Goal: Information Seeking & Learning: Check status

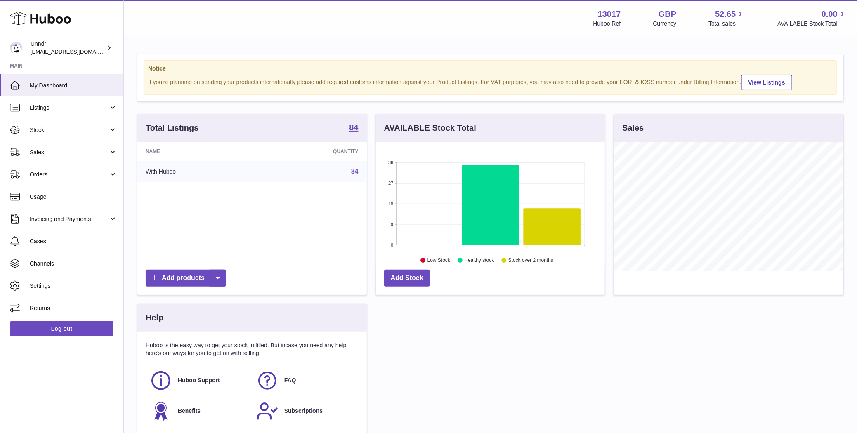
scroll to position [129, 229]
click at [40, 151] on span "Sales" at bounding box center [69, 153] width 79 height 8
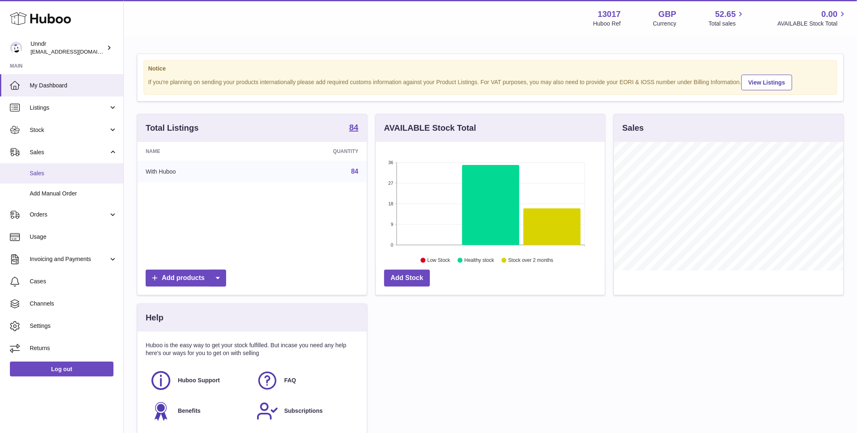
click at [50, 177] on span "Sales" at bounding box center [73, 174] width 87 height 8
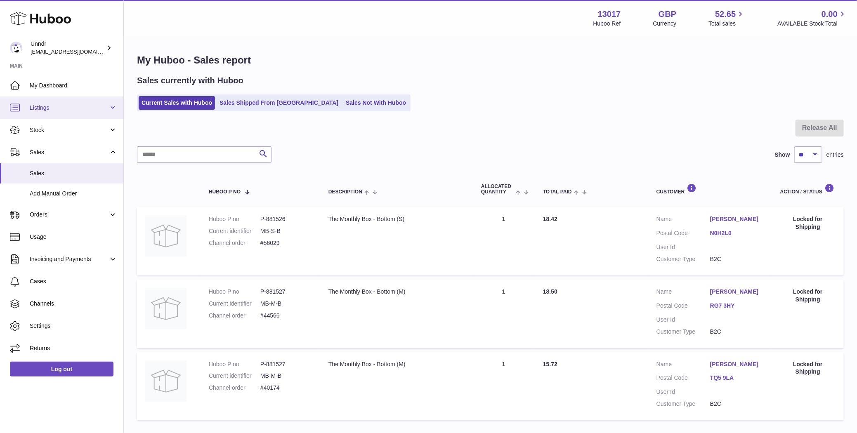
click at [96, 104] on span "Listings" at bounding box center [69, 108] width 79 height 8
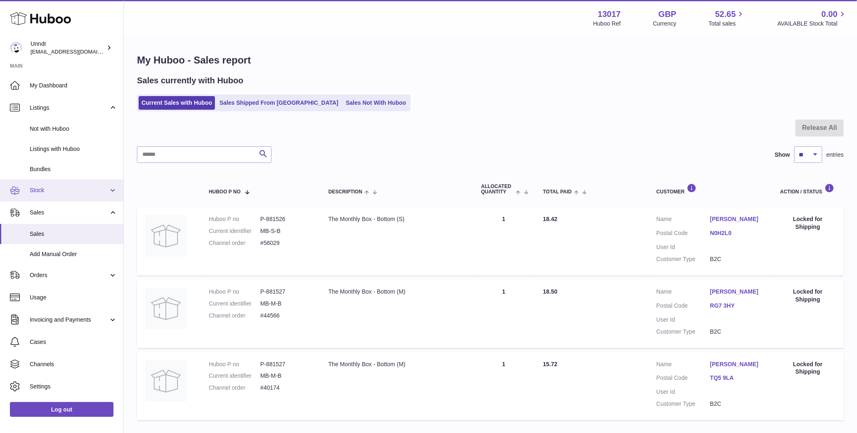
click at [66, 184] on link "Stock" at bounding box center [61, 191] width 123 height 22
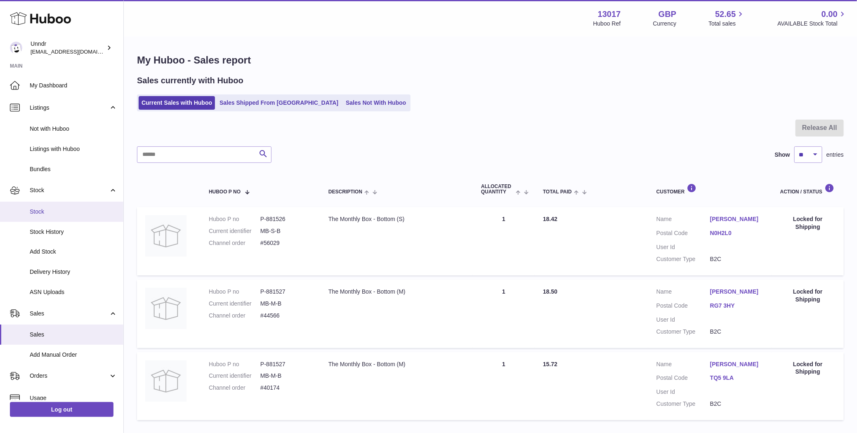
click at [52, 210] on span "Stock" at bounding box center [73, 212] width 87 height 8
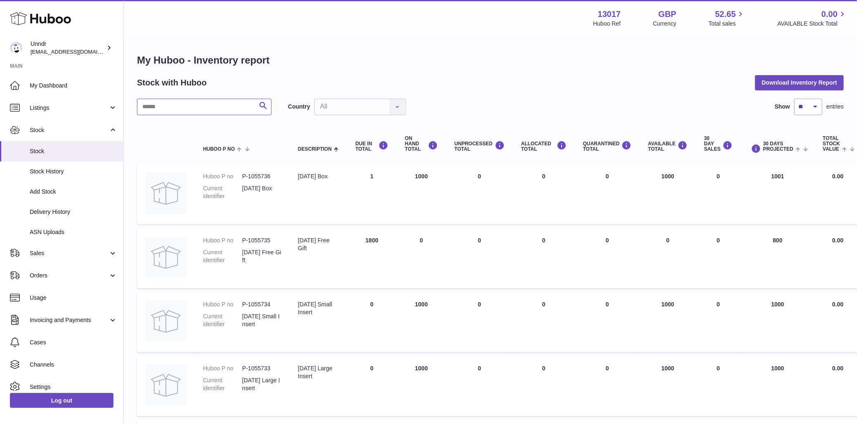
click at [189, 106] on input "text" at bounding box center [204, 107] width 135 height 17
type input "*******"
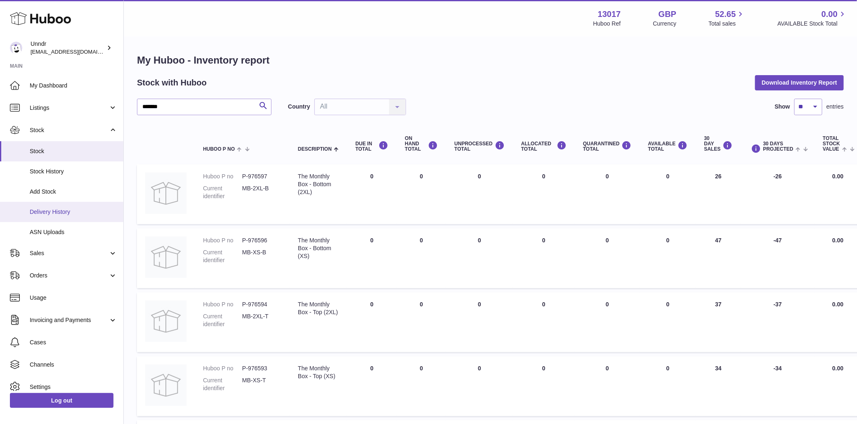
click at [51, 217] on link "Delivery History" at bounding box center [61, 212] width 123 height 20
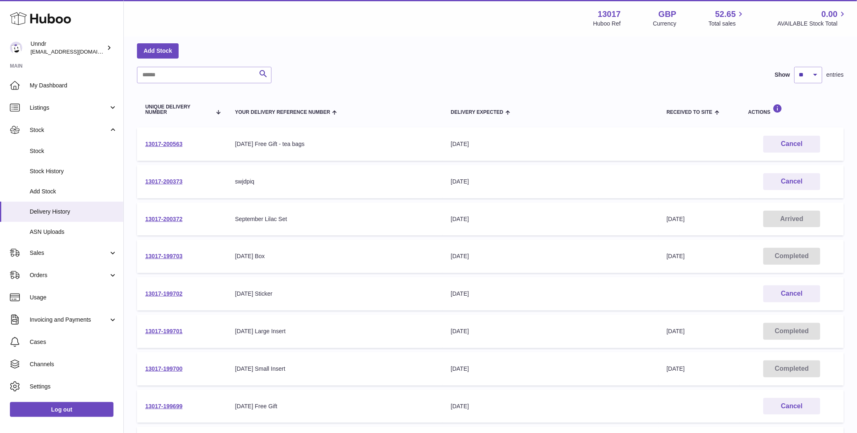
scroll to position [26, 0]
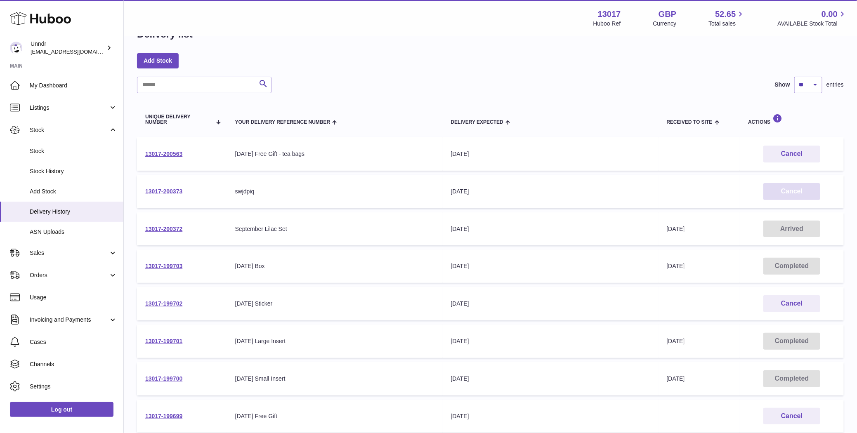
click at [789, 183] on button "Cancel" at bounding box center [791, 191] width 57 height 17
drag, startPoint x: 778, startPoint y: 151, endPoint x: 770, endPoint y: 154, distance: 8.0
click at [778, 151] on button "Cancel" at bounding box center [791, 154] width 57 height 17
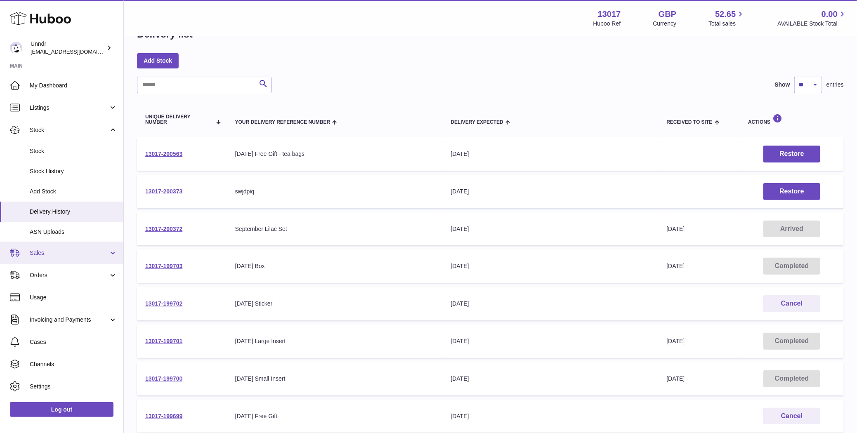
click at [50, 255] on span "Sales" at bounding box center [69, 253] width 79 height 8
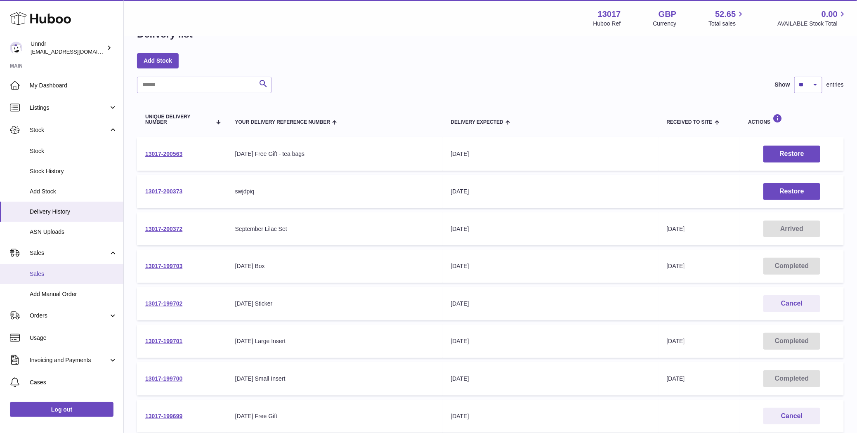
click at [39, 277] on span "Sales" at bounding box center [73, 274] width 87 height 8
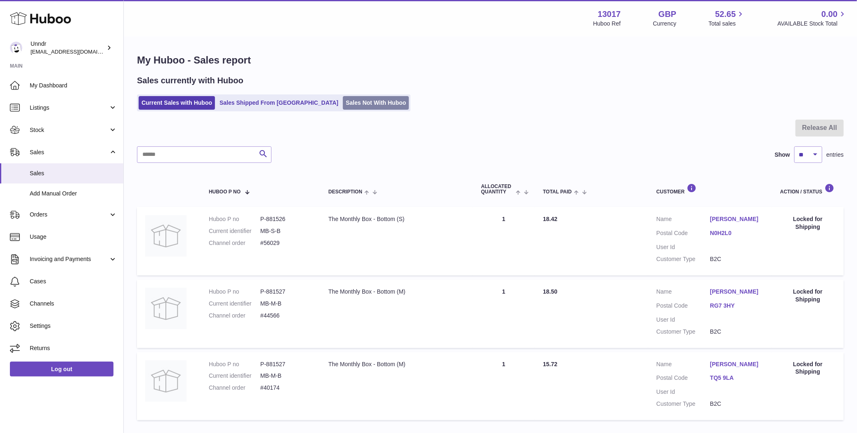
click at [343, 102] on link "Sales Not With Huboo" at bounding box center [376, 103] width 66 height 14
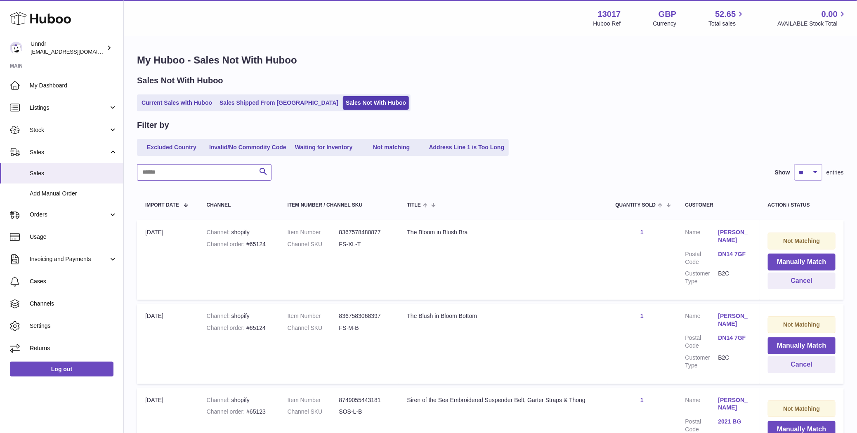
click at [223, 173] on input "text" at bounding box center [204, 172] width 135 height 17
paste input "**********"
type input "**********"
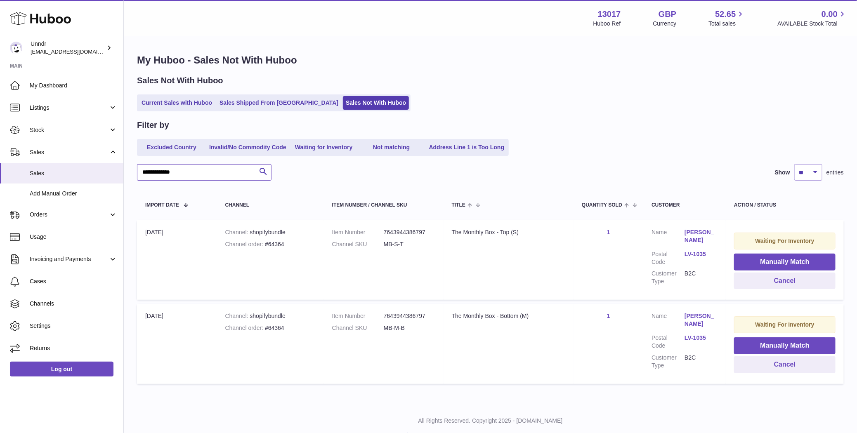
click at [185, 177] on input "**********" at bounding box center [204, 172] width 135 height 17
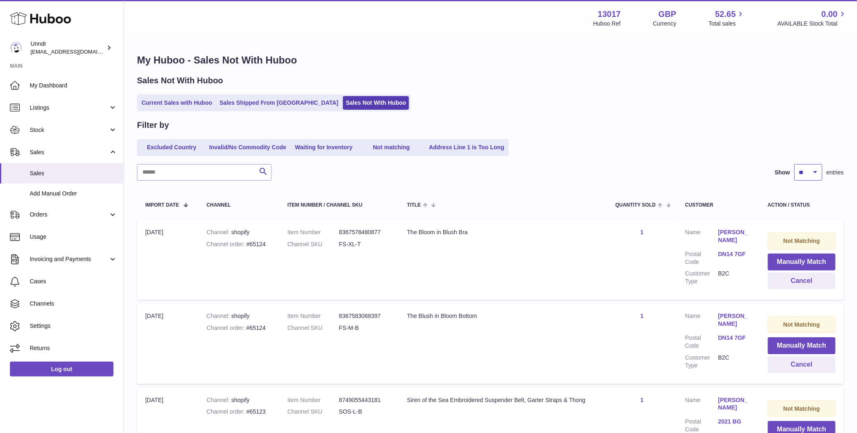
click at [813, 173] on select "** ** ** ***" at bounding box center [808, 172] width 28 height 17
select select "***"
click at [794, 164] on select "** ** ** ***" at bounding box center [808, 172] width 28 height 17
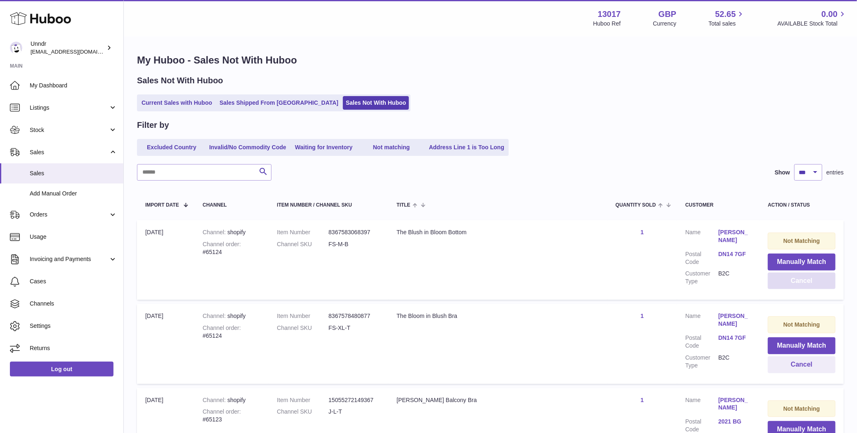
click at [790, 284] on button "Cancel" at bounding box center [802, 281] width 68 height 17
click at [787, 280] on button "Cancel" at bounding box center [802, 281] width 68 height 17
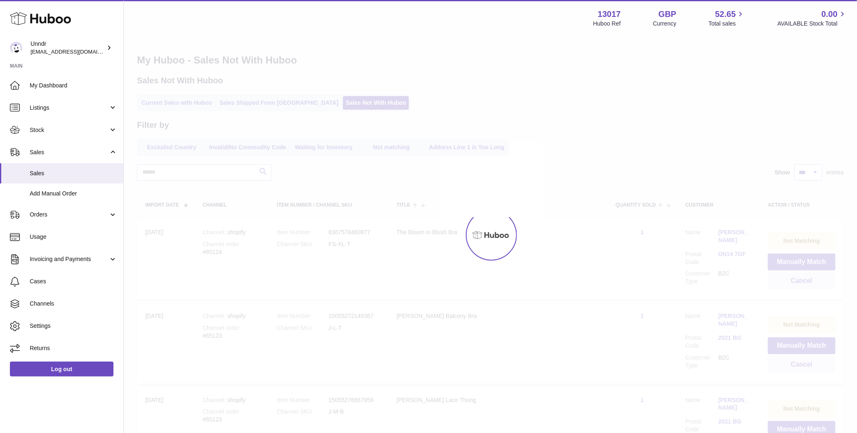
click at [787, 280] on div at bounding box center [490, 235] width 733 height 396
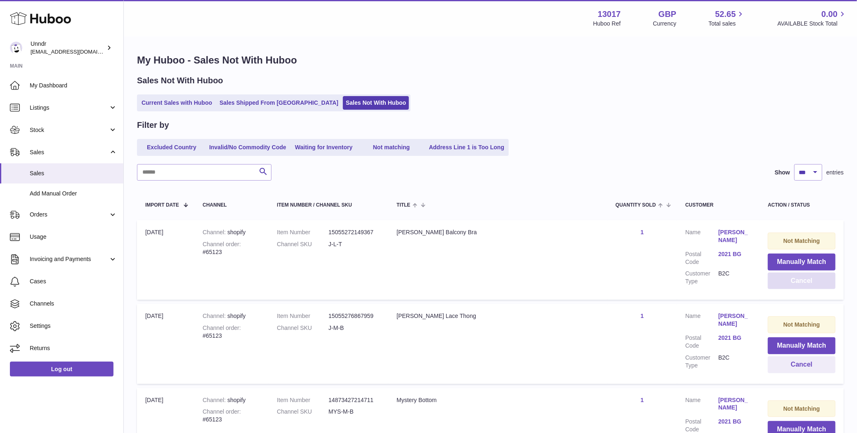
click at [787, 280] on button "Cancel" at bounding box center [802, 281] width 68 height 17
click at [803, 284] on button "Cancel" at bounding box center [802, 281] width 68 height 17
click at [796, 286] on button "Cancel" at bounding box center [802, 281] width 68 height 17
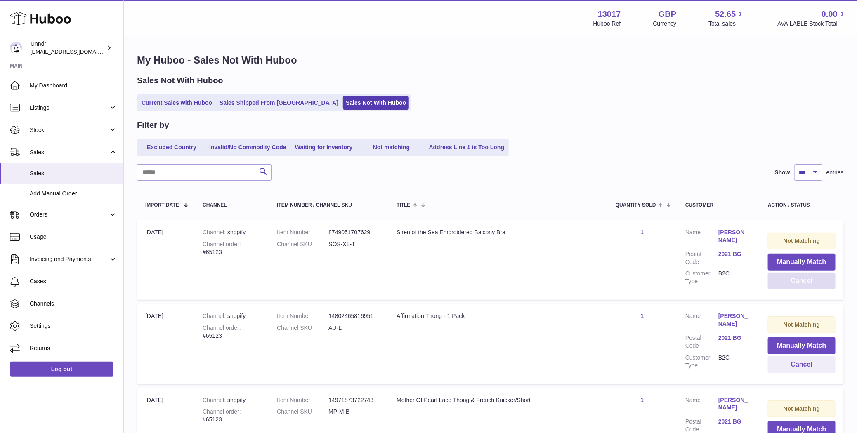
click at [796, 286] on button "Cancel" at bounding box center [802, 281] width 68 height 17
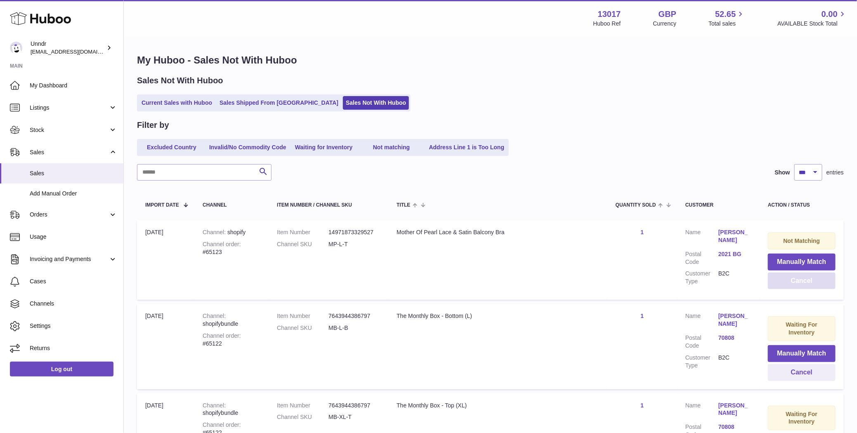
click at [796, 286] on button "Cancel" at bounding box center [802, 281] width 68 height 17
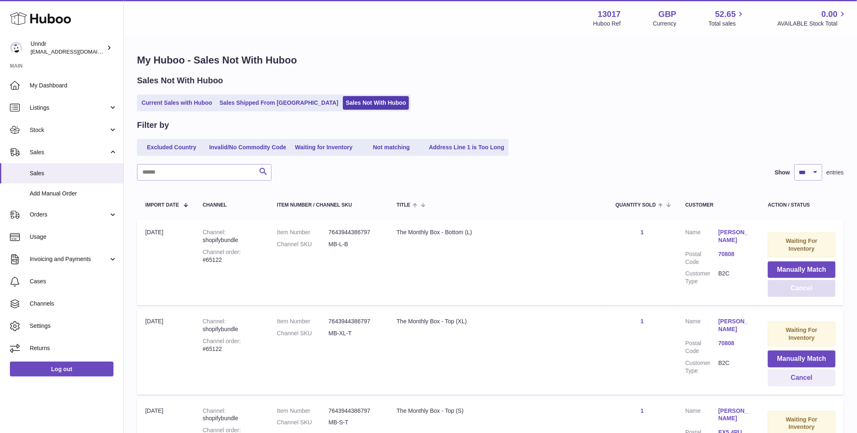
click at [796, 287] on button "Cancel" at bounding box center [802, 288] width 68 height 17
click at [797, 292] on button "Cancel" at bounding box center [802, 288] width 68 height 17
click at [797, 293] on button "Cancel" at bounding box center [802, 288] width 68 height 17
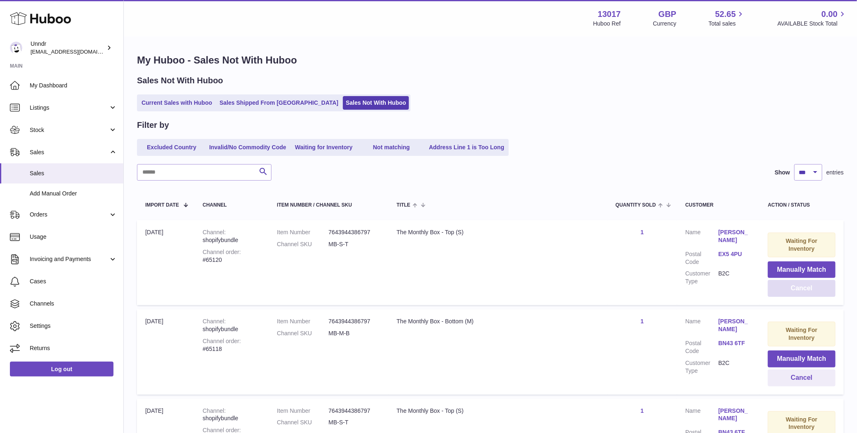
click at [797, 293] on button "Cancel" at bounding box center [802, 288] width 68 height 17
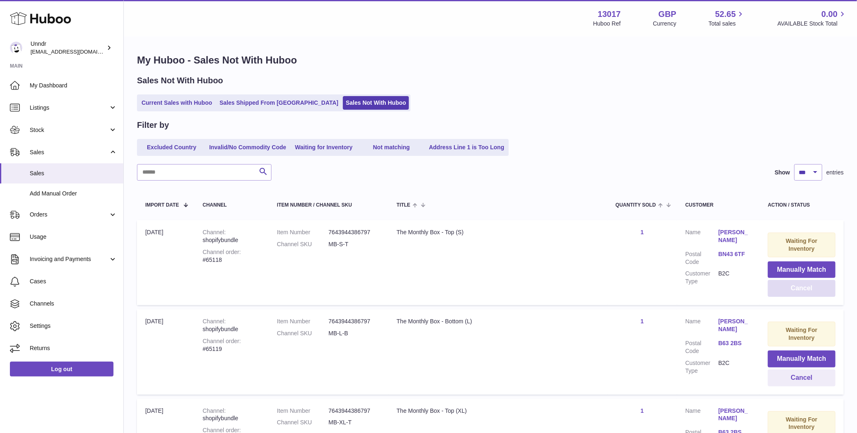
click at [797, 293] on button "Cancel" at bounding box center [802, 288] width 68 height 17
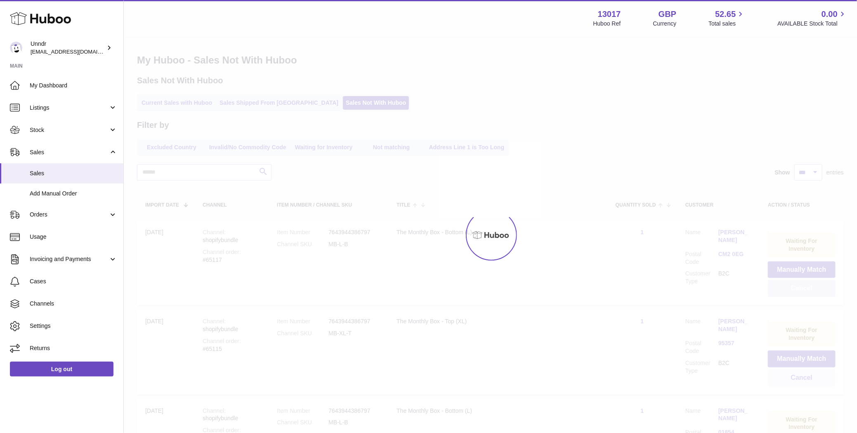
click at [797, 293] on div at bounding box center [490, 235] width 733 height 396
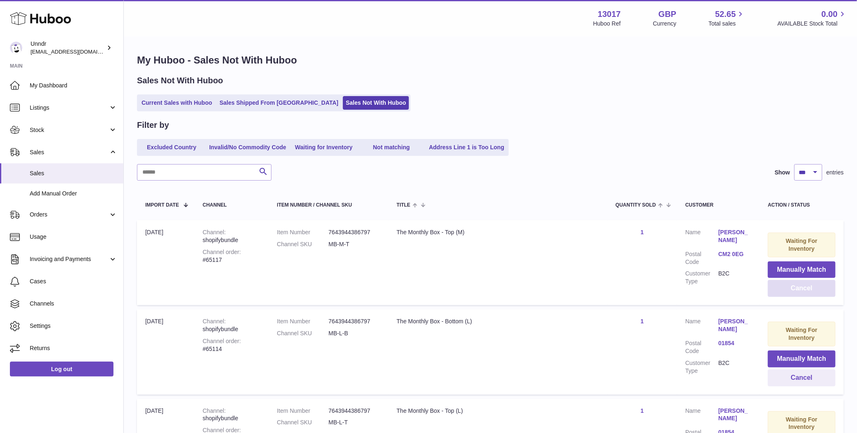
click at [797, 293] on button "Cancel" at bounding box center [802, 288] width 68 height 17
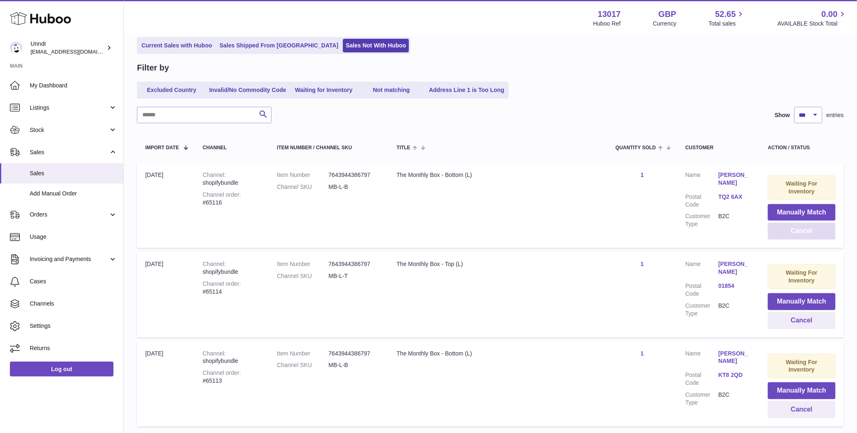
scroll to position [79, 0]
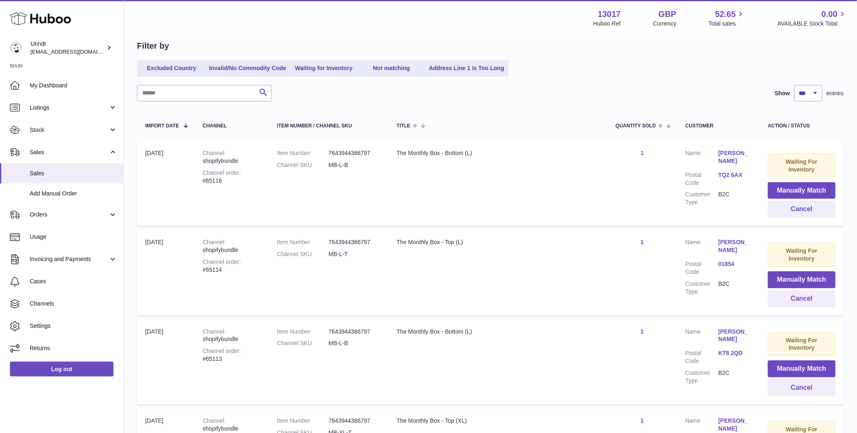
click at [791, 220] on td "Waiting For Inventory Manually Match Cancel" at bounding box center [802, 183] width 84 height 85
click at [794, 214] on button "Cancel" at bounding box center [802, 209] width 68 height 17
click at [793, 210] on button "Cancel" at bounding box center [802, 209] width 68 height 17
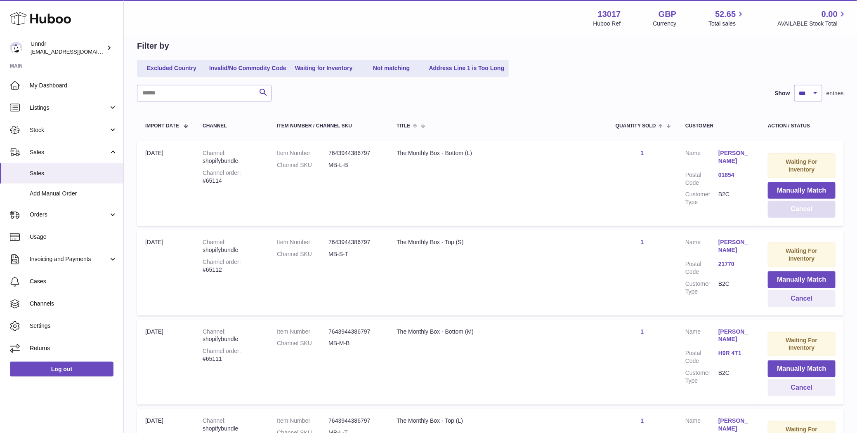
click at [804, 207] on button "Cancel" at bounding box center [802, 209] width 68 height 17
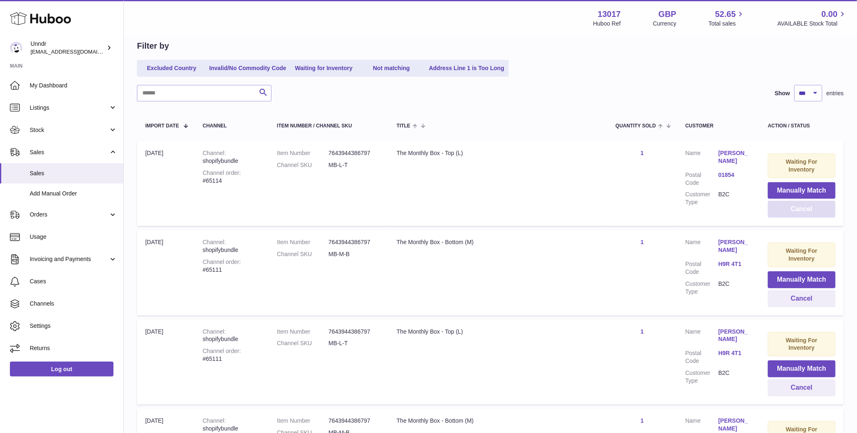
click at [804, 213] on button "Cancel" at bounding box center [802, 209] width 68 height 17
click at [804, 215] on button "Cancel" at bounding box center [802, 209] width 68 height 17
click at [804, 214] on button "Cancel" at bounding box center [802, 209] width 68 height 17
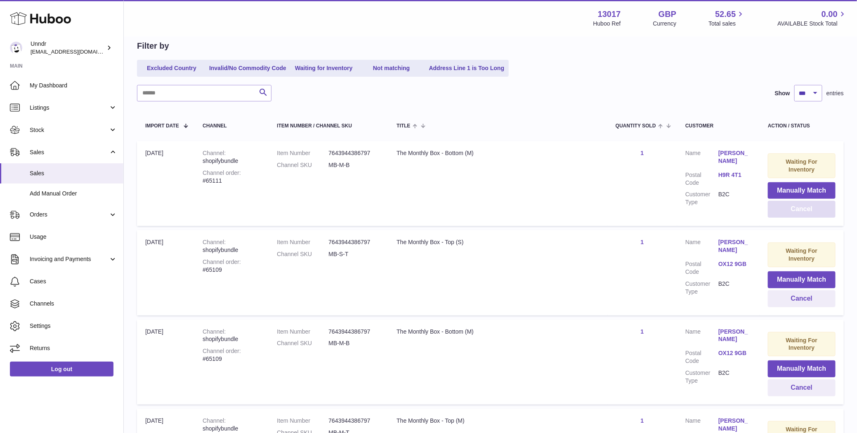
click at [798, 215] on button "Cancel" at bounding box center [802, 209] width 68 height 17
click at [784, 223] on td "Waiting For Inventory Manually Match Cancel" at bounding box center [802, 183] width 84 height 85
click at [791, 213] on button "Cancel" at bounding box center [802, 209] width 68 height 17
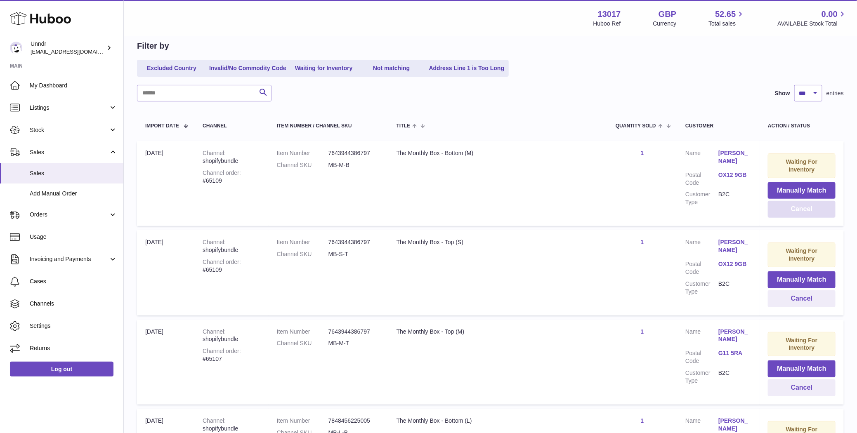
click at [791, 213] on button "Cancel" at bounding box center [802, 209] width 68 height 17
click at [0, 213] on div at bounding box center [0, 216] width 0 height 433
click at [791, 213] on button "Cancel" at bounding box center [802, 209] width 68 height 17
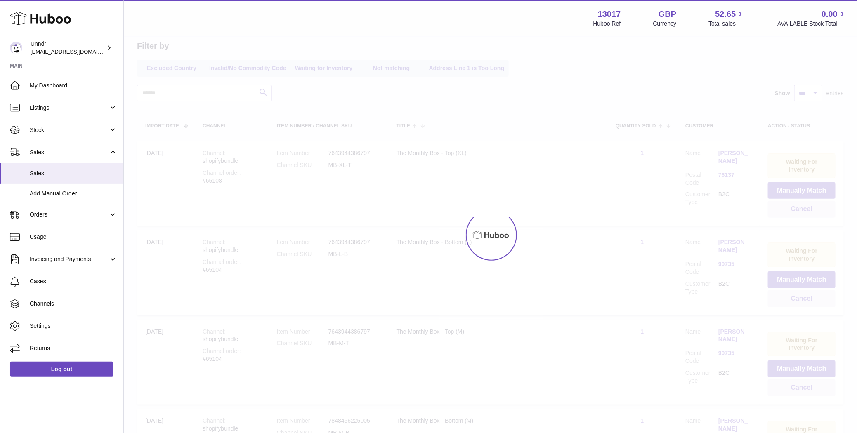
click at [791, 213] on div at bounding box center [490, 235] width 733 height 396
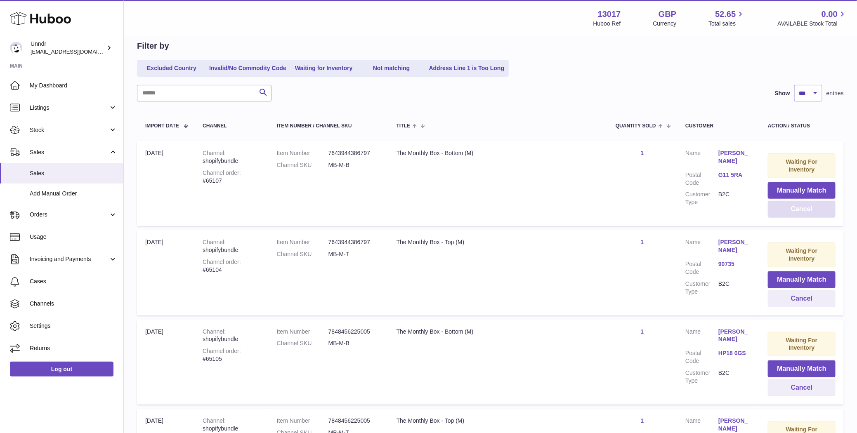
click at [791, 213] on button "Cancel" at bounding box center [802, 209] width 68 height 17
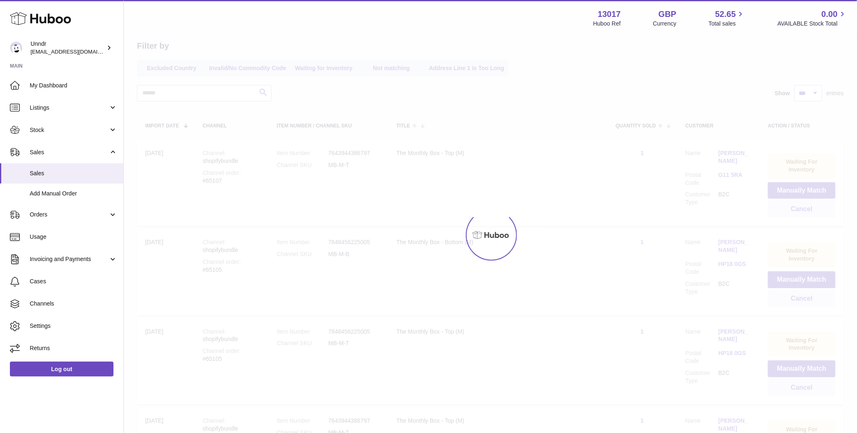
click at [791, 213] on div at bounding box center [490, 235] width 733 height 396
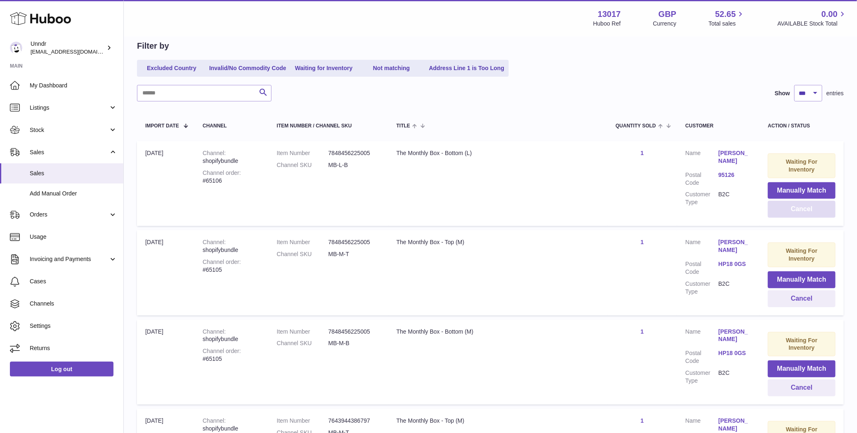
click at [791, 213] on button "Cancel" at bounding box center [802, 209] width 68 height 17
click at [795, 206] on button "Cancel" at bounding box center [802, 209] width 68 height 17
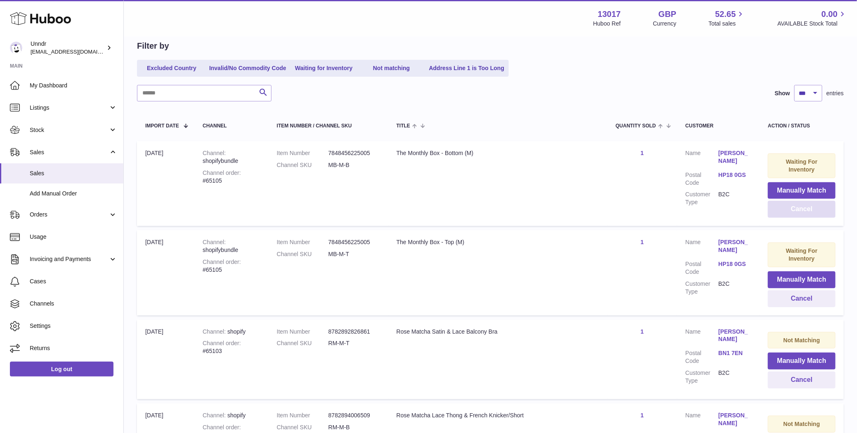
click at [797, 209] on button "Cancel" at bounding box center [802, 209] width 68 height 17
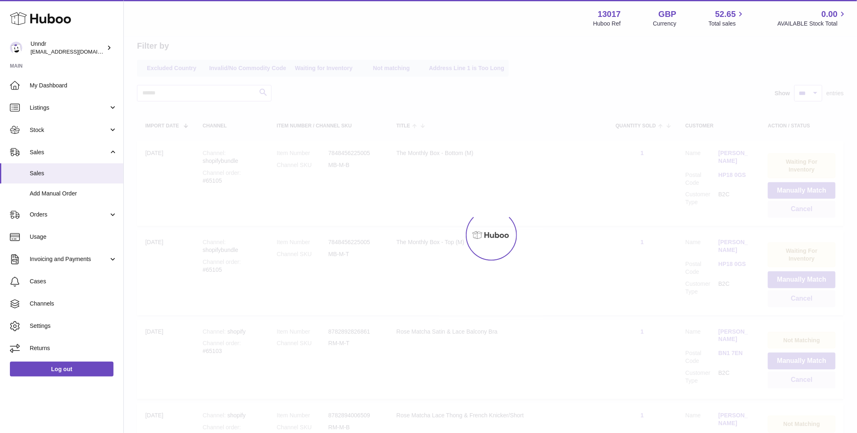
click at [797, 209] on div at bounding box center [490, 235] width 733 height 396
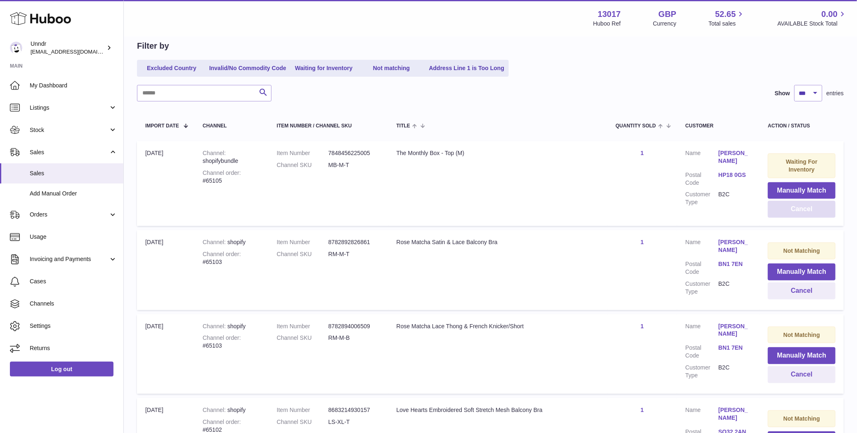
click at [797, 209] on button "Cancel" at bounding box center [802, 209] width 68 height 17
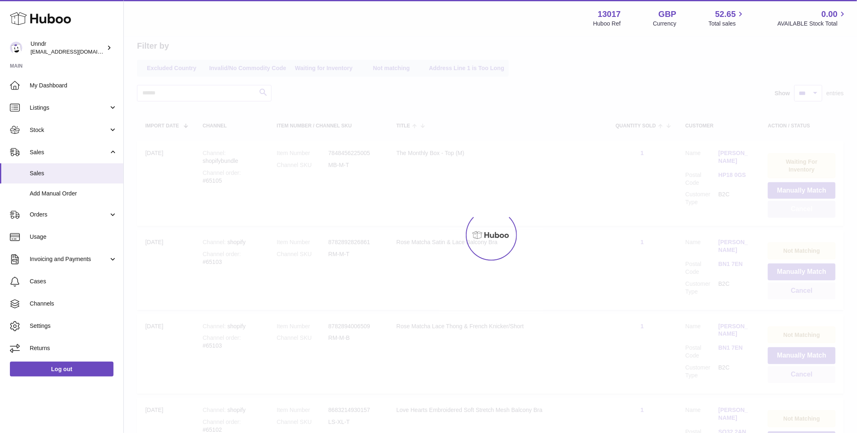
click at [797, 209] on button "Cancel" at bounding box center [802, 209] width 68 height 17
click at [797, 209] on div at bounding box center [490, 235] width 733 height 396
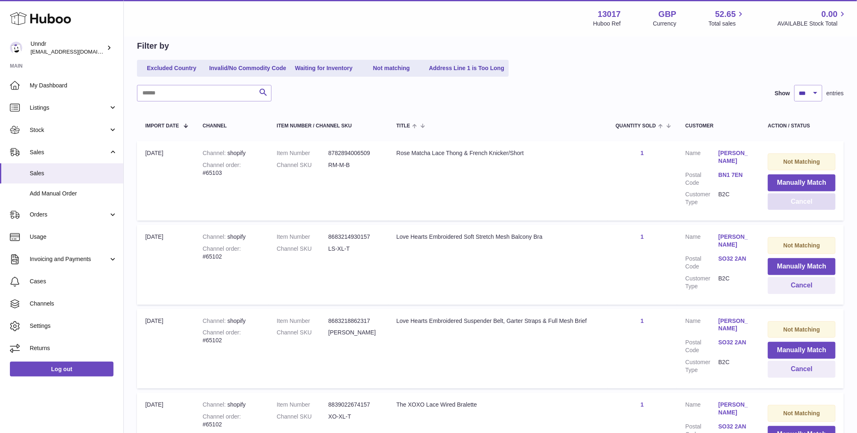
click at [797, 209] on button "Cancel" at bounding box center [802, 202] width 68 height 17
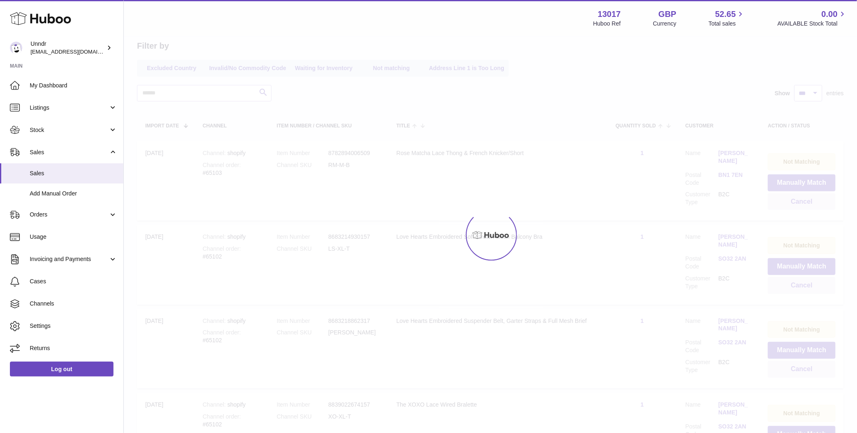
click at [797, 209] on div at bounding box center [490, 235] width 733 height 396
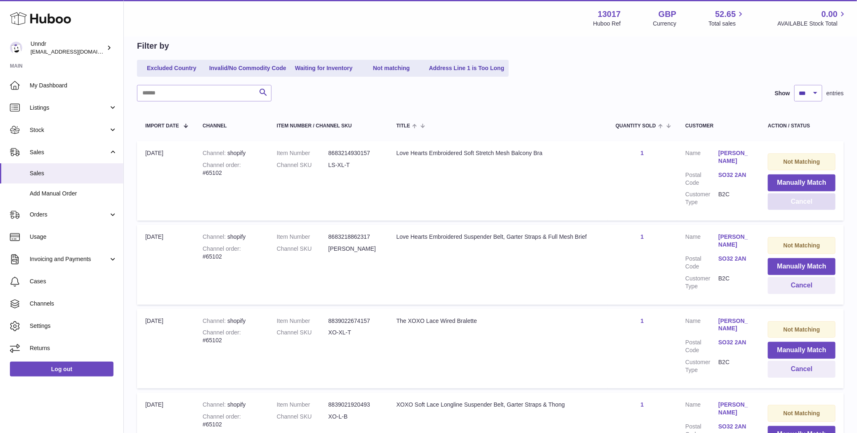
click at [797, 209] on button "Cancel" at bounding box center [802, 202] width 68 height 17
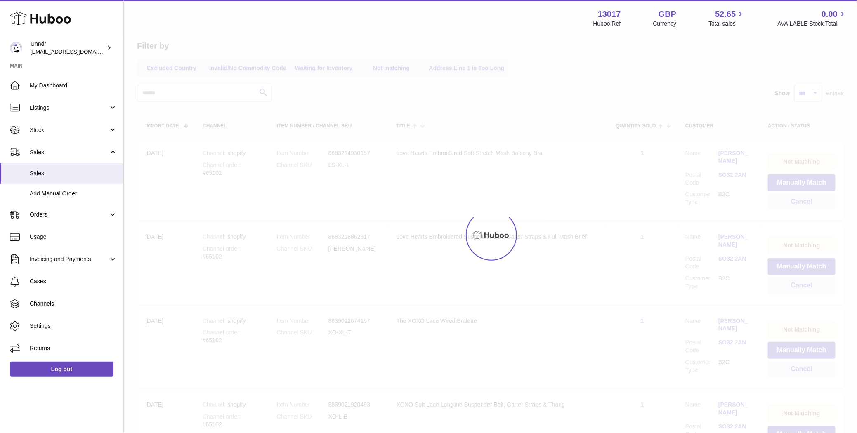
click at [797, 209] on div at bounding box center [490, 235] width 733 height 396
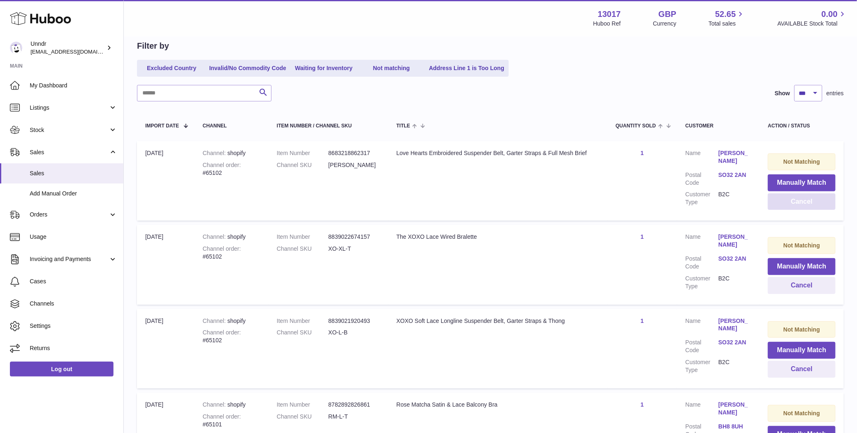
click at [797, 209] on button "Cancel" at bounding box center [802, 202] width 68 height 17
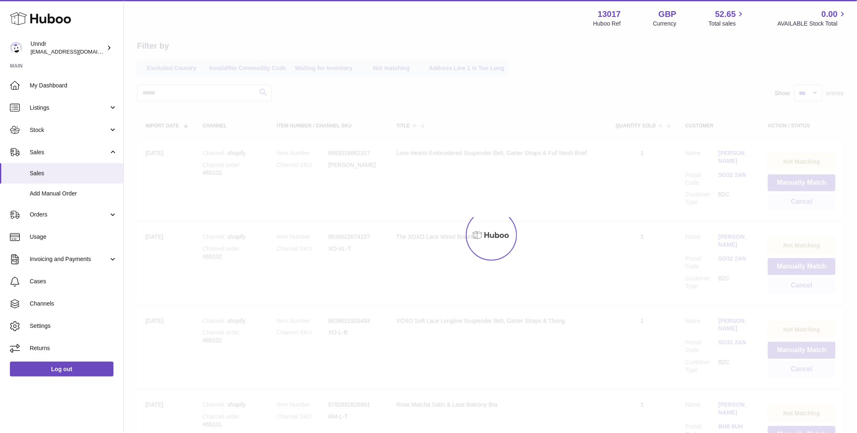
click at [797, 209] on div at bounding box center [490, 235] width 733 height 396
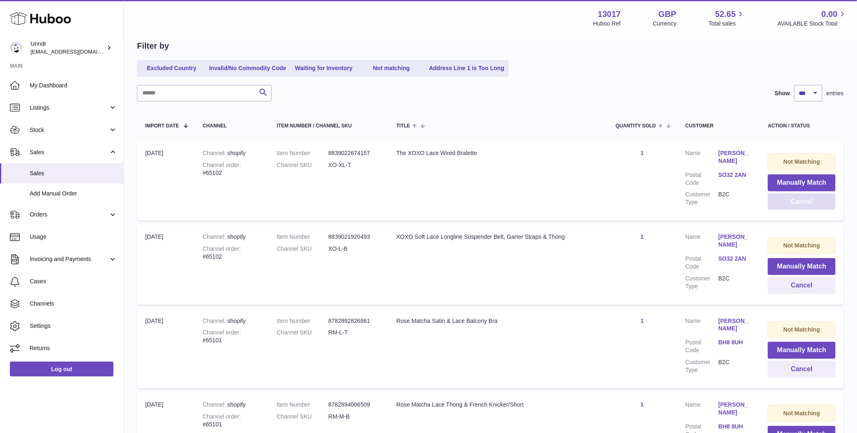
click at [797, 209] on button "Cancel" at bounding box center [802, 202] width 68 height 17
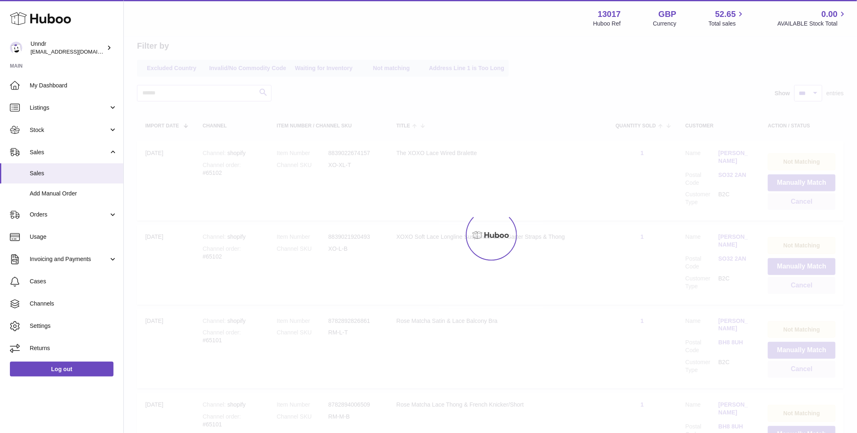
click at [797, 209] on div at bounding box center [490, 235] width 733 height 396
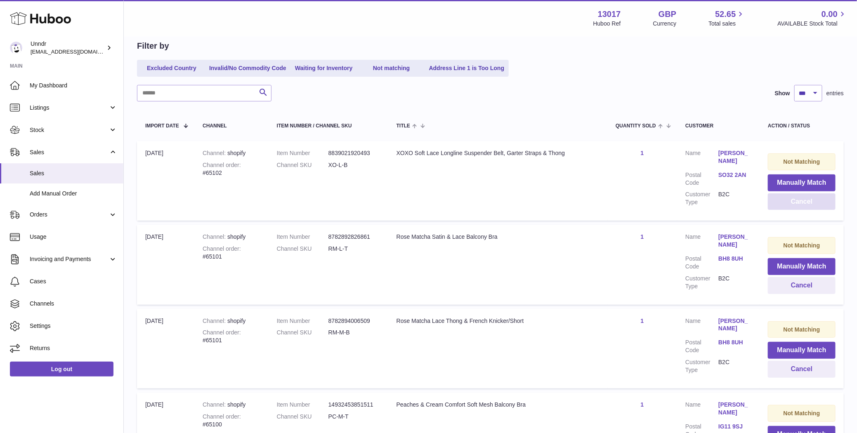
click at [797, 209] on button "Cancel" at bounding box center [802, 202] width 68 height 17
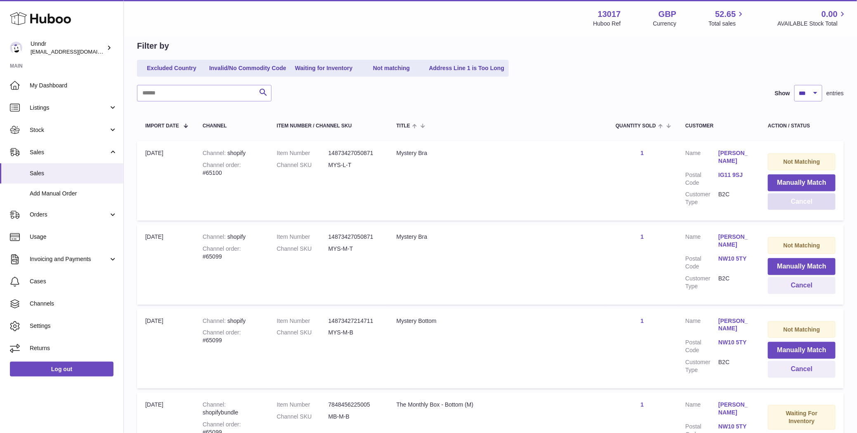
click at [797, 209] on button "Cancel" at bounding box center [802, 202] width 68 height 17
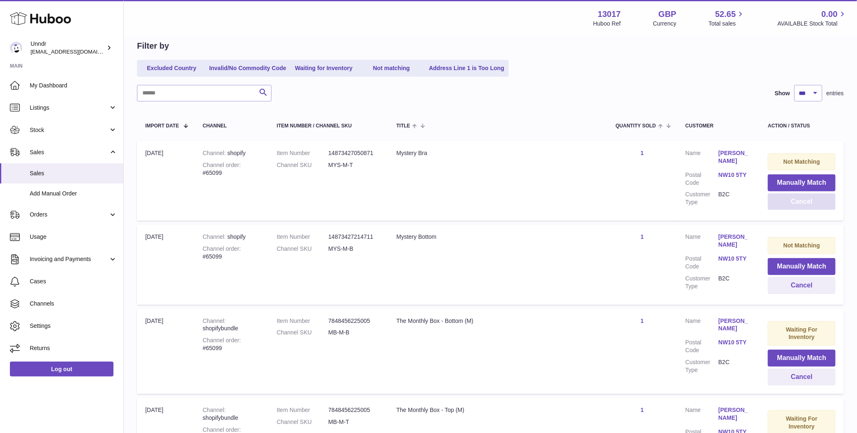
click at [797, 209] on button "Cancel" at bounding box center [802, 202] width 68 height 17
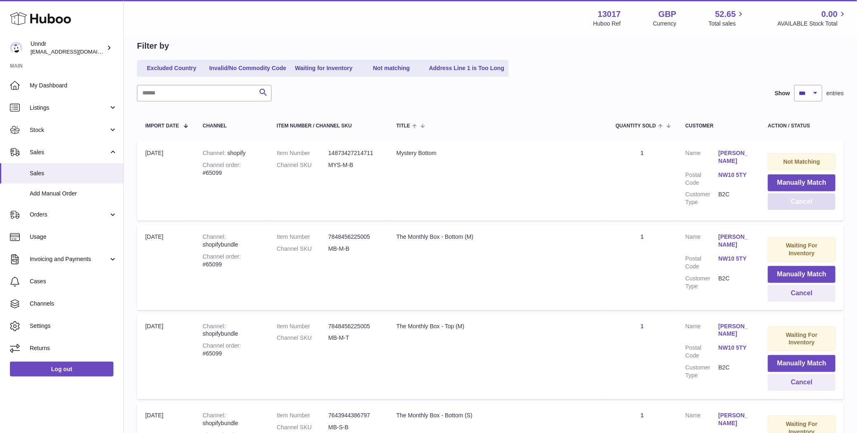
click at [797, 209] on button "Cancel" at bounding box center [802, 202] width 68 height 17
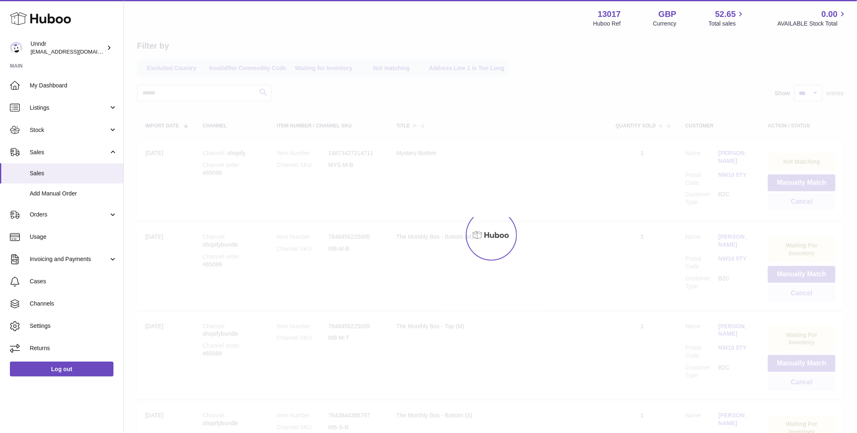
click at [797, 209] on div at bounding box center [490, 235] width 733 height 396
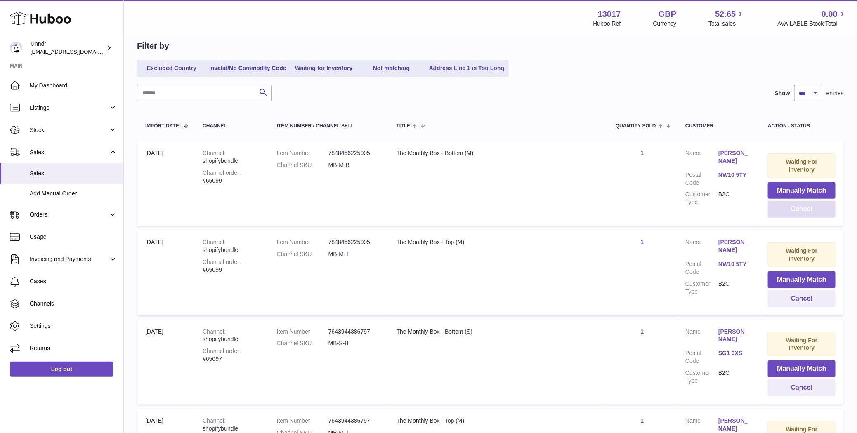
click at [797, 209] on button "Cancel" at bounding box center [802, 209] width 68 height 17
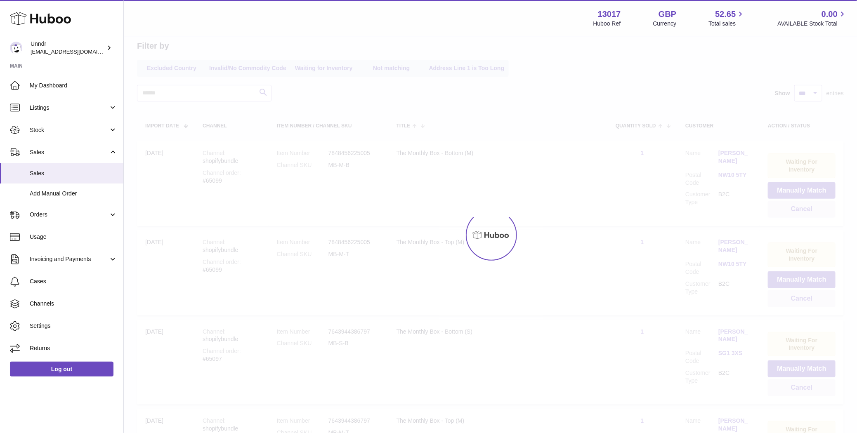
click at [797, 209] on div at bounding box center [490, 235] width 733 height 396
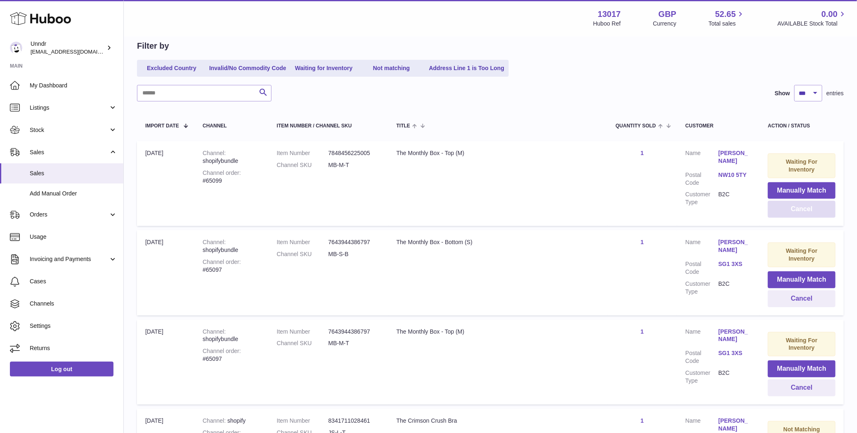
click at [797, 209] on button "Cancel" at bounding box center [802, 209] width 68 height 17
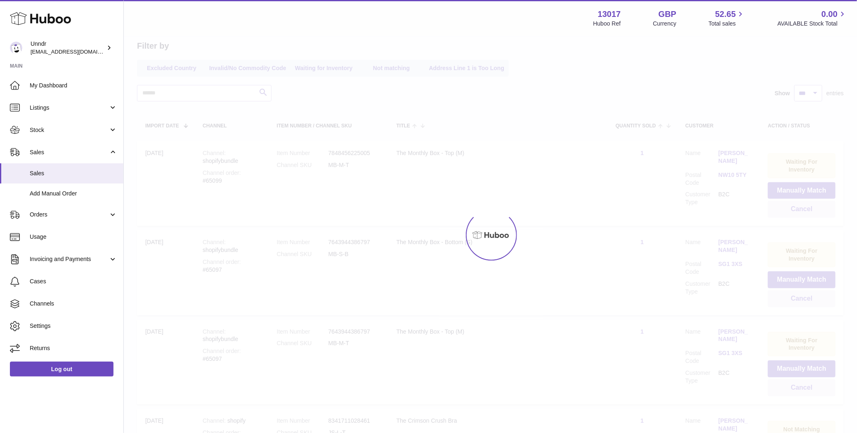
click at [797, 209] on div at bounding box center [490, 235] width 733 height 396
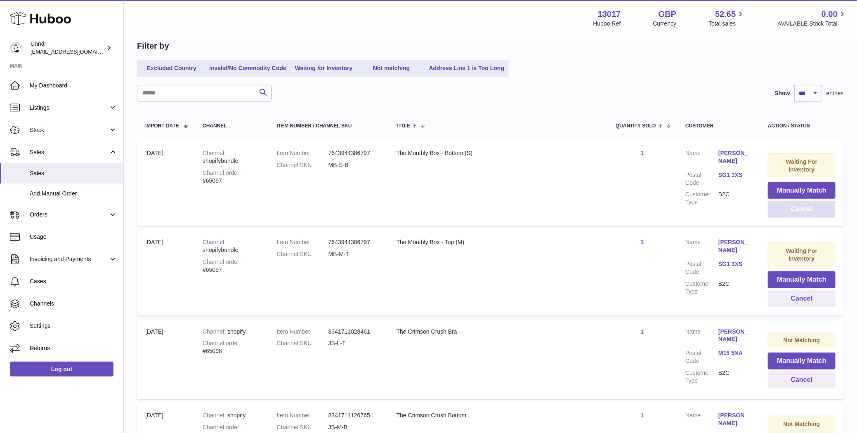
click at [797, 209] on button "Cancel" at bounding box center [802, 209] width 68 height 17
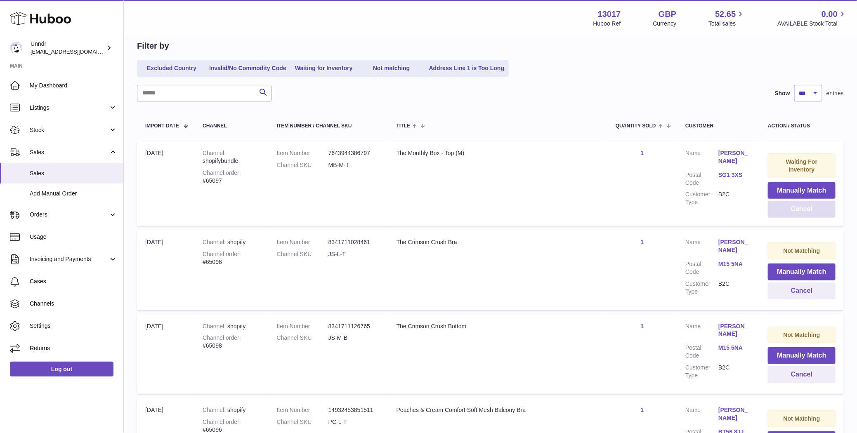
click at [797, 209] on button "Cancel" at bounding box center [802, 209] width 68 height 17
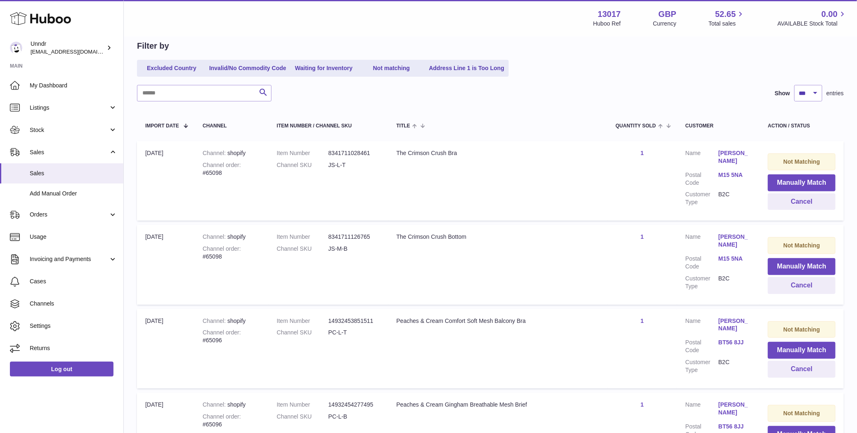
click at [799, 210] on td "Not Matching Manually Match Cancel" at bounding box center [802, 181] width 84 height 80
click at [804, 200] on button "Cancel" at bounding box center [802, 202] width 68 height 17
click at [803, 203] on button "Cancel" at bounding box center [802, 202] width 68 height 17
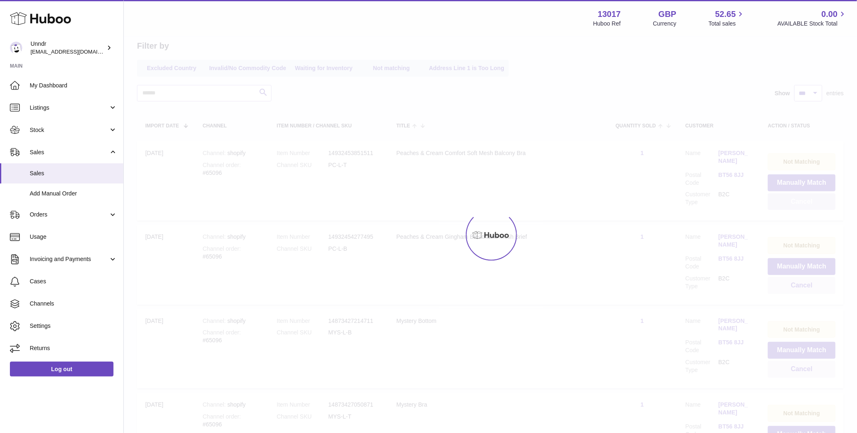
click at [803, 203] on div at bounding box center [490, 235] width 733 height 396
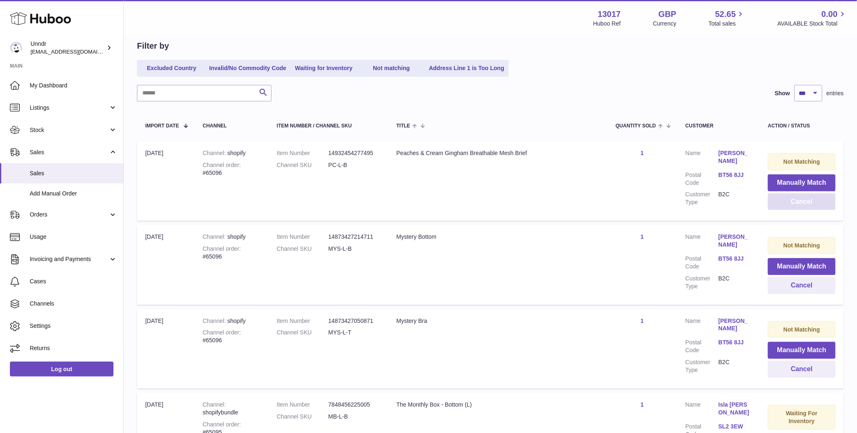
click at [803, 203] on button "Cancel" at bounding box center [802, 202] width 68 height 17
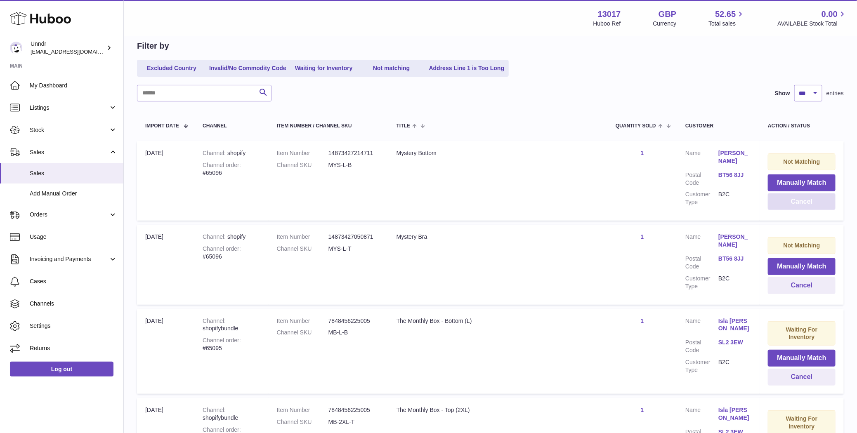
click at [803, 201] on button "Cancel" at bounding box center [802, 202] width 68 height 17
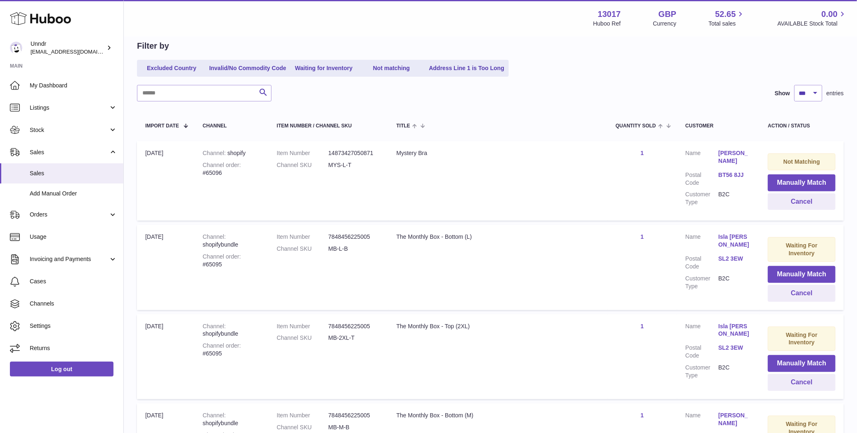
click at [804, 200] on button "Cancel" at bounding box center [802, 202] width 68 height 17
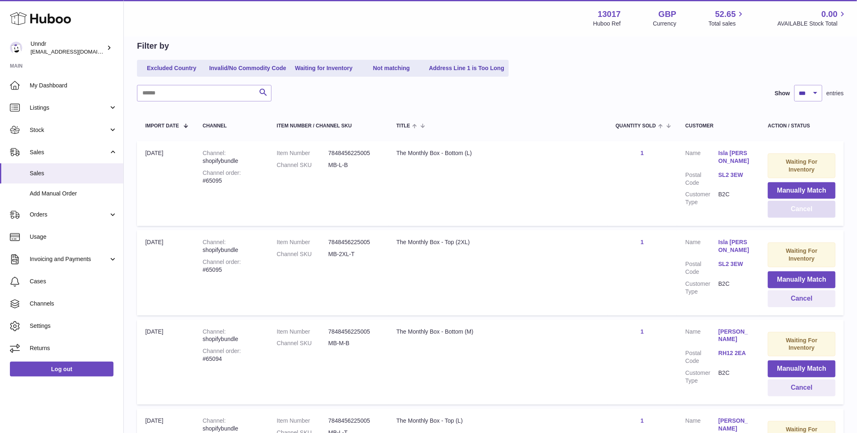
click at [804, 200] on td "Waiting For Inventory Manually Match Cancel" at bounding box center [802, 183] width 84 height 85
click at [801, 210] on button "Cancel" at bounding box center [802, 209] width 68 height 17
click at [801, 215] on button "Cancel" at bounding box center [802, 209] width 68 height 17
click at [801, 211] on button "Cancel" at bounding box center [802, 209] width 68 height 17
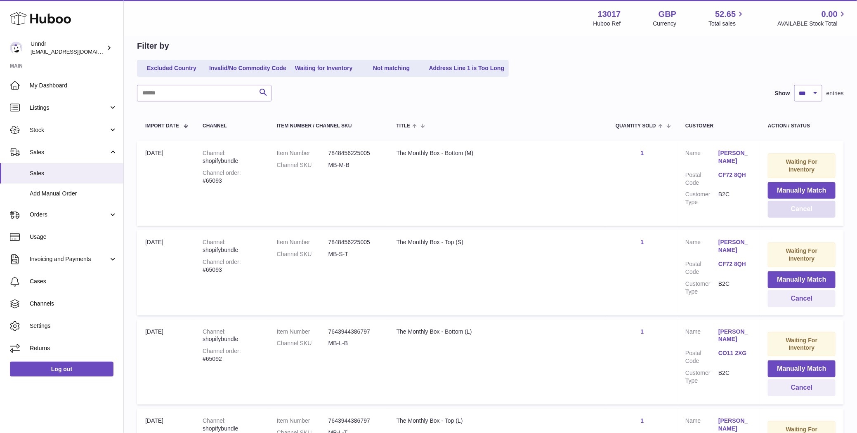
click at [801, 211] on button "Cancel" at bounding box center [802, 209] width 68 height 17
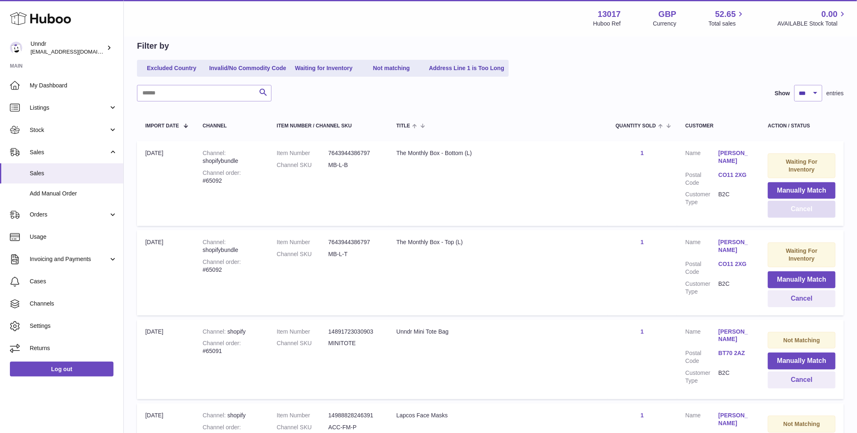
click at [801, 211] on button "Cancel" at bounding box center [802, 209] width 68 height 17
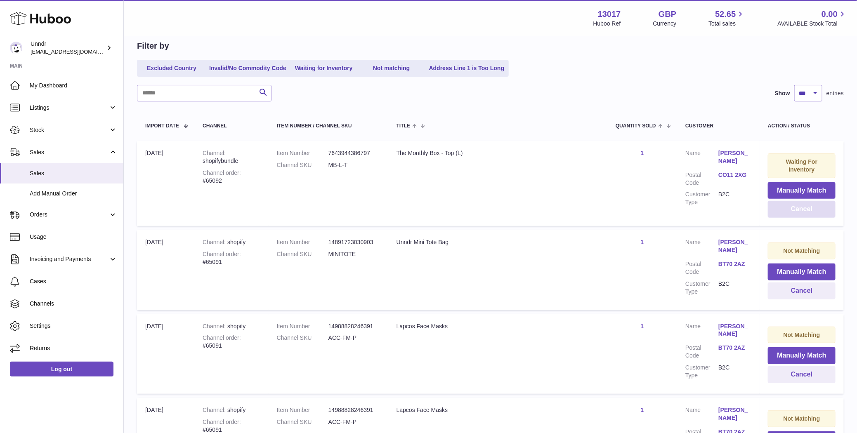
click at [801, 211] on button "Cancel" at bounding box center [802, 209] width 68 height 17
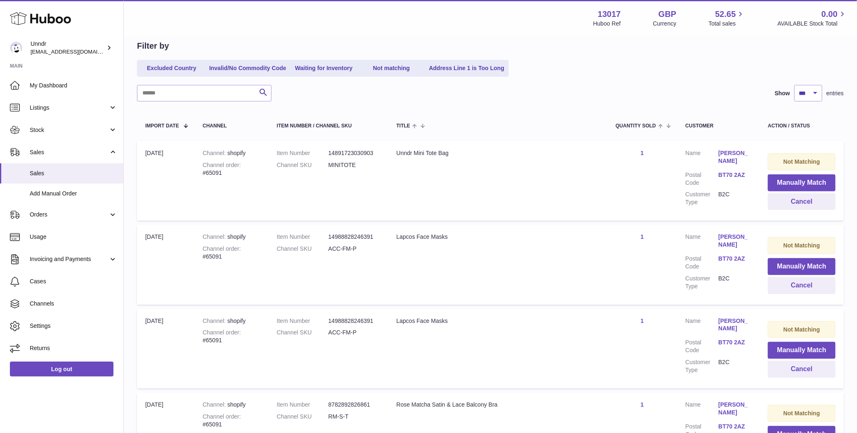
click at [801, 211] on td "Not Matching Manually Match Cancel" at bounding box center [802, 181] width 84 height 80
click at [805, 207] on button "Cancel" at bounding box center [802, 202] width 68 height 17
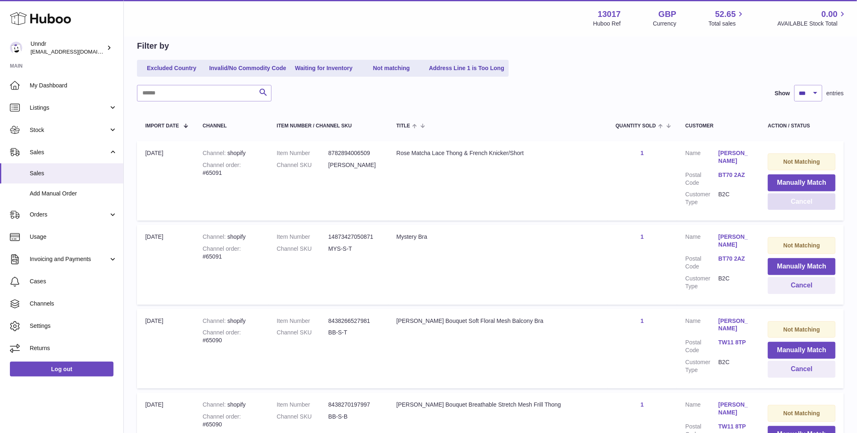
click at [805, 207] on button "Cancel" at bounding box center [802, 202] width 68 height 17
click at [805, 208] on button "Cancel" at bounding box center [802, 202] width 68 height 17
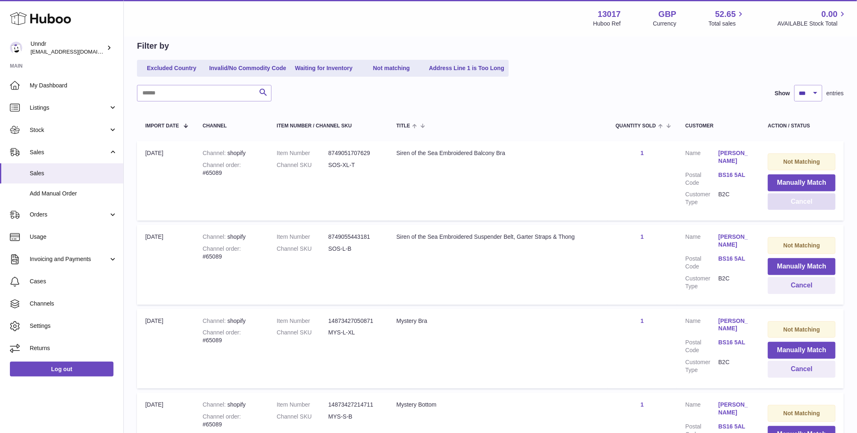
click at [808, 203] on button "Cancel" at bounding box center [802, 202] width 68 height 17
click at [807, 202] on button "Cancel" at bounding box center [802, 202] width 68 height 17
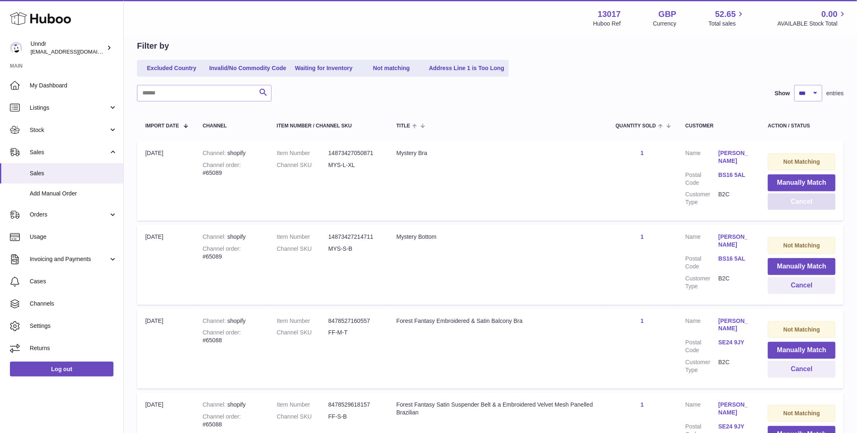
click at [807, 203] on button "Cancel" at bounding box center [802, 202] width 68 height 17
click at [806, 203] on button "Cancel" at bounding box center [802, 202] width 68 height 17
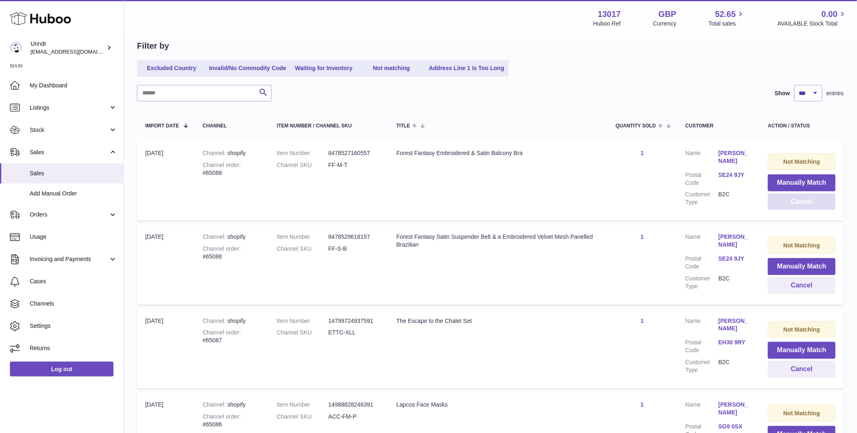
click at [806, 204] on button "Cancel" at bounding box center [802, 202] width 68 height 17
click at [806, 205] on button "Cancel" at bounding box center [802, 202] width 68 height 17
click at [805, 206] on button "Cancel" at bounding box center [802, 202] width 68 height 17
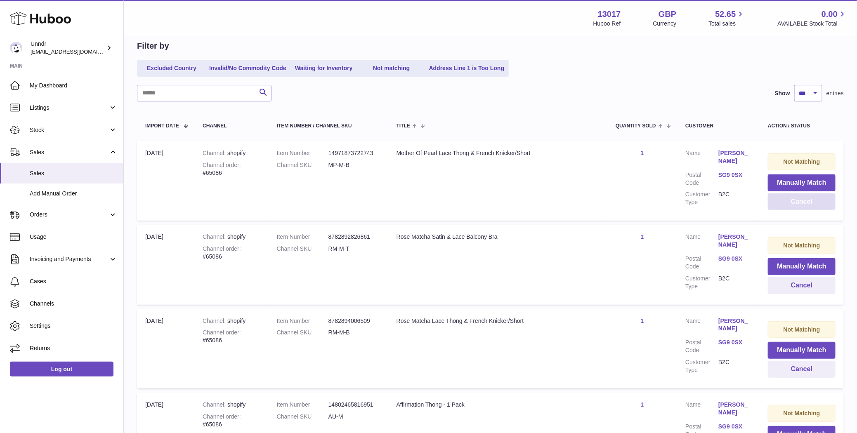
click at [805, 206] on button "Cancel" at bounding box center [802, 202] width 68 height 17
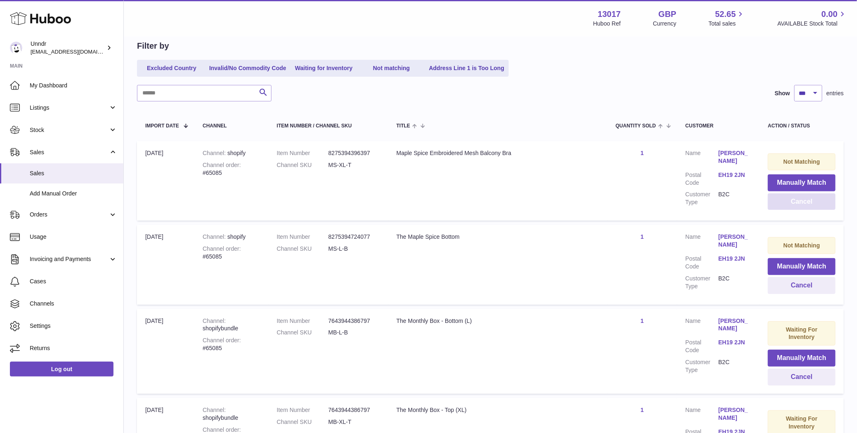
click at [805, 206] on button "Cancel" at bounding box center [802, 202] width 68 height 17
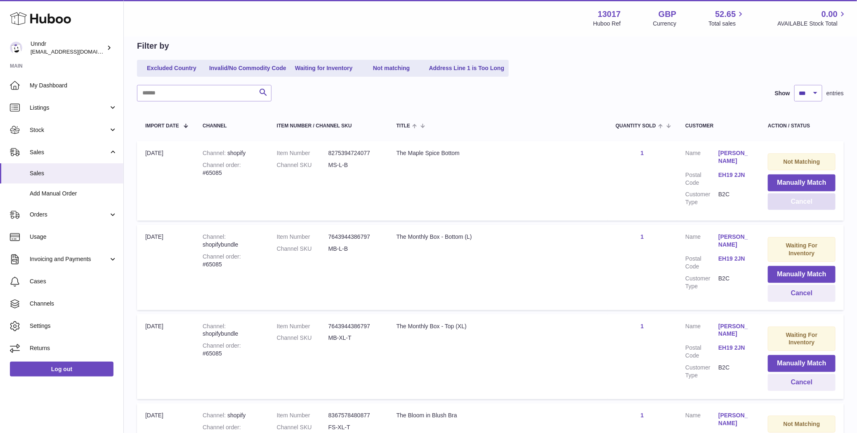
click at [805, 206] on button "Cancel" at bounding box center [802, 202] width 68 height 17
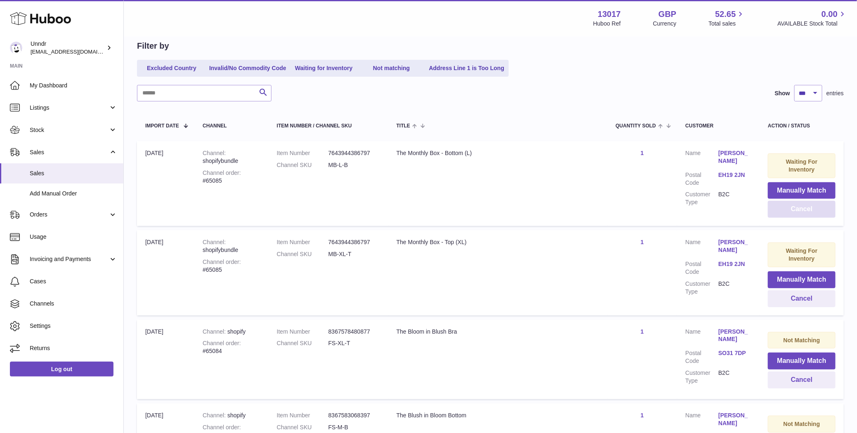
click at [804, 206] on button "Cancel" at bounding box center [802, 209] width 68 height 17
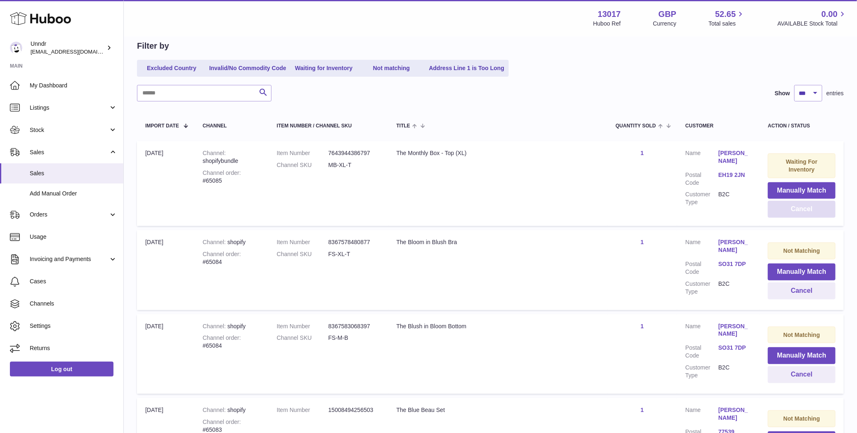
click at [804, 210] on button "Cancel" at bounding box center [802, 209] width 68 height 17
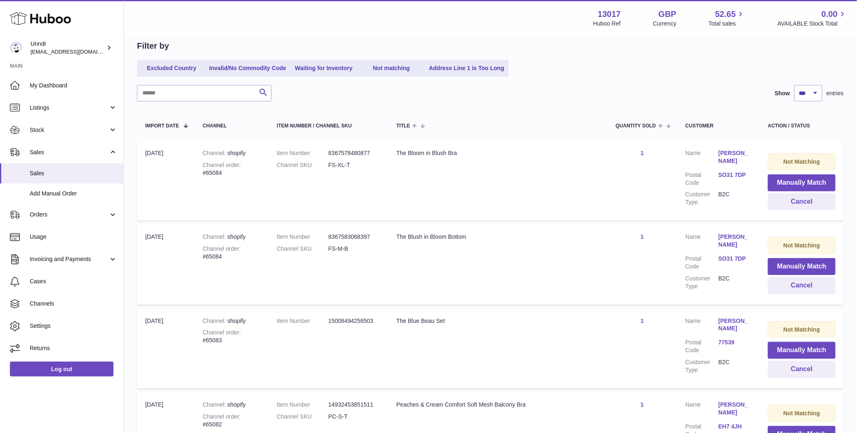
click at [804, 210] on td "Not Matching Manually Match Cancel" at bounding box center [802, 181] width 84 height 80
click at [804, 203] on button "Cancel" at bounding box center [802, 202] width 68 height 17
click at [803, 204] on button "Cancel" at bounding box center [802, 202] width 68 height 17
click at [801, 204] on button "Cancel" at bounding box center [802, 202] width 68 height 17
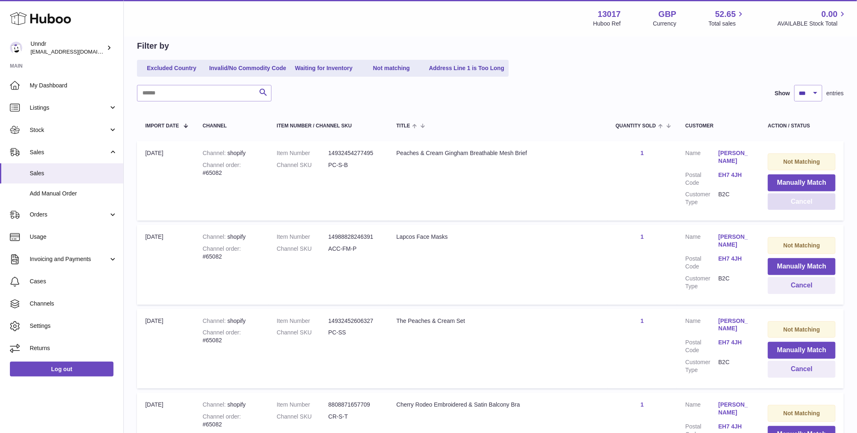
click at [801, 204] on button "Cancel" at bounding box center [802, 202] width 68 height 17
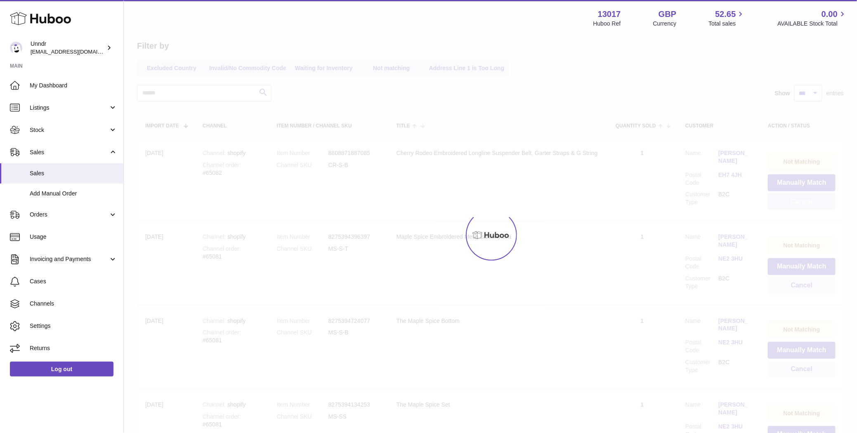
click at [801, 204] on div at bounding box center [490, 235] width 733 height 396
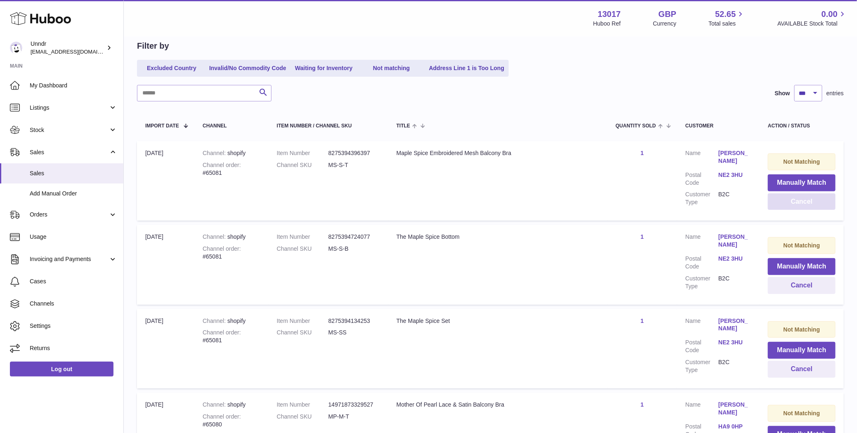
click at [801, 204] on button "Cancel" at bounding box center [802, 202] width 68 height 17
click at [801, 205] on button "Cancel" at bounding box center [802, 202] width 68 height 17
click at [796, 207] on button "Cancel" at bounding box center [802, 202] width 68 height 17
click at [797, 206] on button "Cancel" at bounding box center [802, 202] width 68 height 17
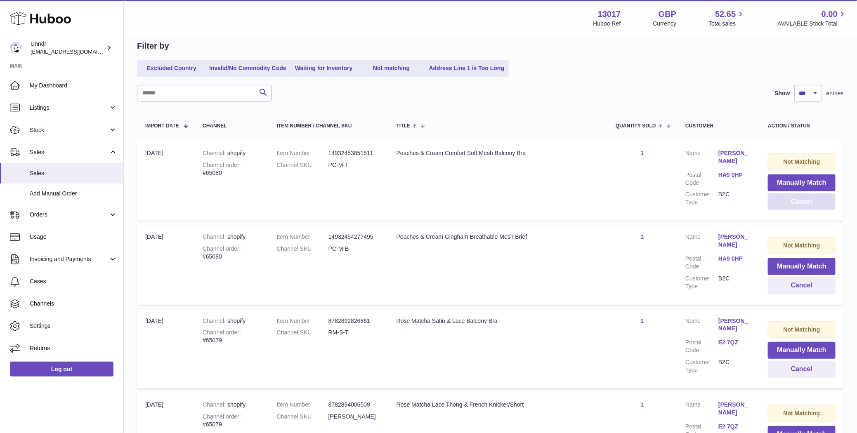
click at [797, 206] on button "Cancel" at bounding box center [802, 202] width 68 height 17
click at [796, 206] on button "Cancel" at bounding box center [802, 202] width 68 height 17
click at [798, 208] on button "Cancel" at bounding box center [802, 202] width 68 height 17
click at [798, 203] on button "Cancel" at bounding box center [802, 202] width 68 height 17
click at [796, 206] on button "Cancel" at bounding box center [802, 202] width 68 height 17
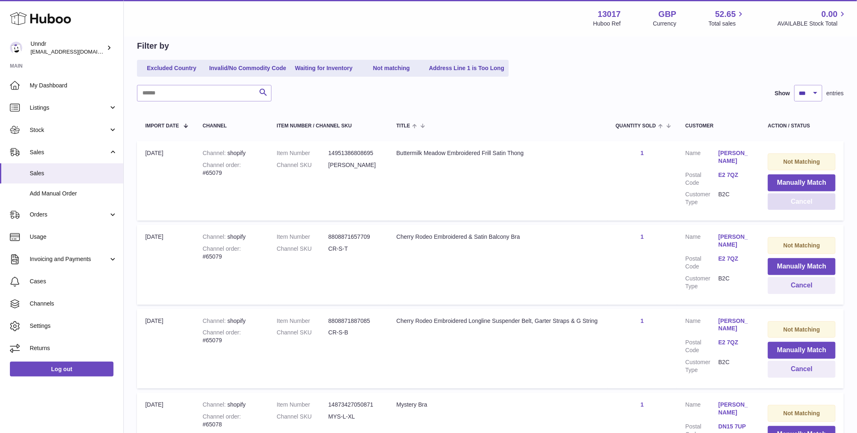
click at [796, 205] on button "Cancel" at bounding box center [802, 202] width 68 height 17
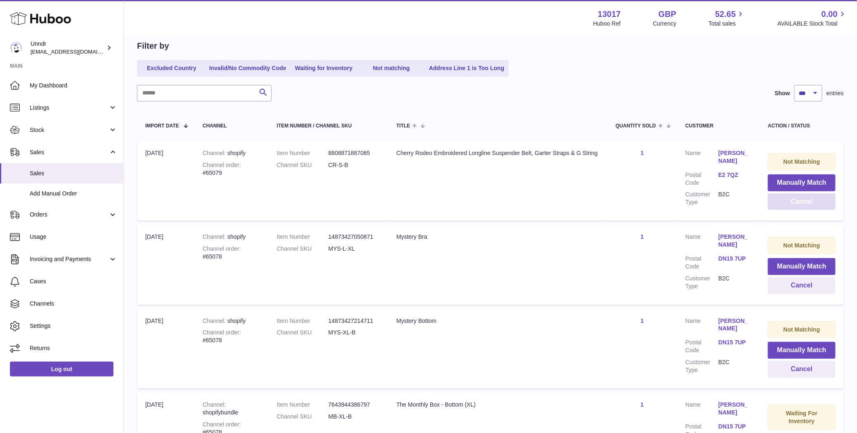
click at [796, 205] on button "Cancel" at bounding box center [802, 202] width 68 height 17
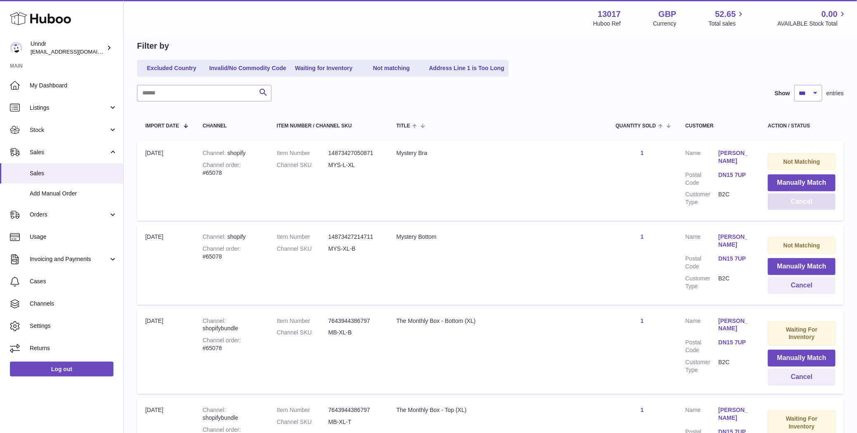
click at [796, 206] on button "Cancel" at bounding box center [802, 202] width 68 height 17
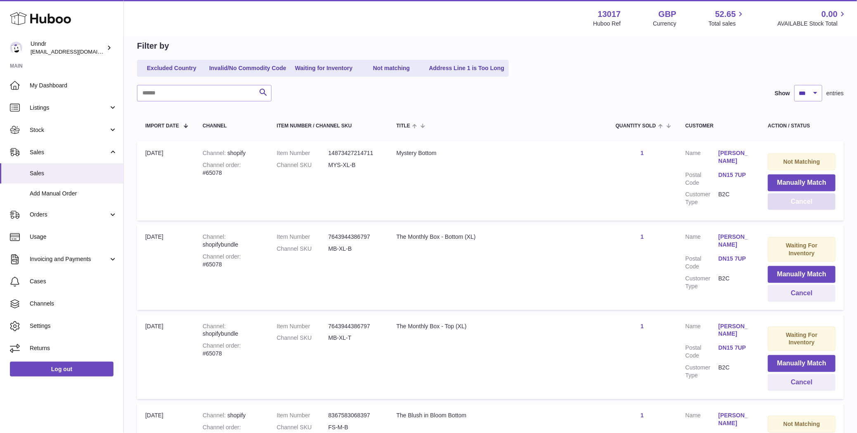
click at [804, 209] on button "Cancel" at bounding box center [802, 202] width 68 height 17
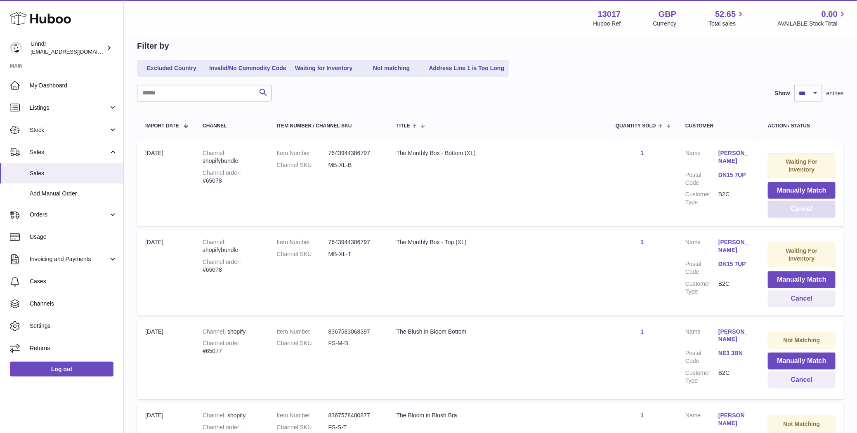
click at [803, 207] on button "Cancel" at bounding box center [802, 209] width 68 height 17
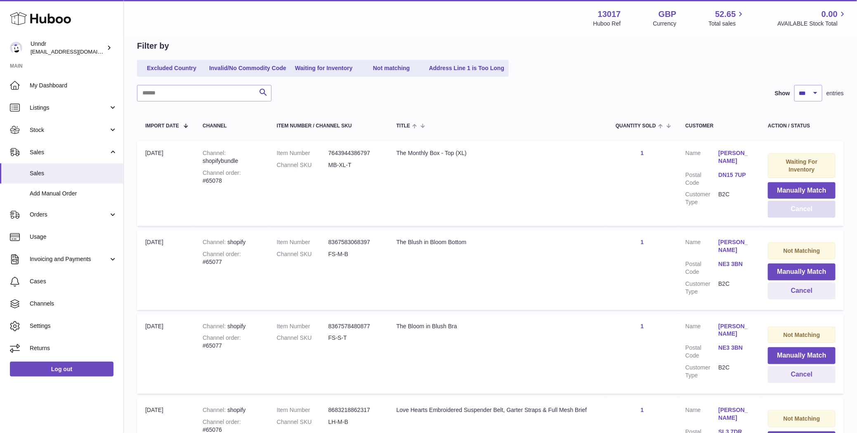
click at [803, 207] on button "Cancel" at bounding box center [802, 209] width 68 height 17
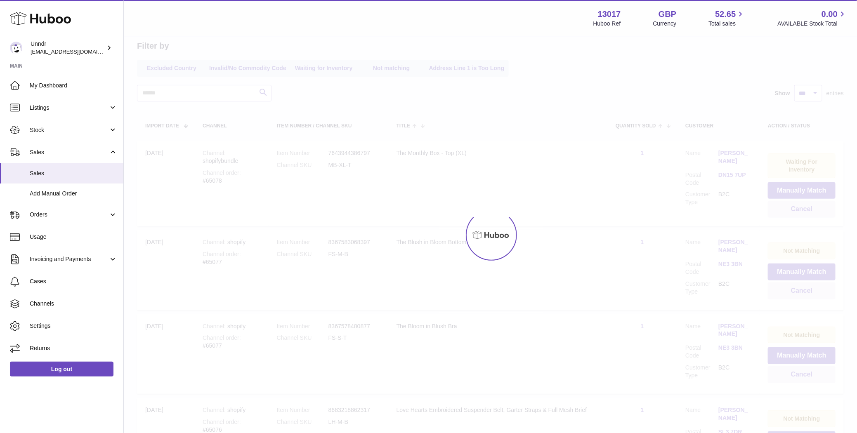
click at [803, 208] on div at bounding box center [490, 235] width 733 height 396
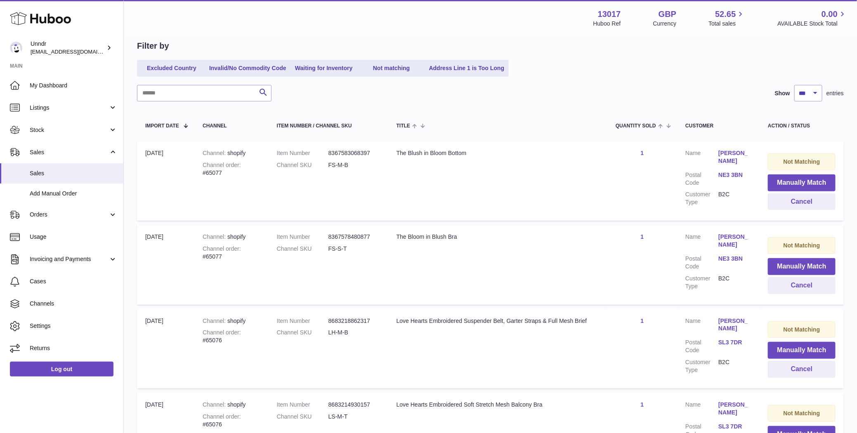
click at [802, 211] on td "Not Matching Manually Match Cancel" at bounding box center [802, 181] width 84 height 80
click at [803, 207] on button "Cancel" at bounding box center [802, 202] width 68 height 17
click at [804, 204] on button "Cancel" at bounding box center [802, 202] width 68 height 17
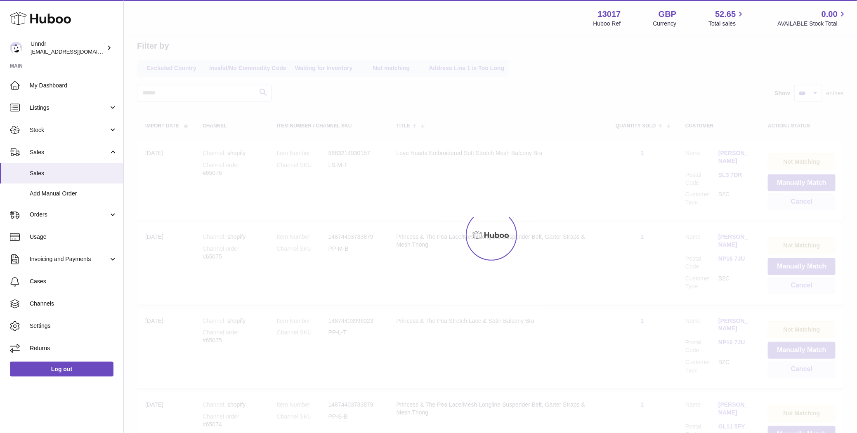
click at [804, 205] on div at bounding box center [490, 235] width 733 height 396
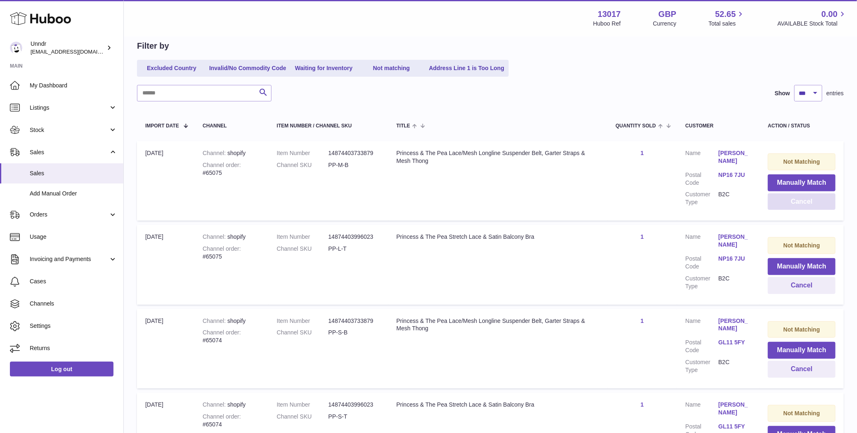
click at [804, 205] on button "Cancel" at bounding box center [802, 202] width 68 height 17
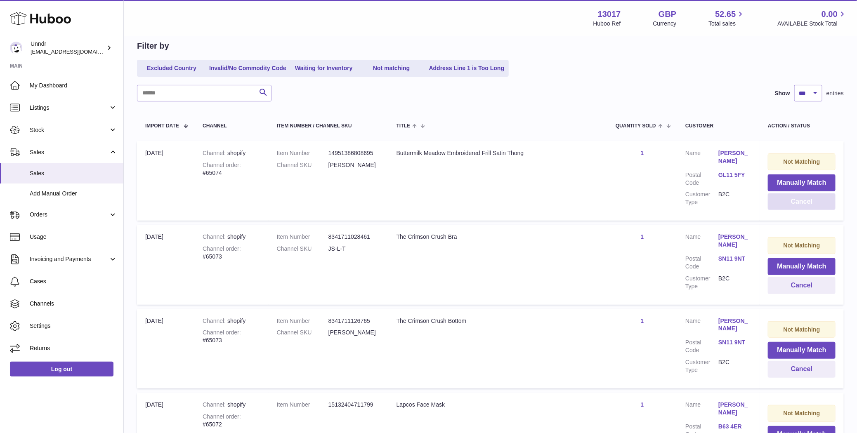
click at [804, 205] on button "Cancel" at bounding box center [802, 202] width 68 height 17
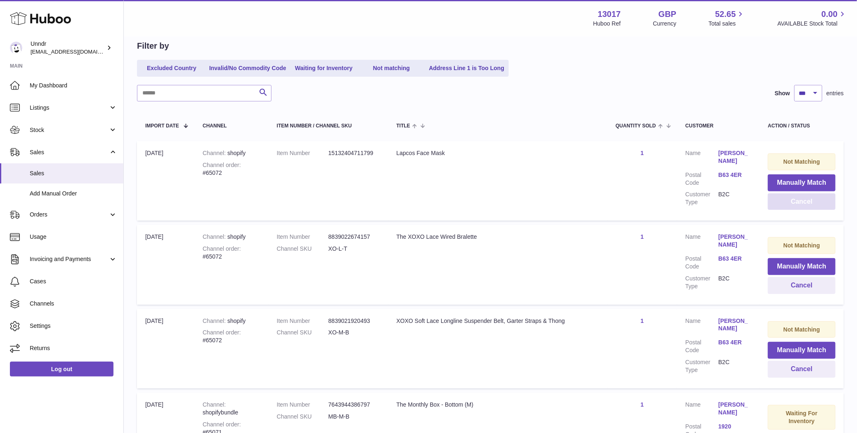
click at [804, 205] on button "Cancel" at bounding box center [802, 202] width 68 height 17
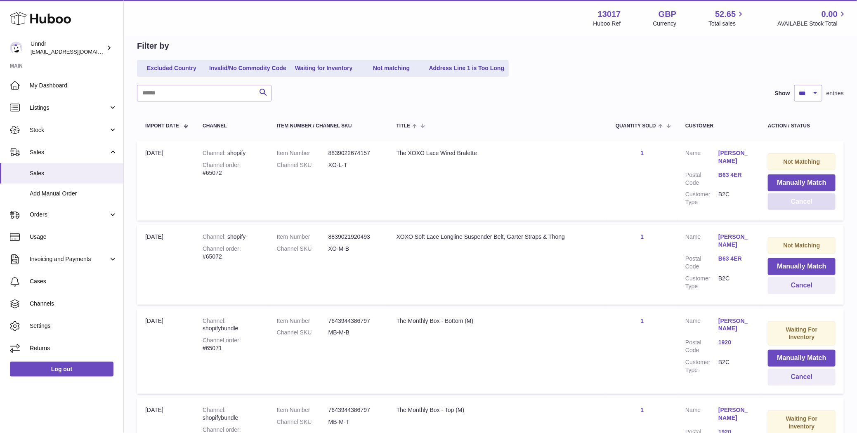
click at [804, 205] on button "Cancel" at bounding box center [802, 202] width 68 height 17
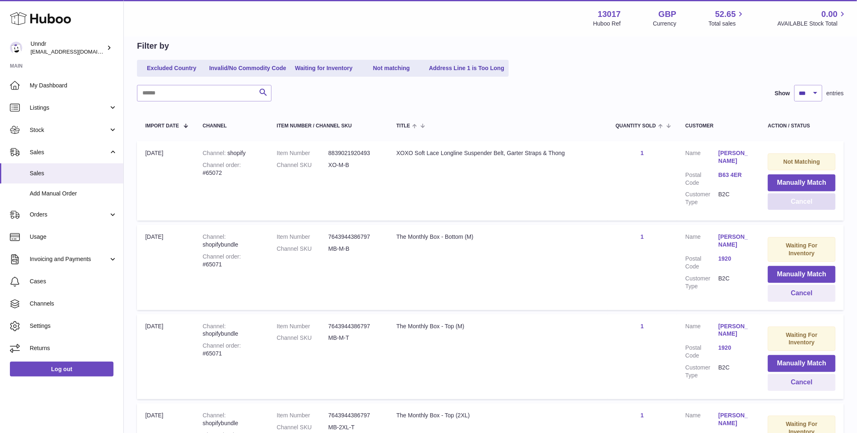
click at [804, 206] on button "Cancel" at bounding box center [802, 202] width 68 height 17
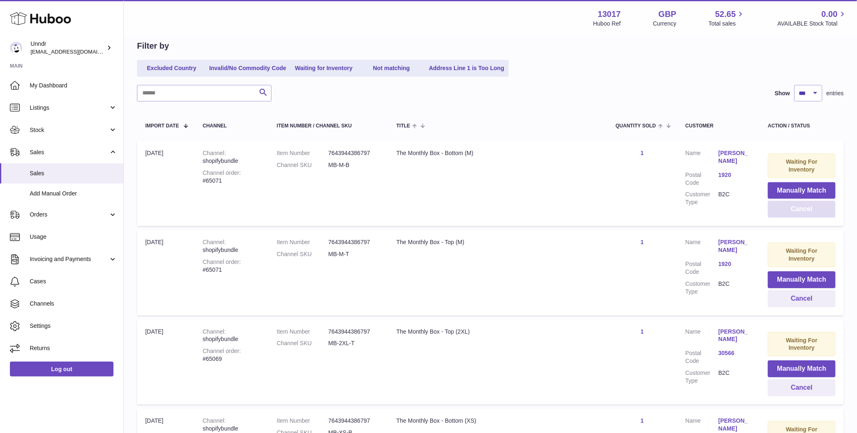
click at [803, 211] on button "Cancel" at bounding box center [802, 209] width 68 height 17
click at [803, 210] on button "Cancel" at bounding box center [802, 209] width 68 height 17
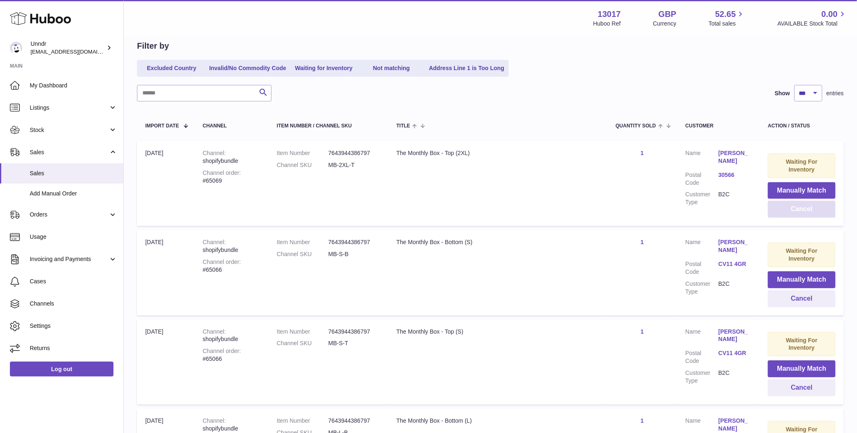
click at [803, 210] on button "Cancel" at bounding box center [802, 209] width 68 height 17
click at [803, 214] on button "Cancel" at bounding box center [802, 209] width 68 height 17
click at [801, 213] on button "Cancel" at bounding box center [802, 209] width 68 height 17
click at [801, 214] on button "Cancel" at bounding box center [802, 209] width 68 height 17
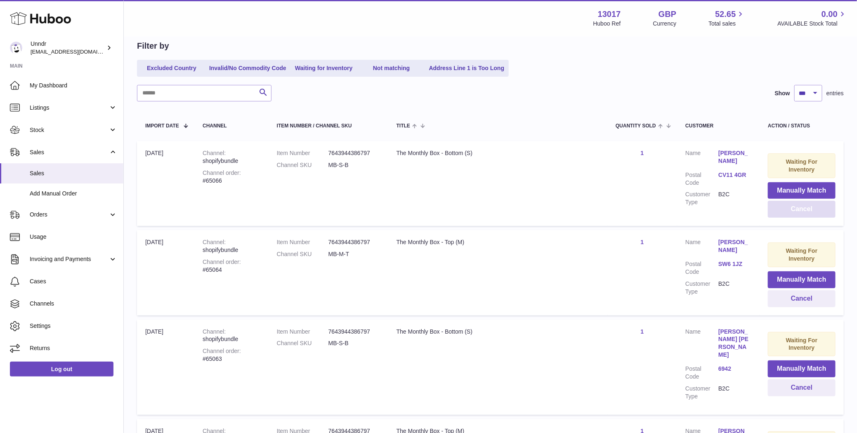
click at [801, 214] on button "Cancel" at bounding box center [802, 209] width 68 height 17
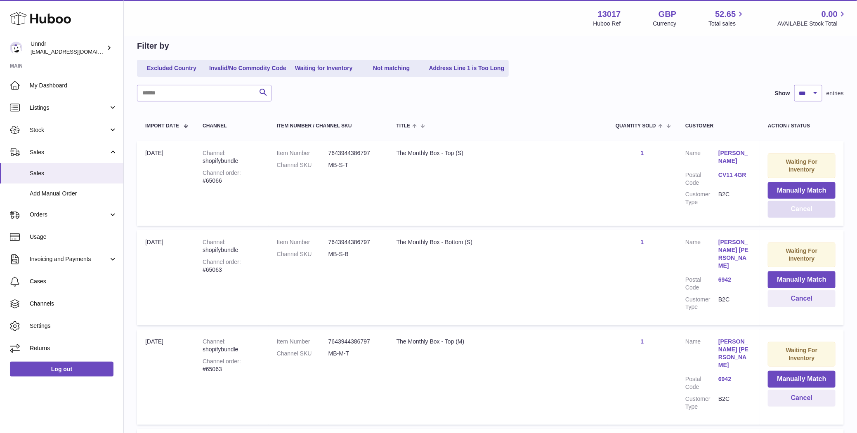
click at [801, 214] on button "Cancel" at bounding box center [802, 209] width 68 height 17
click at [801, 213] on button "Cancel" at bounding box center [802, 209] width 68 height 17
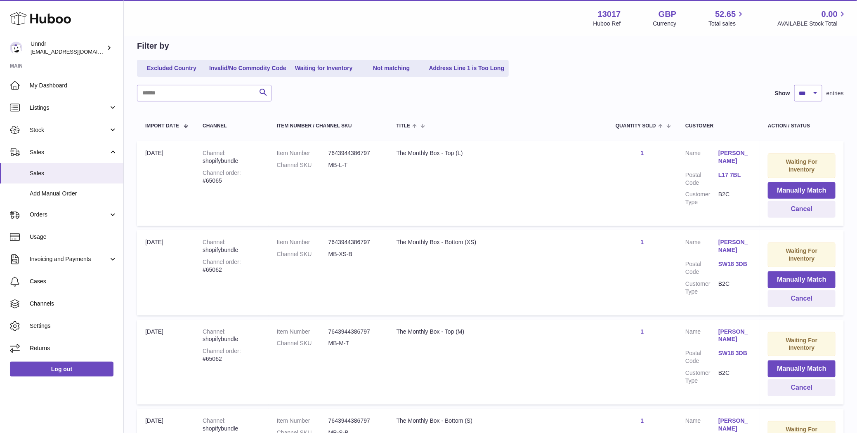
click at [539, 132] on th "Title" at bounding box center [497, 125] width 219 height 23
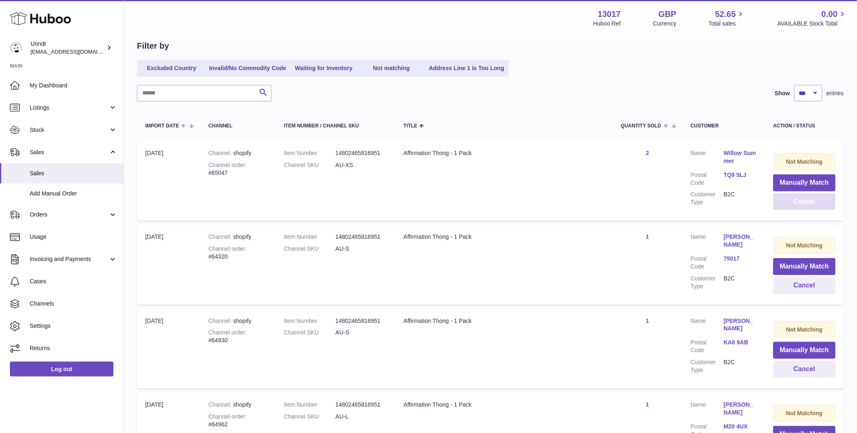
click at [792, 204] on button "Cancel" at bounding box center [804, 202] width 62 height 17
click at [792, 205] on button "Cancel" at bounding box center [804, 202] width 62 height 17
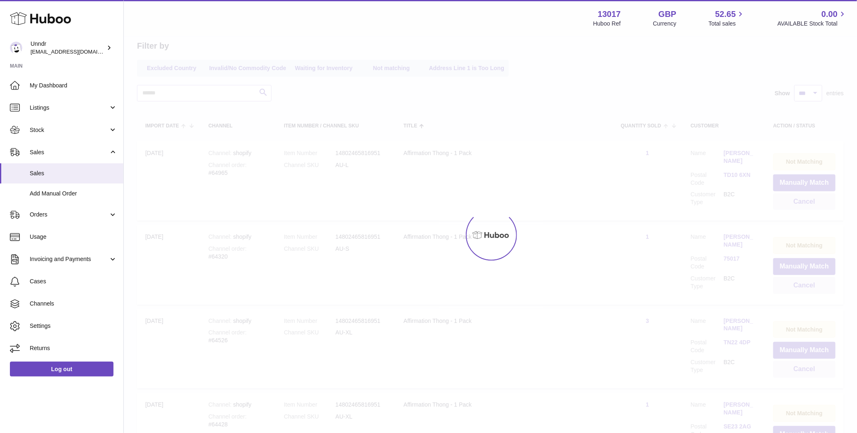
click at [792, 205] on div at bounding box center [490, 235] width 733 height 396
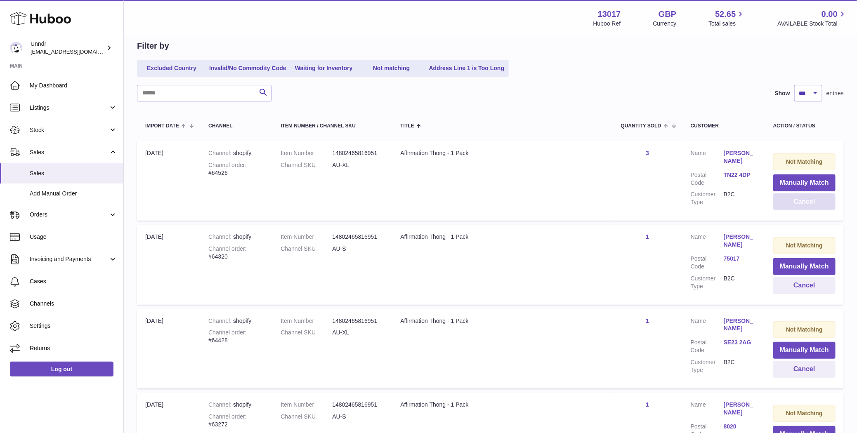
click at [792, 205] on button "Cancel" at bounding box center [804, 202] width 62 height 17
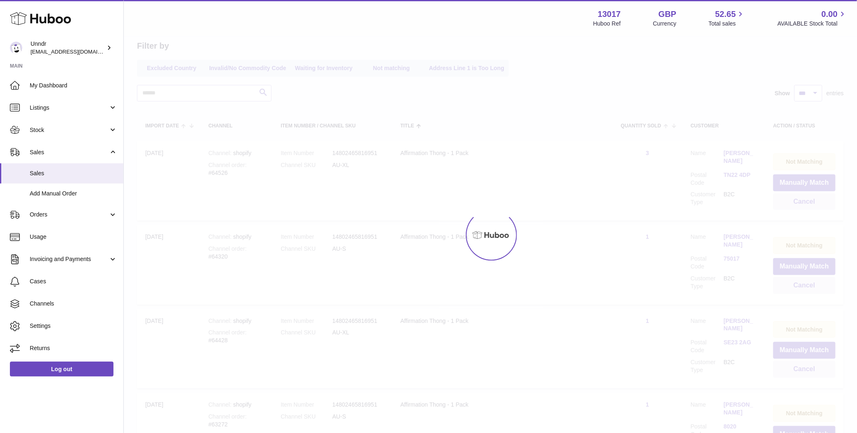
click at [792, 206] on div at bounding box center [490, 235] width 733 height 396
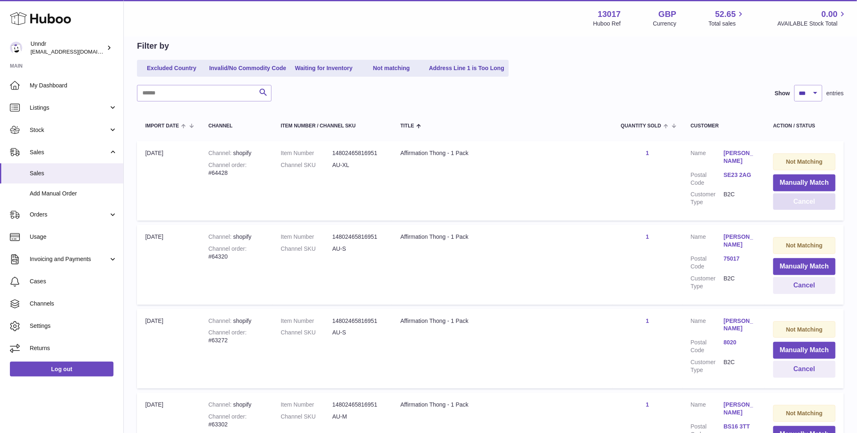
click at [792, 206] on button "Cancel" at bounding box center [804, 202] width 62 height 17
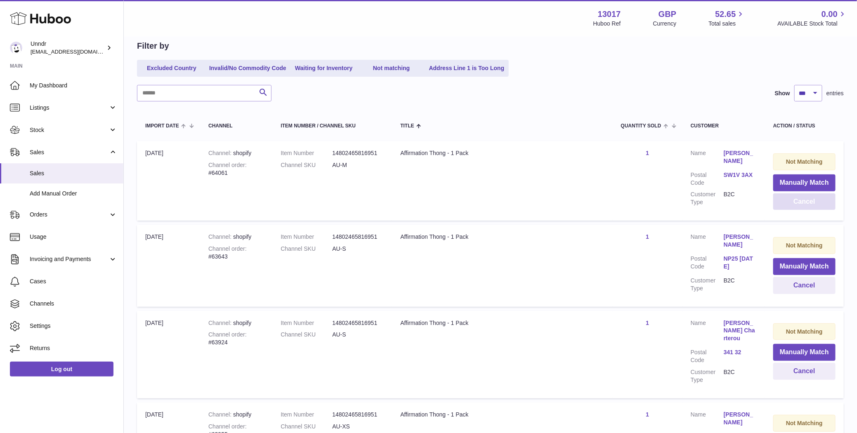
click at [792, 206] on button "Cancel" at bounding box center [804, 202] width 62 height 17
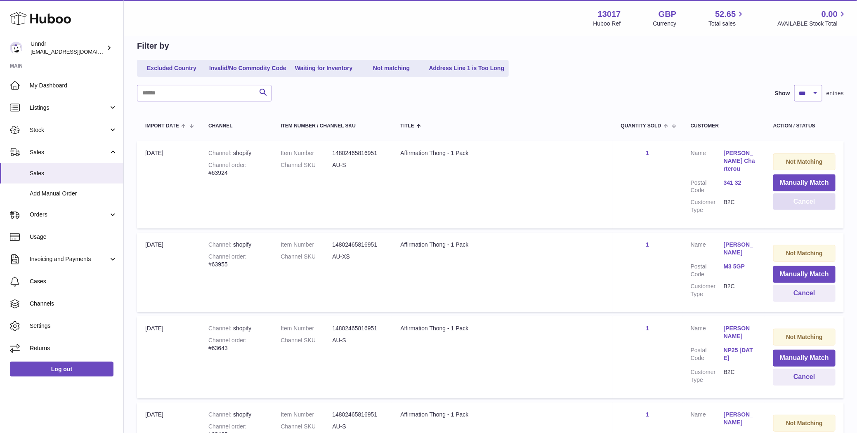
click at [791, 204] on button "Cancel" at bounding box center [804, 202] width 62 height 17
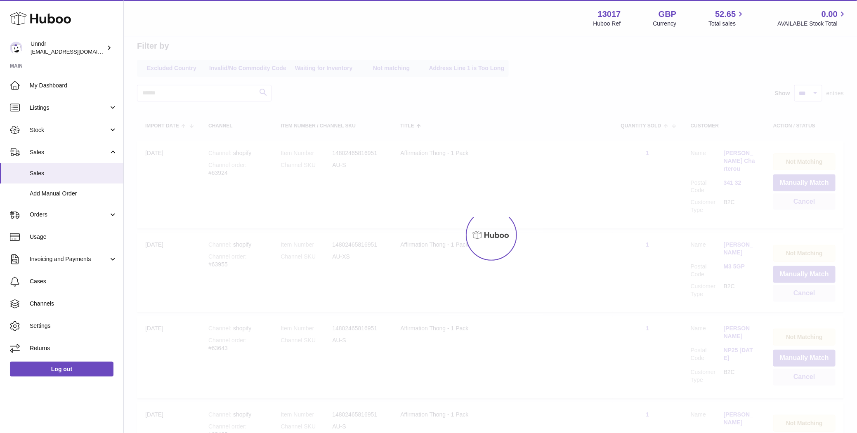
click at [791, 204] on div at bounding box center [490, 235] width 733 height 396
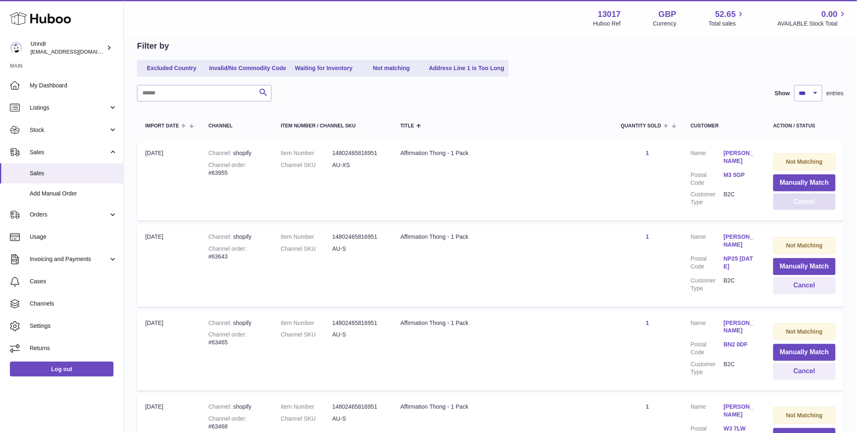
click at [791, 204] on button "Cancel" at bounding box center [804, 202] width 62 height 17
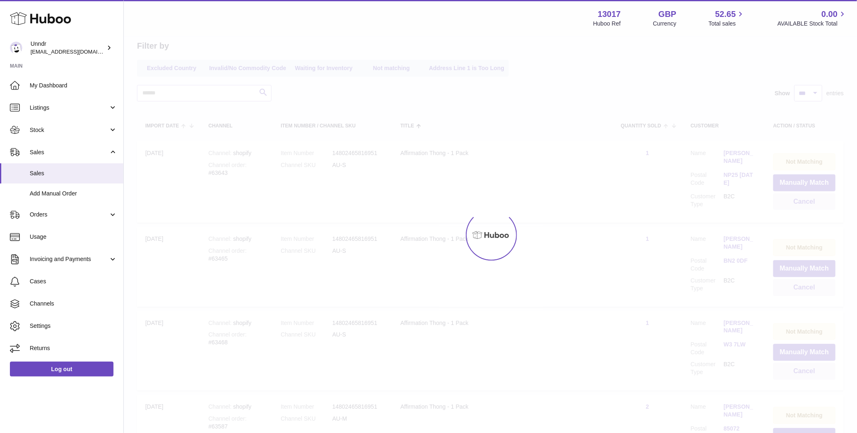
click at [791, 204] on div at bounding box center [490, 235] width 733 height 396
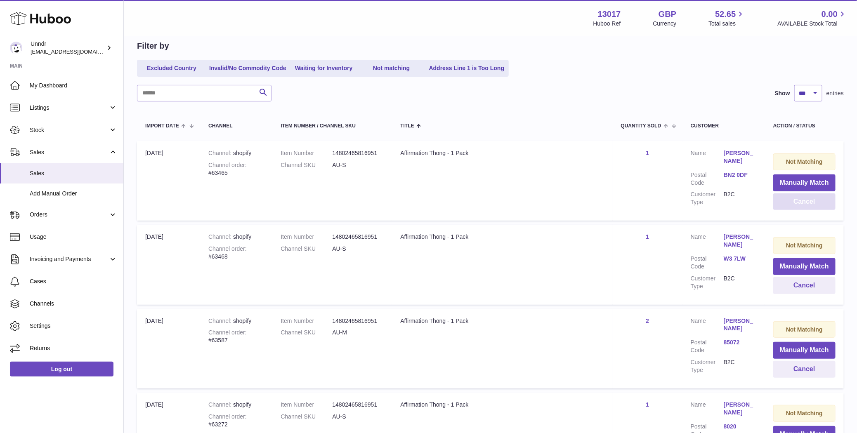
click at [791, 204] on button "Cancel" at bounding box center [804, 202] width 62 height 17
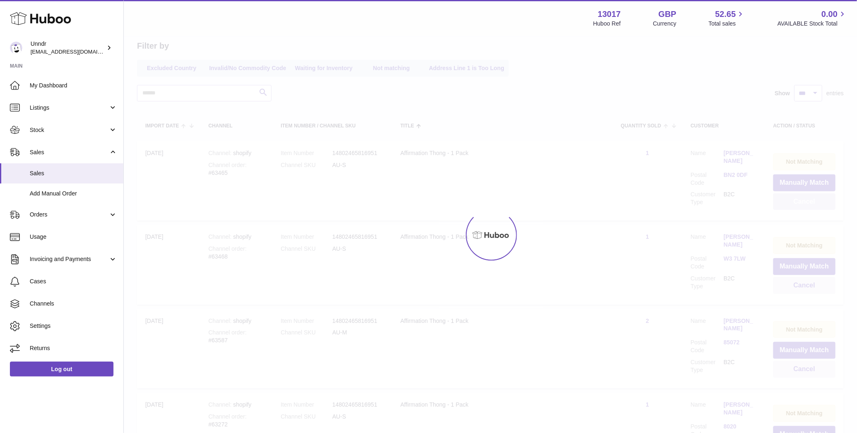
click at [791, 204] on button "Cancel" at bounding box center [804, 202] width 62 height 17
click at [791, 204] on div at bounding box center [490, 235] width 733 height 396
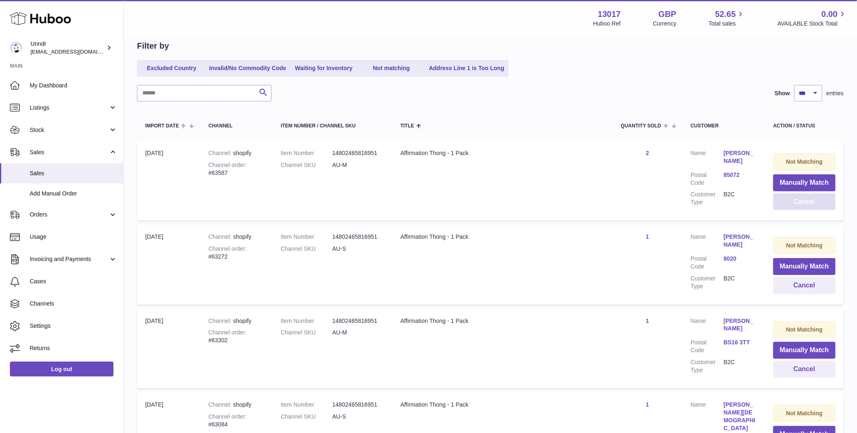
click at [794, 204] on button "Cancel" at bounding box center [804, 202] width 62 height 17
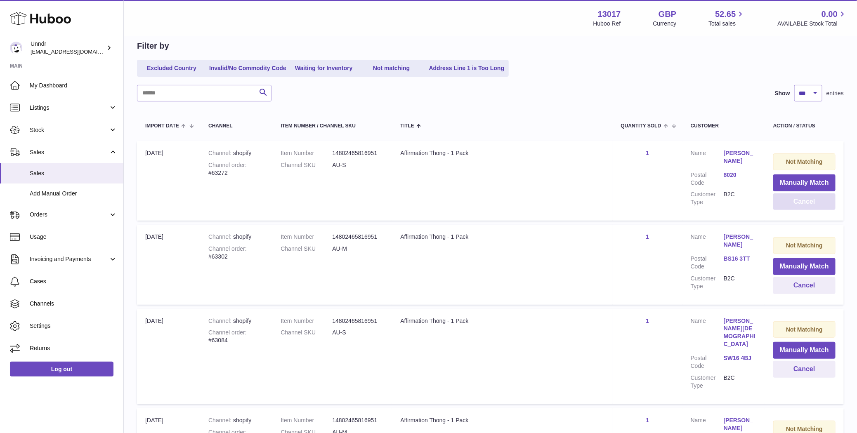
click at [794, 203] on button "Cancel" at bounding box center [804, 202] width 62 height 17
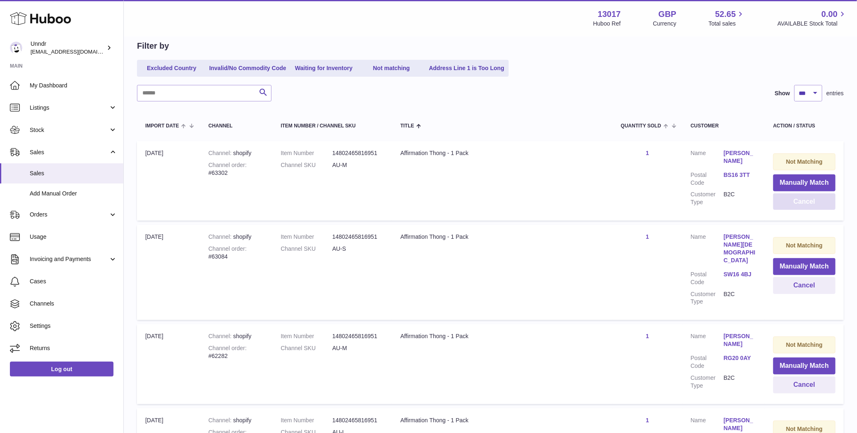
click at [794, 205] on button "Cancel" at bounding box center [804, 202] width 62 height 17
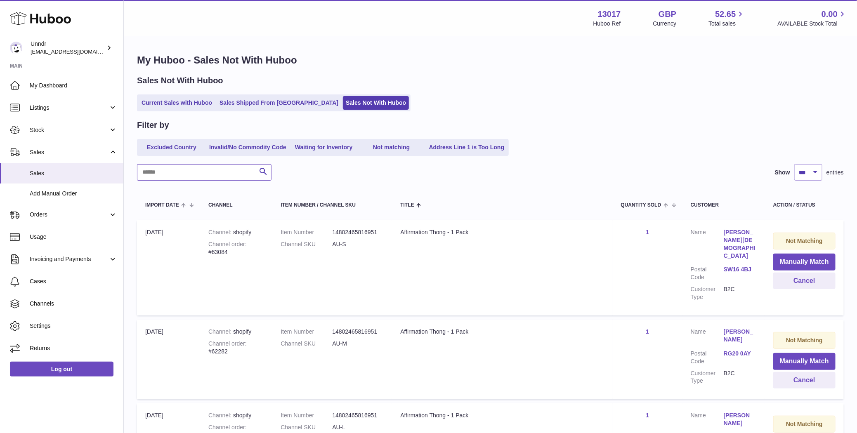
click at [185, 171] on input "text" at bounding box center [204, 172] width 135 height 17
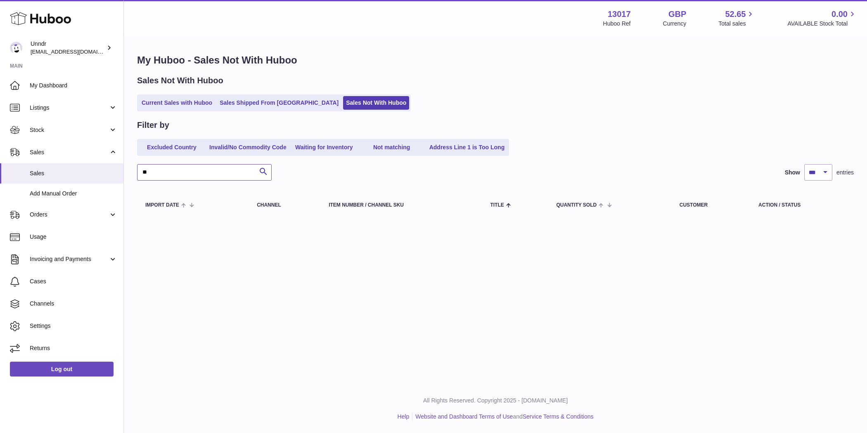
type input "*"
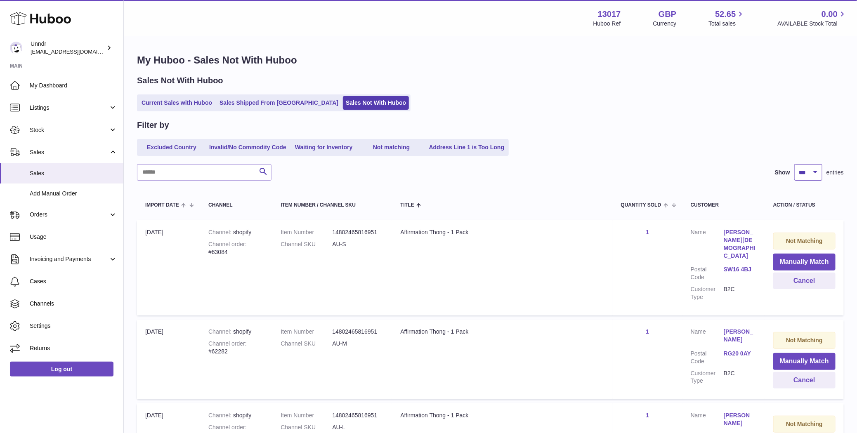
click at [816, 173] on select "** ** ** ***" at bounding box center [808, 172] width 28 height 17
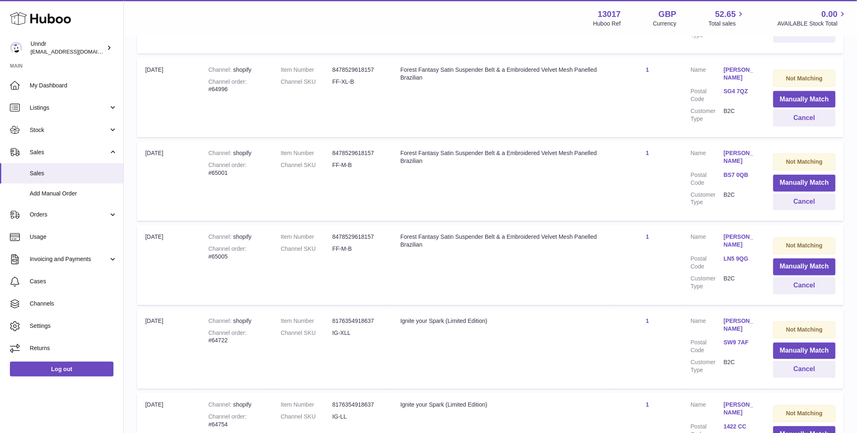
scroll to position [8221, 0]
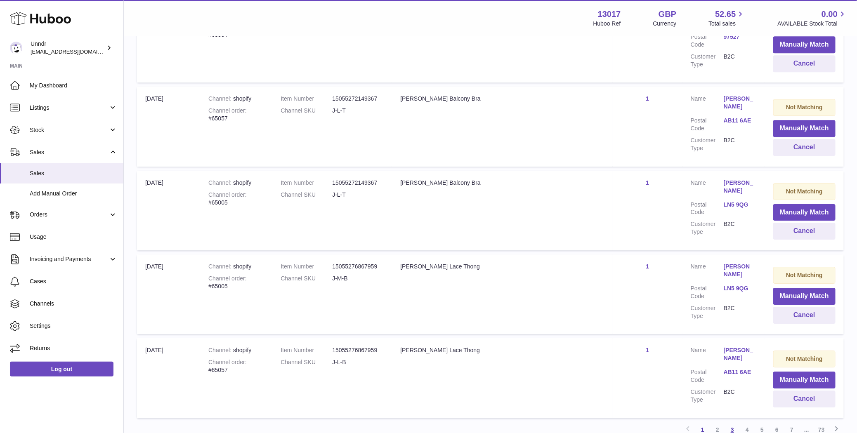
click at [734, 423] on link "3" at bounding box center [732, 430] width 15 height 15
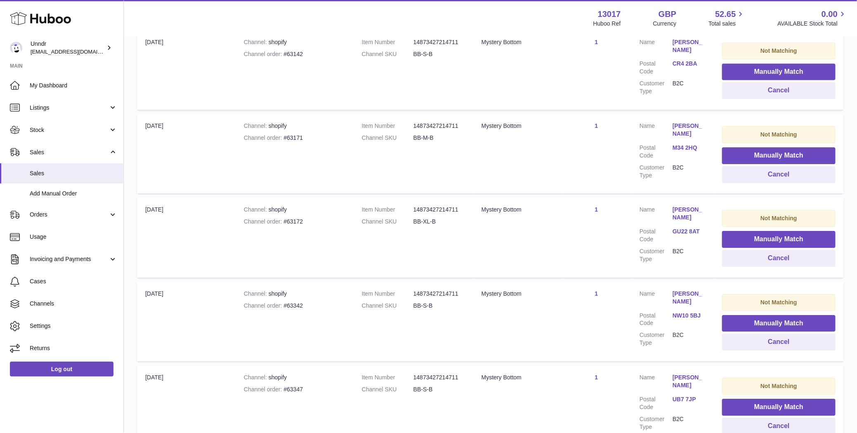
scroll to position [8248, 0]
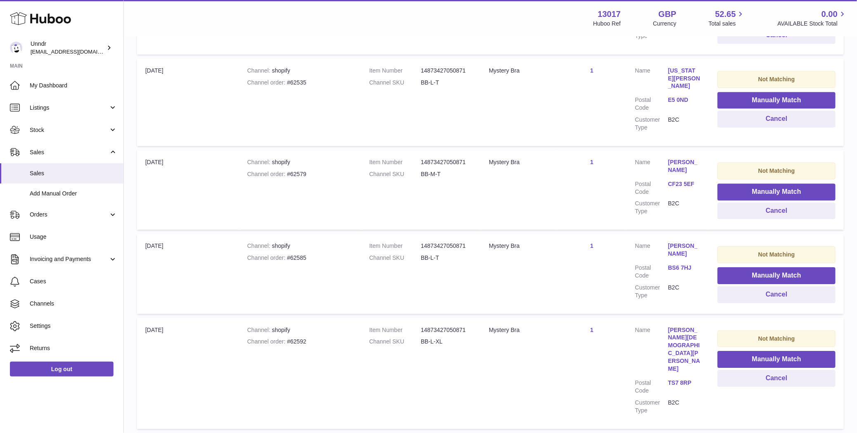
scroll to position [8221, 0]
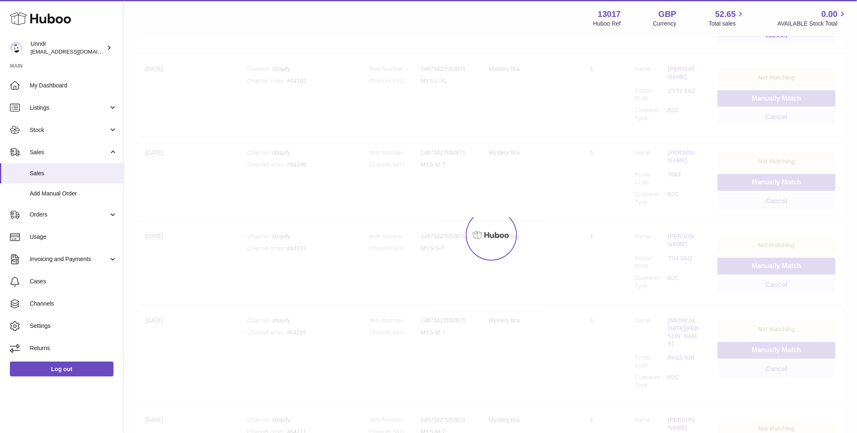
scroll to position [37, 0]
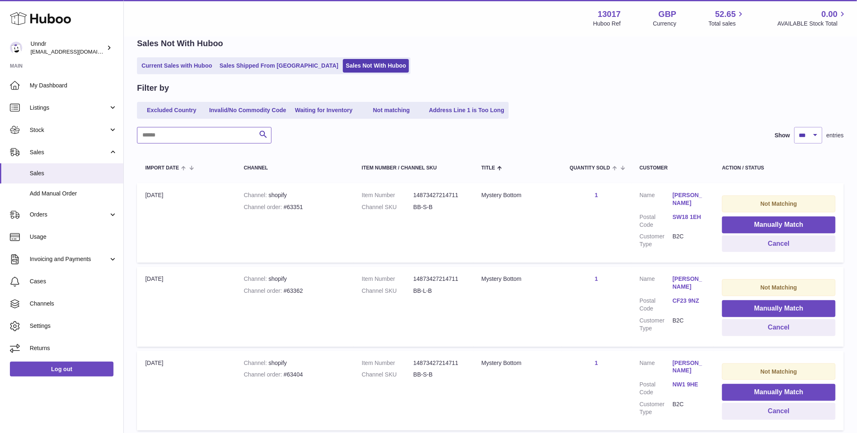
click at [186, 134] on input "text" at bounding box center [204, 135] width 135 height 17
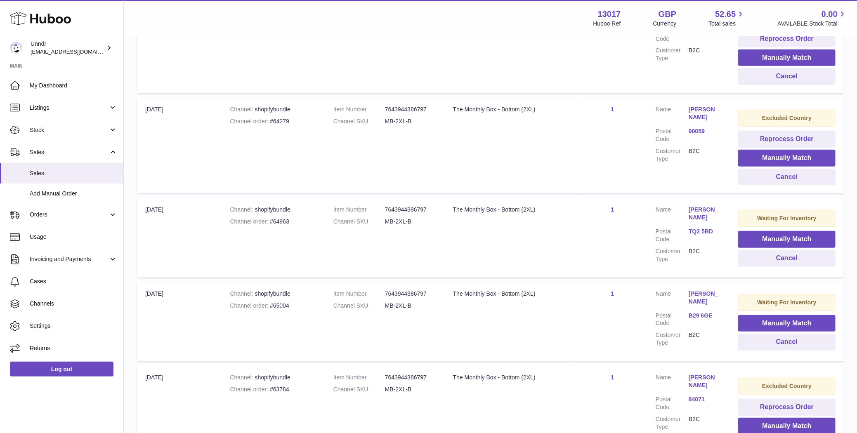
scroll to position [224, 0]
click at [794, 255] on button "Cancel" at bounding box center [786, 257] width 97 height 17
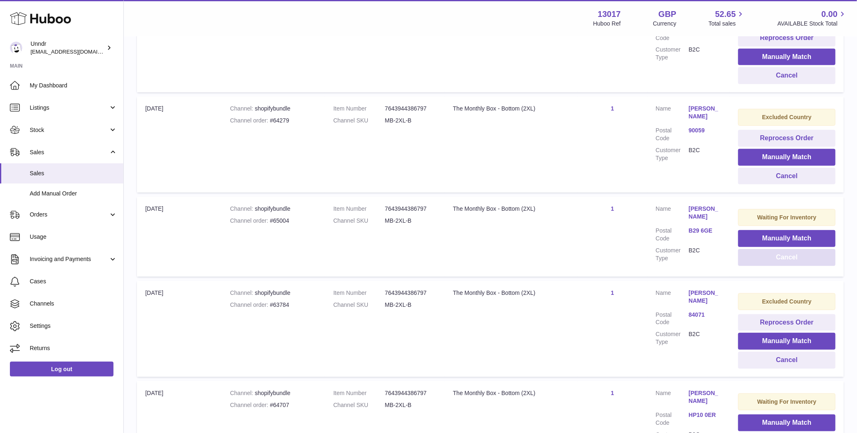
click at [794, 255] on button "Cancel" at bounding box center [786, 257] width 97 height 17
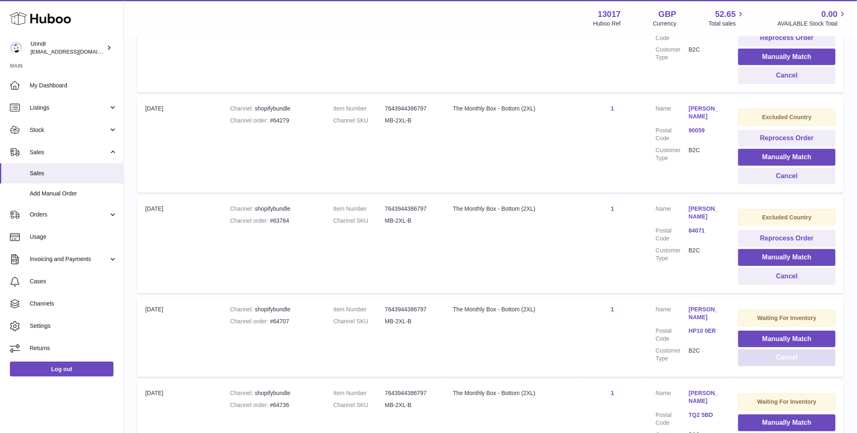
click at [783, 359] on button "Cancel" at bounding box center [786, 358] width 97 height 17
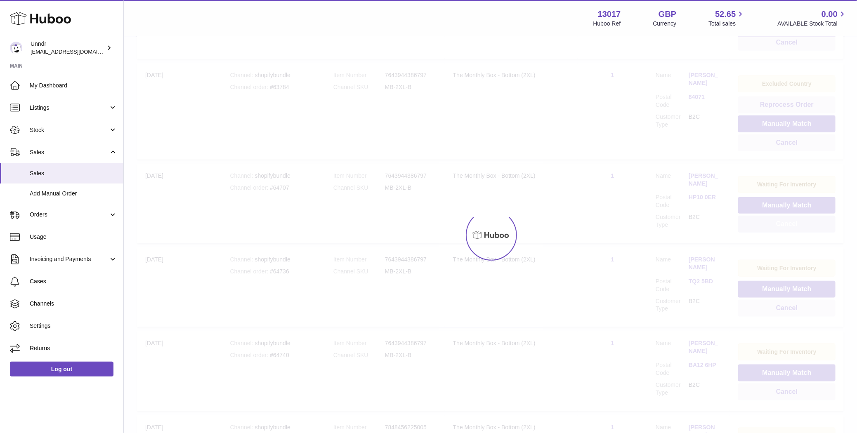
scroll to position [412, 0]
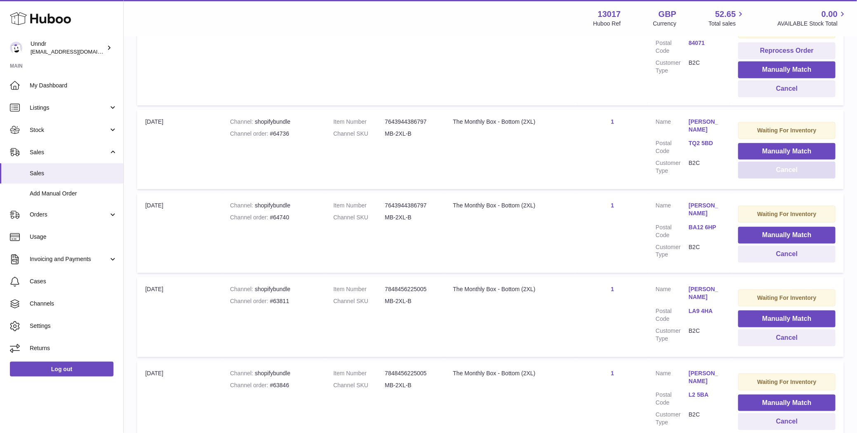
click at [796, 172] on button "Cancel" at bounding box center [786, 170] width 97 height 17
click at [797, 170] on button "Cancel" at bounding box center [786, 170] width 97 height 17
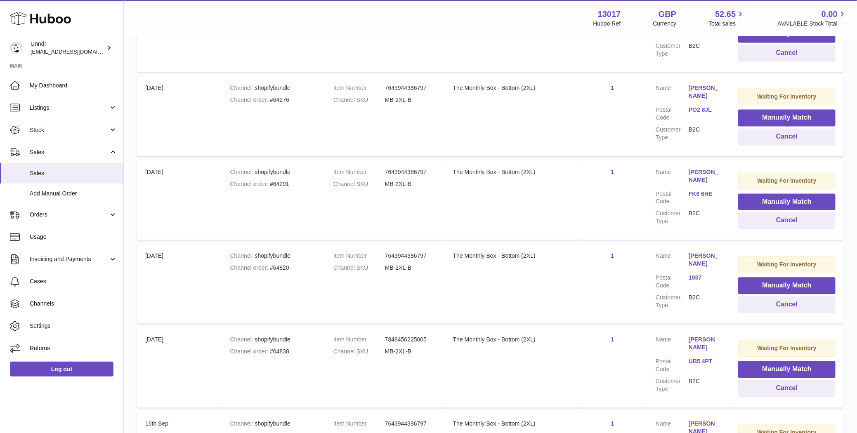
scroll to position [887, 0]
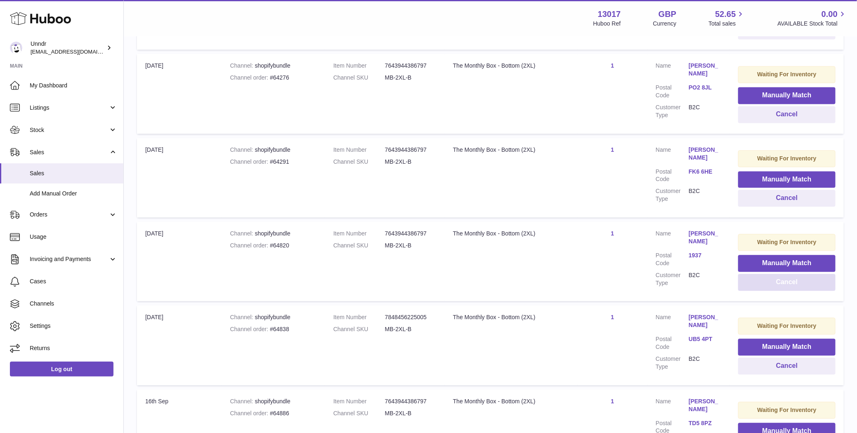
click at [790, 281] on button "Cancel" at bounding box center [786, 282] width 97 height 17
click at [785, 279] on button "Cancel" at bounding box center [786, 282] width 97 height 17
click at [786, 281] on button "Cancel" at bounding box center [786, 282] width 97 height 17
click at [786, 282] on button "Cancel" at bounding box center [786, 282] width 97 height 17
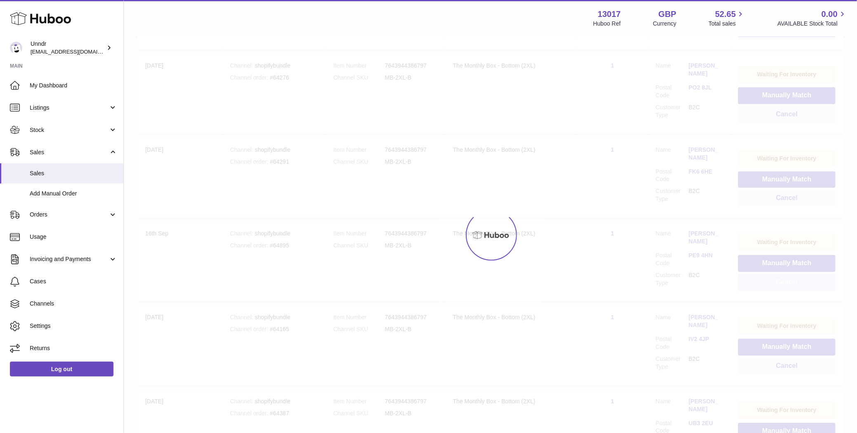
scroll to position [884, 0]
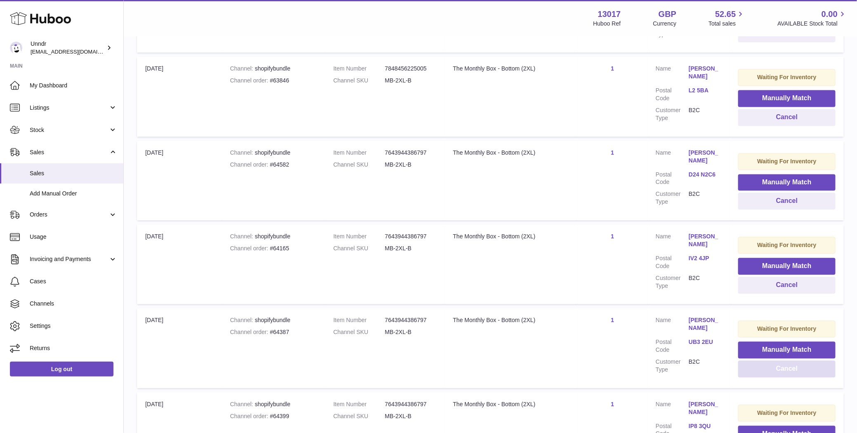
click at [796, 367] on button "Cancel" at bounding box center [786, 369] width 97 height 17
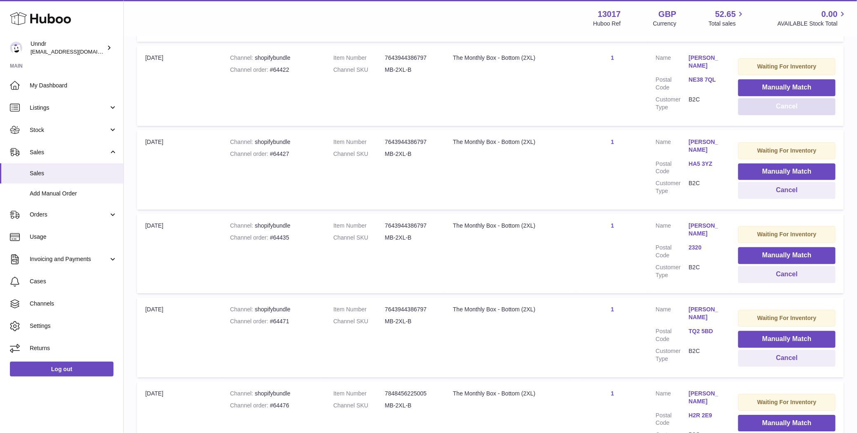
scroll to position [1146, 0]
click at [810, 103] on button "Cancel" at bounding box center [786, 107] width 97 height 17
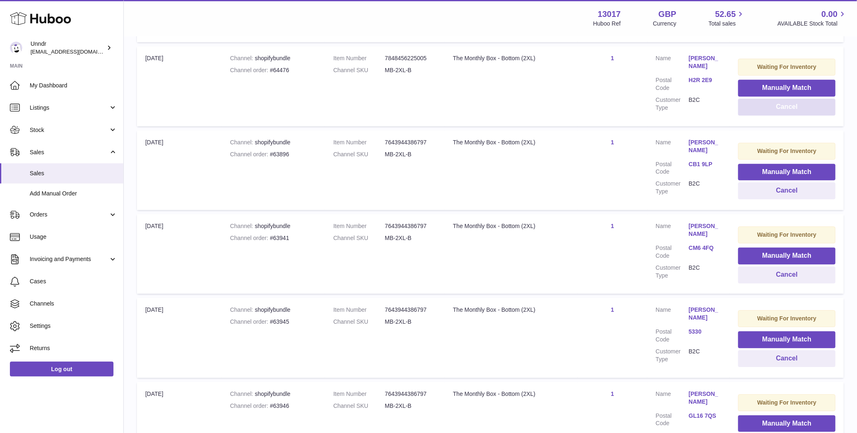
click at [810, 104] on button "Cancel" at bounding box center [786, 107] width 97 height 17
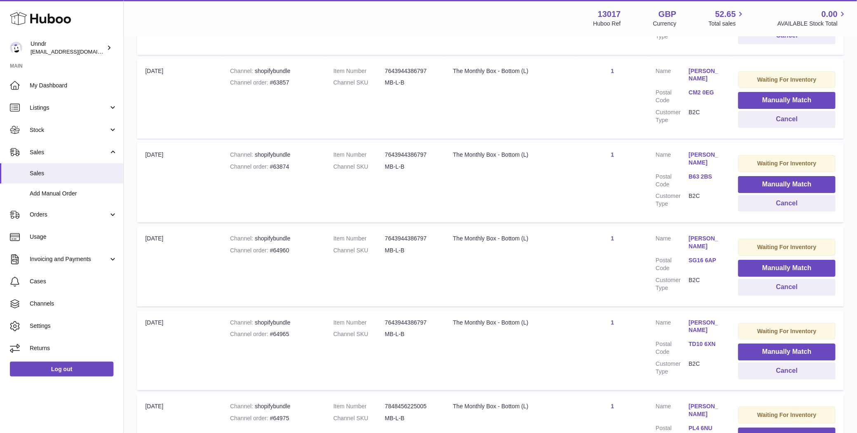
scroll to position [4920, 0]
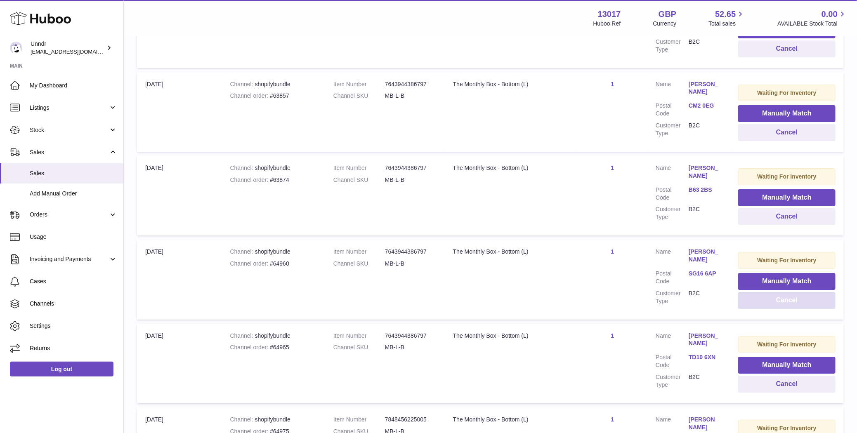
click at [808, 292] on button "Cancel" at bounding box center [786, 300] width 97 height 17
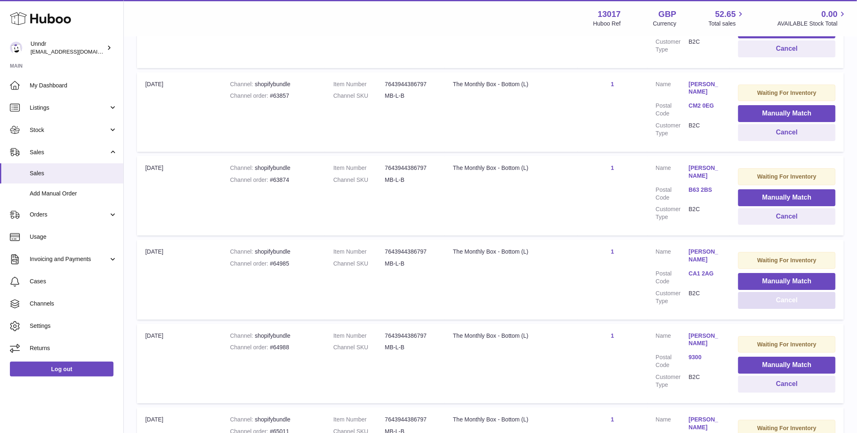
click at [808, 292] on button "Cancel" at bounding box center [786, 300] width 97 height 17
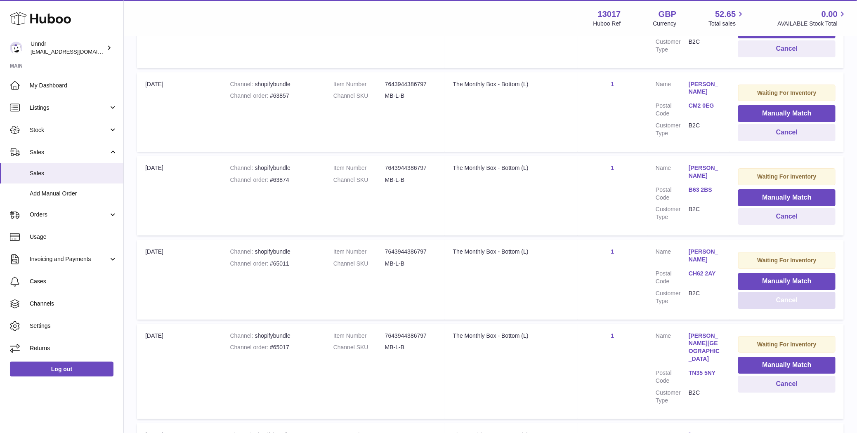
click at [808, 292] on button "Cancel" at bounding box center [786, 300] width 97 height 17
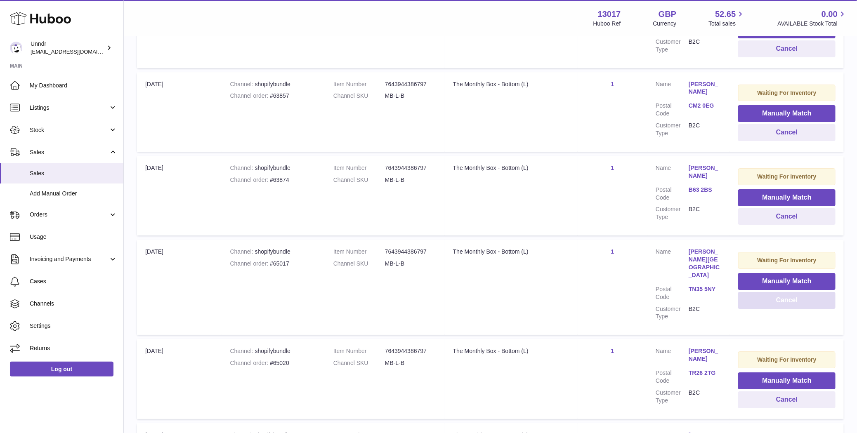
click at [808, 292] on button "Cancel" at bounding box center [786, 300] width 97 height 17
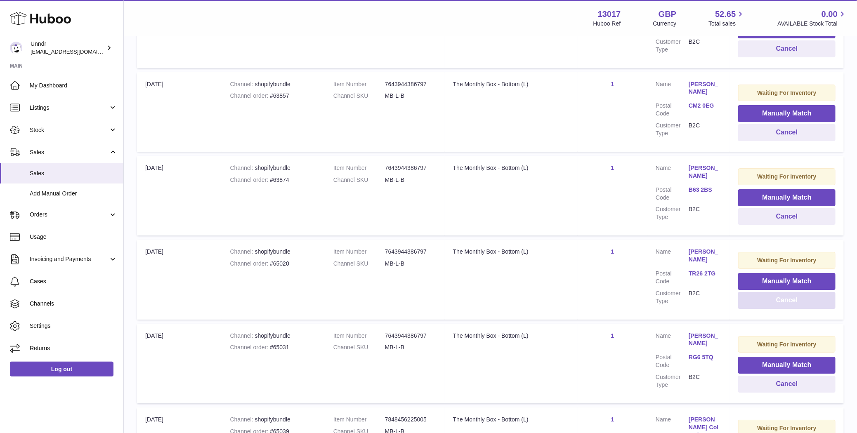
click at [808, 292] on button "Cancel" at bounding box center [786, 300] width 97 height 17
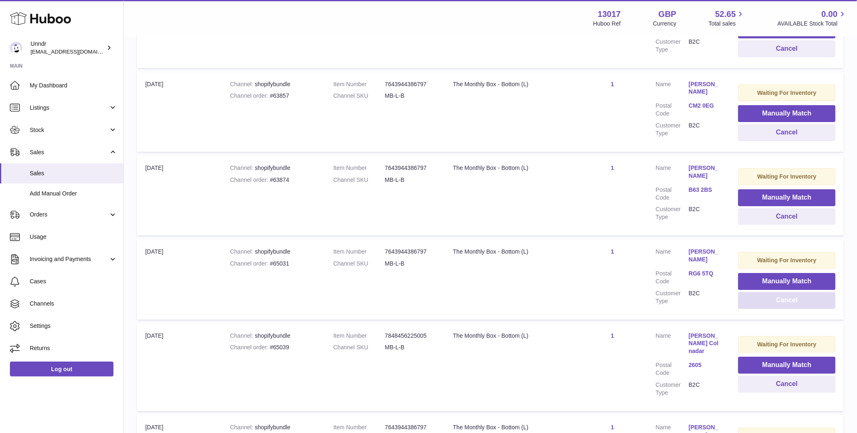
click at [808, 292] on button "Cancel" at bounding box center [786, 300] width 97 height 17
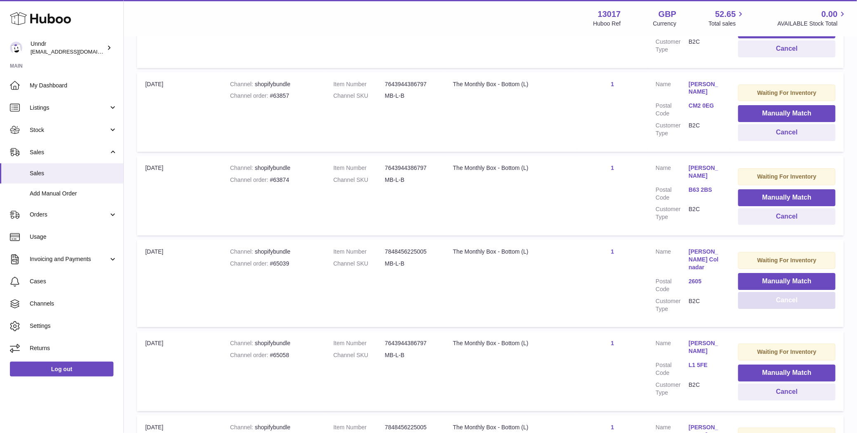
click at [808, 292] on button "Cancel" at bounding box center [786, 300] width 97 height 17
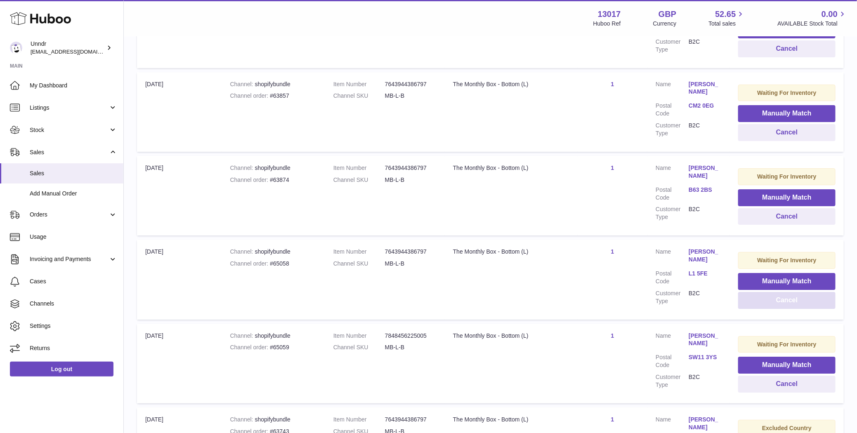
click at [808, 292] on button "Cancel" at bounding box center [786, 300] width 97 height 17
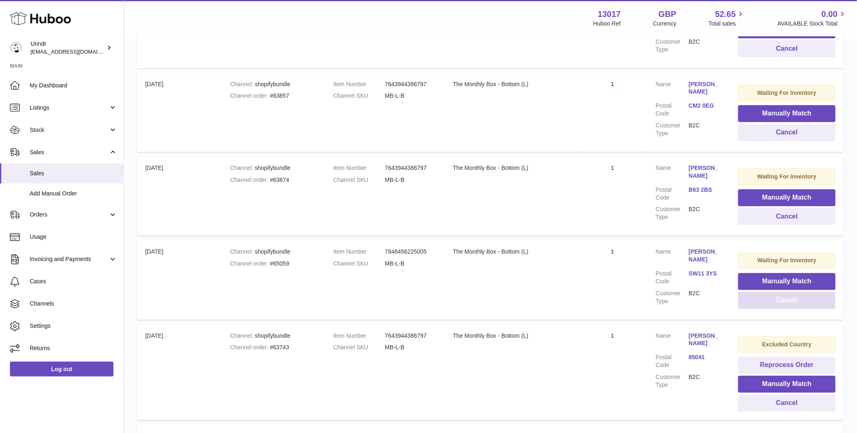
click at [808, 292] on button "Cancel" at bounding box center [786, 300] width 97 height 17
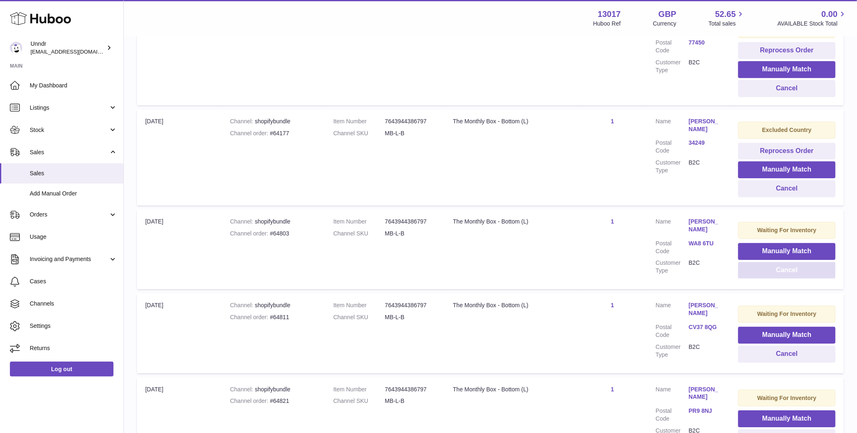
scroll to position [6197, 0]
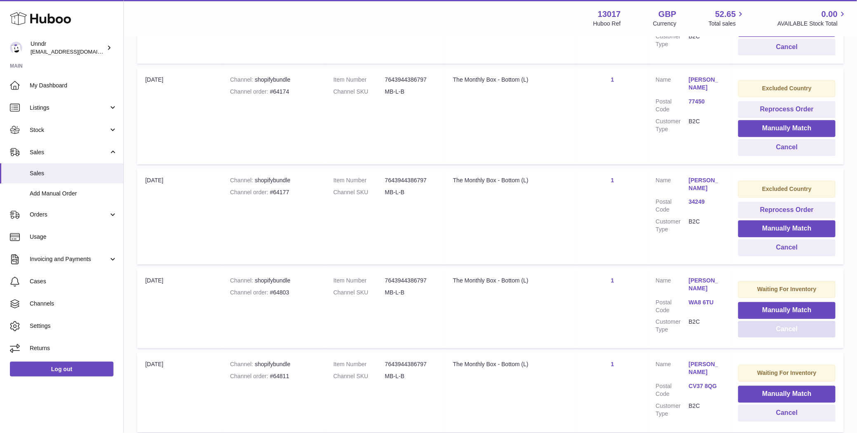
click at [812, 321] on button "Cancel" at bounding box center [786, 329] width 97 height 17
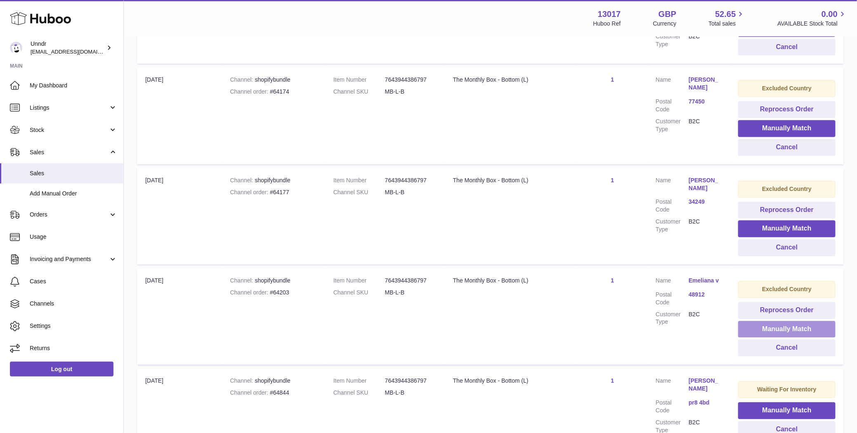
click at [812, 321] on button "Manually Match" at bounding box center [786, 329] width 97 height 17
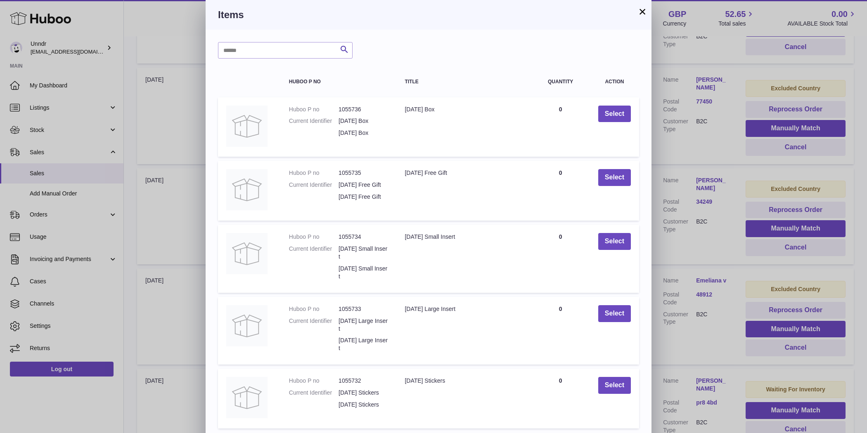
click at [643, 12] on button "×" at bounding box center [642, 12] width 10 height 10
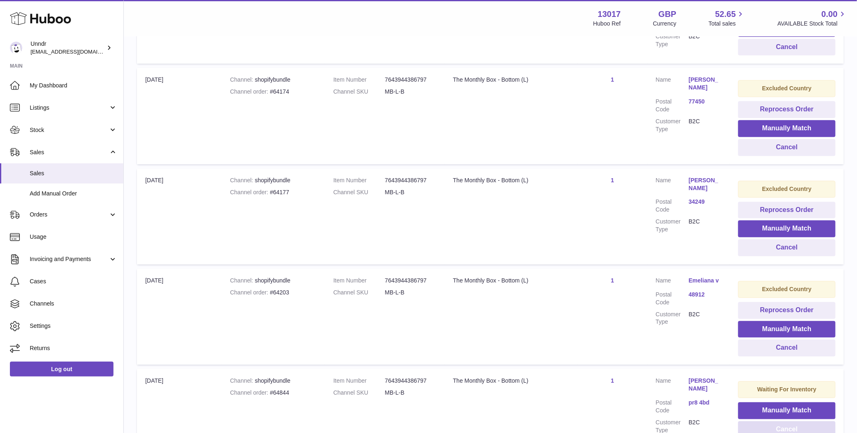
click at [788, 421] on button "Cancel" at bounding box center [786, 429] width 97 height 17
click at [786, 421] on button "Cancel" at bounding box center [786, 429] width 97 height 17
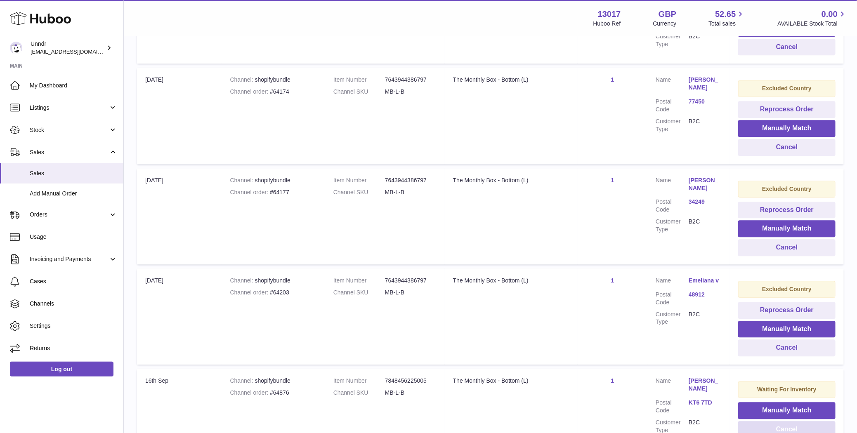
click at [786, 421] on button "Cancel" at bounding box center [786, 429] width 97 height 17
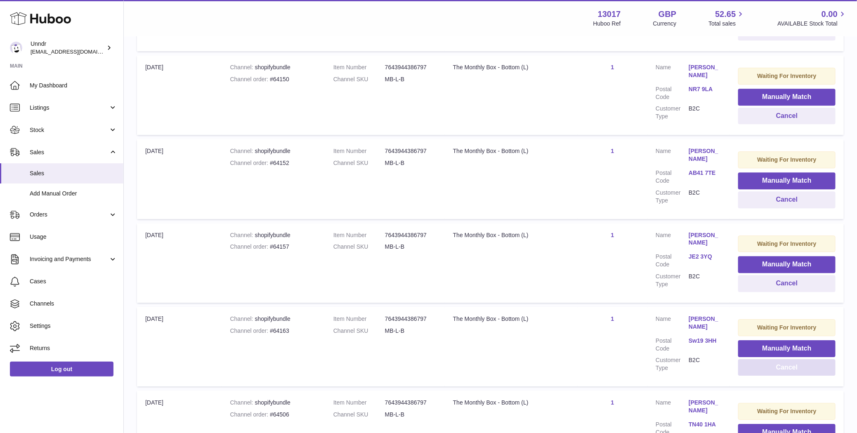
scroll to position [4625, 0]
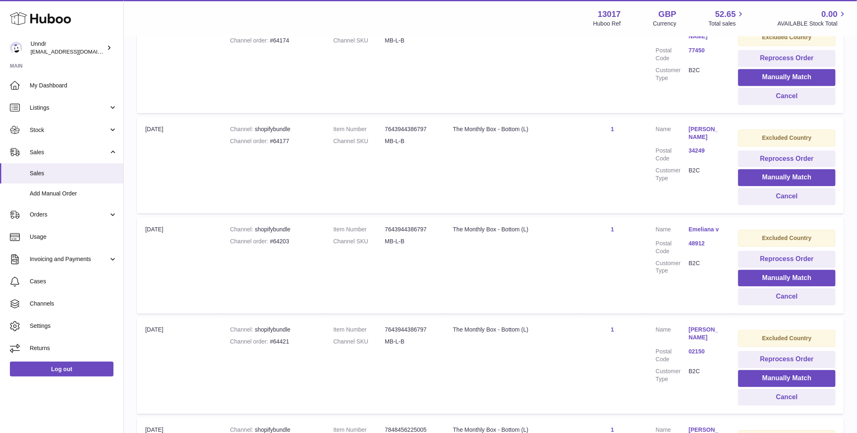
scroll to position [6134, 0]
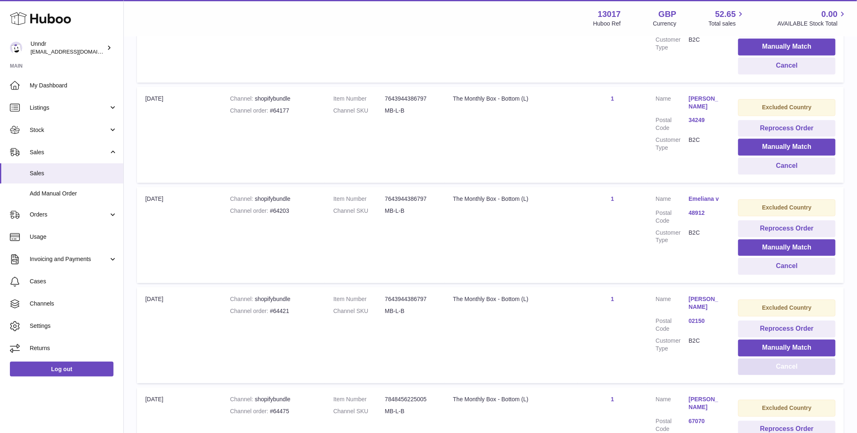
click at [786, 359] on button "Cancel" at bounding box center [786, 367] width 97 height 17
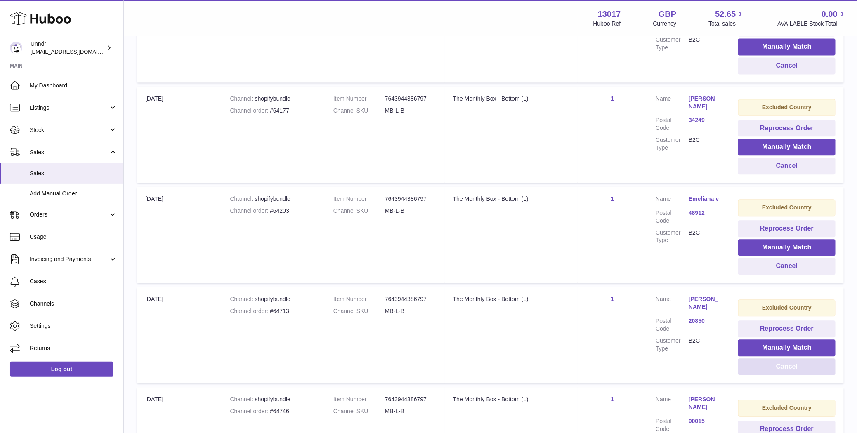
click at [786, 359] on button "Cancel" at bounding box center [786, 367] width 97 height 17
click at [787, 359] on button "Cancel" at bounding box center [786, 367] width 97 height 17
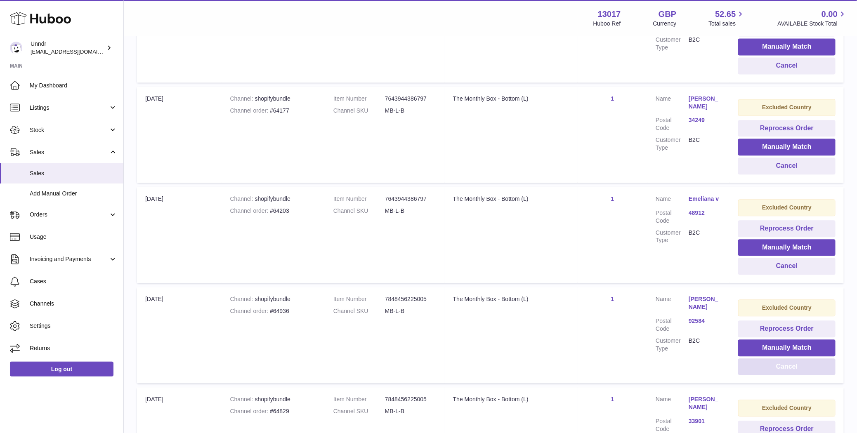
click at [787, 359] on button "Cancel" at bounding box center [786, 367] width 97 height 17
click at [790, 359] on button "Cancel" at bounding box center [786, 367] width 97 height 17
click at [791, 359] on button "Cancel" at bounding box center [786, 367] width 97 height 17
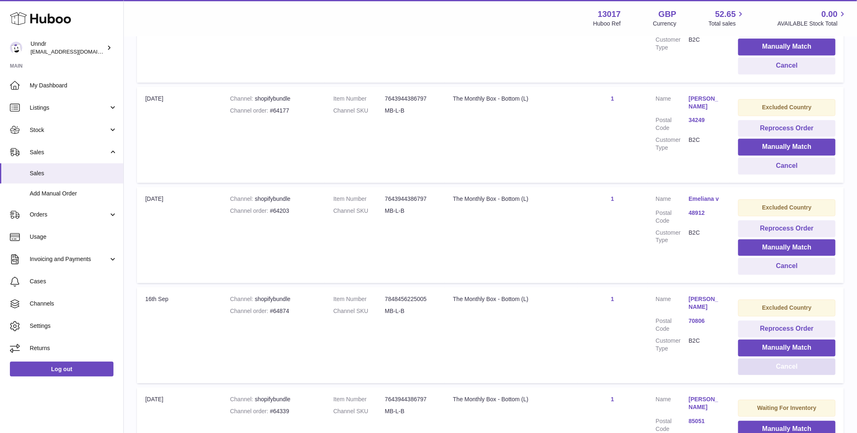
click at [791, 359] on button "Cancel" at bounding box center [786, 367] width 97 height 17
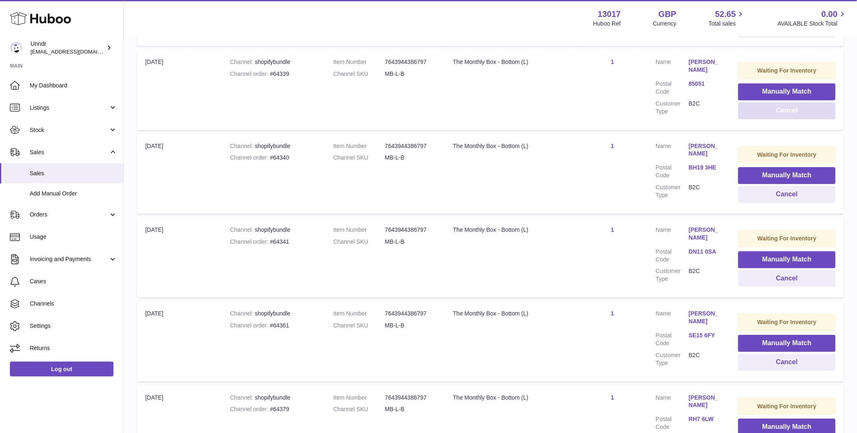
scroll to position [6551, 0]
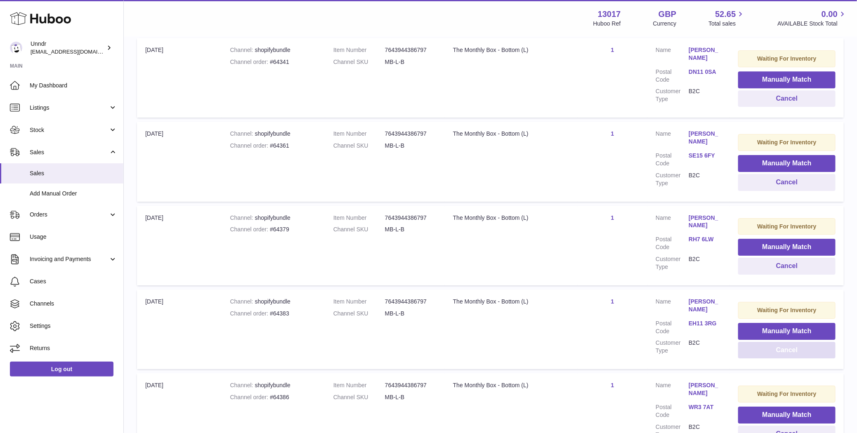
click at [779, 342] on button "Cancel" at bounding box center [786, 350] width 97 height 17
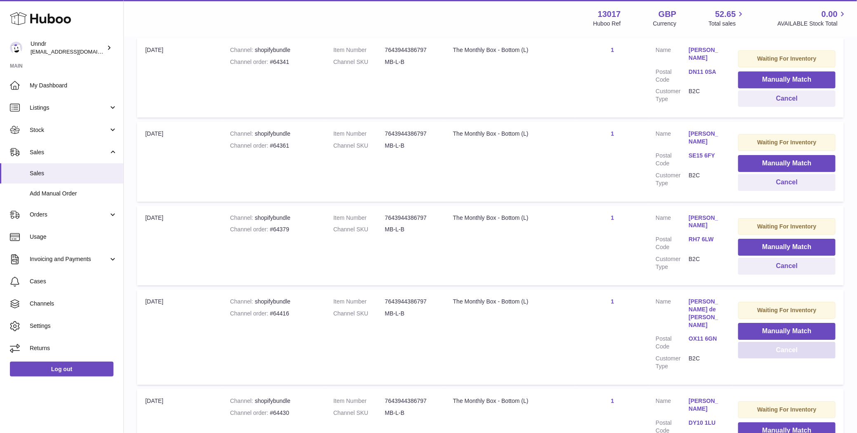
click at [779, 342] on button "Cancel" at bounding box center [786, 350] width 97 height 17
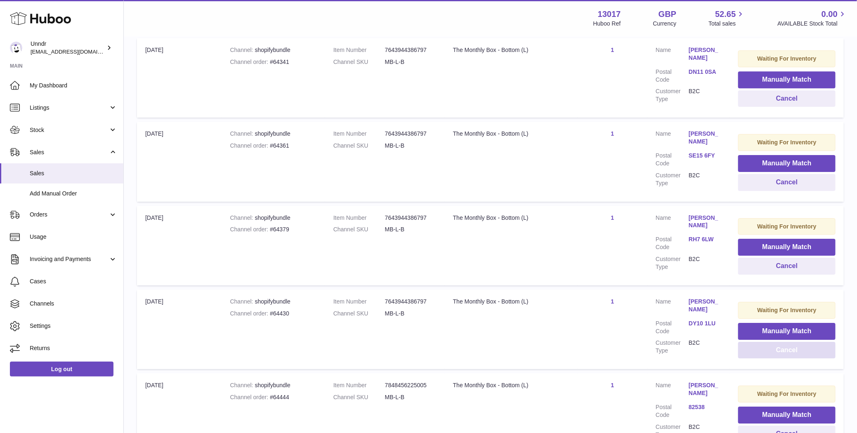
click at [779, 342] on button "Cancel" at bounding box center [786, 350] width 97 height 17
click at [780, 342] on button "Cancel" at bounding box center [786, 350] width 97 height 17
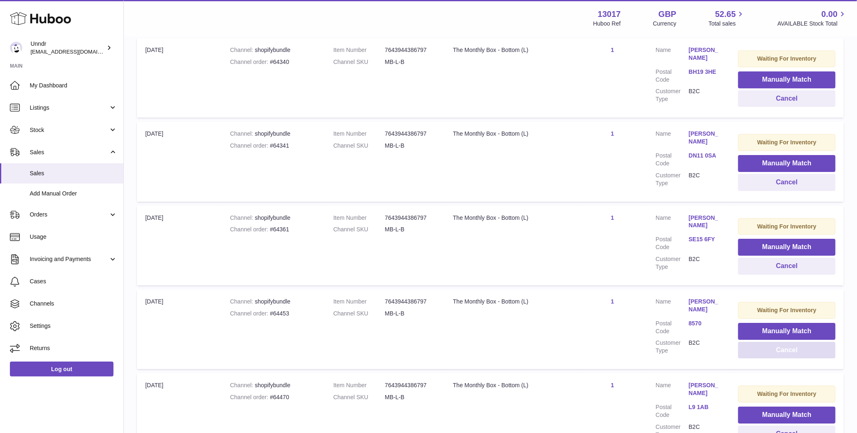
click at [780, 342] on button "Cancel" at bounding box center [786, 350] width 97 height 17
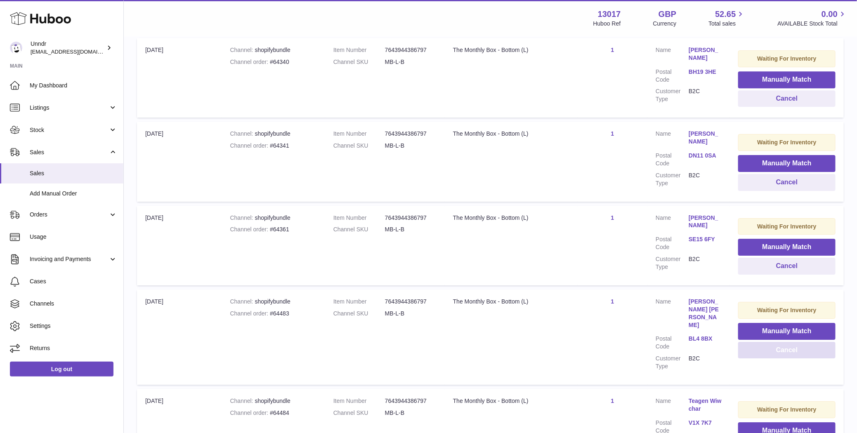
click at [780, 342] on button "Cancel" at bounding box center [786, 350] width 97 height 17
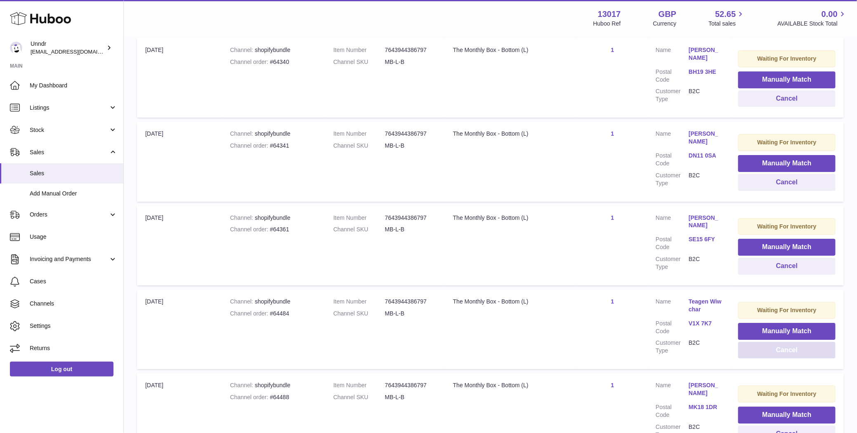
click at [780, 342] on button "Cancel" at bounding box center [786, 350] width 97 height 17
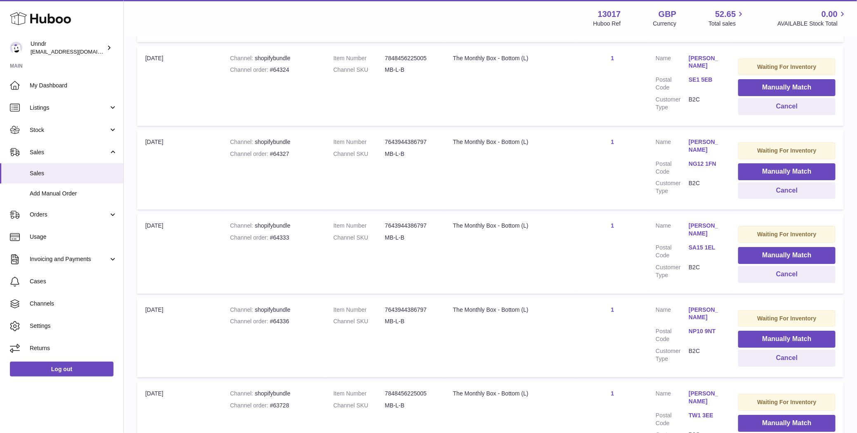
scroll to position [8507, 0]
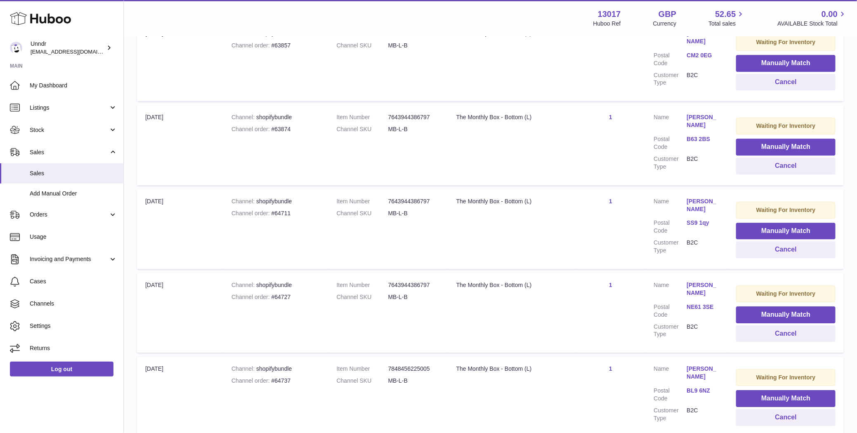
scroll to position [1135, 0]
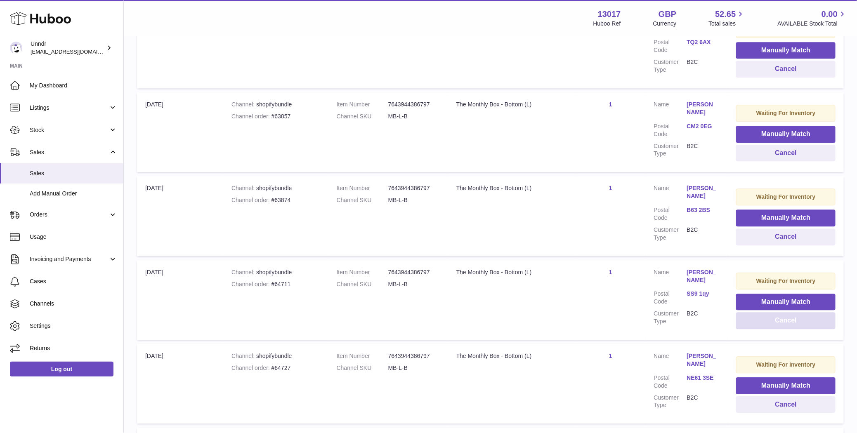
click at [783, 321] on button "Cancel" at bounding box center [785, 320] width 99 height 17
click at [782, 321] on button "Cancel" at bounding box center [785, 320] width 99 height 17
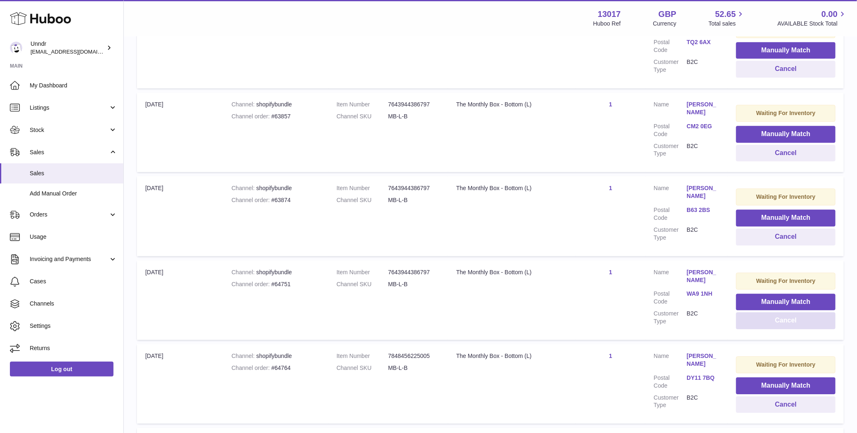
click at [782, 321] on button "Cancel" at bounding box center [785, 320] width 99 height 17
click at [783, 316] on button "Cancel" at bounding box center [785, 320] width 99 height 17
click at [782, 317] on button "Cancel" at bounding box center [785, 320] width 99 height 17
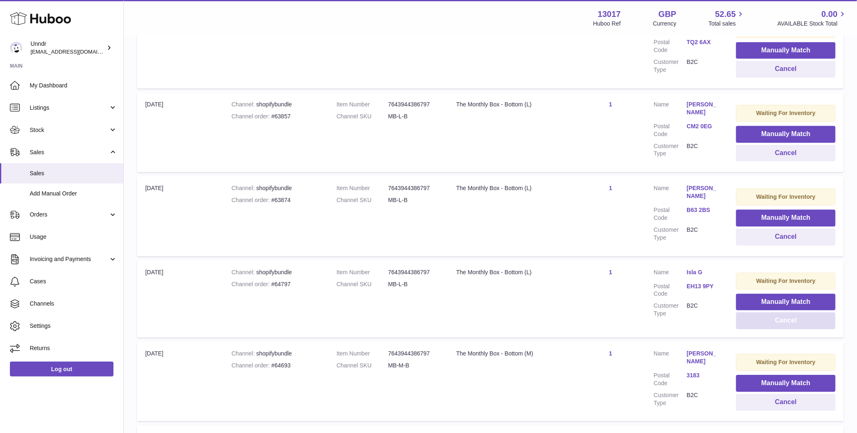
click at [782, 317] on button "Cancel" at bounding box center [785, 320] width 99 height 17
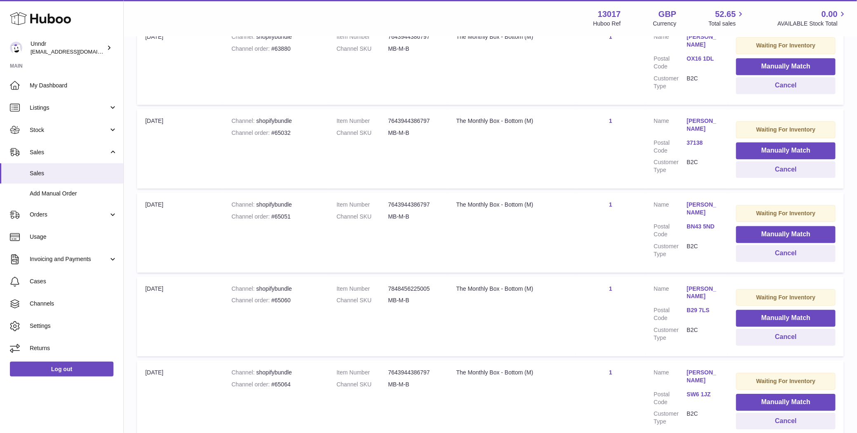
scroll to position [4502, 0]
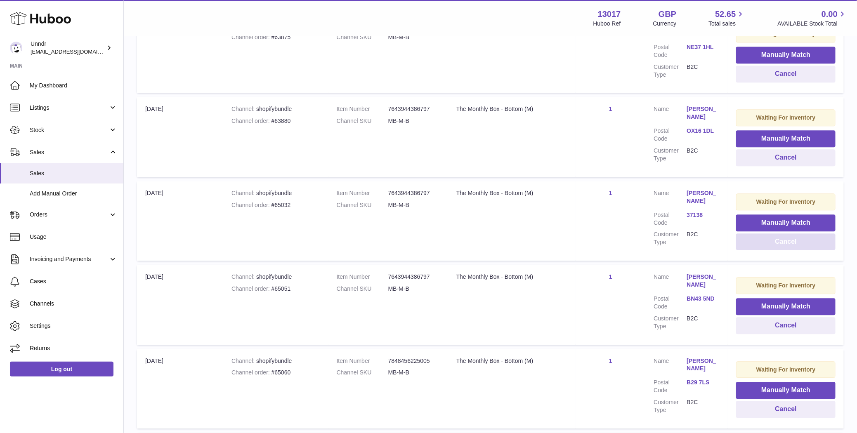
click at [786, 234] on button "Cancel" at bounding box center [785, 242] width 99 height 17
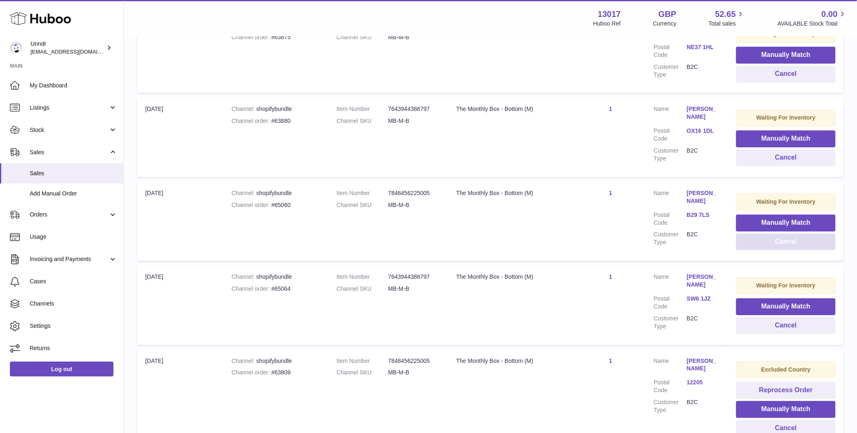
click at [786, 234] on button "Cancel" at bounding box center [785, 242] width 99 height 17
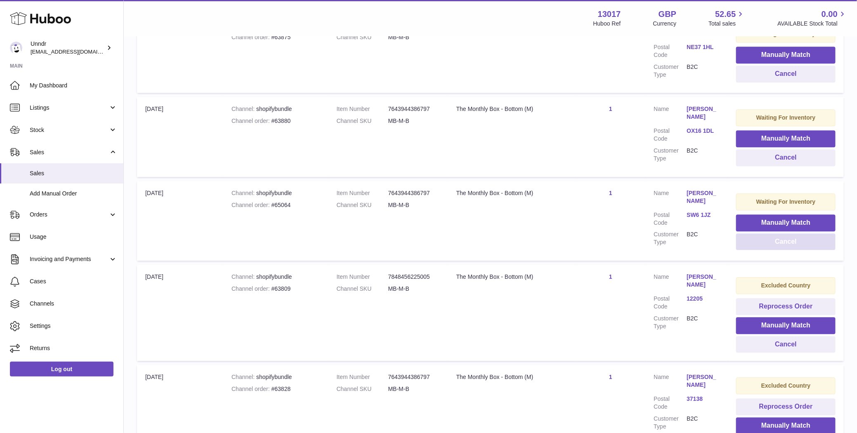
click at [786, 234] on button "Cancel" at bounding box center [785, 242] width 99 height 17
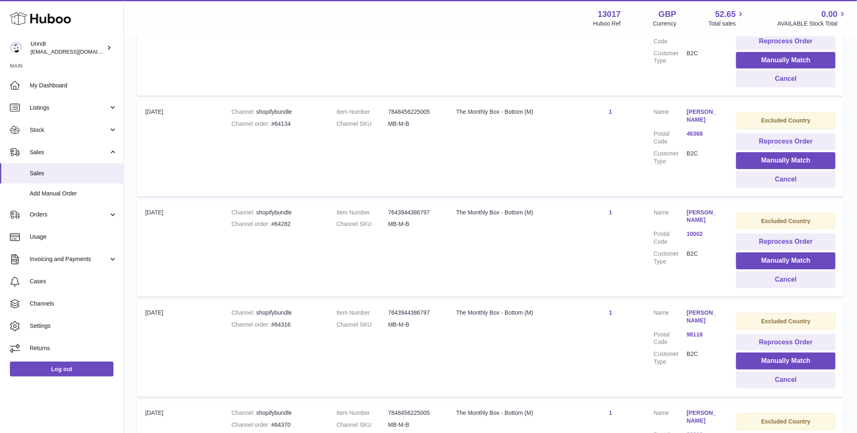
scroll to position [5259, 0]
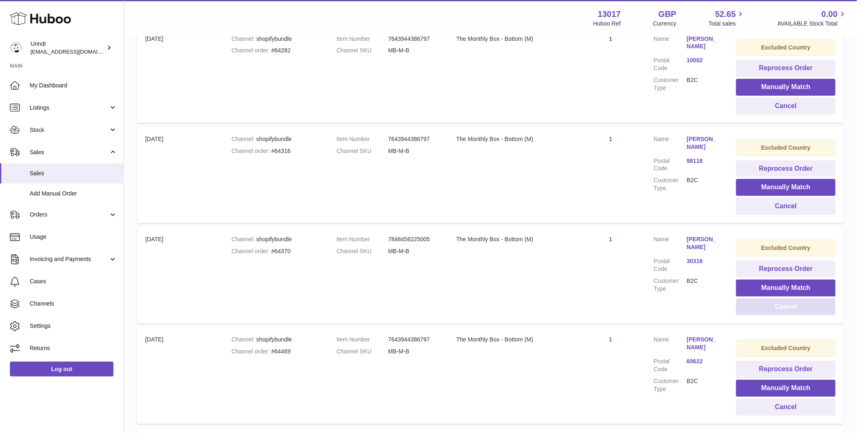
click at [773, 299] on button "Cancel" at bounding box center [785, 307] width 99 height 17
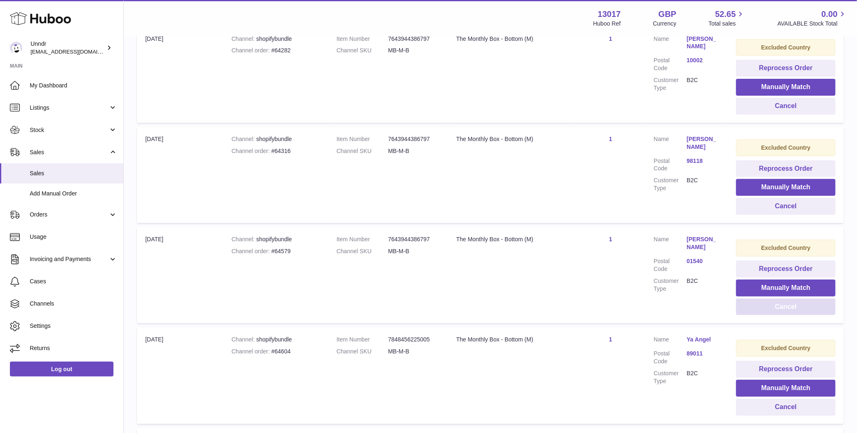
click at [773, 299] on button "Cancel" at bounding box center [785, 307] width 99 height 17
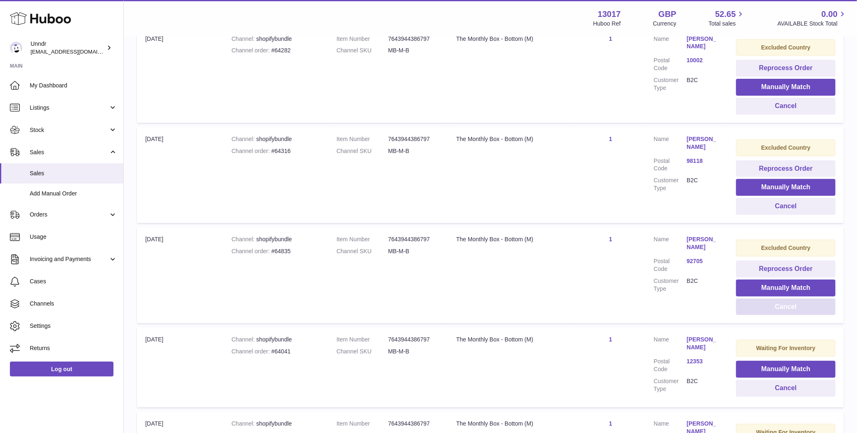
click at [773, 299] on button "Cancel" at bounding box center [785, 307] width 99 height 17
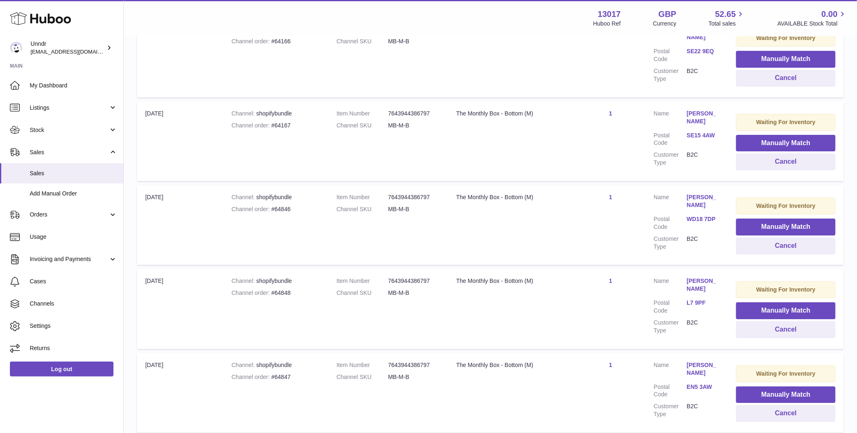
scroll to position [8238, 0]
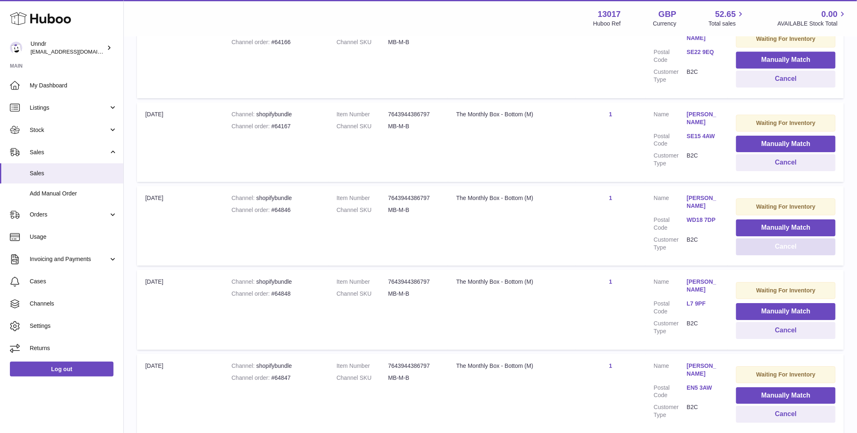
click at [785, 239] on button "Cancel" at bounding box center [785, 247] width 99 height 17
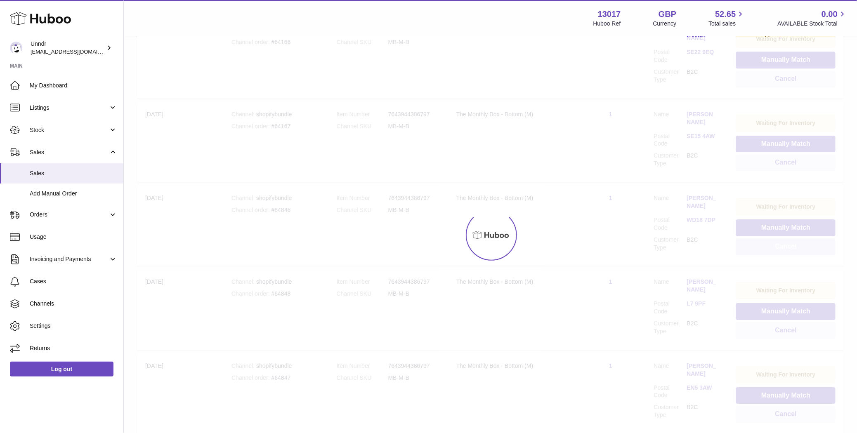
scroll to position [8254, 0]
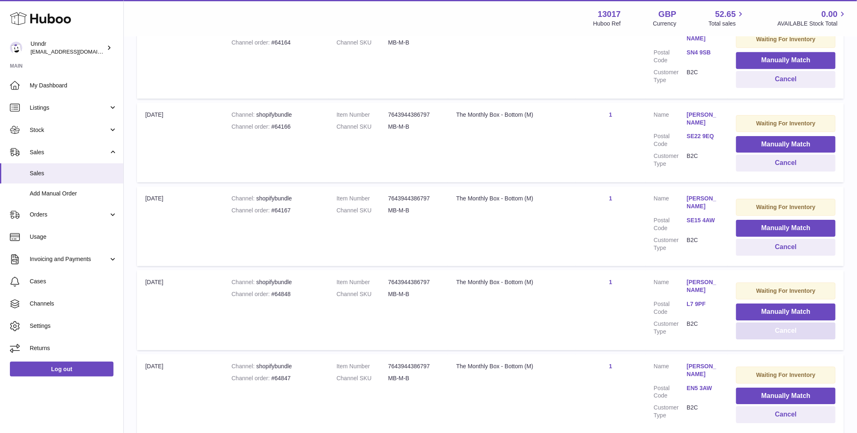
click at [784, 323] on button "Cancel" at bounding box center [785, 331] width 99 height 17
click at [777, 323] on button "Cancel" at bounding box center [785, 331] width 99 height 17
click at [776, 323] on button "Cancel" at bounding box center [785, 331] width 99 height 17
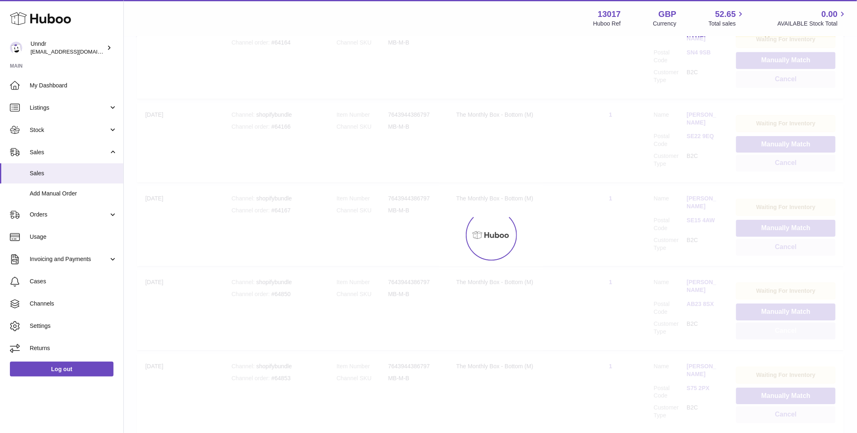
scroll to position [8270, 0]
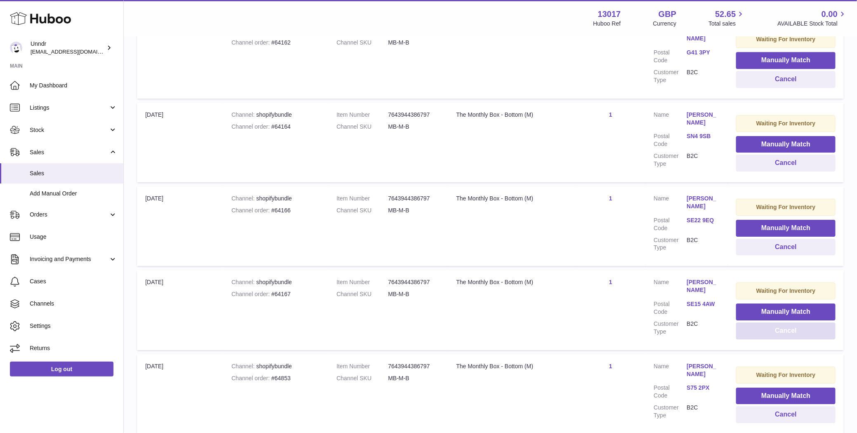
click at [776, 323] on button "Cancel" at bounding box center [785, 331] width 99 height 17
drag, startPoint x: 680, startPoint y: 220, endPoint x: 707, endPoint y: 229, distance: 28.6
click at [707, 279] on dl "Customer Name Chantelle Spacey Postal Code S75 2PX Customer Type B2C" at bounding box center [687, 309] width 66 height 61
copy dl "Chantelle Spacey"
click at [774, 323] on button "Cancel" at bounding box center [785, 331] width 99 height 17
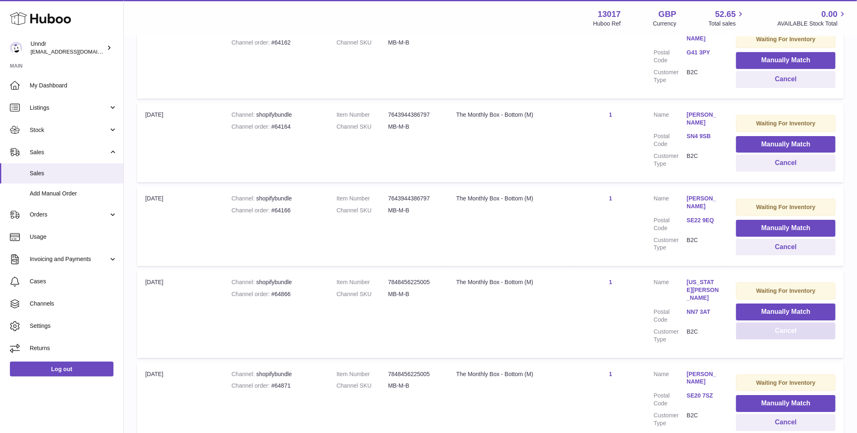
click at [754, 323] on button "Cancel" at bounding box center [785, 331] width 99 height 17
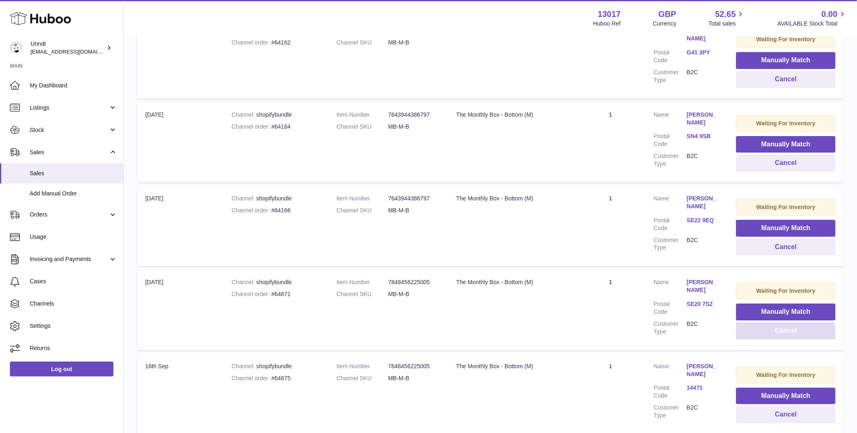
click at [754, 323] on button "Cancel" at bounding box center [785, 331] width 99 height 17
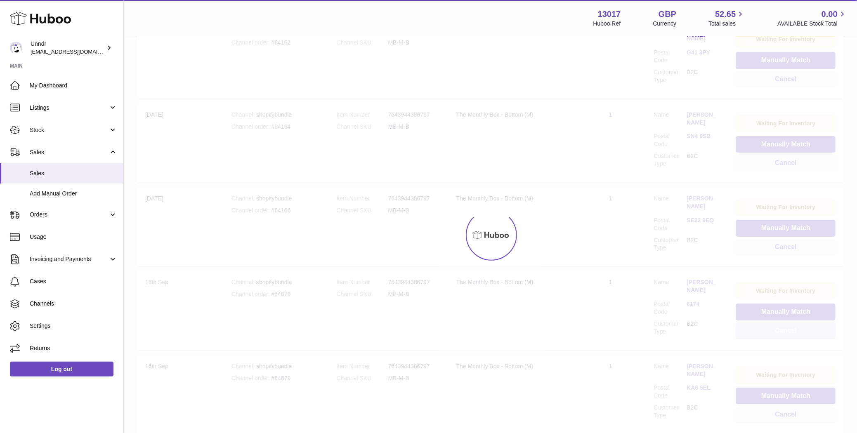
scroll to position [8286, 0]
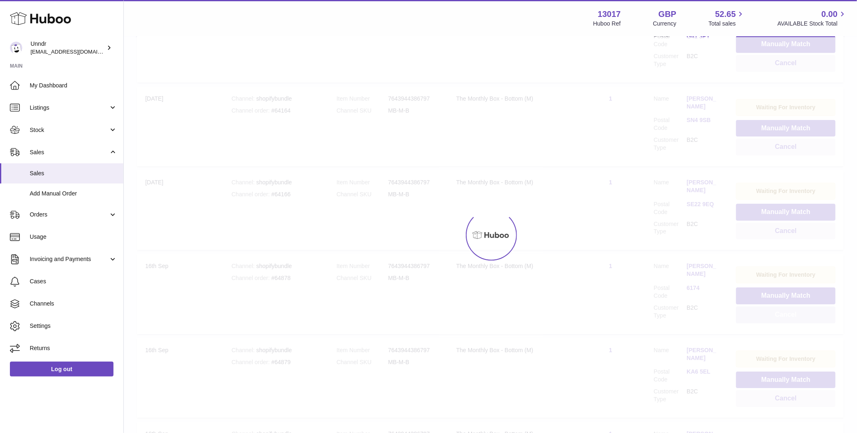
click at [754, 307] on button "Cancel" at bounding box center [785, 315] width 99 height 17
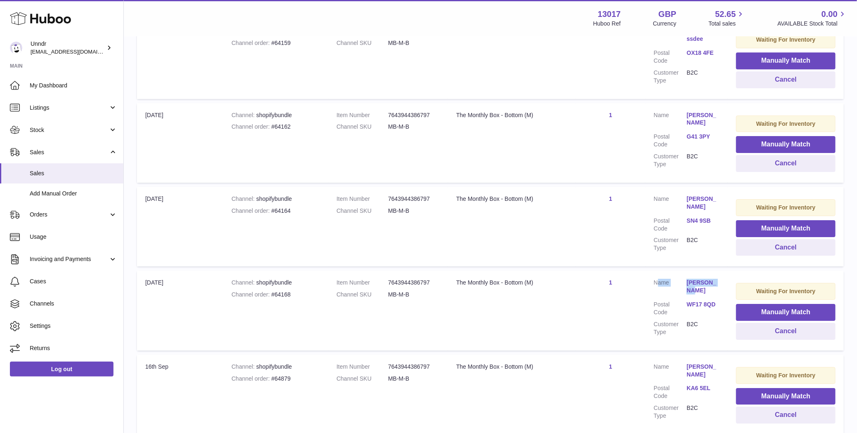
drag, startPoint x: 680, startPoint y: 216, endPoint x: 720, endPoint y: 219, distance: 40.1
click at [720, 271] on td "Customer Name Ella Makin Postal Code WF17 8QD Customer Type B2C" at bounding box center [686, 311] width 83 height 80
click at [670, 301] on dt "Postal Code" at bounding box center [670, 309] width 33 height 16
drag, startPoint x: 685, startPoint y: 219, endPoint x: 716, endPoint y: 223, distance: 30.9
click at [716, 279] on dl "Customer Name Ella Makin Postal Code WF17 8QD Customer Type B2C" at bounding box center [687, 309] width 66 height 61
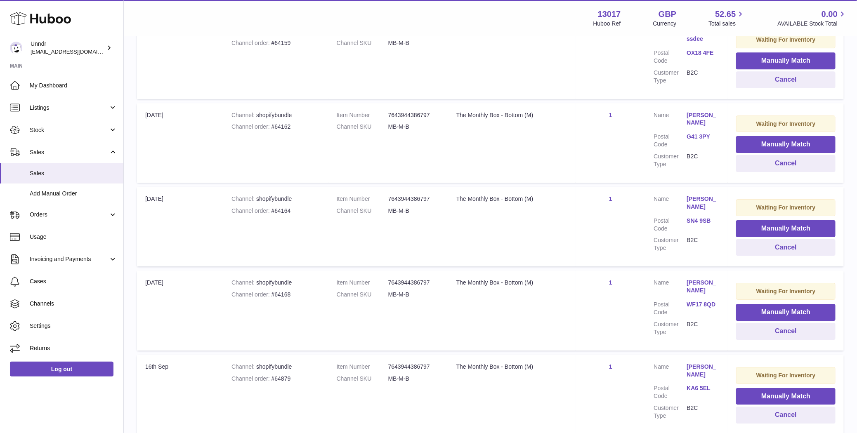
copy dl "Ella Makin"
click at [770, 323] on button "Cancel" at bounding box center [785, 331] width 99 height 17
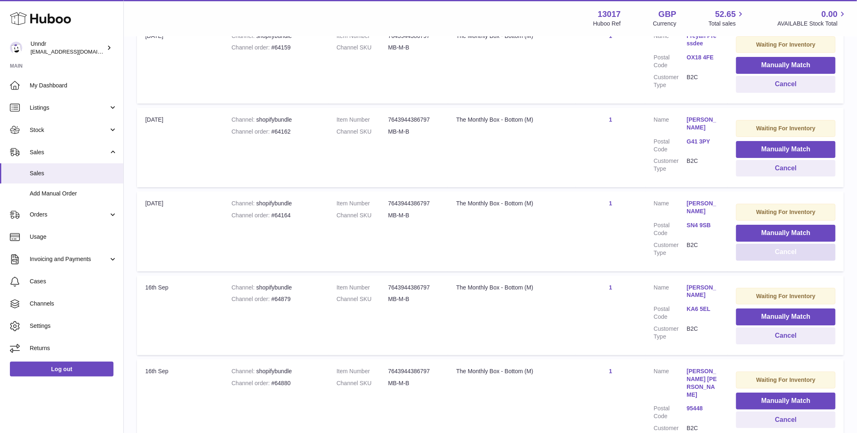
scroll to position [8390, 0]
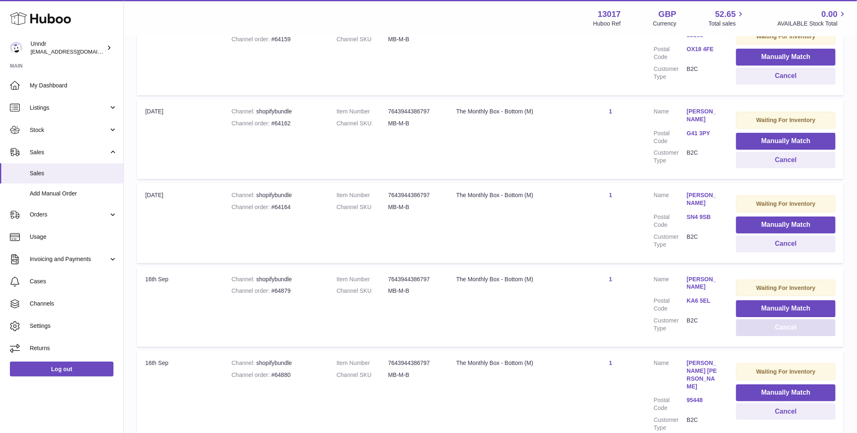
click at [783, 319] on button "Cancel" at bounding box center [785, 327] width 99 height 17
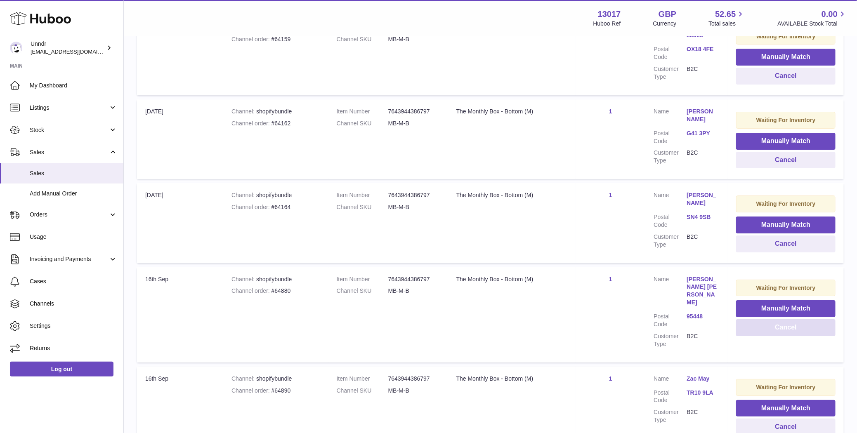
click at [786, 319] on button "Cancel" at bounding box center [785, 327] width 99 height 17
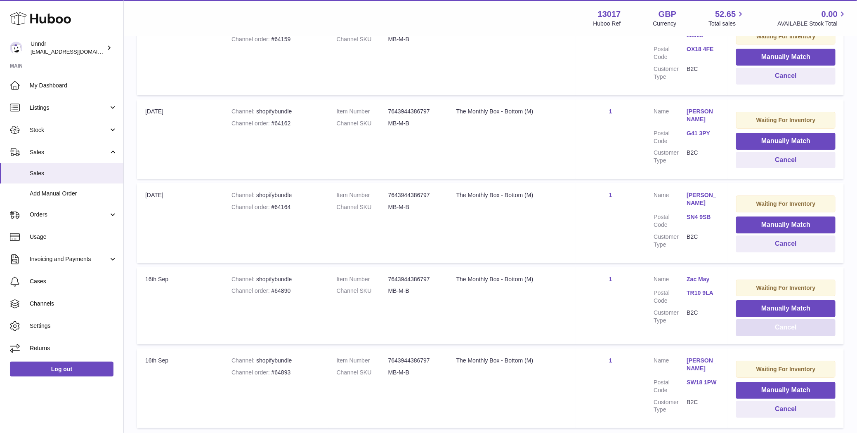
click at [786, 319] on button "Cancel" at bounding box center [785, 327] width 99 height 17
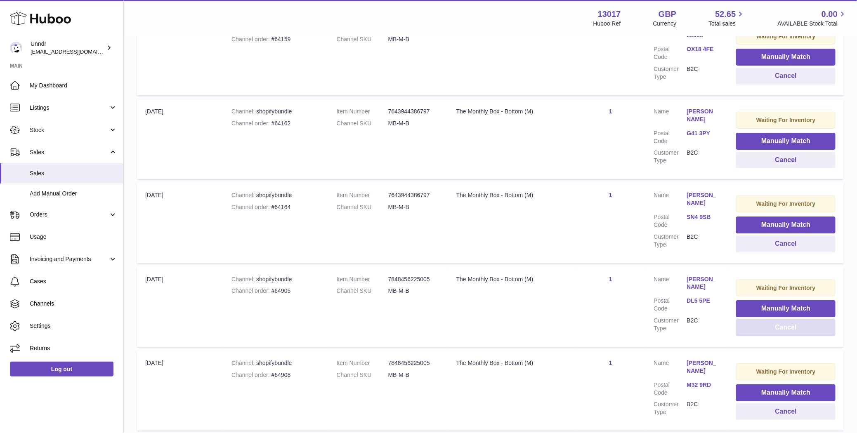
click at [786, 319] on button "Cancel" at bounding box center [785, 327] width 99 height 17
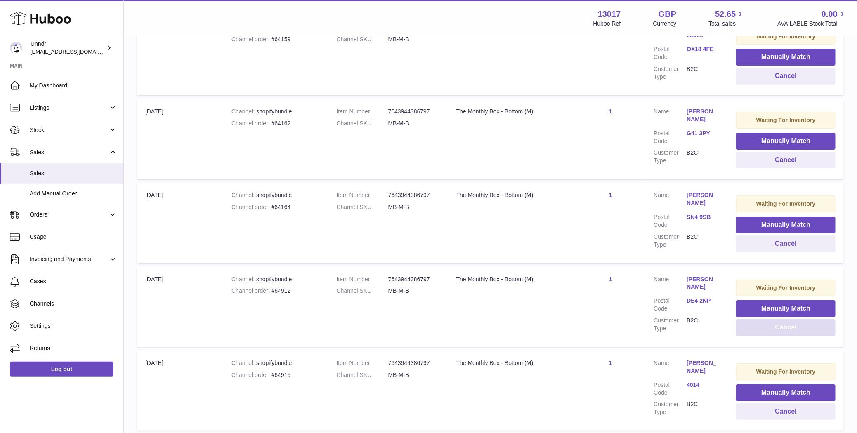
click at [786, 319] on button "Cancel" at bounding box center [785, 327] width 99 height 17
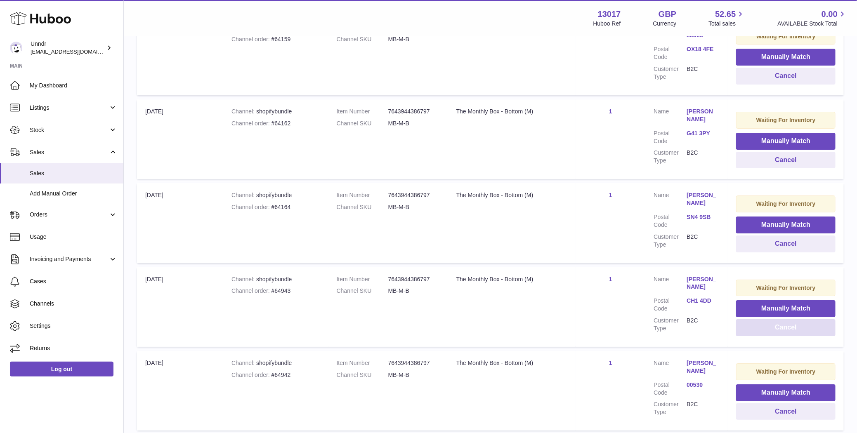
click at [786, 319] on button "Cancel" at bounding box center [785, 327] width 99 height 17
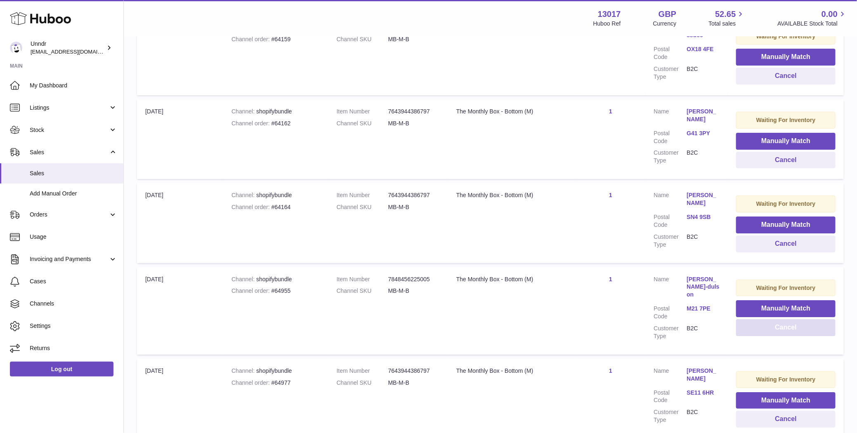
click at [786, 319] on button "Cancel" at bounding box center [785, 327] width 99 height 17
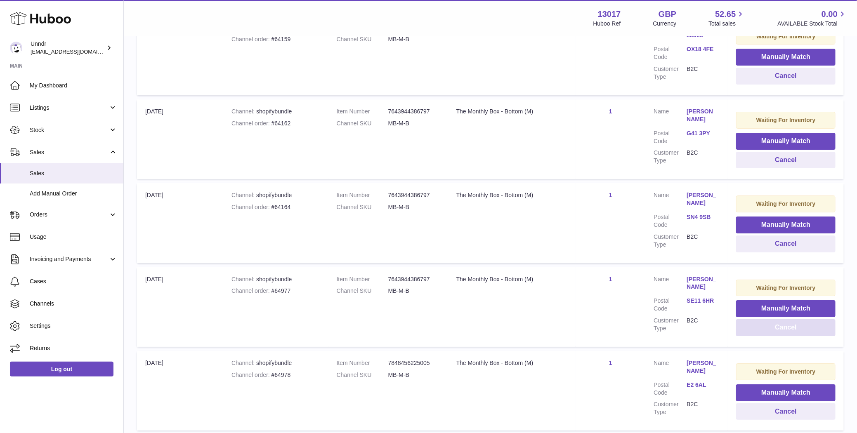
click at [786, 319] on button "Cancel" at bounding box center [785, 327] width 99 height 17
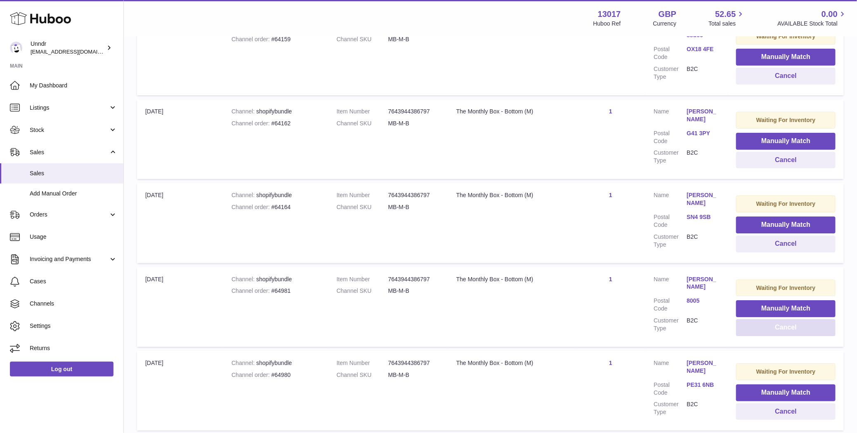
click at [786, 319] on button "Cancel" at bounding box center [785, 327] width 99 height 17
click at [789, 319] on button "Cancel" at bounding box center [785, 327] width 99 height 17
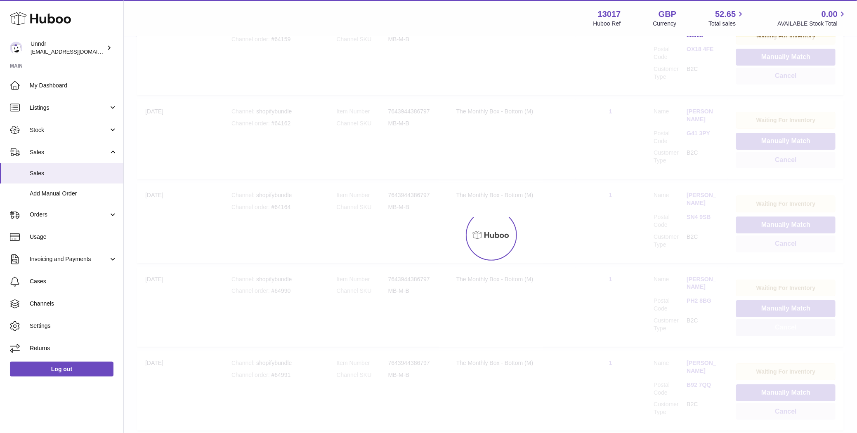
scroll to position [8372, 0]
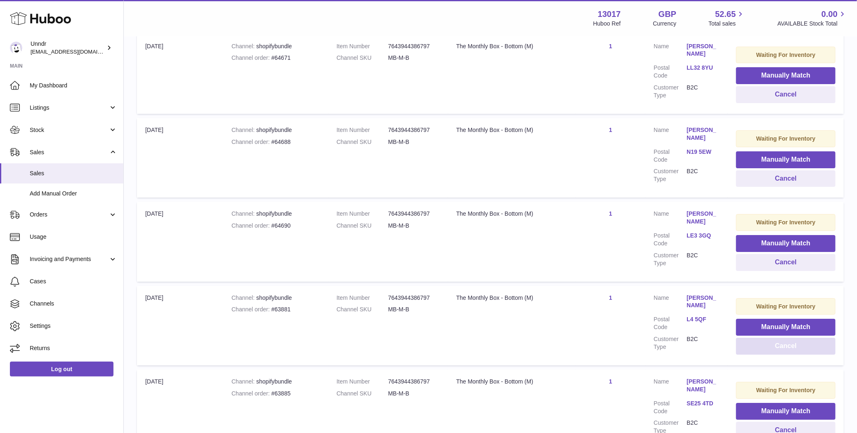
click at [789, 338] on button "Cancel" at bounding box center [785, 346] width 99 height 17
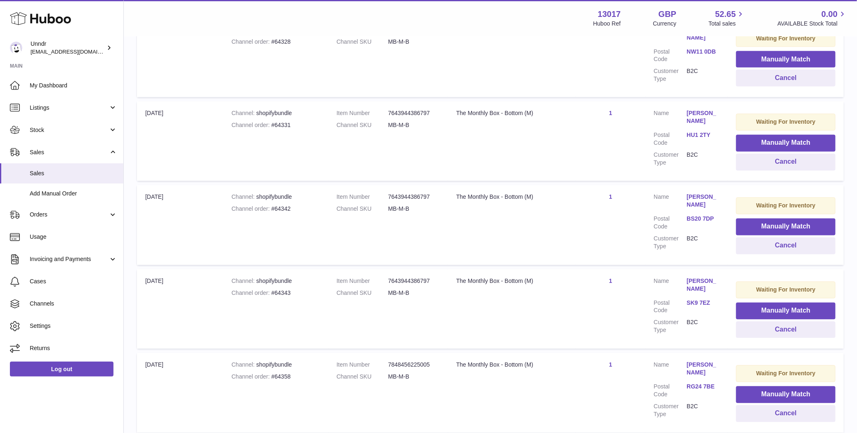
scroll to position [8218, 0]
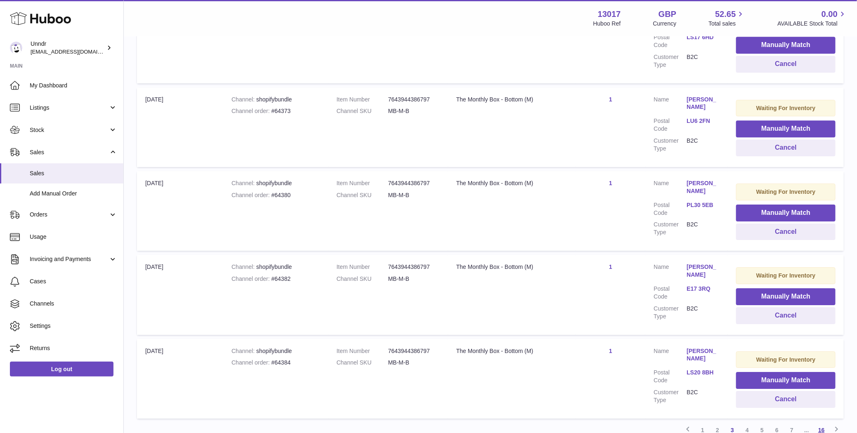
click at [820, 423] on link "16" at bounding box center [821, 430] width 15 height 15
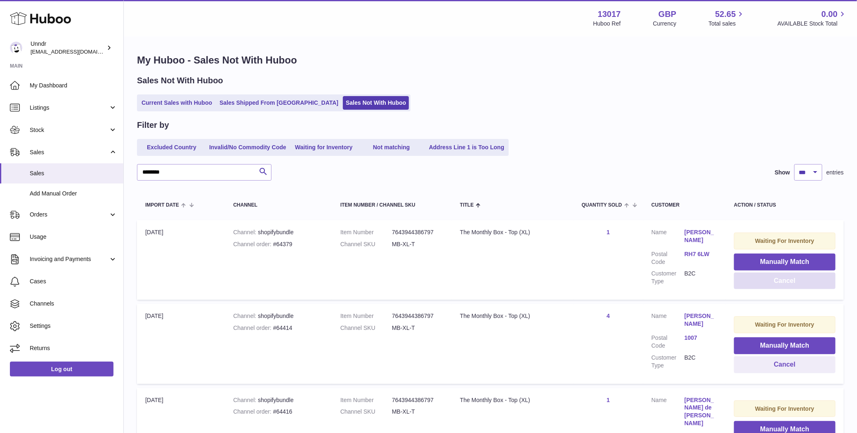
click at [792, 282] on button "Cancel" at bounding box center [785, 281] width 102 height 17
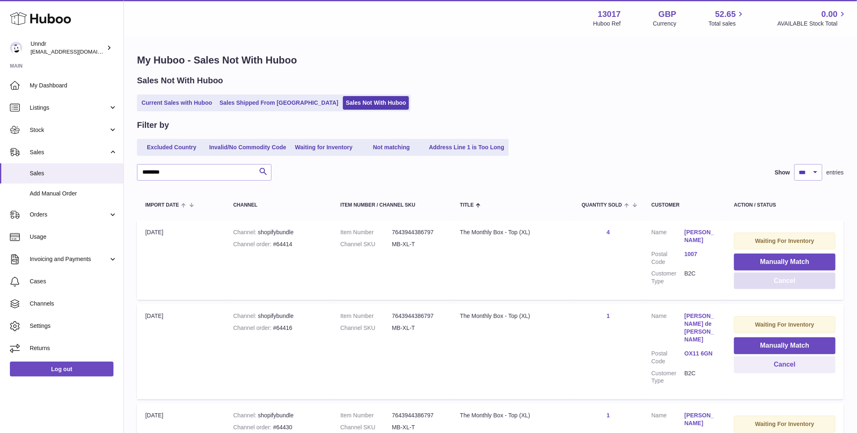
click at [791, 283] on button "Cancel" at bounding box center [785, 281] width 102 height 17
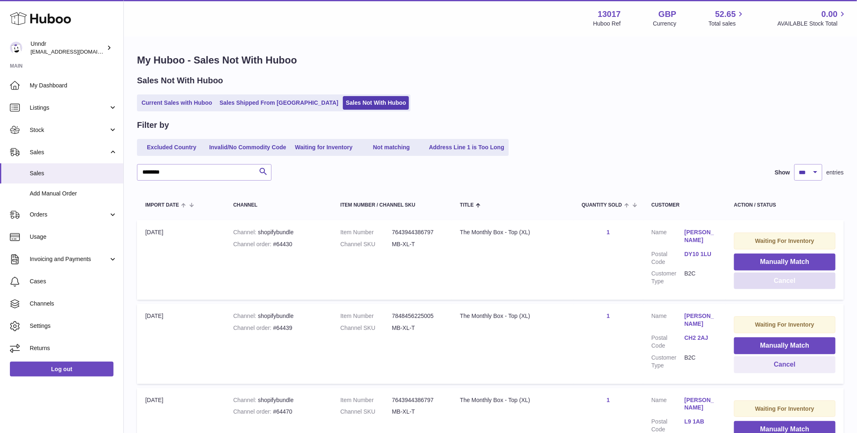
click at [791, 283] on button "Cancel" at bounding box center [785, 281] width 102 height 17
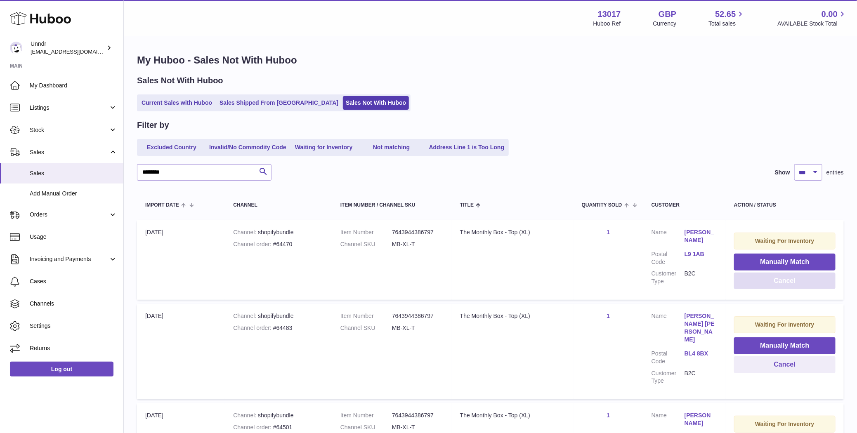
click at [789, 283] on button "Cancel" at bounding box center [785, 281] width 102 height 17
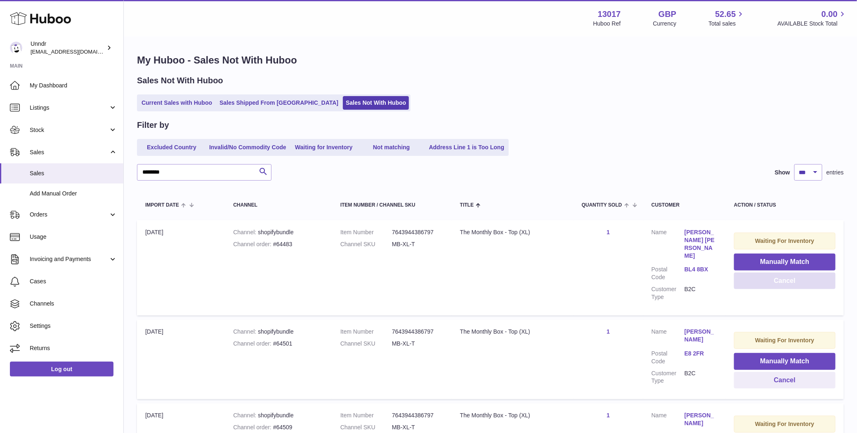
click at [789, 283] on button "Cancel" at bounding box center [785, 281] width 102 height 17
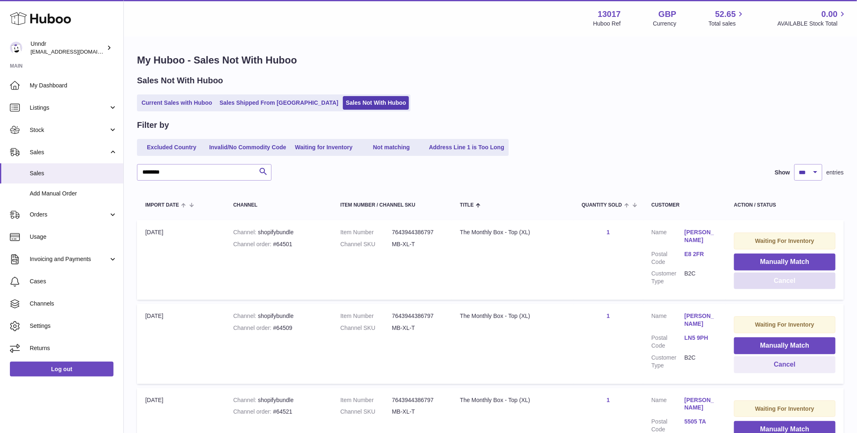
click at [789, 283] on button "Cancel" at bounding box center [785, 281] width 102 height 17
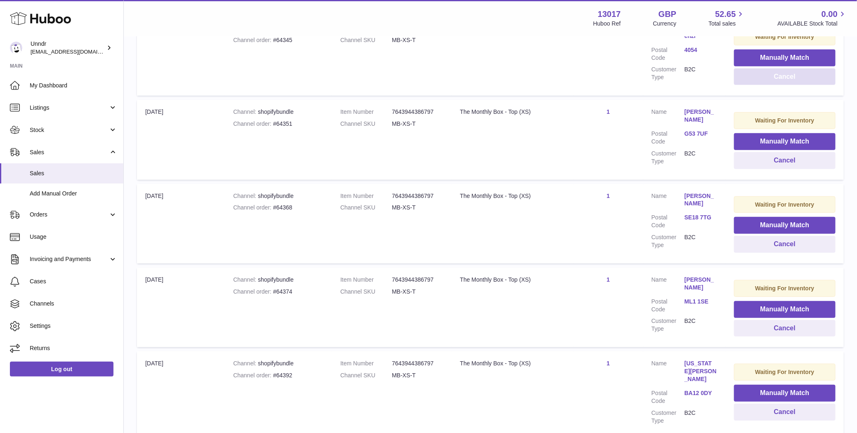
scroll to position [222, 0]
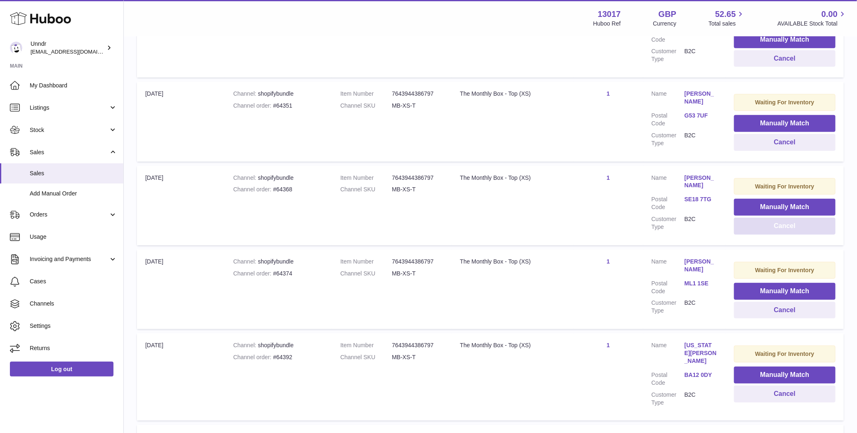
click at [779, 224] on button "Cancel" at bounding box center [785, 226] width 102 height 17
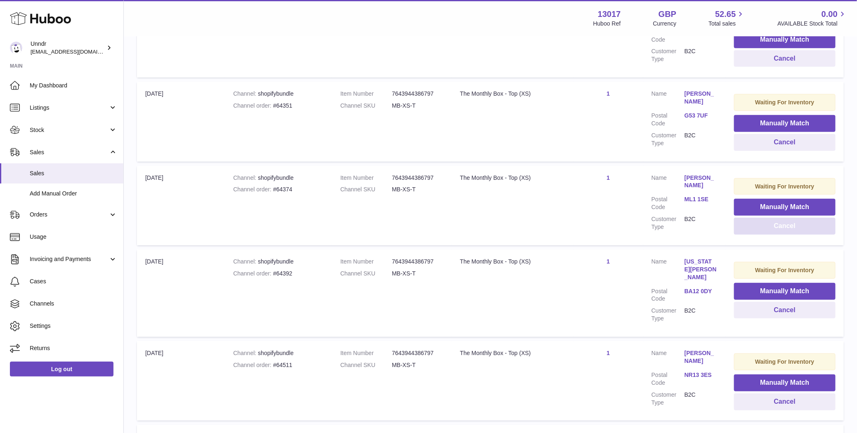
click at [779, 224] on button "Cancel" at bounding box center [785, 226] width 102 height 17
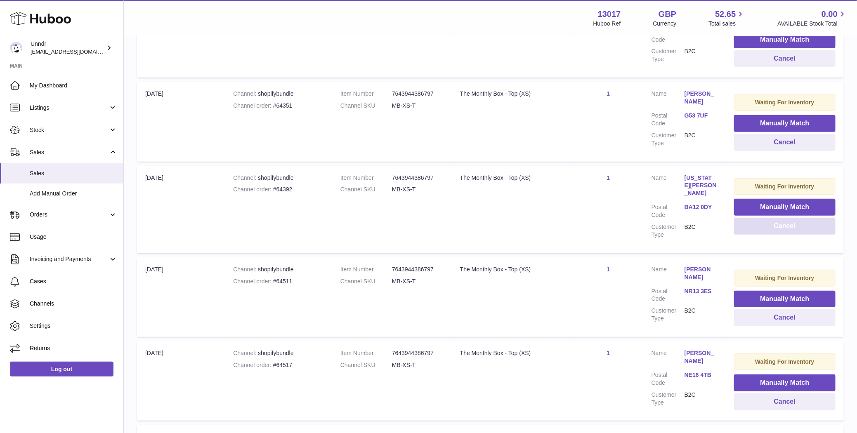
click at [779, 224] on button "Cancel" at bounding box center [785, 226] width 102 height 17
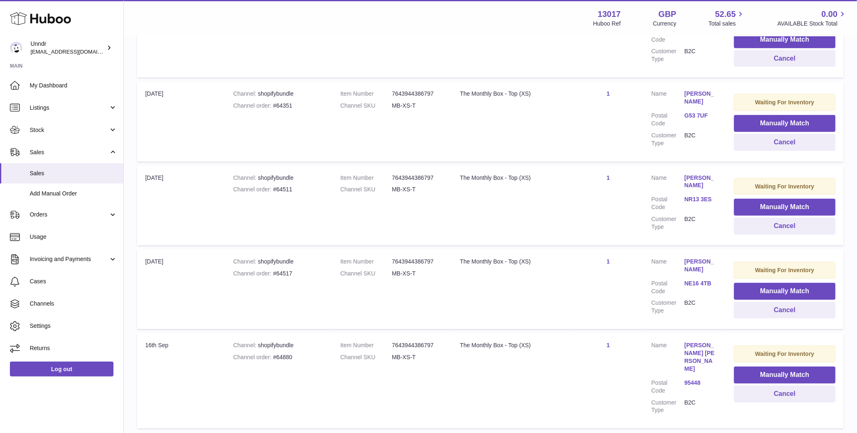
drag, startPoint x: 681, startPoint y: 257, endPoint x: 697, endPoint y: 266, distance: 18.5
click at [697, 266] on dl "Customer Name Grace Steward Postal Code NE16 4TB Customer Type B2C" at bounding box center [685, 288] width 66 height 61
copy dl "Grace Steward"
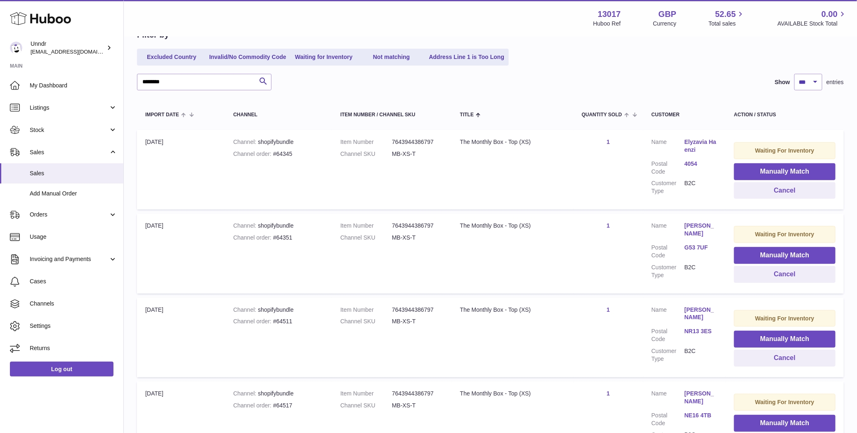
scroll to position [0, 0]
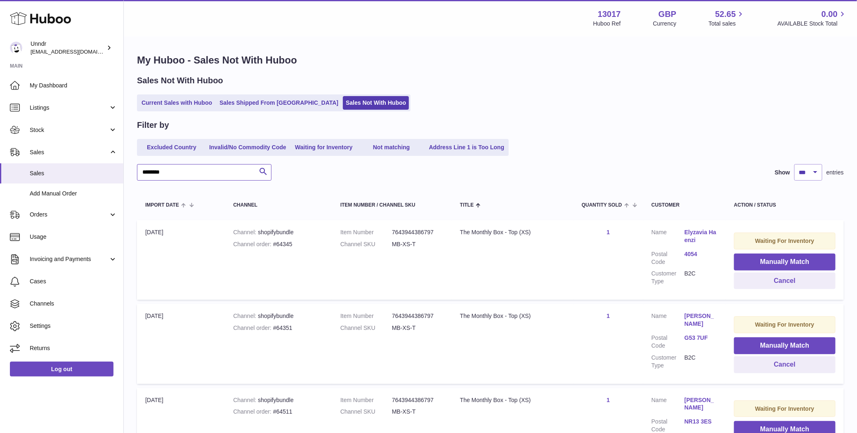
click at [188, 175] on input "*******" at bounding box center [204, 172] width 135 height 17
paste input "******"
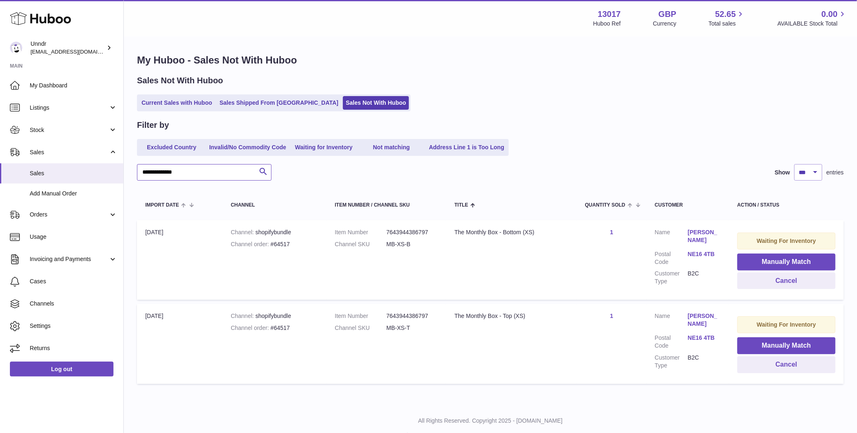
click at [161, 174] on input "**********" at bounding box center [204, 172] width 135 height 17
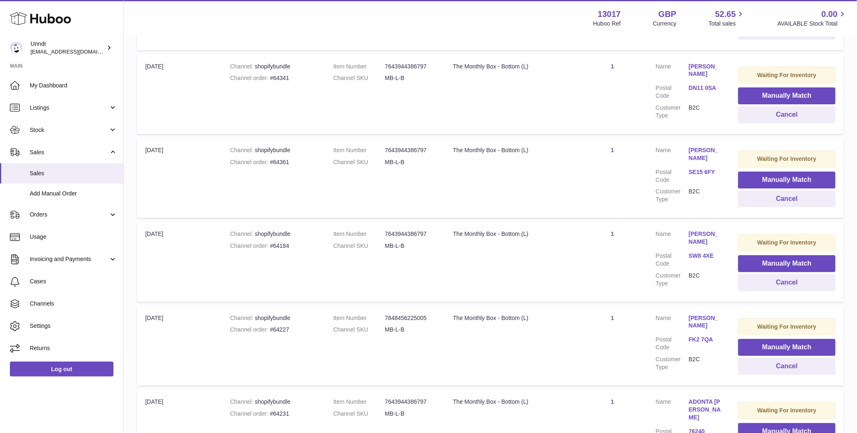
scroll to position [8507, 0]
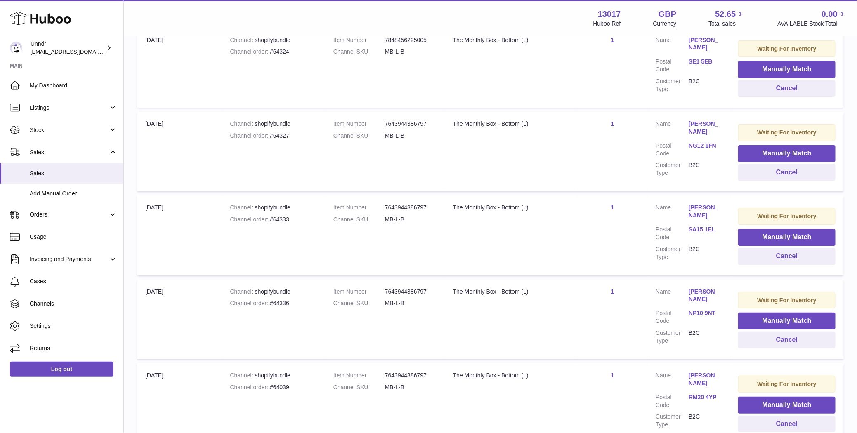
type input "*******"
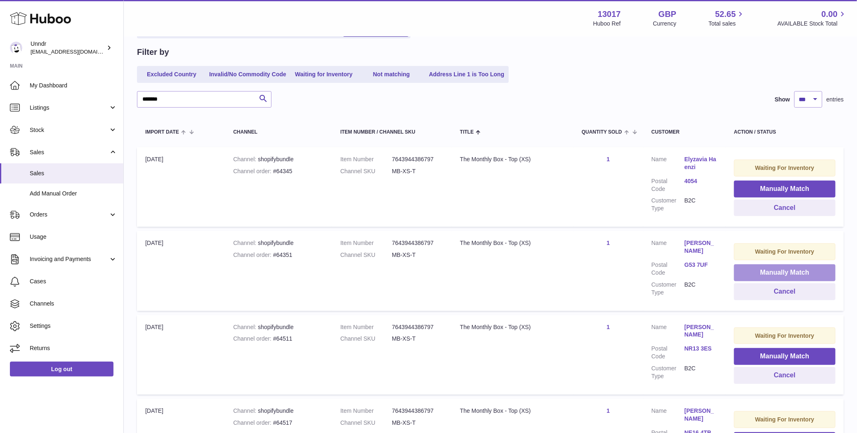
scroll to position [255, 0]
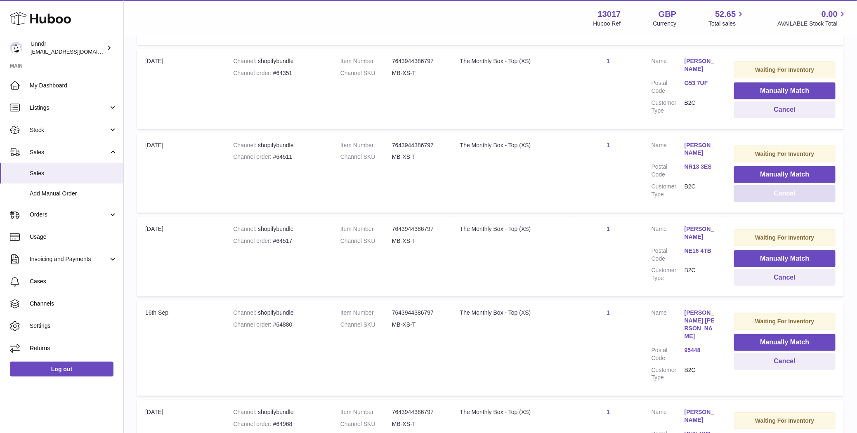
click at [798, 191] on button "Cancel" at bounding box center [785, 193] width 102 height 17
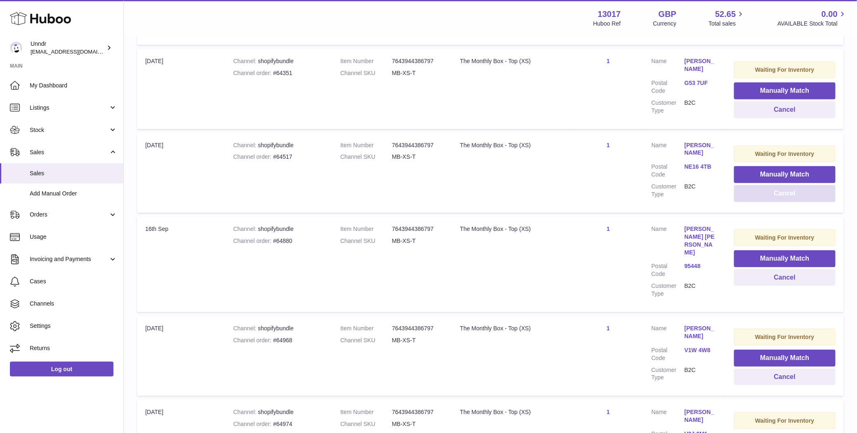
click at [798, 191] on button "Cancel" at bounding box center [785, 193] width 102 height 17
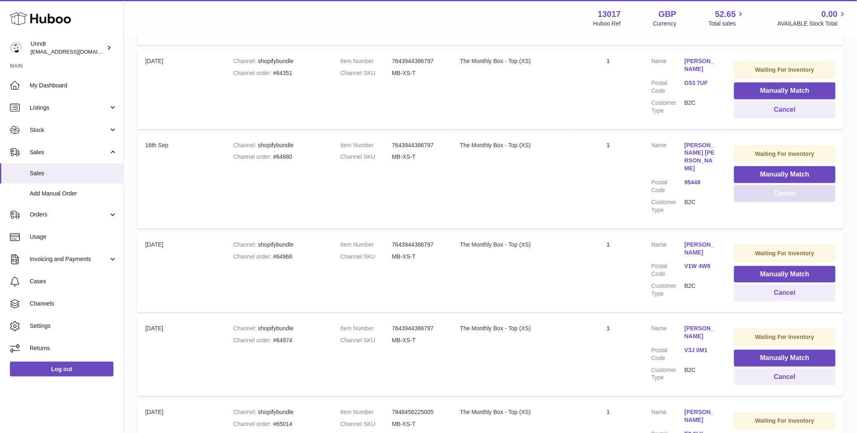
click at [798, 191] on button "Cancel" at bounding box center [785, 193] width 102 height 17
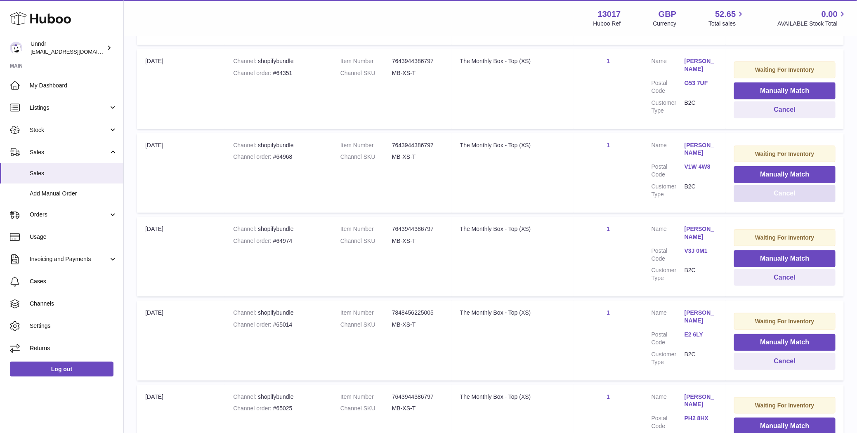
click at [798, 191] on button "Cancel" at bounding box center [785, 193] width 102 height 17
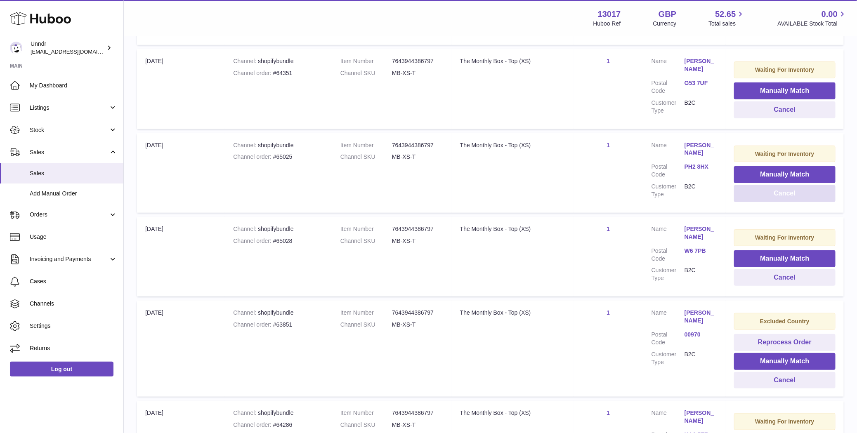
click at [798, 191] on button "Cancel" at bounding box center [785, 193] width 102 height 17
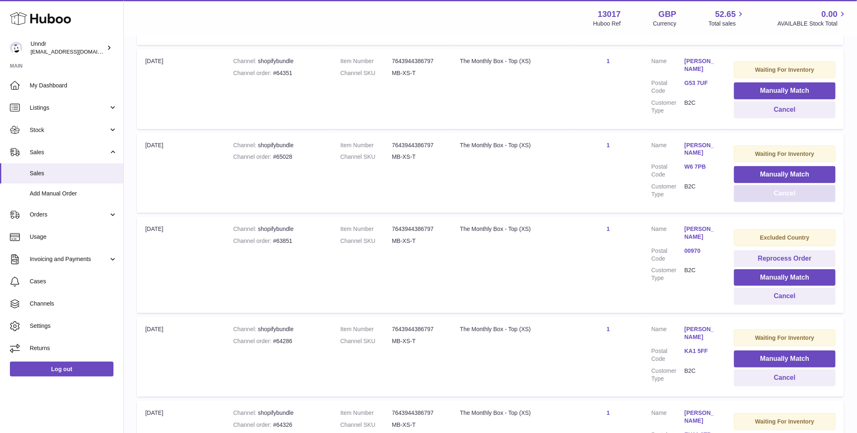
click at [798, 191] on button "Cancel" at bounding box center [785, 193] width 102 height 17
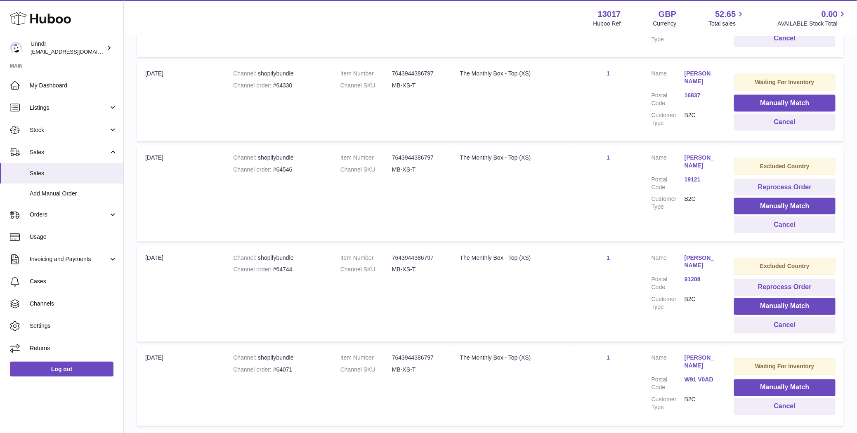
scroll to position [596, 0]
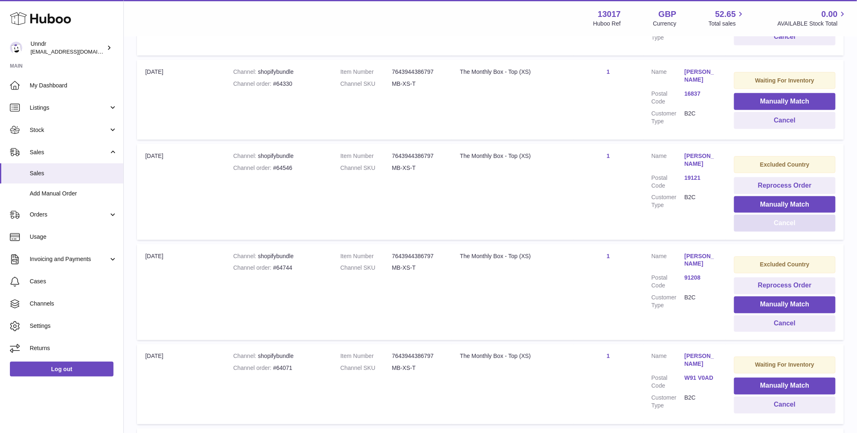
click at [796, 218] on button "Cancel" at bounding box center [785, 223] width 102 height 17
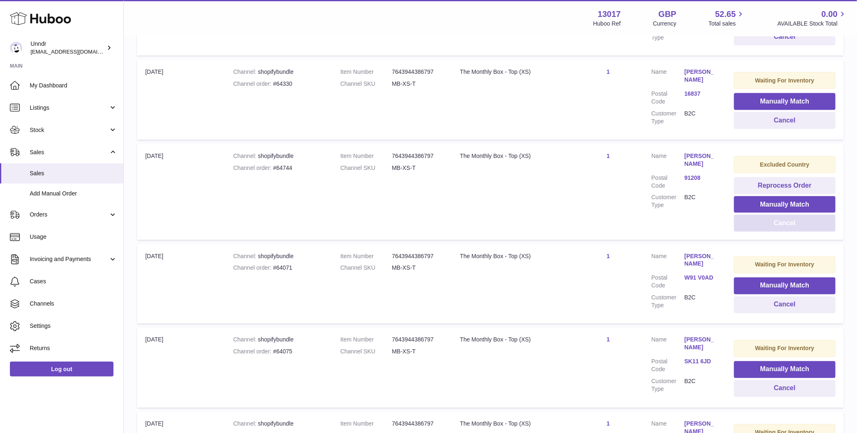
click at [785, 222] on button "Cancel" at bounding box center [785, 223] width 102 height 17
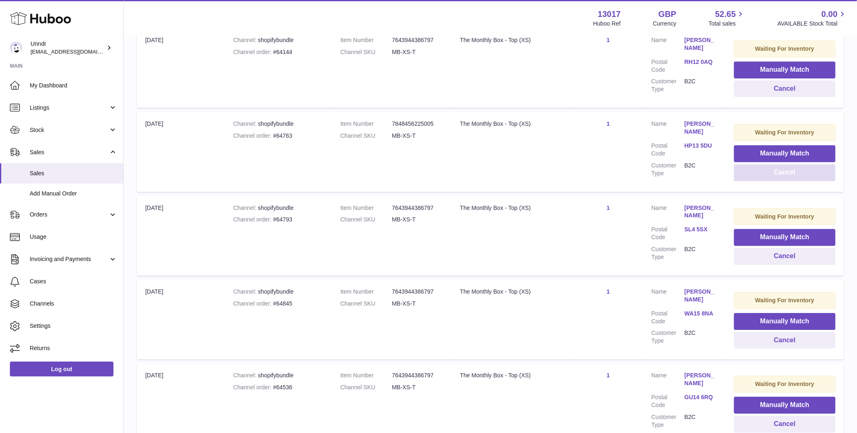
scroll to position [1216, 0]
click at [782, 164] on button "Cancel" at bounding box center [785, 172] width 102 height 17
click at [781, 167] on button "Cancel" at bounding box center [785, 172] width 102 height 17
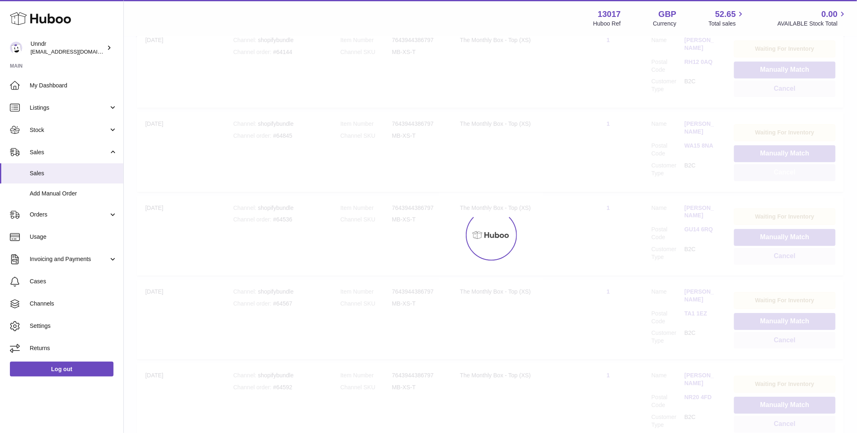
scroll to position [1200, 0]
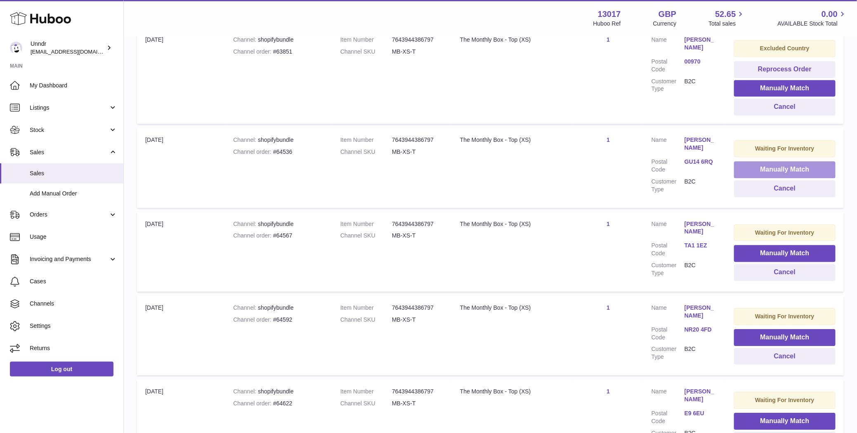
click at [781, 167] on button "Manually Match" at bounding box center [785, 169] width 102 height 17
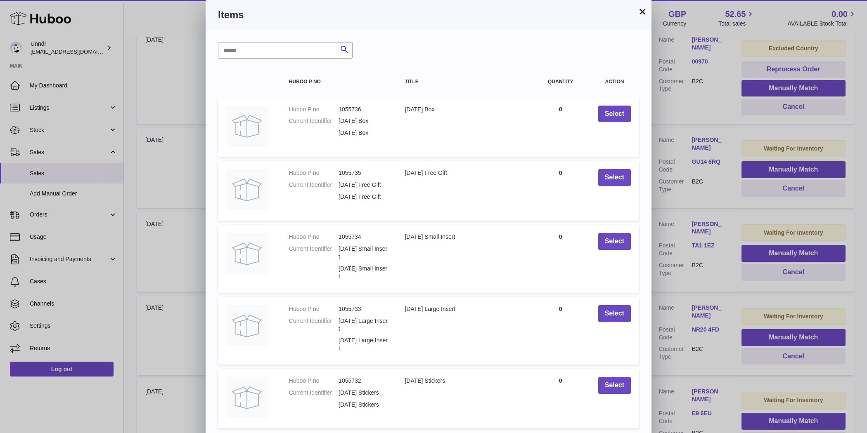
click at [640, 16] on button "×" at bounding box center [642, 12] width 10 height 10
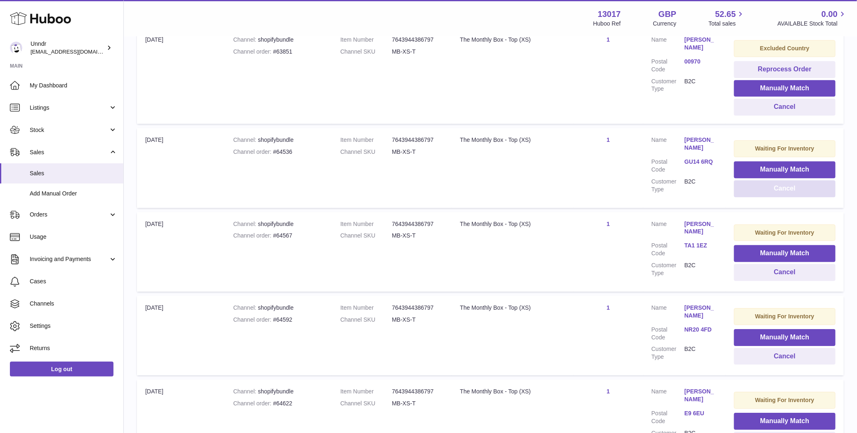
click at [755, 185] on button "Cancel" at bounding box center [785, 188] width 102 height 17
click at [756, 185] on button "Cancel" at bounding box center [785, 188] width 102 height 17
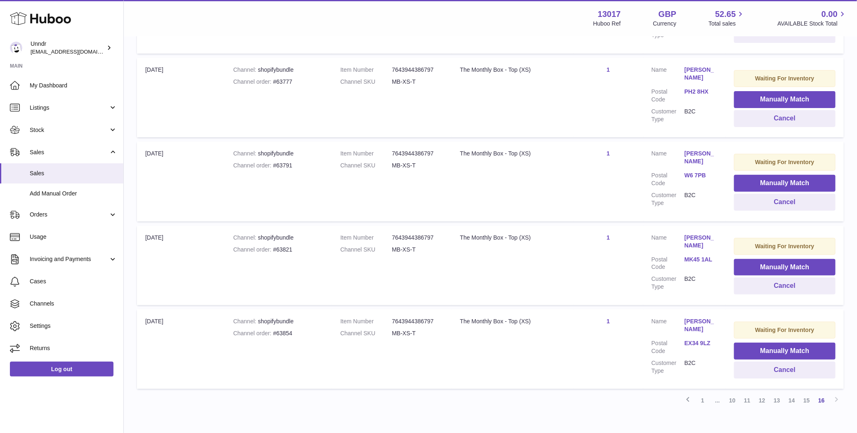
scroll to position [1804, 0]
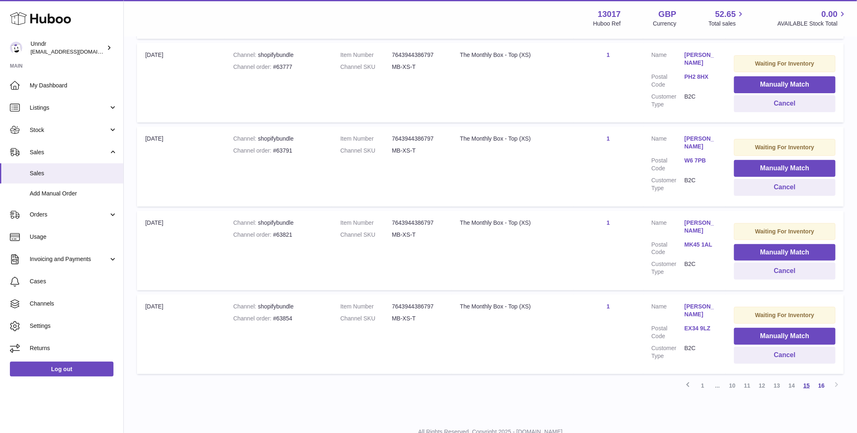
click at [811, 378] on link "15" at bounding box center [806, 385] width 15 height 15
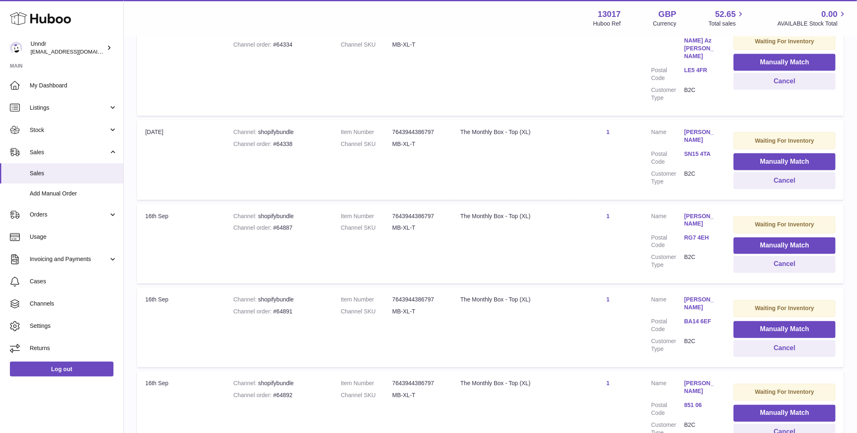
scroll to position [644, 0]
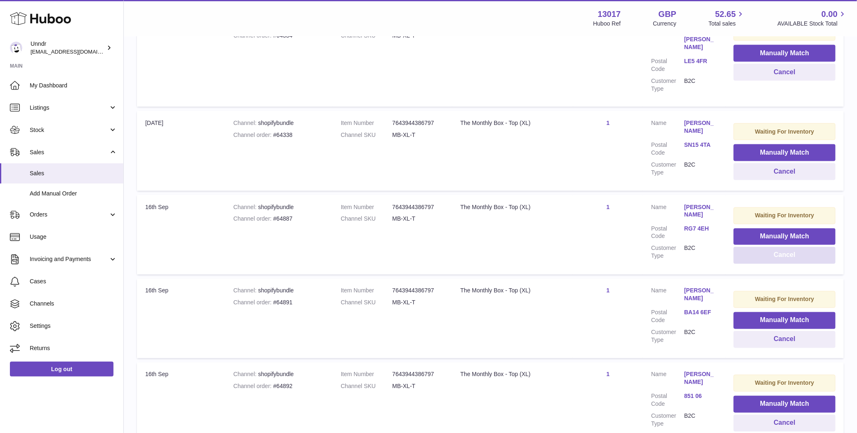
click at [787, 247] on button "Cancel" at bounding box center [785, 255] width 102 height 17
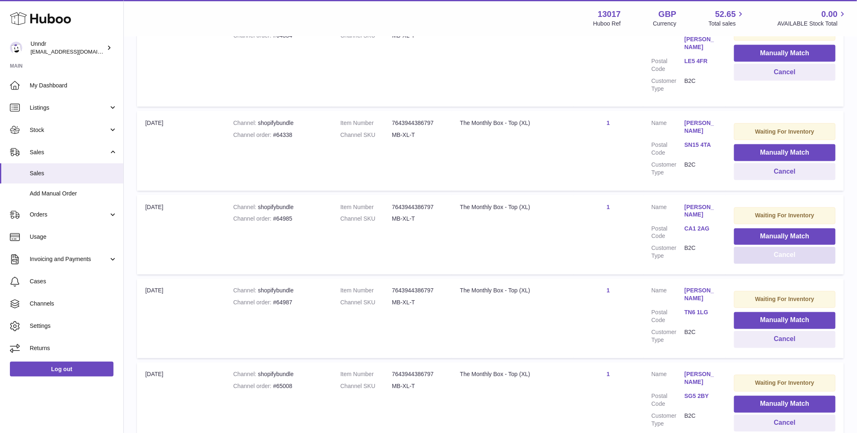
click at [787, 247] on button "Cancel" at bounding box center [785, 255] width 102 height 17
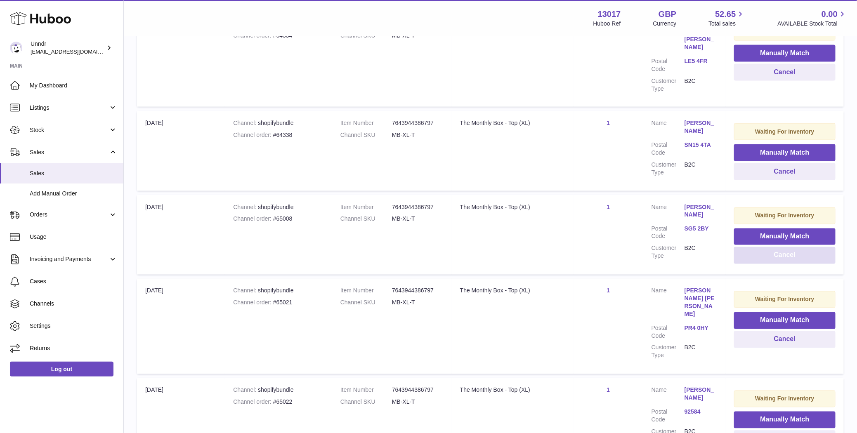
click at [787, 247] on button "Cancel" at bounding box center [785, 255] width 102 height 17
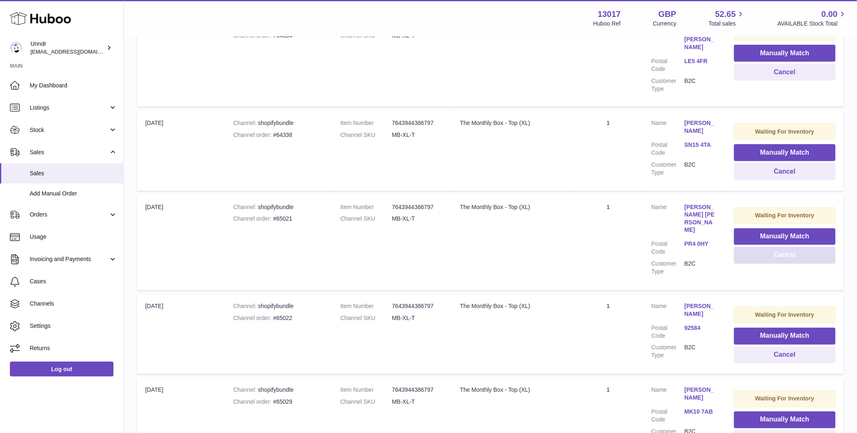
click at [787, 247] on button "Cancel" at bounding box center [785, 255] width 102 height 17
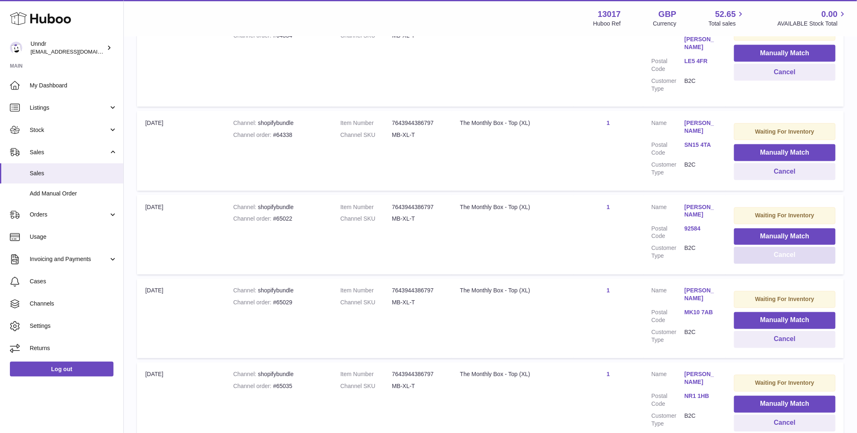
click at [787, 247] on button "Cancel" at bounding box center [785, 255] width 102 height 17
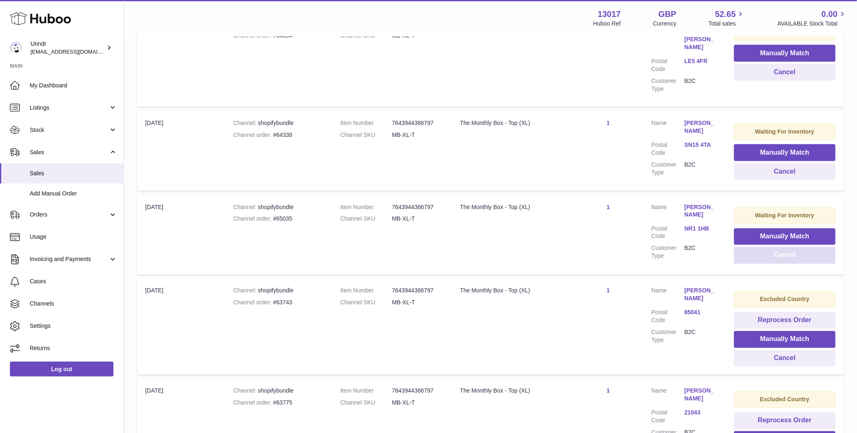
click at [787, 247] on button "Cancel" at bounding box center [785, 255] width 102 height 17
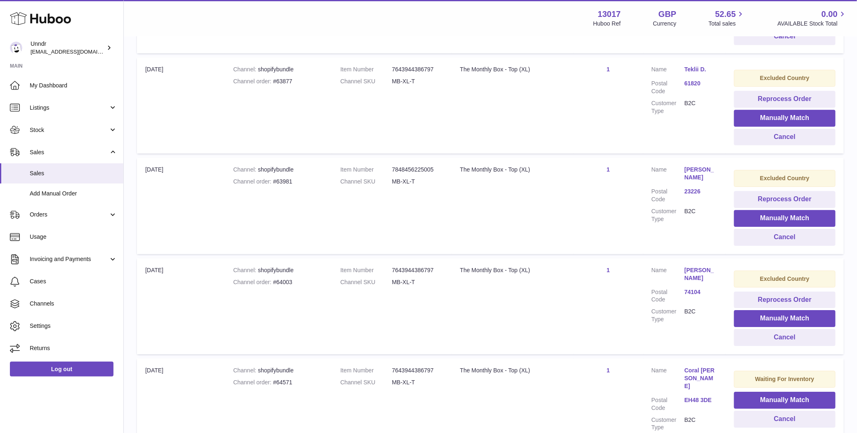
scroll to position [1439, 0]
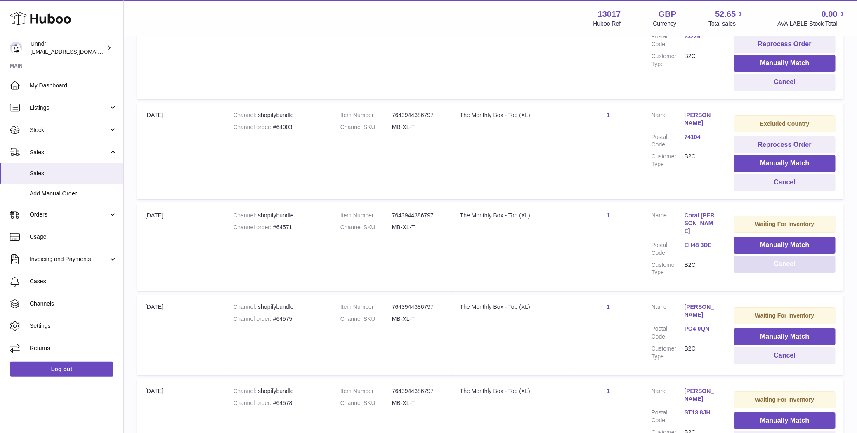
click at [767, 256] on button "Cancel" at bounding box center [785, 264] width 102 height 17
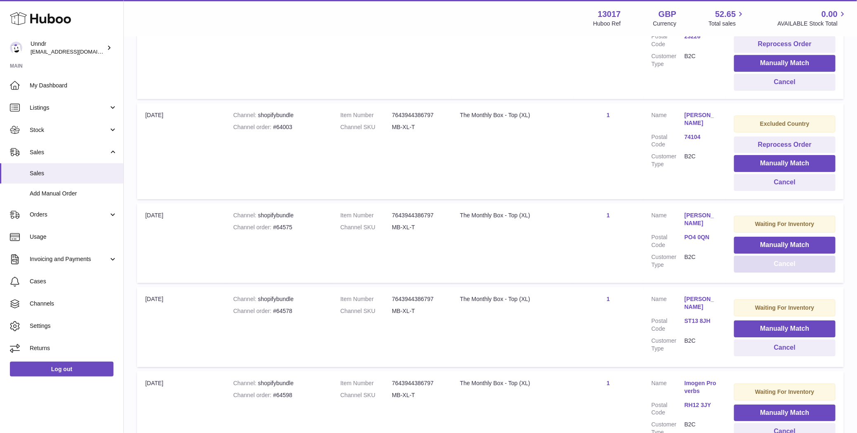
click at [767, 256] on button "Cancel" at bounding box center [785, 264] width 102 height 17
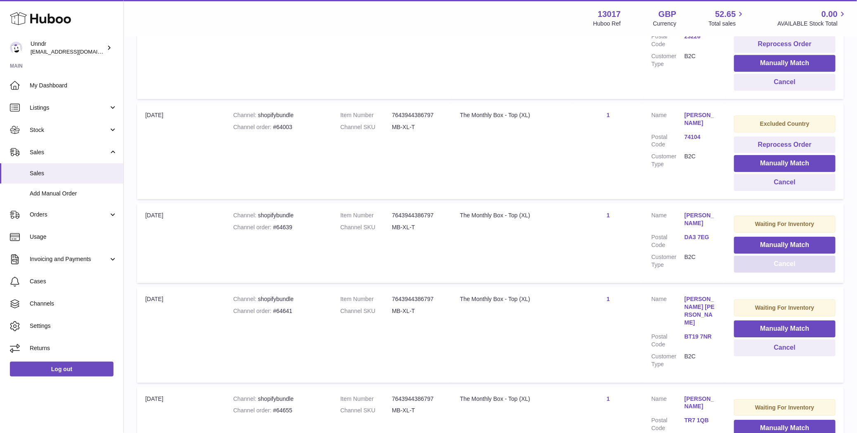
click at [767, 256] on button "Cancel" at bounding box center [785, 264] width 102 height 17
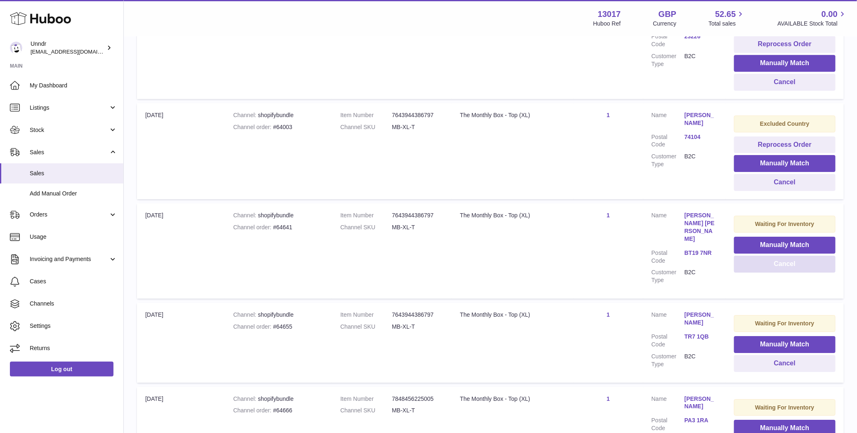
click at [767, 256] on button "Cancel" at bounding box center [785, 264] width 102 height 17
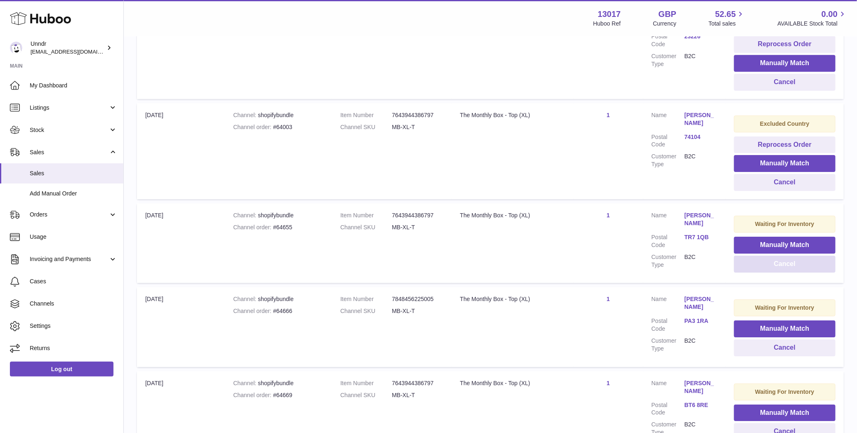
click at [767, 256] on button "Cancel" at bounding box center [785, 264] width 102 height 17
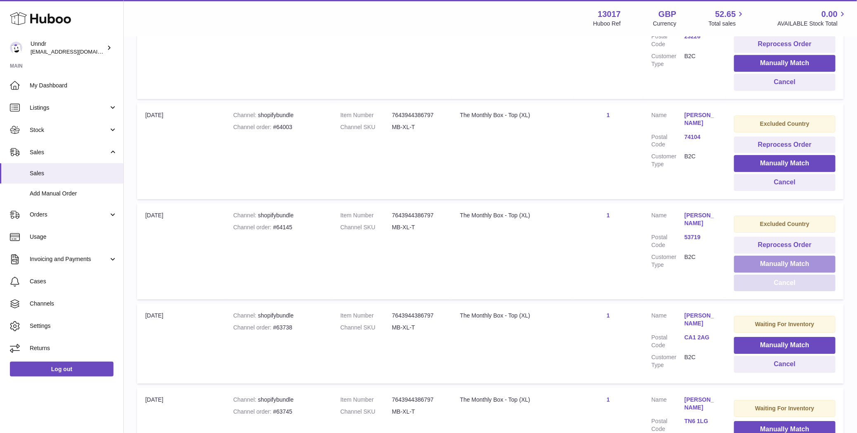
click at [767, 256] on button "Manually Match" at bounding box center [785, 264] width 102 height 17
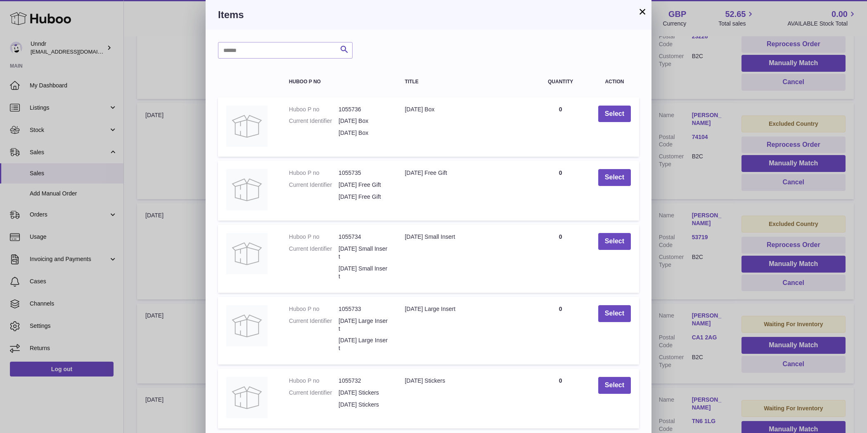
click at [636, 11] on h3 "Items" at bounding box center [428, 14] width 421 height 13
click at [638, 10] on button "×" at bounding box center [642, 12] width 10 height 10
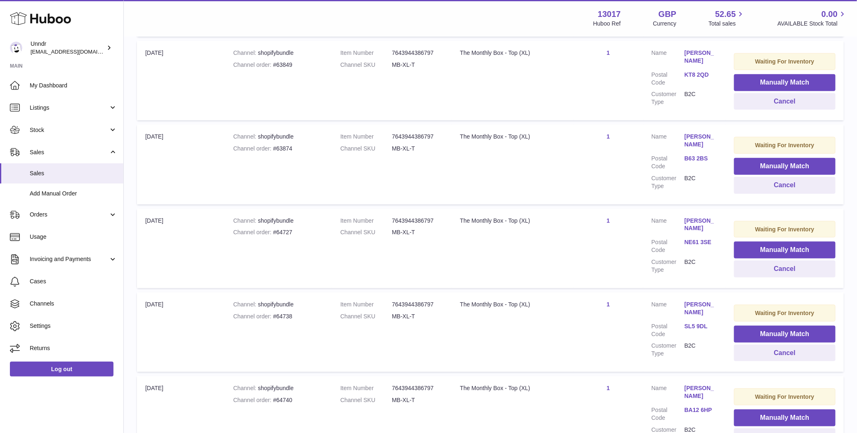
scroll to position [2141, 0]
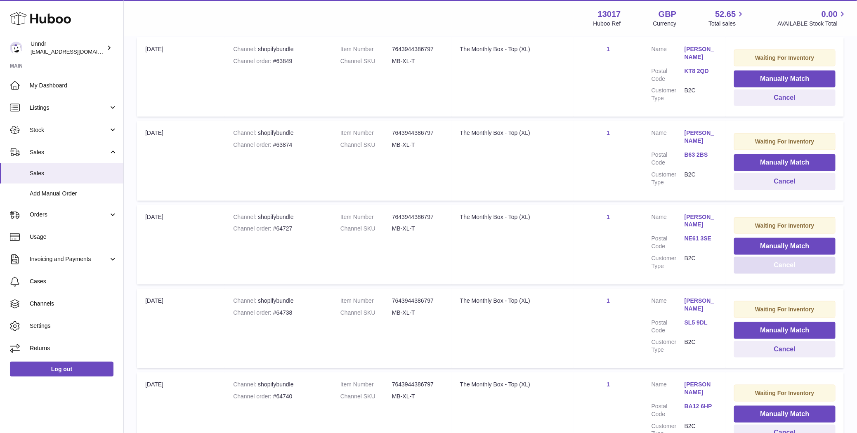
click at [792, 257] on button "Cancel" at bounding box center [785, 265] width 102 height 17
click at [790, 257] on button "Cancel" at bounding box center [785, 265] width 102 height 17
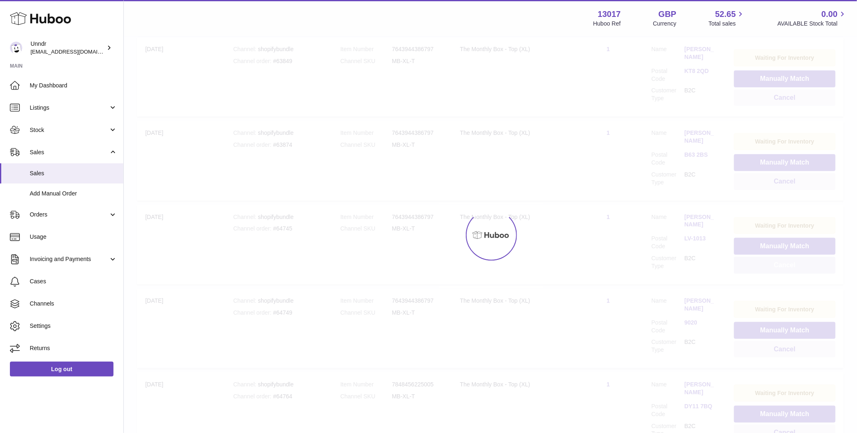
scroll to position [2157, 0]
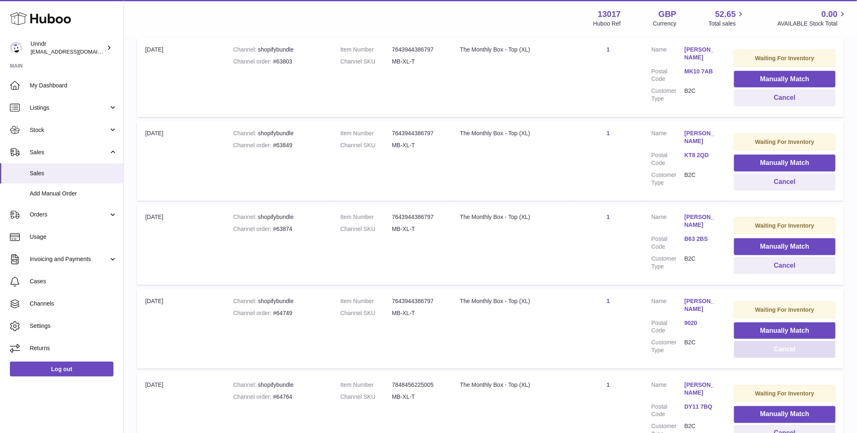
click at [788, 341] on button "Cancel" at bounding box center [785, 349] width 102 height 17
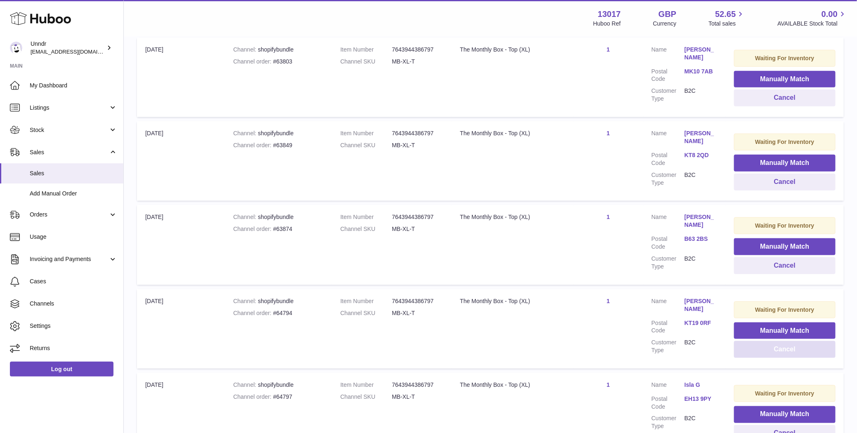
click at [788, 341] on button "Cancel" at bounding box center [785, 349] width 102 height 17
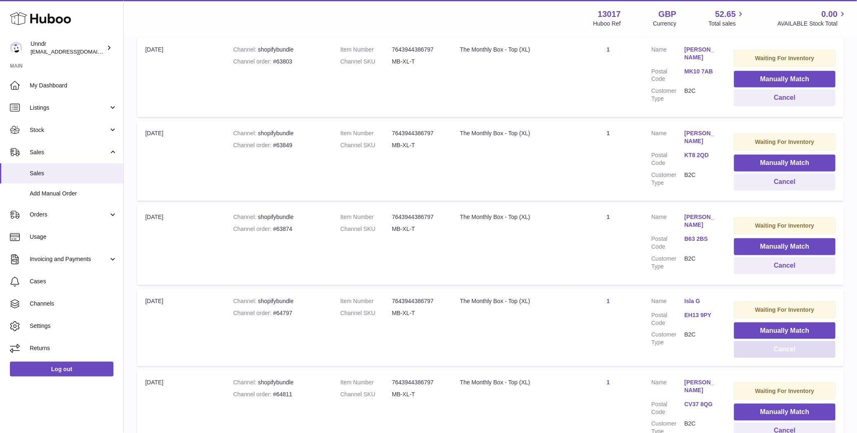
click at [788, 341] on button "Cancel" at bounding box center [785, 349] width 102 height 17
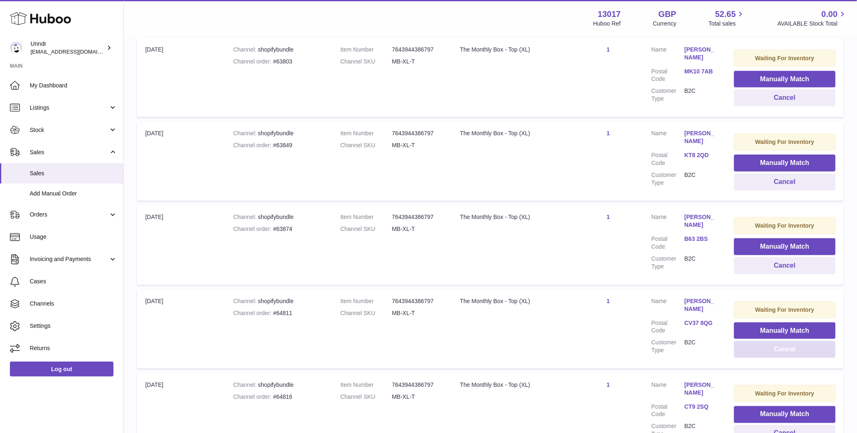
click at [788, 341] on button "Cancel" at bounding box center [785, 349] width 102 height 17
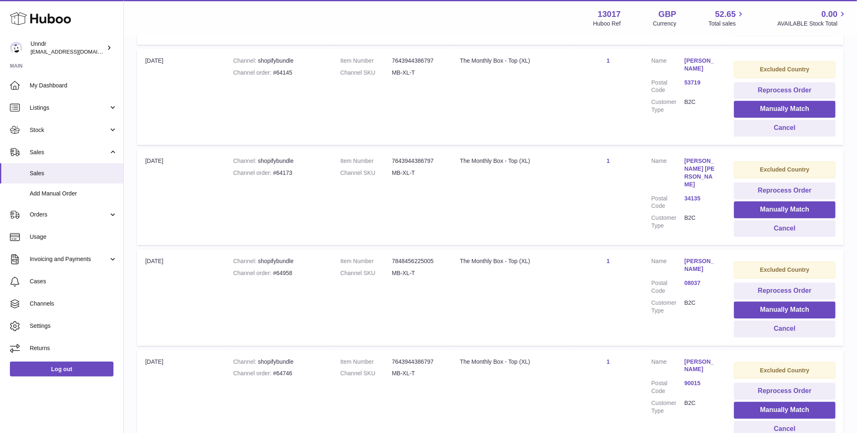
scroll to position [4344, 0]
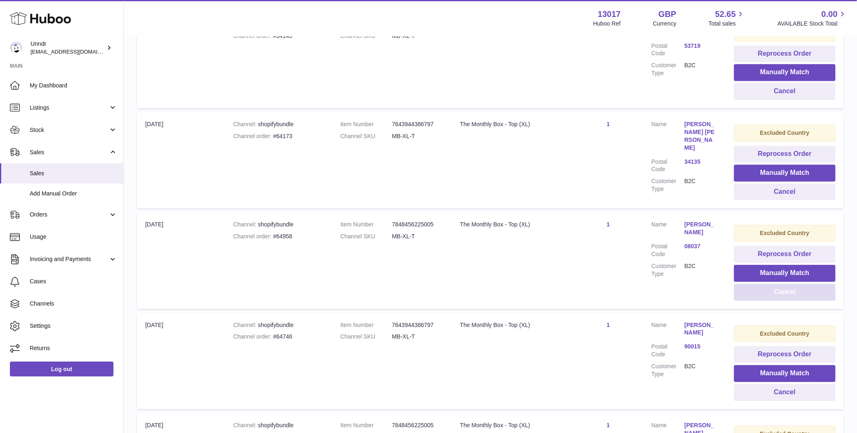
click at [769, 284] on button "Cancel" at bounding box center [785, 292] width 102 height 17
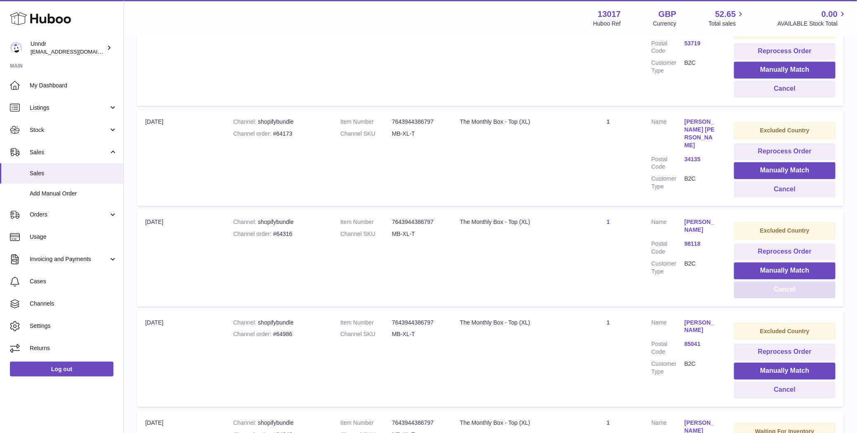
scroll to position [4347, 0]
click at [758, 382] on button "Cancel" at bounding box center [785, 390] width 102 height 17
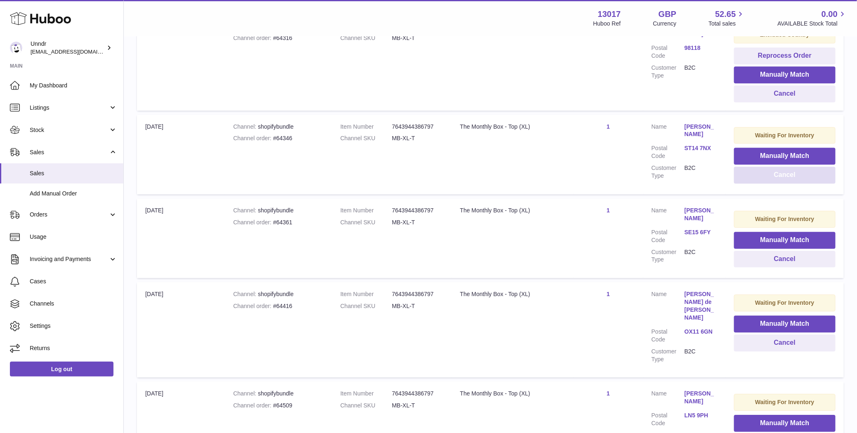
scroll to position [4562, 0]
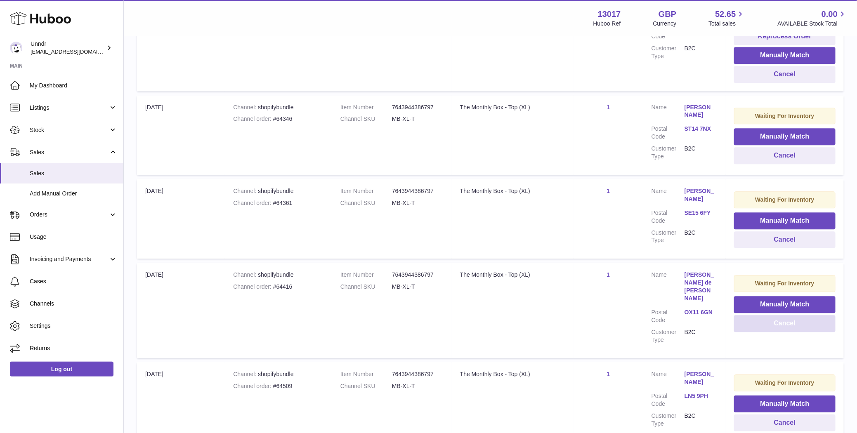
click at [753, 315] on button "Cancel" at bounding box center [785, 323] width 102 height 17
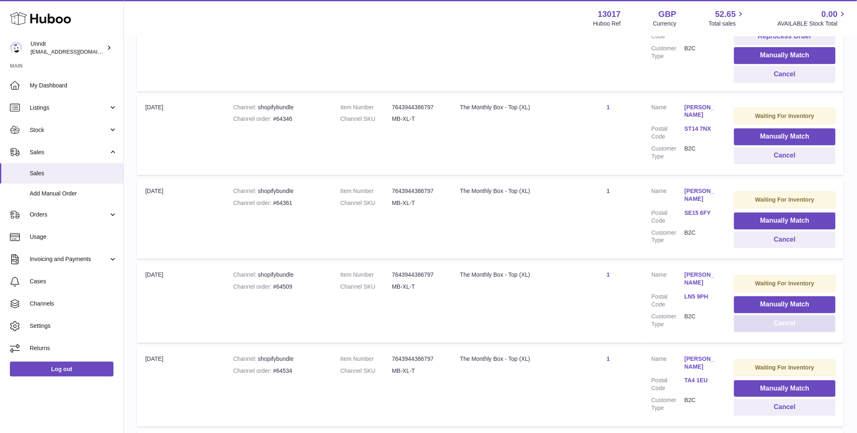
click at [753, 315] on button "Cancel" at bounding box center [785, 323] width 102 height 17
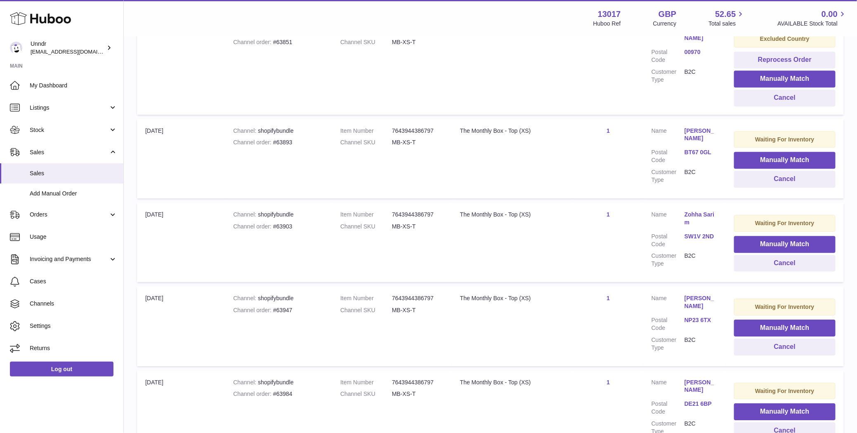
scroll to position [6338, 0]
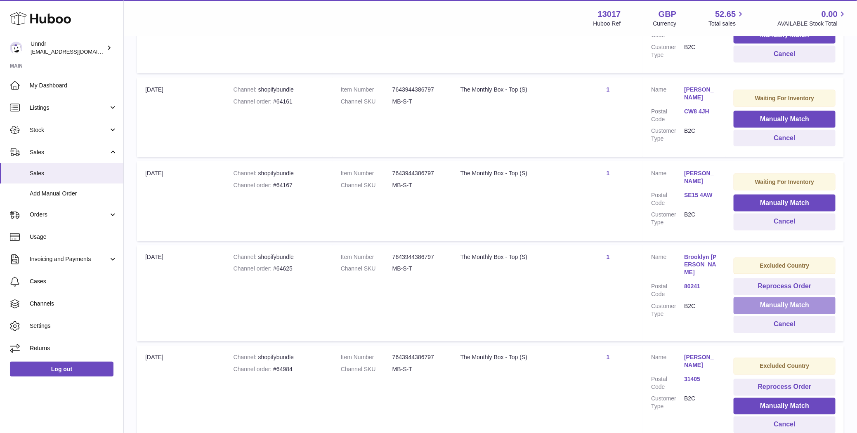
scroll to position [774, 0]
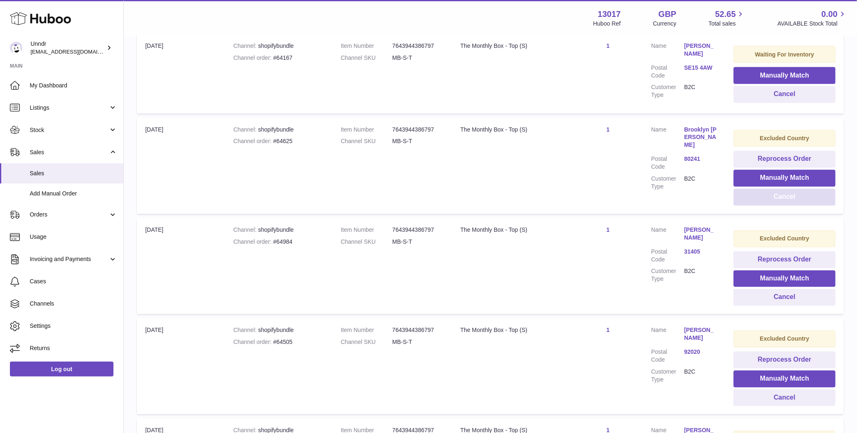
click at [820, 194] on button "Cancel" at bounding box center [785, 197] width 102 height 17
click at [800, 202] on button "Cancel" at bounding box center [785, 197] width 102 height 17
click at [799, 202] on button "Cancel" at bounding box center [785, 197] width 102 height 17
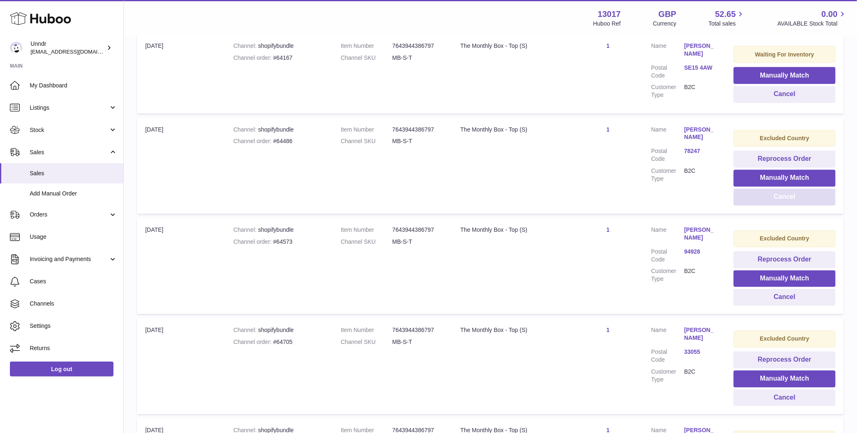
click at [799, 202] on button "Cancel" at bounding box center [785, 197] width 102 height 17
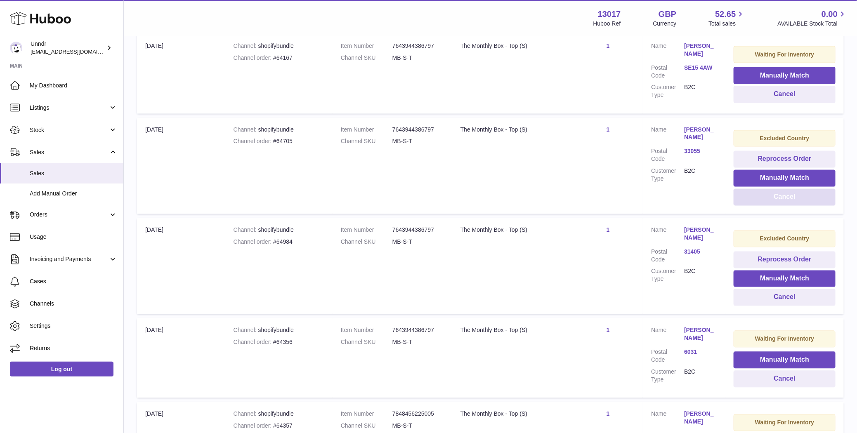
click at [799, 202] on button "Cancel" at bounding box center [785, 197] width 102 height 17
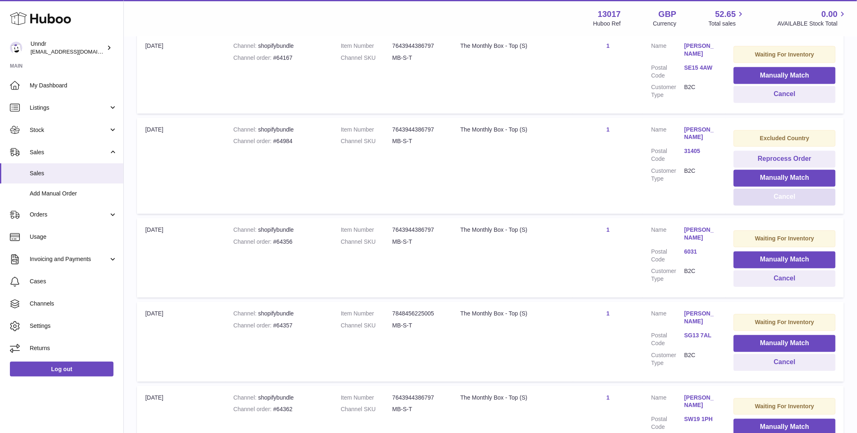
click at [799, 202] on button "Cancel" at bounding box center [785, 197] width 102 height 17
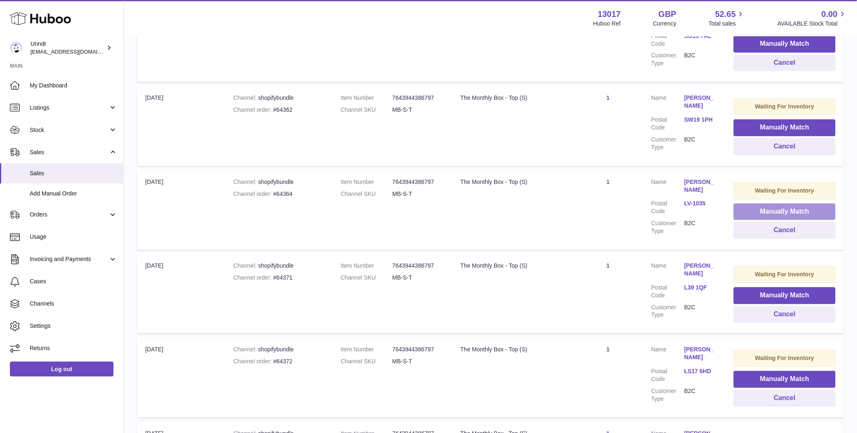
scroll to position [986, 0]
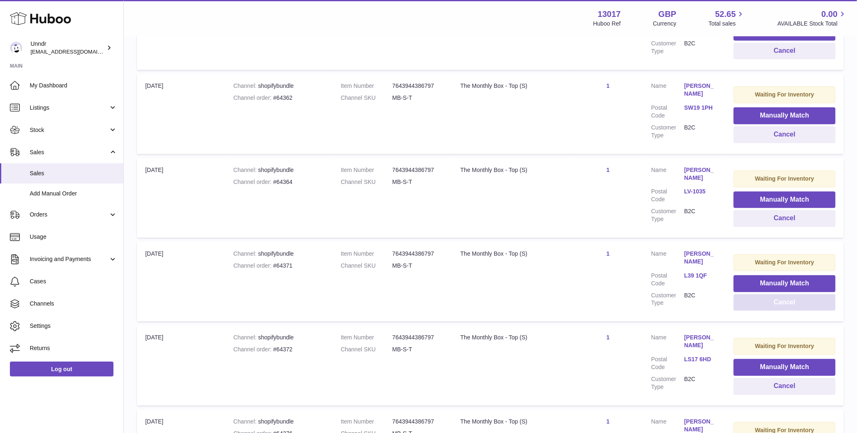
click at [783, 302] on button "Cancel" at bounding box center [785, 302] width 102 height 17
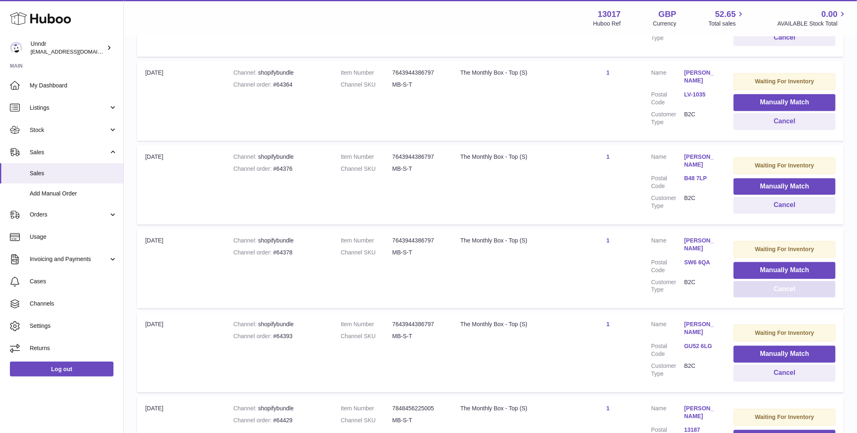
click at [783, 298] on button "Cancel" at bounding box center [785, 289] width 102 height 17
click at [782, 298] on button "Cancel" at bounding box center [785, 289] width 102 height 17
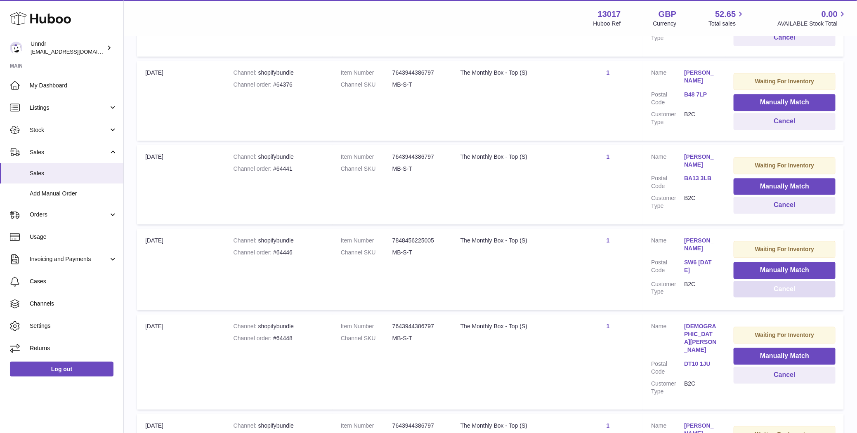
scroll to position [983, 0]
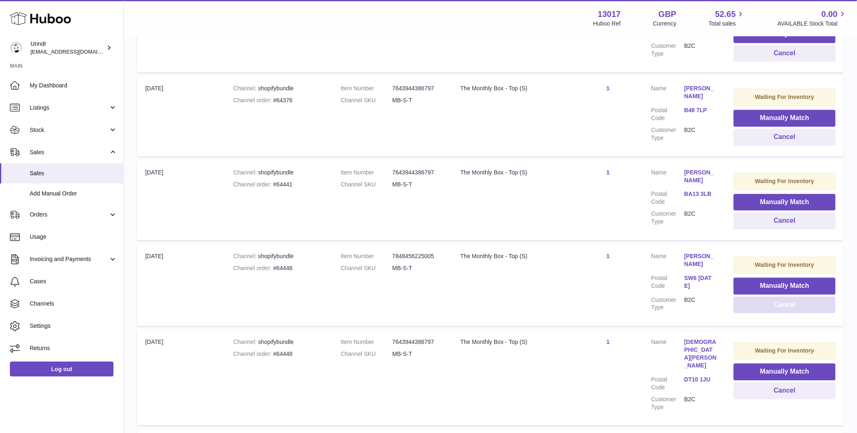
click at [782, 302] on button "Cancel" at bounding box center [785, 305] width 102 height 17
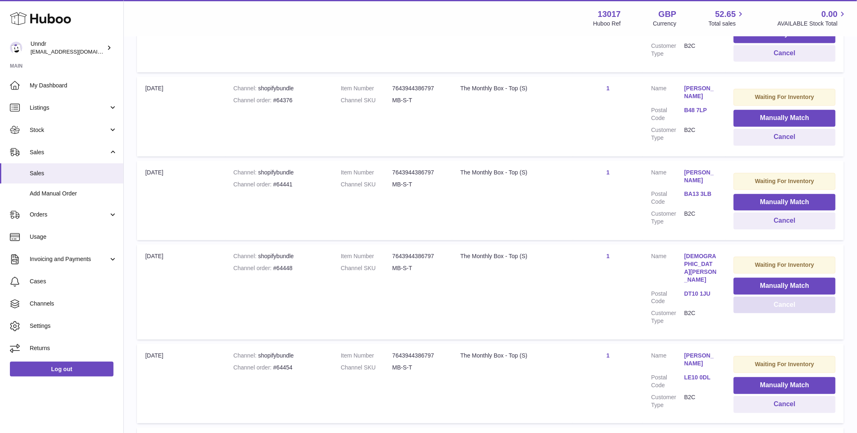
click at [782, 302] on button "Cancel" at bounding box center [785, 305] width 102 height 17
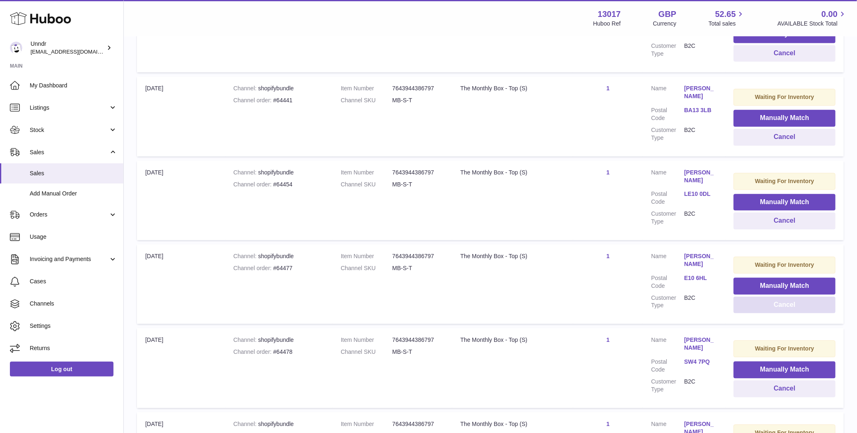
click at [782, 302] on button "Cancel" at bounding box center [785, 305] width 102 height 17
click at [782, 306] on button "Cancel" at bounding box center [785, 305] width 102 height 17
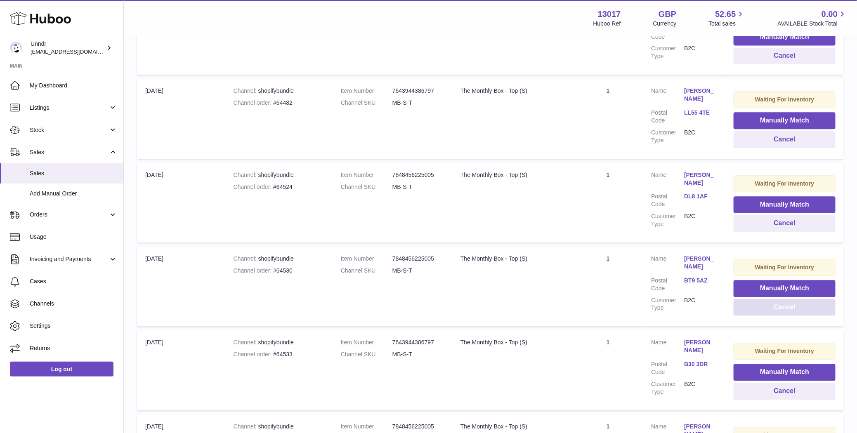
click at [782, 306] on button "Cancel" at bounding box center [785, 307] width 102 height 17
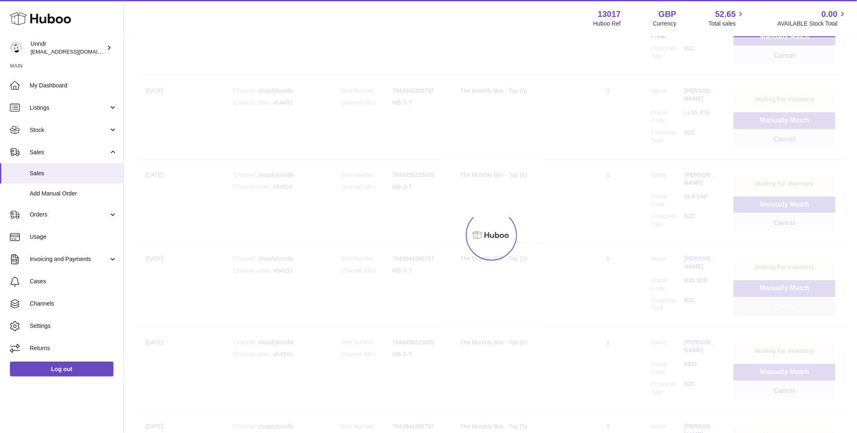
scroll to position [988, 0]
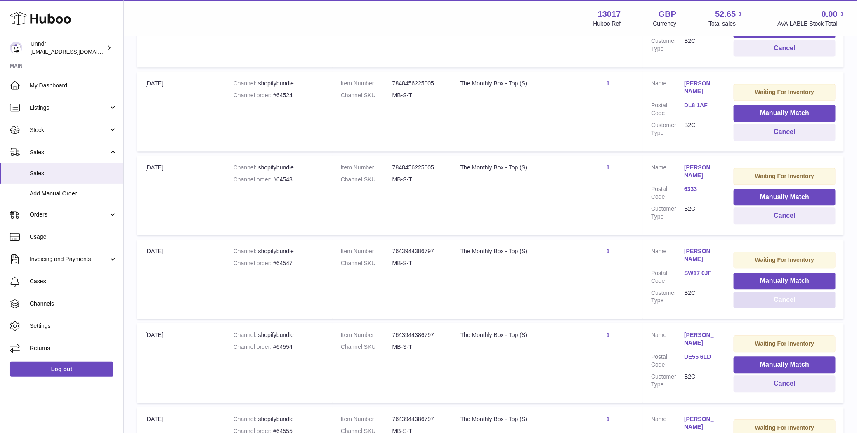
click at [782, 306] on td "Waiting For Inventory Manually Match Cancel" at bounding box center [785, 279] width 118 height 80
click at [782, 303] on button "Cancel" at bounding box center [785, 300] width 102 height 17
click at [782, 302] on button "Cancel" at bounding box center [785, 300] width 102 height 17
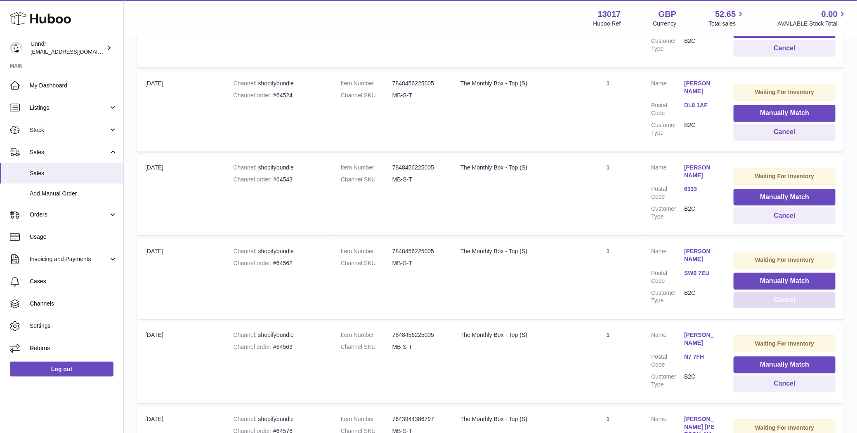
click at [782, 302] on button "Cancel" at bounding box center [785, 300] width 102 height 17
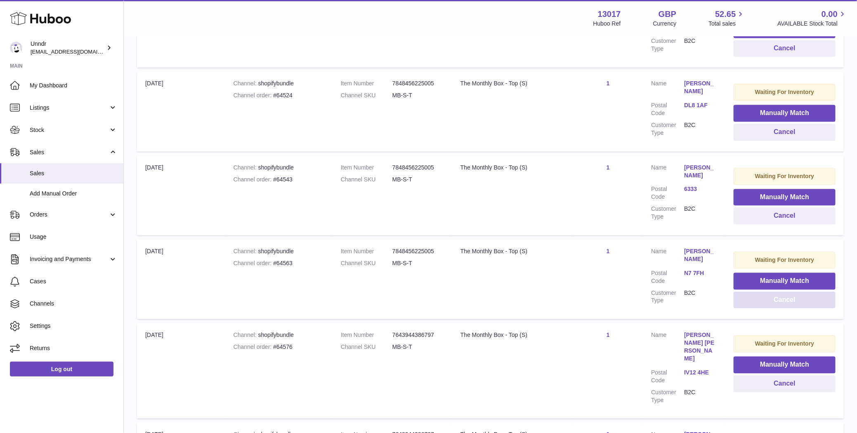
click at [782, 302] on button "Cancel" at bounding box center [785, 300] width 102 height 17
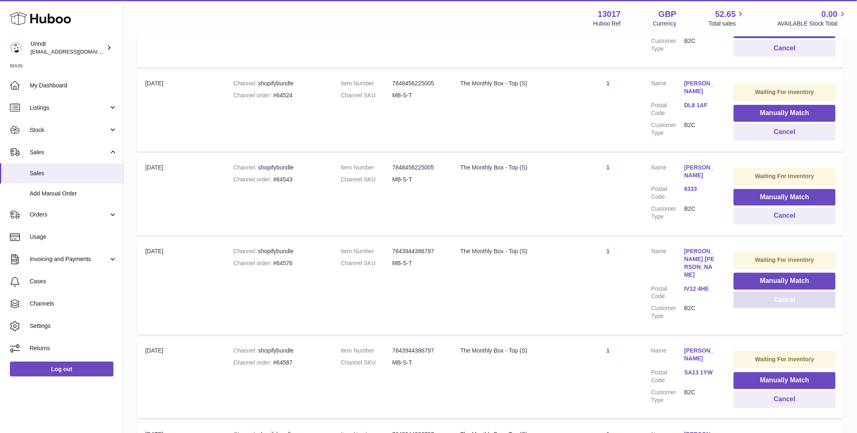
click at [782, 302] on button "Cancel" at bounding box center [785, 300] width 102 height 17
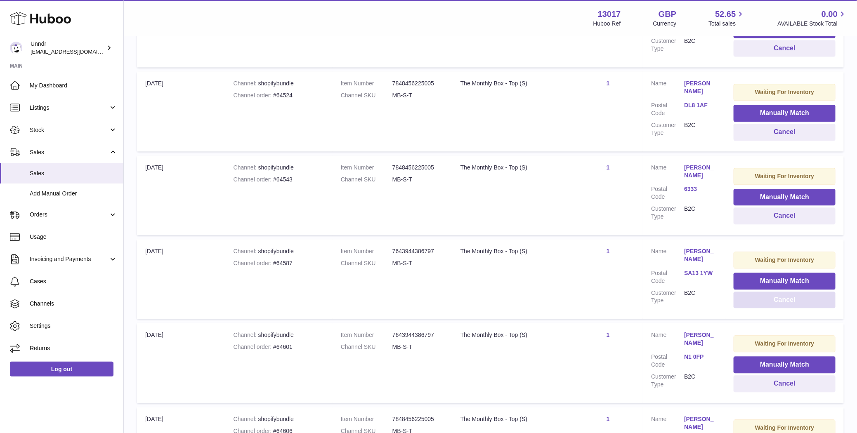
click at [782, 302] on button "Cancel" at bounding box center [785, 300] width 102 height 17
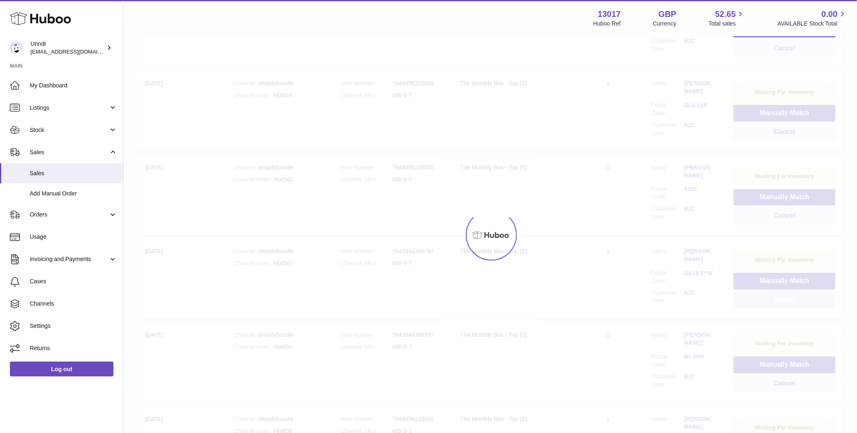
scroll to position [1007, 0]
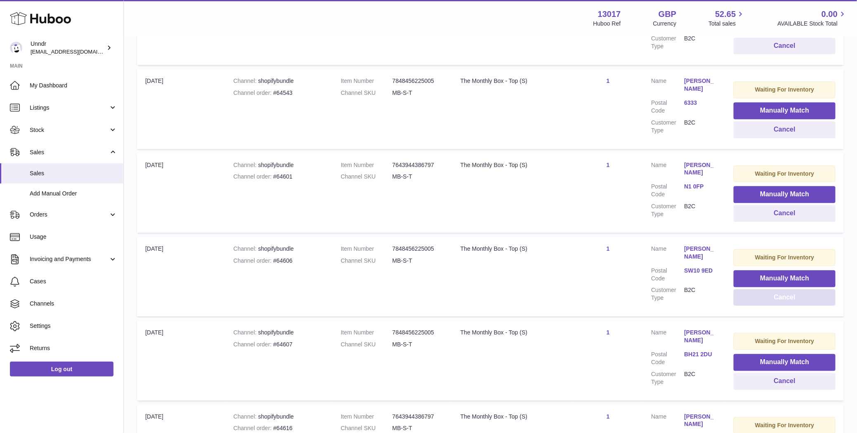
click at [782, 302] on button "Cancel" at bounding box center [785, 297] width 102 height 17
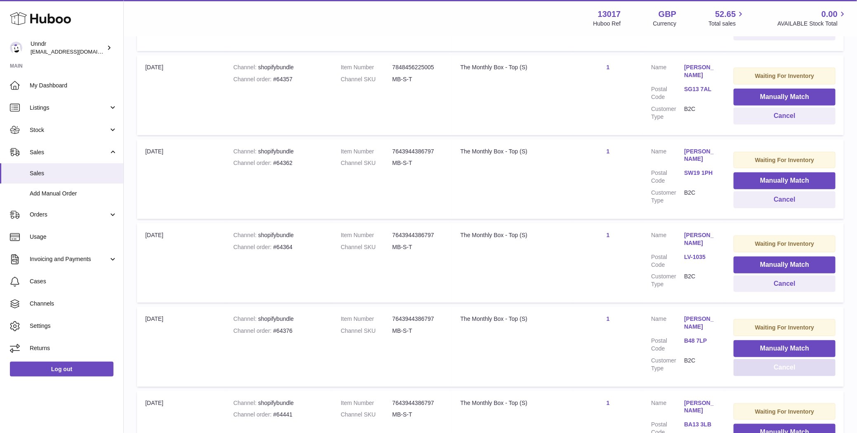
scroll to position [250, 0]
click at [779, 362] on button "Cancel" at bounding box center [785, 367] width 102 height 17
click at [778, 364] on button "Cancel" at bounding box center [785, 367] width 102 height 17
click at [778, 365] on button "Cancel" at bounding box center [785, 367] width 102 height 17
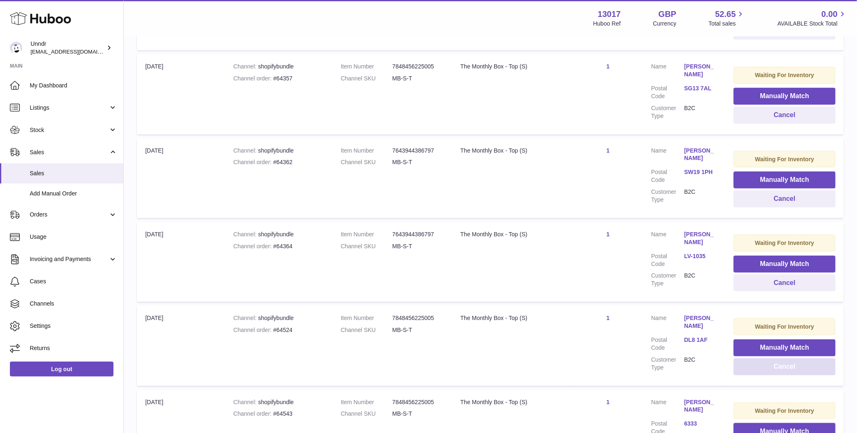
click at [778, 365] on button "Cancel" at bounding box center [785, 367] width 102 height 17
click at [784, 284] on button "Cancel" at bounding box center [785, 283] width 102 height 17
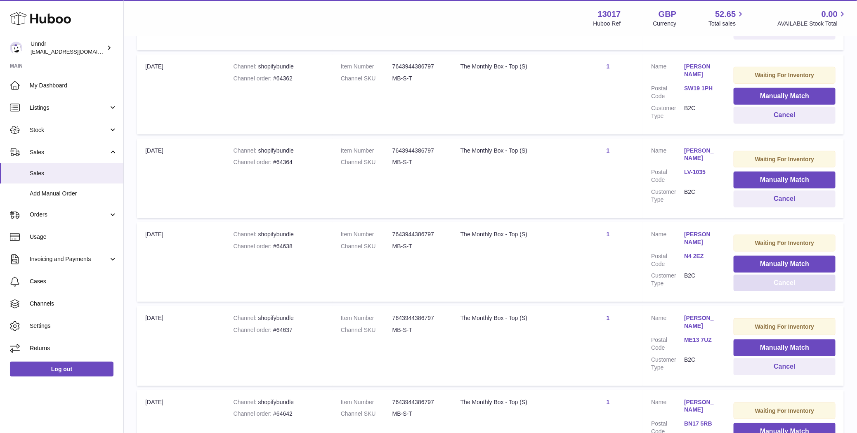
click at [786, 283] on button "Cancel" at bounding box center [785, 283] width 102 height 17
click at [789, 200] on button "Cancel" at bounding box center [785, 199] width 102 height 17
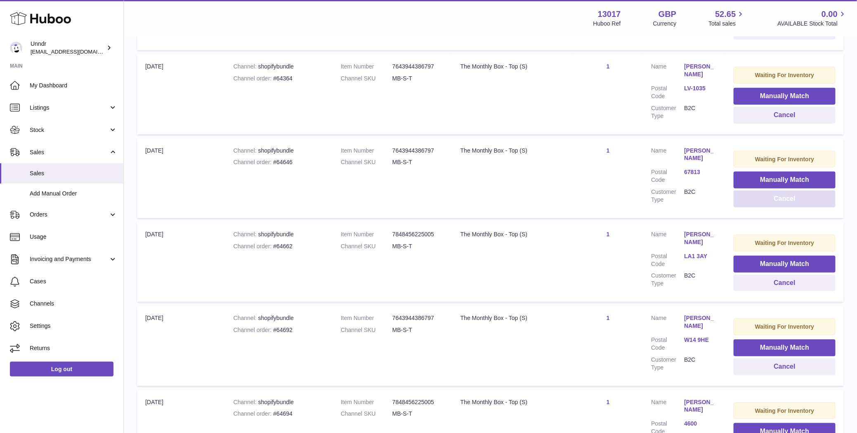
click at [789, 200] on button "Cancel" at bounding box center [785, 199] width 102 height 17
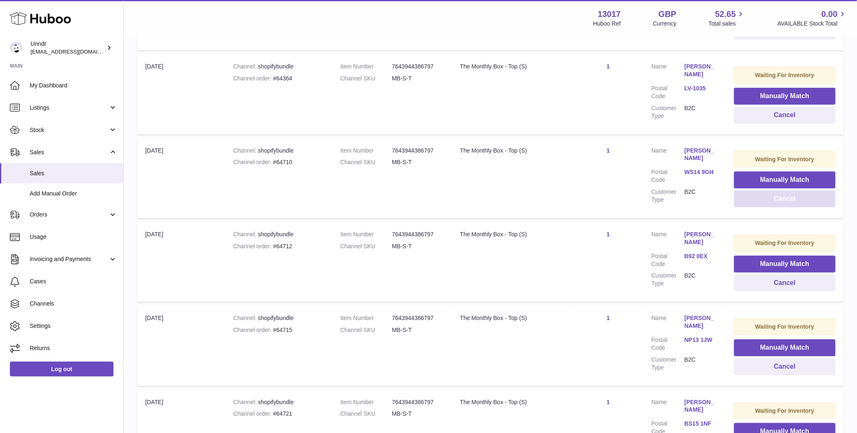
click at [789, 200] on button "Cancel" at bounding box center [785, 199] width 102 height 17
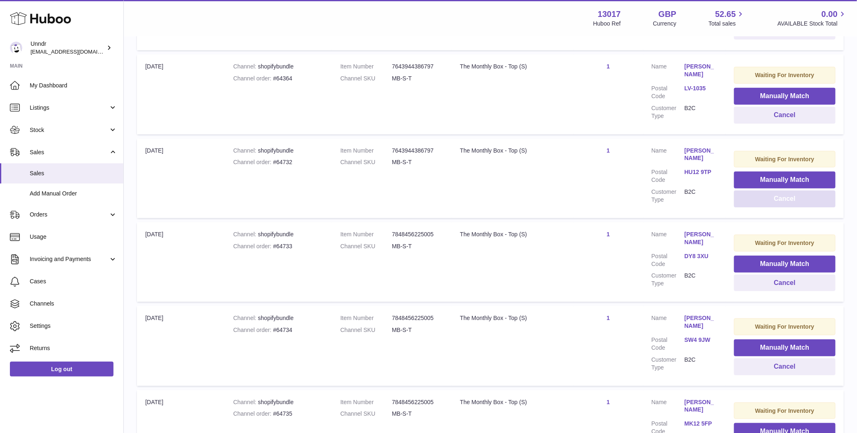
click at [789, 200] on button "Cancel" at bounding box center [785, 199] width 102 height 17
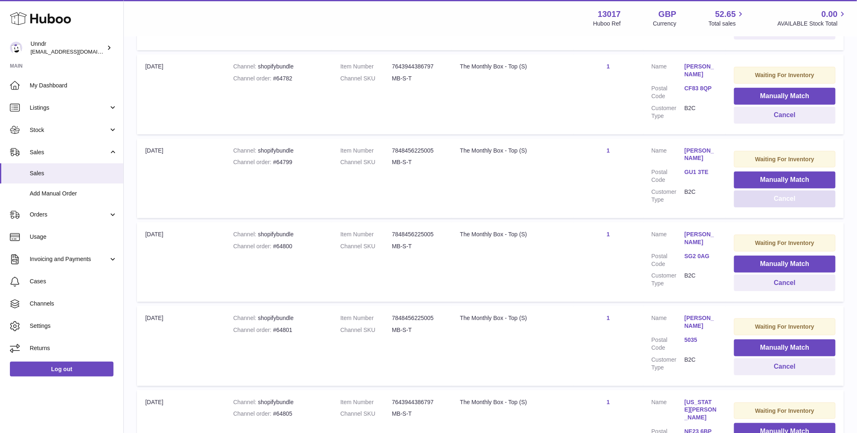
click at [789, 200] on button "Cancel" at bounding box center [785, 199] width 102 height 17
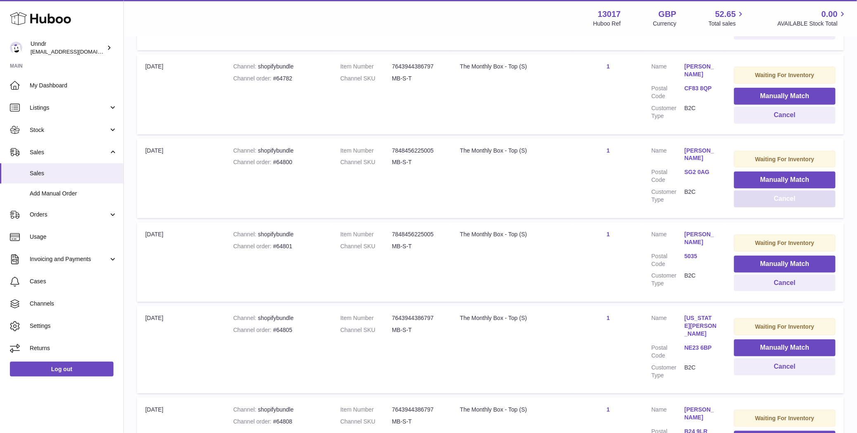
click at [789, 200] on button "Cancel" at bounding box center [785, 199] width 102 height 17
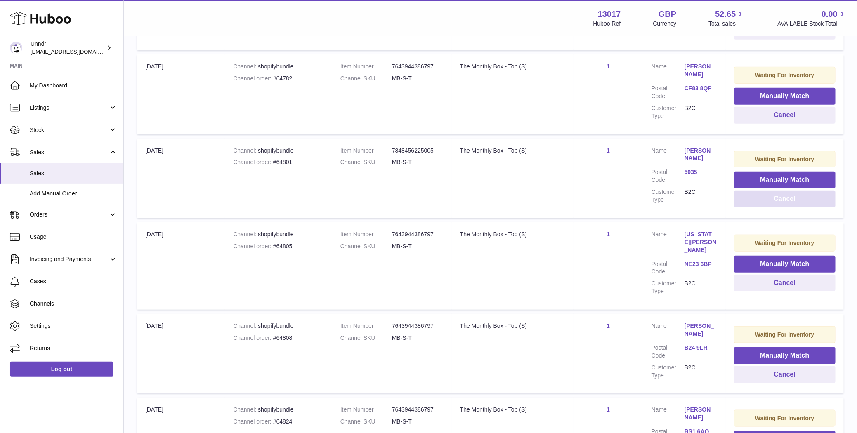
click at [789, 200] on button "Cancel" at bounding box center [785, 199] width 102 height 17
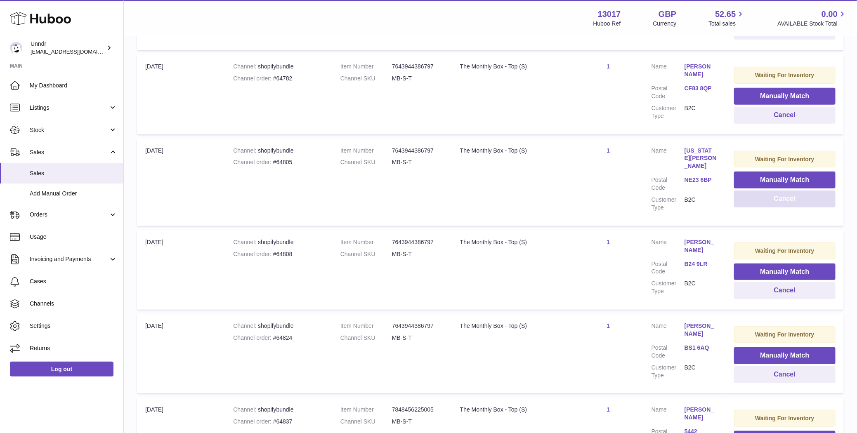
click at [789, 200] on button "Cancel" at bounding box center [785, 199] width 102 height 17
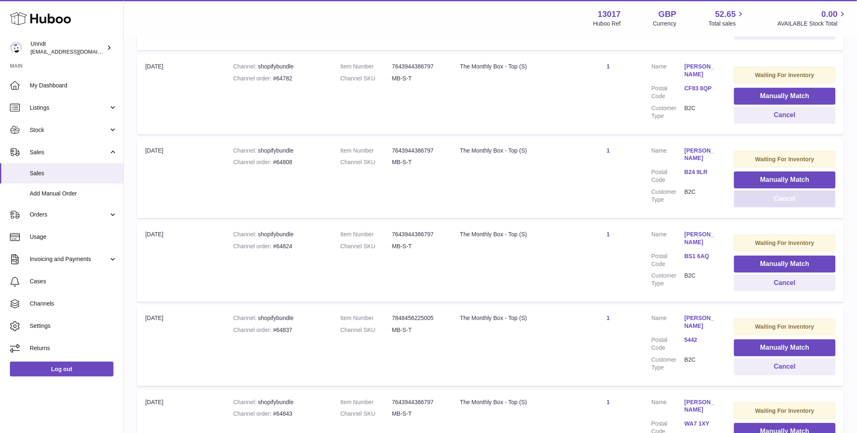
click at [789, 200] on button "Cancel" at bounding box center [785, 199] width 102 height 17
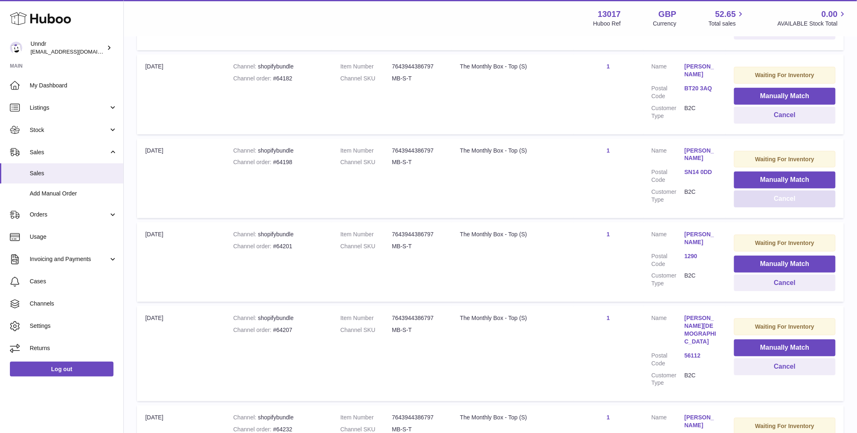
click at [789, 200] on button "Cancel" at bounding box center [785, 199] width 102 height 17
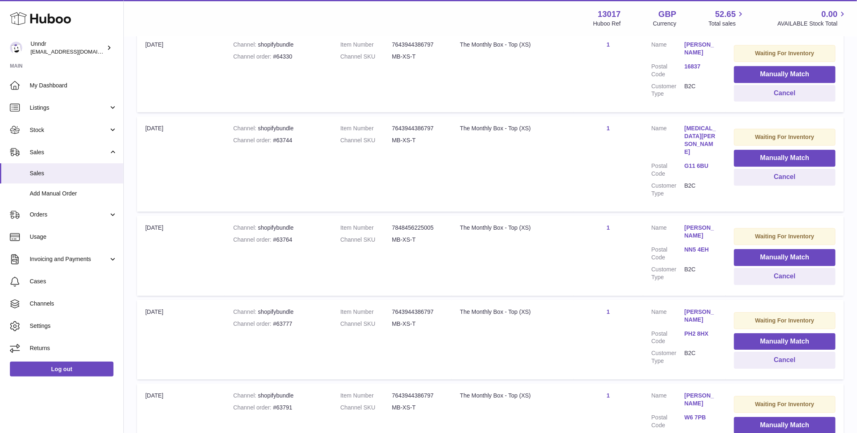
scroll to position [8428, 0]
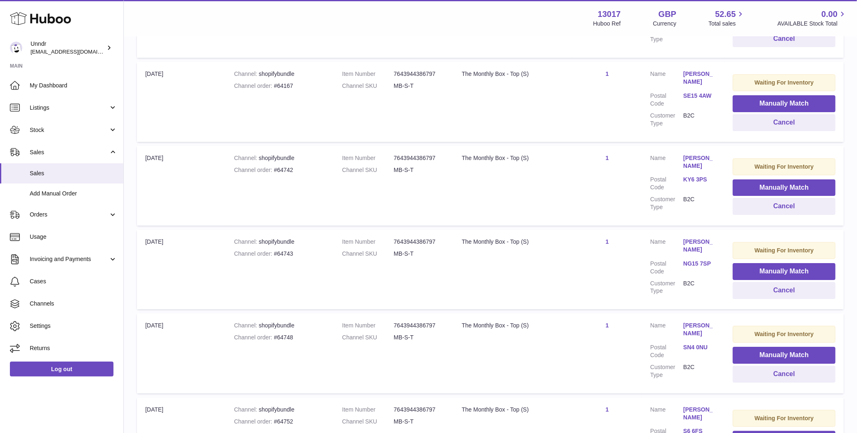
scroll to position [3228, 0]
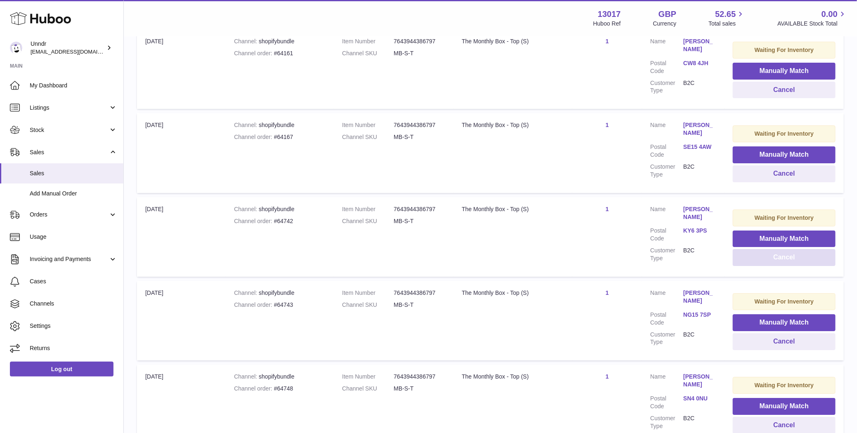
click at [775, 249] on button "Cancel" at bounding box center [784, 257] width 103 height 17
click at [774, 250] on button "Cancel" at bounding box center [784, 257] width 103 height 17
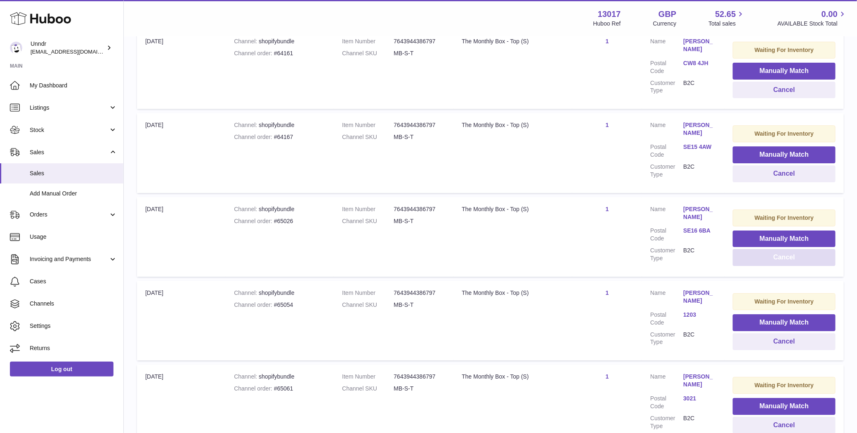
click at [774, 250] on button "Cancel" at bounding box center [784, 257] width 103 height 17
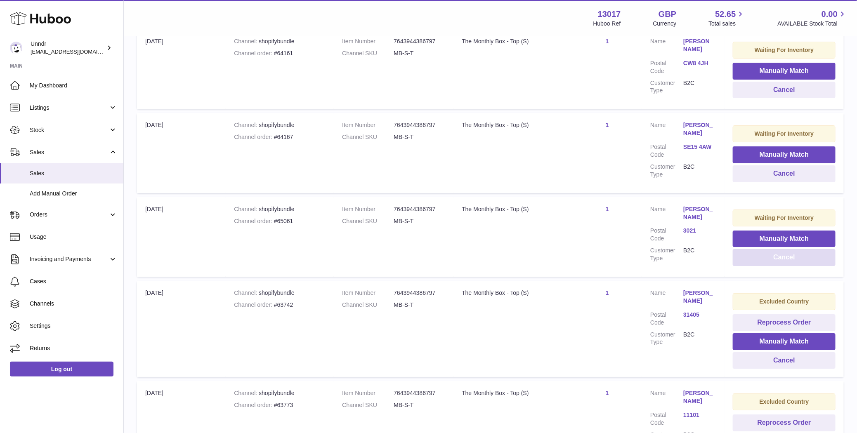
click at [774, 250] on button "Cancel" at bounding box center [784, 257] width 103 height 17
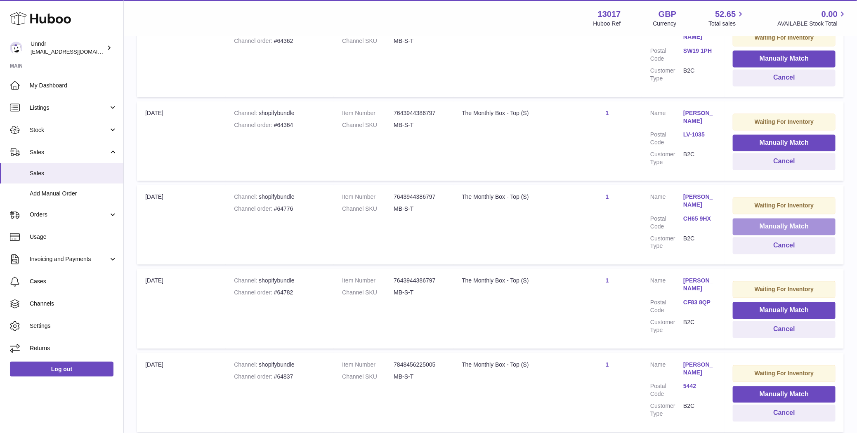
scroll to position [4257, 0]
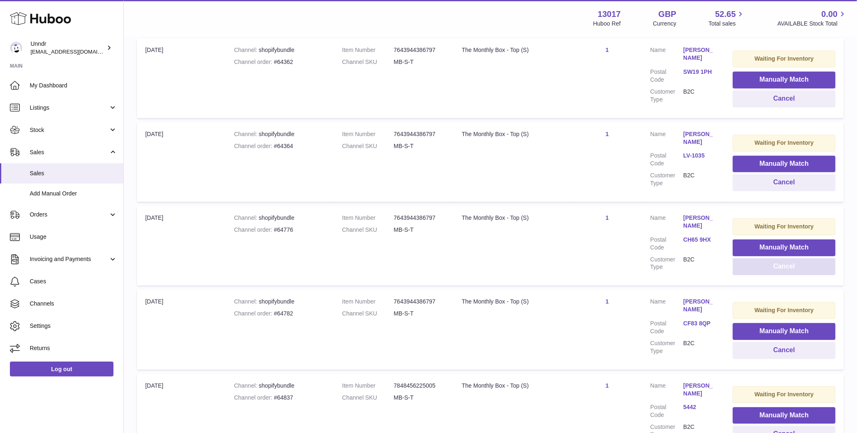
click at [785, 259] on button "Cancel" at bounding box center [784, 267] width 103 height 17
click at [784, 259] on button "Cancel" at bounding box center [784, 267] width 103 height 17
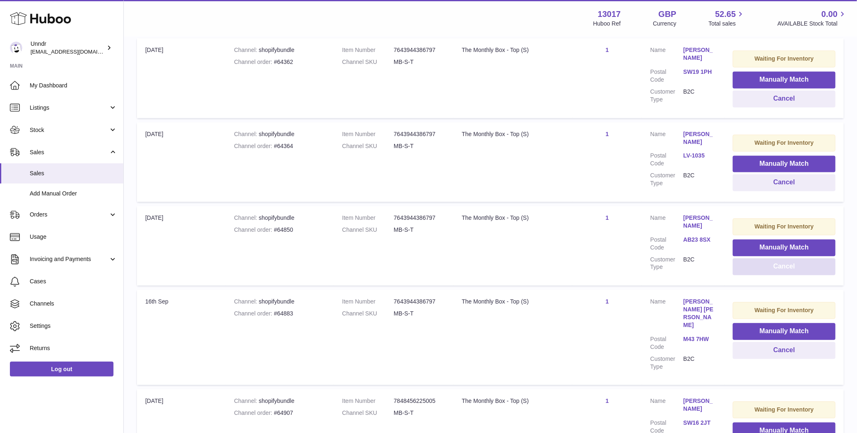
click at [784, 259] on button "Cancel" at bounding box center [784, 267] width 103 height 17
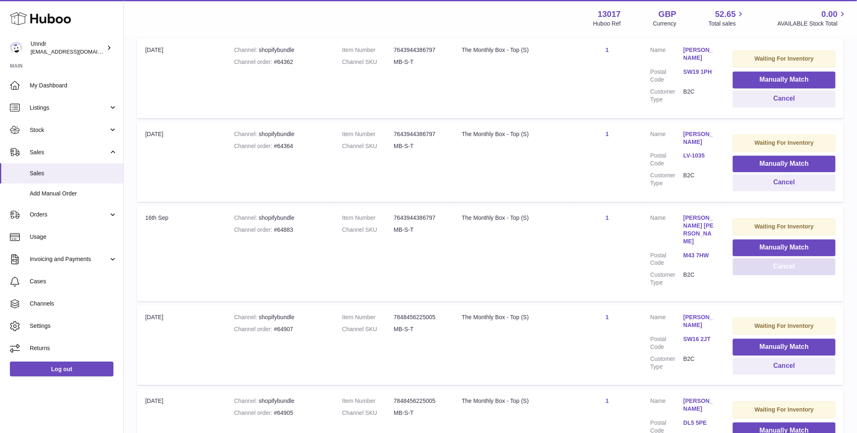
click at [784, 259] on button "Cancel" at bounding box center [784, 267] width 103 height 17
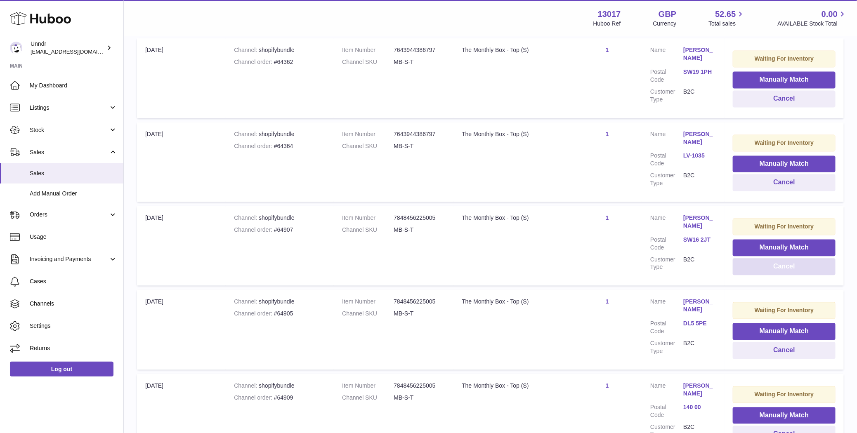
click at [784, 259] on button "Cancel" at bounding box center [784, 267] width 103 height 17
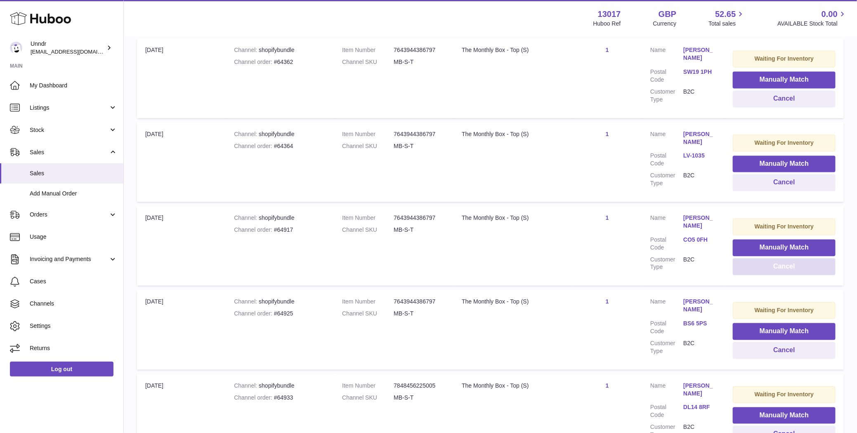
click at [784, 259] on button "Cancel" at bounding box center [784, 267] width 103 height 17
click at [784, 259] on button "Cancel" at bounding box center [785, 267] width 102 height 17
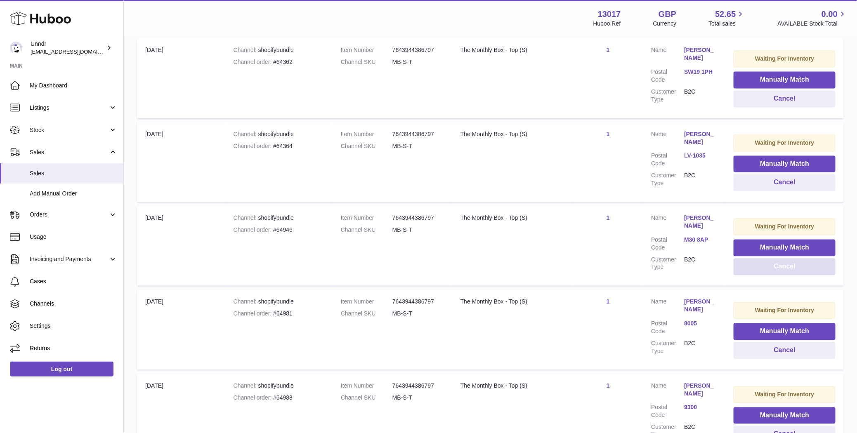
click at [784, 259] on button "Cancel" at bounding box center [785, 267] width 102 height 17
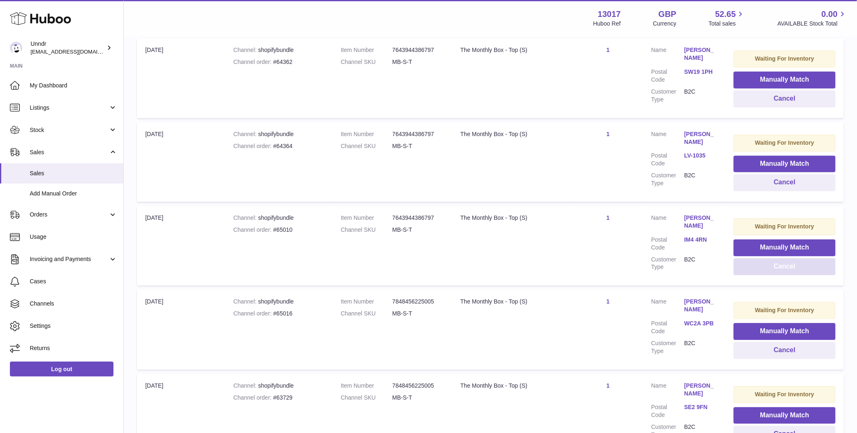
click at [784, 259] on button "Cancel" at bounding box center [785, 267] width 102 height 17
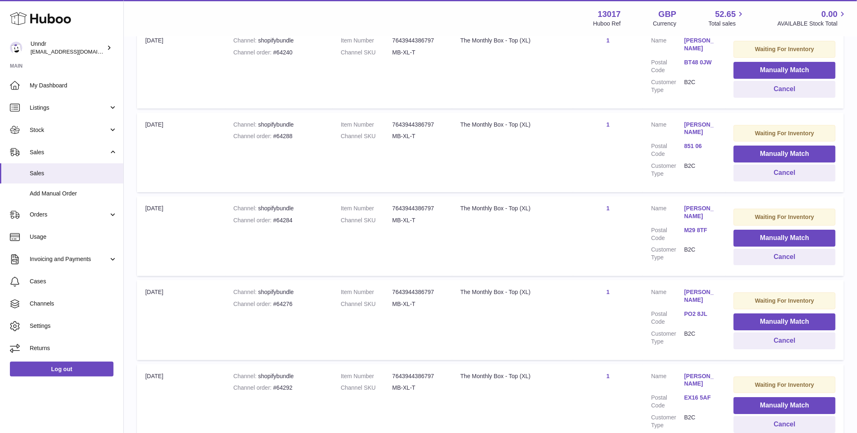
scroll to position [8361, 0]
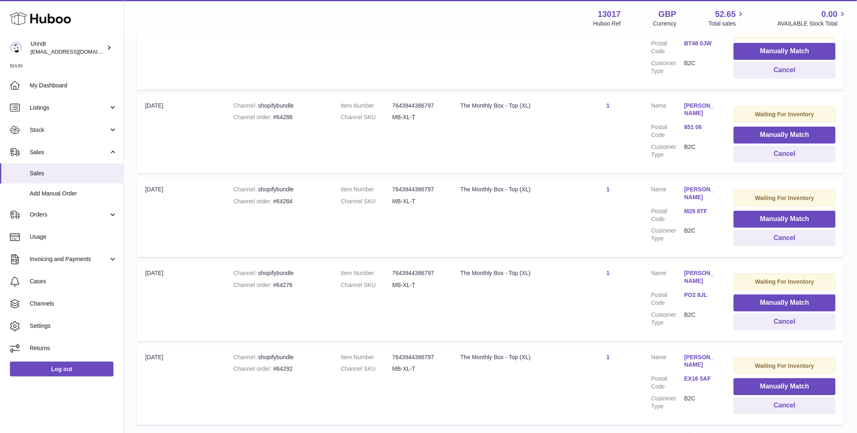
click at [794, 429] on link "12" at bounding box center [792, 436] width 15 height 15
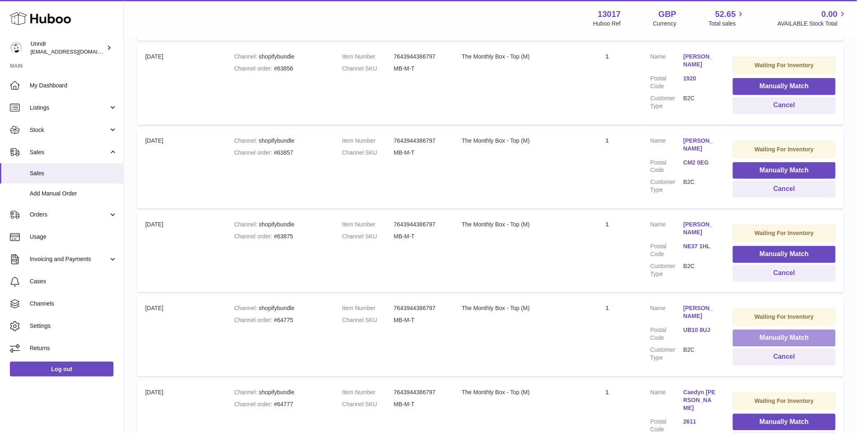
scroll to position [2893, 0]
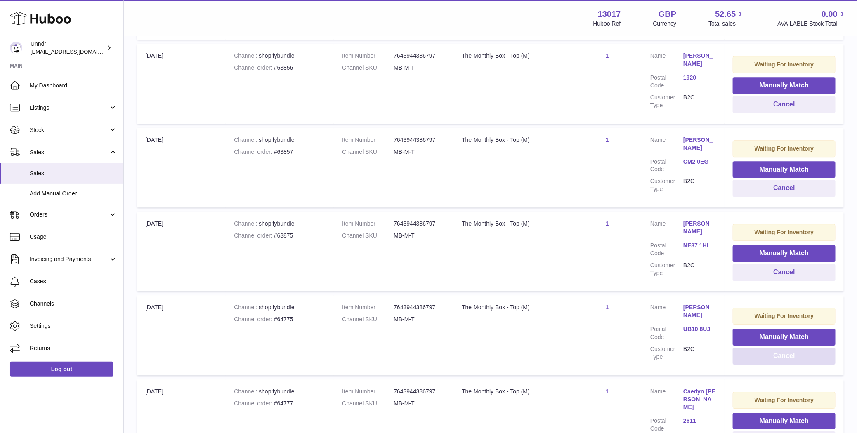
click at [758, 348] on button "Cancel" at bounding box center [784, 356] width 103 height 17
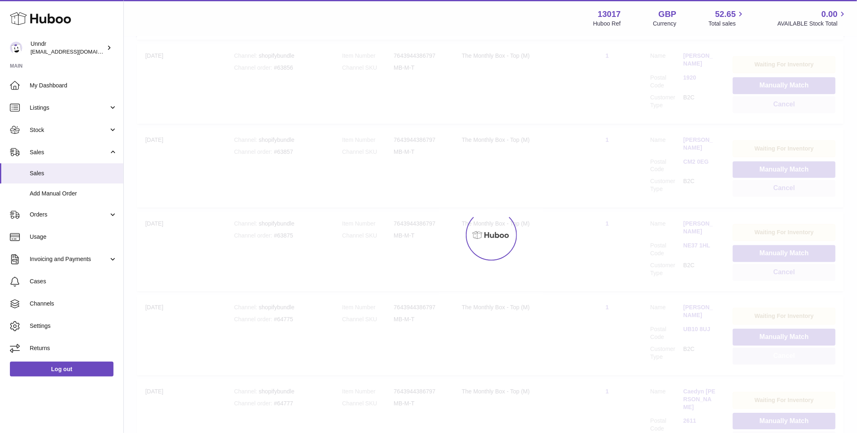
scroll to position [2896, 0]
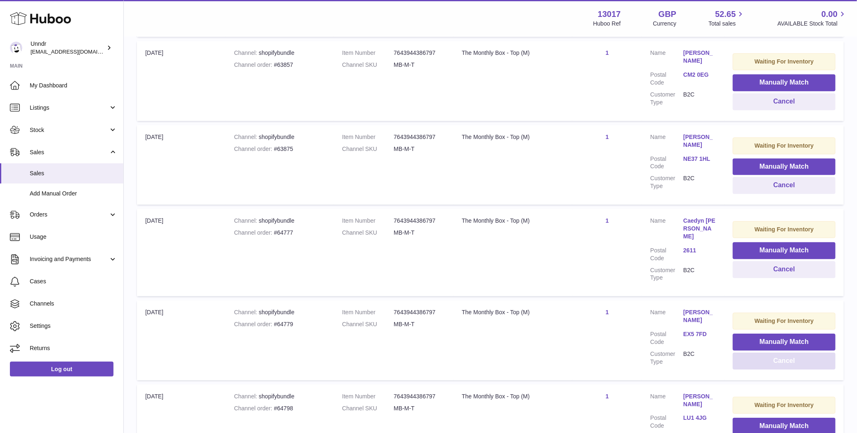
click at [758, 353] on button "Cancel" at bounding box center [784, 361] width 103 height 17
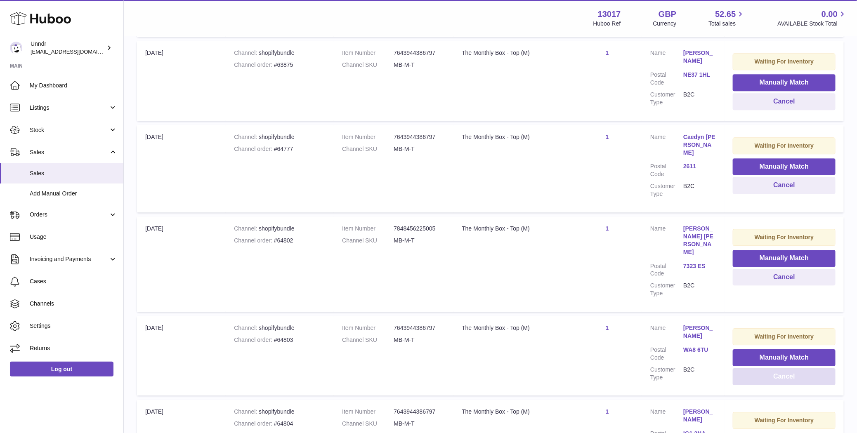
click at [758, 369] on button "Cancel" at bounding box center [784, 377] width 103 height 17
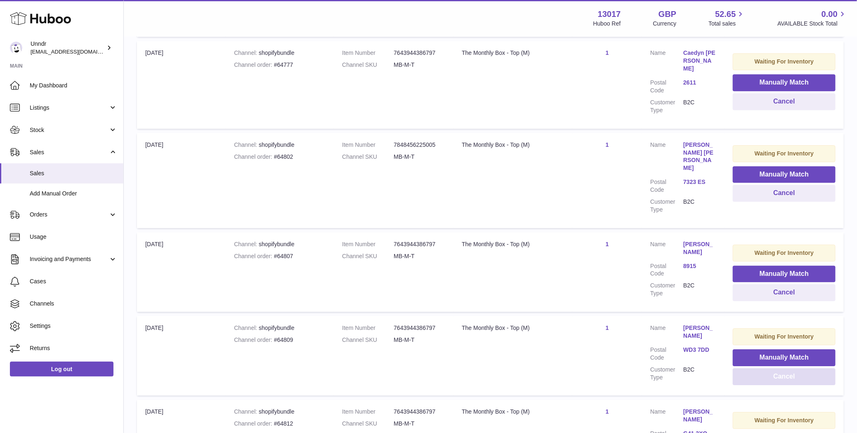
click at [758, 369] on button "Cancel" at bounding box center [784, 377] width 103 height 17
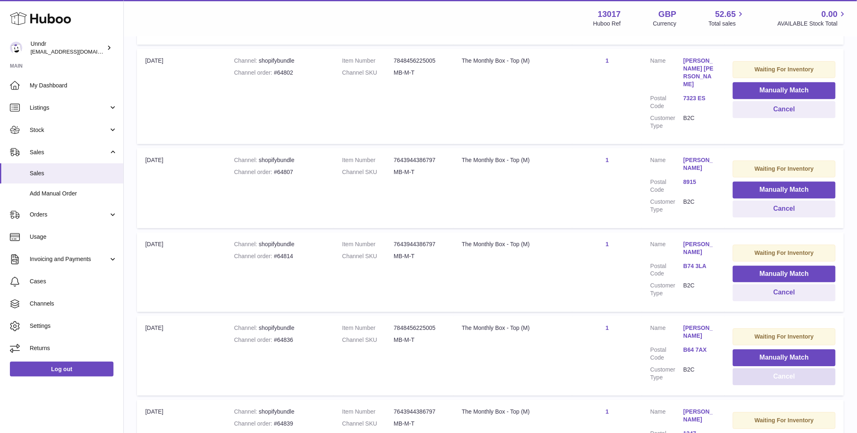
scroll to position [2898, 0]
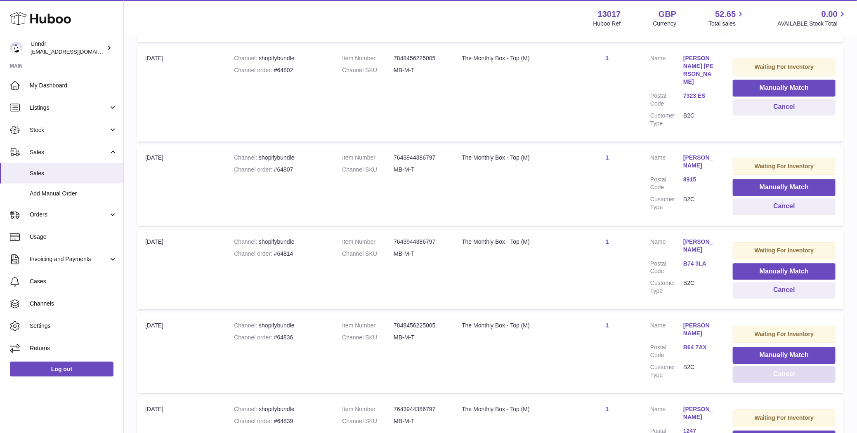
click at [758, 366] on button "Cancel" at bounding box center [784, 374] width 103 height 17
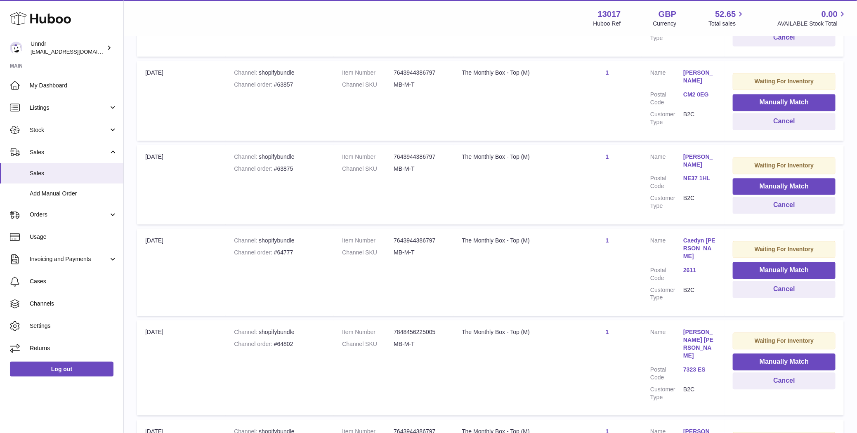
scroll to position [2611, 0]
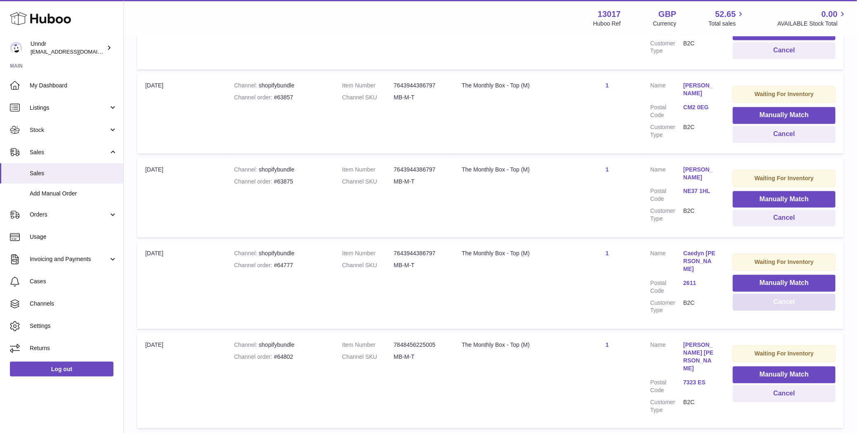
click at [759, 294] on button "Cancel" at bounding box center [784, 302] width 103 height 17
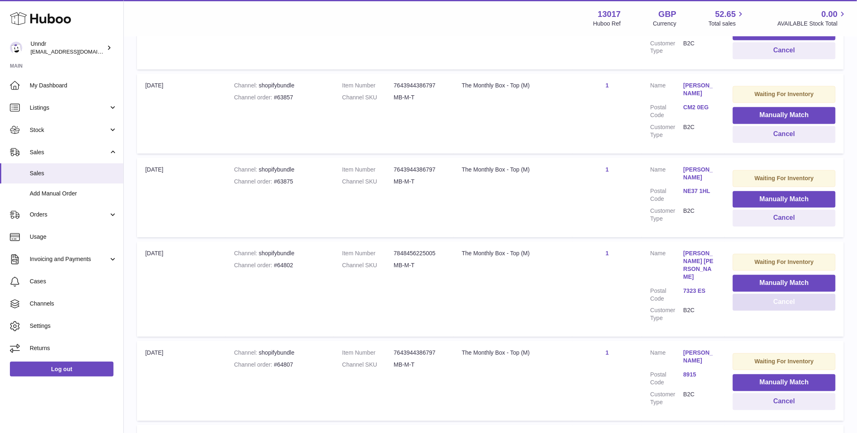
click at [759, 294] on button "Cancel" at bounding box center [784, 302] width 103 height 17
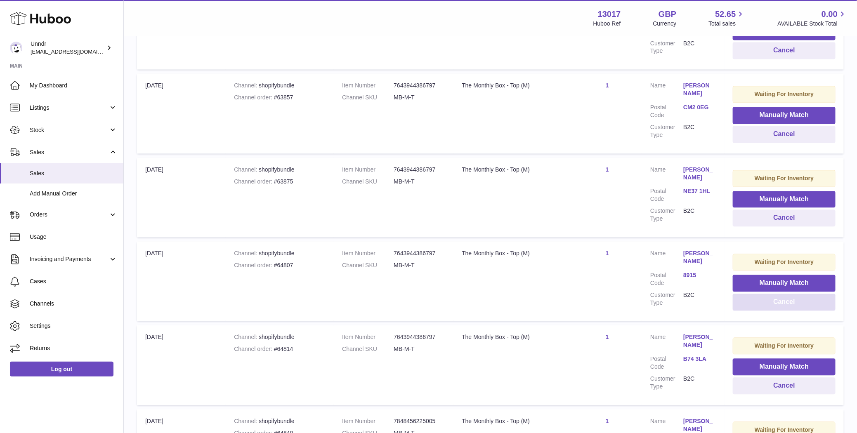
click at [759, 294] on button "Cancel" at bounding box center [784, 302] width 103 height 17
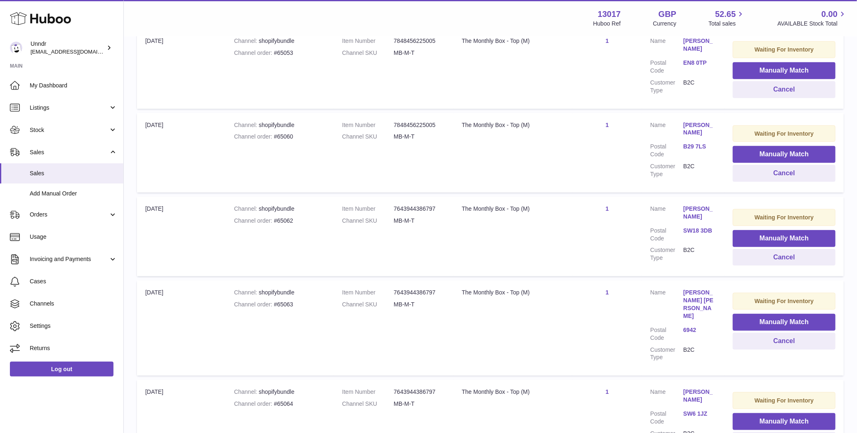
scroll to position [3796, 0]
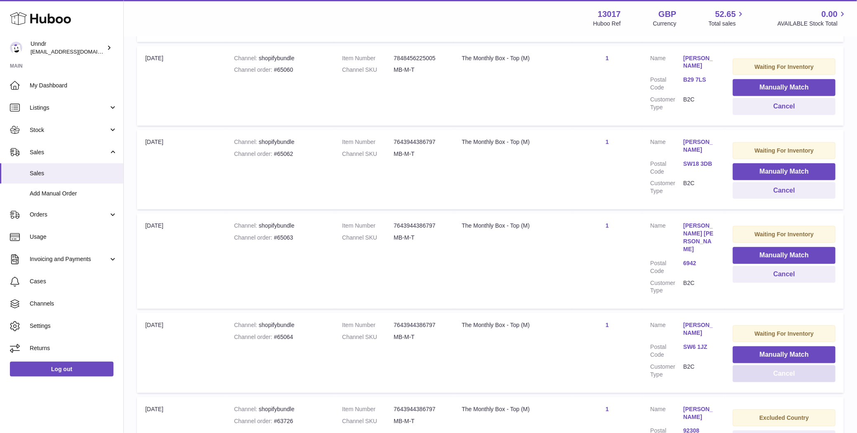
click at [767, 366] on button "Cancel" at bounding box center [784, 374] width 103 height 17
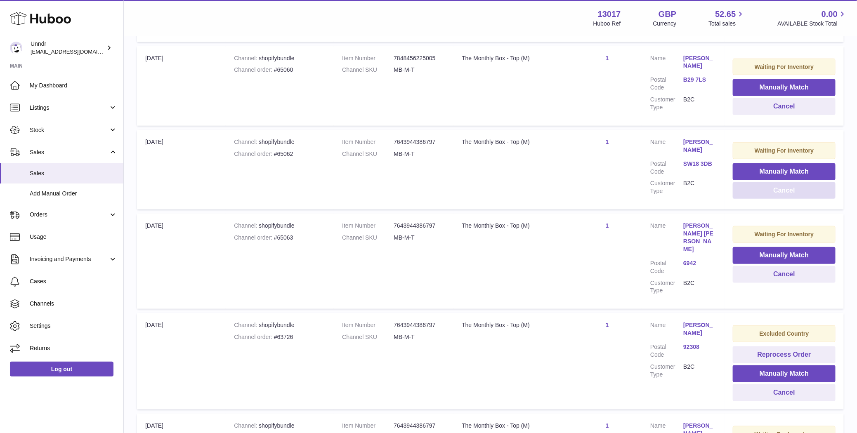
click at [768, 182] on button "Cancel" at bounding box center [784, 190] width 103 height 17
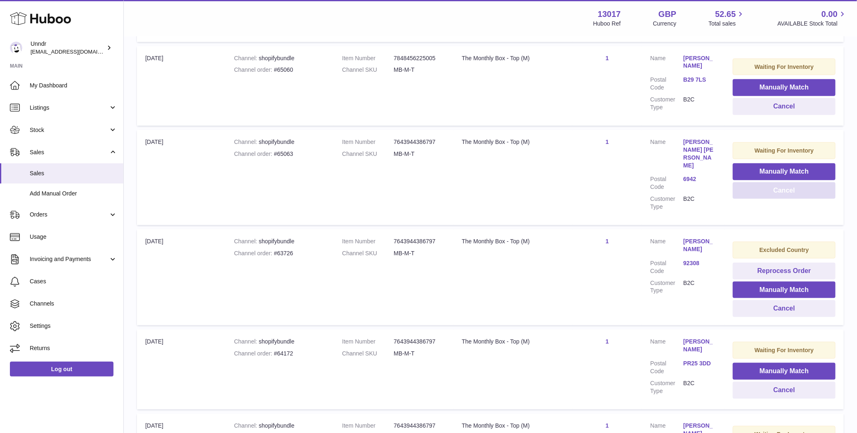
click at [768, 182] on button "Cancel" at bounding box center [784, 190] width 103 height 17
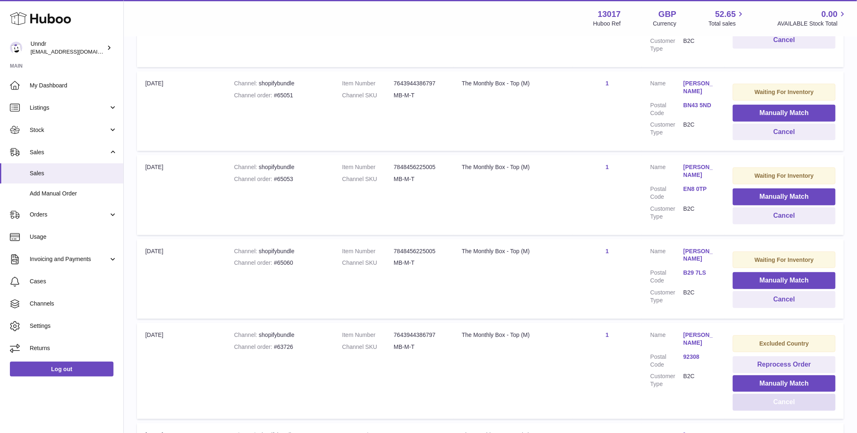
scroll to position [3603, 0]
click at [770, 208] on button "Cancel" at bounding box center [784, 216] width 103 height 17
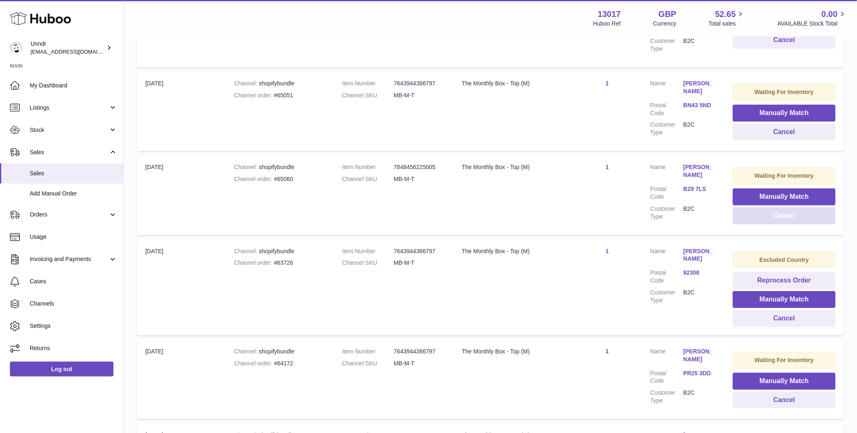
click at [770, 208] on button "Cancel" at bounding box center [784, 216] width 103 height 17
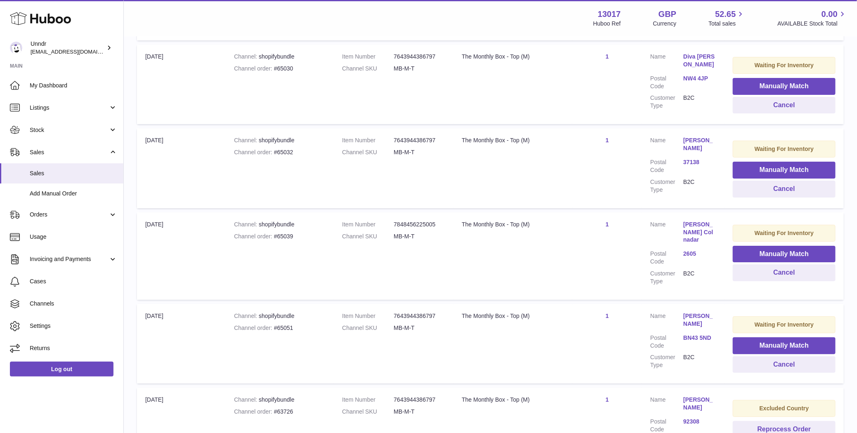
scroll to position [3299, 0]
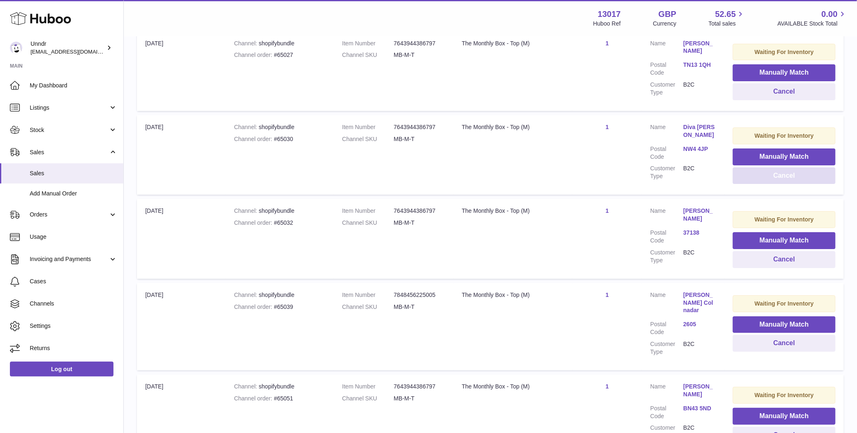
click at [784, 168] on button "Cancel" at bounding box center [784, 176] width 103 height 17
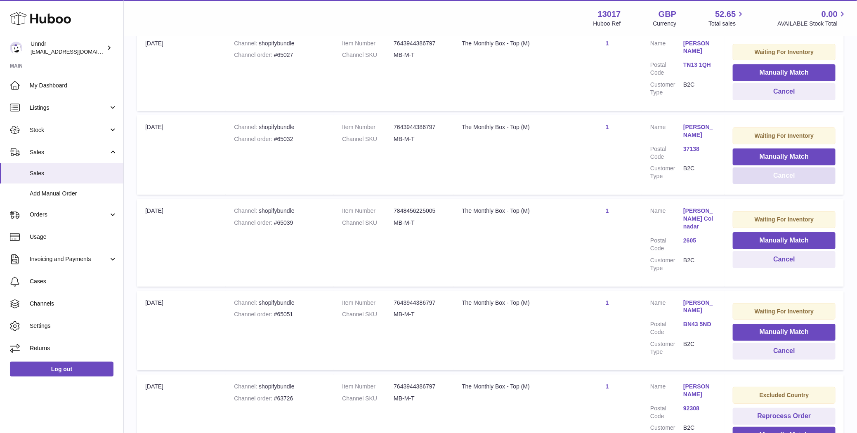
click at [784, 168] on button "Cancel" at bounding box center [784, 176] width 103 height 17
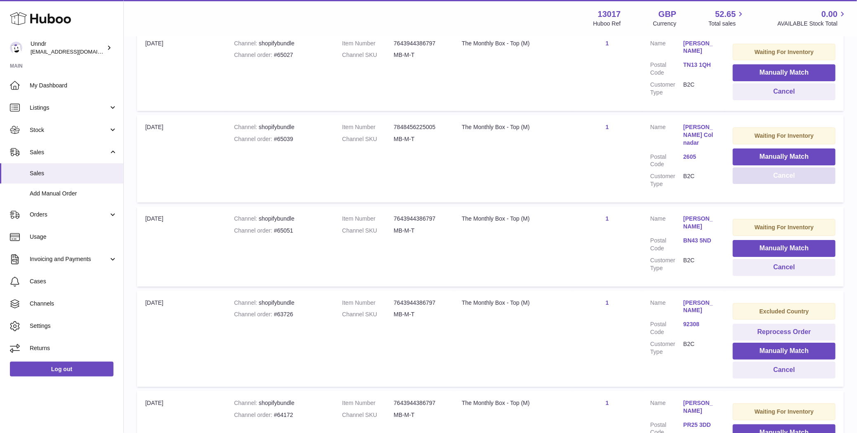
click at [784, 168] on button "Cancel" at bounding box center [784, 176] width 103 height 17
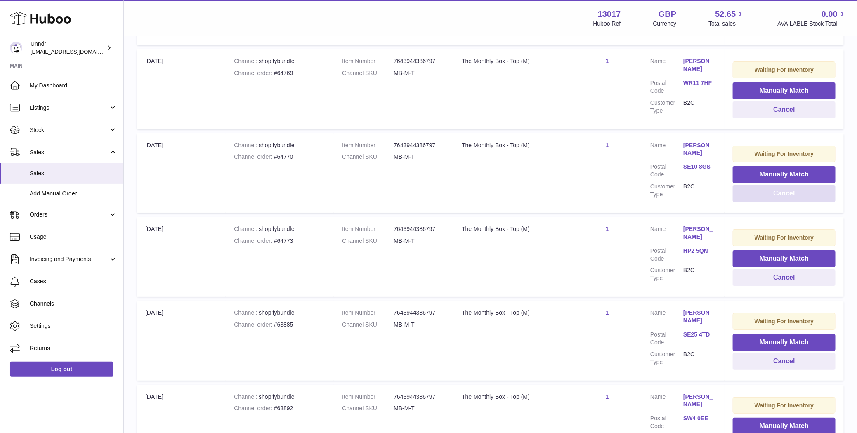
scroll to position [3310, 0]
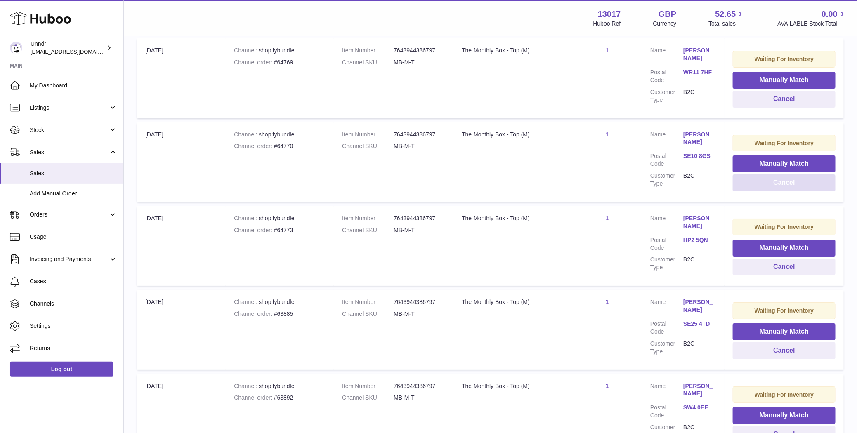
click at [784, 175] on button "Cancel" at bounding box center [784, 183] width 103 height 17
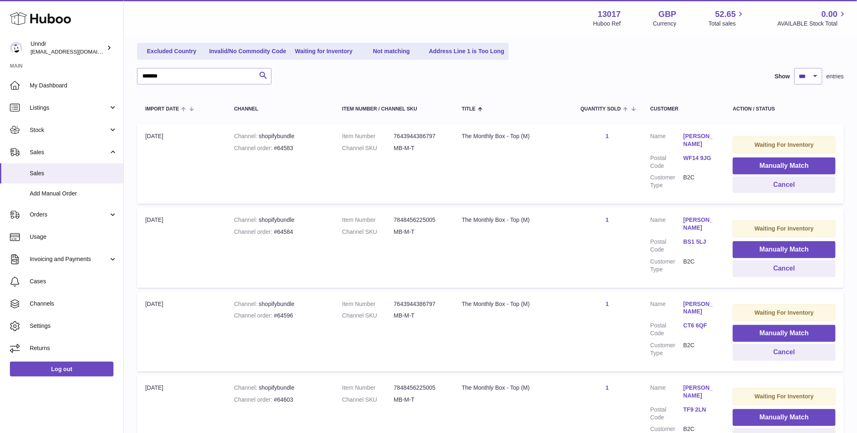
scroll to position [0, 0]
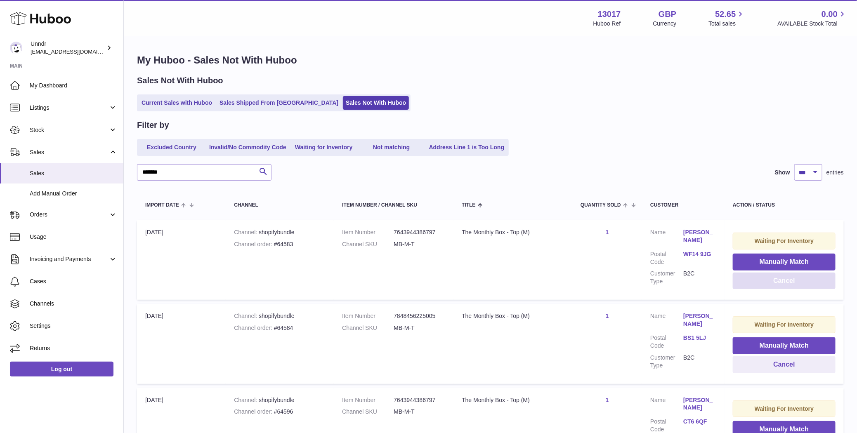
click at [798, 284] on button "Cancel" at bounding box center [784, 281] width 103 height 17
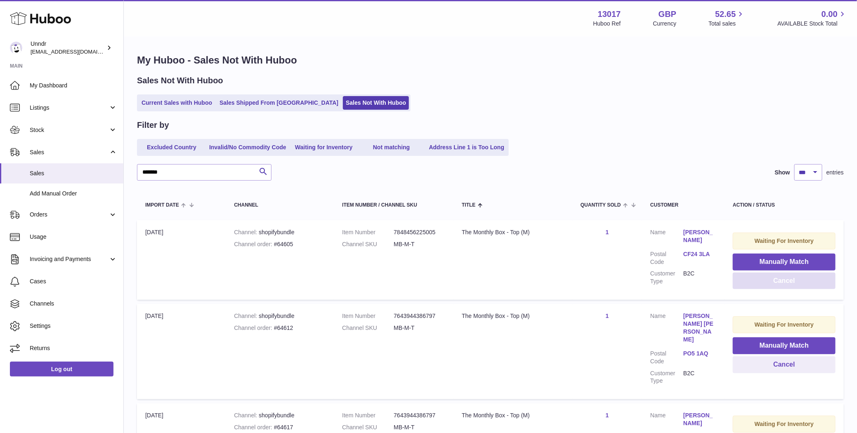
click at [798, 284] on button "Cancel" at bounding box center [784, 281] width 103 height 17
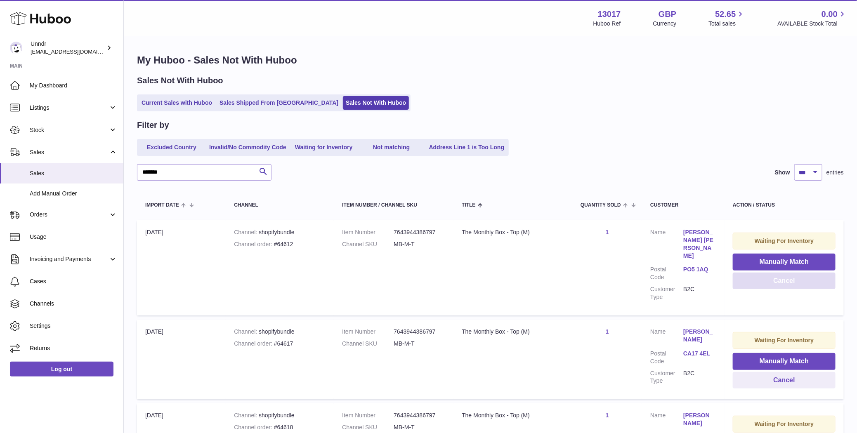
click at [798, 284] on button "Cancel" at bounding box center [784, 281] width 103 height 17
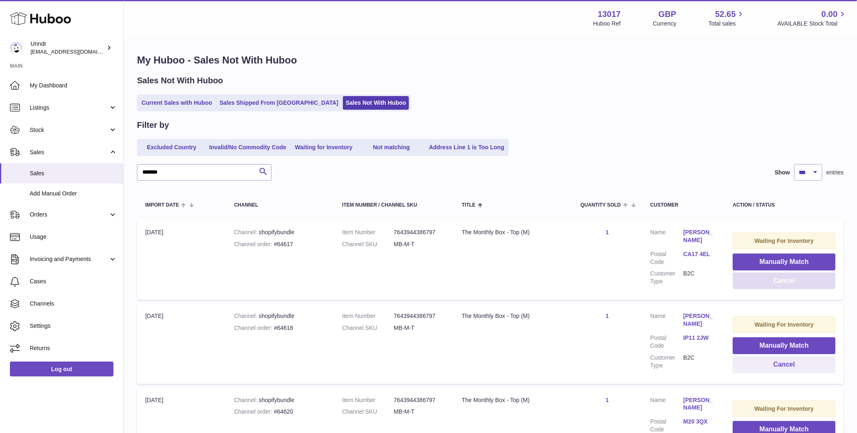
click at [798, 284] on button "Cancel" at bounding box center [784, 281] width 103 height 17
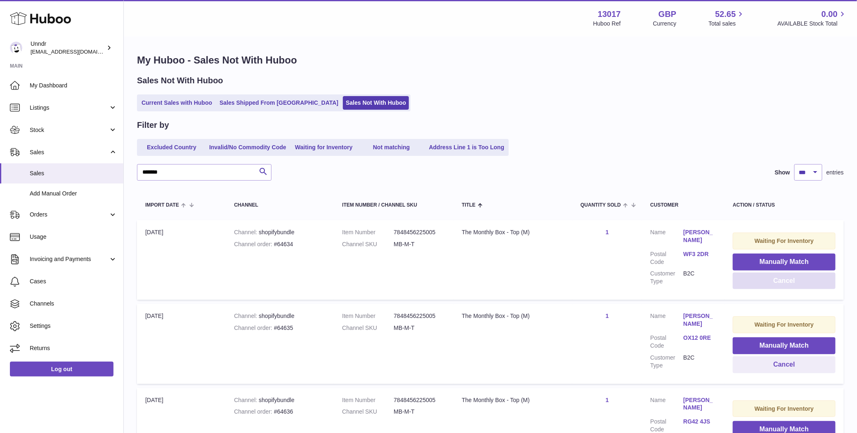
click at [798, 284] on button "Cancel" at bounding box center [784, 281] width 103 height 17
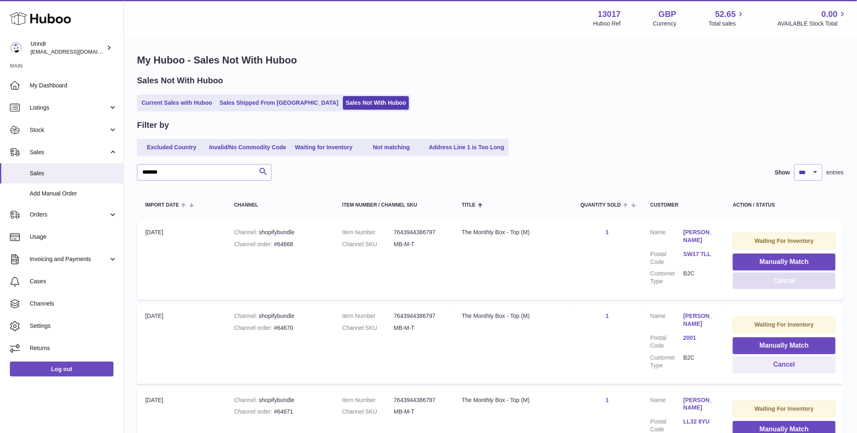
click at [798, 284] on button "Cancel" at bounding box center [784, 281] width 103 height 17
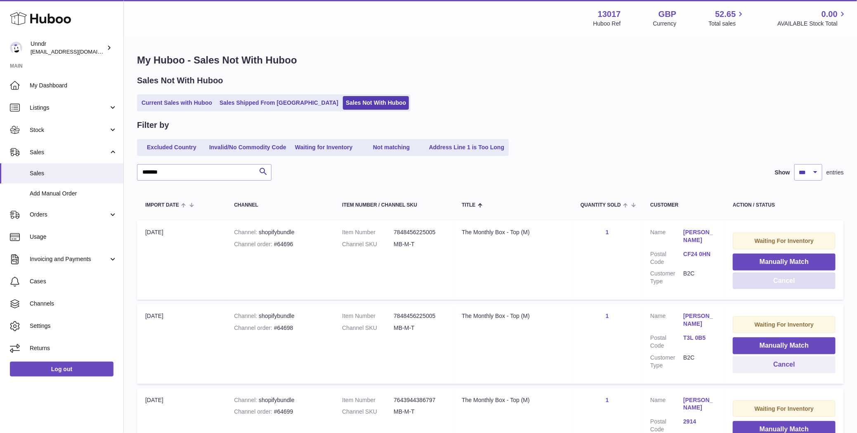
click at [798, 284] on button "Cancel" at bounding box center [784, 281] width 103 height 17
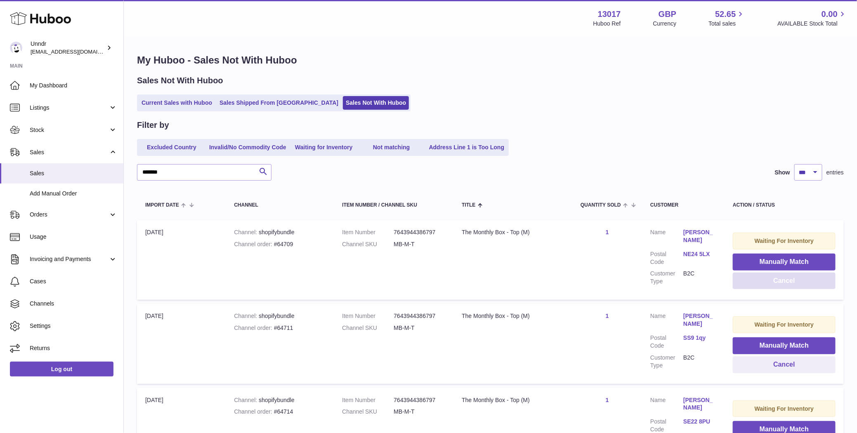
click at [798, 284] on button "Cancel" at bounding box center [784, 281] width 103 height 17
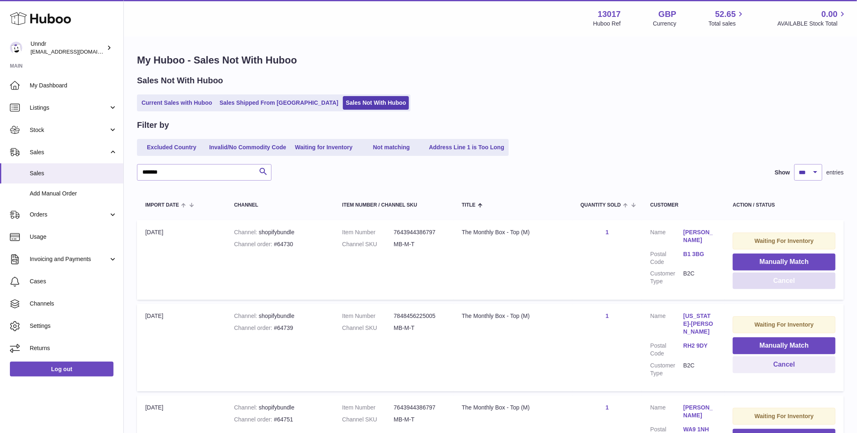
click at [798, 284] on button "Cancel" at bounding box center [784, 281] width 103 height 17
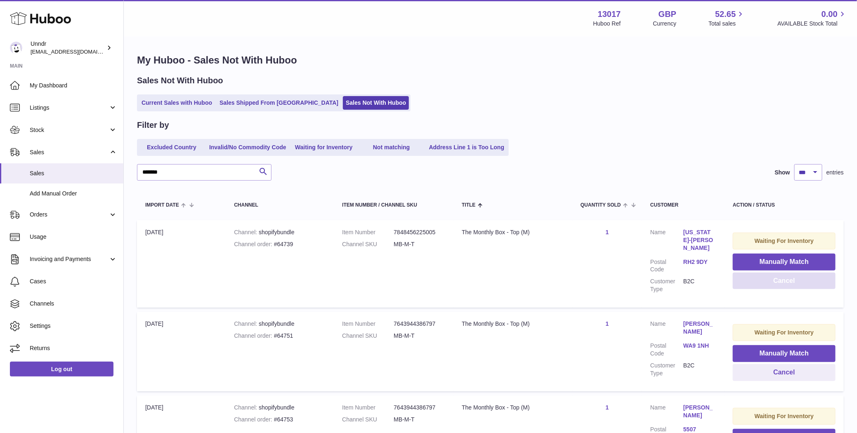
click at [798, 284] on button "Cancel" at bounding box center [784, 281] width 103 height 17
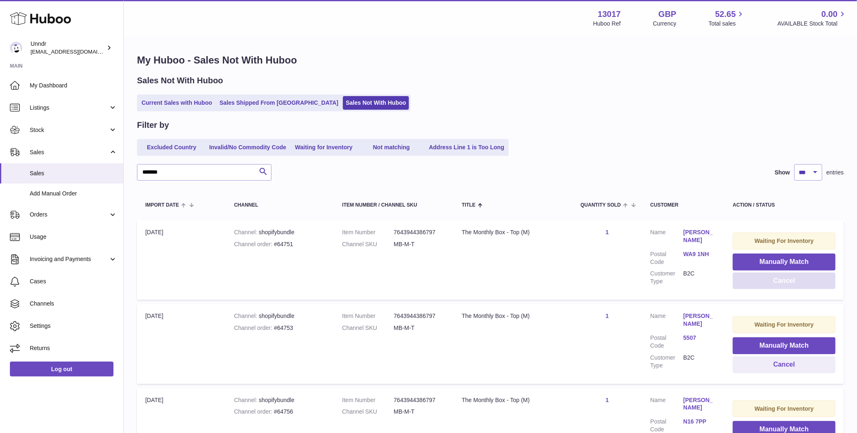
click at [798, 284] on button "Cancel" at bounding box center [784, 281] width 103 height 17
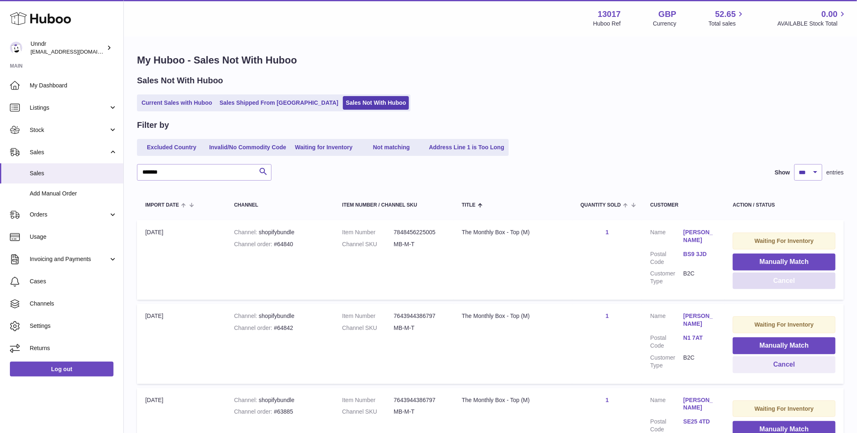
click at [798, 284] on button "Cancel" at bounding box center [784, 281] width 103 height 17
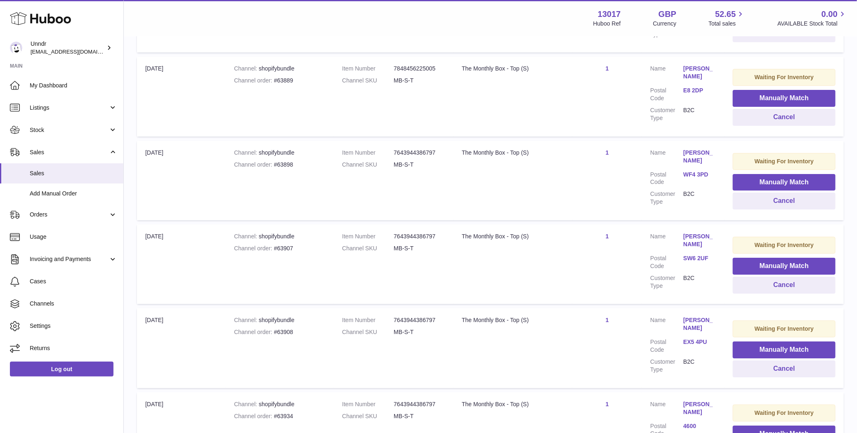
scroll to position [8331, 0]
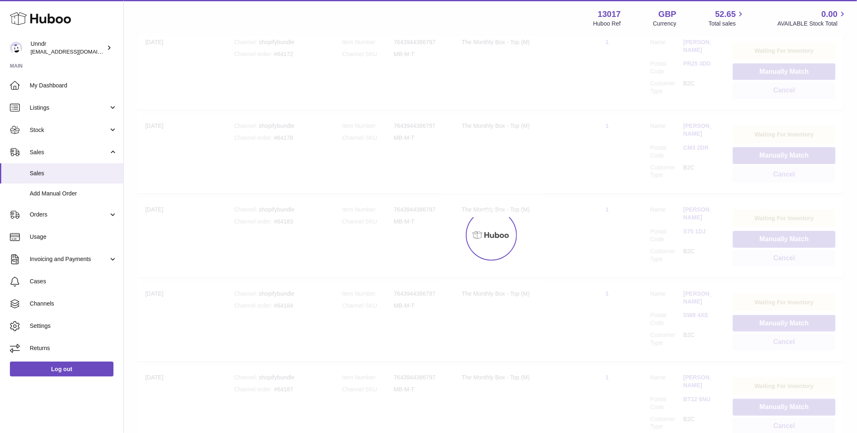
scroll to position [37, 0]
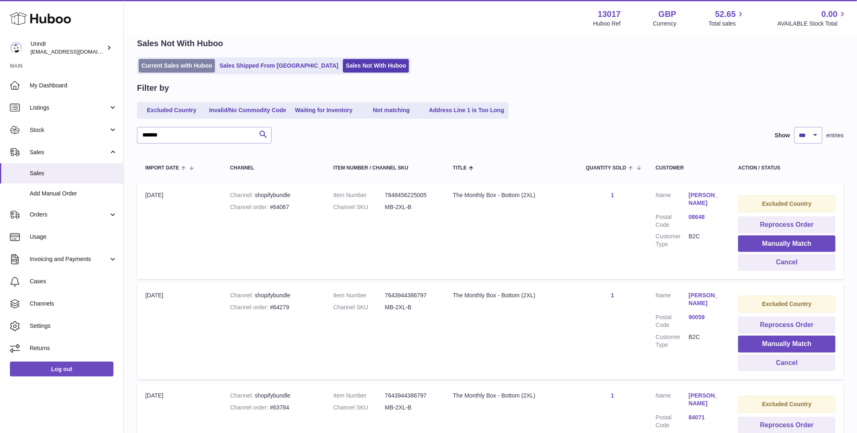
click at [187, 64] on link "Current Sales with Huboo" at bounding box center [177, 66] width 76 height 14
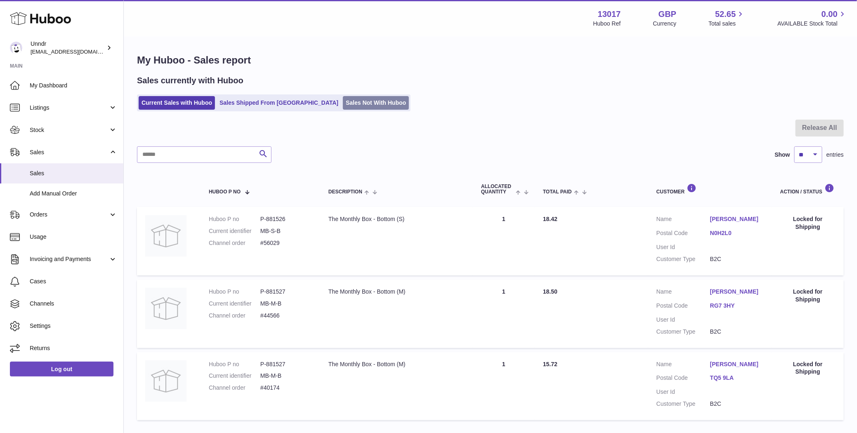
click at [343, 105] on link "Sales Not With Huboo" at bounding box center [376, 103] width 66 height 14
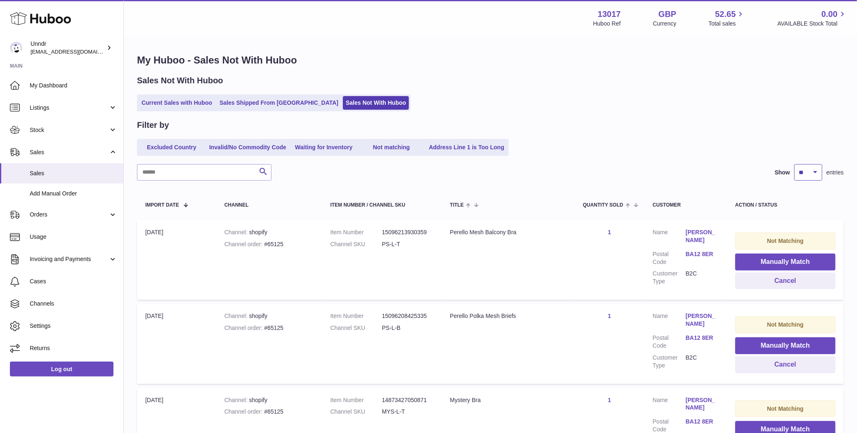
click at [805, 173] on select "** ** ** ***" at bounding box center [808, 172] width 28 height 17
select select "***"
click at [794, 164] on select "** ** ** ***" at bounding box center [808, 172] width 28 height 17
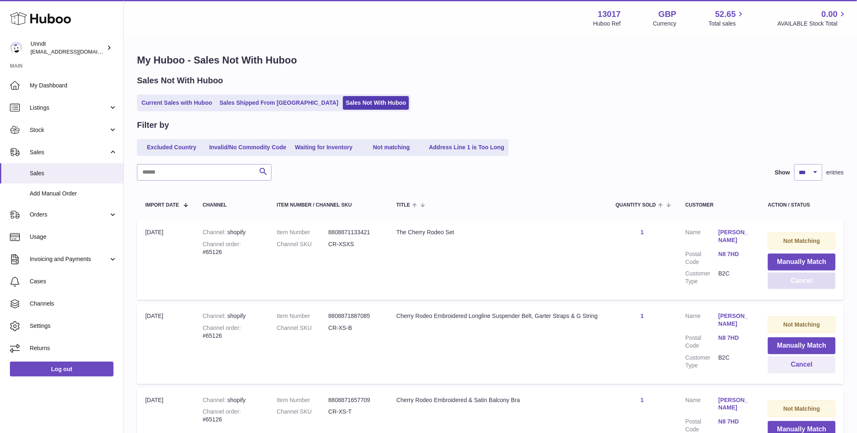
click at [793, 283] on button "Cancel" at bounding box center [802, 281] width 68 height 17
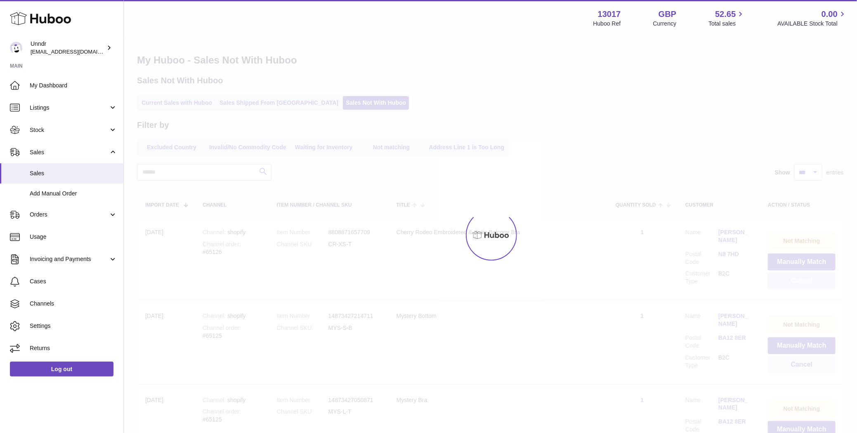
click at [793, 283] on div at bounding box center [490, 235] width 733 height 396
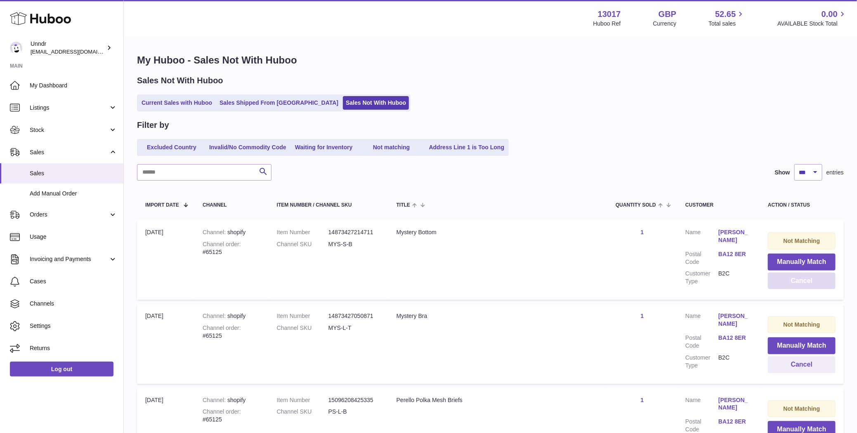
click at [793, 283] on button "Cancel" at bounding box center [802, 281] width 68 height 17
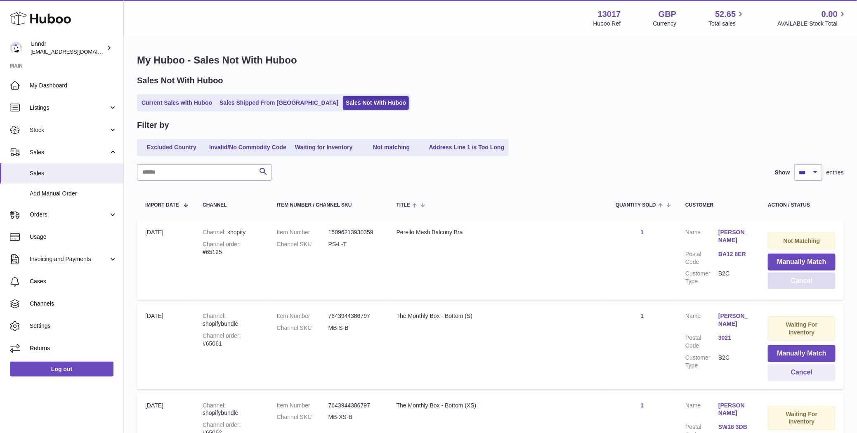
click at [793, 283] on button "Cancel" at bounding box center [802, 281] width 68 height 17
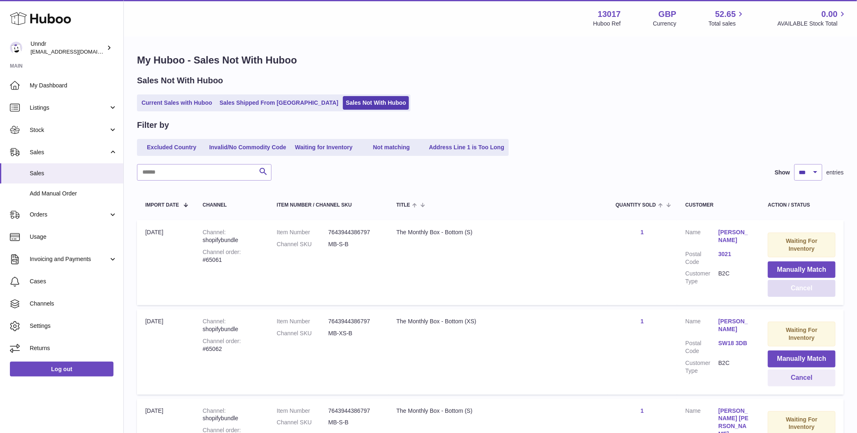
click at [793, 283] on button "Cancel" at bounding box center [802, 288] width 68 height 17
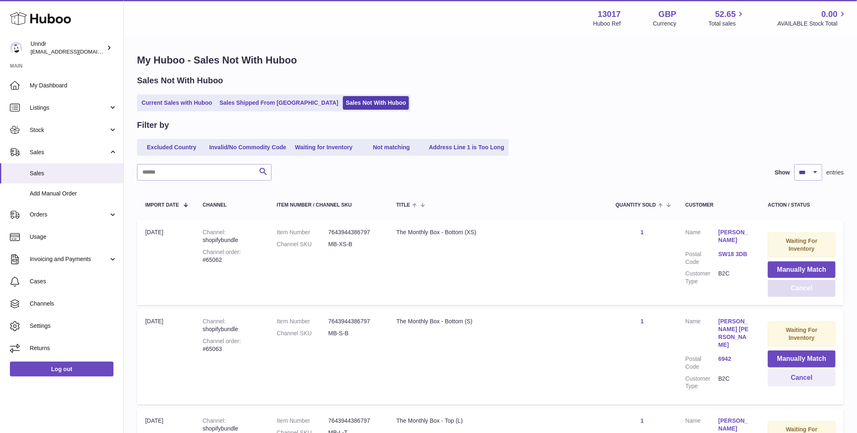
click at [793, 283] on button "Cancel" at bounding box center [802, 288] width 68 height 17
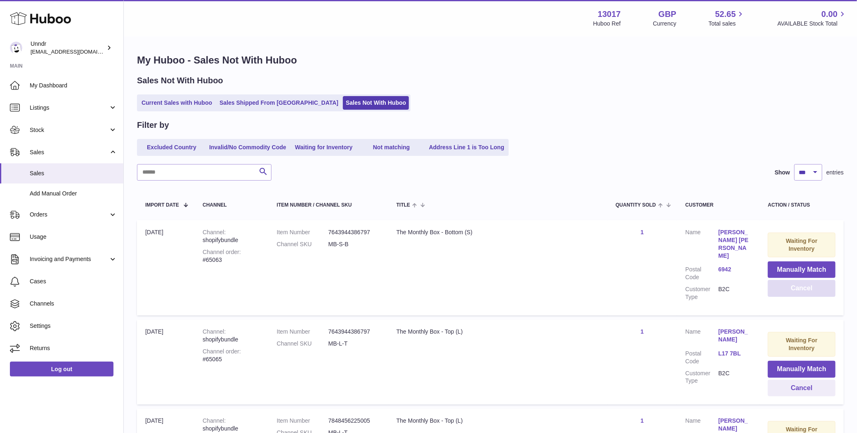
click at [793, 283] on button "Cancel" at bounding box center [802, 288] width 68 height 17
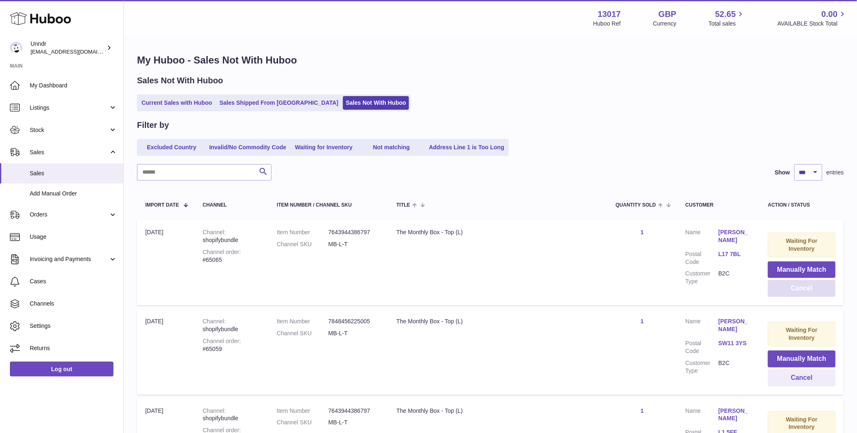
click at [793, 283] on button "Cancel" at bounding box center [802, 288] width 68 height 17
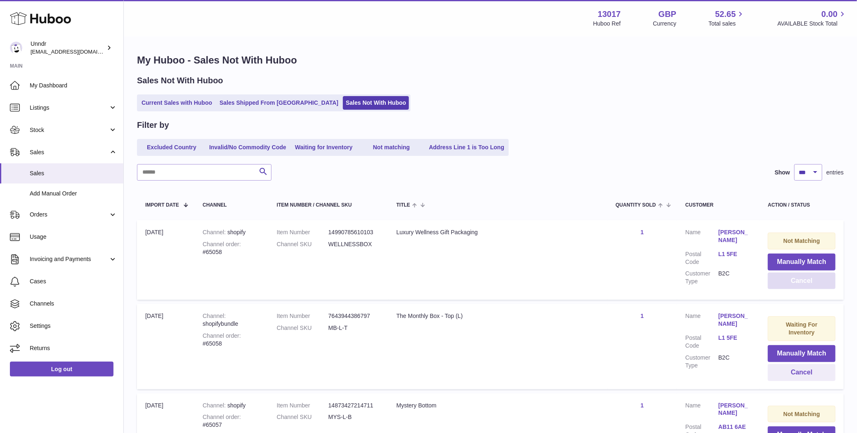
click at [799, 283] on button "Cancel" at bounding box center [802, 281] width 68 height 17
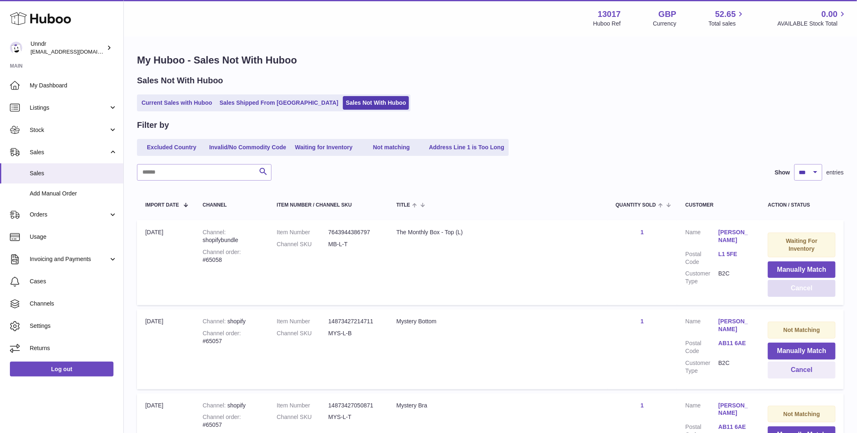
click at [799, 283] on button "Cancel" at bounding box center [802, 288] width 68 height 17
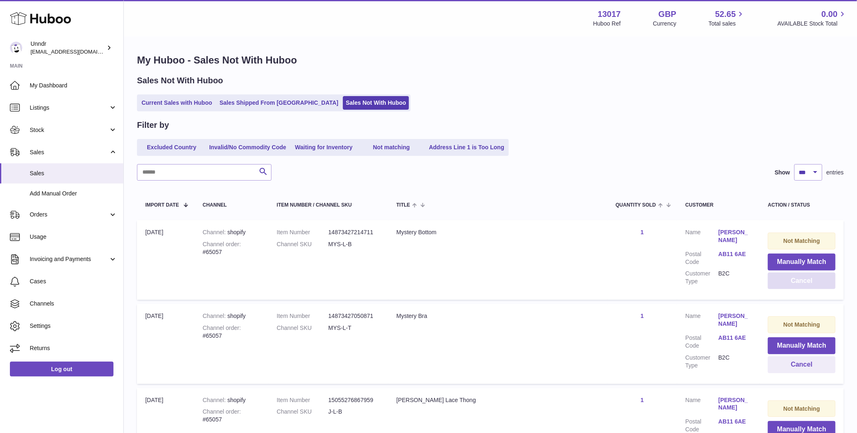
click at [796, 277] on button "Cancel" at bounding box center [802, 281] width 68 height 17
click at [796, 281] on button "Cancel" at bounding box center [802, 281] width 68 height 17
click at [794, 285] on button "Cancel" at bounding box center [802, 281] width 68 height 17
click at [794, 286] on button "Cancel" at bounding box center [802, 281] width 68 height 17
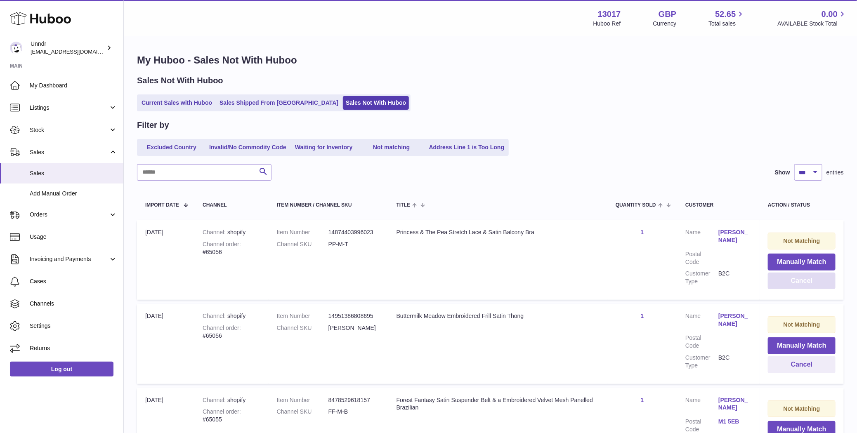
click at [794, 286] on button "Cancel" at bounding box center [802, 281] width 68 height 17
click at [790, 281] on button "Cancel" at bounding box center [802, 281] width 68 height 17
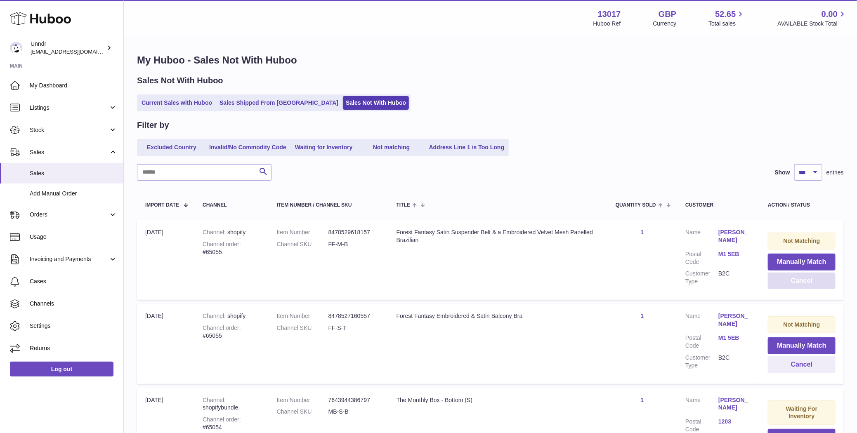
click at [790, 281] on button "Cancel" at bounding box center [802, 281] width 68 height 17
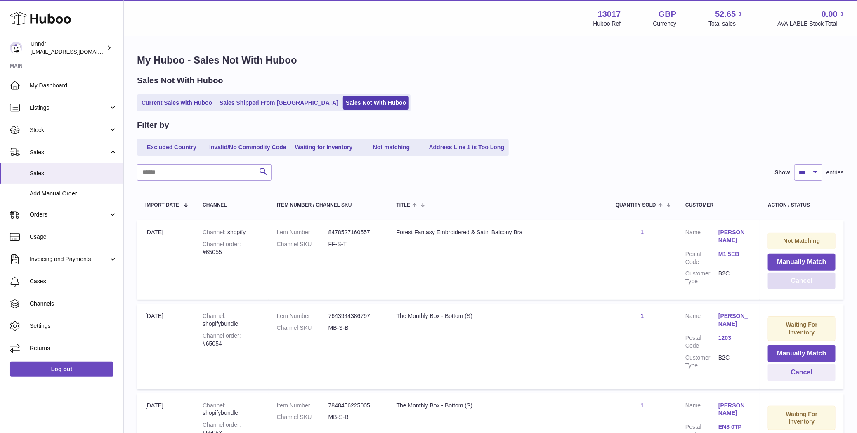
click at [790, 281] on button "Cancel" at bounding box center [802, 281] width 68 height 17
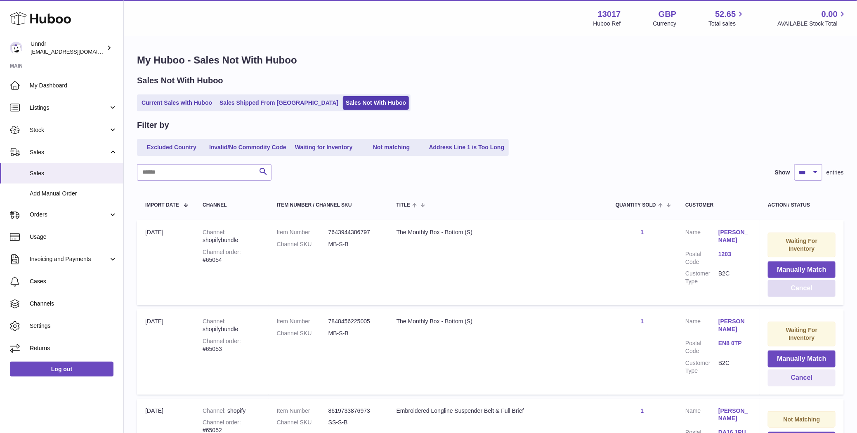
click at [790, 281] on button "Cancel" at bounding box center [802, 288] width 68 height 17
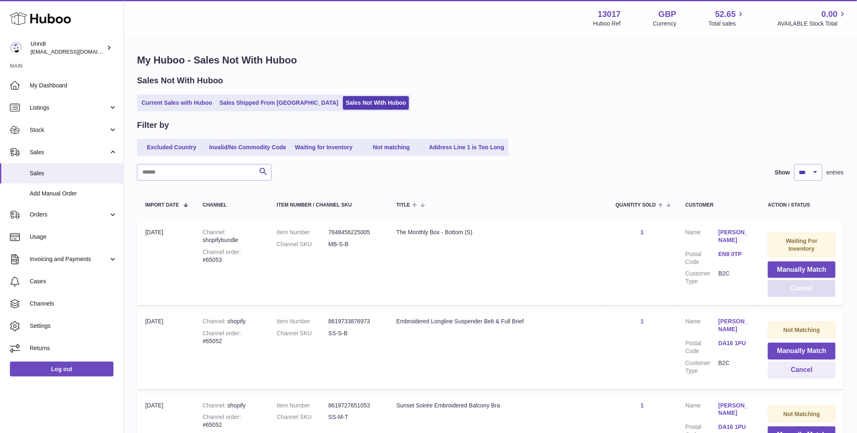
click at [791, 292] on button "Cancel" at bounding box center [802, 288] width 68 height 17
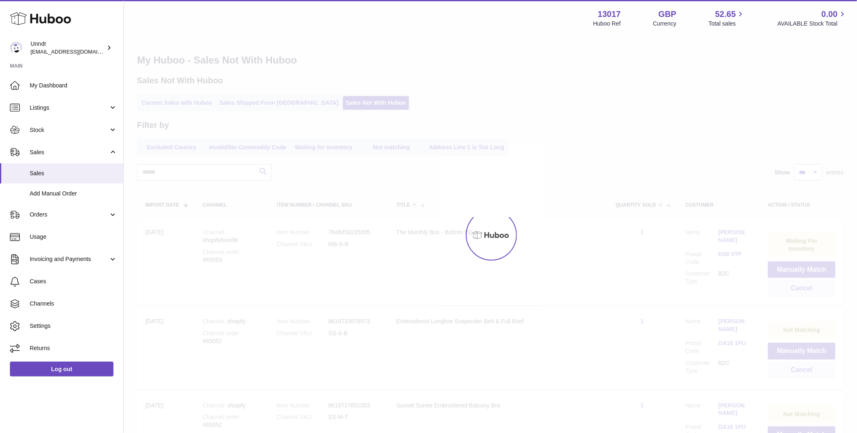
click at [791, 291] on div at bounding box center [490, 235] width 733 height 396
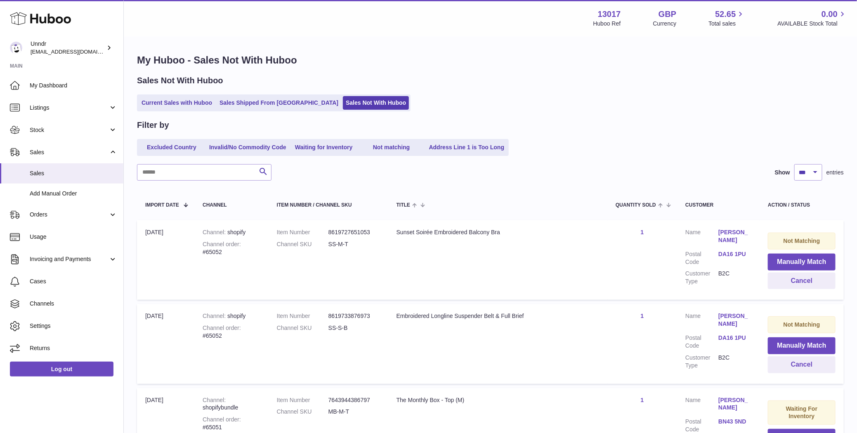
click at [791, 291] on td "Not Matching Manually Match Cancel" at bounding box center [802, 260] width 84 height 80
click at [792, 285] on button "Cancel" at bounding box center [802, 281] width 68 height 17
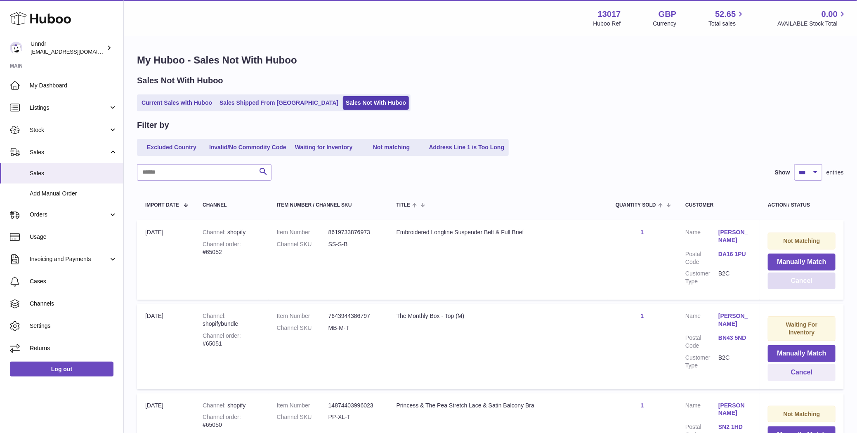
click at [792, 285] on button "Cancel" at bounding box center [802, 281] width 68 height 17
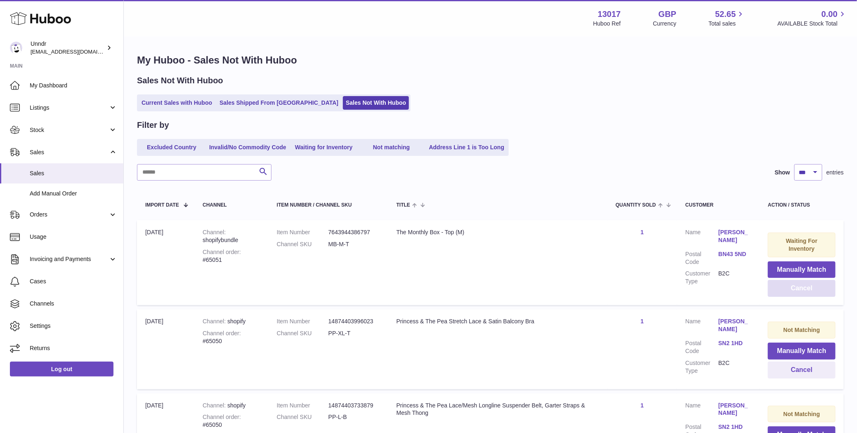
click at [792, 285] on button "Cancel" at bounding box center [802, 288] width 68 height 17
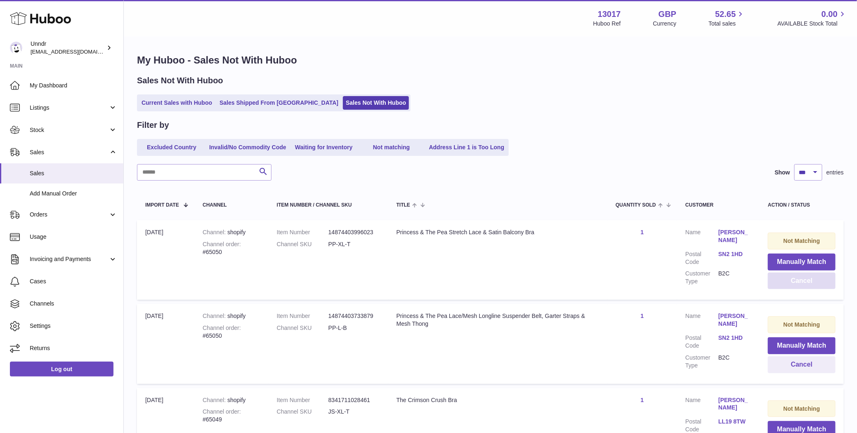
click at [791, 287] on button "Cancel" at bounding box center [802, 281] width 68 height 17
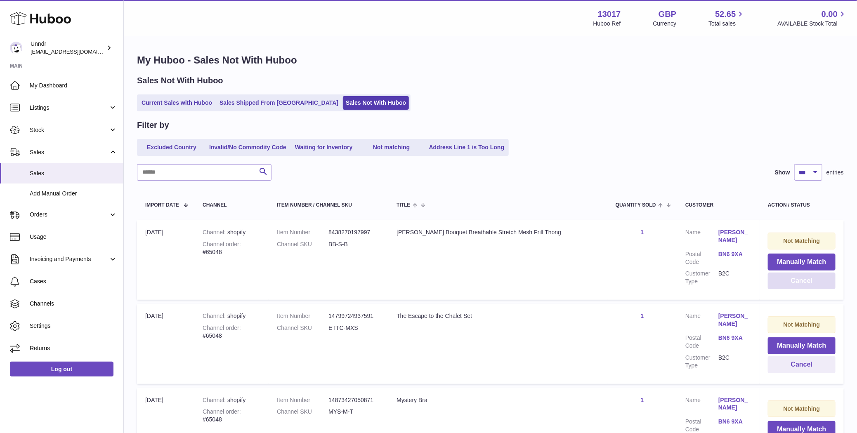
click at [791, 287] on button "Cancel" at bounding box center [802, 281] width 68 height 17
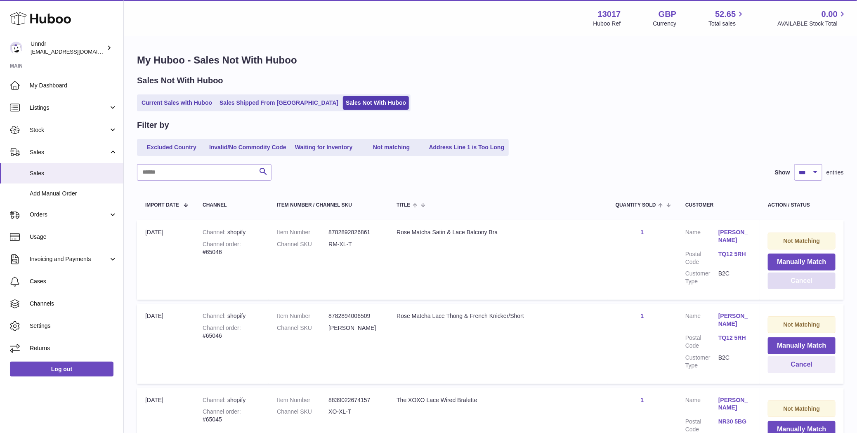
click at [791, 287] on button "Cancel" at bounding box center [802, 281] width 68 height 17
click at [796, 284] on button "Cancel" at bounding box center [802, 281] width 68 height 17
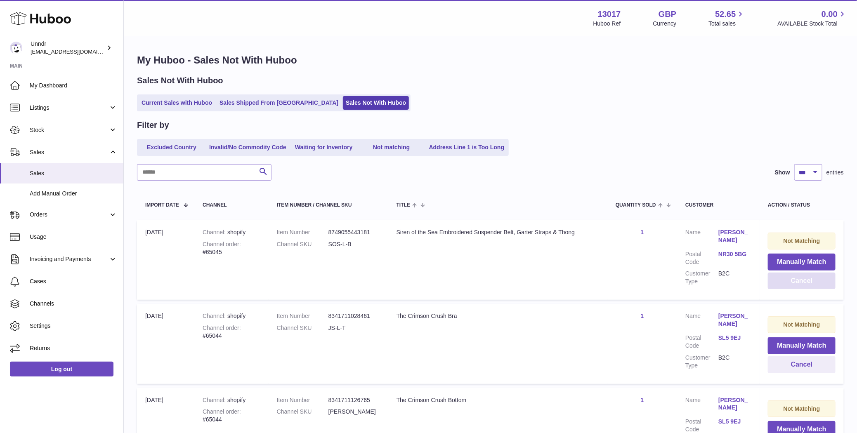
click at [796, 284] on button "Cancel" at bounding box center [802, 281] width 68 height 17
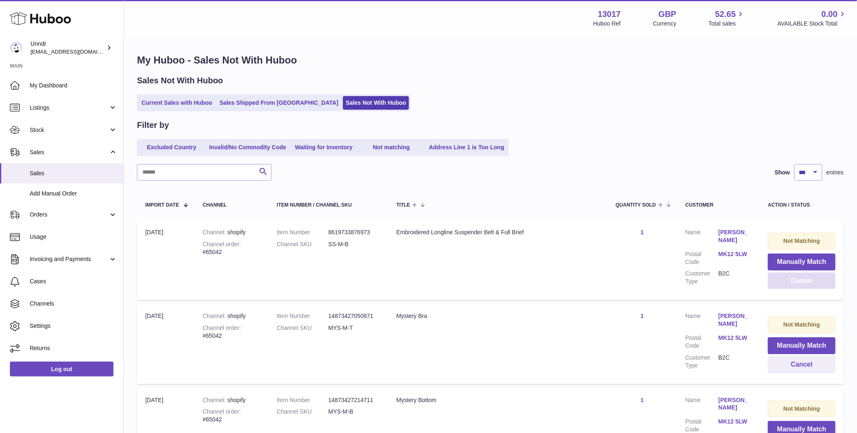
click at [789, 280] on button "Cancel" at bounding box center [802, 281] width 68 height 17
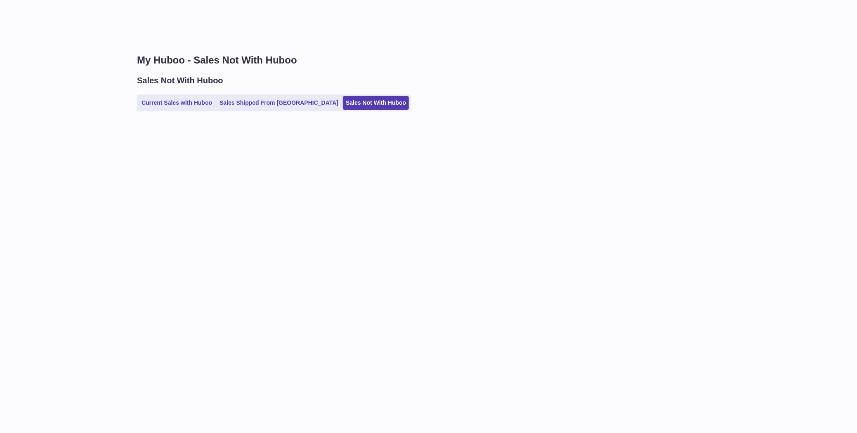
select select "***"
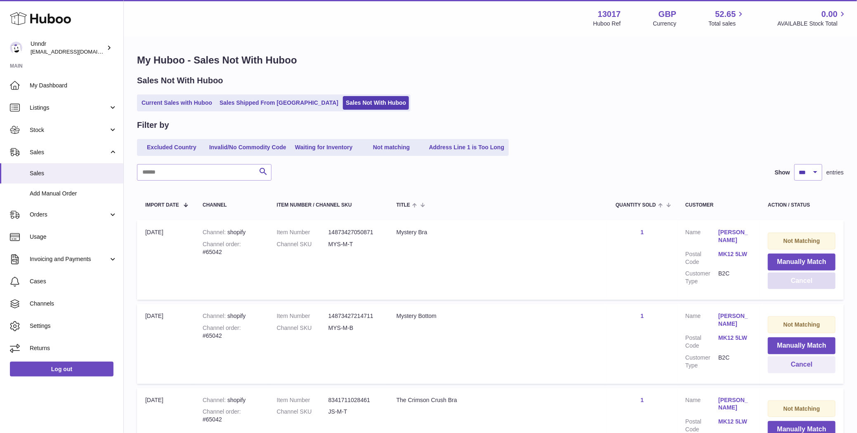
click at [786, 282] on button "Cancel" at bounding box center [802, 281] width 68 height 17
click at [786, 281] on button "Cancel" at bounding box center [802, 281] width 68 height 17
click at [786, 282] on button "Cancel" at bounding box center [802, 281] width 68 height 17
click at [786, 283] on button "Cancel" at bounding box center [802, 281] width 68 height 17
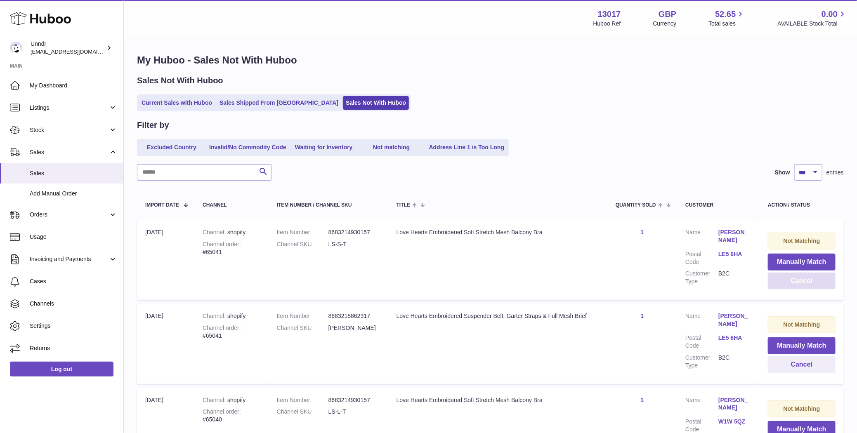
click at [786, 283] on button "Cancel" at bounding box center [802, 281] width 68 height 17
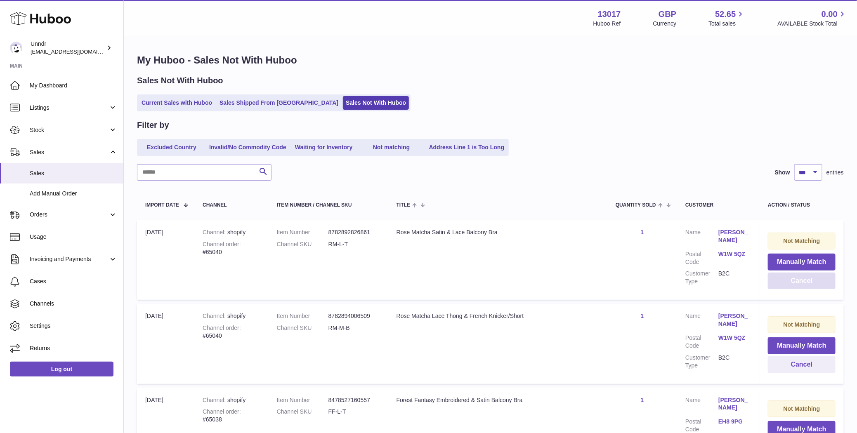
click at [786, 284] on button "Cancel" at bounding box center [802, 281] width 68 height 17
click at [785, 284] on button "Cancel" at bounding box center [802, 281] width 68 height 17
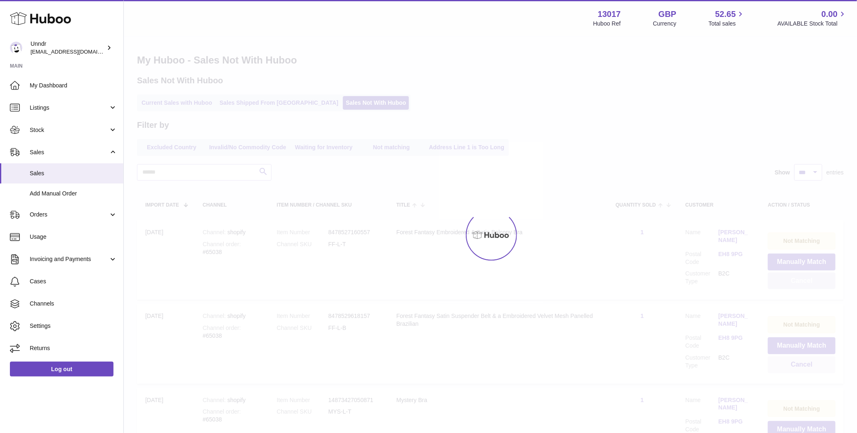
click at [785, 284] on div at bounding box center [490, 235] width 733 height 396
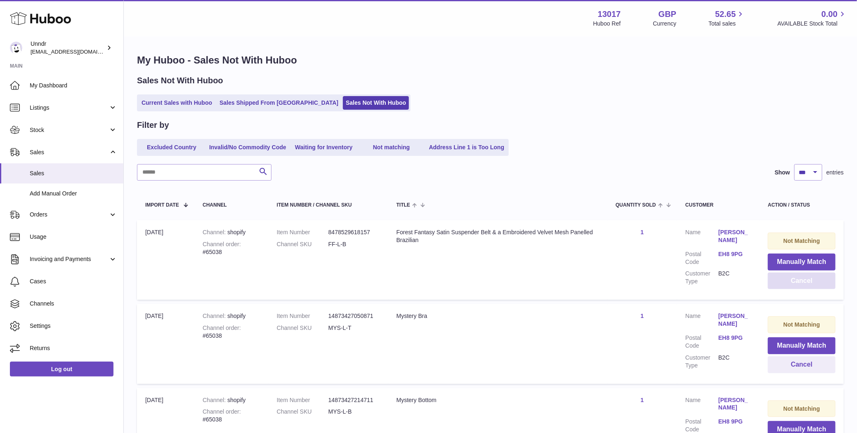
click at [785, 284] on button "Cancel" at bounding box center [802, 281] width 68 height 17
click at [788, 284] on button "Cancel" at bounding box center [802, 281] width 68 height 17
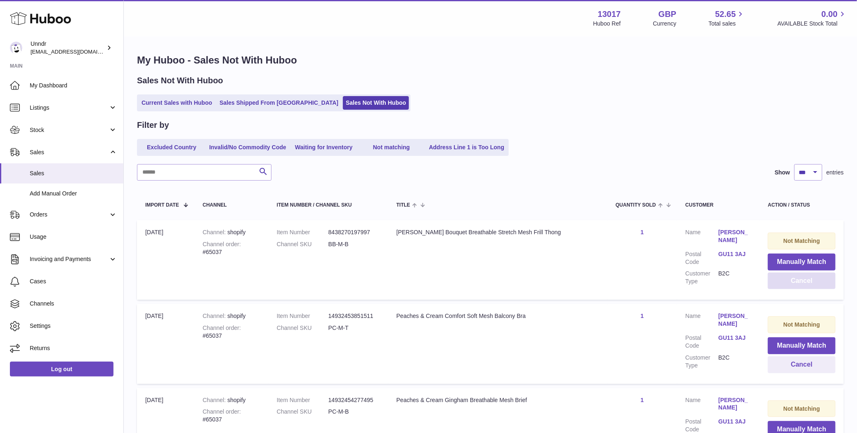
click at [788, 284] on button "Cancel" at bounding box center [802, 281] width 68 height 17
click at [796, 284] on button "Cancel" at bounding box center [802, 281] width 68 height 17
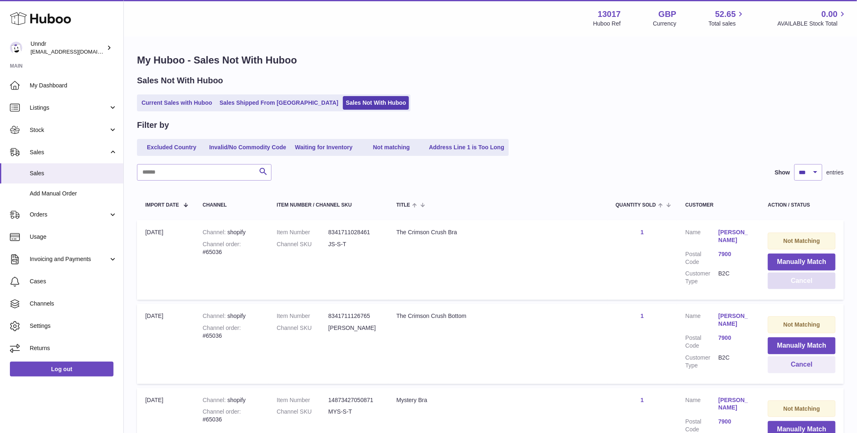
click at [796, 284] on button "Cancel" at bounding box center [802, 281] width 68 height 17
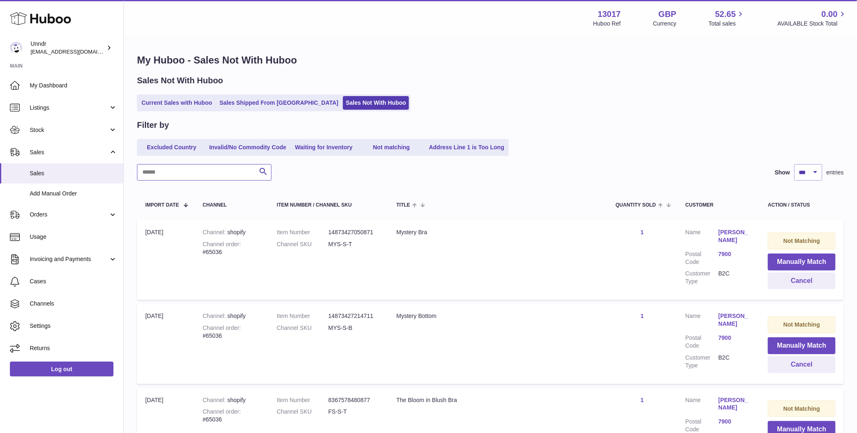
click at [225, 175] on input "text" at bounding box center [204, 172] width 135 height 17
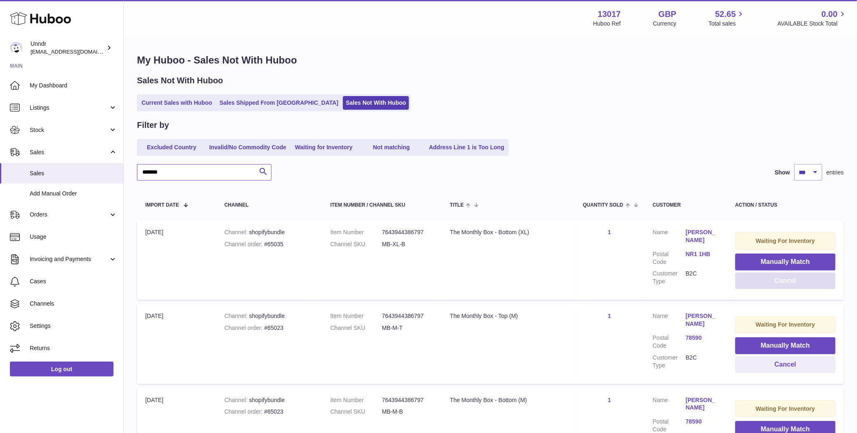
type input "*******"
click at [790, 287] on button "Cancel" at bounding box center [785, 281] width 100 height 17
click at [789, 284] on button "Cancel" at bounding box center [785, 281] width 100 height 17
click at [789, 283] on button "Cancel" at bounding box center [785, 281] width 100 height 17
click at [788, 284] on button "Cancel" at bounding box center [785, 281] width 100 height 17
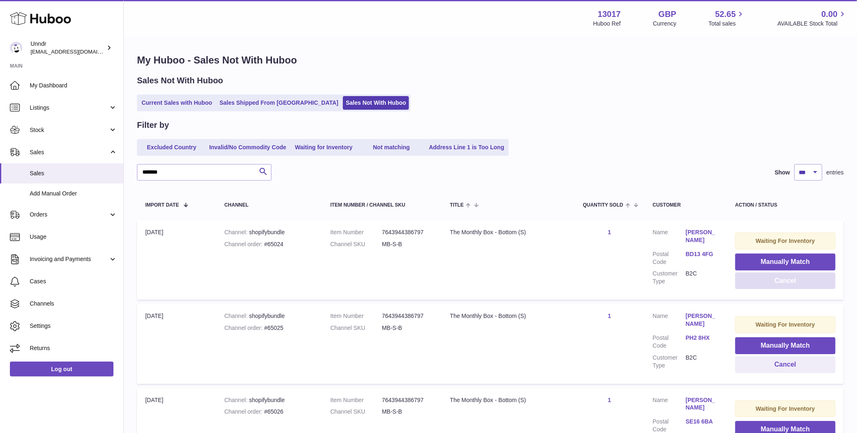
click at [788, 285] on button "Cancel" at bounding box center [785, 281] width 100 height 17
click at [783, 284] on button "Cancel" at bounding box center [785, 281] width 100 height 17
click at [782, 284] on button "Cancel" at bounding box center [785, 281] width 100 height 17
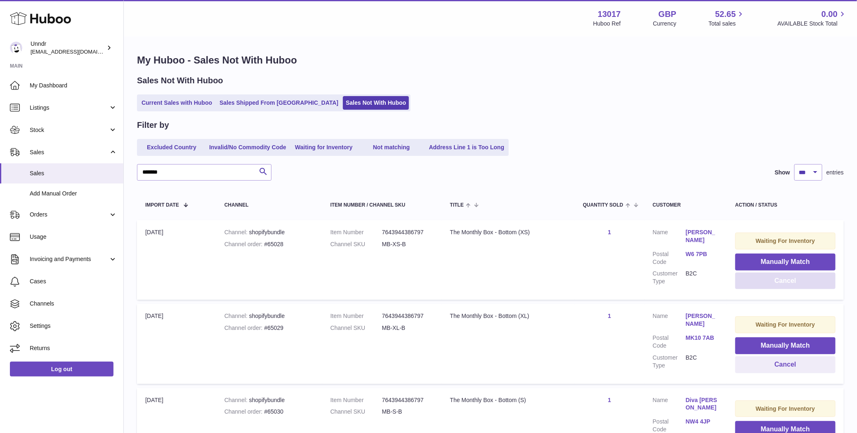
click at [783, 285] on button "Cancel" at bounding box center [785, 281] width 100 height 17
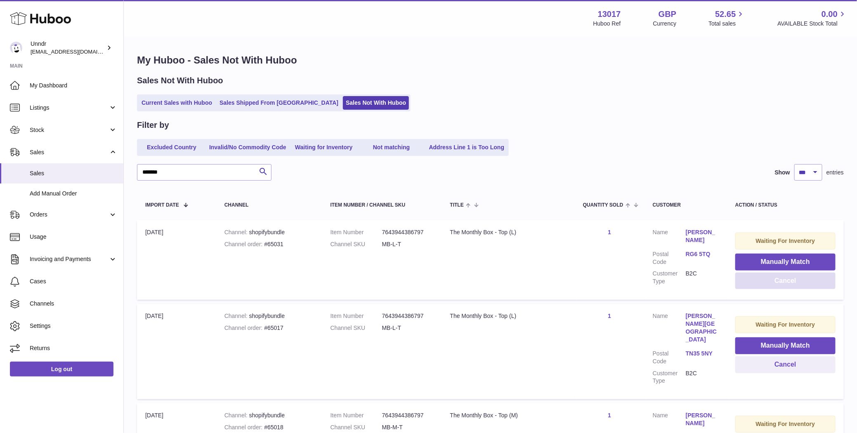
click at [779, 281] on button "Cancel" at bounding box center [785, 281] width 100 height 17
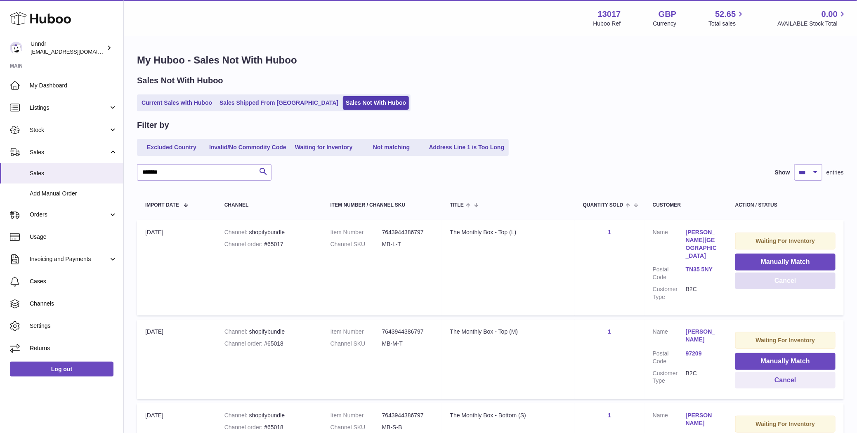
click at [779, 282] on button "Cancel" at bounding box center [785, 281] width 100 height 17
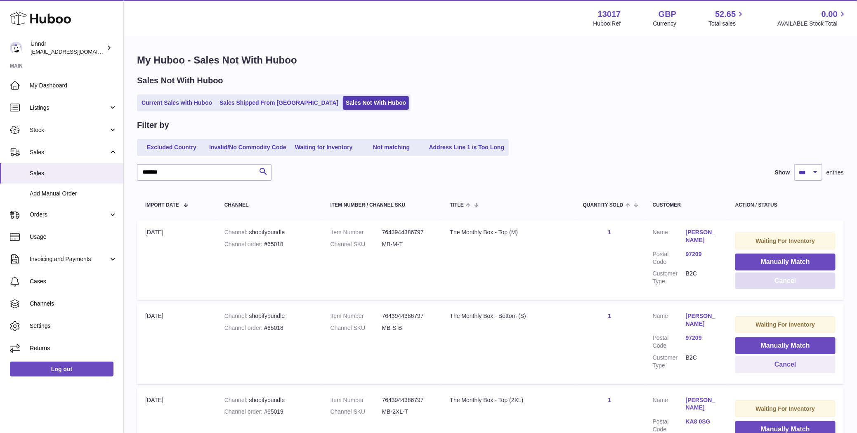
click at [779, 282] on button "Cancel" at bounding box center [785, 281] width 100 height 17
click at [778, 282] on button "Cancel" at bounding box center [785, 281] width 100 height 17
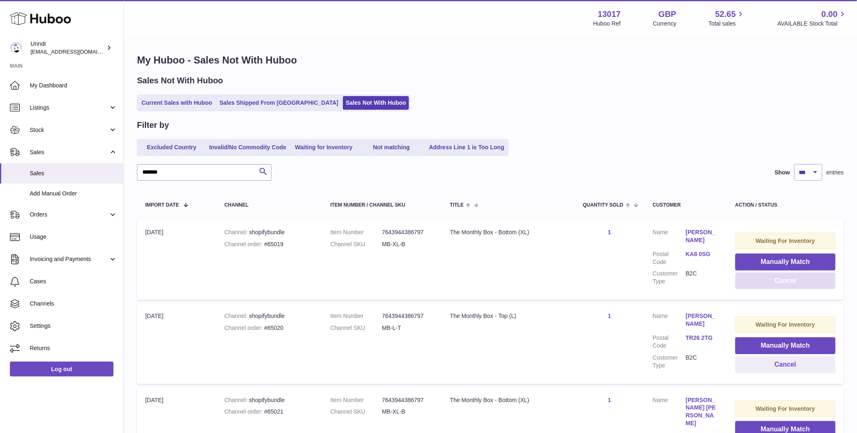
click at [778, 282] on button "Cancel" at bounding box center [785, 281] width 100 height 17
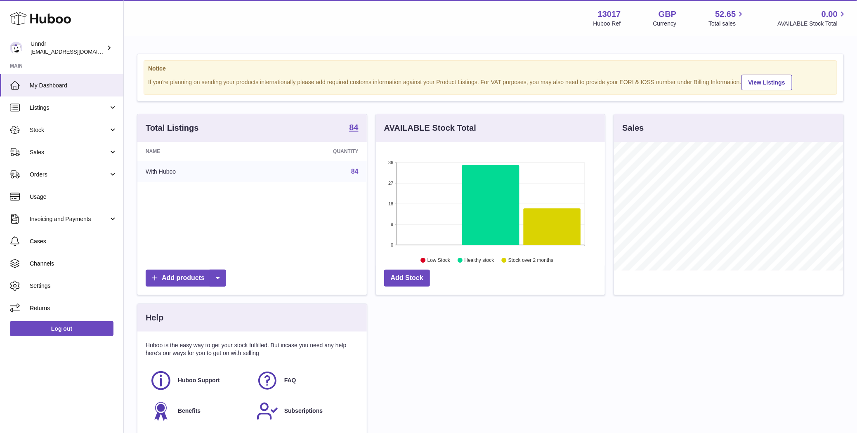
scroll to position [129, 229]
click at [84, 154] on span "Sales" at bounding box center [69, 153] width 79 height 8
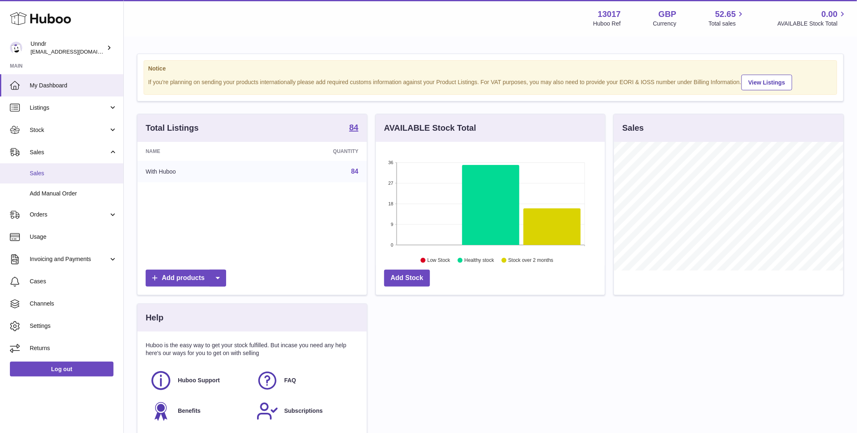
click at [74, 174] on span "Sales" at bounding box center [73, 174] width 87 height 8
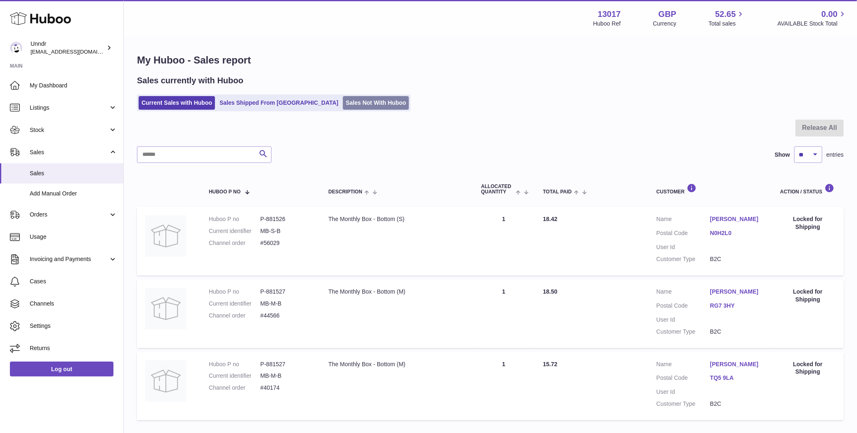
click at [343, 104] on link "Sales Not With Huboo" at bounding box center [376, 103] width 66 height 14
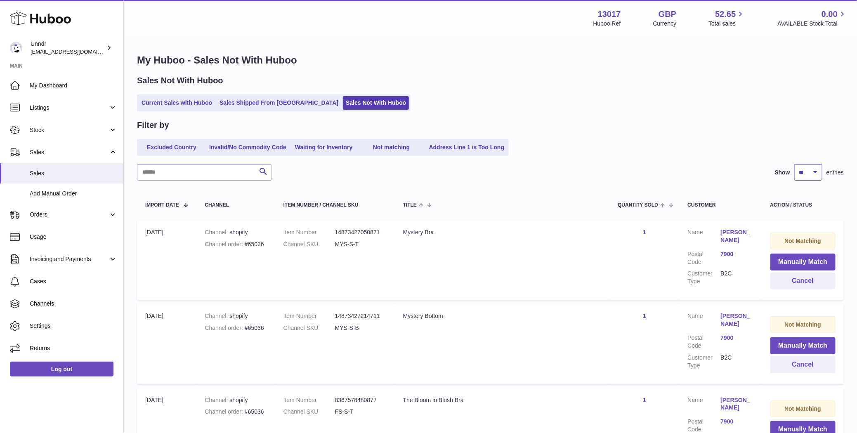
click at [810, 178] on select "** ** ** ***" at bounding box center [808, 172] width 28 height 17
select select "***"
click at [794, 164] on select "** ** ** ***" at bounding box center [808, 172] width 28 height 17
click at [183, 175] on input "text" at bounding box center [204, 172] width 135 height 17
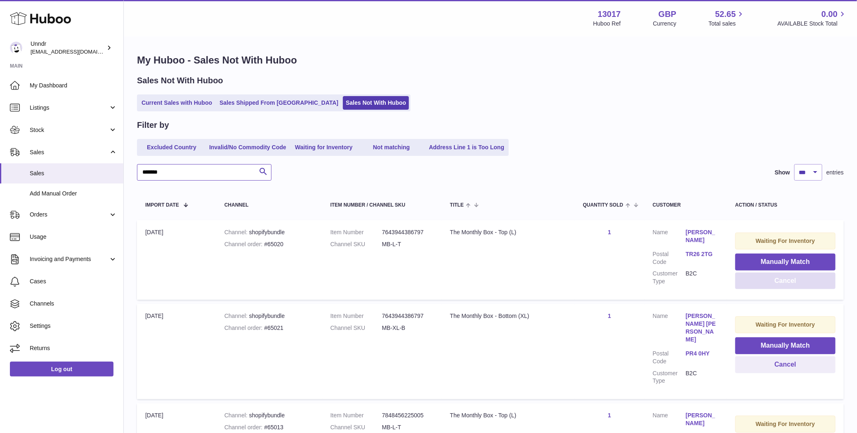
type input "*******"
click at [769, 285] on button "Cancel" at bounding box center [785, 281] width 100 height 17
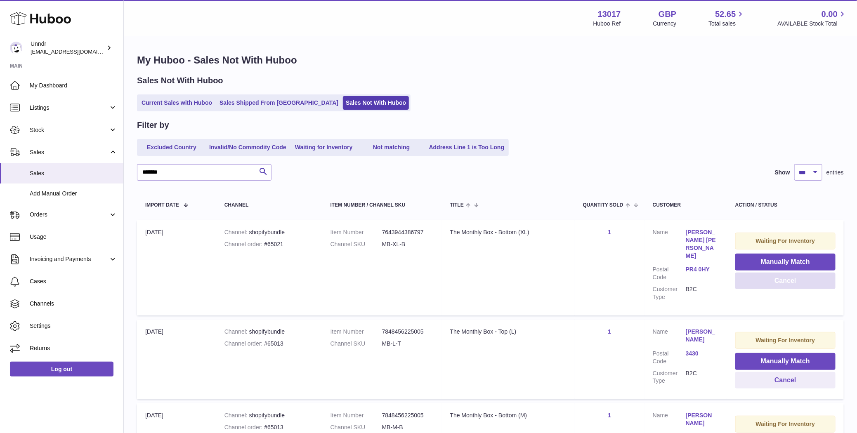
click at [769, 285] on button "Cancel" at bounding box center [785, 281] width 100 height 17
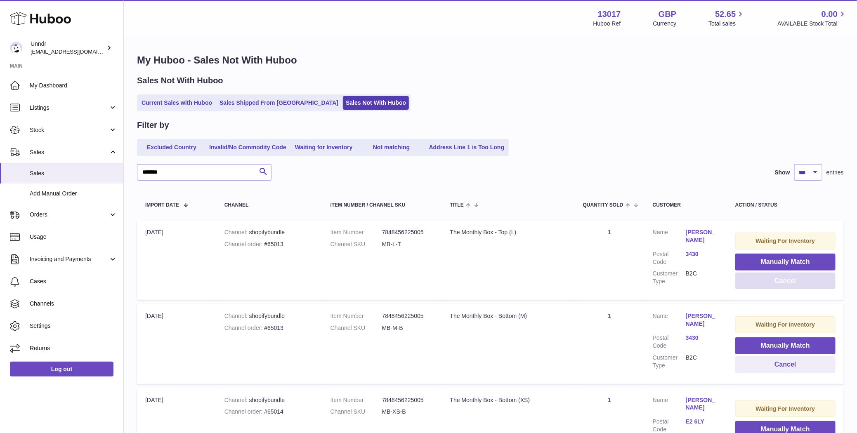
click at [769, 285] on button "Cancel" at bounding box center [785, 281] width 100 height 17
click at [771, 281] on button "Cancel" at bounding box center [785, 281] width 100 height 17
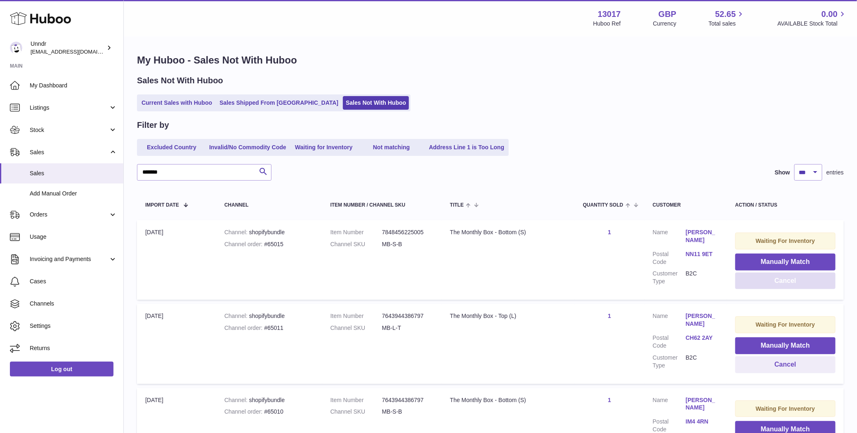
click at [771, 281] on button "Cancel" at bounding box center [785, 281] width 100 height 17
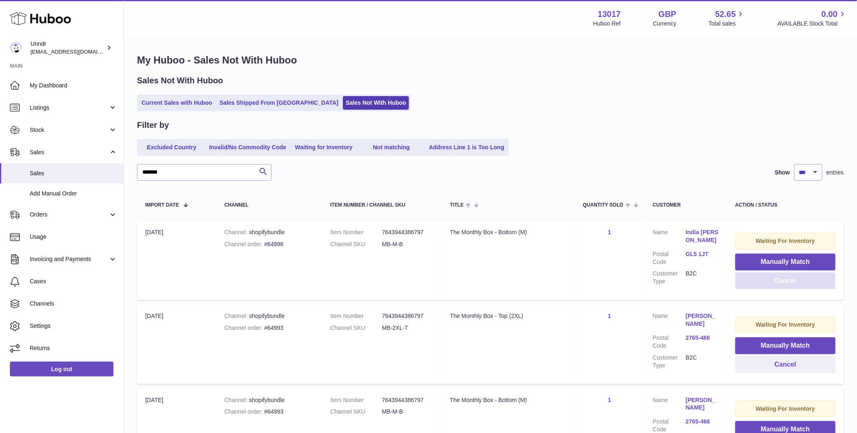
click at [771, 281] on button "Cancel" at bounding box center [785, 281] width 100 height 17
click at [770, 282] on button "Cancel" at bounding box center [785, 281] width 100 height 17
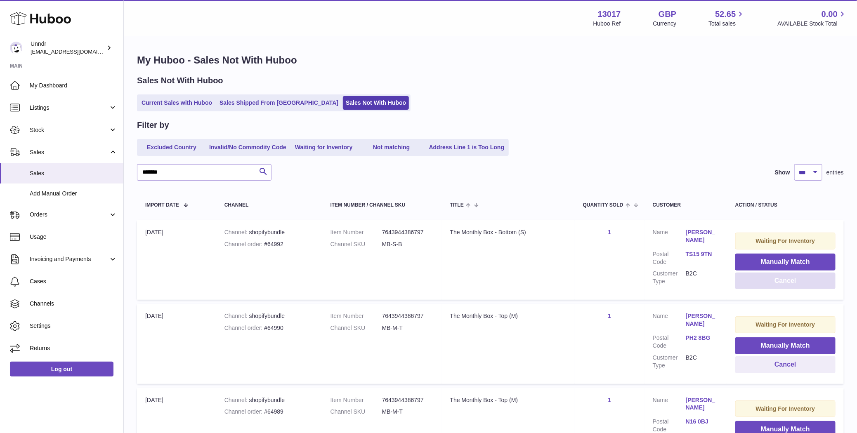
click at [769, 287] on button "Cancel" at bounding box center [785, 281] width 100 height 17
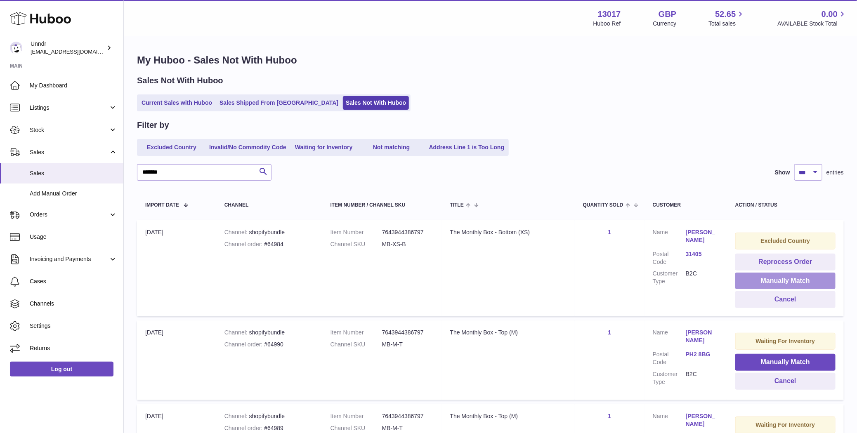
click at [769, 287] on button "Manually Match" at bounding box center [785, 281] width 100 height 17
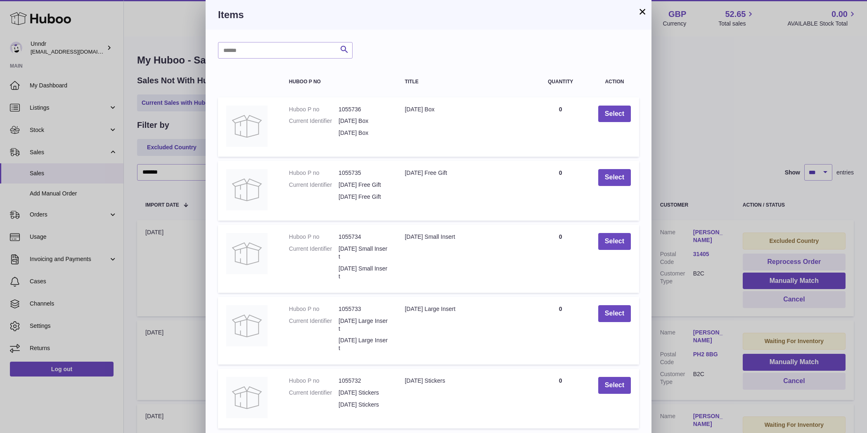
click at [645, 12] on button "×" at bounding box center [642, 12] width 10 height 10
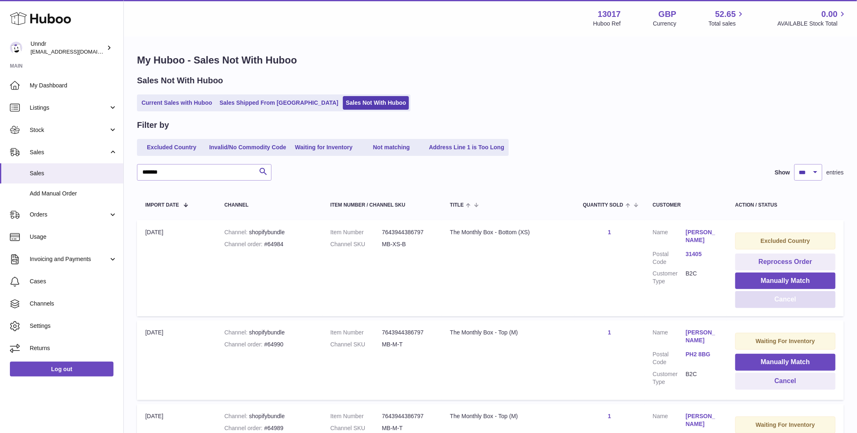
click at [782, 304] on button "Cancel" at bounding box center [785, 299] width 100 height 17
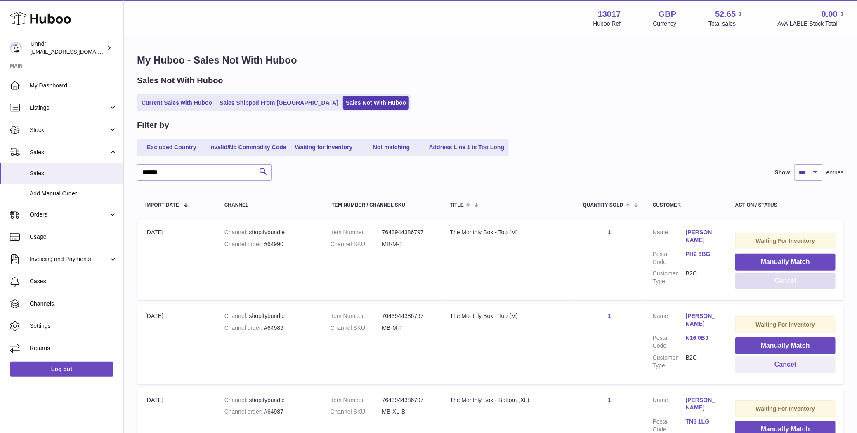
click at [756, 279] on button "Cancel" at bounding box center [785, 281] width 100 height 17
click at [770, 284] on button "Cancel" at bounding box center [785, 281] width 100 height 17
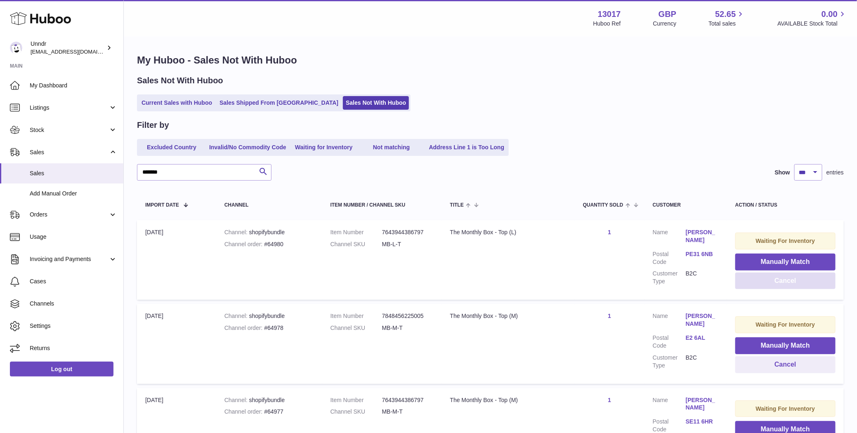
click at [770, 284] on button "Cancel" at bounding box center [785, 281] width 100 height 17
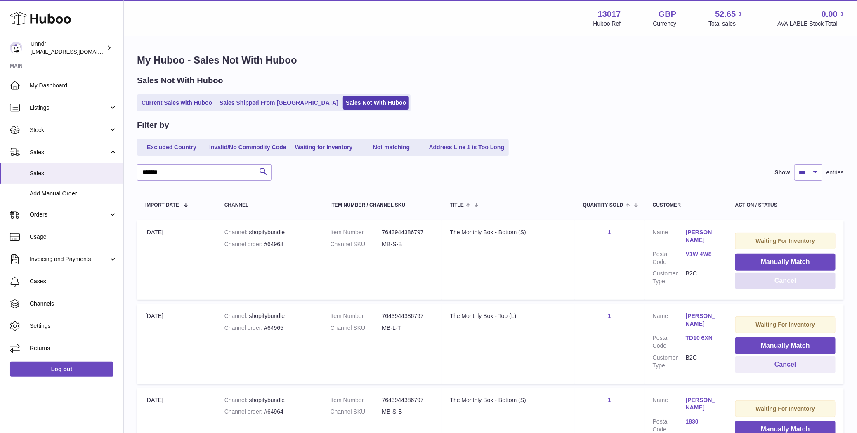
click at [770, 284] on button "Cancel" at bounding box center [785, 281] width 100 height 17
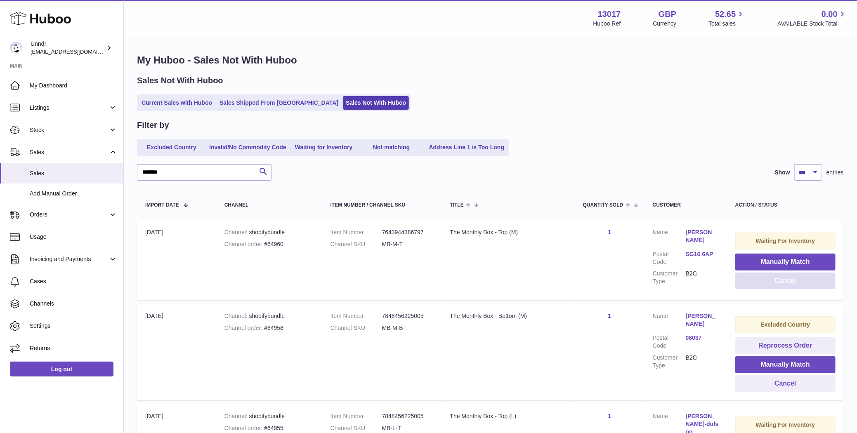
click at [770, 284] on button "Cancel" at bounding box center [785, 281] width 100 height 17
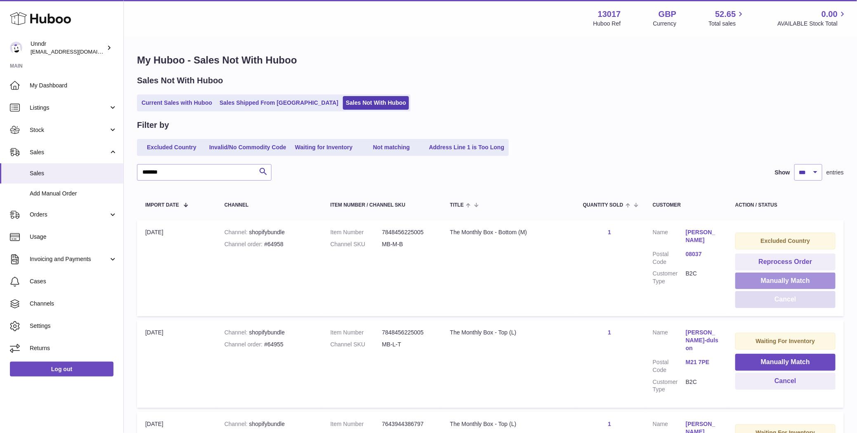
click at [770, 284] on button "Manually Match" at bounding box center [785, 281] width 100 height 17
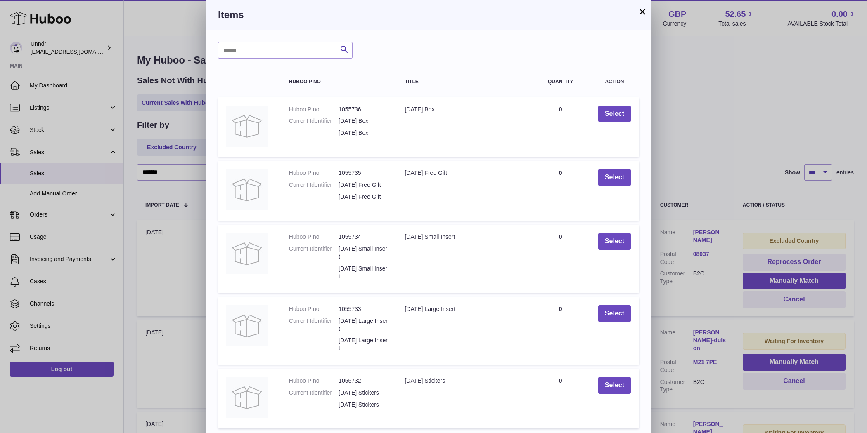
click at [640, 11] on button "×" at bounding box center [642, 12] width 10 height 10
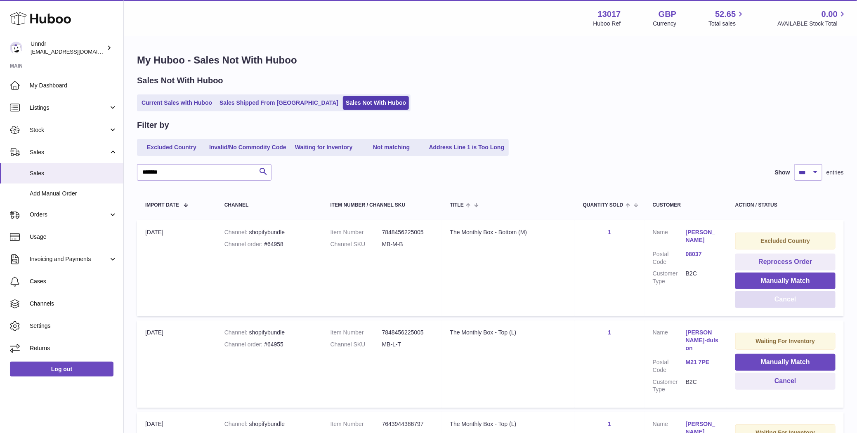
click at [766, 298] on button "Cancel" at bounding box center [785, 299] width 100 height 17
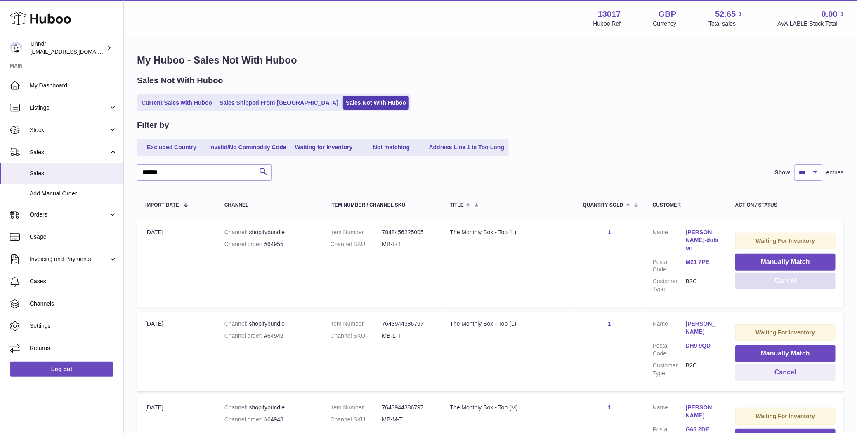
click at [776, 285] on button "Cancel" at bounding box center [785, 281] width 100 height 17
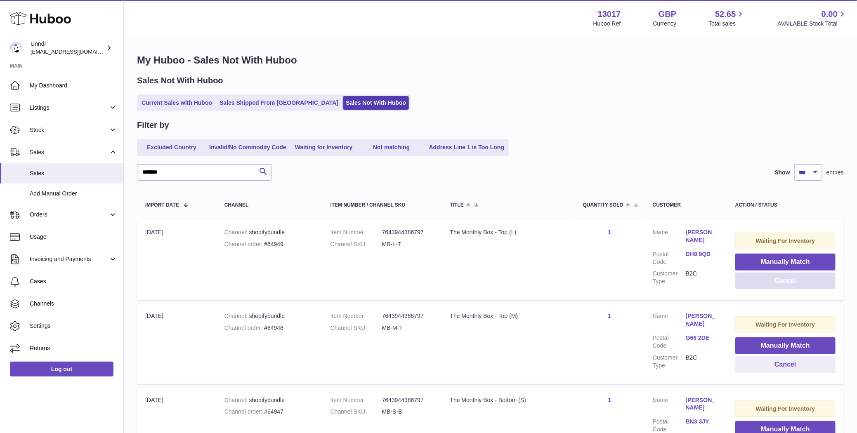
click at [776, 286] on button "Cancel" at bounding box center [785, 281] width 100 height 17
click at [776, 285] on button "Cancel" at bounding box center [785, 281] width 100 height 17
click at [776, 284] on button "Cancel" at bounding box center [785, 281] width 100 height 17
click at [775, 284] on button "Cancel" at bounding box center [785, 281] width 100 height 17
click at [775, 282] on button "Cancel" at bounding box center [785, 281] width 100 height 17
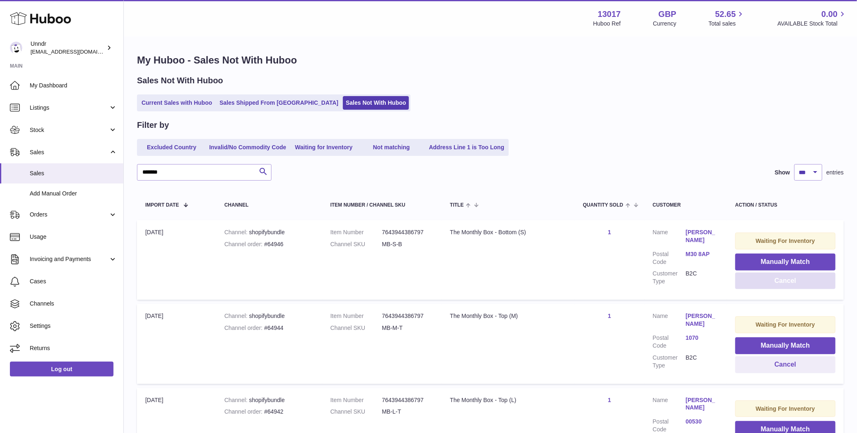
click at [775, 282] on button "Cancel" at bounding box center [785, 281] width 100 height 17
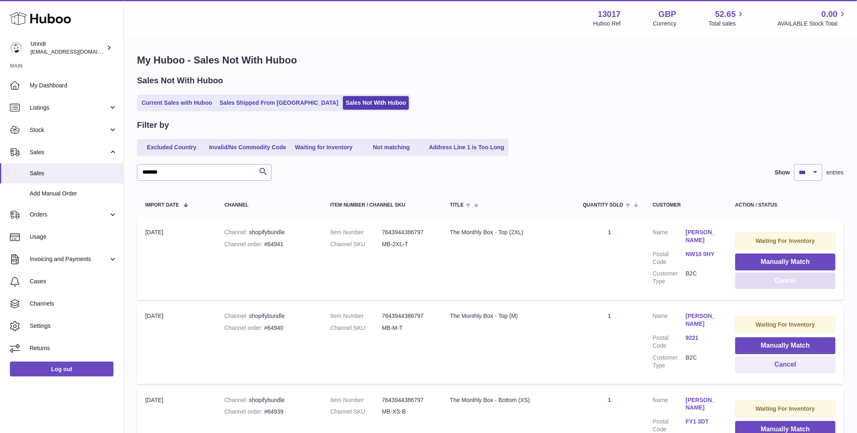
click at [775, 282] on button "Cancel" at bounding box center [785, 281] width 100 height 17
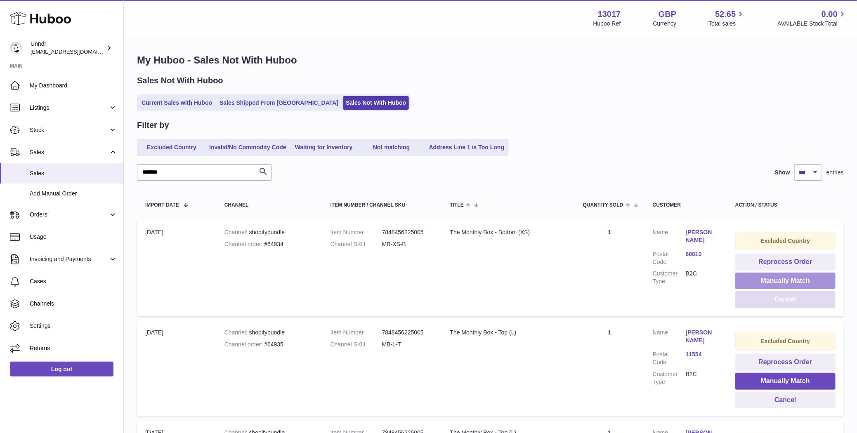
click at [775, 282] on button "Manually Match" at bounding box center [785, 281] width 100 height 17
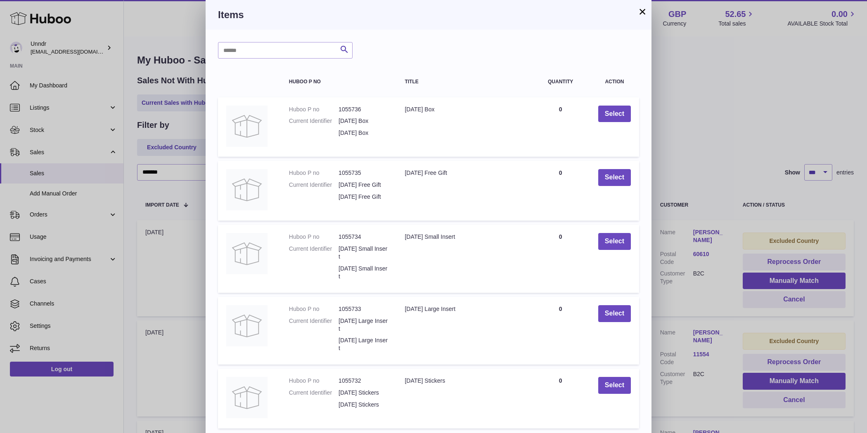
click at [642, 12] on button "×" at bounding box center [642, 12] width 10 height 10
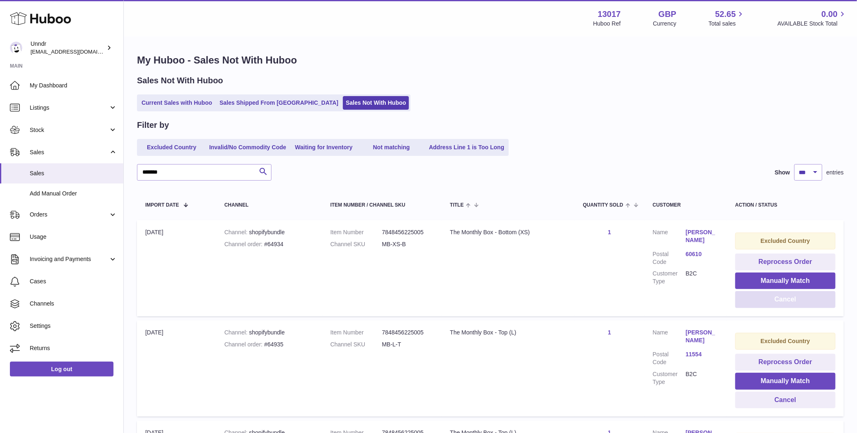
click at [764, 302] on button "Cancel" at bounding box center [785, 299] width 100 height 17
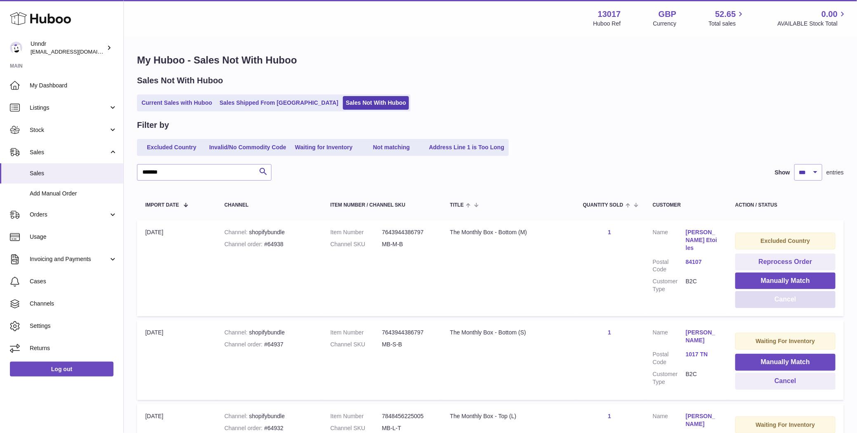
click at [764, 302] on button "Cancel" at bounding box center [785, 299] width 100 height 17
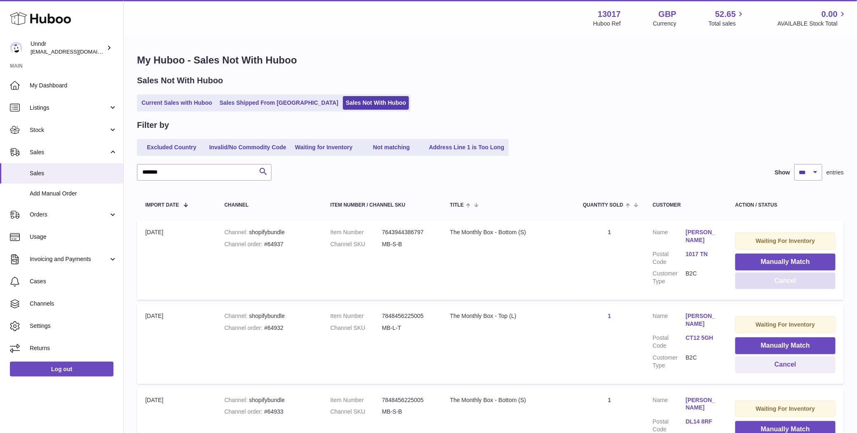
click at [764, 281] on button "Cancel" at bounding box center [785, 281] width 100 height 17
click at [770, 283] on button "Cancel" at bounding box center [785, 281] width 100 height 17
click at [769, 283] on button "Cancel" at bounding box center [785, 281] width 100 height 17
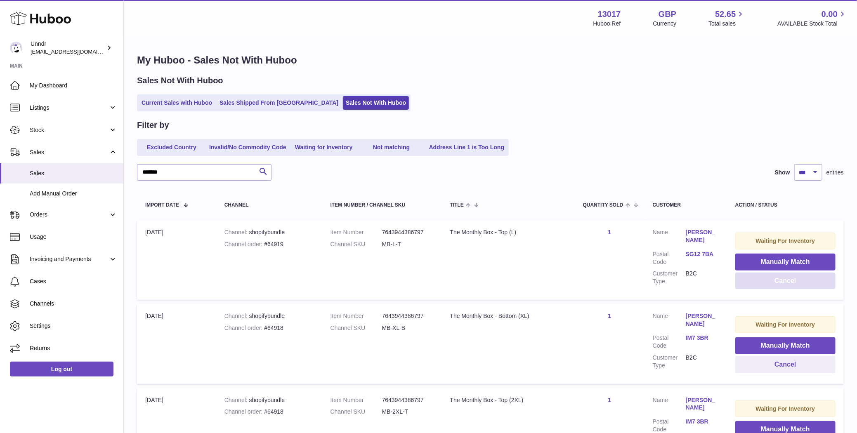
click at [770, 284] on button "Cancel" at bounding box center [785, 281] width 100 height 17
click at [770, 285] on button "Cancel" at bounding box center [785, 281] width 100 height 17
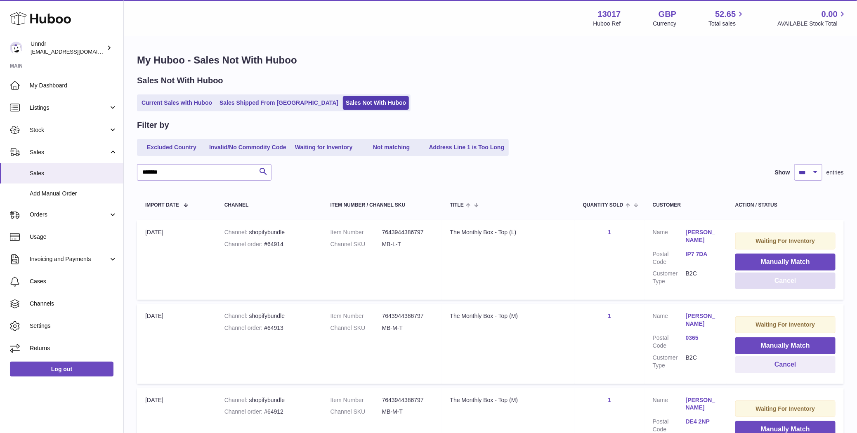
click at [769, 283] on button "Cancel" at bounding box center [785, 281] width 100 height 17
click at [775, 281] on button "Cancel" at bounding box center [785, 281] width 100 height 17
click at [762, 282] on button "Cancel" at bounding box center [785, 281] width 100 height 17
click at [760, 285] on button "Cancel" at bounding box center [785, 281] width 100 height 17
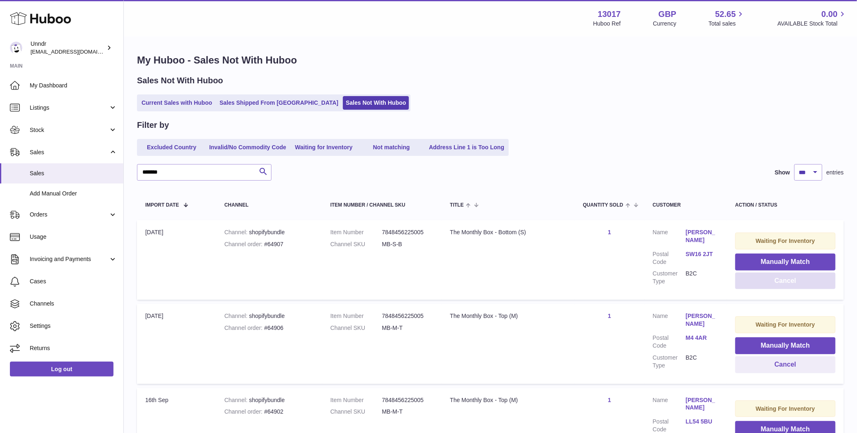
click at [765, 287] on button "Cancel" at bounding box center [785, 281] width 100 height 17
click at [764, 284] on button "Cancel" at bounding box center [785, 281] width 100 height 17
click at [790, 281] on button "Cancel" at bounding box center [785, 281] width 100 height 17
click at [790, 282] on button "Cancel" at bounding box center [785, 281] width 100 height 17
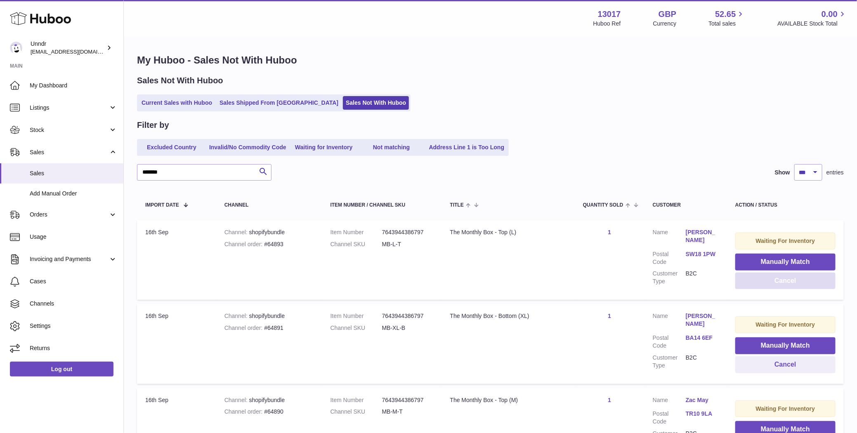
click at [790, 282] on button "Cancel" at bounding box center [785, 281] width 100 height 17
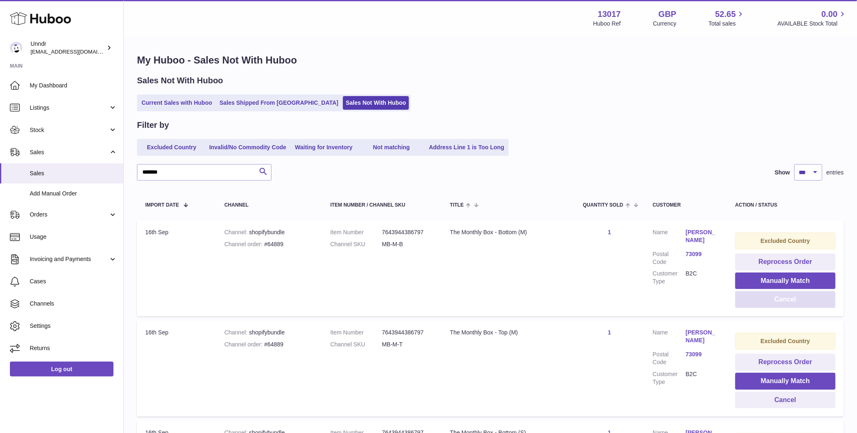
click at [782, 297] on button "Cancel" at bounding box center [785, 299] width 100 height 17
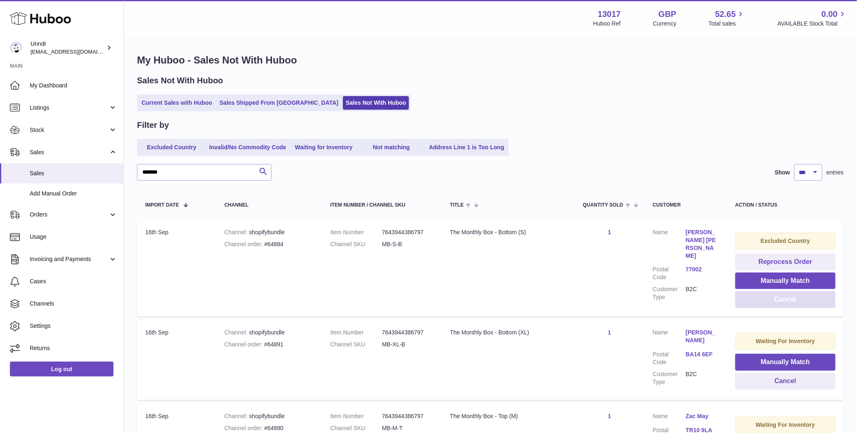
click at [779, 302] on button "Cancel" at bounding box center [785, 299] width 100 height 17
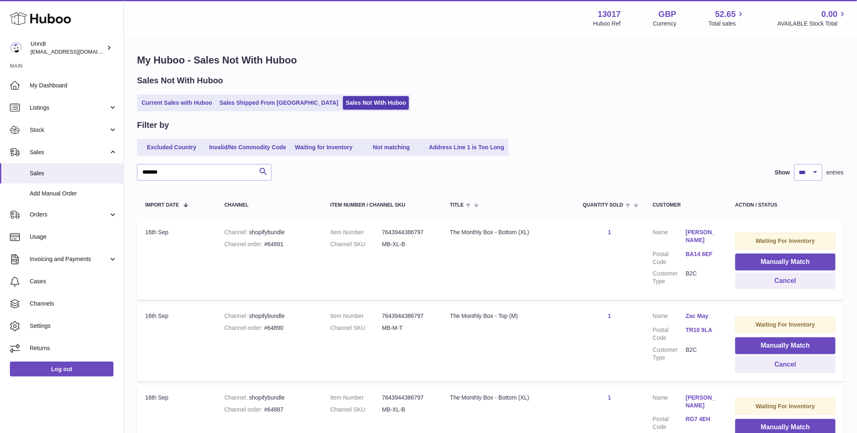
click at [782, 281] on button "Cancel" at bounding box center [785, 281] width 100 height 17
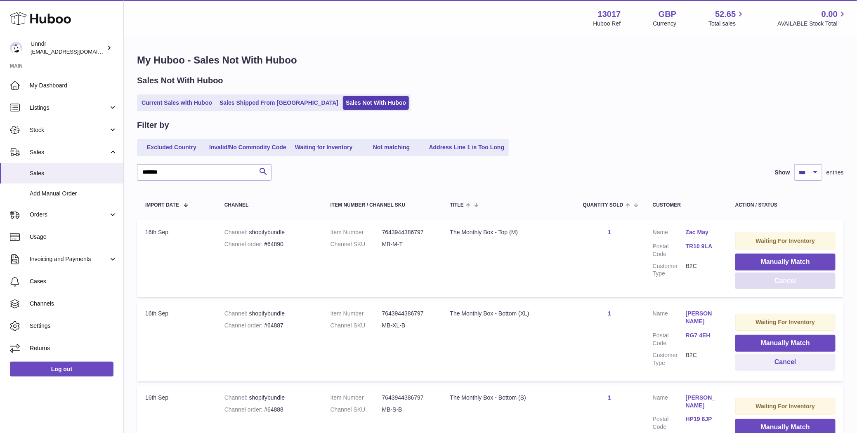
click at [785, 281] on button "Cancel" at bounding box center [785, 281] width 100 height 17
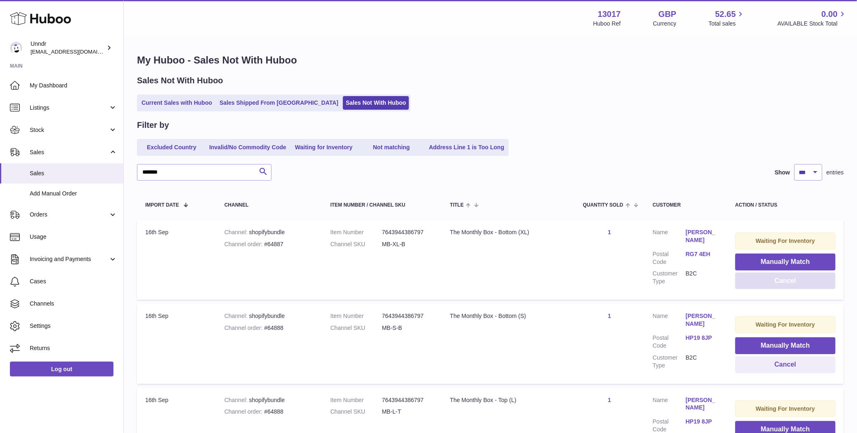
click at [785, 281] on button "Cancel" at bounding box center [785, 281] width 100 height 17
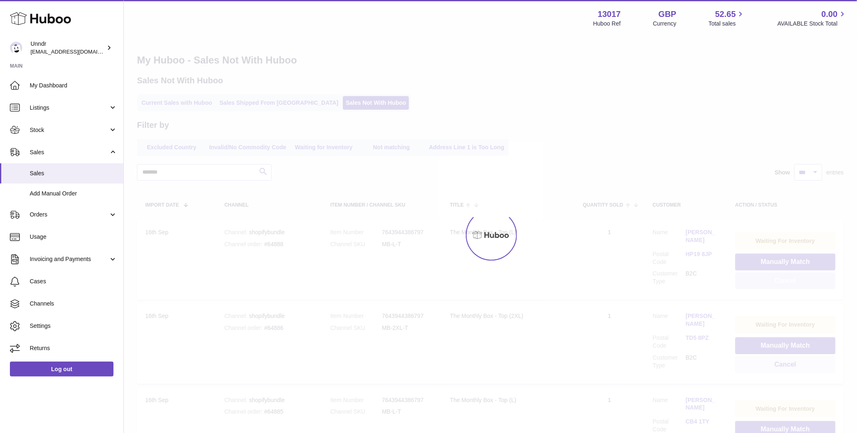
click at [785, 281] on div at bounding box center [490, 235] width 733 height 396
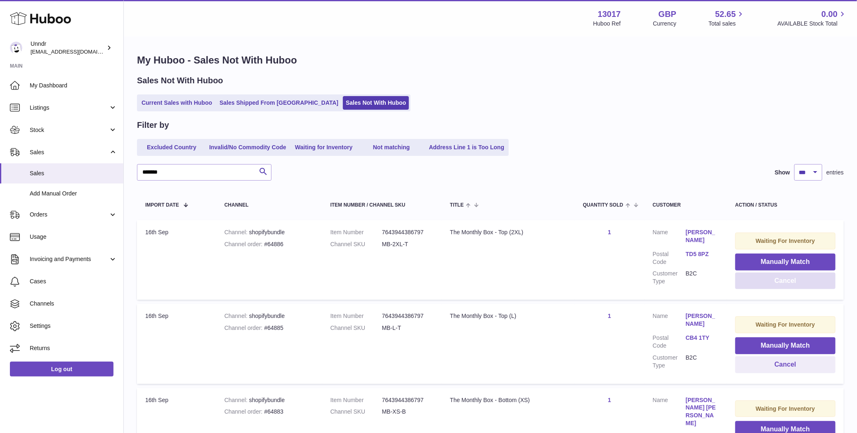
click at [785, 281] on button "Cancel" at bounding box center [785, 281] width 100 height 17
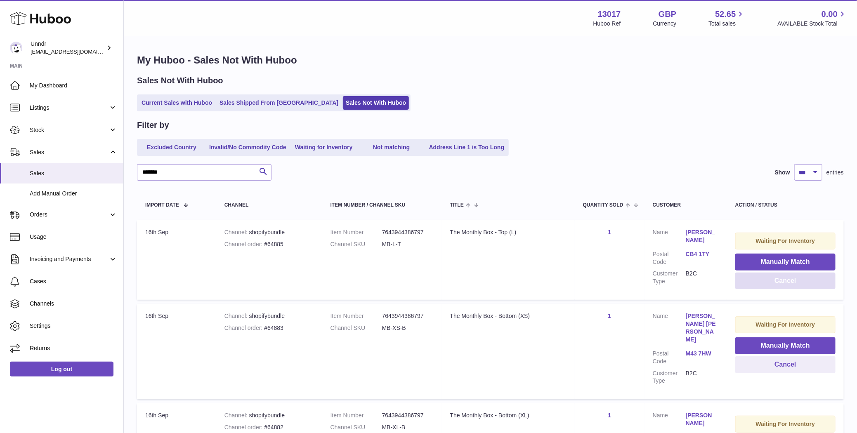
click at [785, 281] on button "Cancel" at bounding box center [785, 281] width 100 height 17
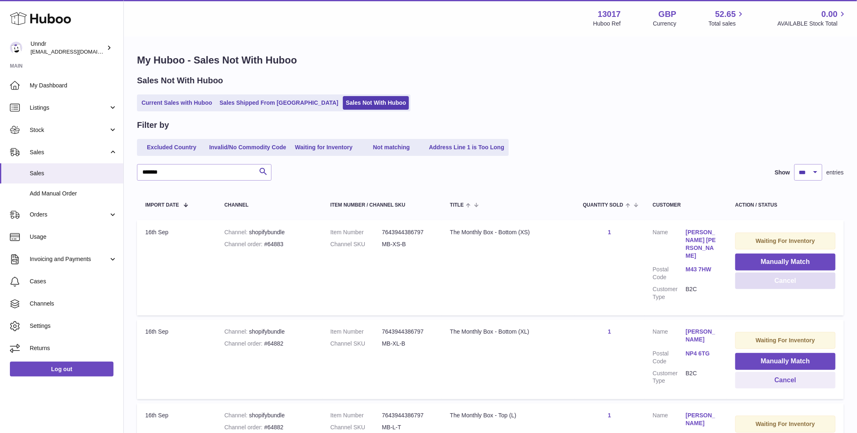
click at [785, 281] on button "Cancel" at bounding box center [785, 281] width 100 height 17
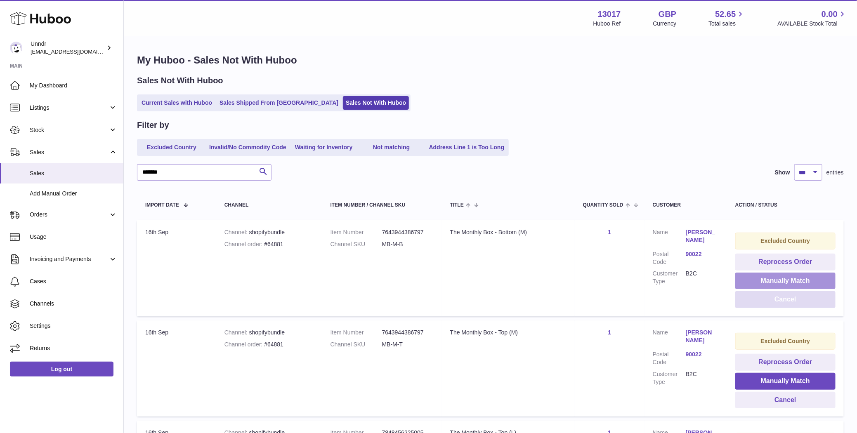
click at [785, 281] on button "Manually Match" at bounding box center [785, 281] width 100 height 17
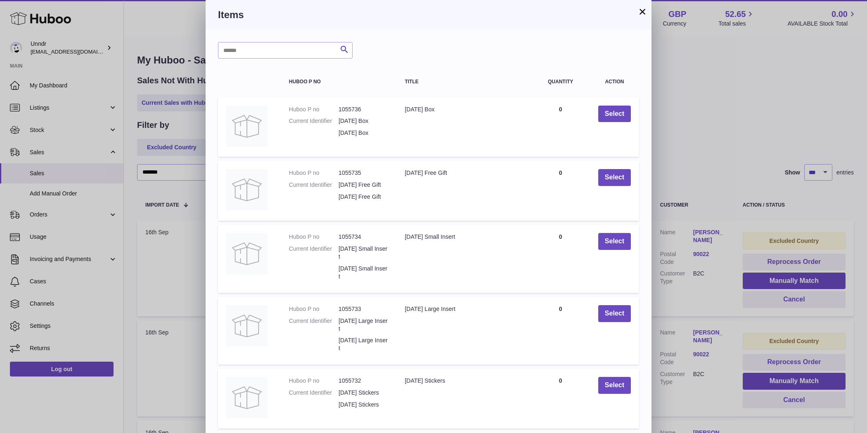
drag, startPoint x: 641, startPoint y: 11, endPoint x: 643, endPoint y: 16, distance: 5.5
click at [641, 11] on button "×" at bounding box center [642, 12] width 10 height 10
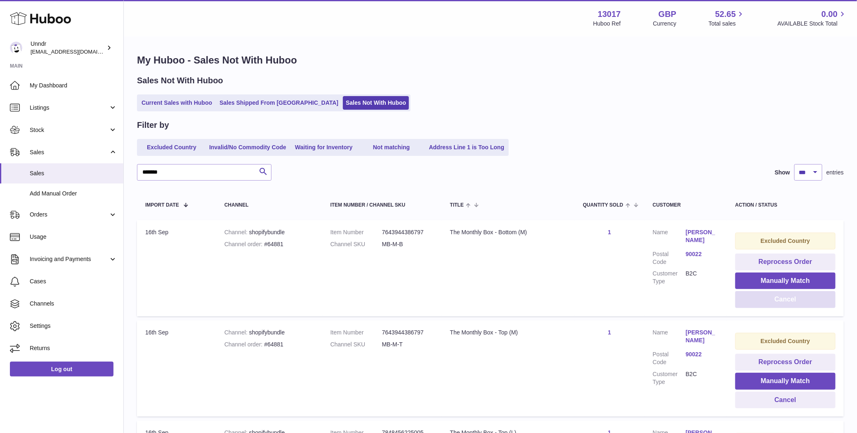
click at [756, 301] on button "Cancel" at bounding box center [785, 299] width 100 height 17
click at [755, 302] on button "Cancel" at bounding box center [785, 299] width 100 height 17
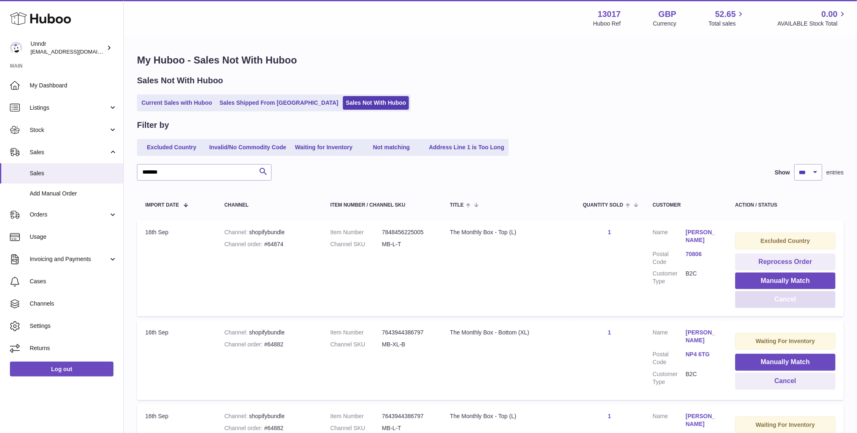
click at [771, 302] on button "Cancel" at bounding box center [785, 299] width 100 height 17
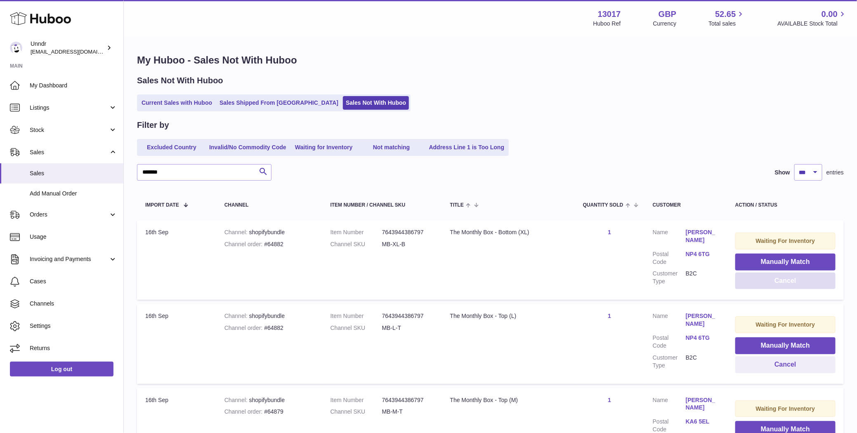
click at [774, 282] on button "Cancel" at bounding box center [785, 281] width 100 height 17
click at [773, 284] on button "Cancel" at bounding box center [785, 281] width 100 height 17
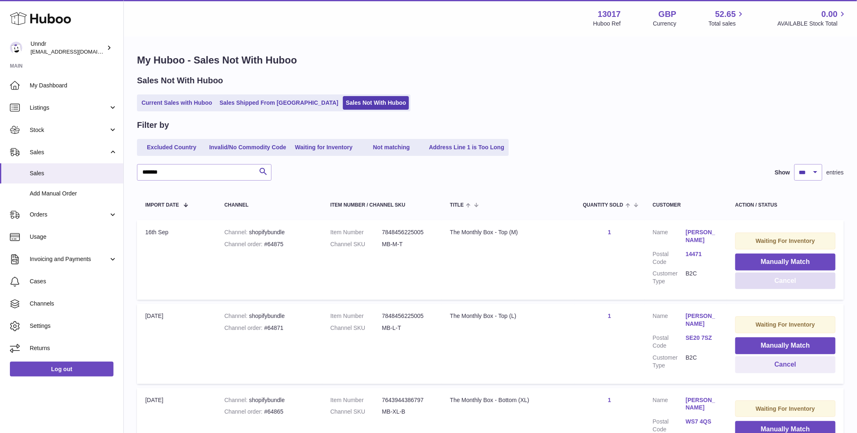
click at [773, 284] on button "Cancel" at bounding box center [785, 281] width 100 height 17
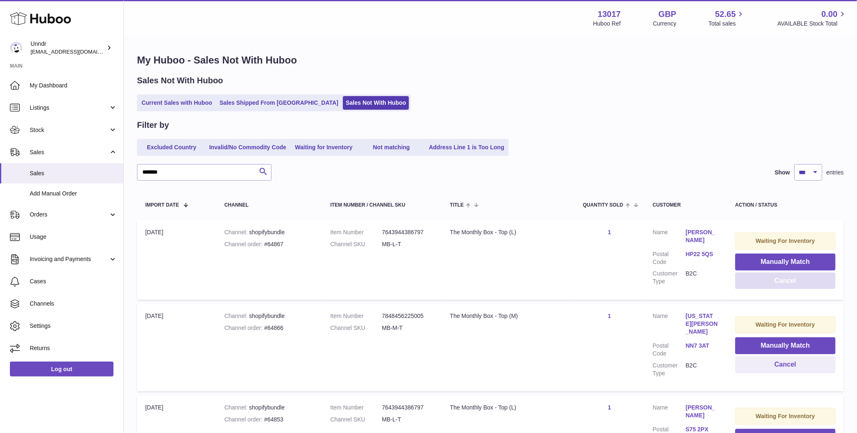
click at [773, 284] on button "Cancel" at bounding box center [785, 281] width 100 height 17
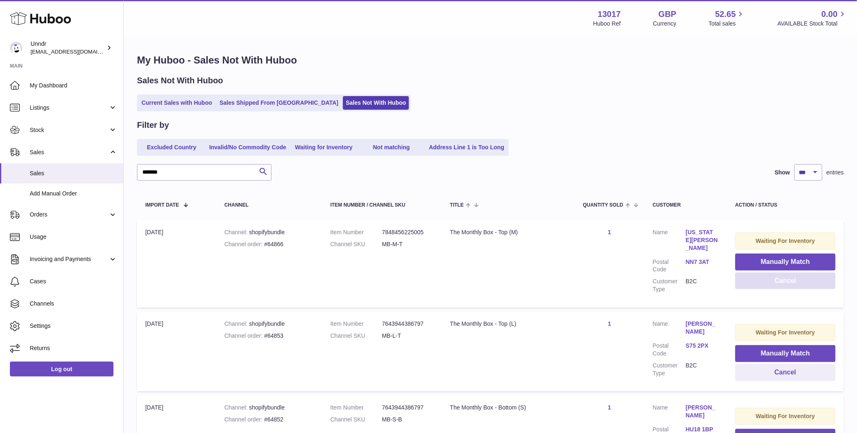
click at [772, 283] on button "Cancel" at bounding box center [785, 281] width 100 height 17
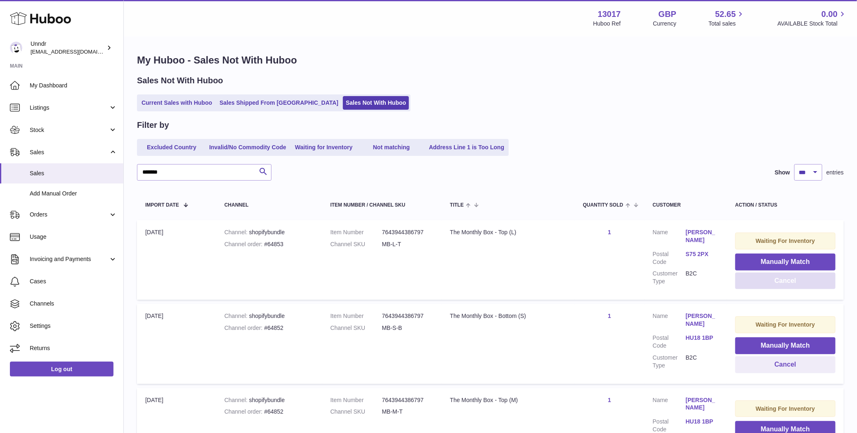
click at [772, 283] on button "Cancel" at bounding box center [785, 281] width 100 height 17
click at [771, 285] on button "Cancel" at bounding box center [785, 281] width 100 height 17
click at [795, 281] on button "Cancel" at bounding box center [785, 281] width 100 height 17
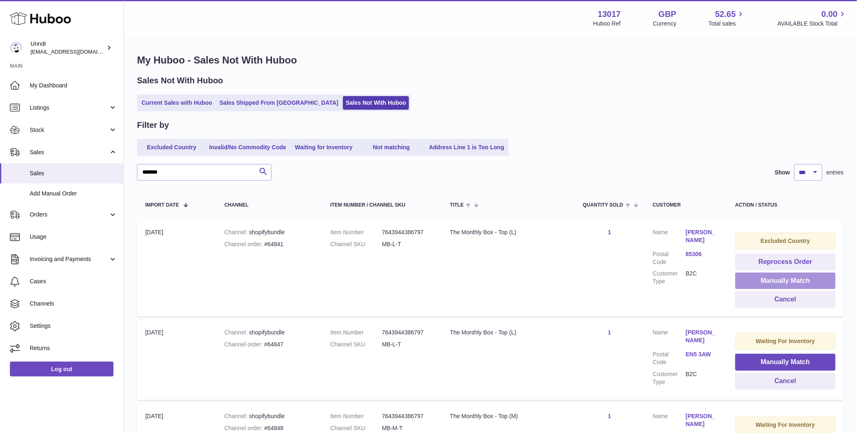
click at [795, 281] on button "Manually Match" at bounding box center [785, 281] width 100 height 17
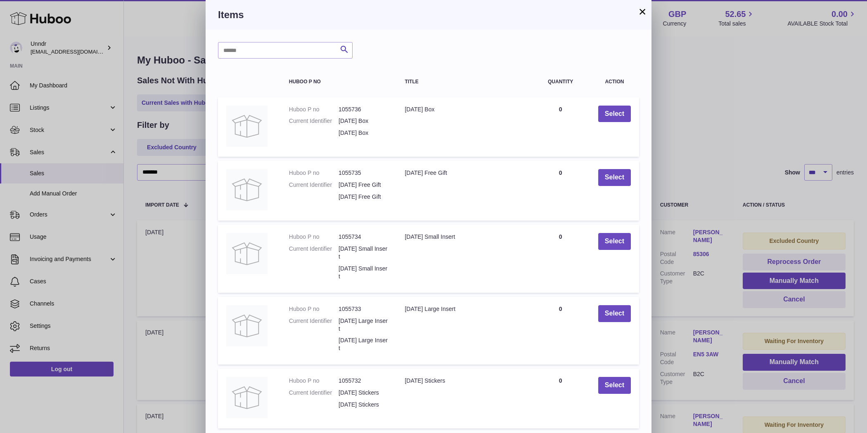
click at [648, 7] on div "Items" at bounding box center [429, 15] width 446 height 30
click at [638, 10] on button "×" at bounding box center [642, 12] width 10 height 10
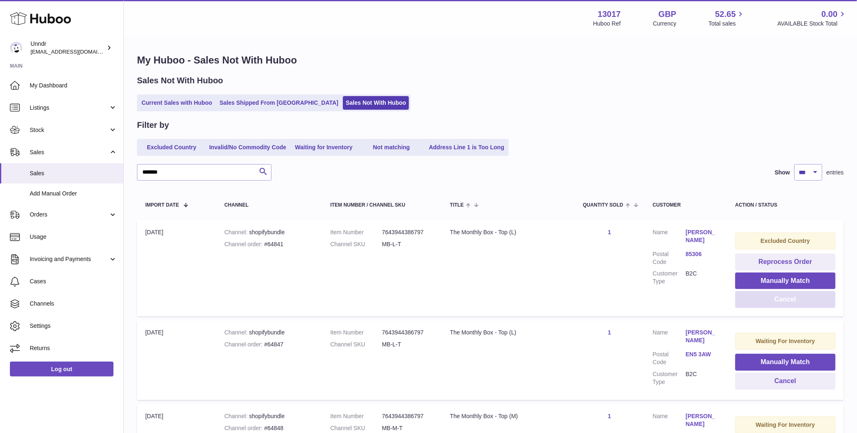
click at [800, 296] on button "Cancel" at bounding box center [785, 299] width 100 height 17
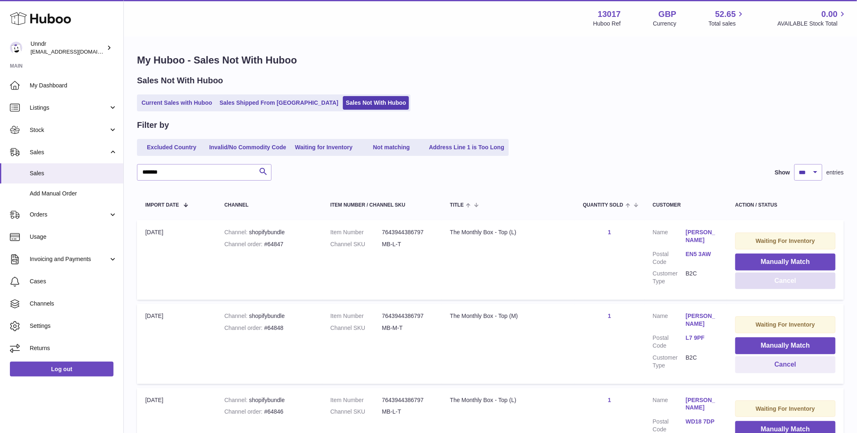
click at [801, 286] on button "Cancel" at bounding box center [785, 281] width 100 height 17
click at [801, 285] on button "Cancel" at bounding box center [785, 281] width 100 height 17
click at [801, 284] on button "Cancel" at bounding box center [785, 281] width 100 height 17
click at [800, 283] on button "Cancel" at bounding box center [785, 281] width 100 height 17
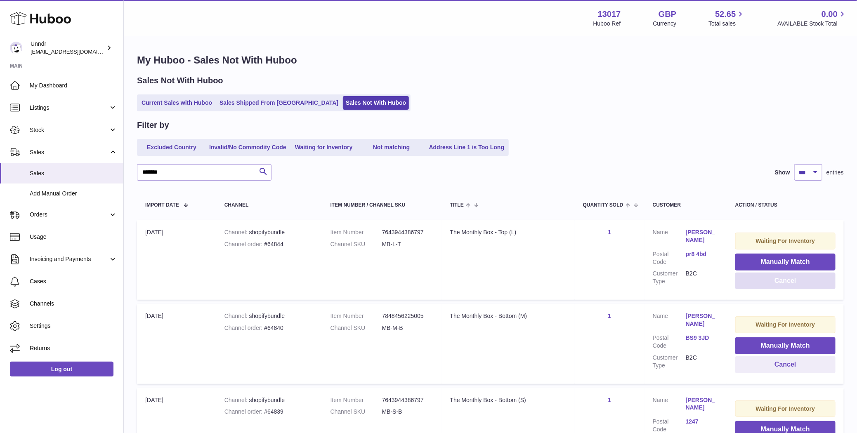
click at [800, 283] on button "Cancel" at bounding box center [785, 281] width 100 height 17
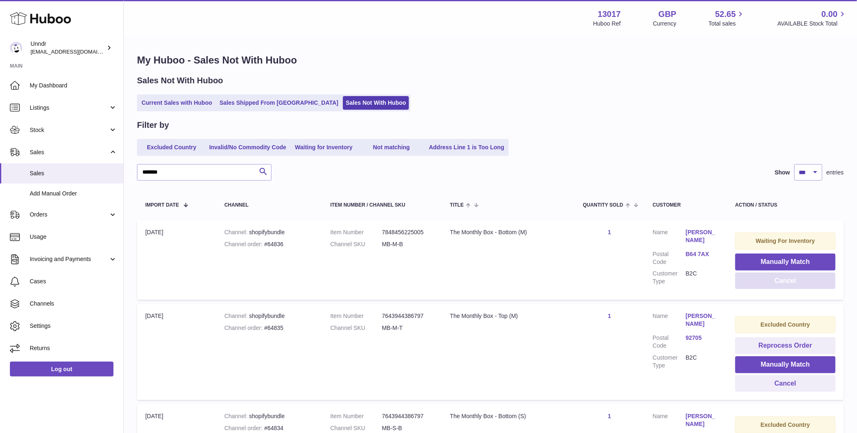
click at [800, 283] on button "Cancel" at bounding box center [785, 281] width 100 height 17
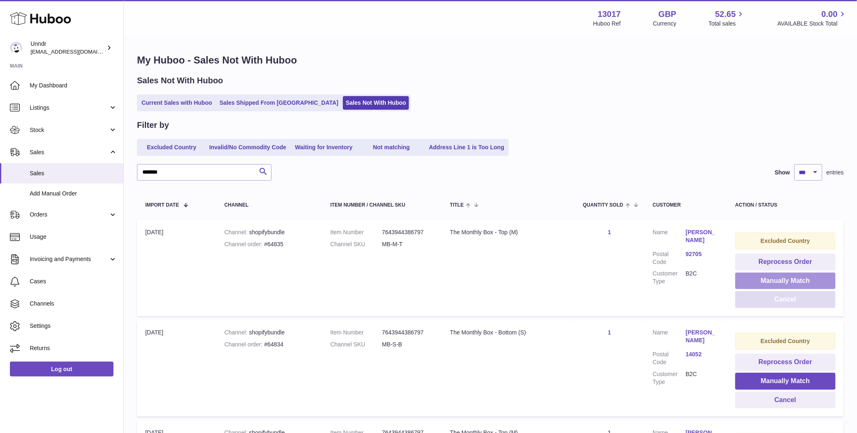
click at [800, 283] on button "Manually Match" at bounding box center [785, 281] width 100 height 17
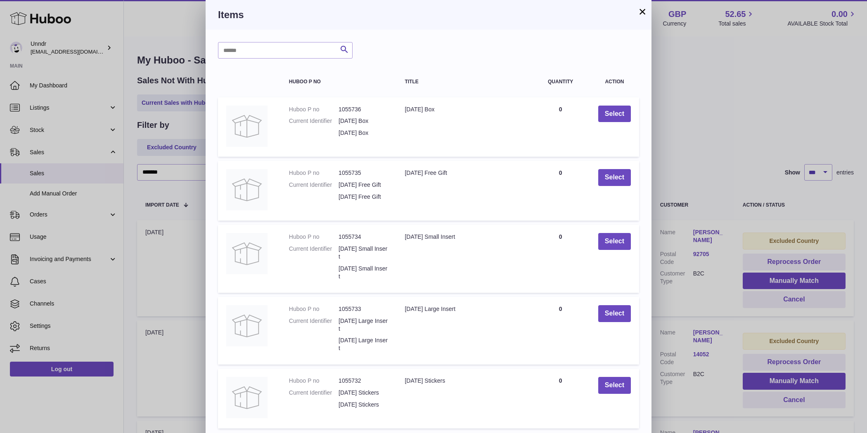
click at [647, 12] on div "× Items Search Huboo P no Title Quantity Action Huboo P no 1055736 Current Iden…" at bounding box center [429, 242] width 446 height 485
click at [643, 15] on button "×" at bounding box center [642, 12] width 10 height 10
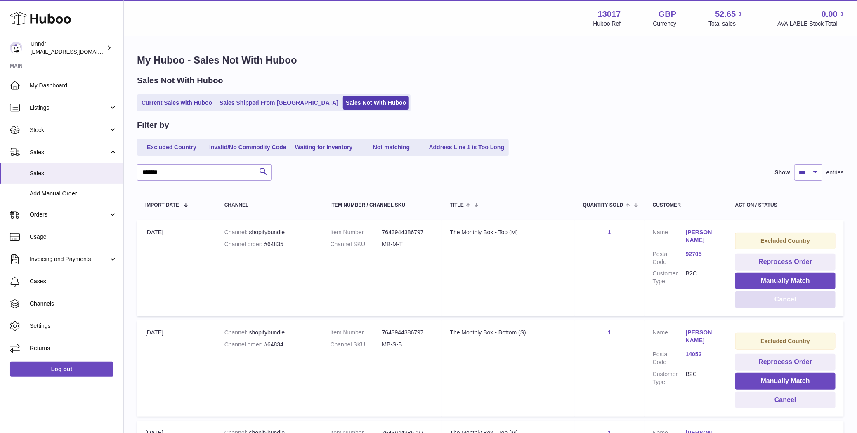
click at [807, 298] on button "Cancel" at bounding box center [785, 299] width 100 height 17
click at [808, 302] on button "Cancel" at bounding box center [785, 299] width 100 height 17
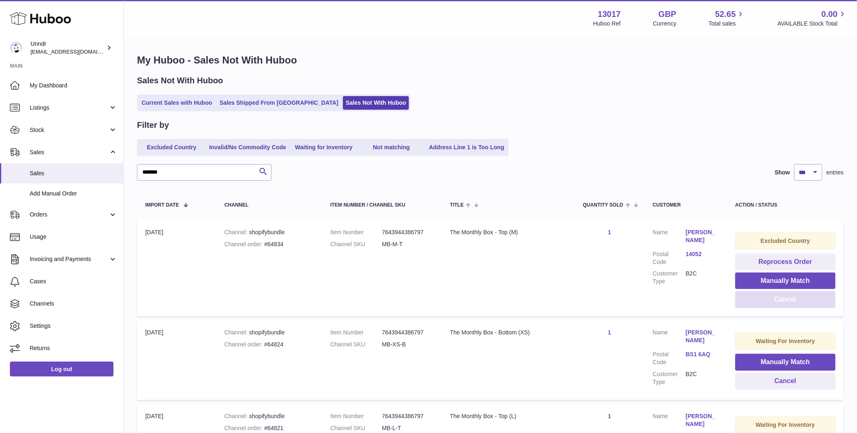
click at [808, 302] on button "Cancel" at bounding box center [785, 299] width 100 height 17
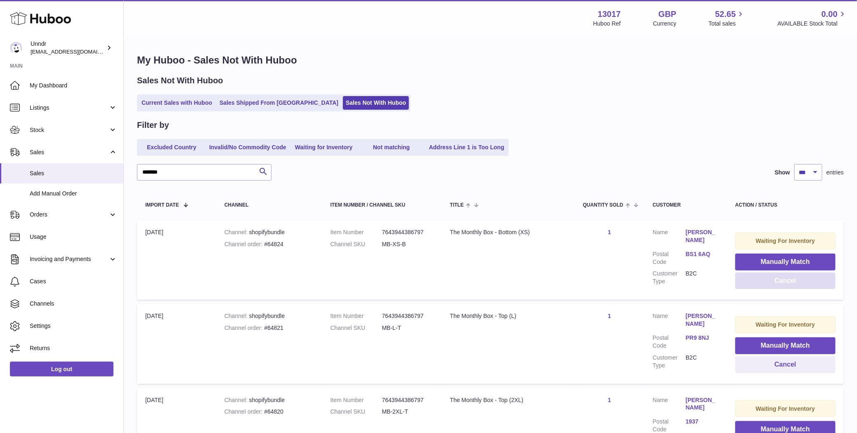
click at [808, 284] on button "Cancel" at bounding box center [785, 281] width 100 height 17
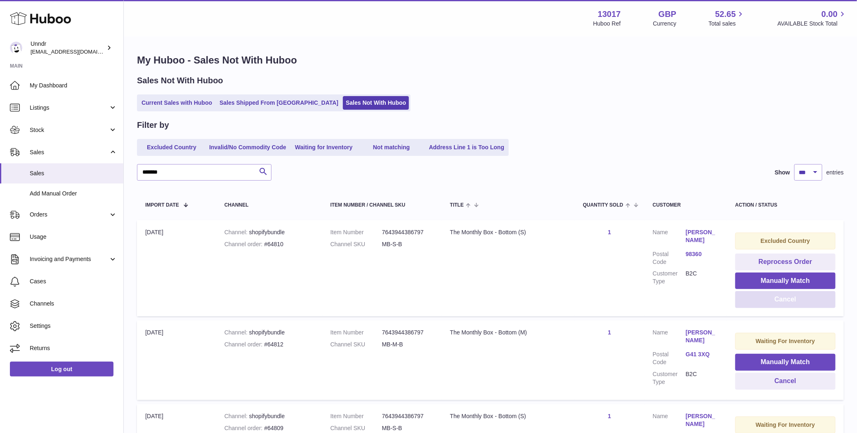
click at [807, 302] on button "Cancel" at bounding box center [785, 299] width 100 height 17
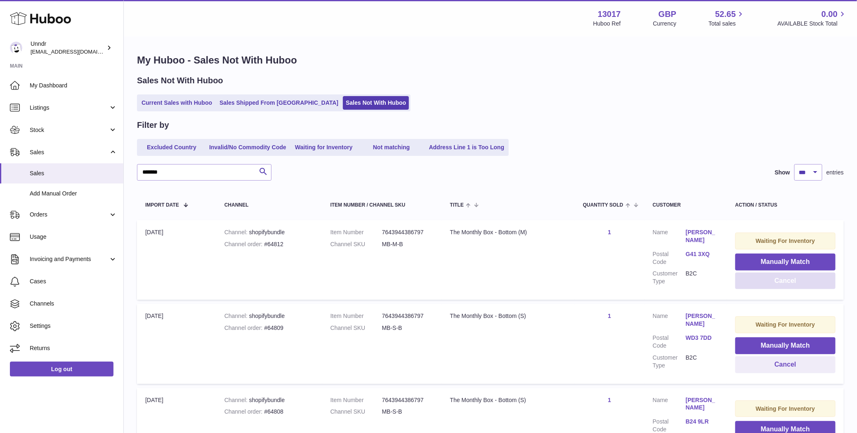
click at [817, 278] on button "Cancel" at bounding box center [785, 281] width 100 height 17
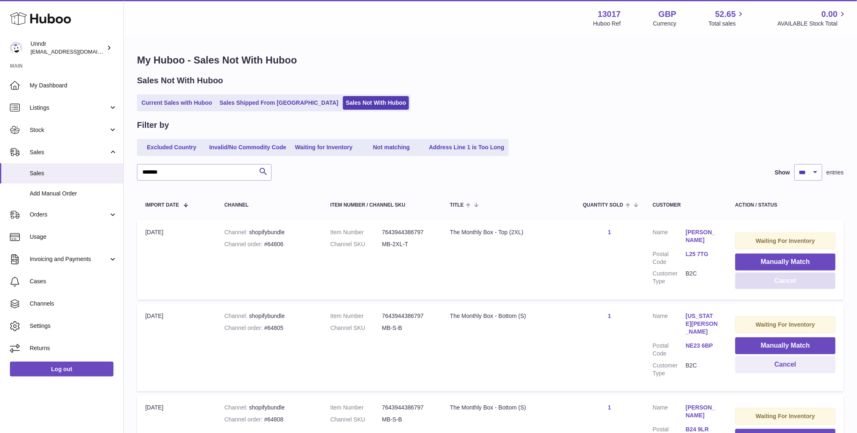
click at [815, 281] on button "Cancel" at bounding box center [785, 281] width 100 height 17
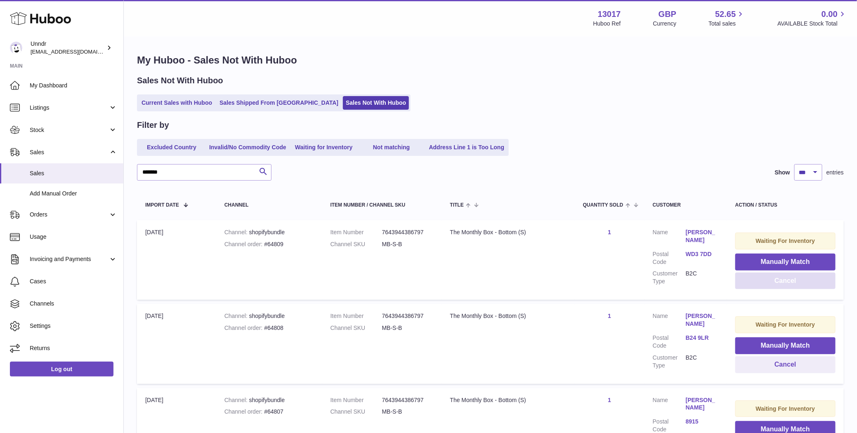
click at [815, 281] on button "Cancel" at bounding box center [785, 281] width 100 height 17
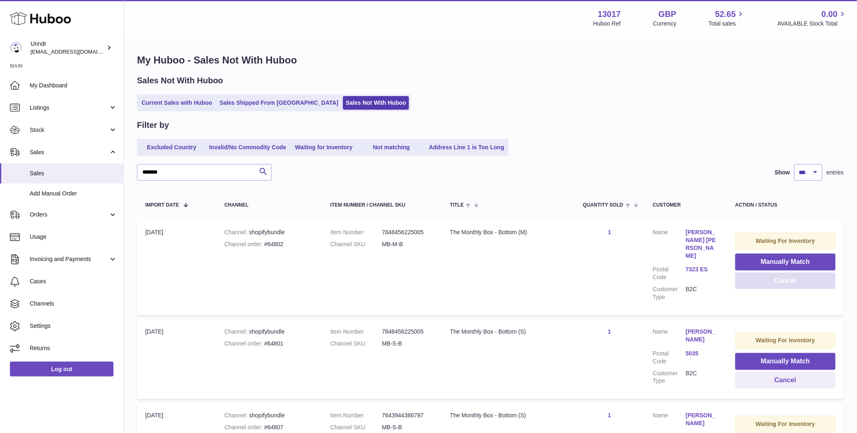
click at [815, 281] on button "Cancel" at bounding box center [785, 281] width 100 height 17
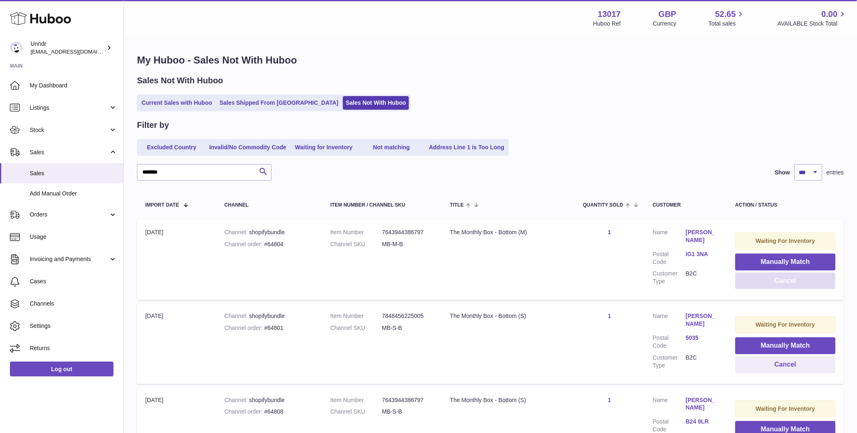
click at [815, 281] on button "Cancel" at bounding box center [785, 281] width 100 height 17
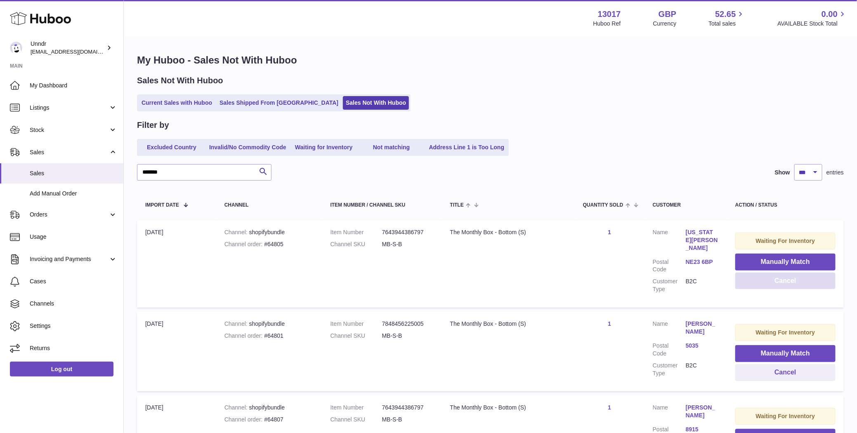
click at [815, 282] on button "Cancel" at bounding box center [785, 281] width 100 height 17
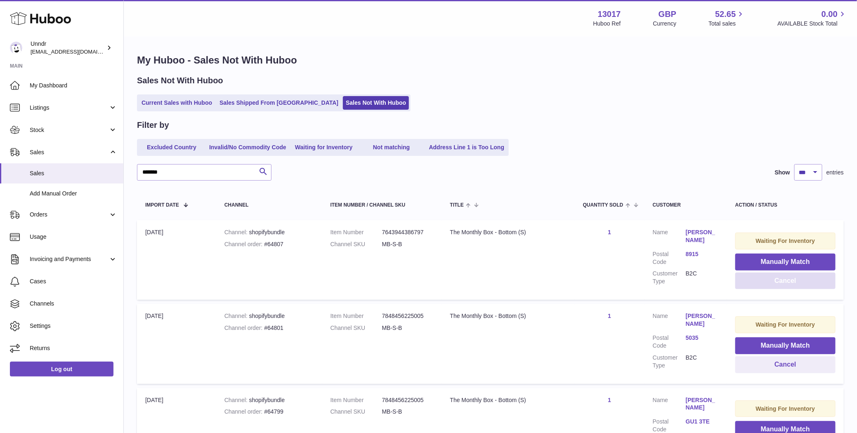
click at [815, 281] on button "Cancel" at bounding box center [785, 281] width 100 height 17
click at [812, 285] on button "Cancel" at bounding box center [785, 281] width 100 height 17
click at [812, 286] on button "Cancel" at bounding box center [785, 281] width 100 height 17
click at [812, 285] on button "Cancel" at bounding box center [785, 281] width 100 height 17
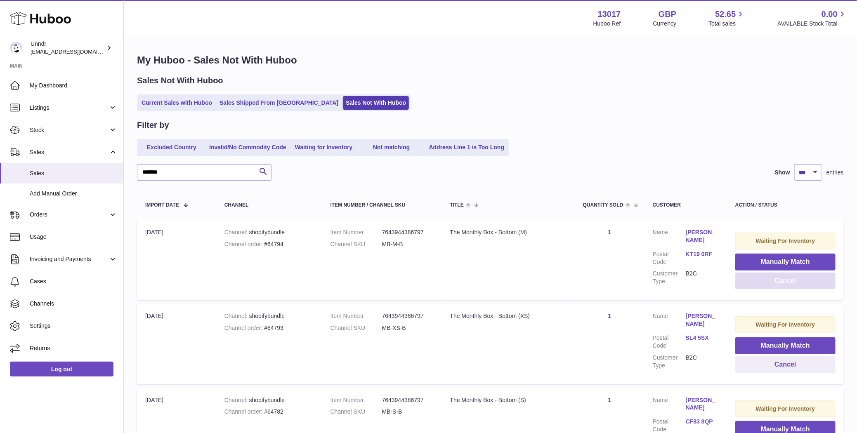
click at [812, 285] on button "Cancel" at bounding box center [785, 281] width 100 height 17
click at [785, 283] on button "Cancel" at bounding box center [785, 281] width 100 height 17
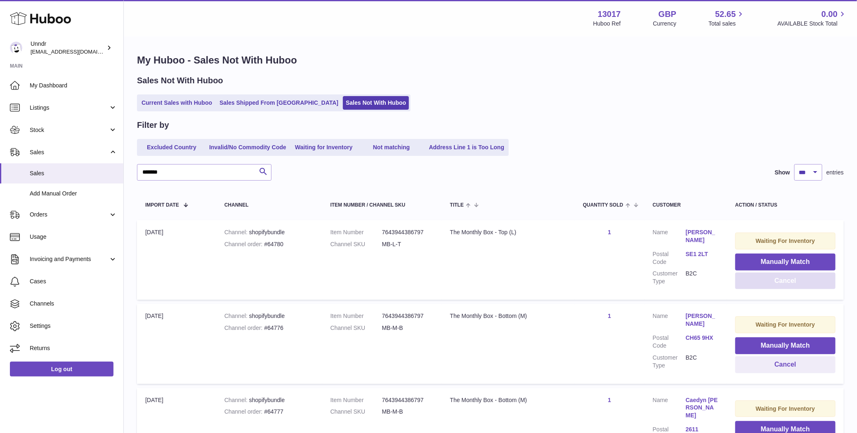
click at [785, 283] on button "Cancel" at bounding box center [785, 281] width 100 height 17
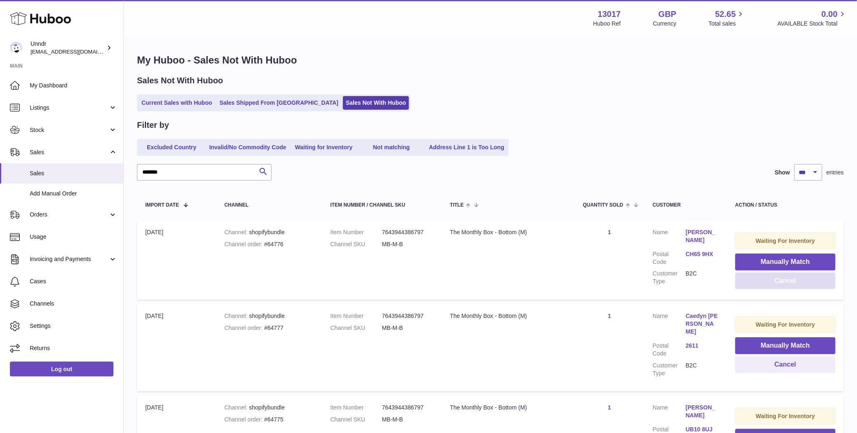
click at [785, 283] on button "Cancel" at bounding box center [785, 281] width 100 height 17
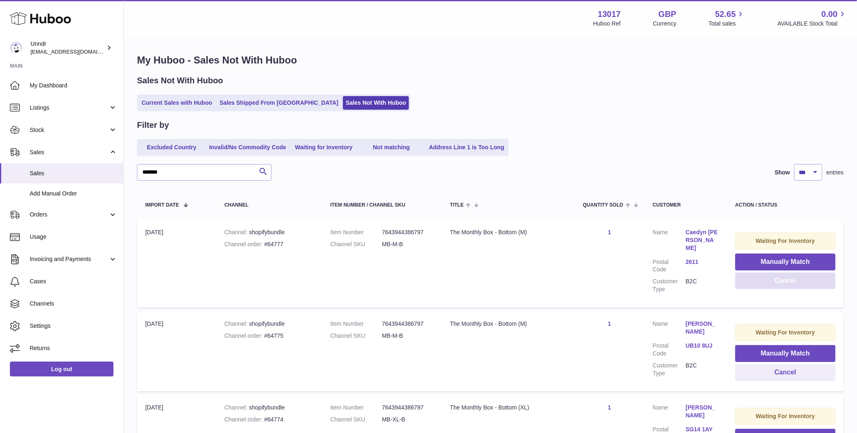
click at [784, 282] on button "Cancel" at bounding box center [785, 281] width 100 height 17
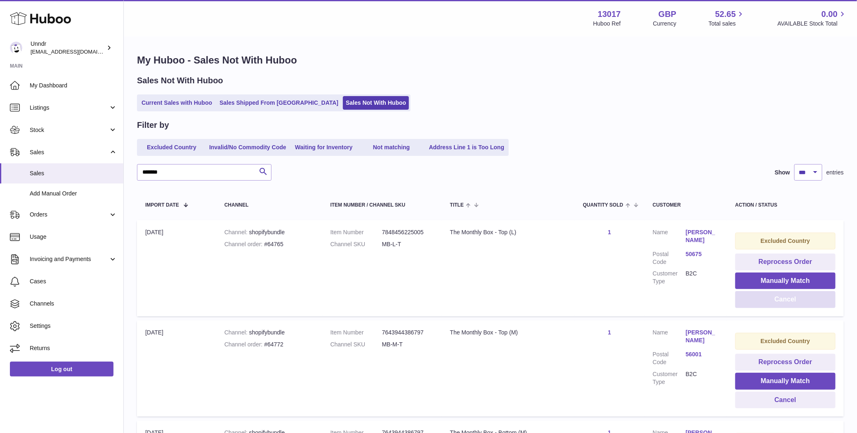
click at [782, 300] on button "Cancel" at bounding box center [785, 299] width 100 height 17
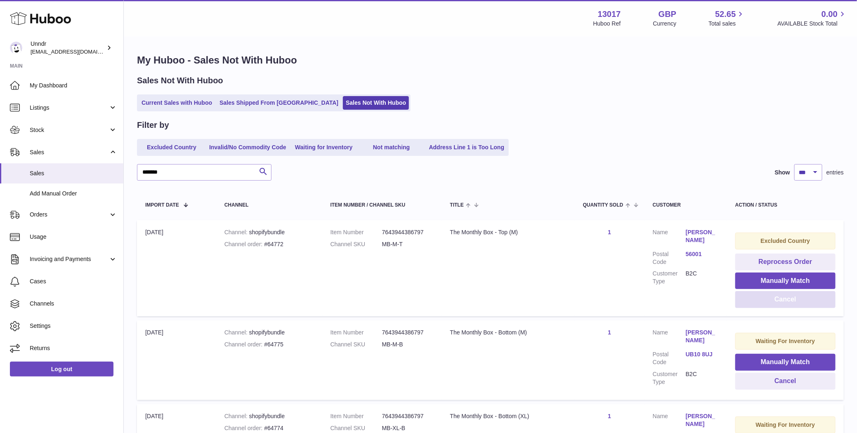
click at [780, 299] on button "Cancel" at bounding box center [785, 299] width 100 height 17
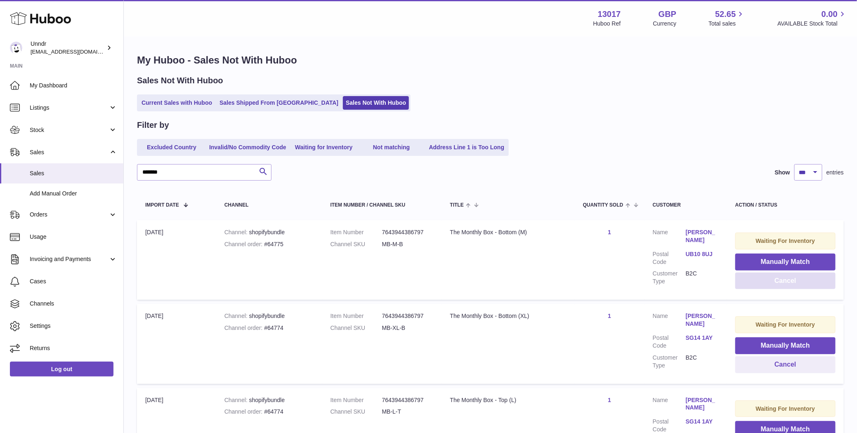
click at [785, 279] on button "Cancel" at bounding box center [785, 281] width 100 height 17
click at [783, 283] on button "Cancel" at bounding box center [785, 281] width 100 height 17
click at [783, 281] on button "Cancel" at bounding box center [785, 281] width 100 height 17
click at [783, 282] on button "Cancel" at bounding box center [785, 281] width 100 height 17
click at [783, 283] on button "Cancel" at bounding box center [785, 281] width 100 height 17
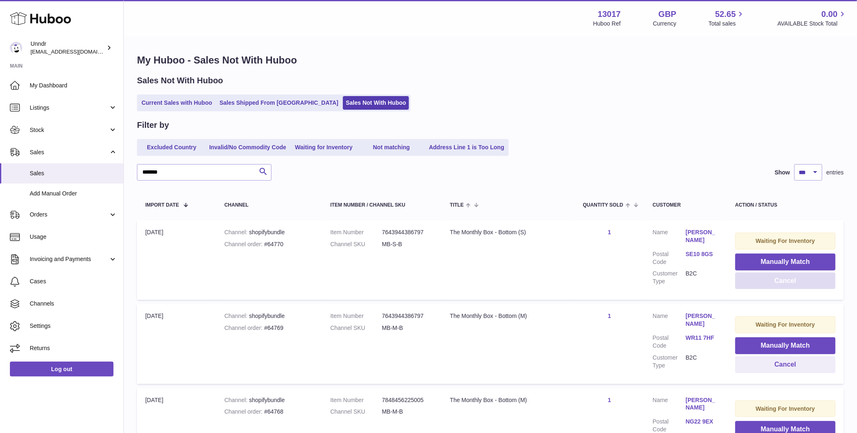
click at [782, 284] on button "Cancel" at bounding box center [785, 281] width 100 height 17
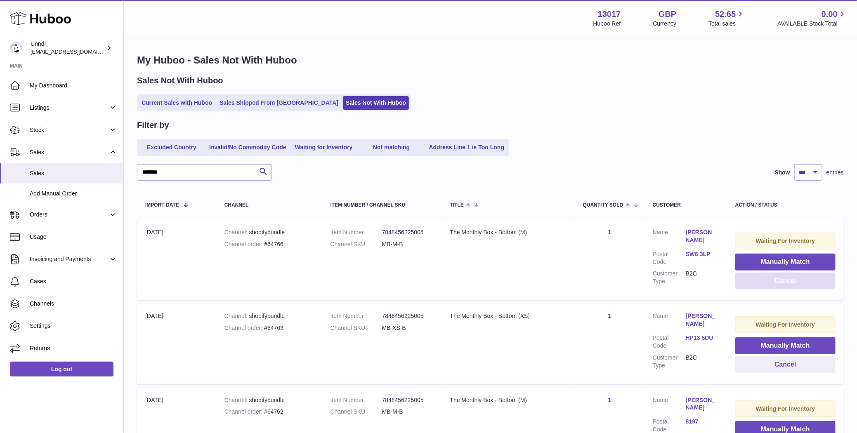
click at [782, 284] on button "Cancel" at bounding box center [785, 281] width 100 height 17
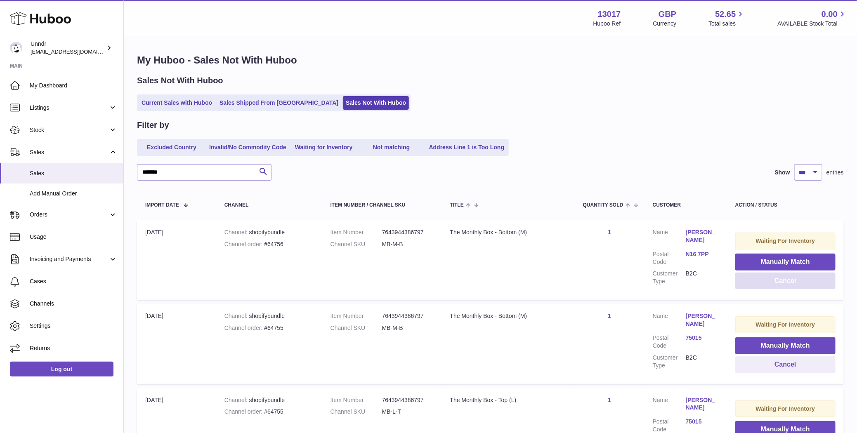
click at [782, 284] on button "Cancel" at bounding box center [785, 281] width 100 height 17
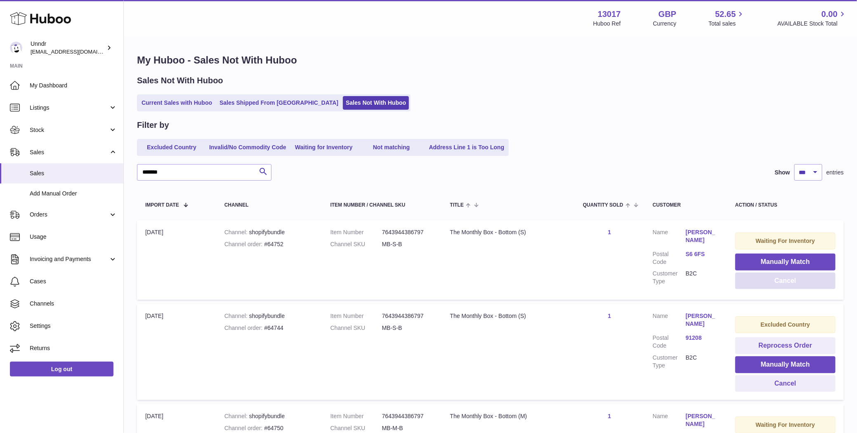
click at [782, 284] on button "Cancel" at bounding box center [785, 281] width 100 height 17
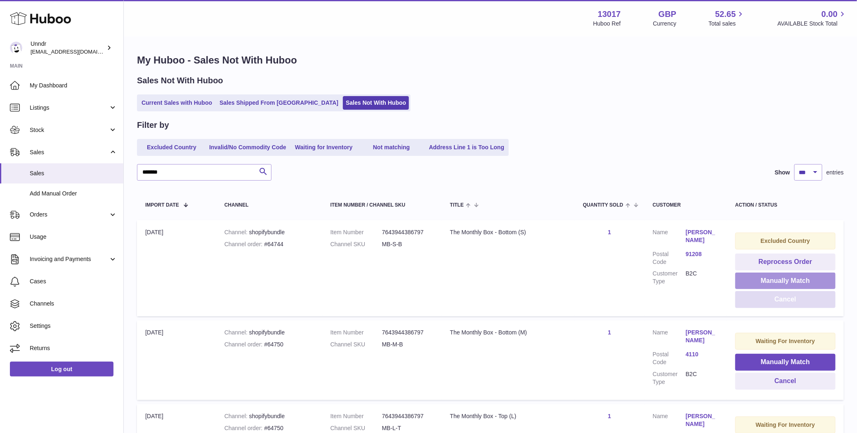
click at [782, 284] on button "Manually Match" at bounding box center [785, 281] width 100 height 17
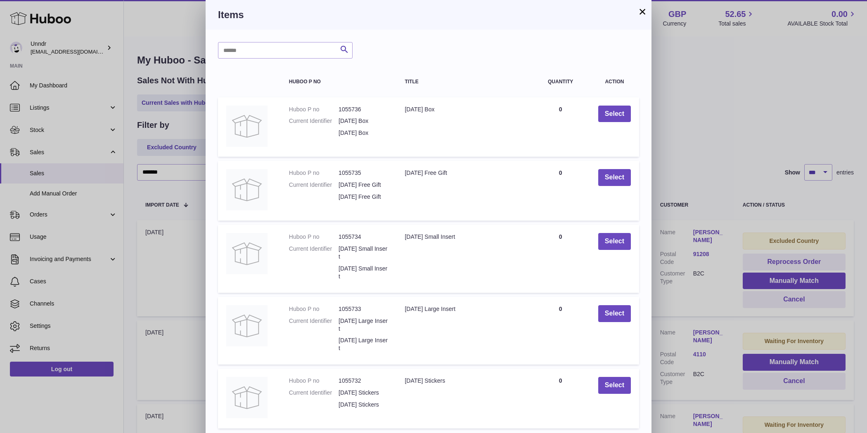
click at [641, 9] on button "×" at bounding box center [642, 12] width 10 height 10
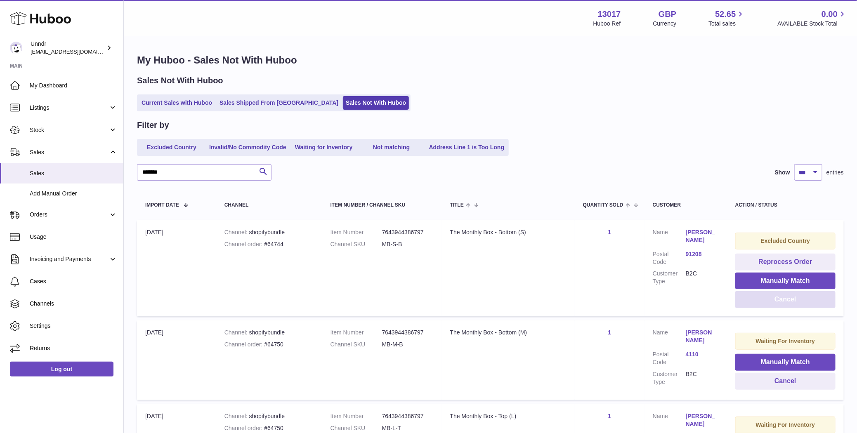
click at [803, 298] on button "Cancel" at bounding box center [785, 299] width 100 height 17
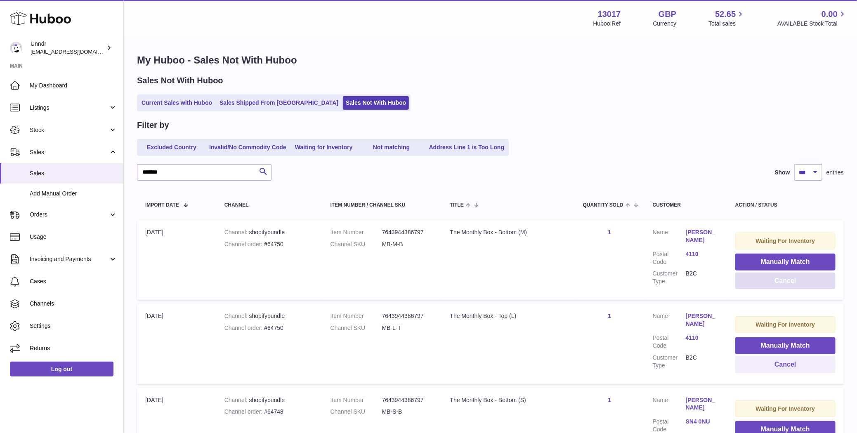
click at [794, 281] on button "Cancel" at bounding box center [785, 281] width 100 height 17
click at [793, 284] on button "Cancel" at bounding box center [785, 281] width 100 height 17
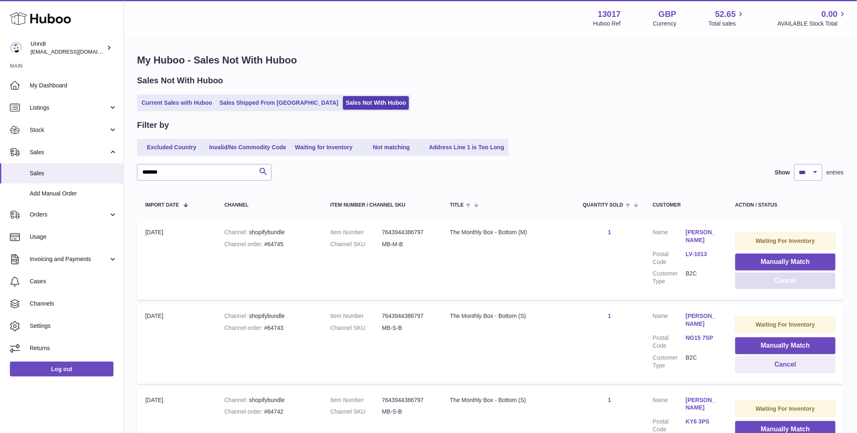
click at [793, 284] on button "Cancel" at bounding box center [785, 281] width 100 height 17
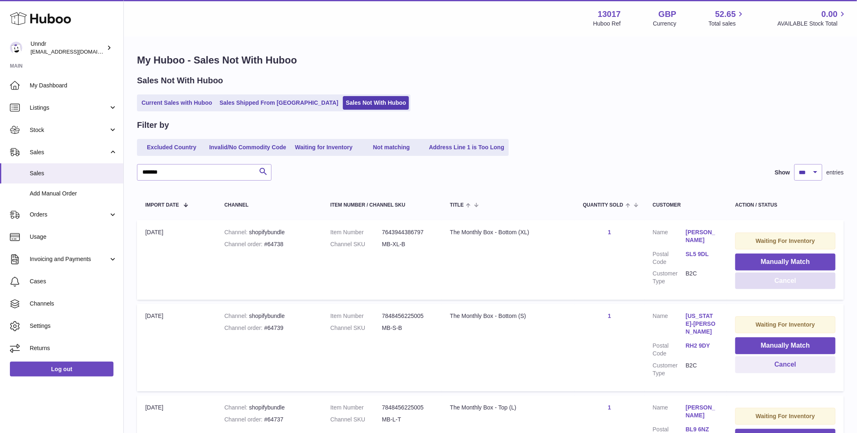
click at [793, 284] on button "Cancel" at bounding box center [785, 281] width 100 height 17
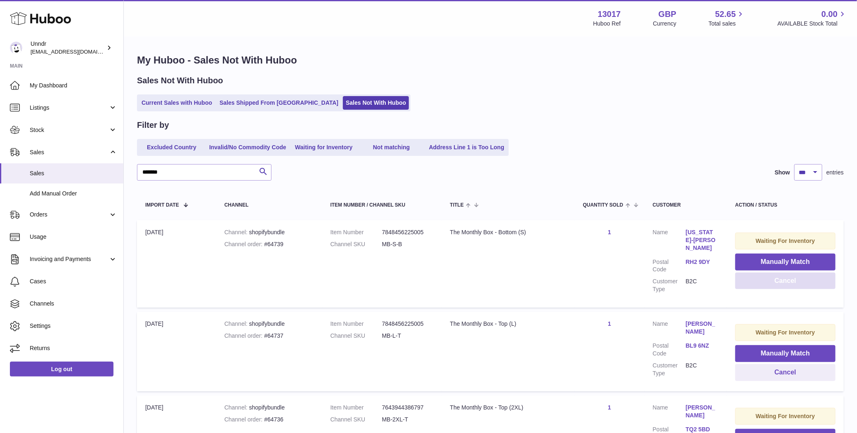
click at [793, 284] on button "Cancel" at bounding box center [785, 281] width 100 height 17
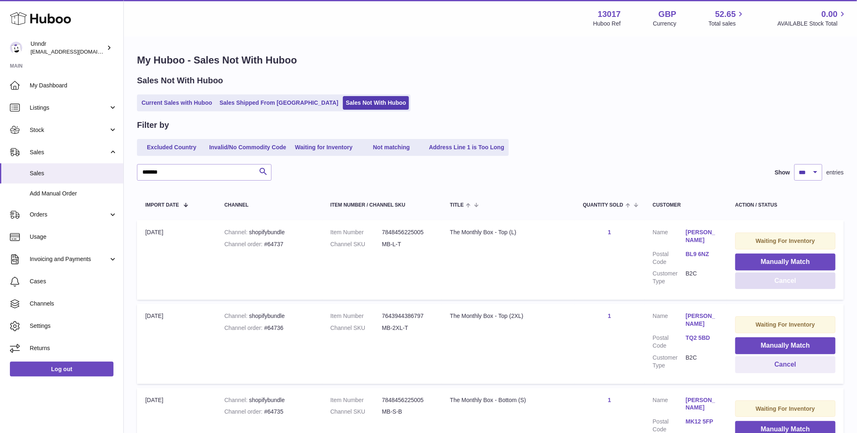
click at [793, 284] on button "Cancel" at bounding box center [785, 281] width 100 height 17
click at [789, 284] on button "Cancel" at bounding box center [785, 281] width 100 height 17
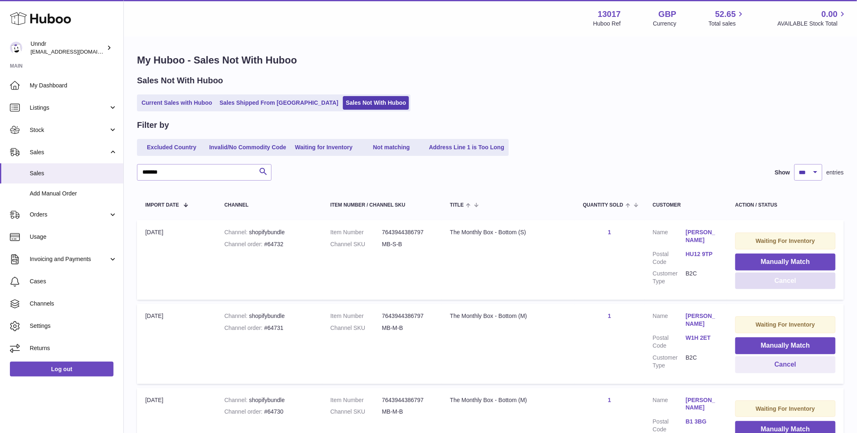
click at [795, 282] on button "Cancel" at bounding box center [785, 281] width 100 height 17
click at [794, 283] on button "Cancel" at bounding box center [785, 281] width 100 height 17
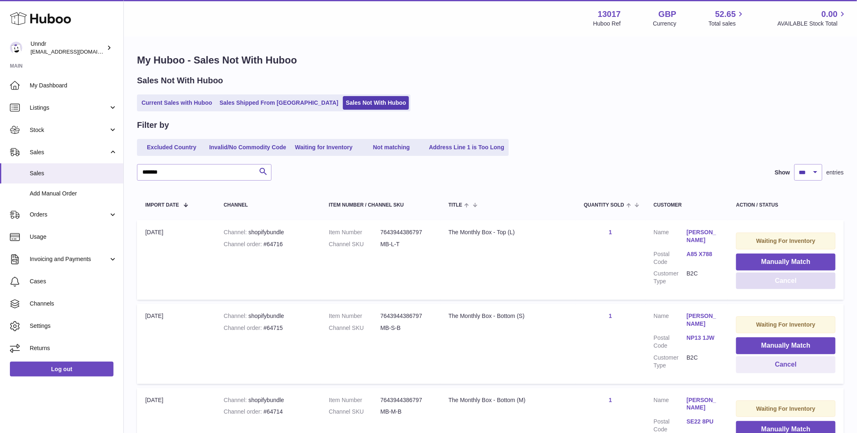
click at [794, 283] on button "Cancel" at bounding box center [785, 281] width 99 height 17
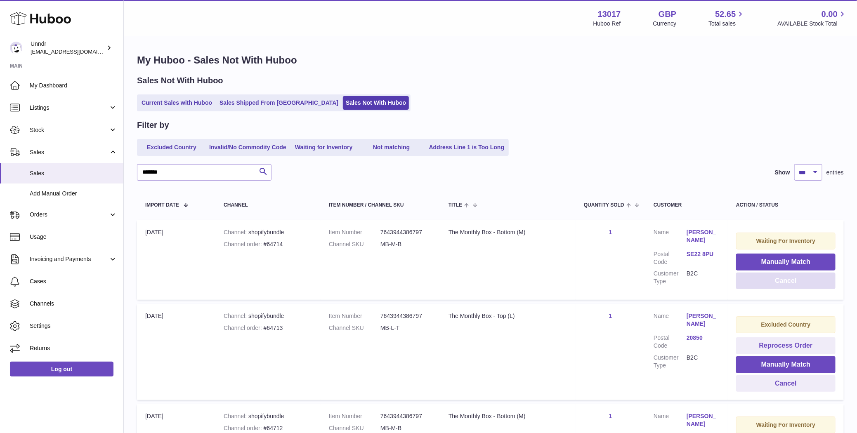
click at [794, 283] on button "Cancel" at bounding box center [785, 281] width 99 height 17
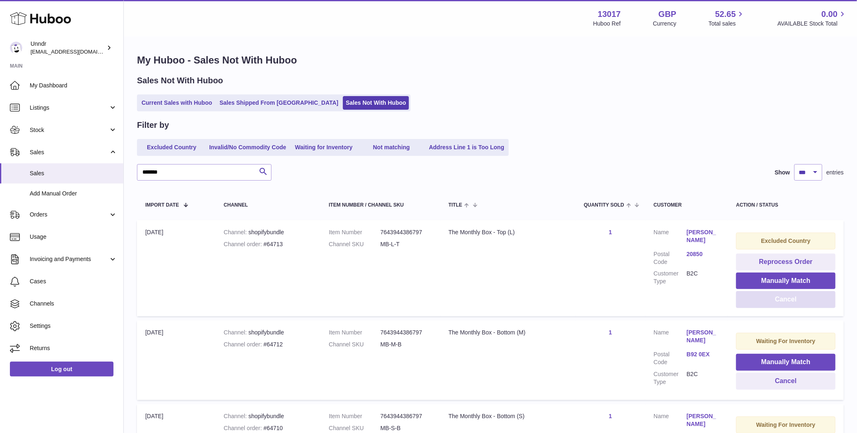
click at [794, 300] on button "Cancel" at bounding box center [785, 299] width 99 height 17
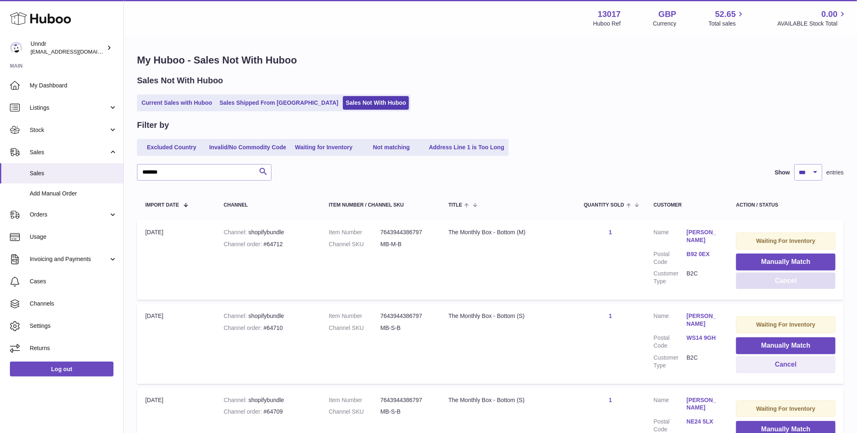
click at [799, 284] on button "Cancel" at bounding box center [785, 281] width 99 height 17
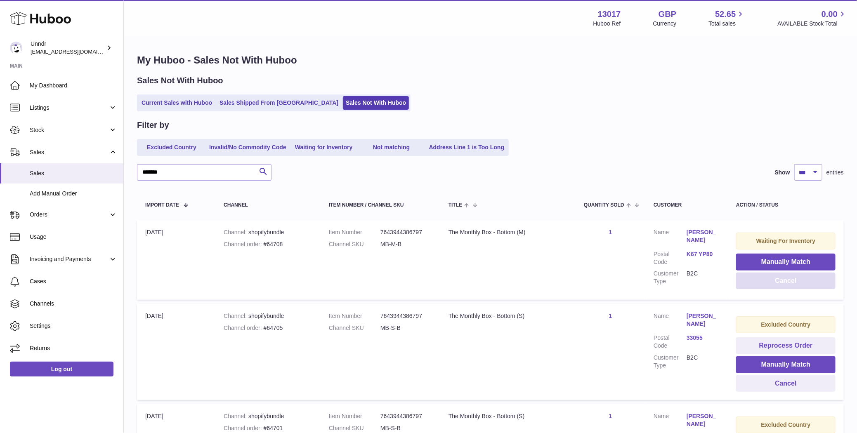
click at [799, 284] on button "Cancel" at bounding box center [785, 281] width 99 height 17
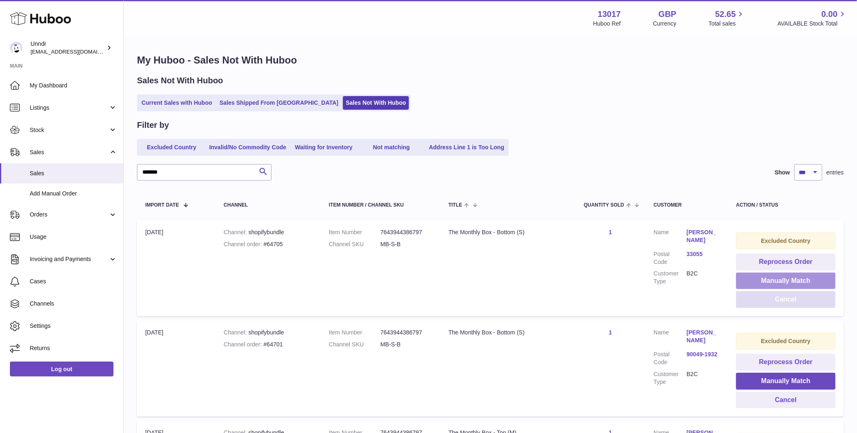
click at [799, 284] on button "Manually Match" at bounding box center [785, 281] width 99 height 17
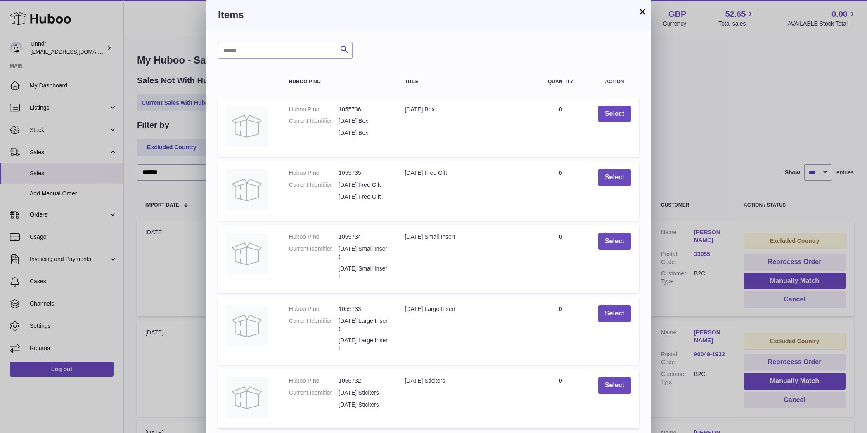
click at [644, 14] on button "×" at bounding box center [642, 12] width 10 height 10
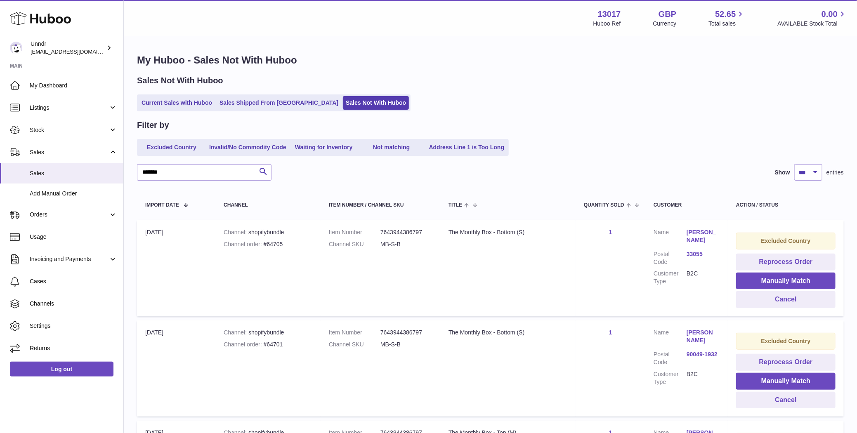
click at [699, 253] on link "33055" at bounding box center [703, 255] width 33 height 8
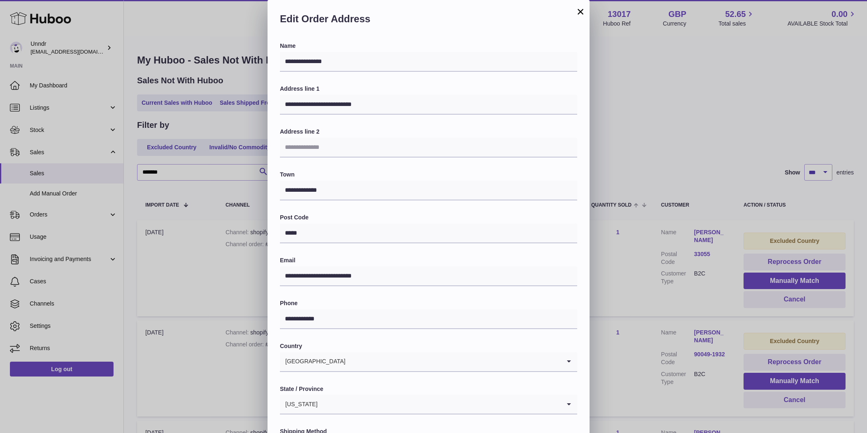
click at [670, 332] on div "**********" at bounding box center [433, 247] width 867 height 495
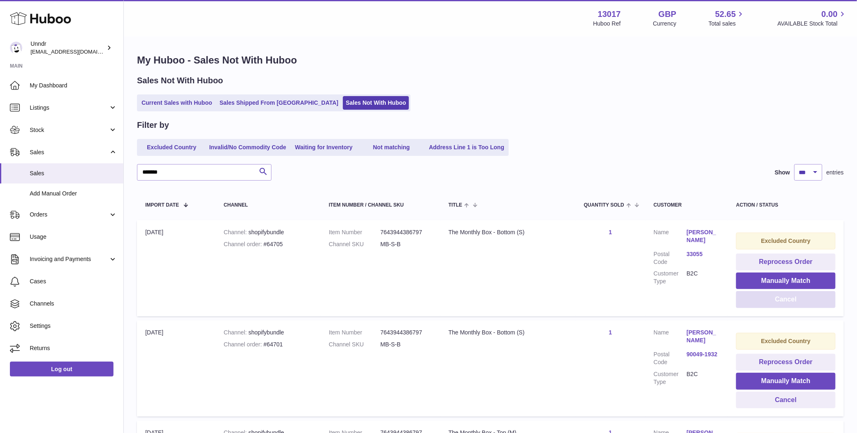
click at [796, 302] on button "Cancel" at bounding box center [785, 299] width 99 height 17
click at [793, 306] on button "Cancel" at bounding box center [785, 299] width 99 height 17
click at [793, 300] on button "Cancel" at bounding box center [785, 299] width 99 height 17
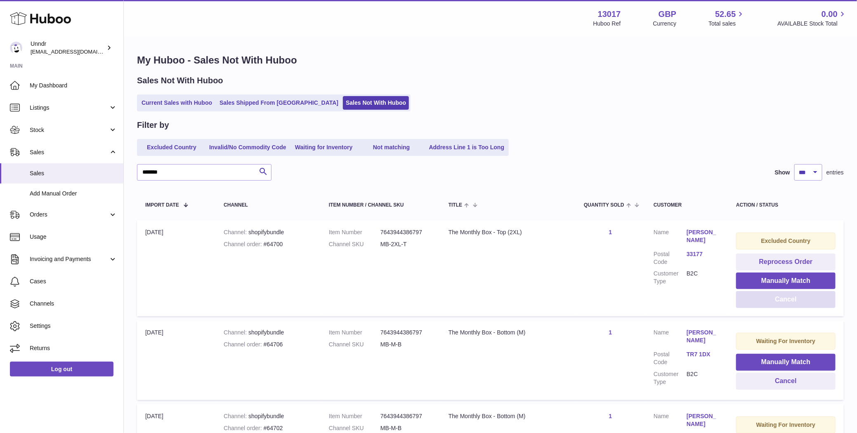
click at [793, 300] on button "Cancel" at bounding box center [785, 299] width 99 height 17
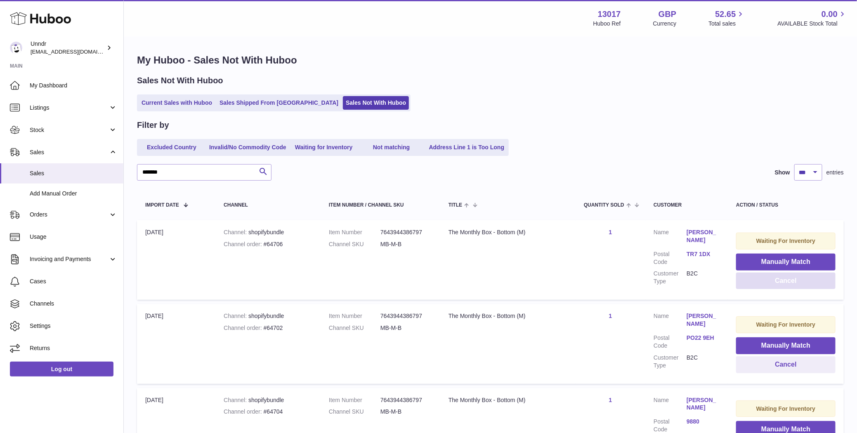
click at [793, 281] on button "Cancel" at bounding box center [785, 281] width 99 height 17
click at [782, 274] on button "Cancel" at bounding box center [785, 281] width 99 height 17
click at [783, 284] on button "Cancel" at bounding box center [785, 281] width 99 height 17
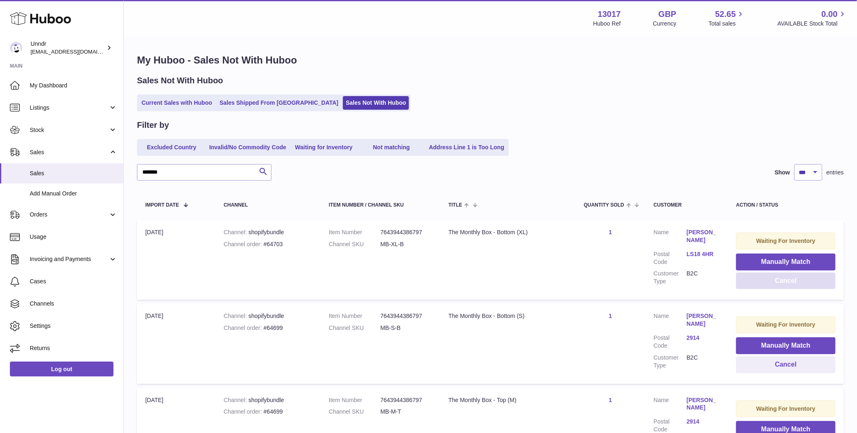
click at [783, 284] on button "Cancel" at bounding box center [785, 281] width 99 height 17
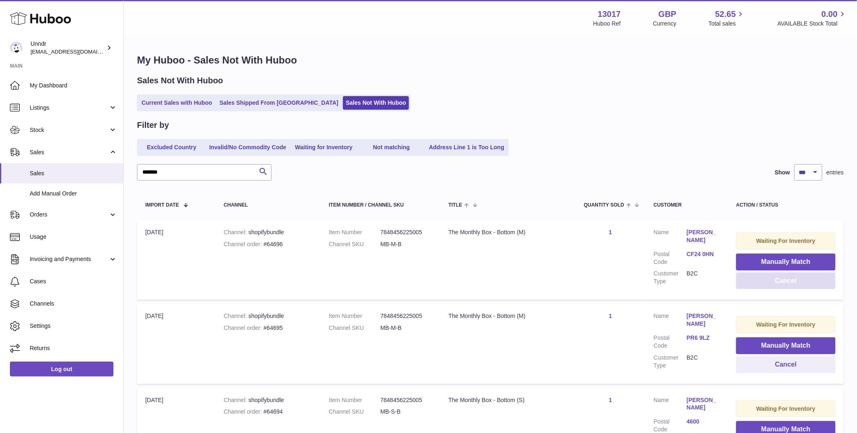
click at [783, 284] on button "Cancel" at bounding box center [785, 281] width 99 height 17
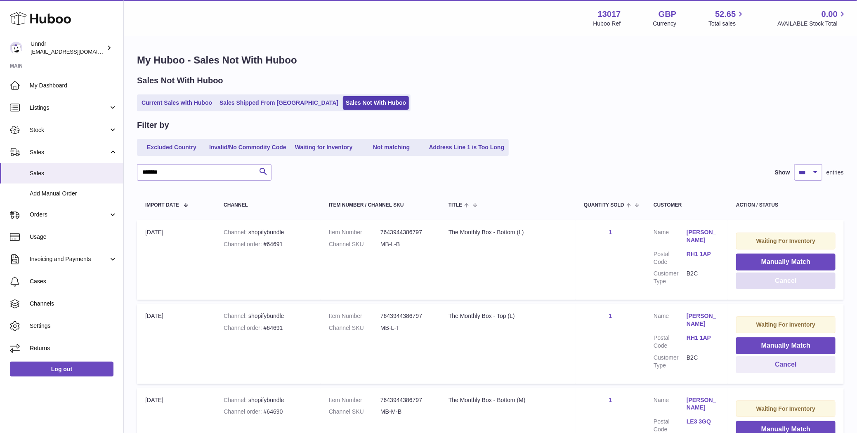
click at [783, 284] on button "Cancel" at bounding box center [785, 281] width 99 height 17
click at [784, 284] on button "Cancel" at bounding box center [785, 281] width 99 height 17
click at [768, 281] on button "Cancel" at bounding box center [785, 281] width 99 height 17
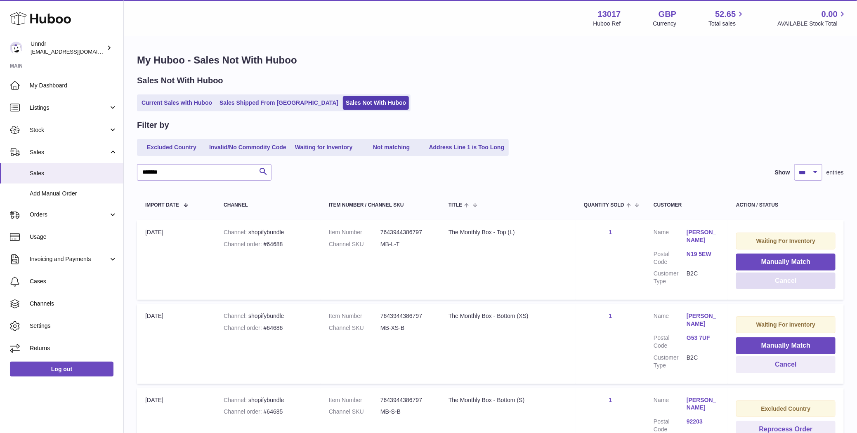
click at [768, 281] on button "Cancel" at bounding box center [785, 281] width 99 height 17
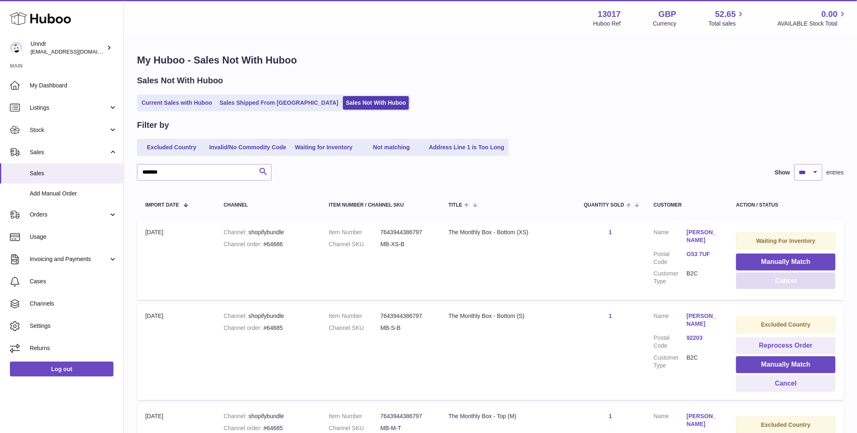
click at [768, 281] on button "Cancel" at bounding box center [785, 281] width 99 height 17
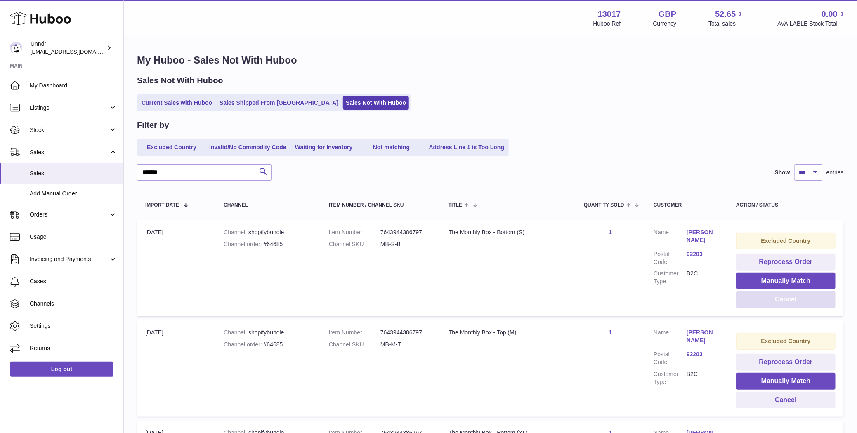
click at [772, 301] on button "Cancel" at bounding box center [785, 299] width 99 height 17
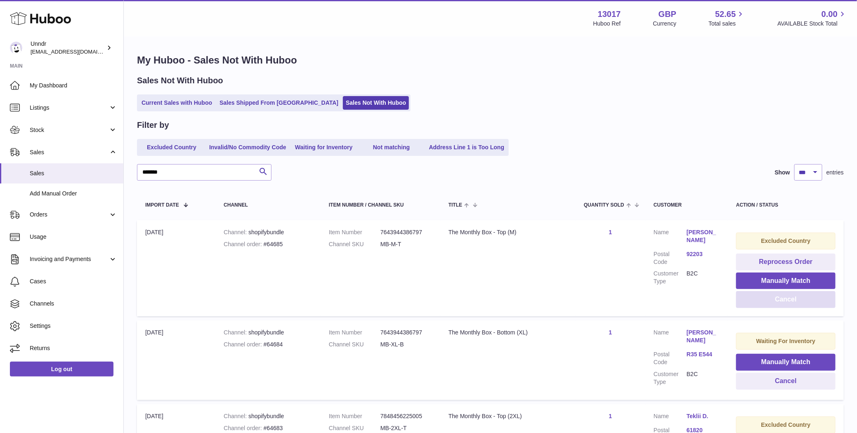
click at [778, 298] on button "Cancel" at bounding box center [785, 299] width 99 height 17
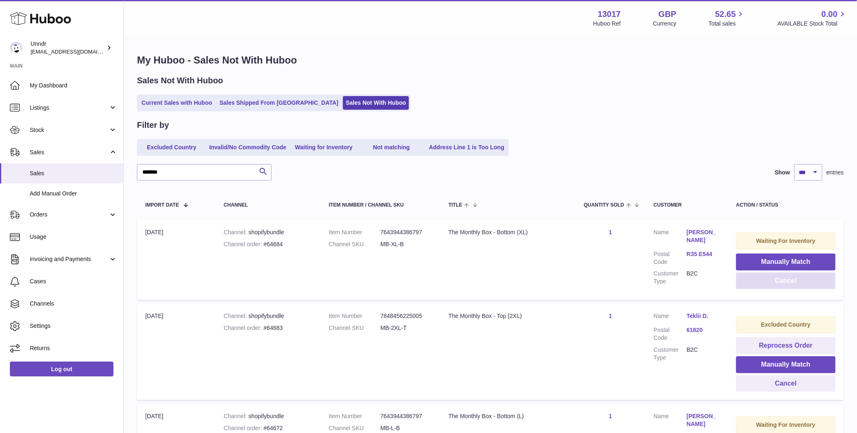
click at [778, 279] on button "Cancel" at bounding box center [785, 281] width 99 height 17
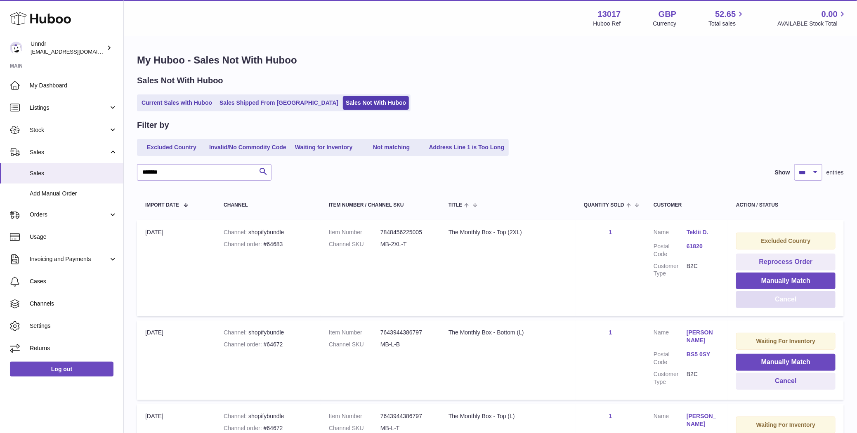
click at [778, 303] on button "Cancel" at bounding box center [785, 299] width 99 height 17
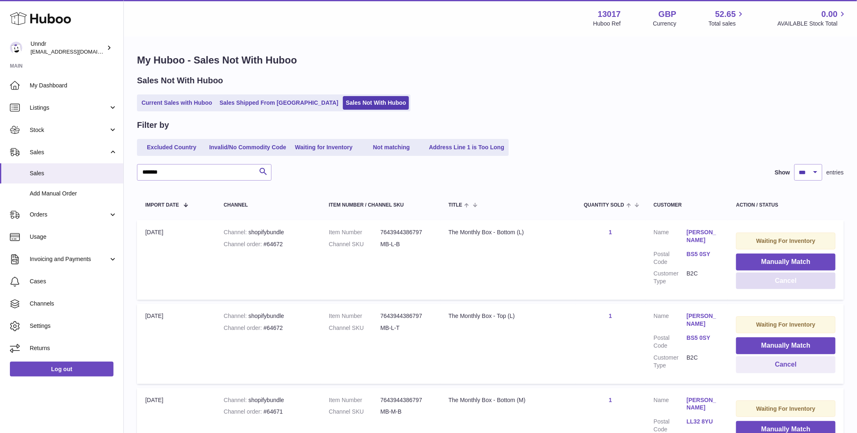
click at [784, 283] on button "Cancel" at bounding box center [785, 281] width 99 height 17
click at [783, 284] on button "Cancel" at bounding box center [785, 281] width 99 height 17
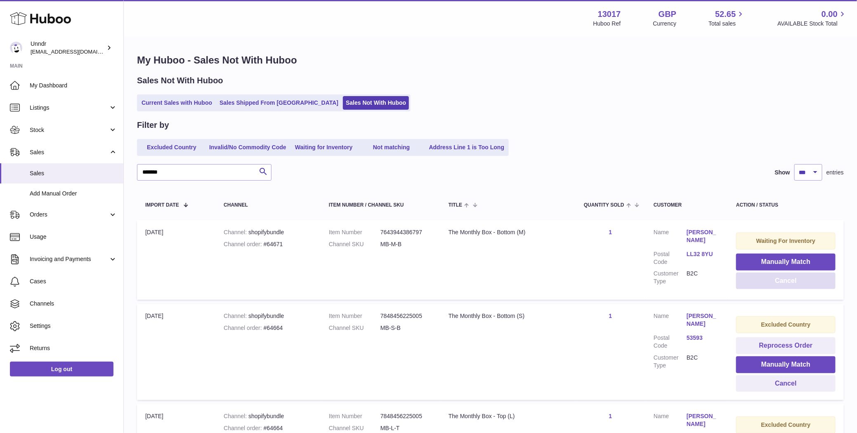
click at [783, 280] on button "Cancel" at bounding box center [785, 281] width 99 height 17
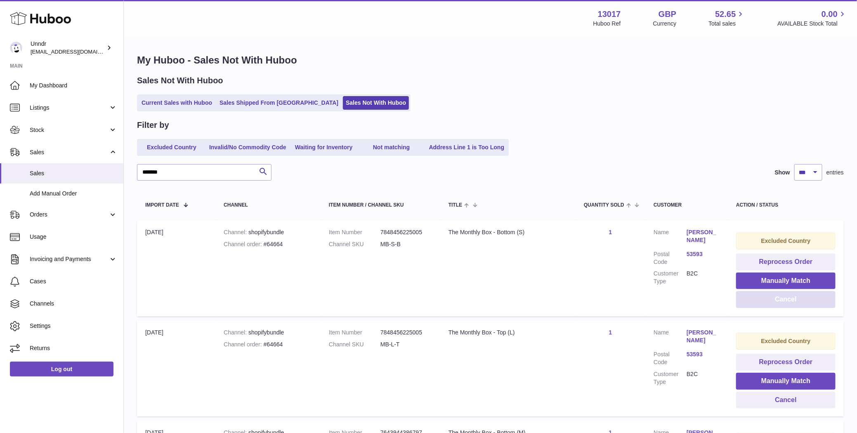
click at [783, 301] on button "Cancel" at bounding box center [785, 299] width 99 height 17
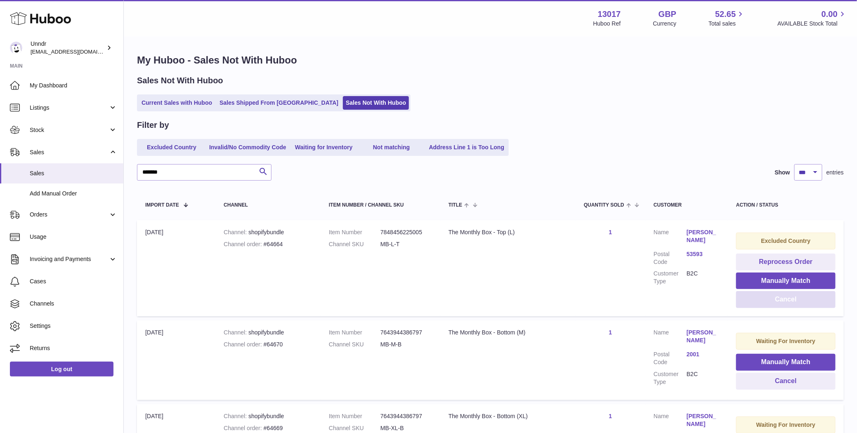
click at [782, 300] on button "Cancel" at bounding box center [785, 299] width 99 height 17
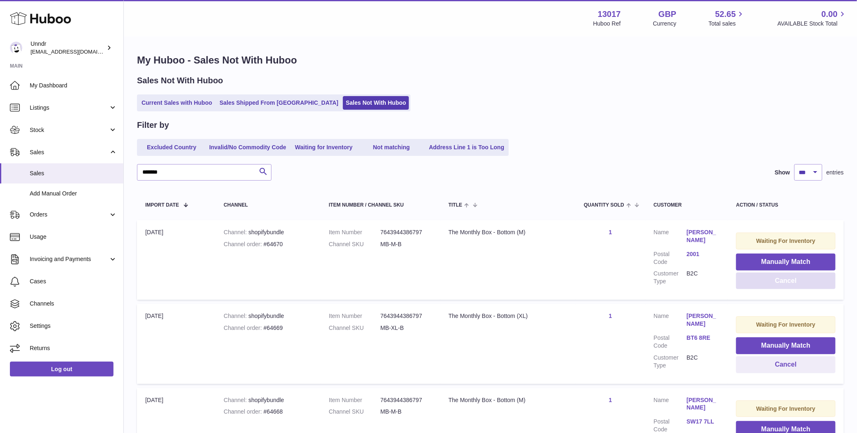
click at [787, 284] on button "Cancel" at bounding box center [785, 281] width 99 height 17
click at [786, 285] on button "Cancel" at bounding box center [785, 281] width 99 height 17
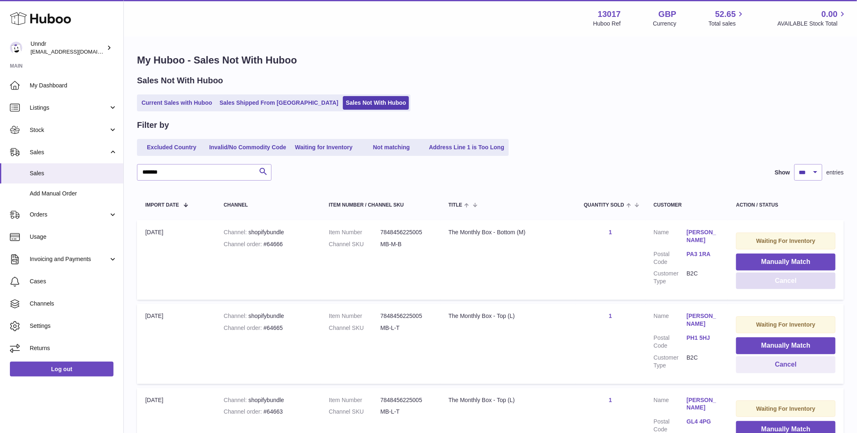
click at [786, 285] on button "Cancel" at bounding box center [785, 281] width 99 height 17
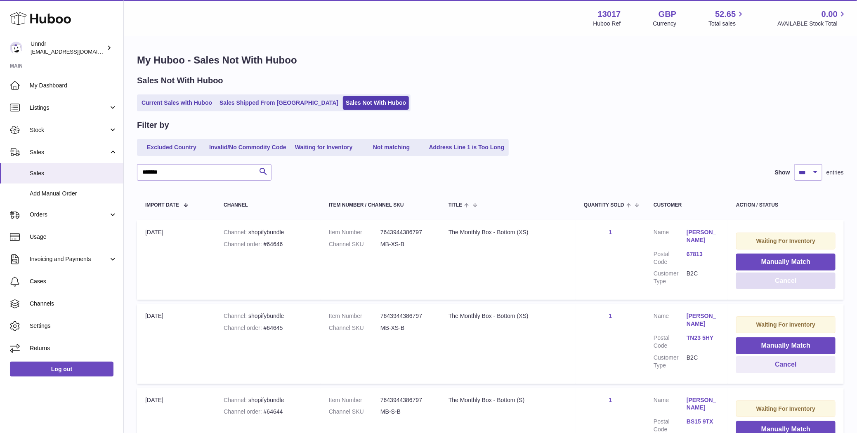
click at [786, 285] on button "Cancel" at bounding box center [785, 281] width 99 height 17
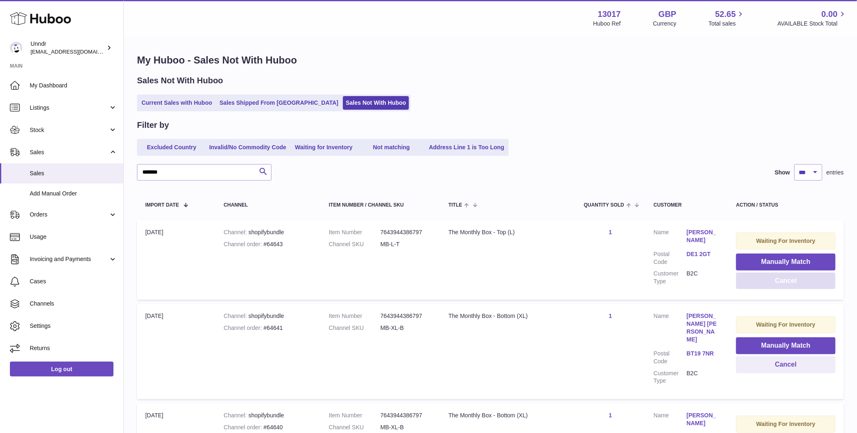
click at [786, 285] on button "Cancel" at bounding box center [785, 281] width 99 height 17
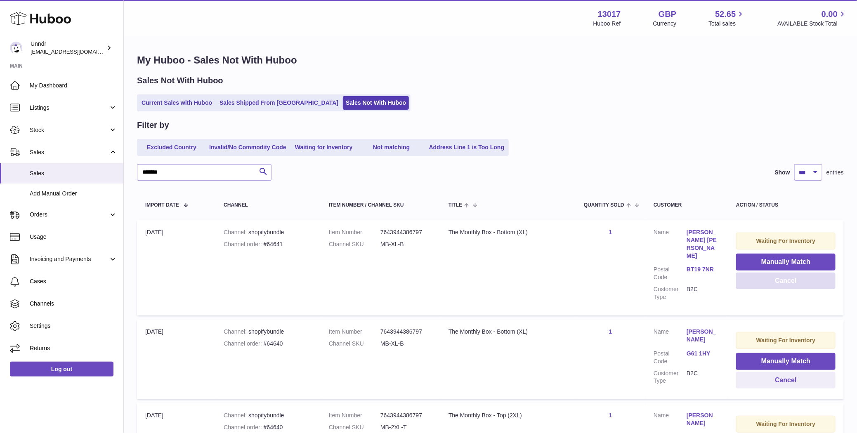
click at [775, 283] on button "Cancel" at bounding box center [785, 281] width 99 height 17
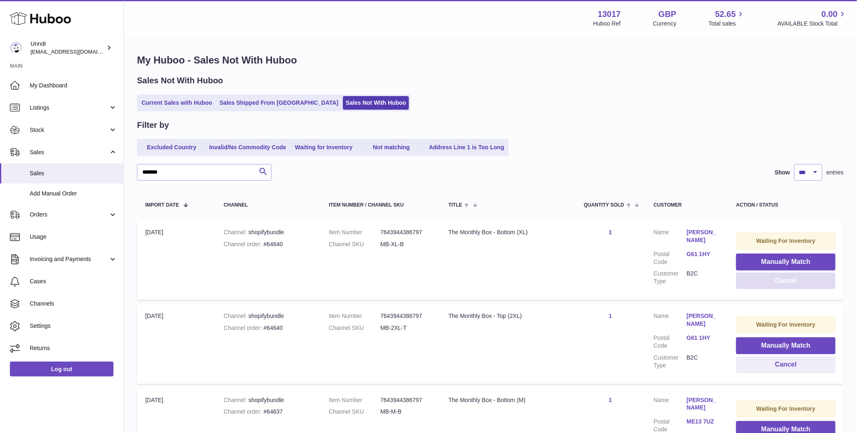
click at [775, 283] on button "Cancel" at bounding box center [785, 281] width 99 height 17
click at [775, 286] on button "Cancel" at bounding box center [785, 281] width 99 height 17
click at [775, 285] on button "Cancel" at bounding box center [785, 281] width 99 height 17
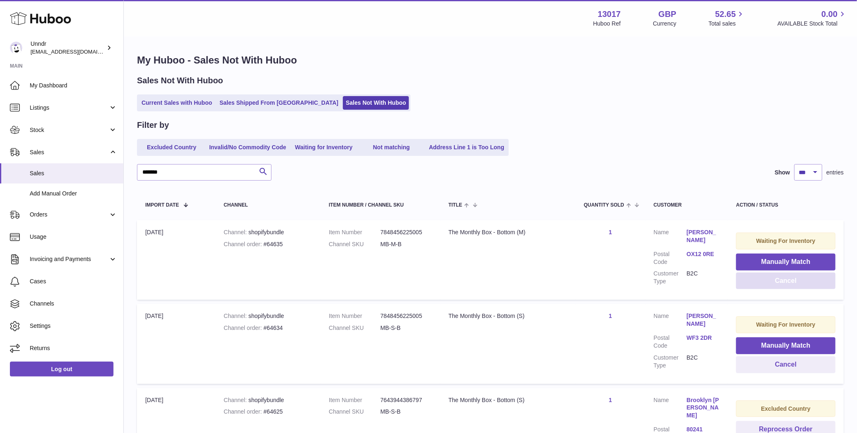
click at [775, 284] on button "Cancel" at bounding box center [785, 281] width 99 height 17
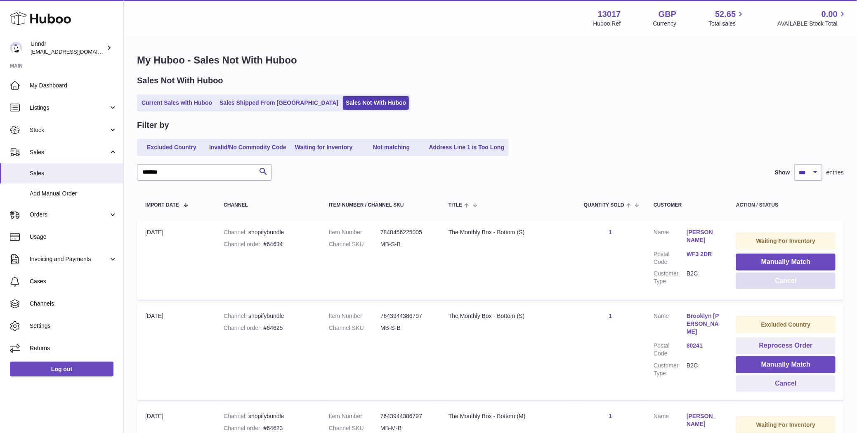
click at [774, 283] on button "Cancel" at bounding box center [785, 281] width 99 height 17
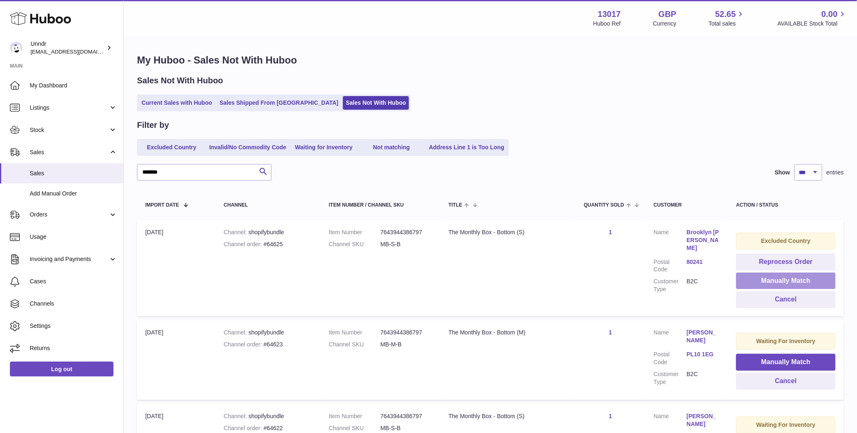
click at [774, 283] on button "Manually Match" at bounding box center [785, 281] width 99 height 17
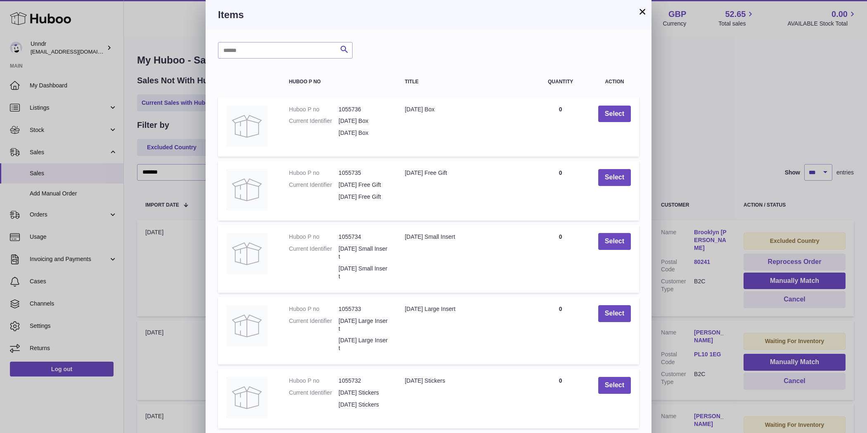
click at [641, 9] on button "×" at bounding box center [642, 12] width 10 height 10
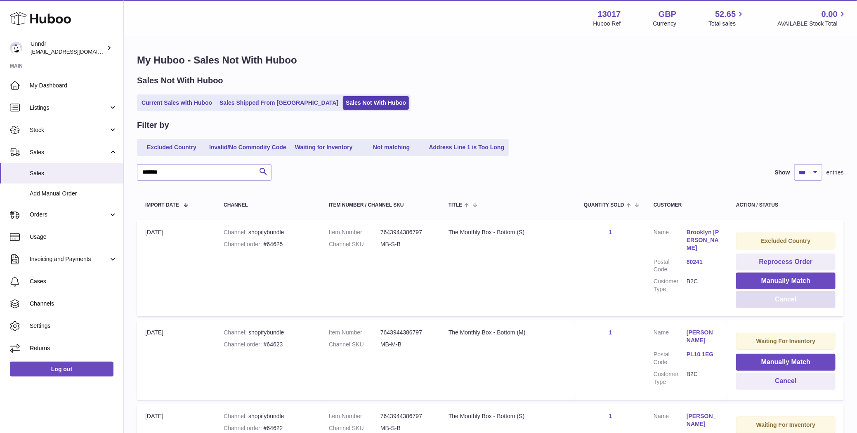
click at [781, 300] on button "Cancel" at bounding box center [785, 299] width 99 height 17
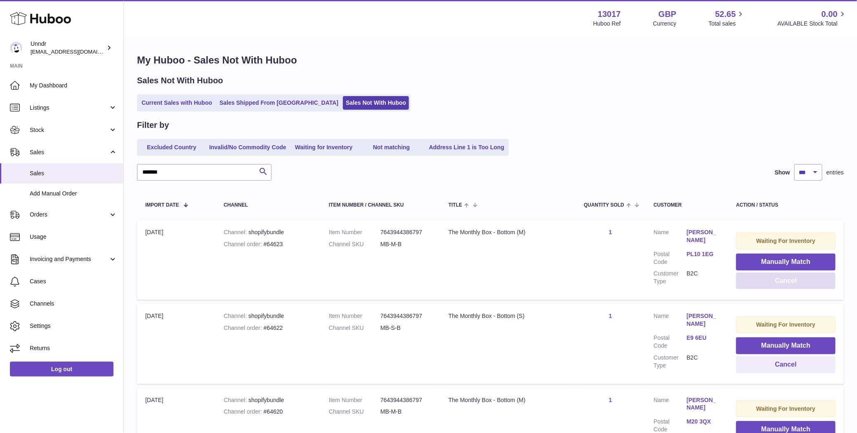
click at [777, 284] on button "Cancel" at bounding box center [785, 281] width 99 height 17
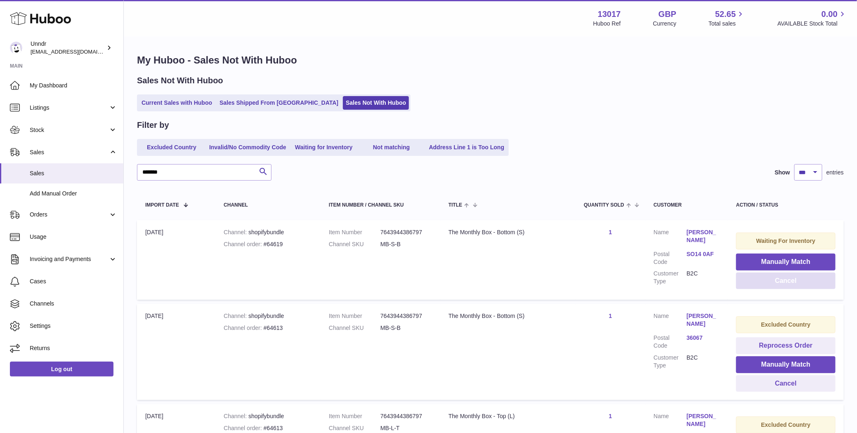
click at [777, 284] on button "Cancel" at bounding box center [785, 281] width 99 height 17
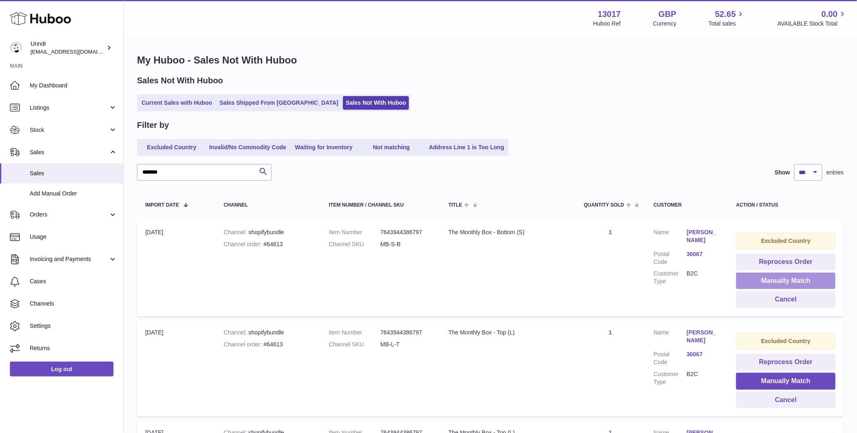
click at [777, 280] on button "Manually Match" at bounding box center [785, 281] width 99 height 17
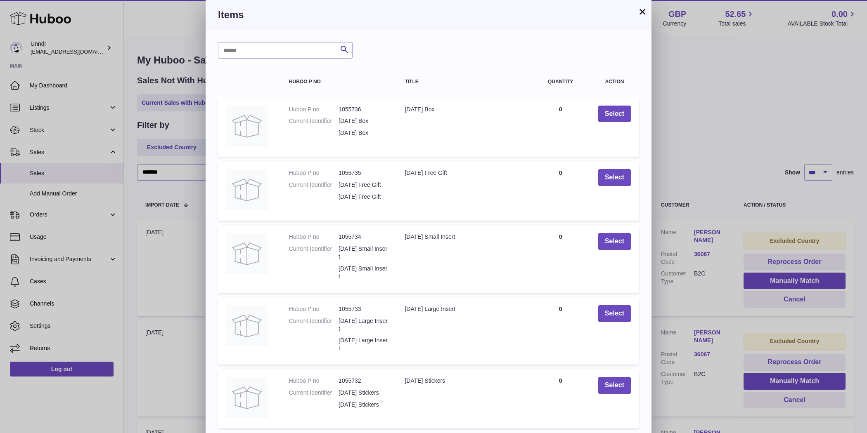
click at [642, 10] on button "×" at bounding box center [642, 12] width 10 height 10
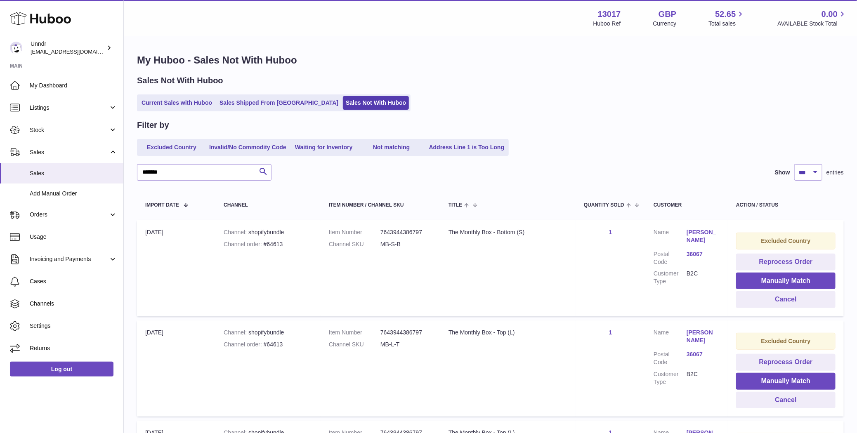
click at [765, 308] on td "Excluded Country Reprocess Order Manually Match Cancel" at bounding box center [786, 268] width 116 height 96
click at [766, 302] on button "Cancel" at bounding box center [785, 299] width 99 height 17
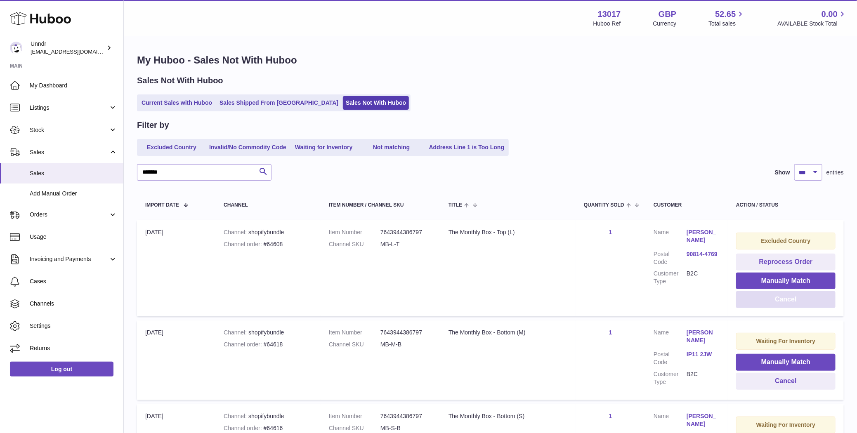
click at [766, 302] on button "Cancel" at bounding box center [785, 299] width 99 height 17
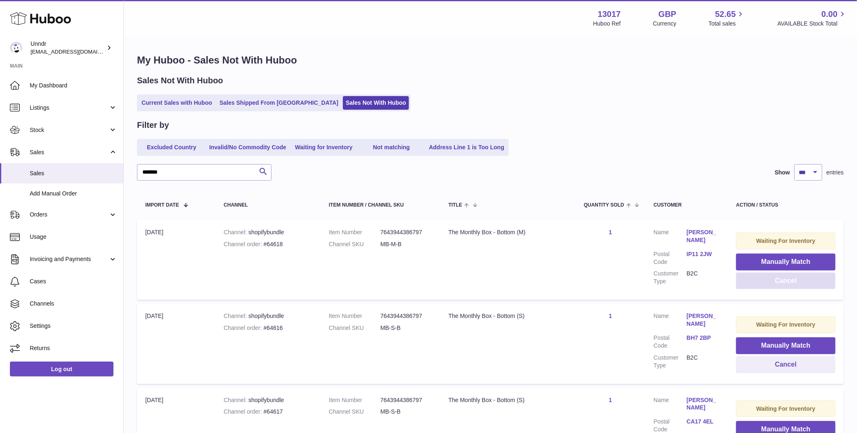
click at [768, 285] on button "Cancel" at bounding box center [785, 281] width 99 height 17
click at [768, 284] on button "Cancel" at bounding box center [785, 281] width 99 height 17
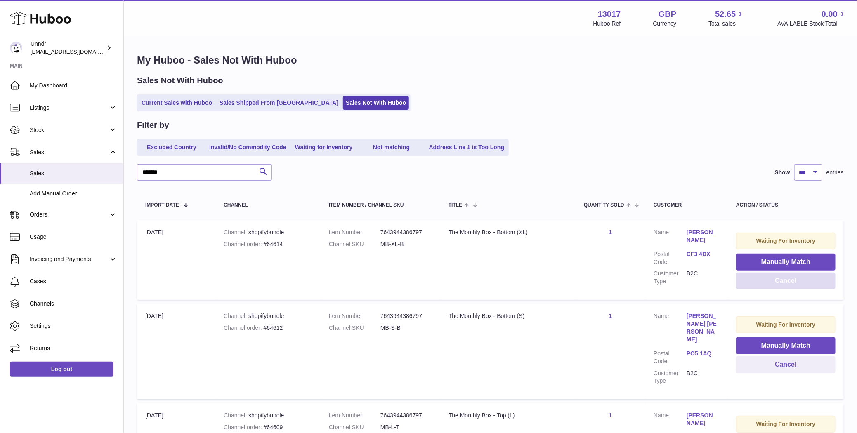
click at [768, 284] on button "Cancel" at bounding box center [785, 281] width 99 height 17
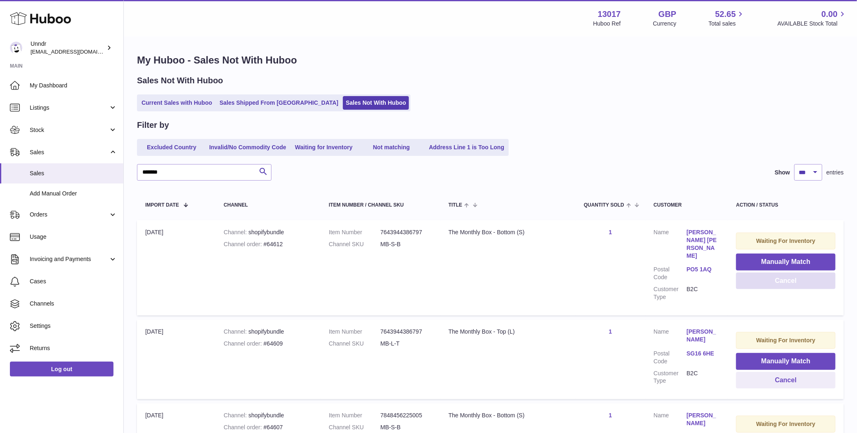
click at [767, 284] on button "Cancel" at bounding box center [785, 281] width 99 height 17
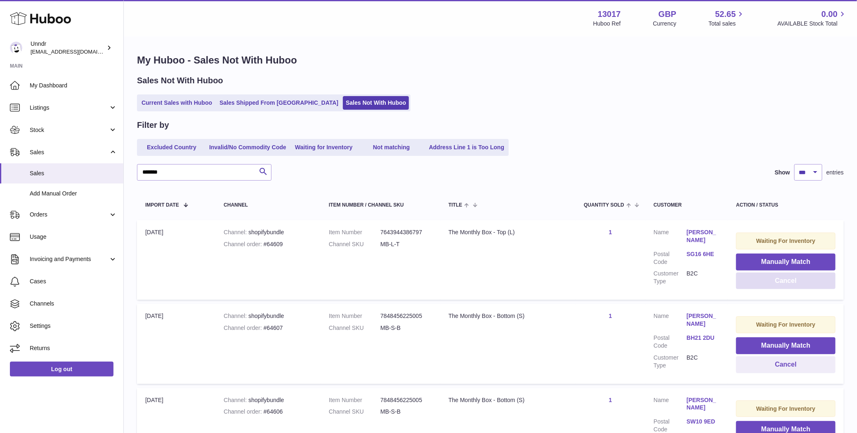
click at [767, 284] on button "Cancel" at bounding box center [785, 281] width 99 height 17
click at [766, 284] on button "Cancel" at bounding box center [785, 281] width 99 height 17
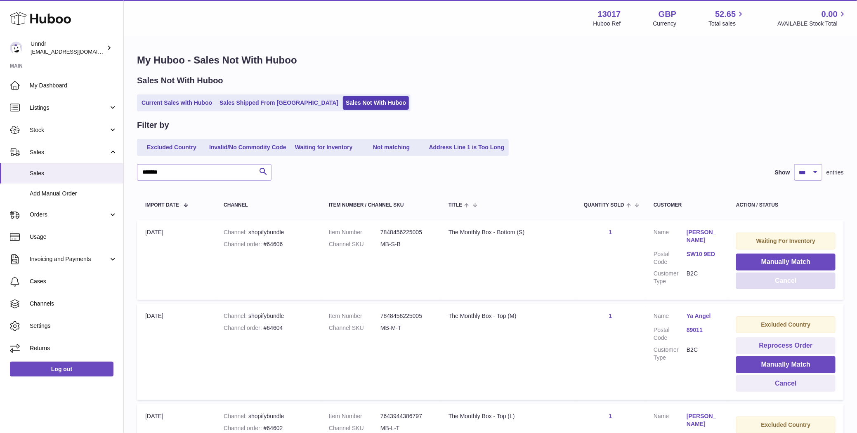
click at [766, 284] on button "Cancel" at bounding box center [785, 281] width 99 height 17
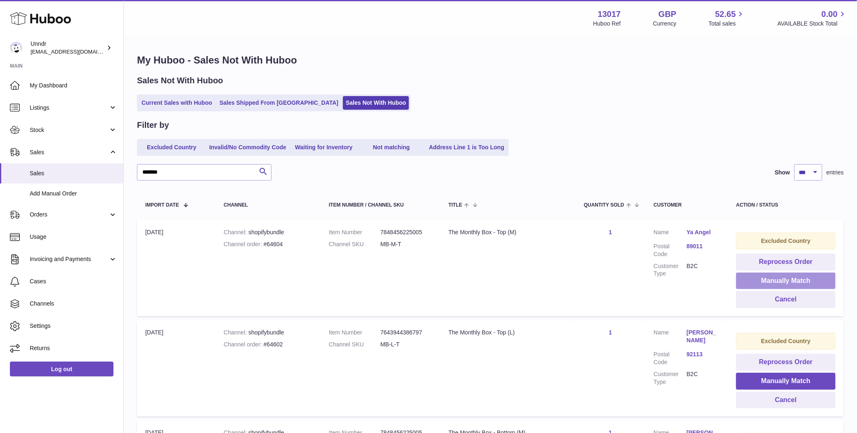
click at [766, 284] on button "Manually Match" at bounding box center [785, 281] width 99 height 17
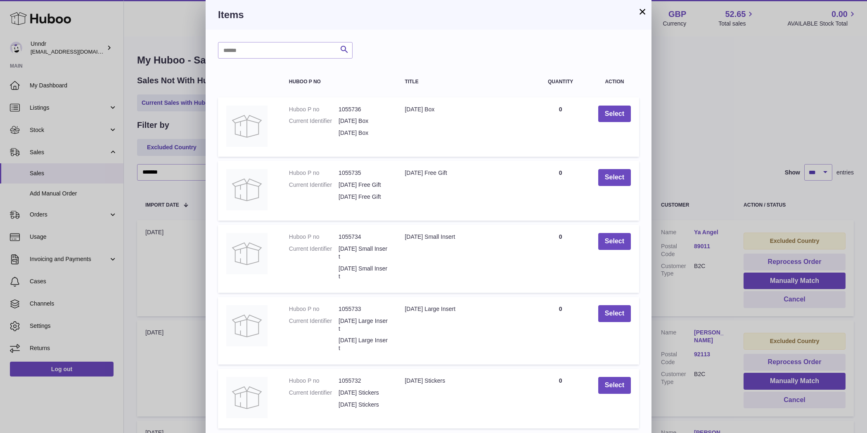
click at [645, 13] on button "×" at bounding box center [642, 12] width 10 height 10
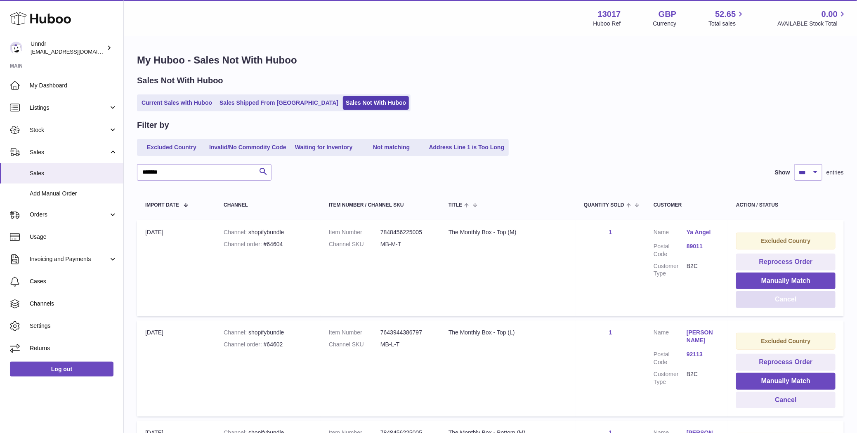
click at [792, 302] on button "Cancel" at bounding box center [785, 299] width 99 height 17
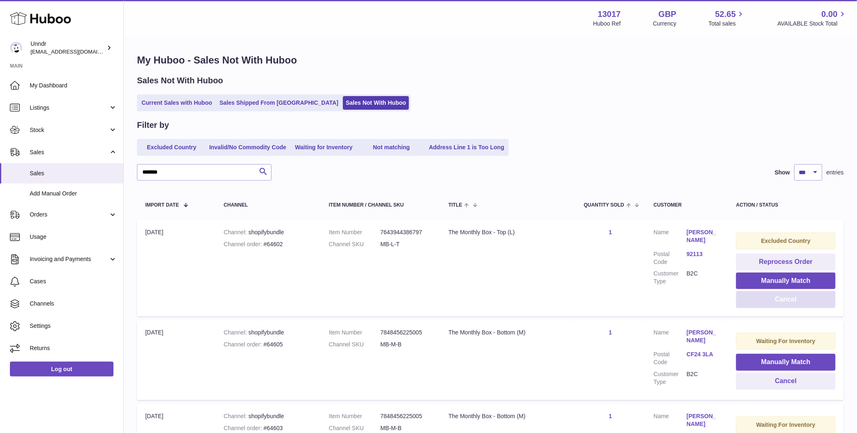
click at [777, 300] on button "Cancel" at bounding box center [785, 299] width 99 height 17
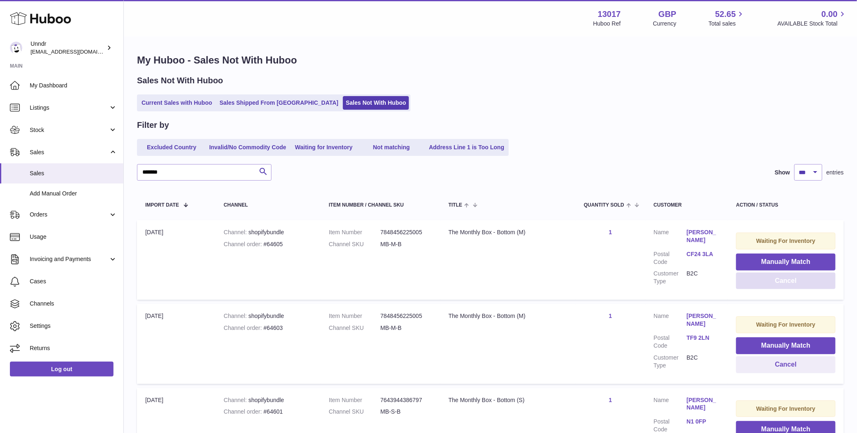
click at [781, 283] on button "Cancel" at bounding box center [785, 281] width 99 height 17
click at [781, 284] on button "Cancel" at bounding box center [785, 281] width 99 height 17
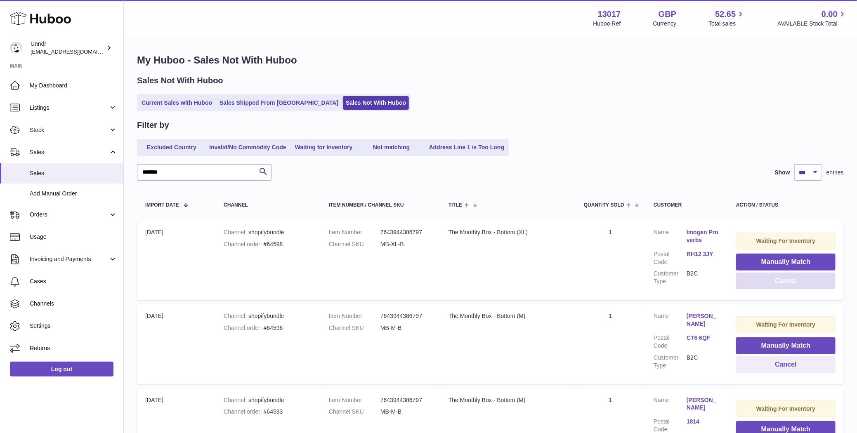
click at [781, 284] on button "Cancel" at bounding box center [785, 281] width 99 height 17
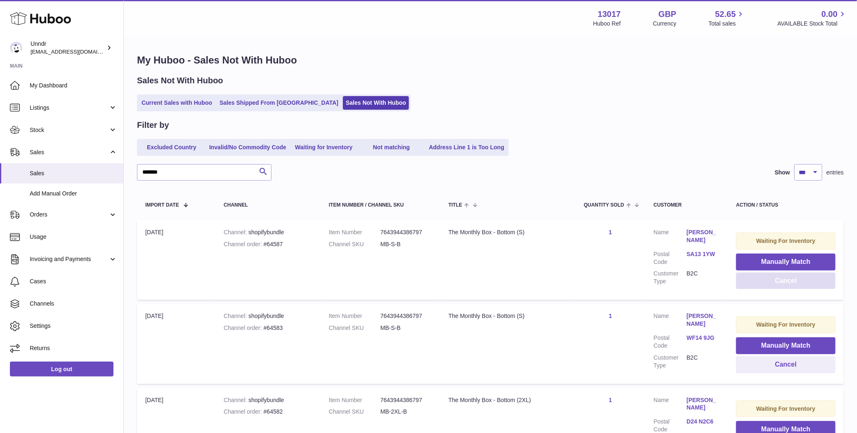
click at [780, 284] on button "Cancel" at bounding box center [785, 281] width 99 height 17
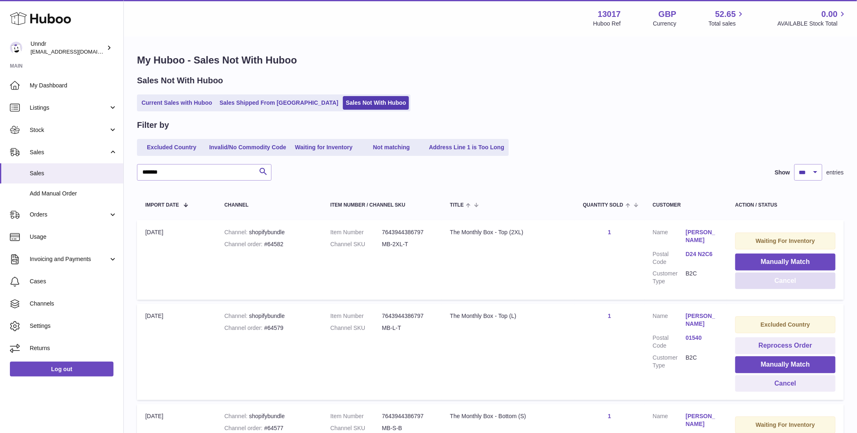
click at [780, 284] on button "Cancel" at bounding box center [785, 281] width 100 height 17
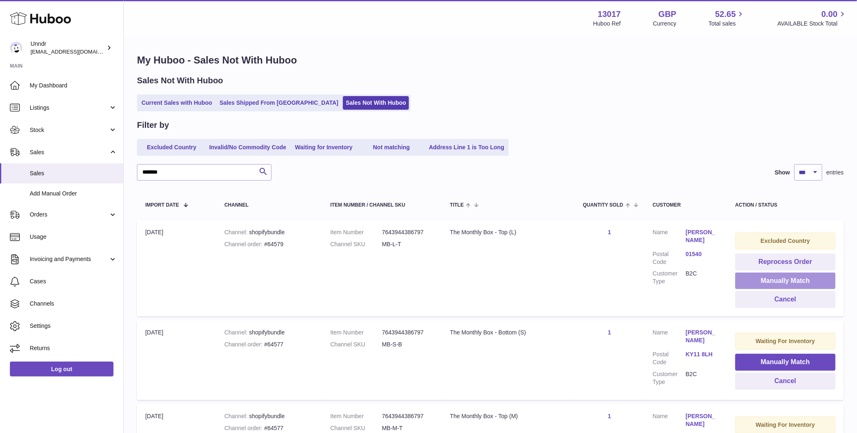
click at [779, 284] on button "Manually Match" at bounding box center [785, 281] width 100 height 17
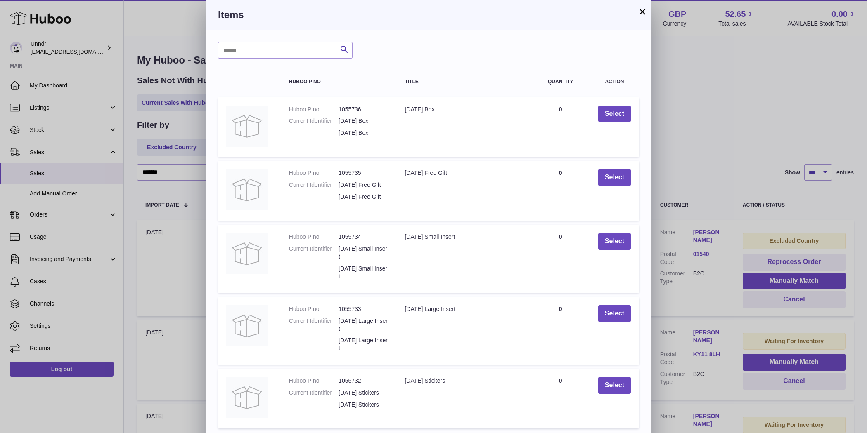
click at [644, 13] on button "×" at bounding box center [642, 12] width 10 height 10
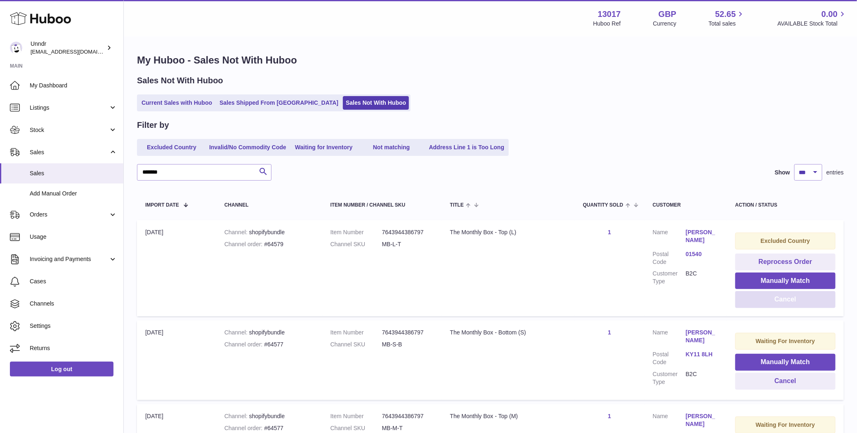
click at [761, 304] on button "Cancel" at bounding box center [785, 299] width 100 height 17
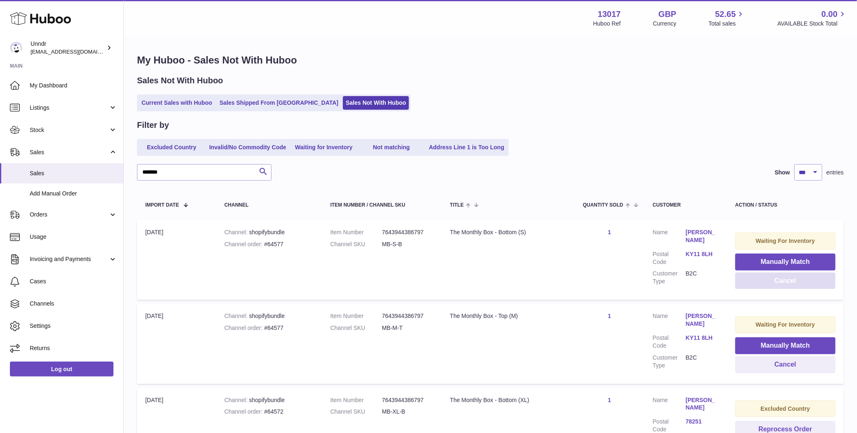
click at [761, 283] on button "Cancel" at bounding box center [785, 281] width 100 height 17
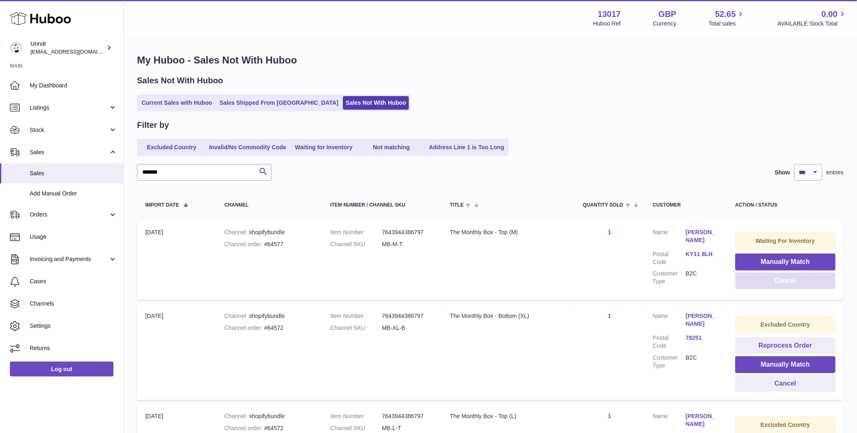
click at [761, 283] on button "Cancel" at bounding box center [785, 281] width 100 height 17
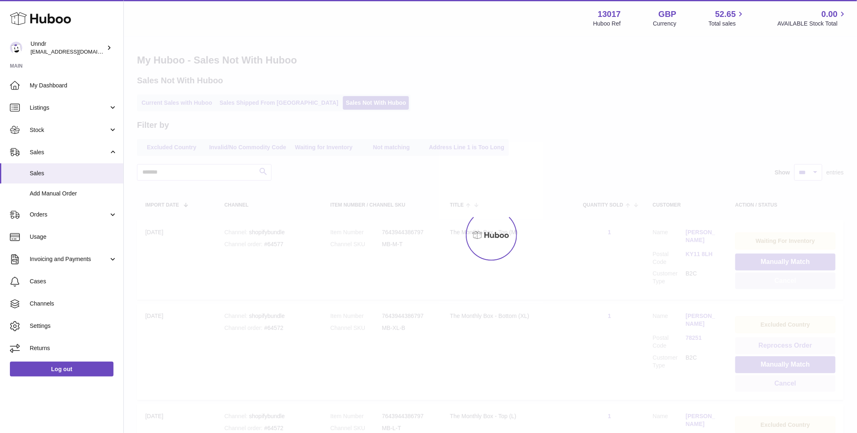
click at [761, 283] on div at bounding box center [490, 235] width 733 height 396
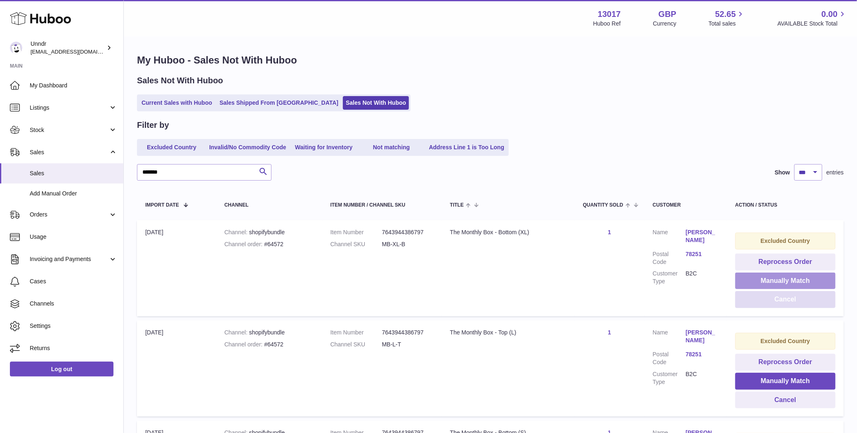
drag, startPoint x: 761, startPoint y: 283, endPoint x: 759, endPoint y: 305, distance: 21.5
click at [759, 305] on td "Excluded Country Reprocess Order Manually Match Cancel" at bounding box center [785, 268] width 117 height 96
click at [758, 298] on button "Cancel" at bounding box center [785, 299] width 100 height 17
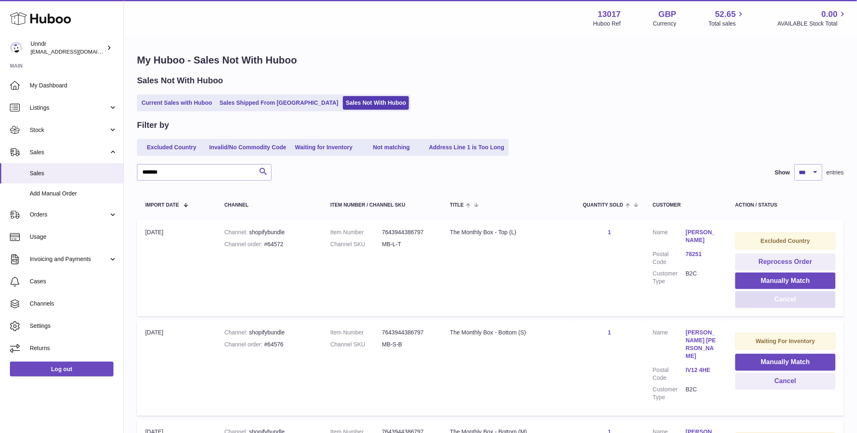
click at [758, 298] on button "Cancel" at bounding box center [785, 299] width 100 height 17
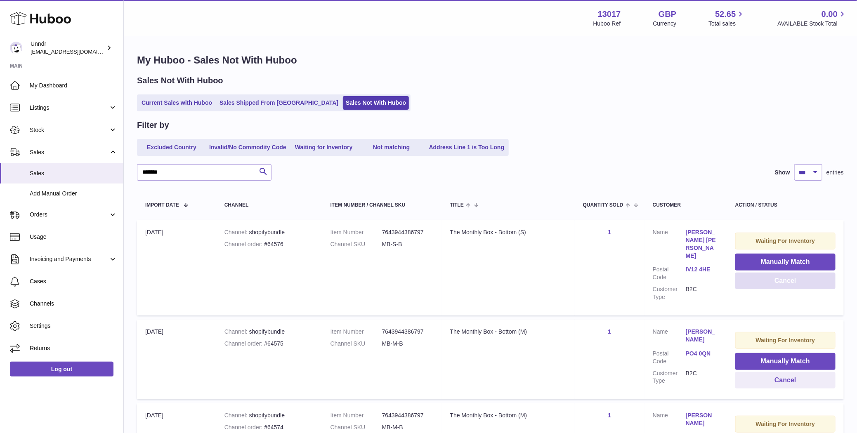
click at [760, 282] on button "Cancel" at bounding box center [785, 281] width 100 height 17
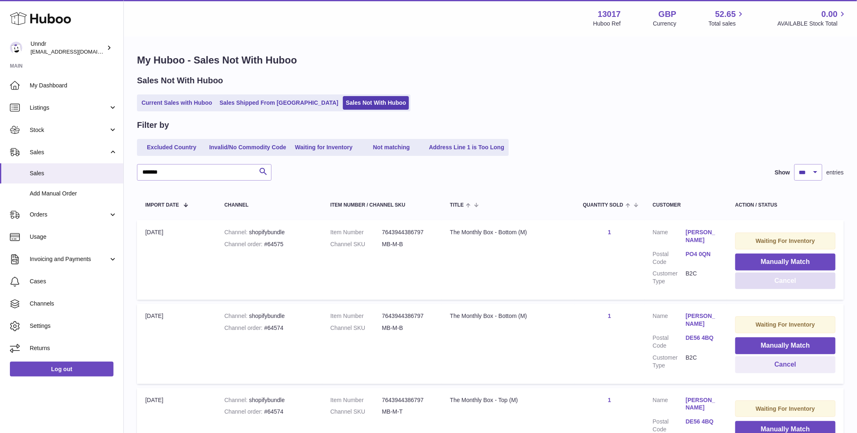
click at [760, 282] on button "Cancel" at bounding box center [785, 281] width 100 height 17
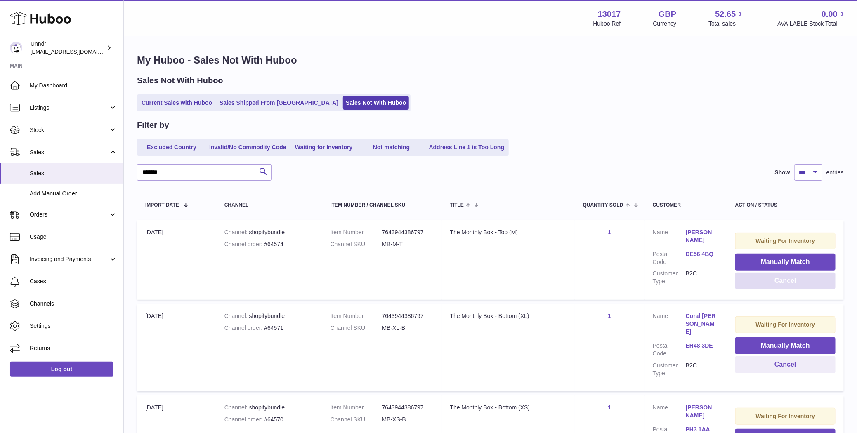
click at [760, 282] on button "Cancel" at bounding box center [785, 281] width 100 height 17
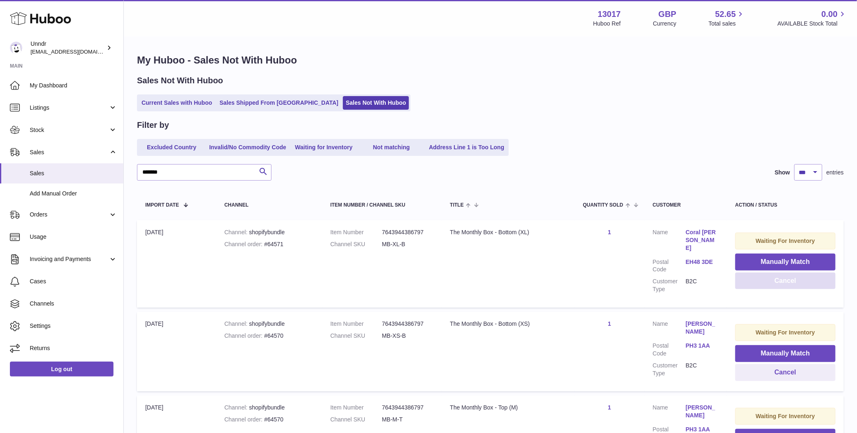
click at [760, 283] on button "Cancel" at bounding box center [785, 281] width 100 height 17
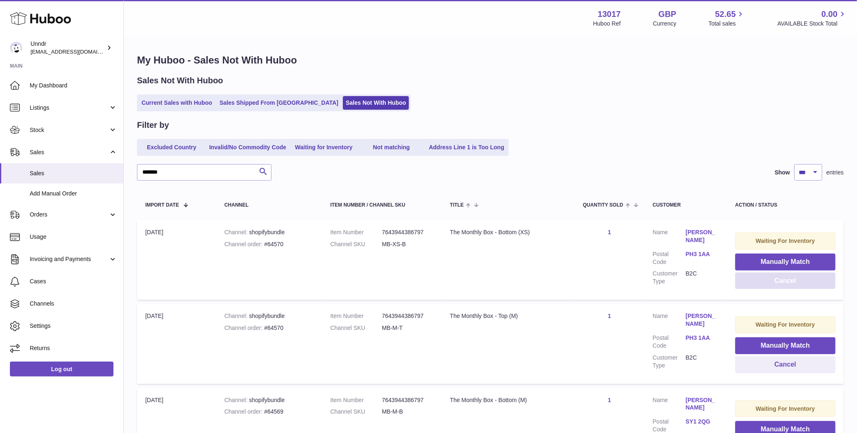
click at [760, 284] on button "Cancel" at bounding box center [785, 281] width 100 height 17
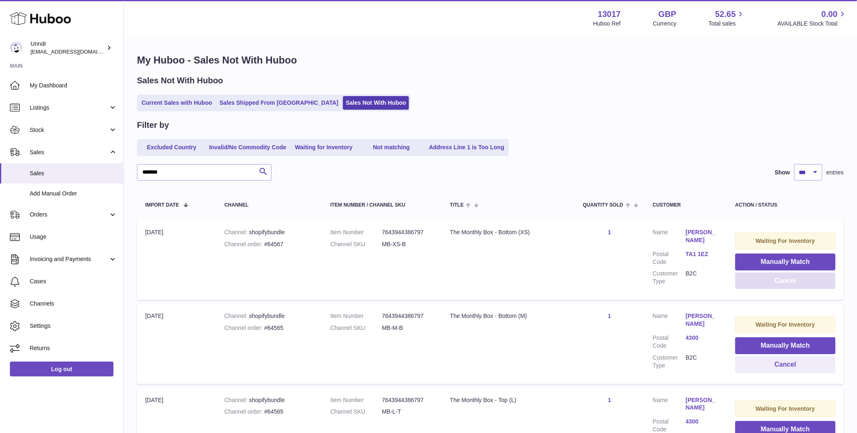
click at [760, 284] on button "Cancel" at bounding box center [785, 281] width 100 height 17
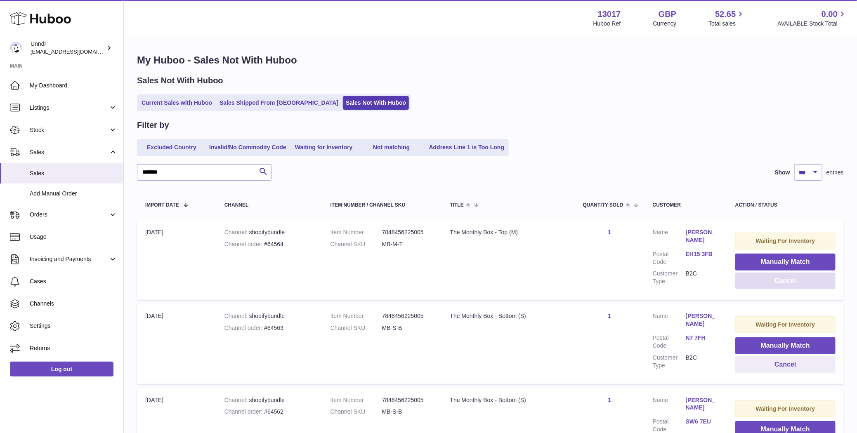
click at [760, 284] on button "Cancel" at bounding box center [785, 281] width 100 height 17
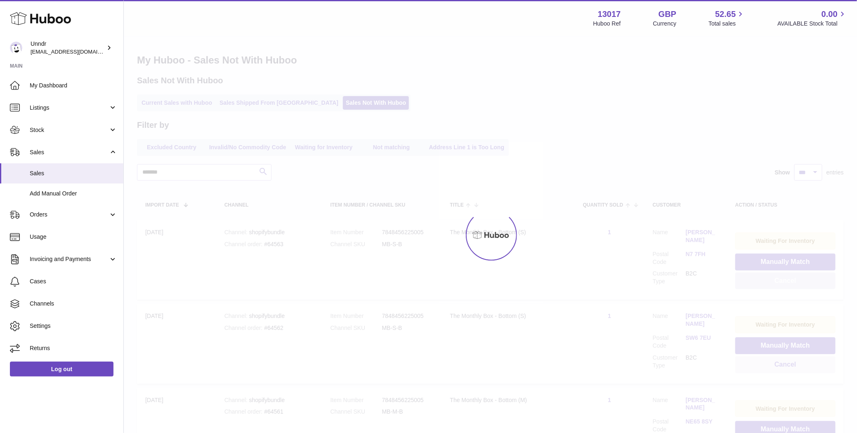
click at [760, 284] on button "Cancel" at bounding box center [785, 281] width 100 height 17
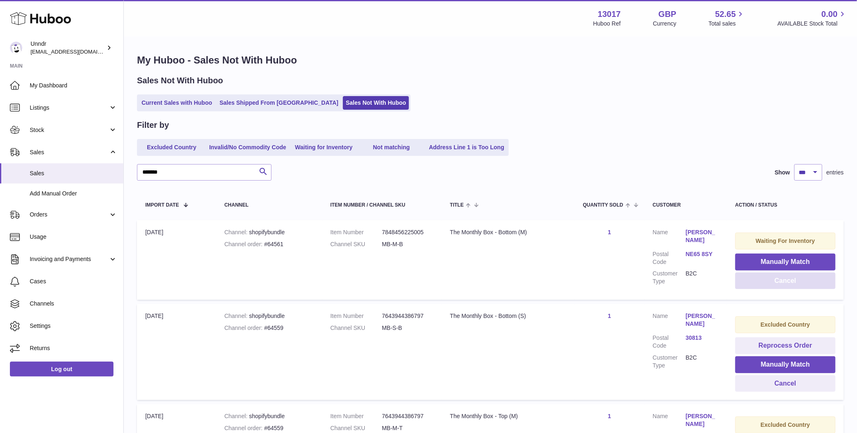
click at [760, 284] on button "Cancel" at bounding box center [785, 281] width 100 height 17
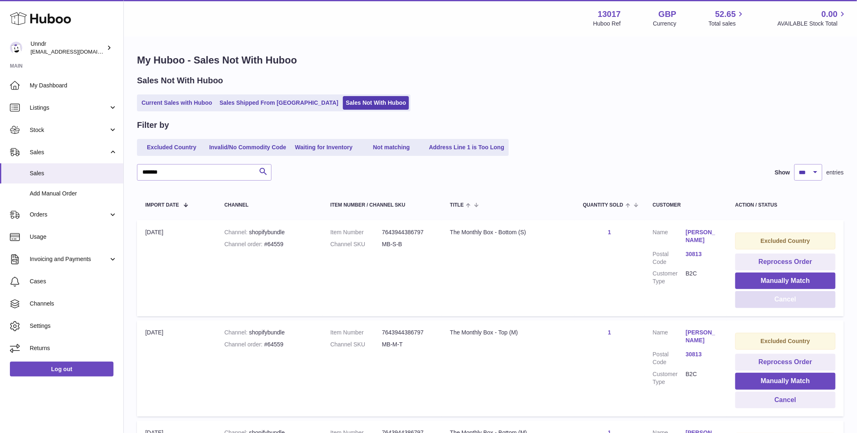
click at [760, 301] on button "Cancel" at bounding box center [785, 299] width 100 height 17
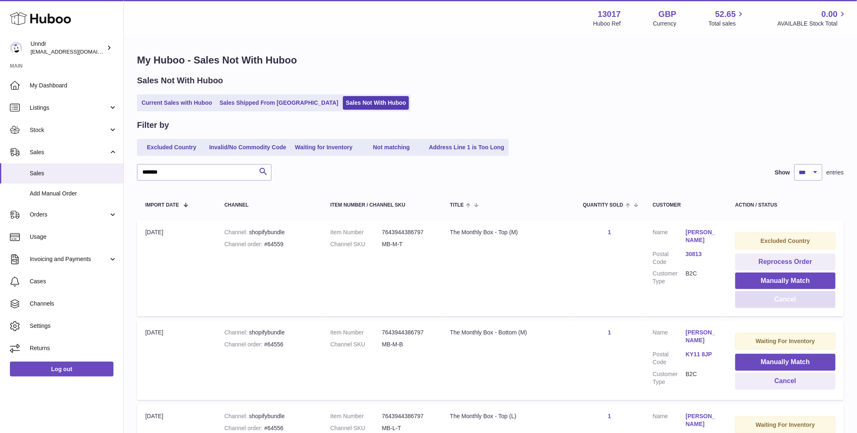
click at [760, 301] on button "Cancel" at bounding box center [785, 299] width 100 height 17
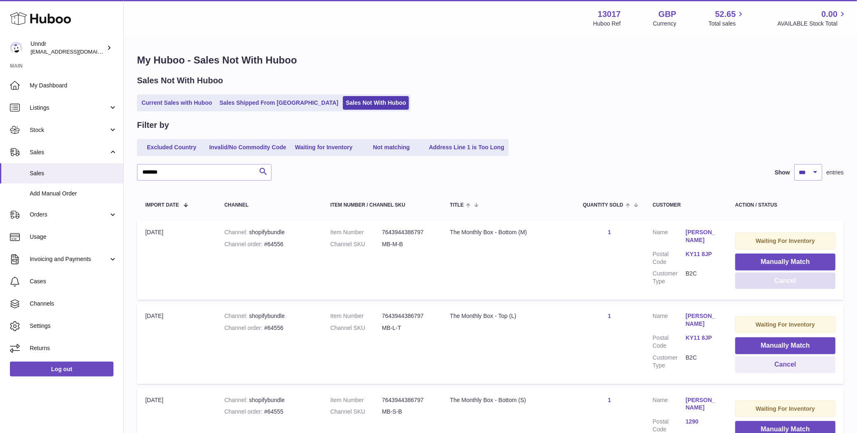
click at [759, 277] on button "Cancel" at bounding box center [785, 281] width 100 height 17
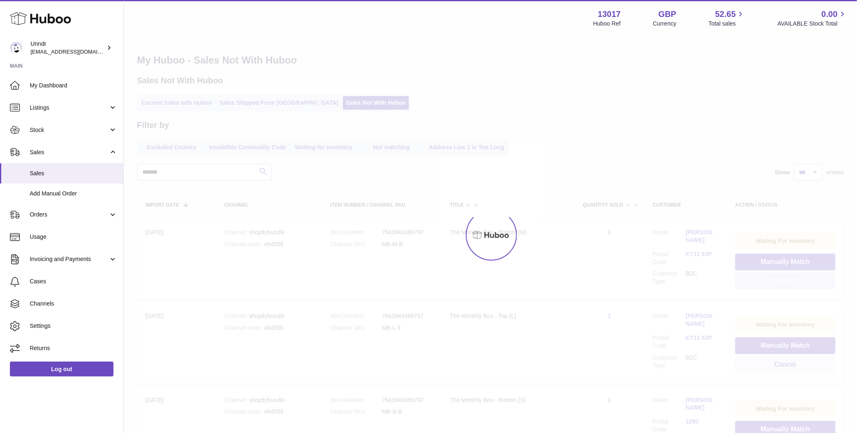
click at [756, 283] on button "Cancel" at bounding box center [785, 281] width 100 height 17
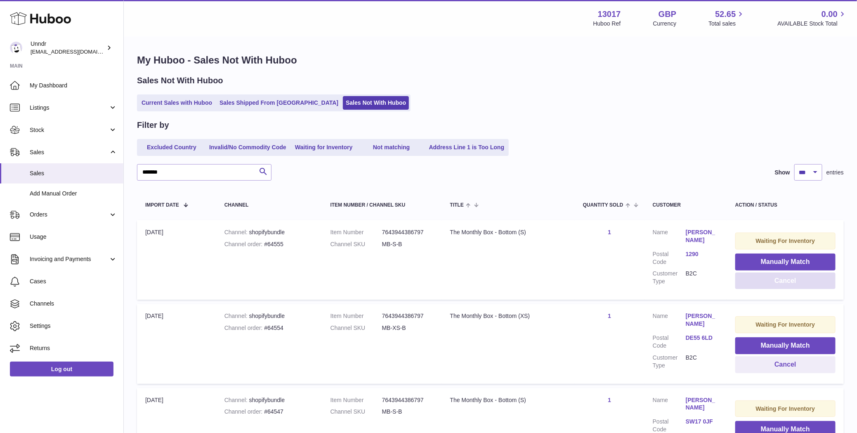
click at [756, 283] on button "Cancel" at bounding box center [785, 281] width 100 height 17
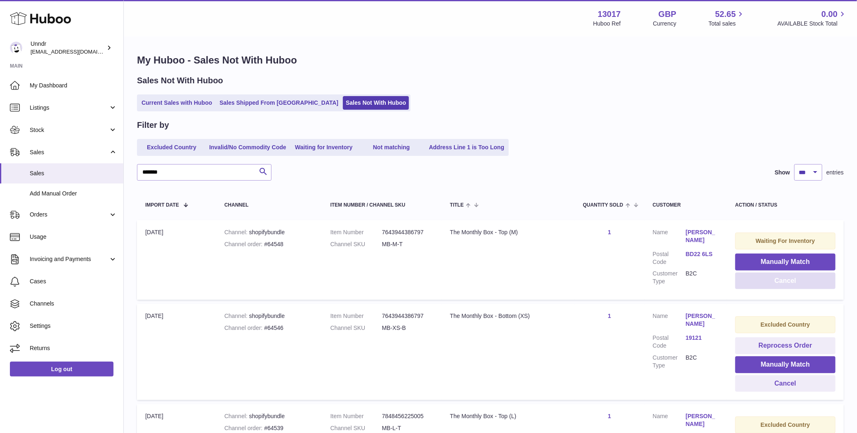
click at [756, 283] on button "Cancel" at bounding box center [785, 281] width 100 height 17
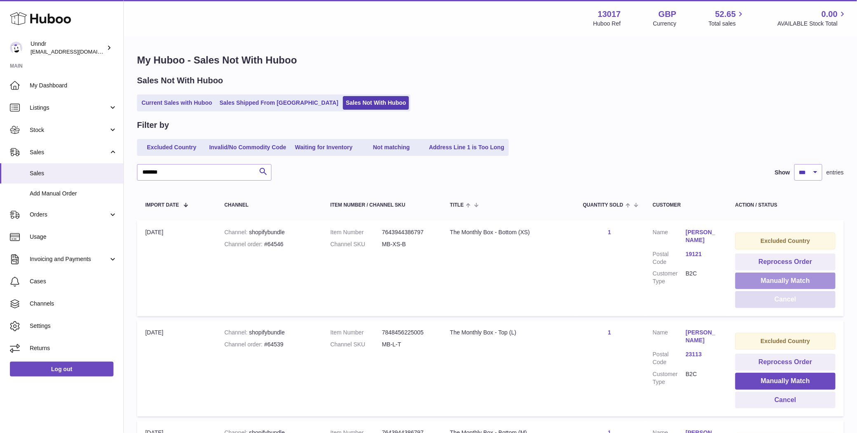
click at [756, 283] on button "Manually Match" at bounding box center [785, 281] width 100 height 17
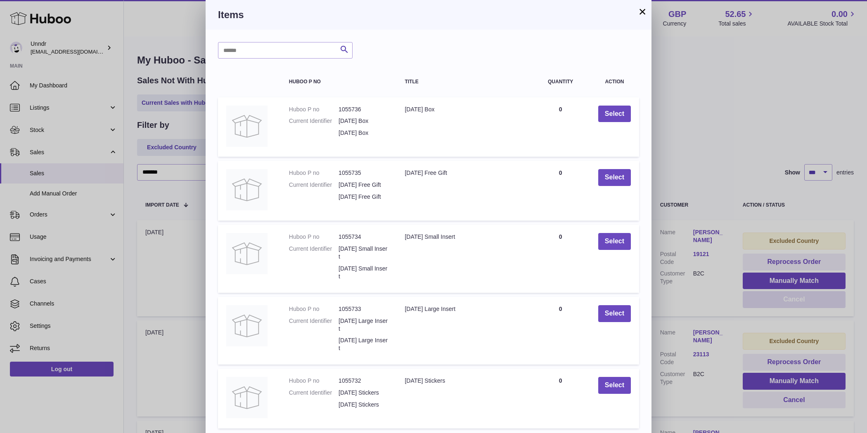
drag, startPoint x: 644, startPoint y: 14, endPoint x: 643, endPoint y: 21, distance: 7.0
click at [644, 14] on button "×" at bounding box center [642, 12] width 10 height 10
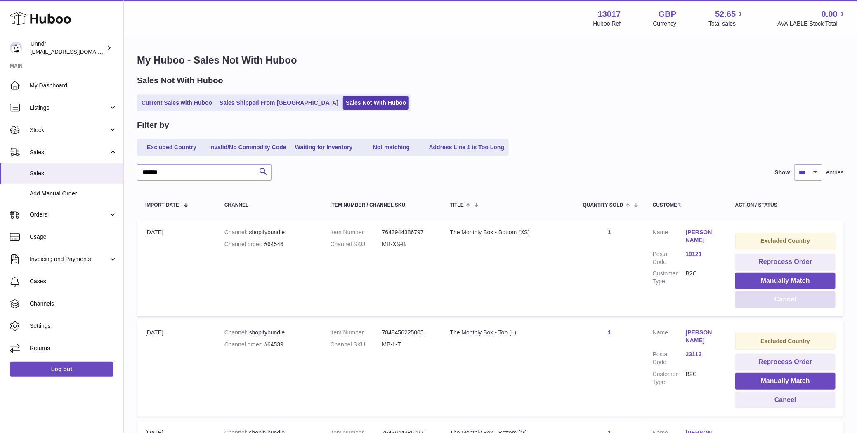
click at [800, 302] on button "Cancel" at bounding box center [785, 299] width 100 height 17
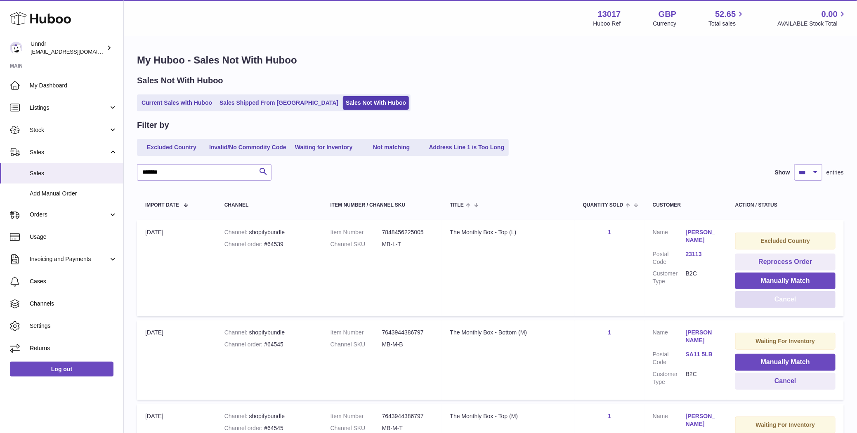
click at [799, 305] on button "Cancel" at bounding box center [785, 299] width 100 height 17
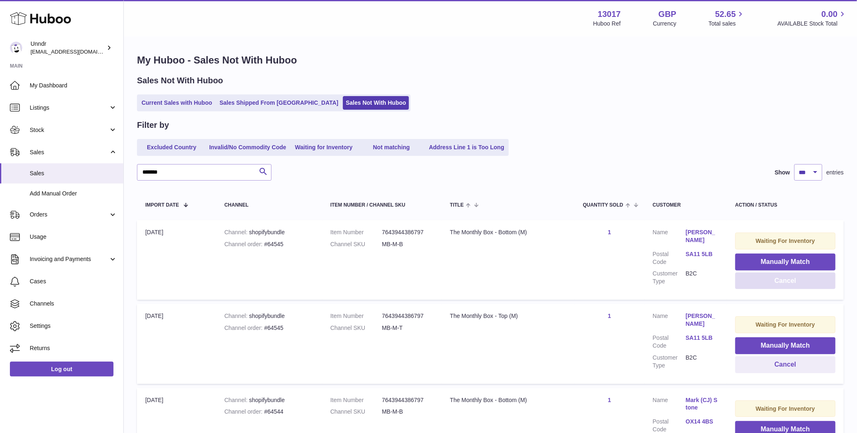
click at [755, 282] on button "Cancel" at bounding box center [785, 281] width 100 height 17
click at [755, 283] on button "Cancel" at bounding box center [785, 281] width 100 height 17
click at [751, 286] on button "Cancel" at bounding box center [785, 281] width 100 height 17
click at [741, 279] on button "Cancel" at bounding box center [785, 281] width 100 height 17
click at [745, 282] on button "Cancel" at bounding box center [785, 281] width 100 height 17
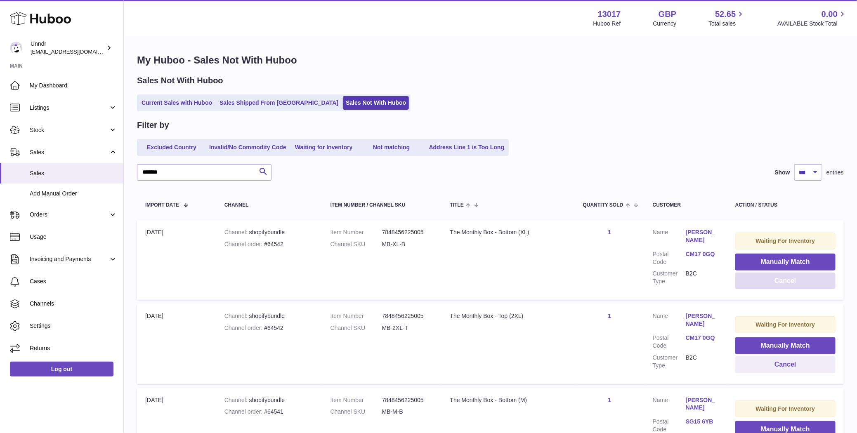
click at [745, 282] on button "Cancel" at bounding box center [785, 281] width 100 height 17
click at [749, 282] on button "Cancel" at bounding box center [785, 281] width 100 height 17
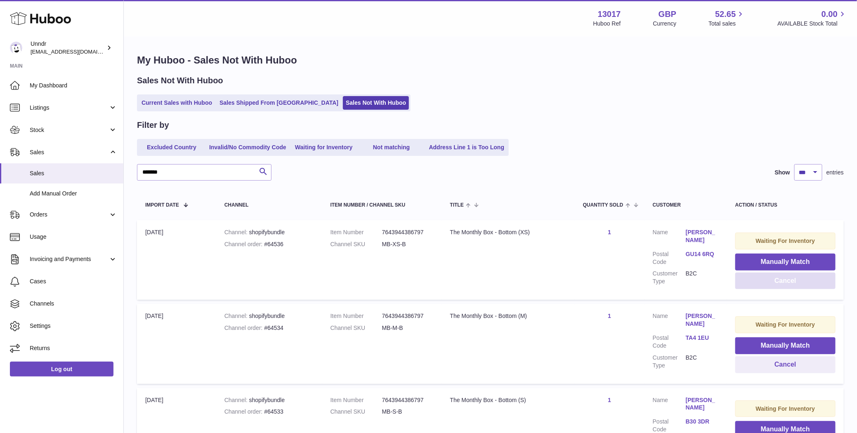
click at [749, 283] on button "Cancel" at bounding box center [785, 281] width 100 height 17
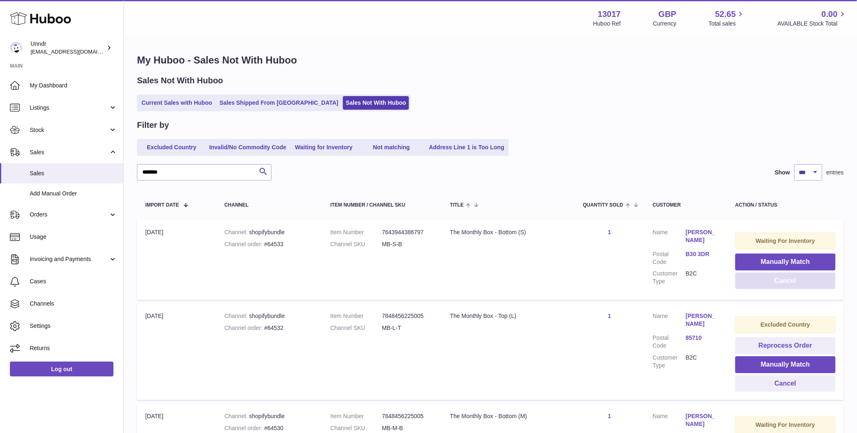
click at [749, 283] on button "Cancel" at bounding box center [785, 281] width 100 height 17
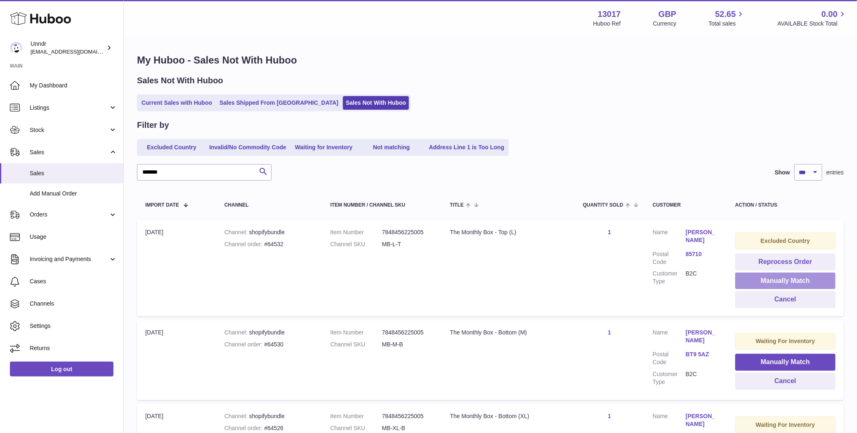
click at [749, 284] on button "Manually Match" at bounding box center [785, 281] width 100 height 17
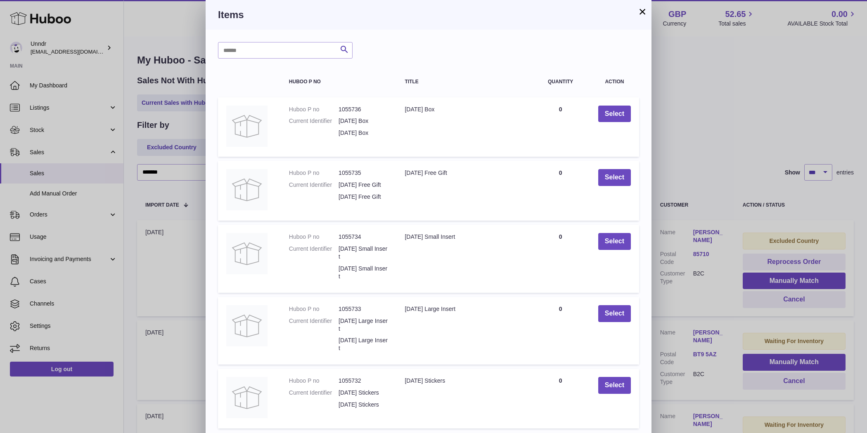
click at [641, 12] on button "×" at bounding box center [642, 12] width 10 height 10
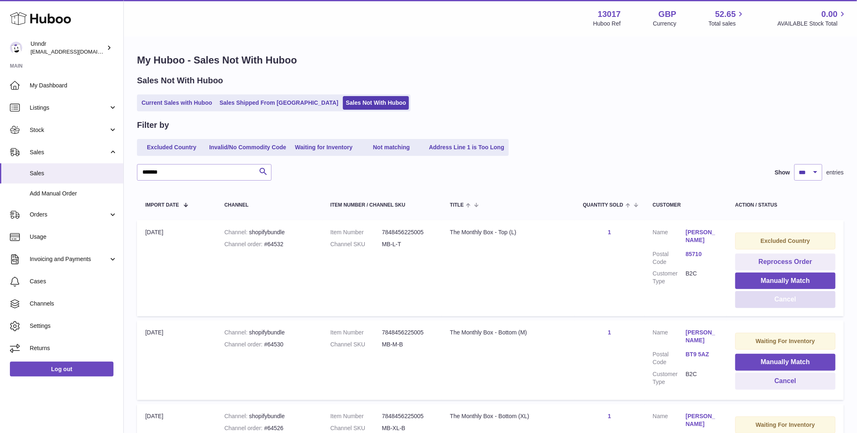
click at [787, 295] on button "Cancel" at bounding box center [785, 299] width 100 height 17
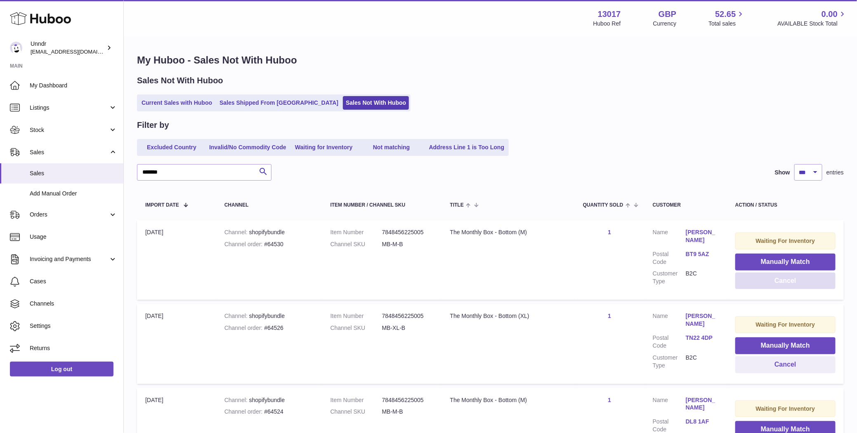
click at [785, 288] on button "Cancel" at bounding box center [785, 281] width 100 height 17
click at [788, 282] on button "Cancel" at bounding box center [785, 281] width 100 height 17
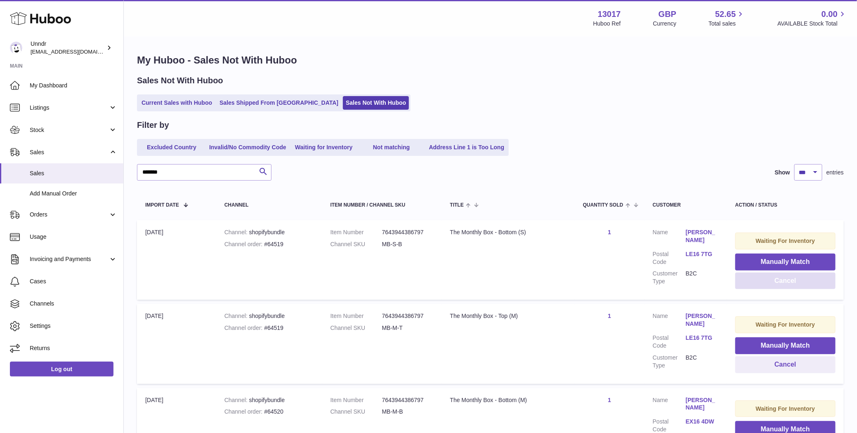
click at [790, 282] on button "Cancel" at bounding box center [785, 281] width 100 height 17
click at [790, 283] on button "Cancel" at bounding box center [785, 281] width 100 height 17
click at [789, 285] on button "Cancel" at bounding box center [785, 281] width 100 height 17
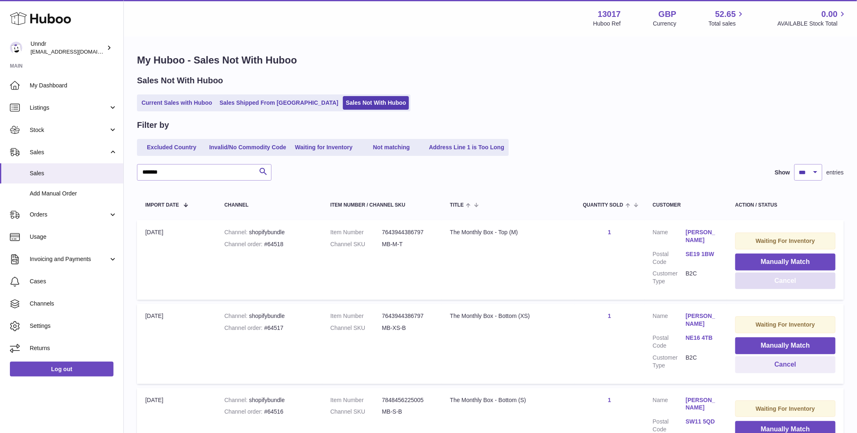
click at [785, 278] on button "Cancel" at bounding box center [785, 281] width 100 height 17
click at [785, 285] on button "Cancel" at bounding box center [785, 281] width 100 height 17
click at [786, 281] on button "Cancel" at bounding box center [785, 281] width 100 height 17
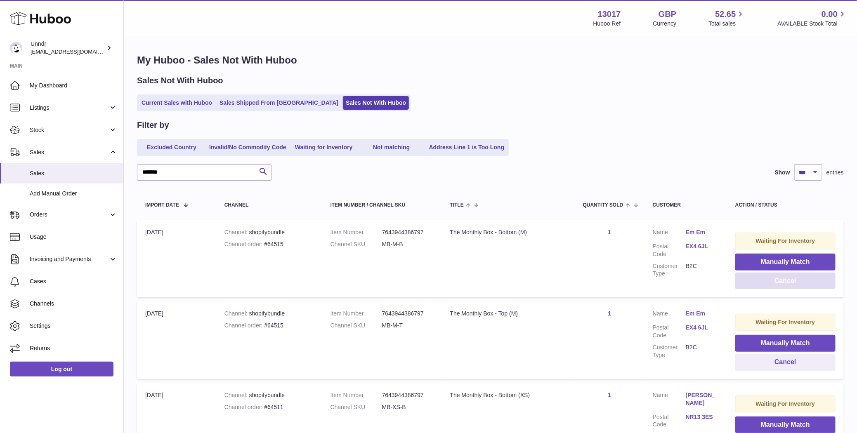
click at [782, 283] on button "Cancel" at bounding box center [785, 281] width 100 height 17
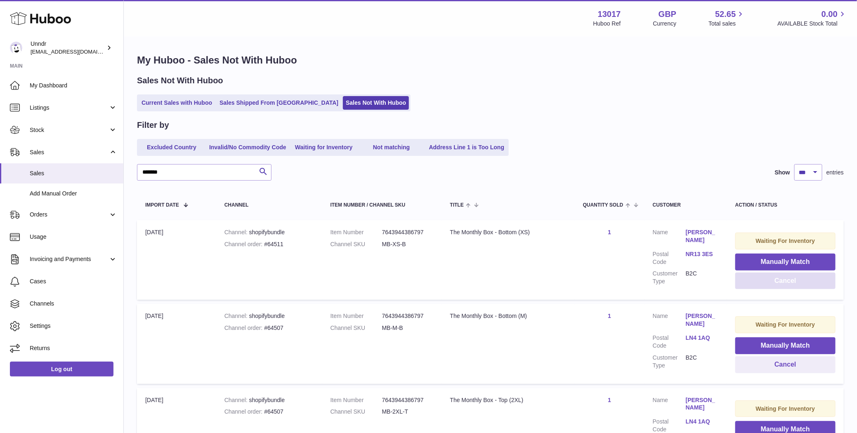
click at [782, 283] on button "Cancel" at bounding box center [785, 281] width 100 height 17
click at [781, 283] on button "Cancel" at bounding box center [785, 281] width 100 height 17
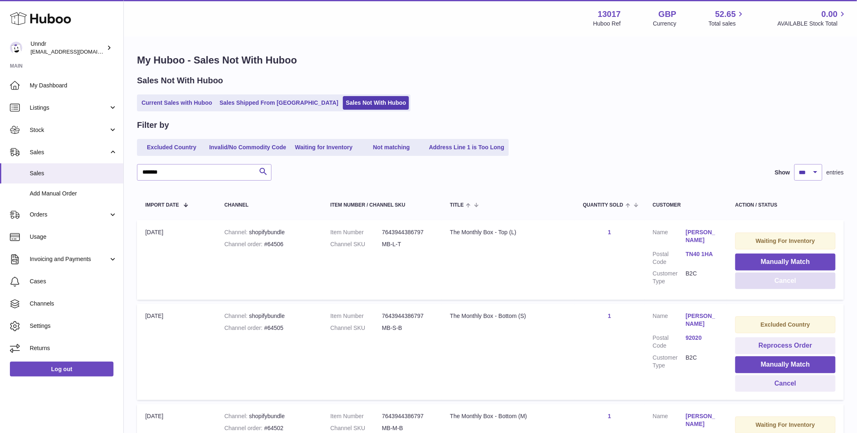
click at [782, 282] on button "Cancel" at bounding box center [785, 281] width 100 height 17
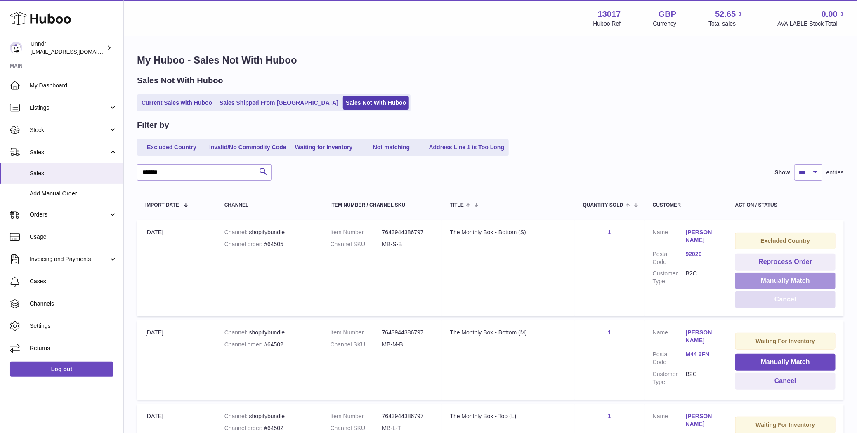
drag, startPoint x: 785, startPoint y: 283, endPoint x: 780, endPoint y: 301, distance: 18.7
click at [780, 301] on td "Excluded Country Reprocess Order Manually Match Cancel" at bounding box center [785, 268] width 117 height 96
click at [784, 293] on button "Cancel" at bounding box center [785, 299] width 100 height 17
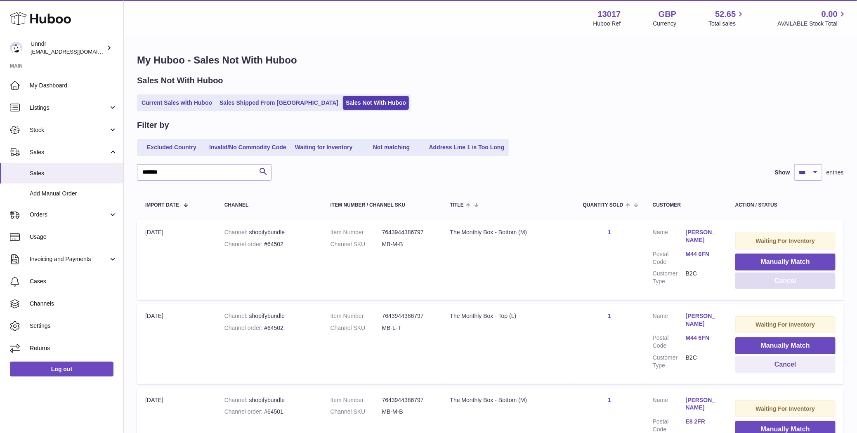
click at [789, 281] on button "Cancel" at bounding box center [785, 281] width 100 height 17
click at [788, 283] on button "Cancel" at bounding box center [785, 281] width 100 height 17
click at [786, 285] on button "Cancel" at bounding box center [785, 281] width 100 height 17
click at [785, 286] on button "Cancel" at bounding box center [785, 281] width 100 height 17
click at [783, 287] on button "Cancel" at bounding box center [785, 281] width 100 height 17
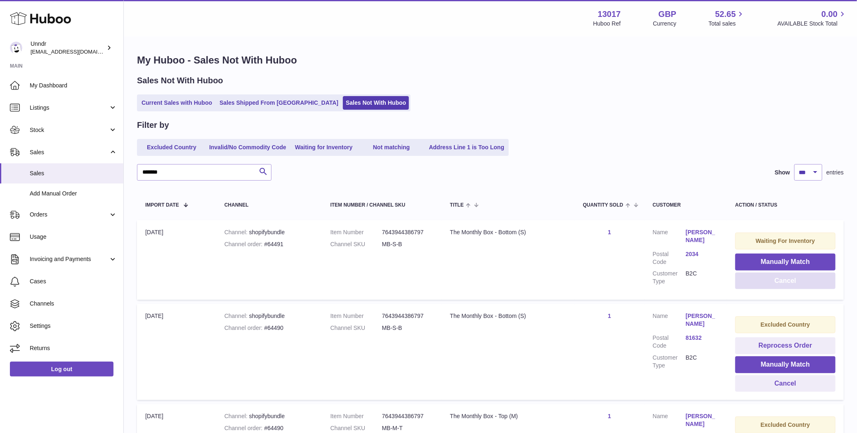
click at [783, 287] on button "Cancel" at bounding box center [785, 281] width 100 height 17
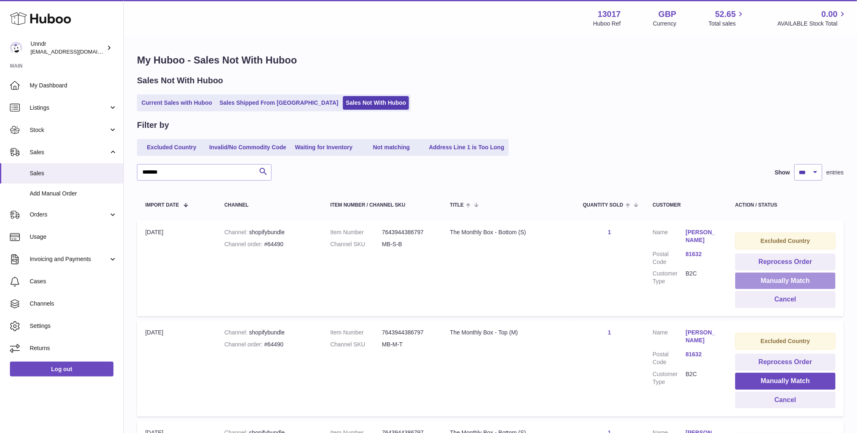
click at [783, 282] on button "Manually Match" at bounding box center [785, 281] width 100 height 17
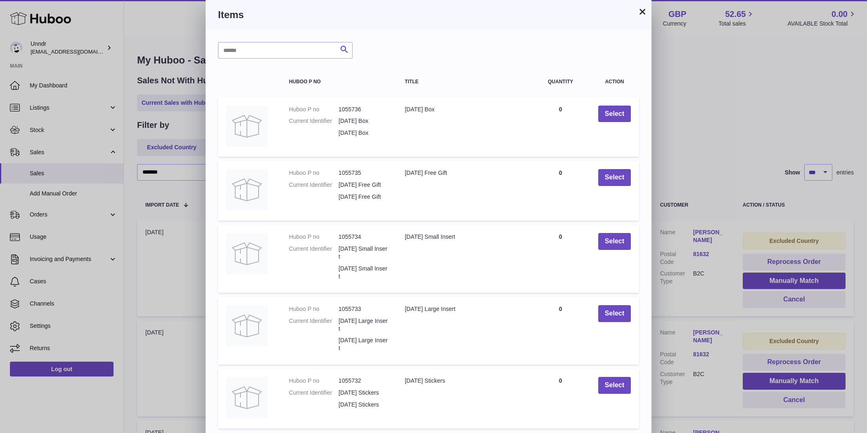
click at [641, 11] on button "×" at bounding box center [642, 12] width 10 height 10
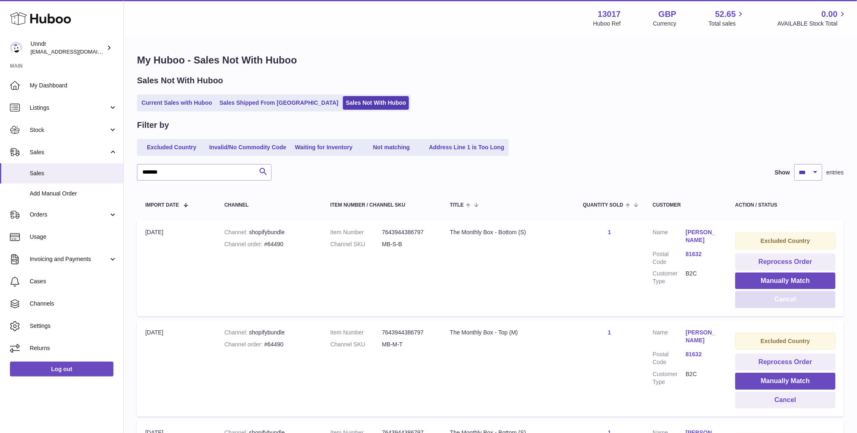
click at [799, 303] on button "Cancel" at bounding box center [785, 299] width 100 height 17
click at [798, 301] on button "Cancel" at bounding box center [785, 299] width 100 height 17
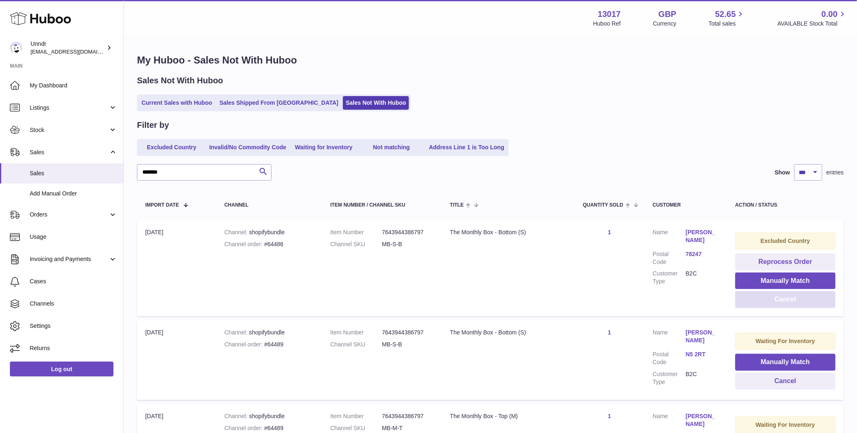
click at [793, 303] on button "Cancel" at bounding box center [785, 299] width 100 height 17
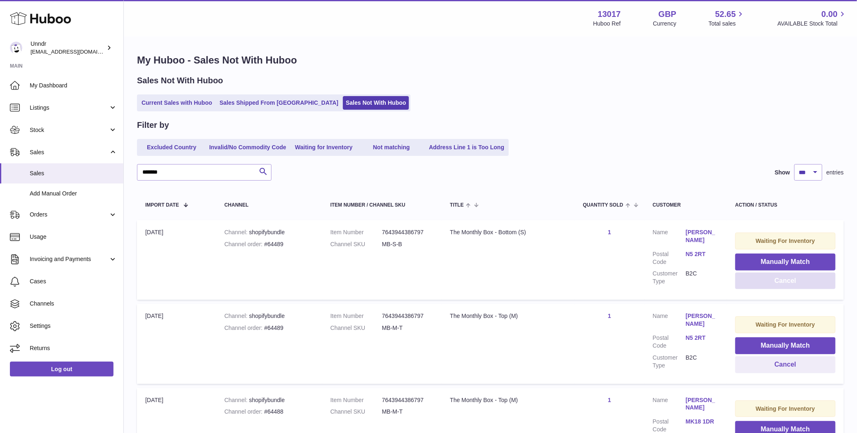
click at [796, 279] on button "Cancel" at bounding box center [785, 281] width 100 height 17
click at [794, 281] on button "Cancel" at bounding box center [785, 281] width 100 height 17
click at [793, 282] on button "Cancel" at bounding box center [785, 281] width 100 height 17
click at [792, 284] on button "Cancel" at bounding box center [785, 281] width 100 height 17
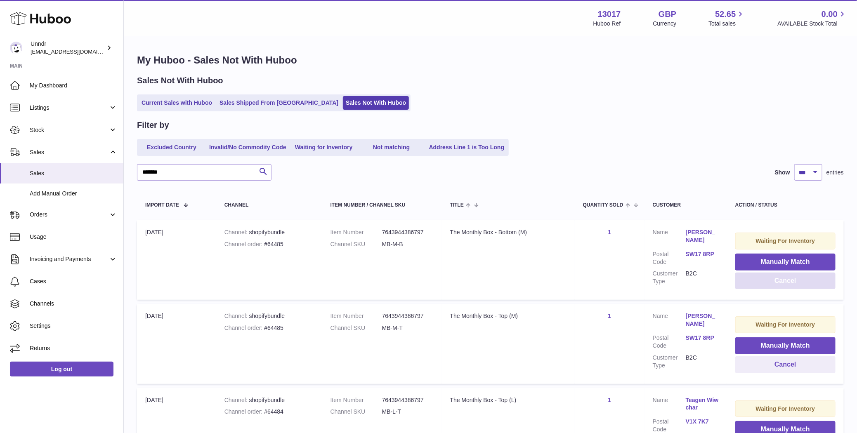
click at [791, 285] on button "Cancel" at bounding box center [785, 281] width 100 height 17
click at [790, 285] on button "Cancel" at bounding box center [785, 281] width 100 height 17
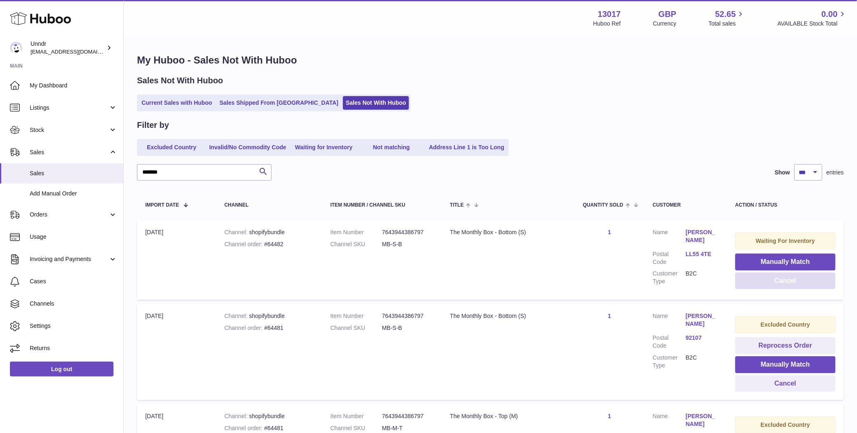
click at [790, 285] on button "Cancel" at bounding box center [785, 281] width 100 height 17
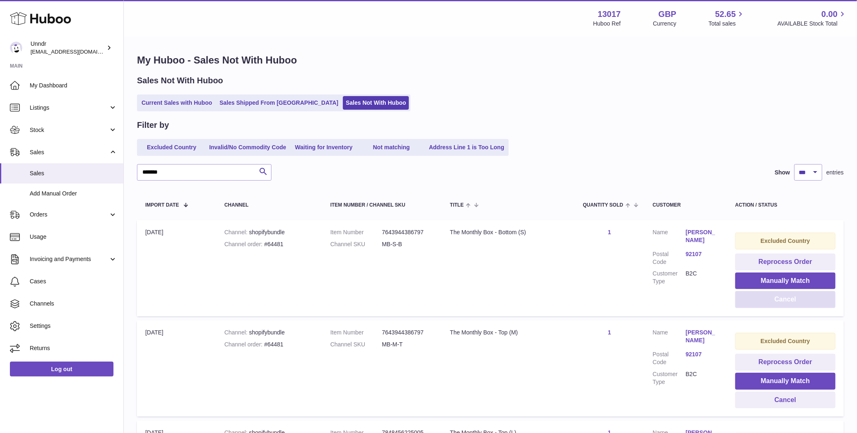
click at [782, 300] on button "Cancel" at bounding box center [785, 299] width 100 height 17
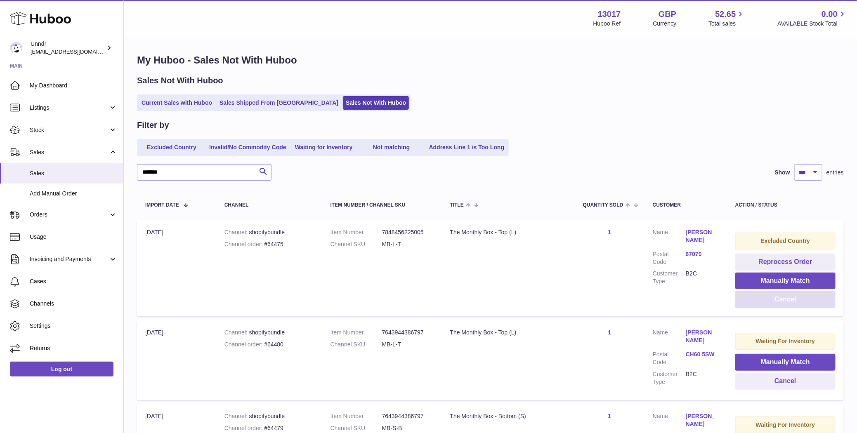
click at [782, 299] on button "Cancel" at bounding box center [785, 299] width 100 height 17
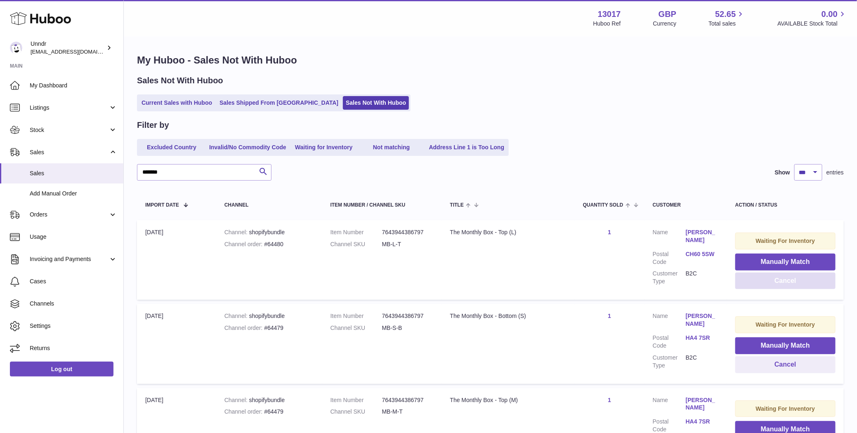
click at [782, 280] on button "Cancel" at bounding box center [785, 281] width 100 height 17
click at [789, 280] on button "Cancel" at bounding box center [785, 281] width 100 height 17
click at [782, 281] on button "Cancel" at bounding box center [785, 281] width 100 height 17
click at [810, 281] on button "Cancel" at bounding box center [785, 281] width 100 height 17
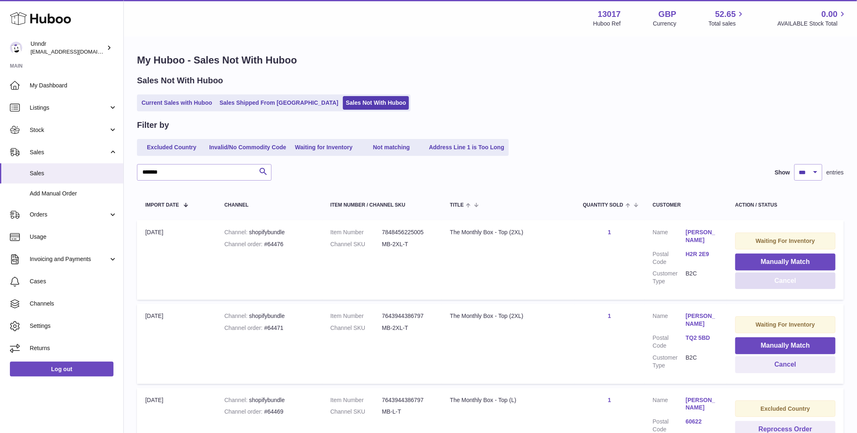
click at [808, 283] on button "Cancel" at bounding box center [785, 281] width 100 height 17
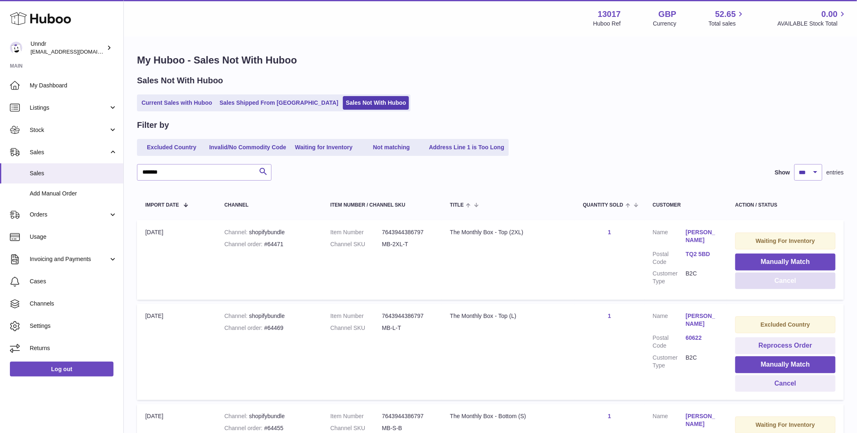
click at [808, 283] on button "Cancel" at bounding box center [785, 281] width 100 height 17
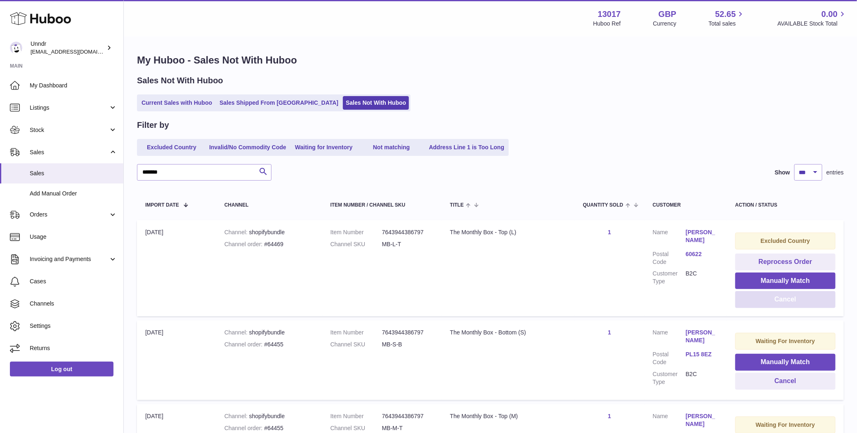
click at [769, 305] on button "Cancel" at bounding box center [785, 299] width 100 height 17
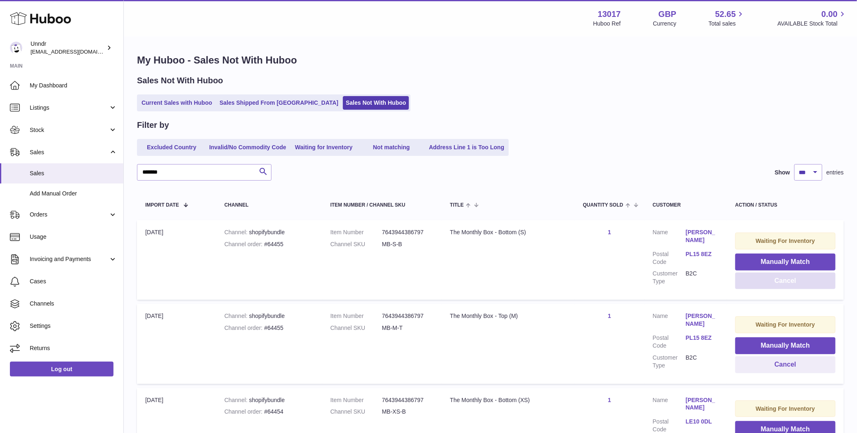
click at [777, 281] on button "Cancel" at bounding box center [785, 281] width 100 height 17
click at [776, 283] on button "Cancel" at bounding box center [785, 281] width 100 height 17
click at [776, 286] on button "Cancel" at bounding box center [785, 281] width 100 height 17
click at [776, 277] on button "Cancel" at bounding box center [785, 281] width 100 height 17
click at [778, 281] on button "Cancel" at bounding box center [785, 281] width 100 height 17
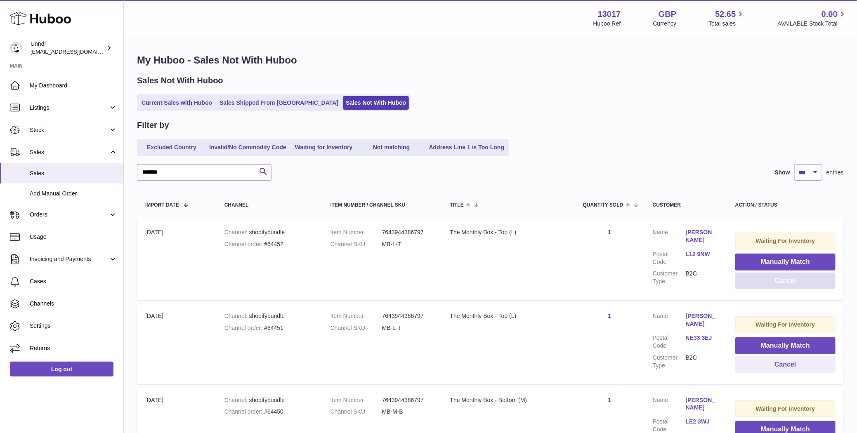
click at [778, 281] on button "Cancel" at bounding box center [785, 281] width 100 height 17
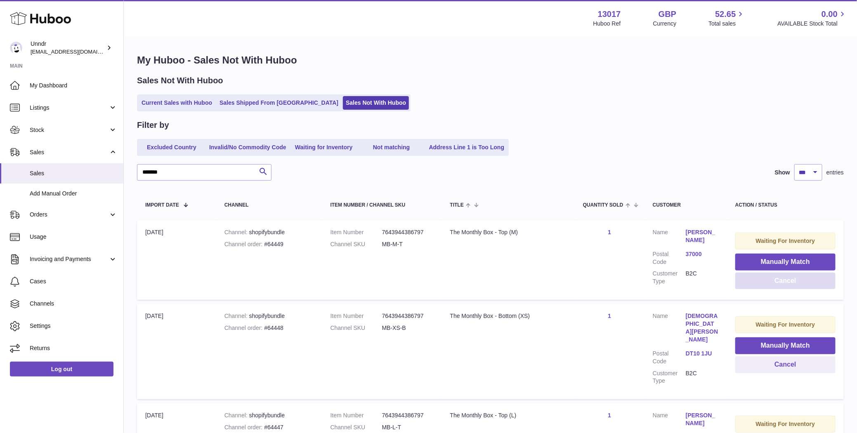
click at [778, 281] on button "Cancel" at bounding box center [785, 281] width 100 height 17
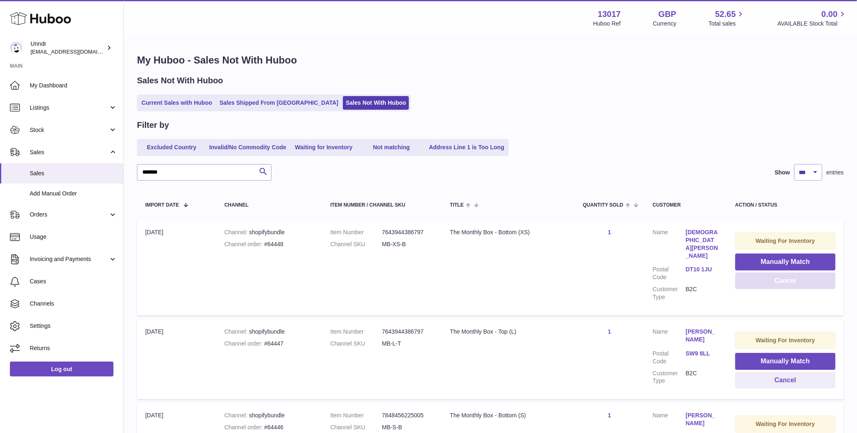
click at [778, 281] on button "Cancel" at bounding box center [785, 281] width 100 height 17
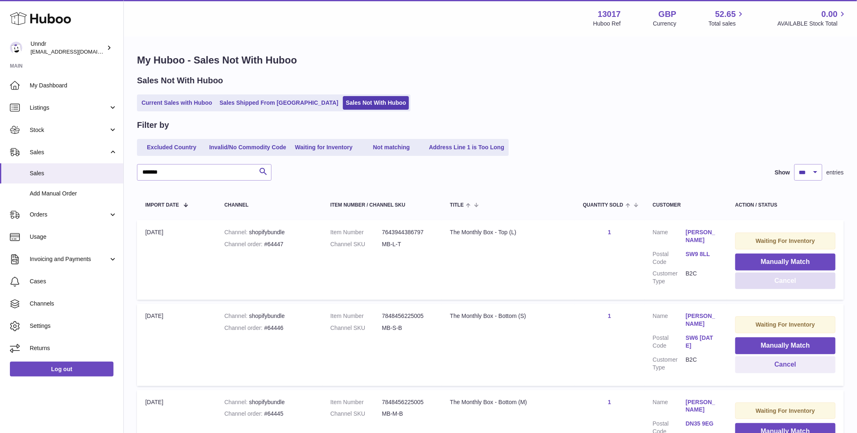
click at [778, 282] on button "Cancel" at bounding box center [785, 281] width 100 height 17
click at [778, 283] on button "Cancel" at bounding box center [785, 281] width 100 height 17
click at [778, 284] on button "Cancel" at bounding box center [785, 281] width 100 height 17
click at [778, 285] on button "Cancel" at bounding box center [785, 281] width 100 height 17
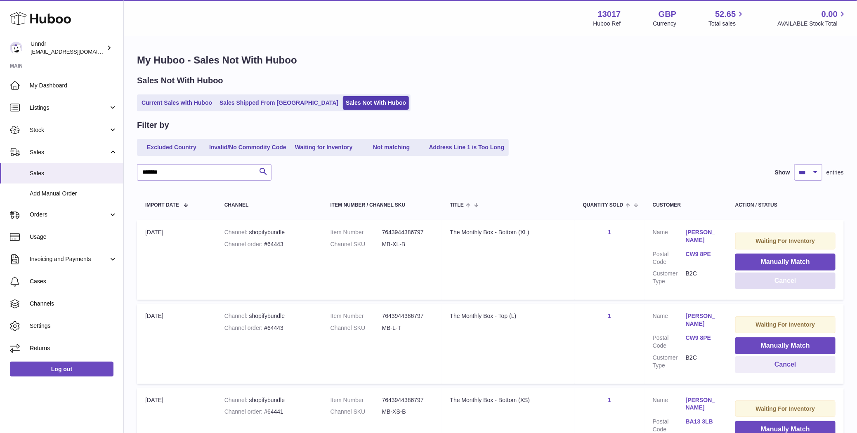
click at [780, 288] on button "Cancel" at bounding box center [785, 281] width 100 height 17
click at [780, 282] on button "Cancel" at bounding box center [785, 281] width 100 height 17
click at [781, 281] on button "Cancel" at bounding box center [785, 281] width 100 height 17
click at [781, 283] on button "Cancel" at bounding box center [785, 281] width 100 height 17
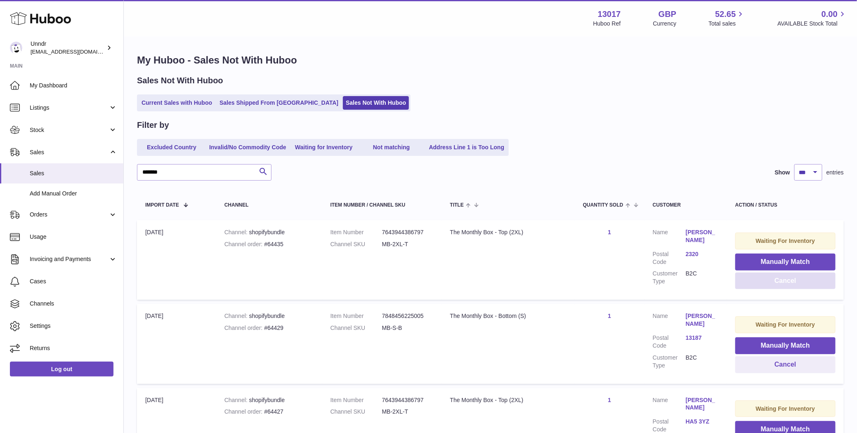
click at [781, 283] on button "Cancel" at bounding box center [785, 281] width 100 height 17
click at [781, 284] on button "Cancel" at bounding box center [785, 281] width 100 height 17
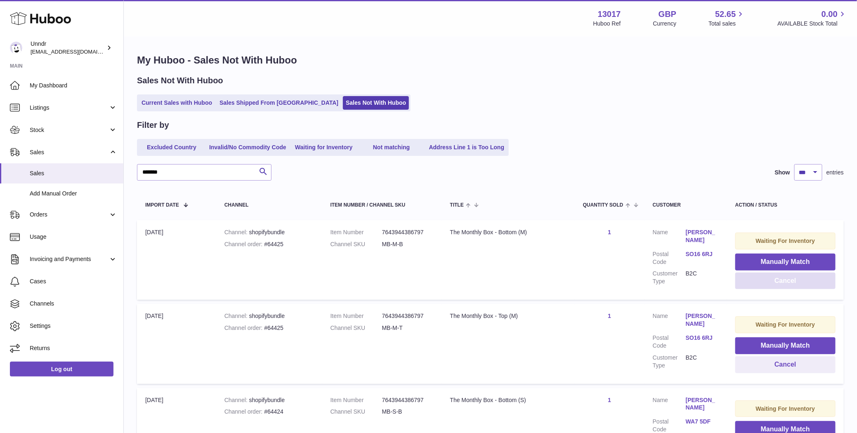
click at [782, 284] on button "Cancel" at bounding box center [785, 281] width 100 height 17
click at [782, 285] on button "Cancel" at bounding box center [785, 281] width 100 height 17
click at [782, 286] on button "Cancel" at bounding box center [785, 281] width 100 height 17
click at [780, 286] on button "Cancel" at bounding box center [785, 281] width 100 height 17
click at [781, 286] on button "Cancel" at bounding box center [785, 281] width 100 height 17
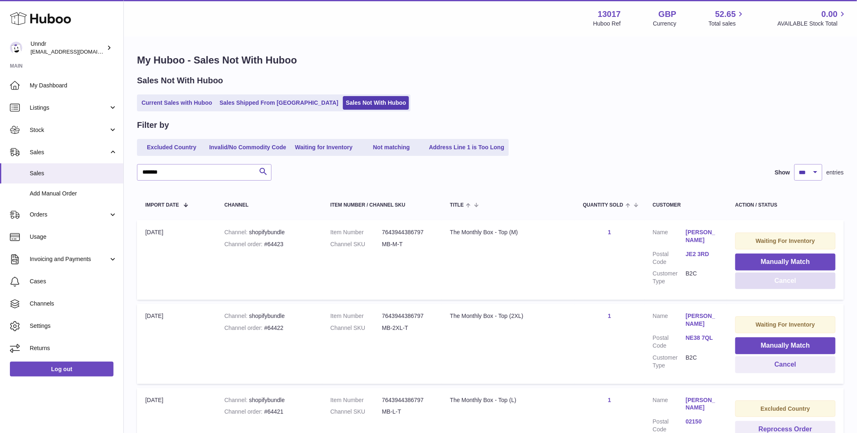
click at [782, 284] on button "Cancel" at bounding box center [785, 281] width 100 height 17
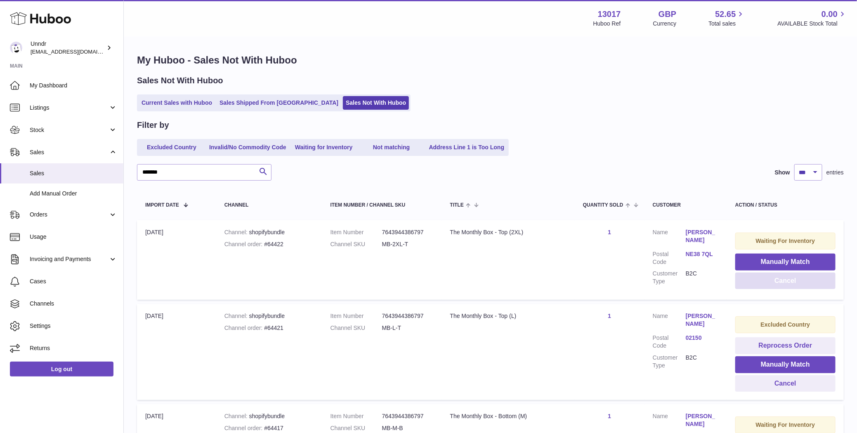
click at [782, 284] on button "Cancel" at bounding box center [785, 281] width 100 height 17
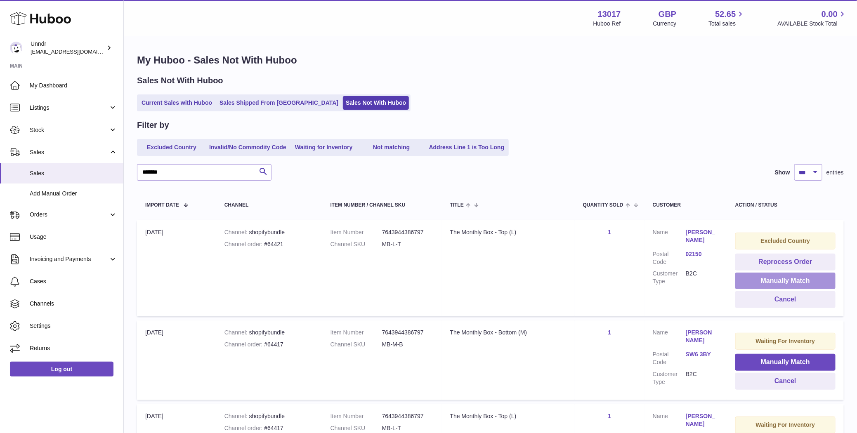
click at [782, 284] on button "Manually Match" at bounding box center [785, 281] width 100 height 17
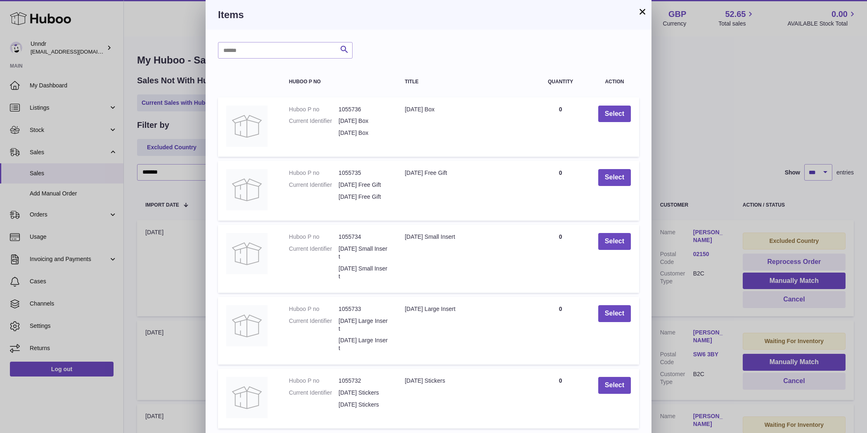
click at [643, 14] on button "×" at bounding box center [642, 12] width 10 height 10
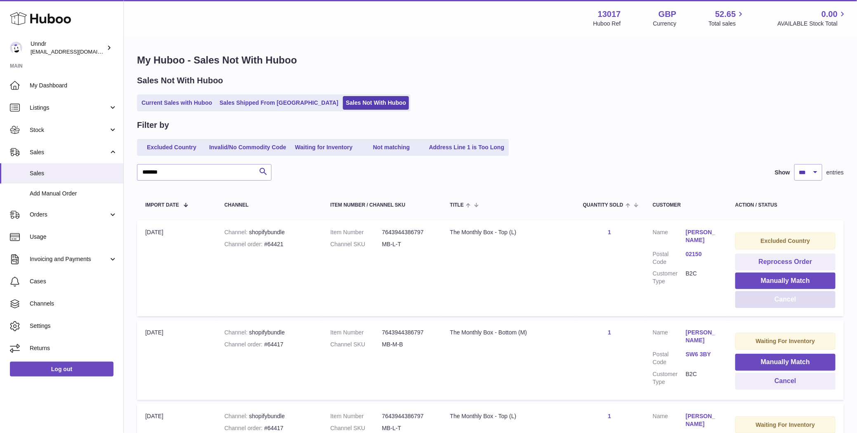
click at [772, 301] on button "Cancel" at bounding box center [785, 299] width 100 height 17
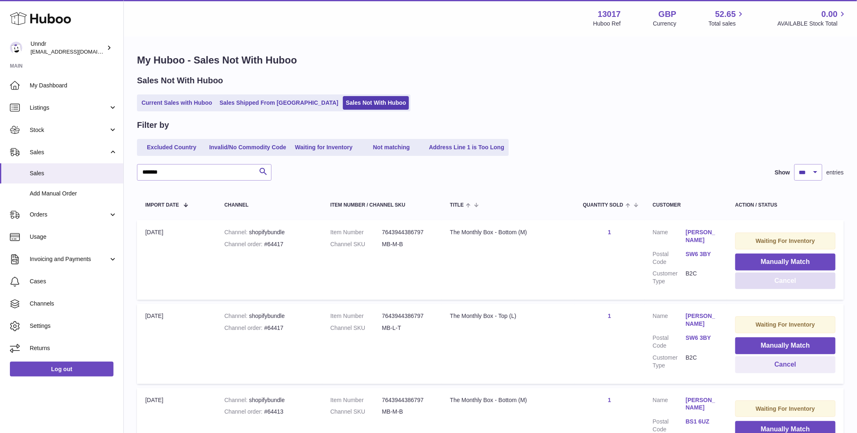
click at [773, 283] on button "Cancel" at bounding box center [785, 281] width 100 height 17
click at [773, 281] on button "Cancel" at bounding box center [785, 281] width 100 height 17
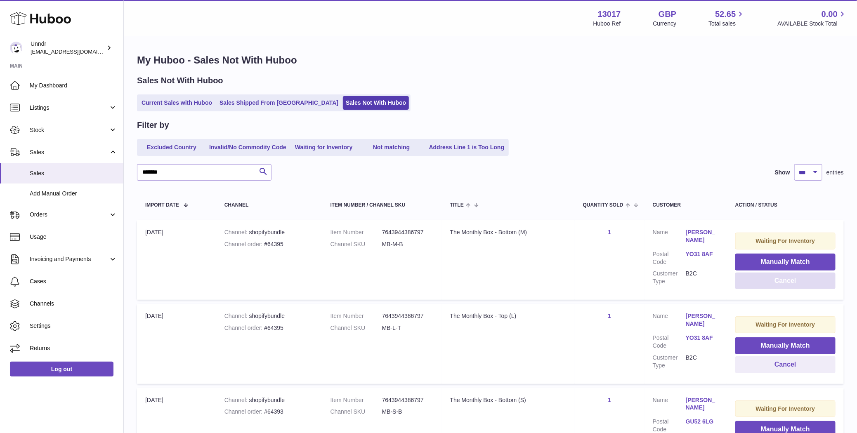
click at [773, 280] on button "Cancel" at bounding box center [785, 281] width 100 height 17
click at [771, 283] on button "Cancel" at bounding box center [785, 281] width 100 height 17
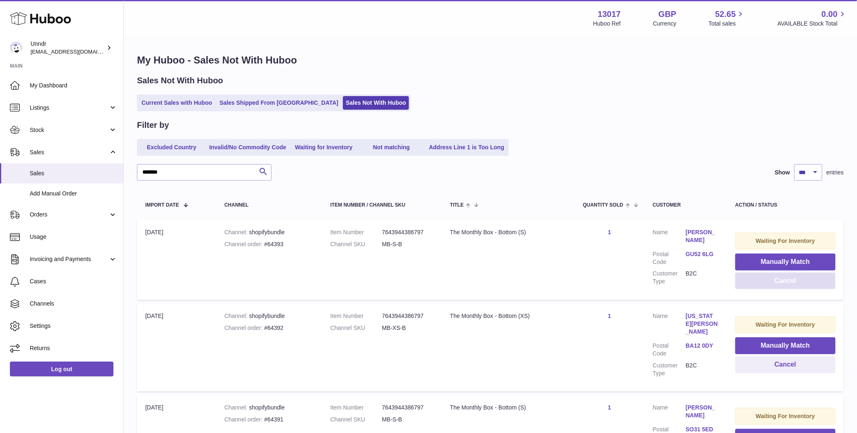
click at [770, 285] on button "Cancel" at bounding box center [785, 281] width 100 height 17
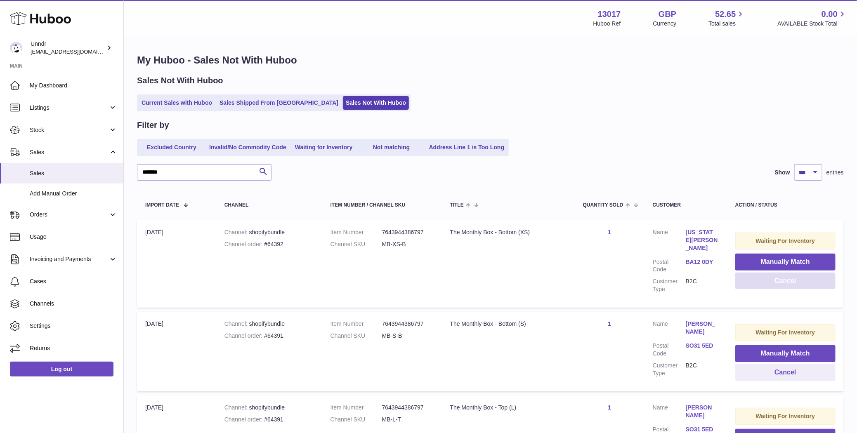
click at [769, 285] on button "Cancel" at bounding box center [785, 281] width 100 height 17
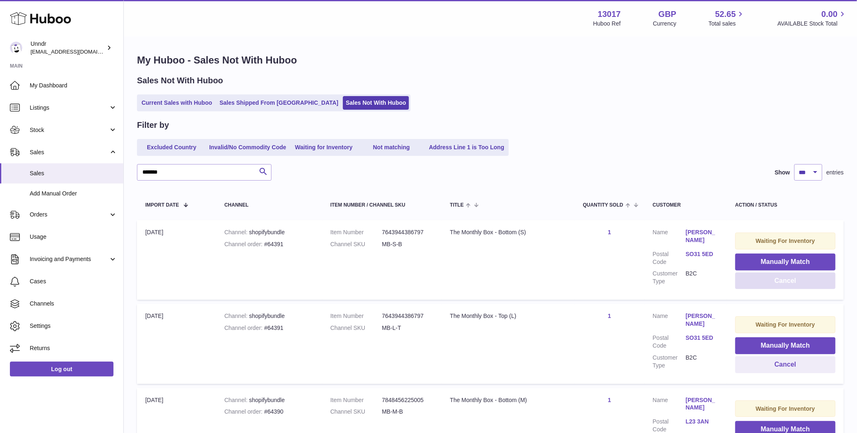
click at [768, 284] on button "Cancel" at bounding box center [785, 281] width 100 height 17
click at [757, 279] on button "Cancel" at bounding box center [785, 281] width 100 height 17
click at [758, 282] on button "Cancel" at bounding box center [785, 281] width 100 height 17
click at [758, 284] on button "Cancel" at bounding box center [785, 281] width 100 height 17
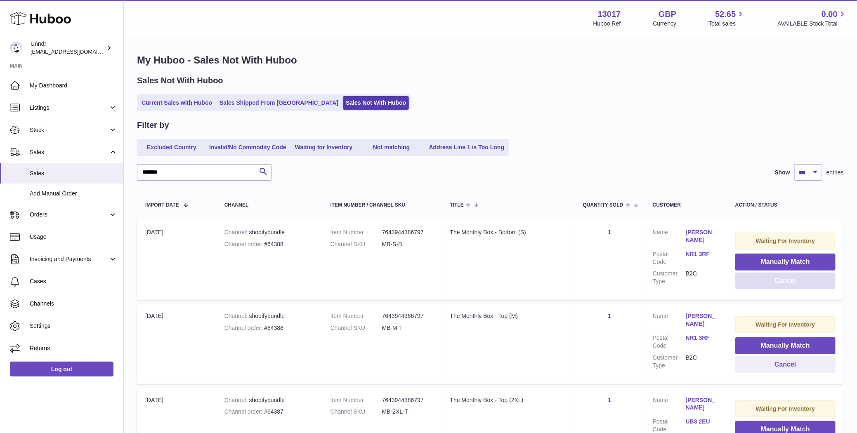
click at [759, 284] on button "Cancel" at bounding box center [785, 281] width 100 height 17
click at [760, 284] on button "Cancel" at bounding box center [785, 281] width 100 height 17
click at [761, 285] on button "Cancel" at bounding box center [785, 281] width 100 height 17
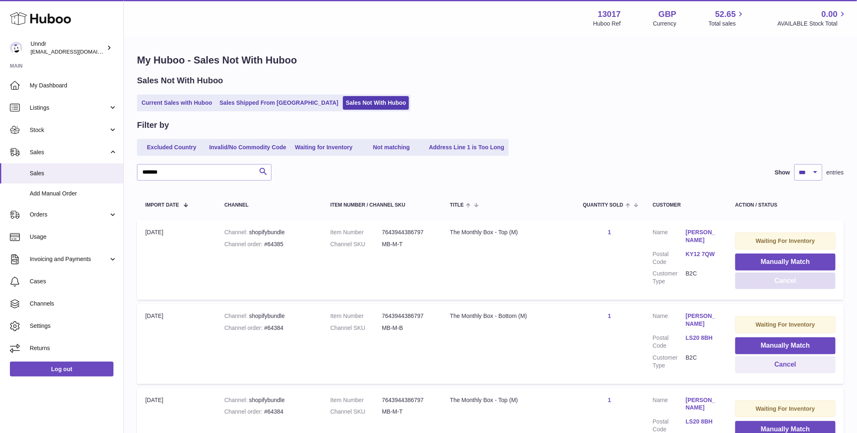
click at [761, 286] on button "Cancel" at bounding box center [785, 281] width 100 height 17
click at [762, 281] on button "Cancel" at bounding box center [785, 281] width 100 height 17
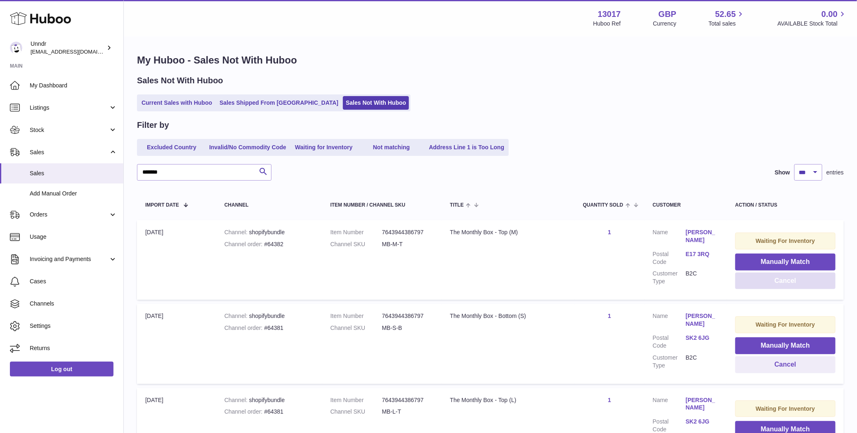
click at [762, 281] on button "Cancel" at bounding box center [785, 281] width 100 height 17
click at [762, 280] on button "Cancel" at bounding box center [785, 281] width 100 height 17
click at [762, 281] on button "Cancel" at bounding box center [785, 281] width 100 height 17
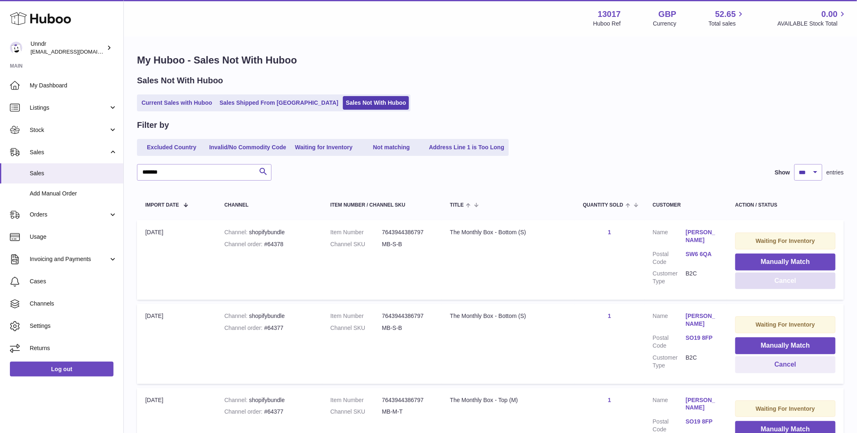
click at [762, 282] on button "Cancel" at bounding box center [785, 281] width 100 height 17
click at [762, 281] on button "Cancel" at bounding box center [785, 281] width 100 height 17
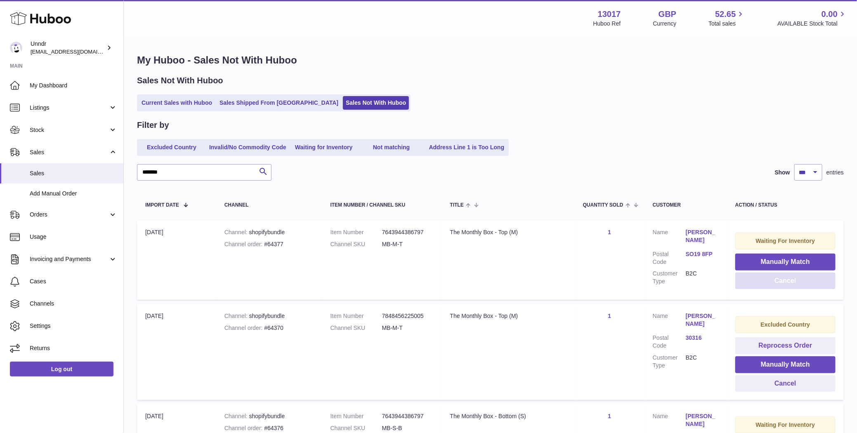
click at [763, 284] on button "Cancel" at bounding box center [785, 281] width 100 height 17
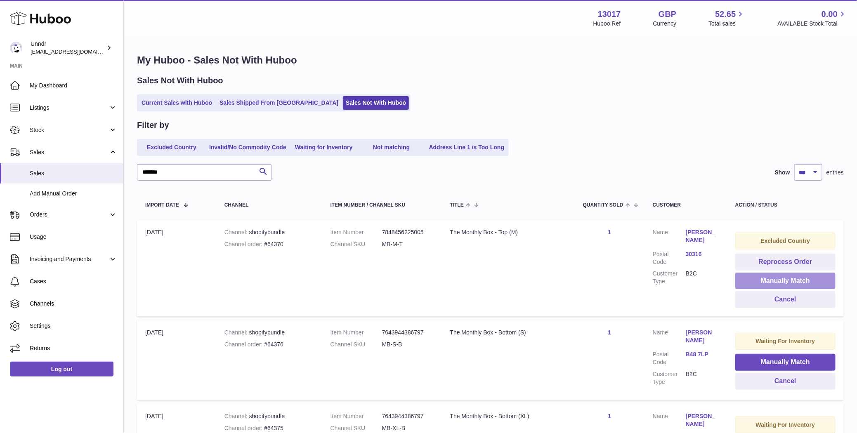
click at [763, 282] on button "Manually Match" at bounding box center [785, 281] width 100 height 17
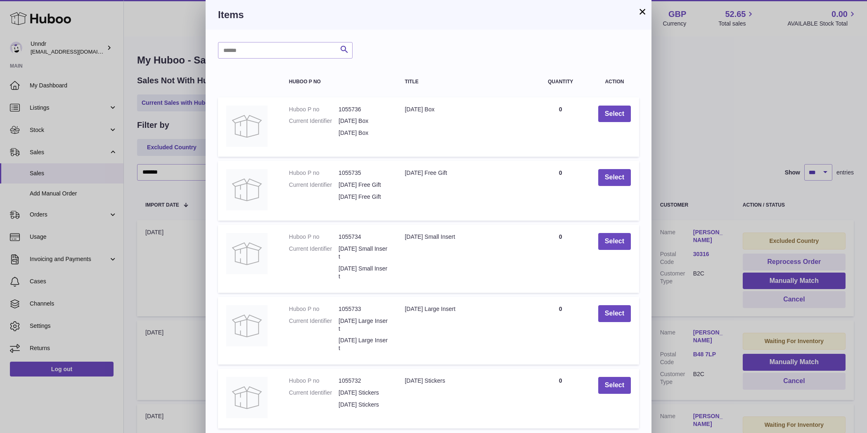
click at [644, 13] on button "×" at bounding box center [642, 12] width 10 height 10
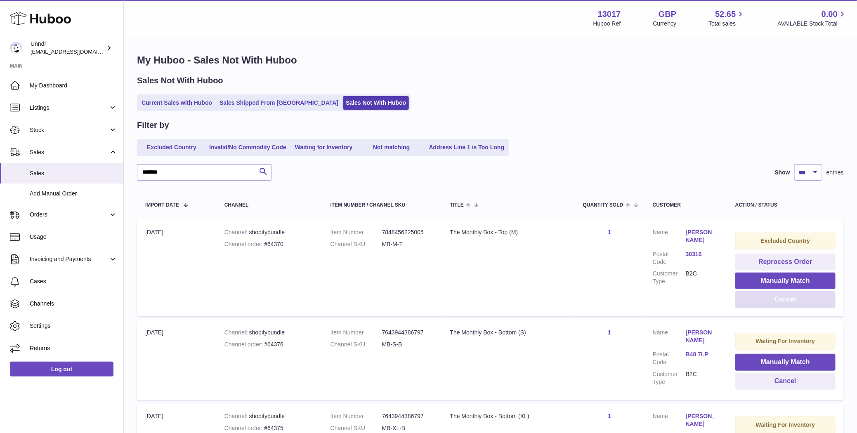
click at [789, 303] on button "Cancel" at bounding box center [785, 299] width 100 height 17
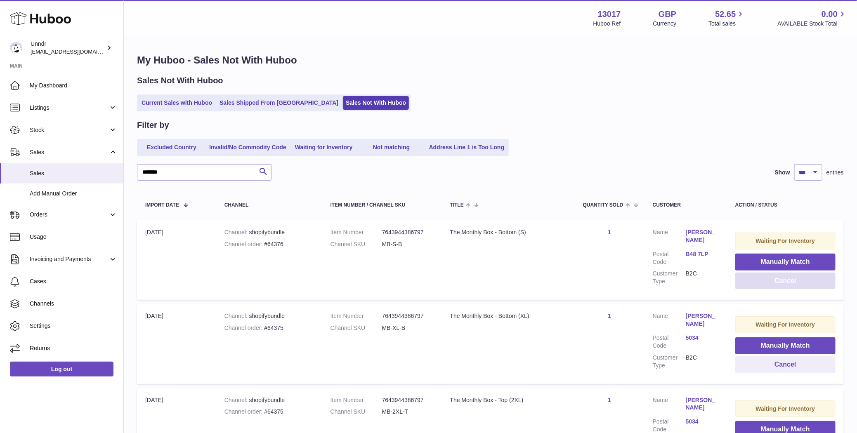
click at [796, 279] on button "Cancel" at bounding box center [785, 281] width 100 height 17
click at [796, 283] on button "Cancel" at bounding box center [785, 281] width 100 height 17
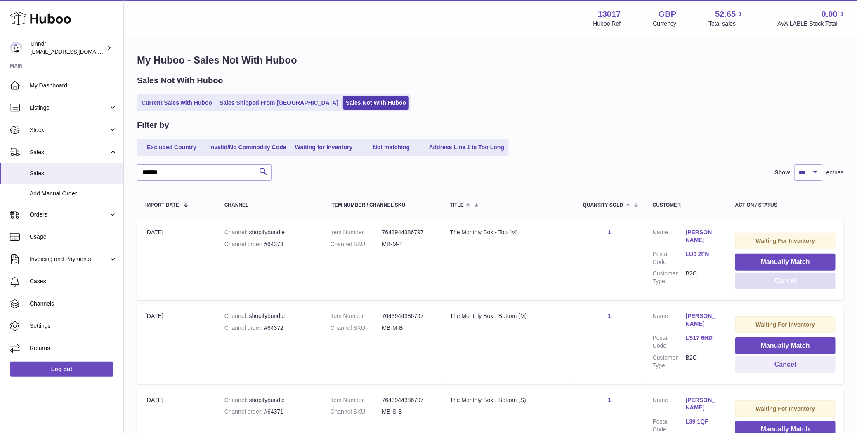
click at [796, 283] on button "Cancel" at bounding box center [785, 281] width 100 height 17
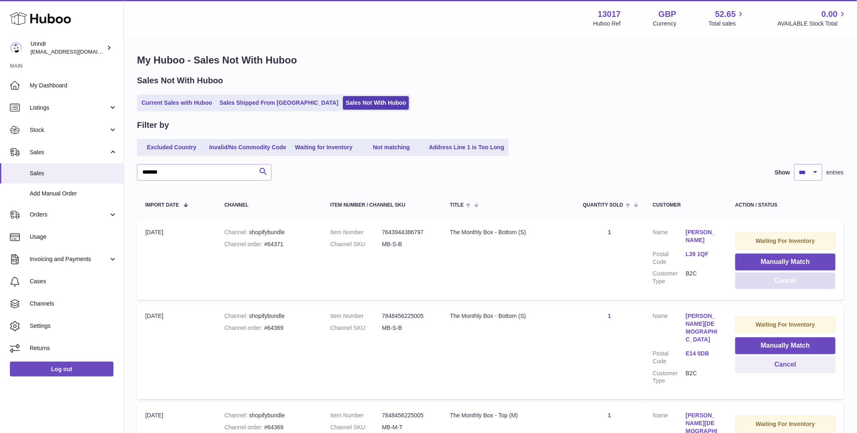
click at [796, 283] on button "Cancel" at bounding box center [785, 281] width 100 height 17
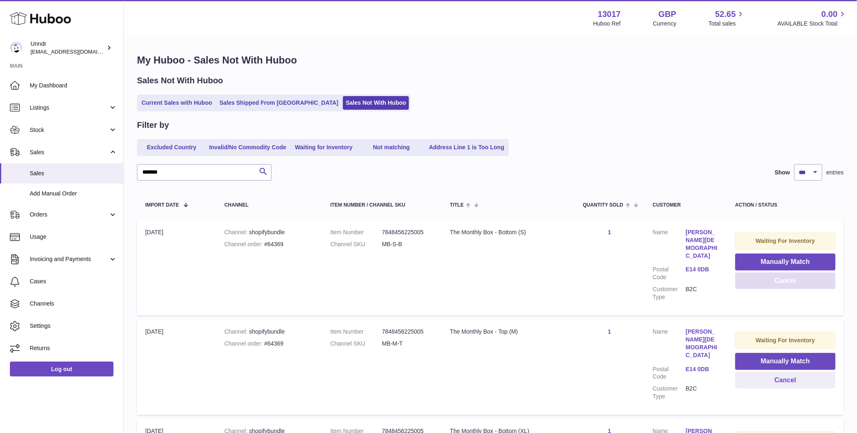
click at [796, 283] on button "Cancel" at bounding box center [785, 281] width 100 height 17
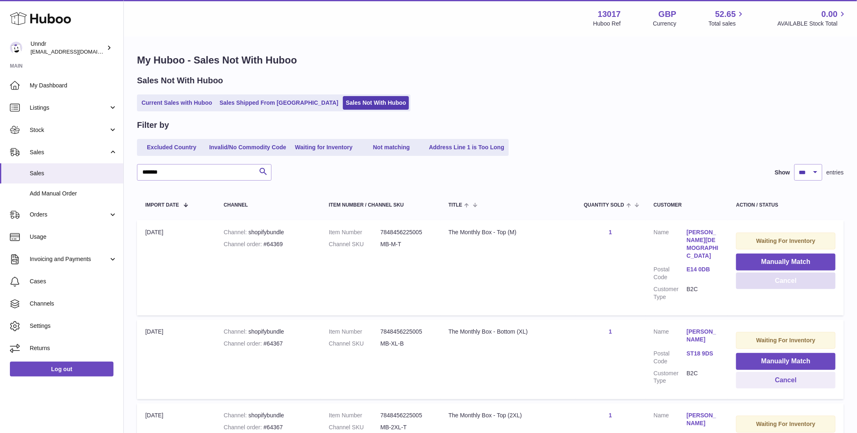
click at [796, 286] on button "Cancel" at bounding box center [785, 281] width 99 height 17
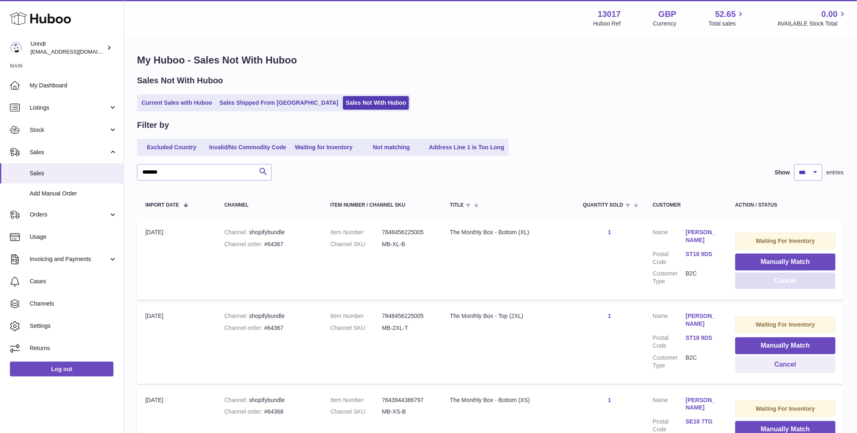
click at [796, 285] on button "Cancel" at bounding box center [785, 281] width 100 height 17
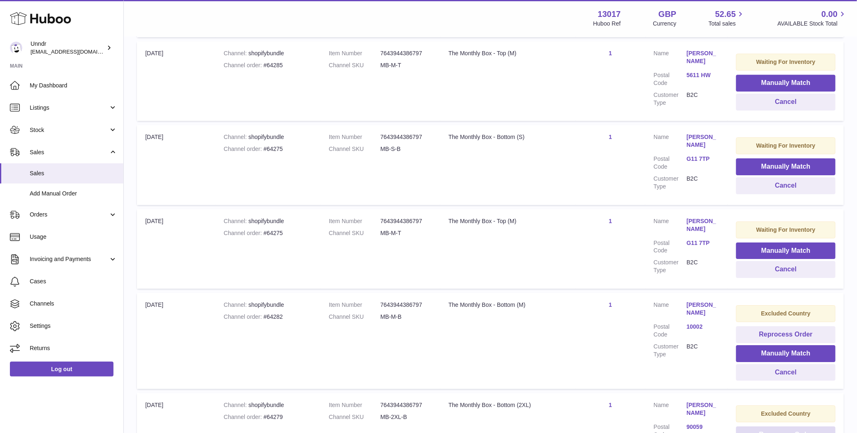
scroll to position [8295, 0]
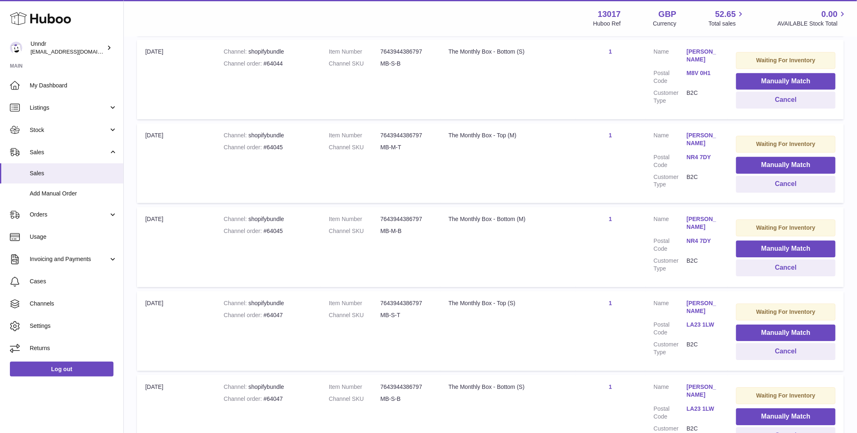
scroll to position [8288, 0]
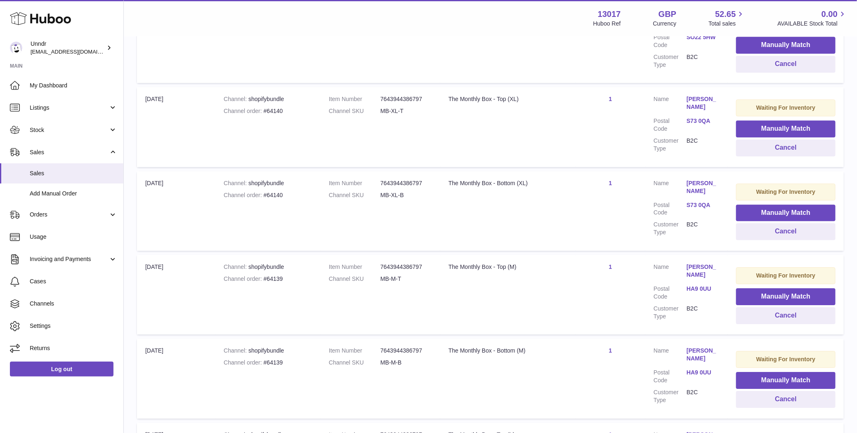
scroll to position [8501, 0]
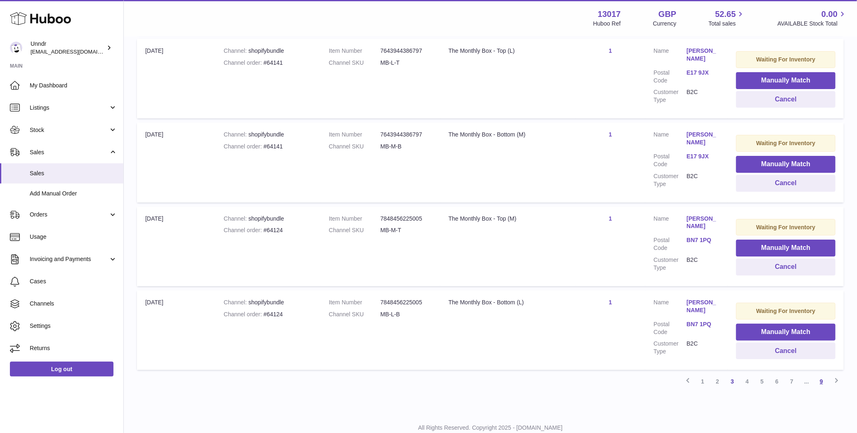
click at [820, 374] on link "9" at bounding box center [821, 381] width 15 height 15
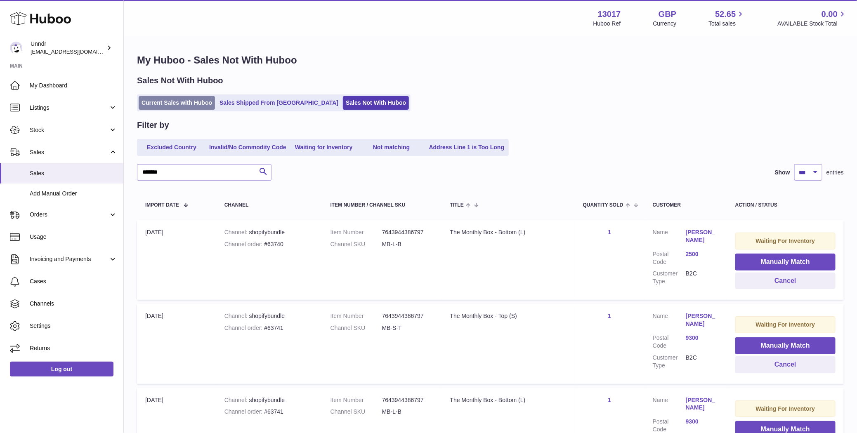
click at [154, 97] on link "Current Sales with Huboo" at bounding box center [177, 103] width 76 height 14
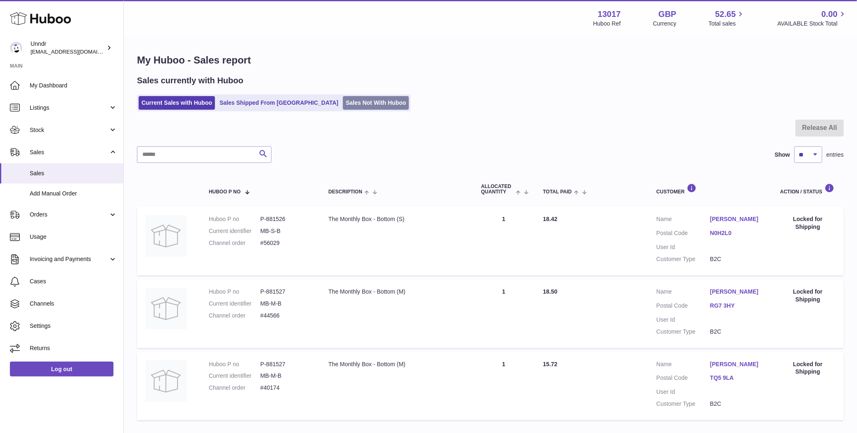
click at [343, 102] on link "Sales Not With Huboo" at bounding box center [376, 103] width 66 height 14
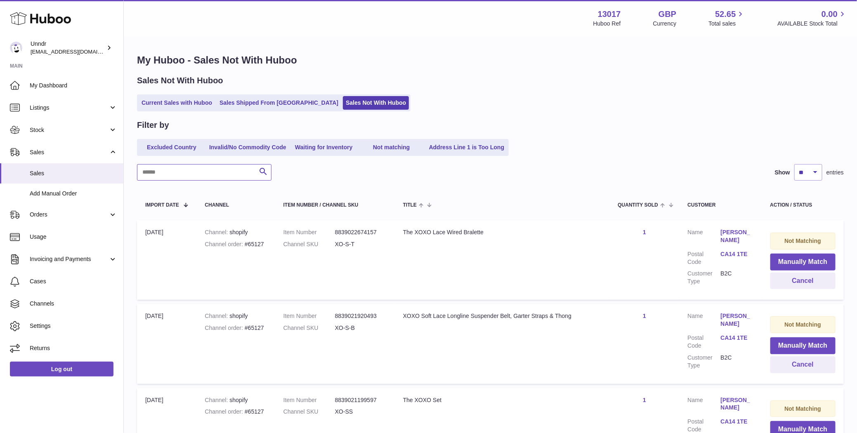
click at [168, 171] on input "text" at bounding box center [204, 172] width 135 height 17
paste input "**********"
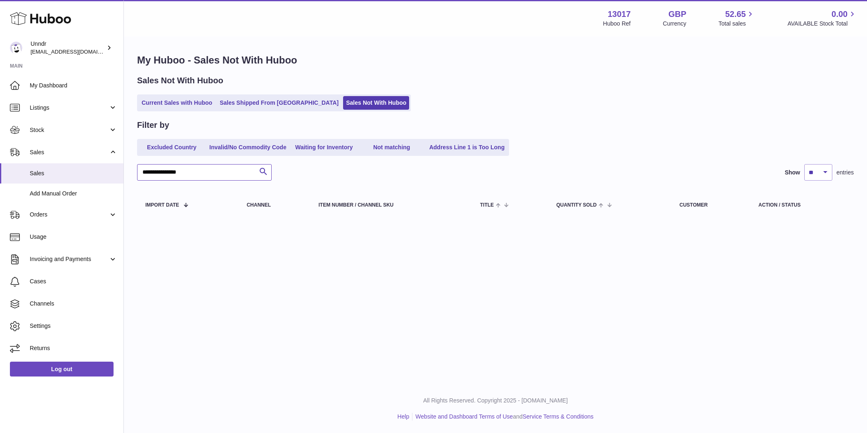
click at [163, 166] on input "**********" at bounding box center [204, 172] width 135 height 17
paste input "text"
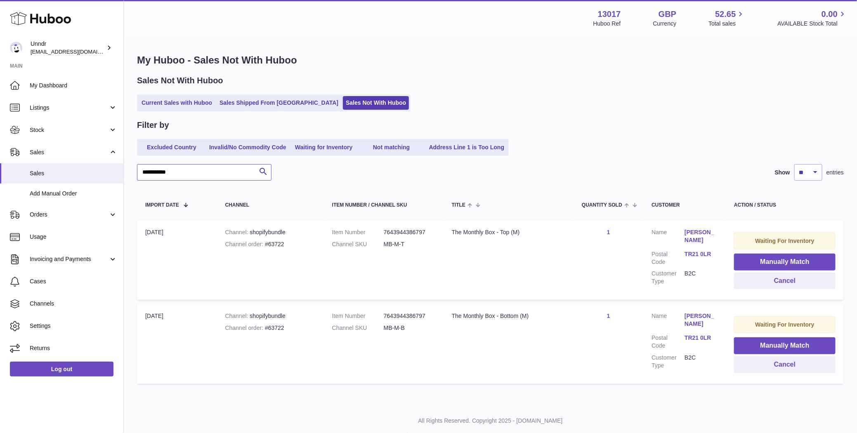
click at [173, 171] on input "**********" at bounding box center [204, 172] width 135 height 17
paste input "**"
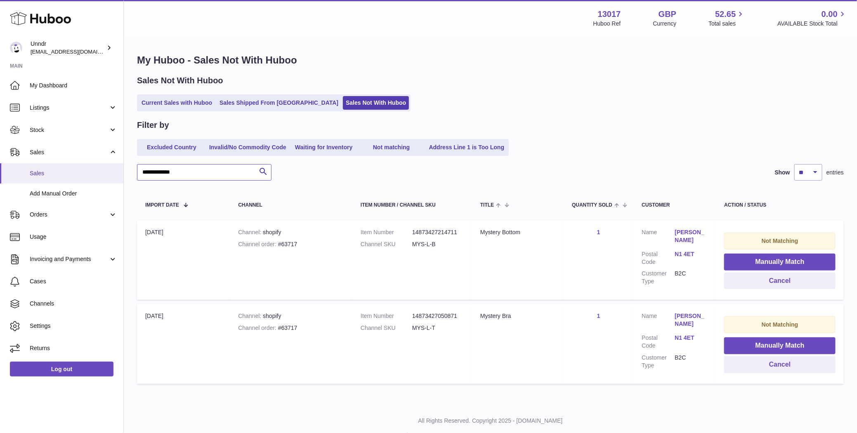
type input "**********"
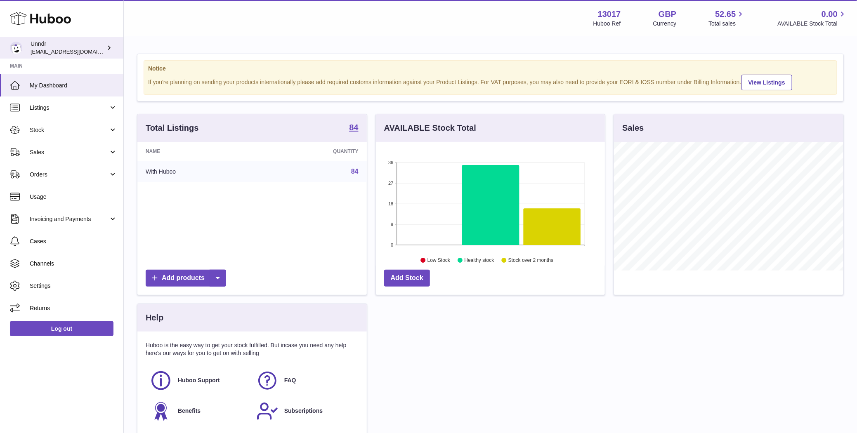
scroll to position [129, 229]
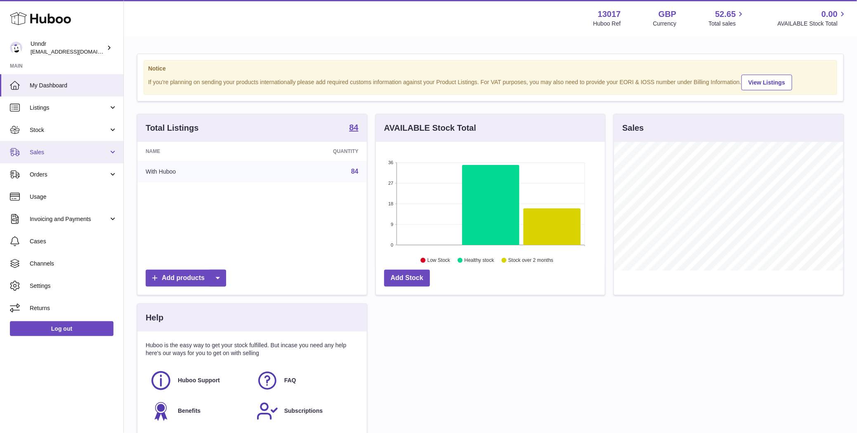
click at [55, 162] on link "Sales" at bounding box center [61, 152] width 123 height 22
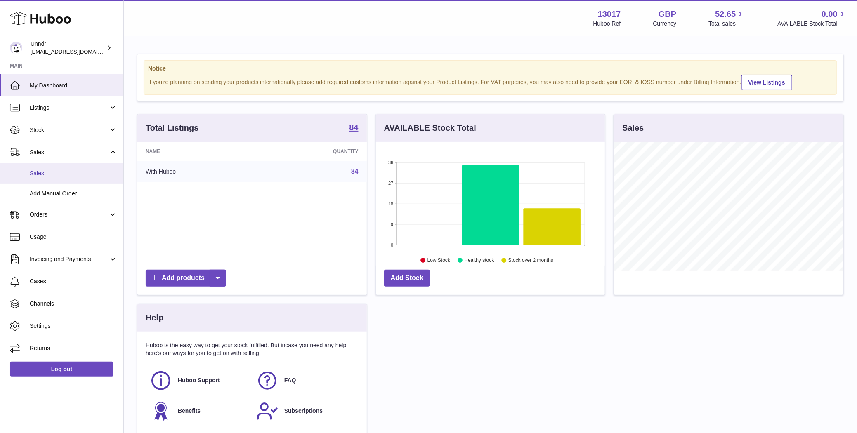
click at [58, 176] on span "Sales" at bounding box center [73, 174] width 87 height 8
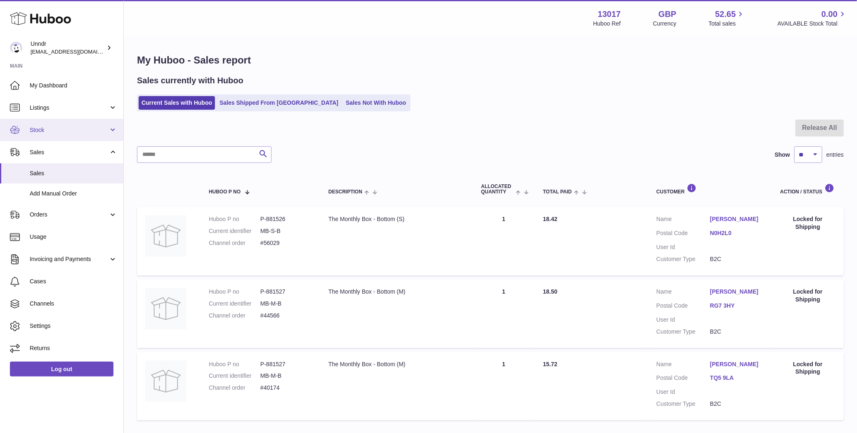
click at [82, 126] on span "Stock" at bounding box center [69, 130] width 79 height 8
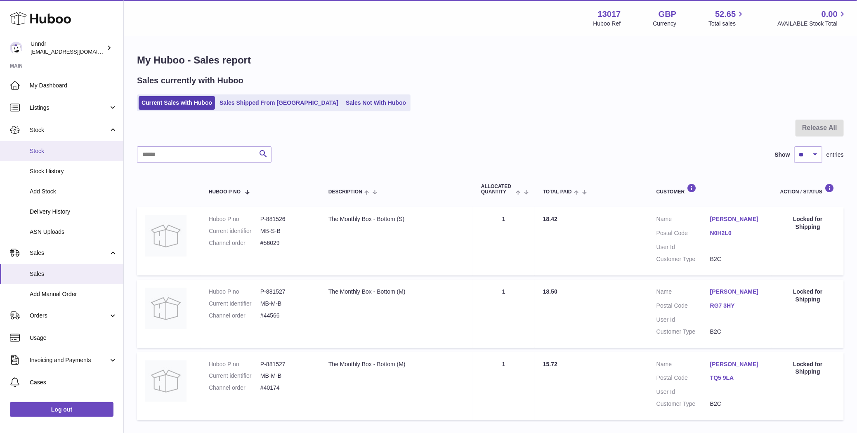
click at [77, 153] on span "Stock" at bounding box center [73, 151] width 87 height 8
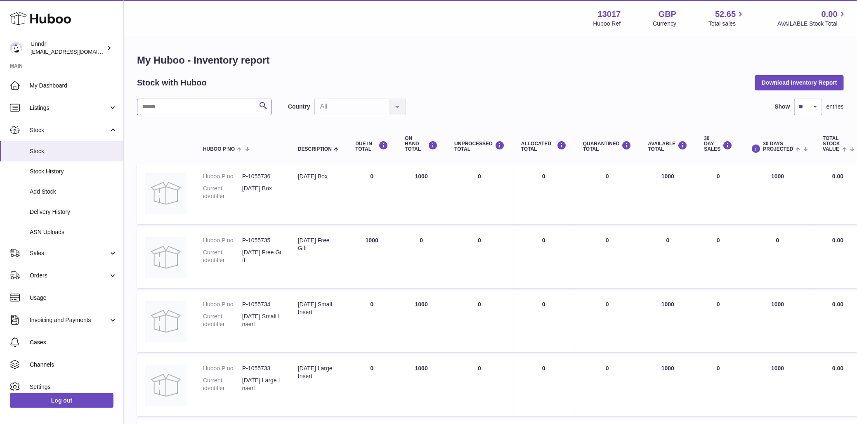
click at [201, 108] on input "text" at bounding box center [204, 107] width 135 height 17
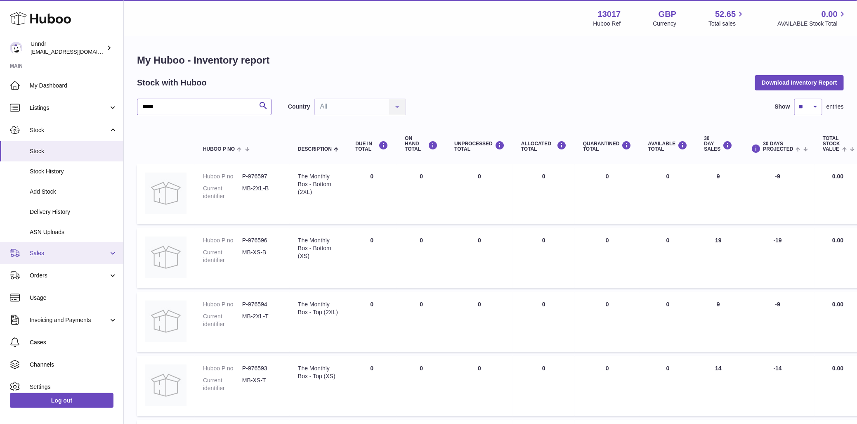
type input "*****"
click at [49, 259] on link "Sales" at bounding box center [61, 253] width 123 height 22
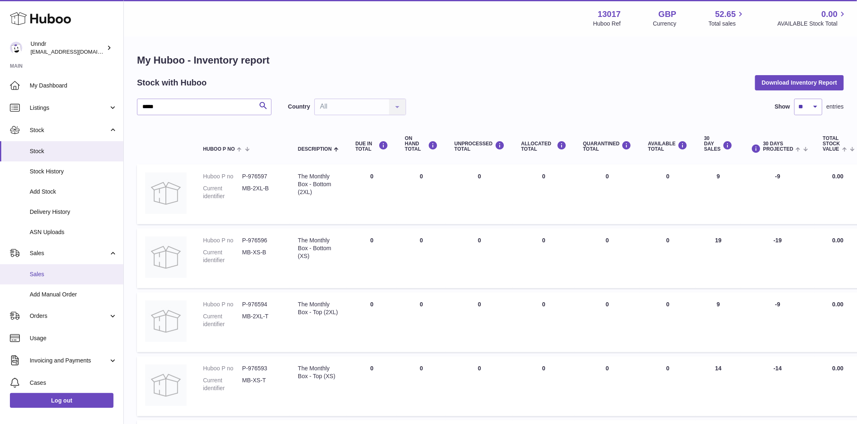
click at [56, 268] on link "Sales" at bounding box center [61, 274] width 123 height 20
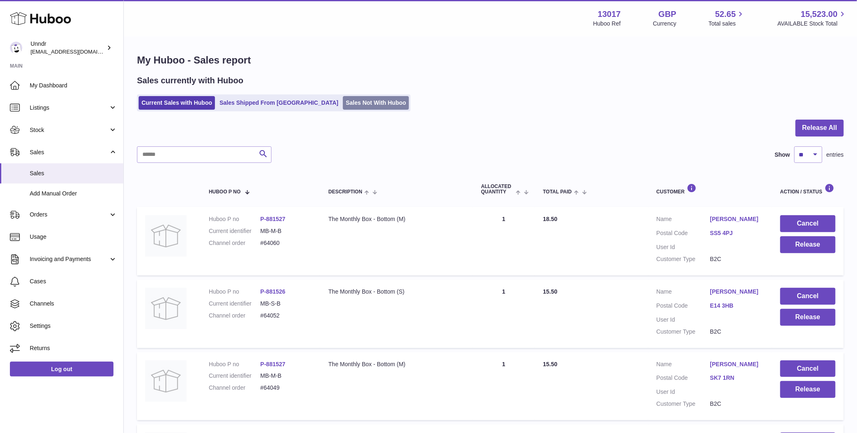
click at [343, 104] on link "Sales Not With Huboo" at bounding box center [376, 103] width 66 height 14
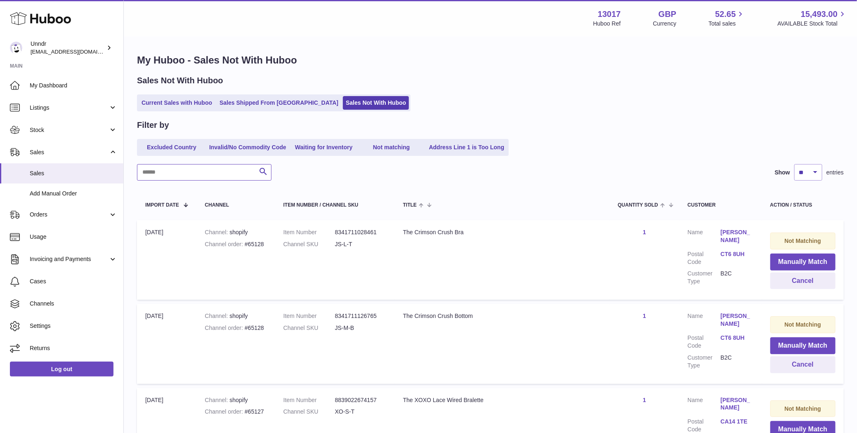
click at [201, 171] on input "text" at bounding box center [204, 172] width 135 height 17
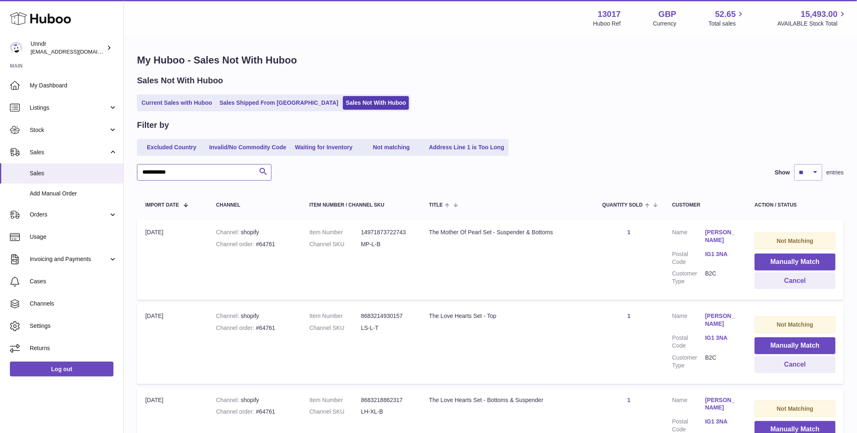
type input "**********"
click at [814, 175] on select "** ** ** ***" at bounding box center [808, 172] width 28 height 17
select select "***"
click at [794, 164] on select "** ** ** ***" at bounding box center [808, 172] width 28 height 17
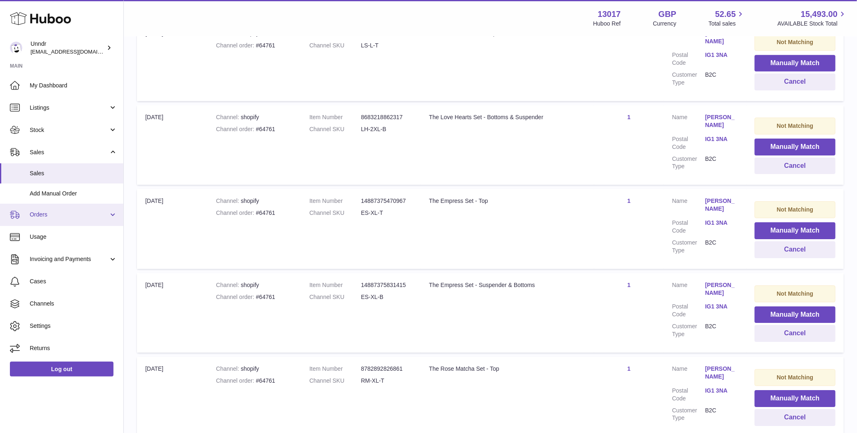
scroll to position [1333, 0]
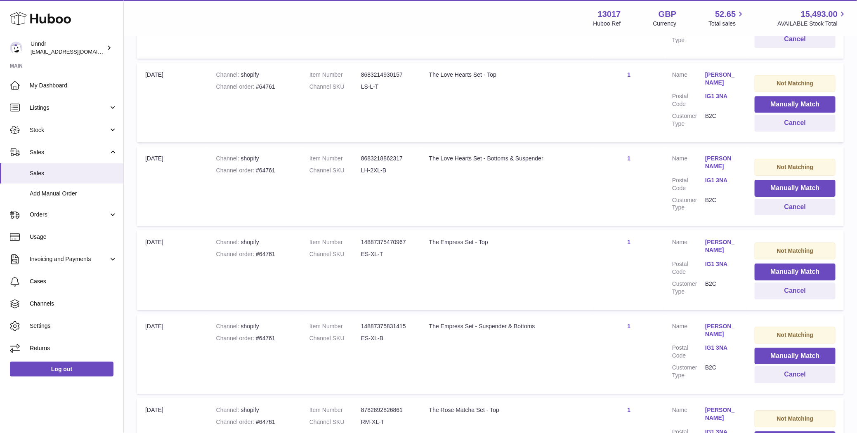
click at [714, 178] on link "IG1 3NA" at bounding box center [721, 181] width 33 height 8
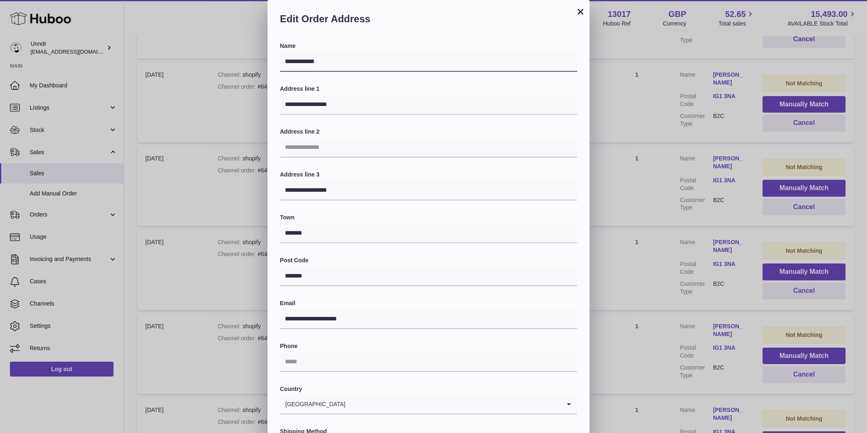
click at [314, 68] on input "**********" at bounding box center [428, 62] width 297 height 20
click at [342, 110] on input "**********" at bounding box center [428, 105] width 297 height 20
click at [342, 109] on input "**********" at bounding box center [428, 105] width 297 height 20
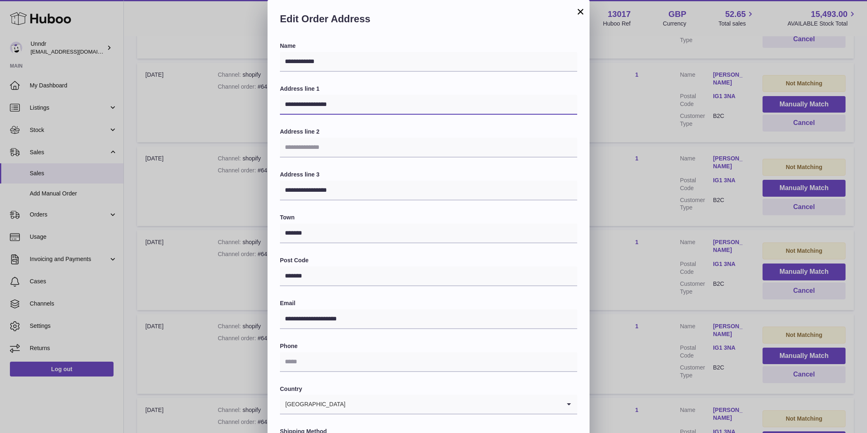
click at [342, 109] on input "**********" at bounding box center [428, 105] width 297 height 20
click at [302, 108] on input "**********" at bounding box center [428, 105] width 297 height 20
click at [311, 315] on input "**********" at bounding box center [428, 320] width 297 height 20
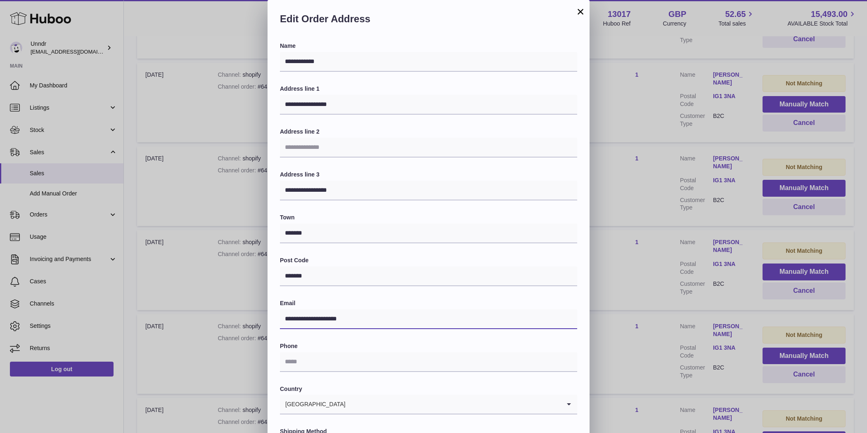
click at [311, 315] on input "**********" at bounding box center [428, 320] width 297 height 20
click at [300, 268] on input "*******" at bounding box center [428, 277] width 297 height 20
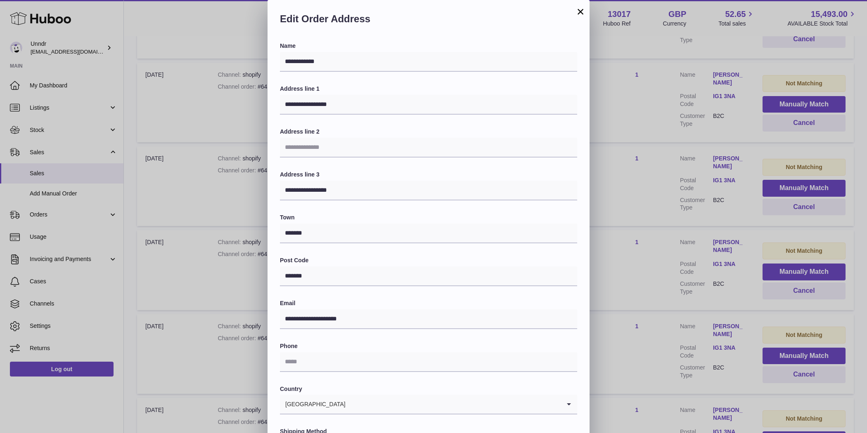
click at [658, 184] on div "**********" at bounding box center [433, 247] width 867 height 495
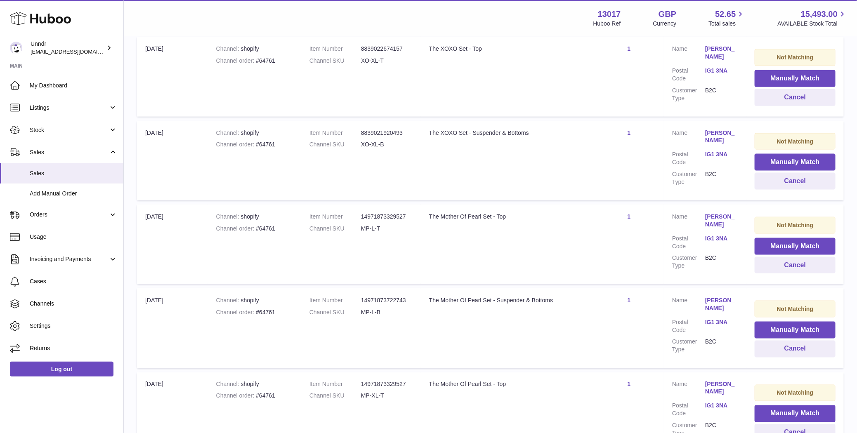
scroll to position [0, 0]
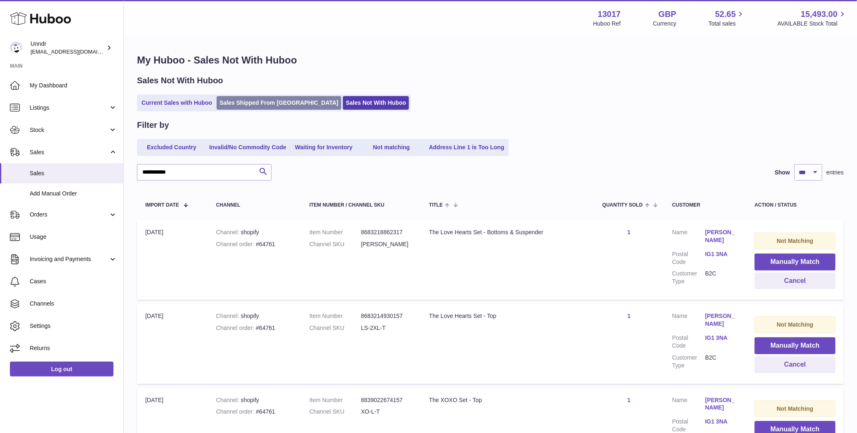
click at [236, 99] on link "Sales Shipped From [GEOGRAPHIC_DATA]" at bounding box center [279, 103] width 125 height 14
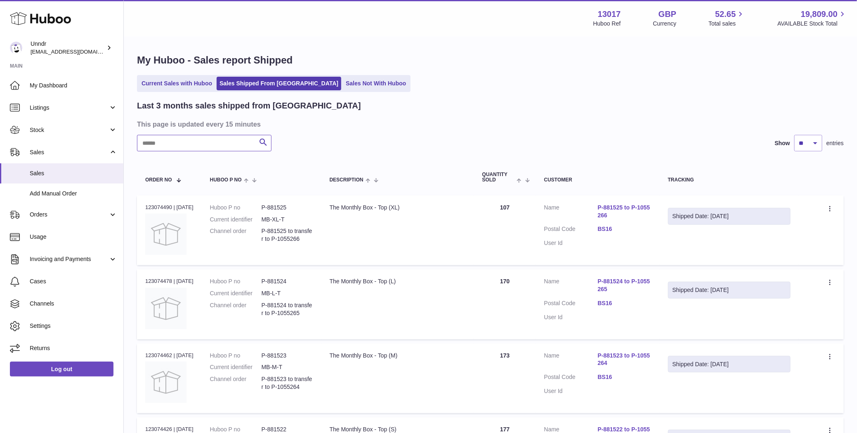
click at [211, 145] on input "text" at bounding box center [204, 143] width 135 height 17
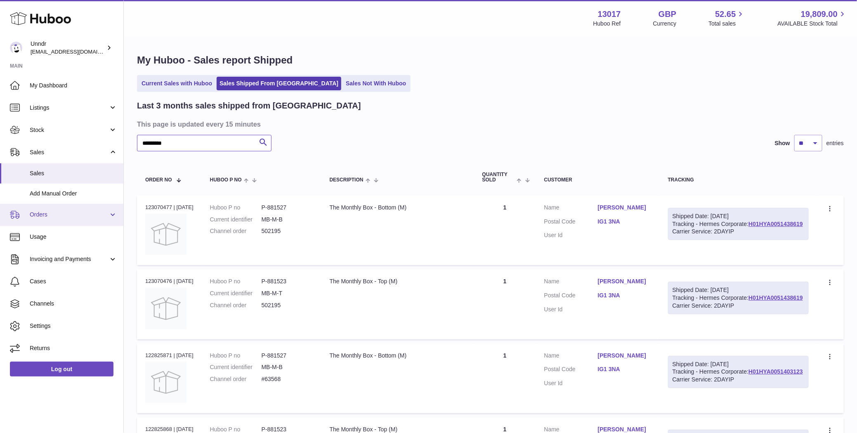
type input "*********"
click at [343, 83] on link "Sales Not With Huboo" at bounding box center [376, 84] width 66 height 14
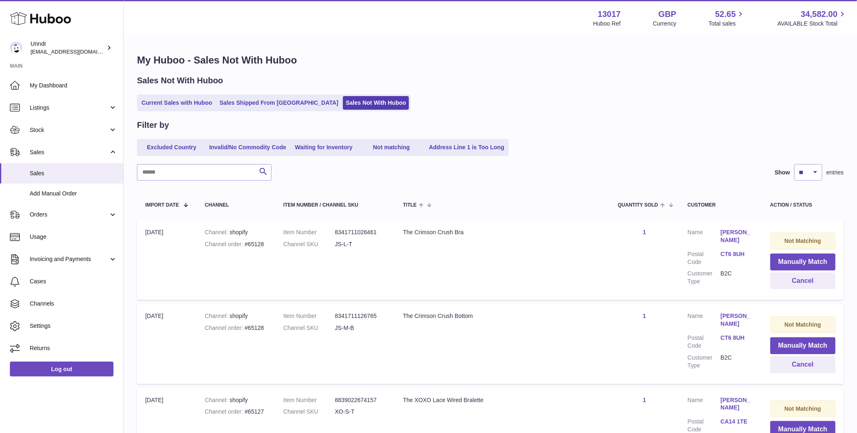
click at [224, 172] on input "text" at bounding box center [204, 172] width 135 height 17
paste input "**********"
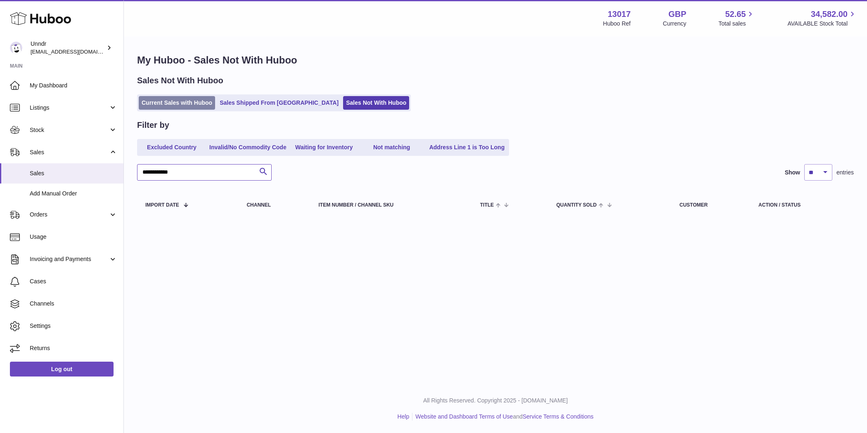
type input "**********"
click at [177, 106] on link "Current Sales with Huboo" at bounding box center [177, 103] width 76 height 14
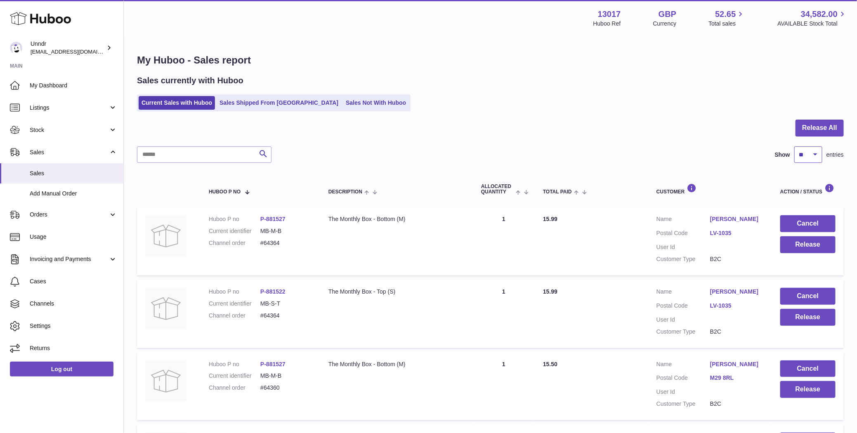
click at [808, 158] on select "** ** ** ***" at bounding box center [808, 155] width 28 height 17
select select "***"
click at [794, 147] on select "** ** ** ***" at bounding box center [808, 155] width 28 height 17
click at [201, 155] on input "text" at bounding box center [204, 155] width 135 height 17
paste input "**********"
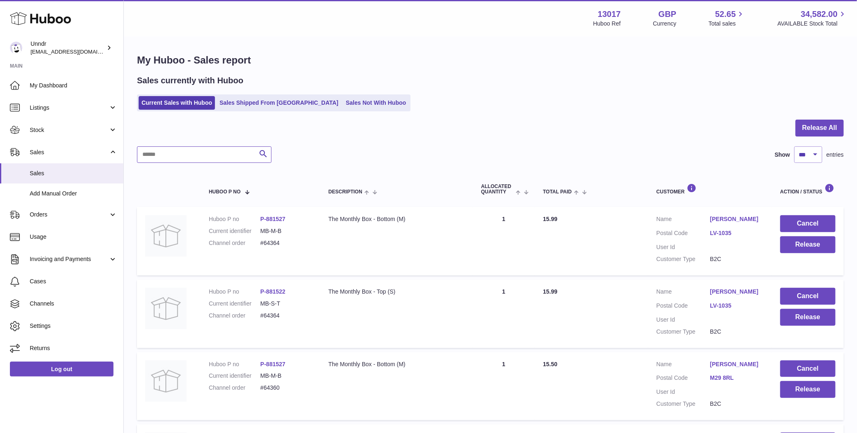
type input "**********"
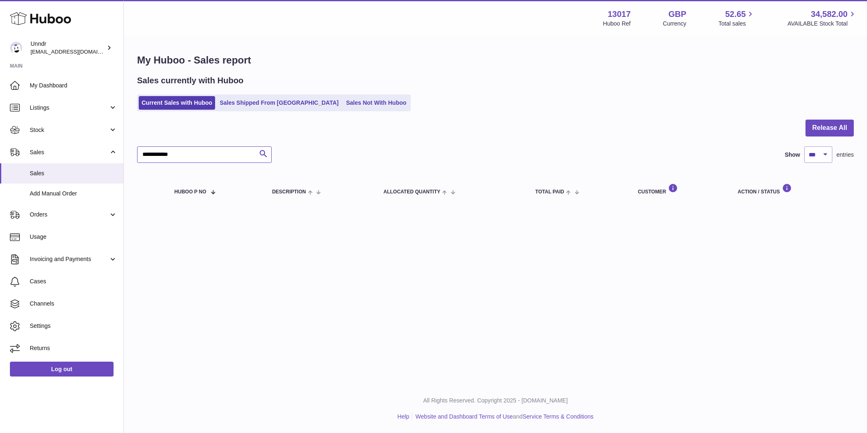
click at [200, 152] on input "**********" at bounding box center [204, 155] width 135 height 17
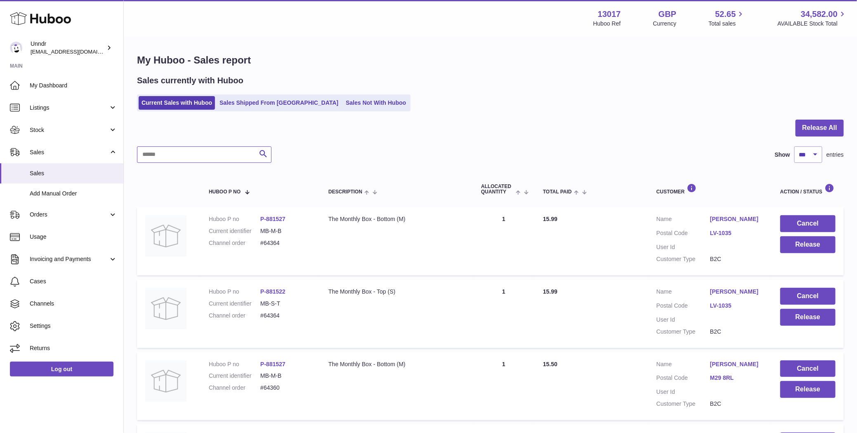
click at [176, 156] on input "text" at bounding box center [204, 155] width 135 height 17
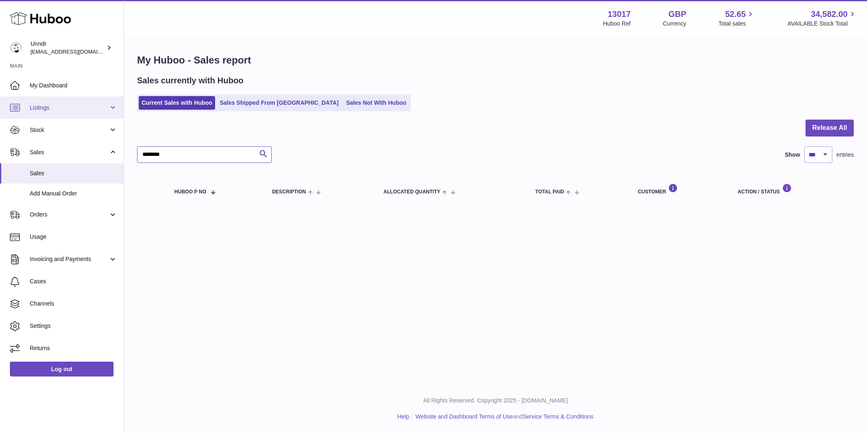
type input "********"
click at [57, 194] on span "Add Manual Order" at bounding box center [73, 194] width 87 height 8
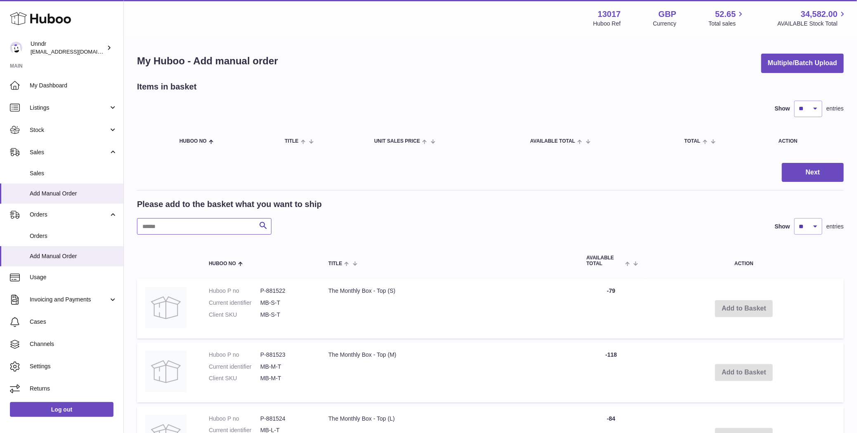
click at [217, 231] on input "text" at bounding box center [204, 226] width 135 height 17
click at [45, 170] on span "Sales" at bounding box center [73, 174] width 87 height 8
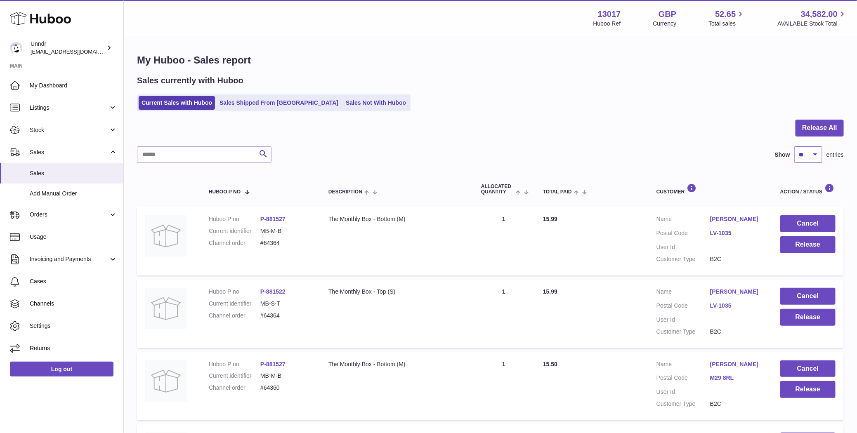
click at [807, 152] on select "** ** ** ***" at bounding box center [808, 155] width 28 height 17
select select "***"
click at [794, 147] on select "** ** ** ***" at bounding box center [808, 155] width 28 height 17
click at [177, 153] on input "text" at bounding box center [204, 155] width 135 height 17
paste input "**********"
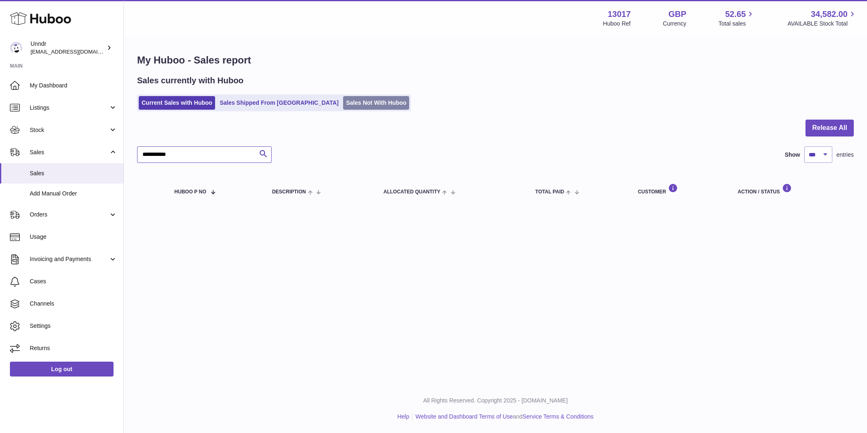
type input "**********"
click at [343, 101] on link "Sales Not With Huboo" at bounding box center [376, 103] width 66 height 14
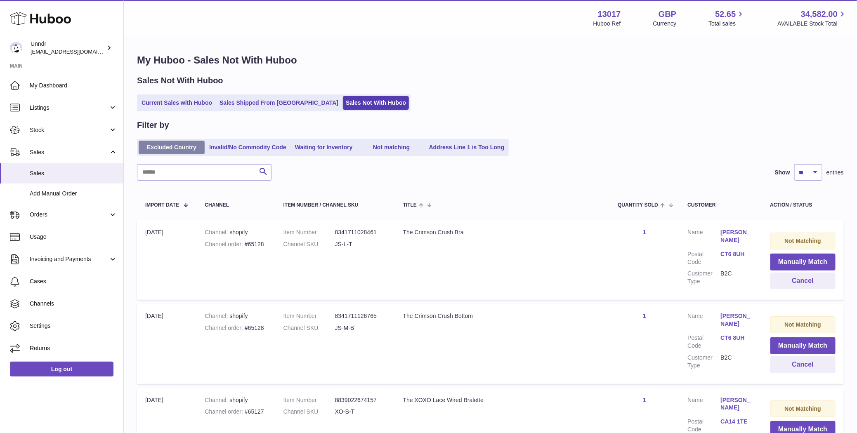
click at [199, 154] on link "Excluded Country" at bounding box center [172, 148] width 66 height 14
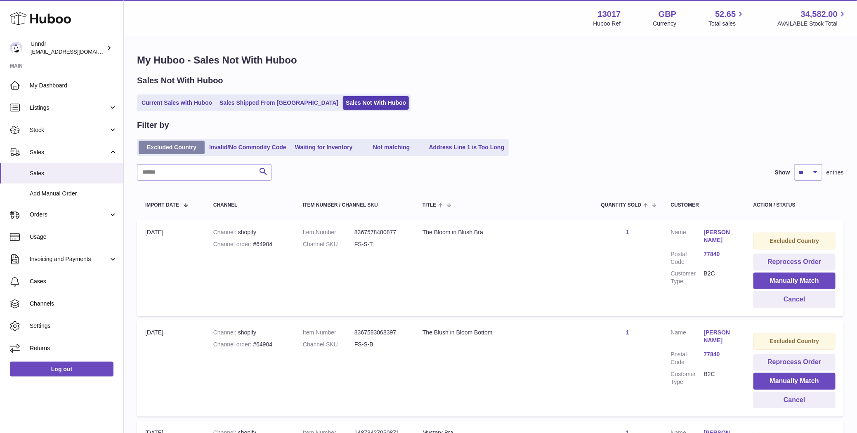
click at [195, 151] on link "Excluded Country" at bounding box center [172, 148] width 66 height 14
click at [293, 107] on link "Sales Shipped From [GEOGRAPHIC_DATA]" at bounding box center [279, 103] width 125 height 14
click at [202, 108] on link "Current Sales with Huboo" at bounding box center [177, 103] width 76 height 14
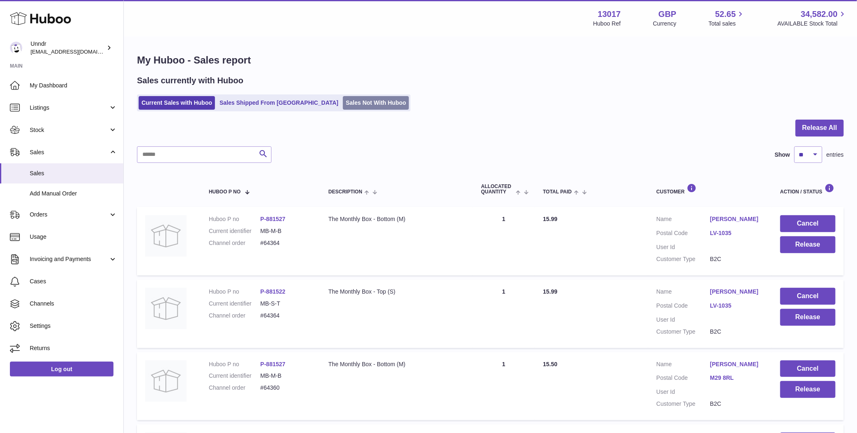
drag, startPoint x: 0, startPoint y: 0, endPoint x: 308, endPoint y: 113, distance: 328.2
click at [343, 102] on link "Sales Not With Huboo" at bounding box center [376, 103] width 66 height 14
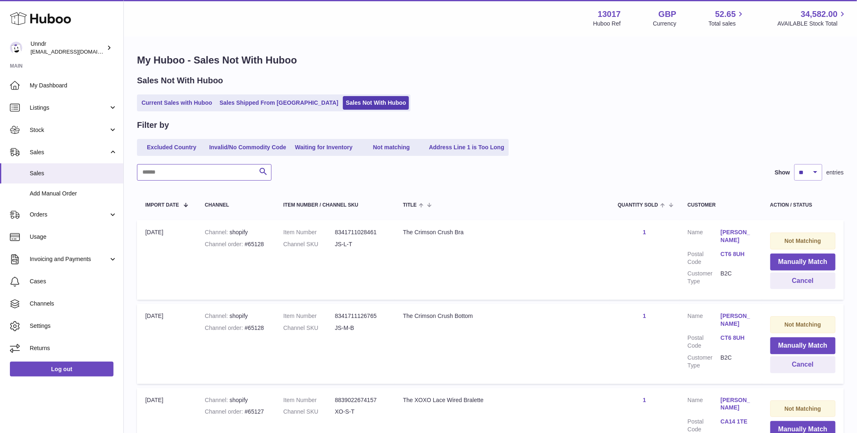
click at [200, 176] on input "text" at bounding box center [204, 172] width 135 height 17
paste input "**********"
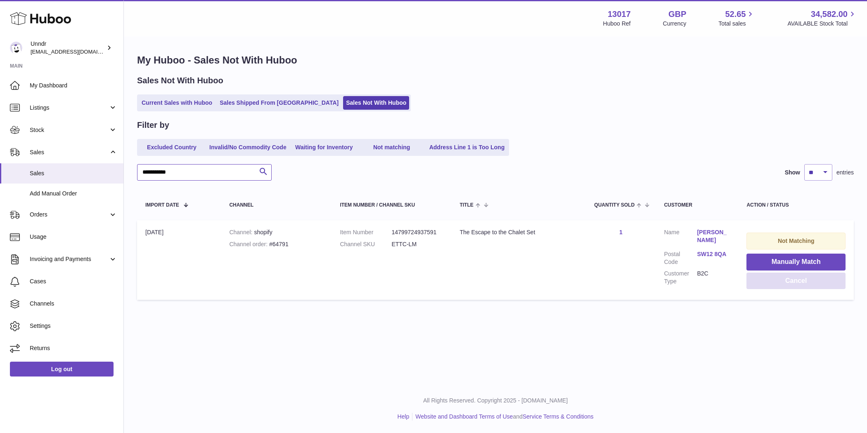
type input "**********"
click at [787, 281] on button "Cancel" at bounding box center [795, 281] width 99 height 17
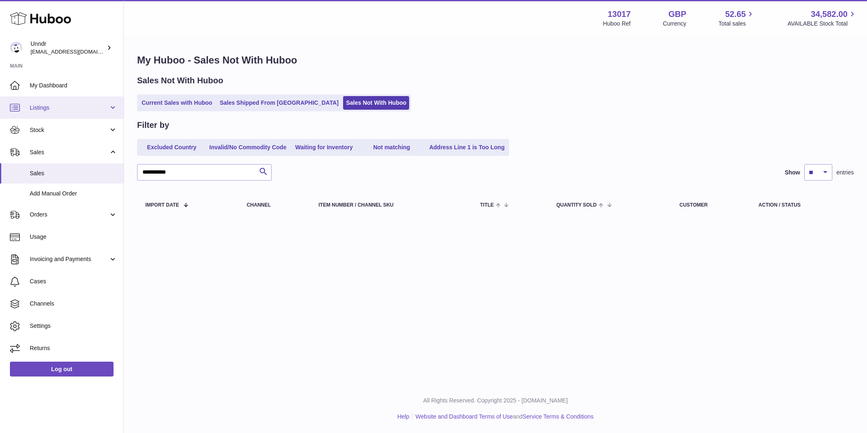
click at [78, 106] on span "Listings" at bounding box center [69, 108] width 79 height 8
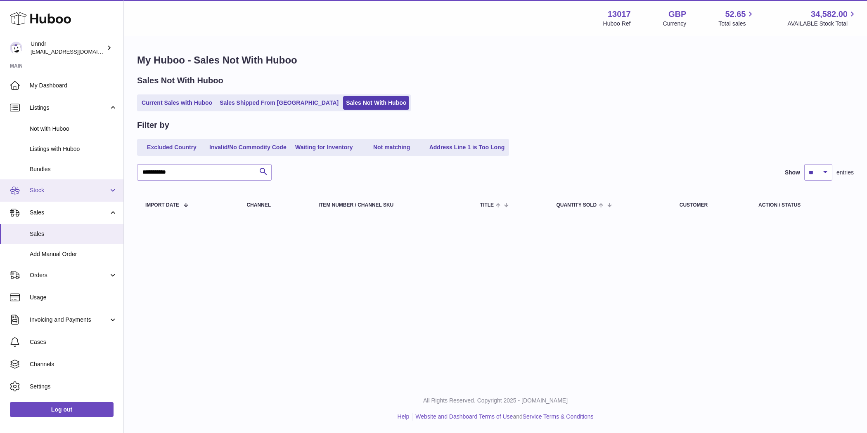
click at [72, 192] on span "Stock" at bounding box center [69, 191] width 79 height 8
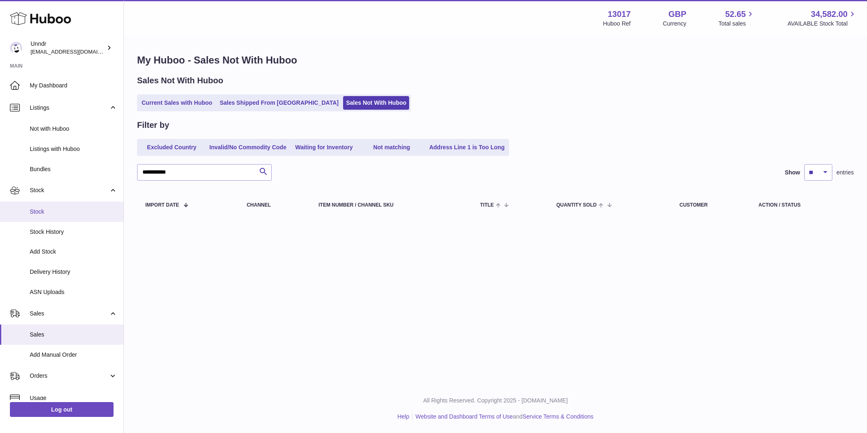
click at [66, 214] on span "Stock" at bounding box center [73, 212] width 87 height 8
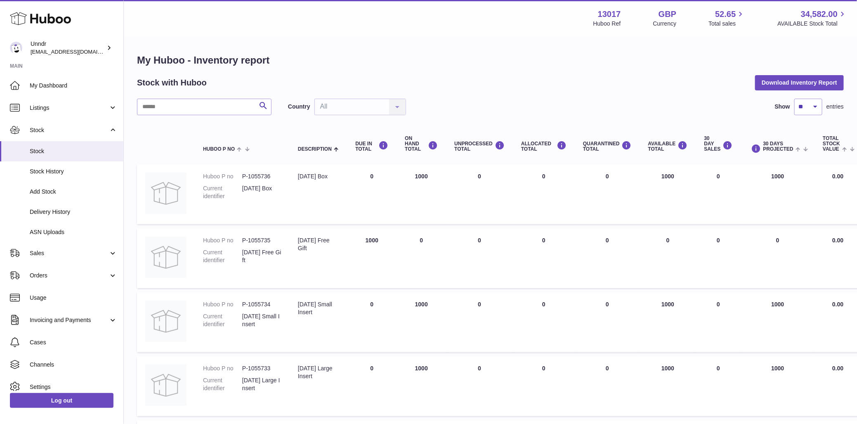
drag, startPoint x: 227, startPoint y: 116, endPoint x: 224, endPoint y: 103, distance: 13.8
click at [224, 103] on input "text" at bounding box center [204, 107] width 135 height 17
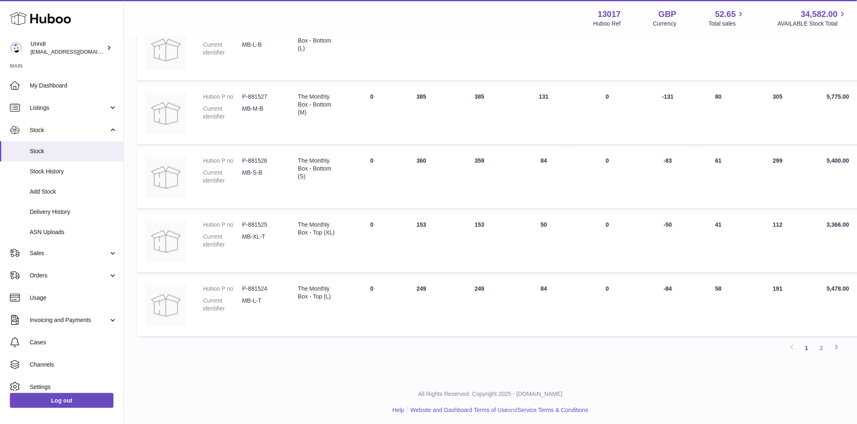
scroll to position [463, 0]
type input "*******"
click at [61, 255] on span "Sales" at bounding box center [69, 253] width 79 height 8
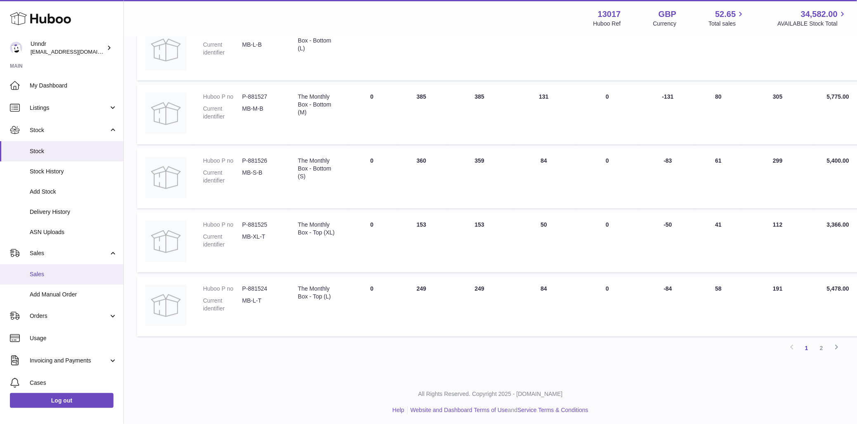
click at [52, 275] on span "Sales" at bounding box center [73, 274] width 87 height 8
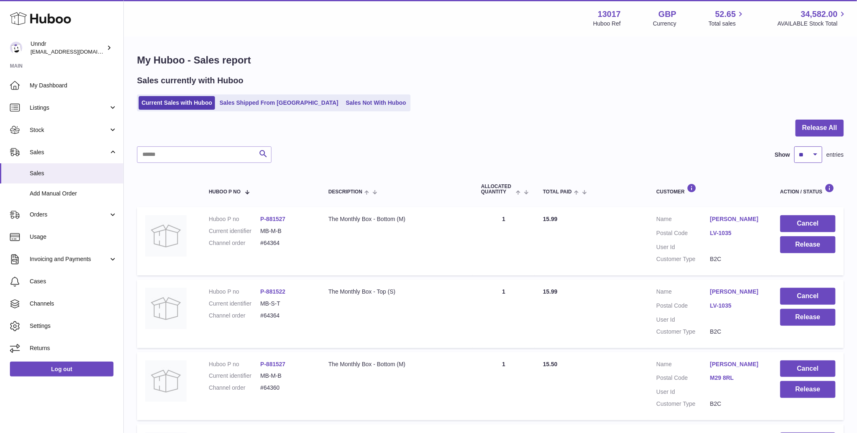
click at [818, 158] on select "** ** ** ***" at bounding box center [808, 155] width 28 height 17
select select "***"
click at [794, 147] on select "** ** ** ***" at bounding box center [808, 155] width 28 height 17
drag, startPoint x: 704, startPoint y: 215, endPoint x: 760, endPoint y: 220, distance: 56.3
click at [762, 221] on dl "Customer Name Agnese Vīksna Postal Code LV-1035 User Id Customer Type B2C" at bounding box center [710, 241] width 107 height 52
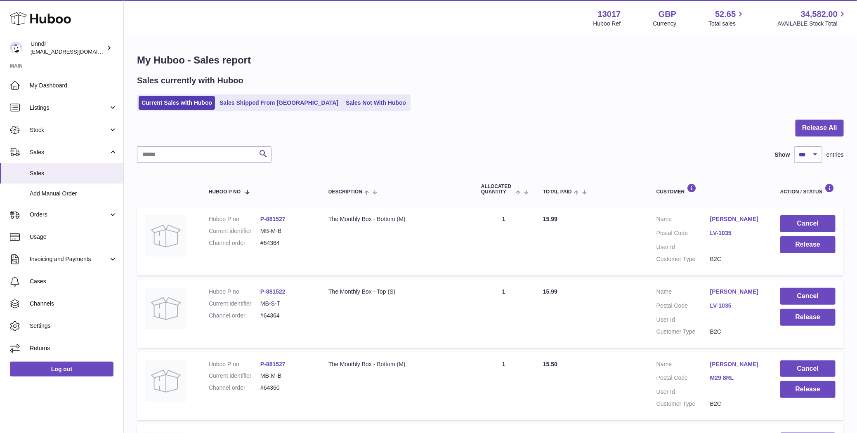
click at [269, 241] on dd "#64364" at bounding box center [286, 243] width 52 height 8
copy dd "64364"
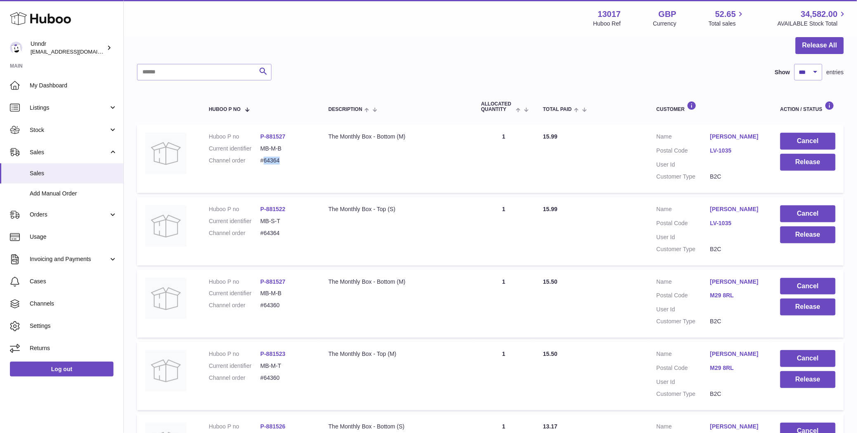
scroll to position [783, 0]
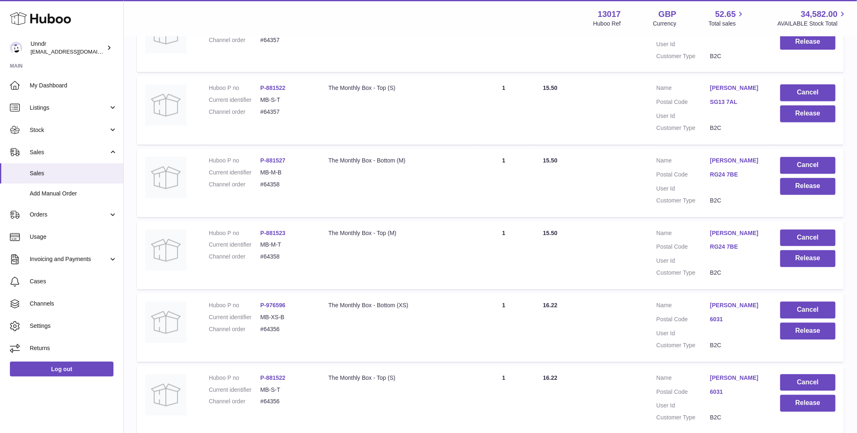
click at [276, 327] on dd "#64356" at bounding box center [286, 330] width 52 height 8
drag, startPoint x: 276, startPoint y: 327, endPoint x: 158, endPoint y: 291, distance: 123.0
click at [276, 327] on dd "#64356" at bounding box center [286, 330] width 52 height 8
copy dd "64356"
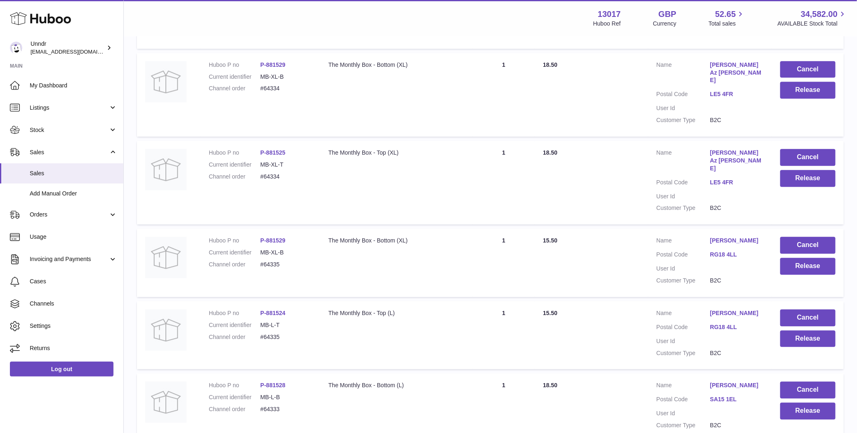
scroll to position [4638, 0]
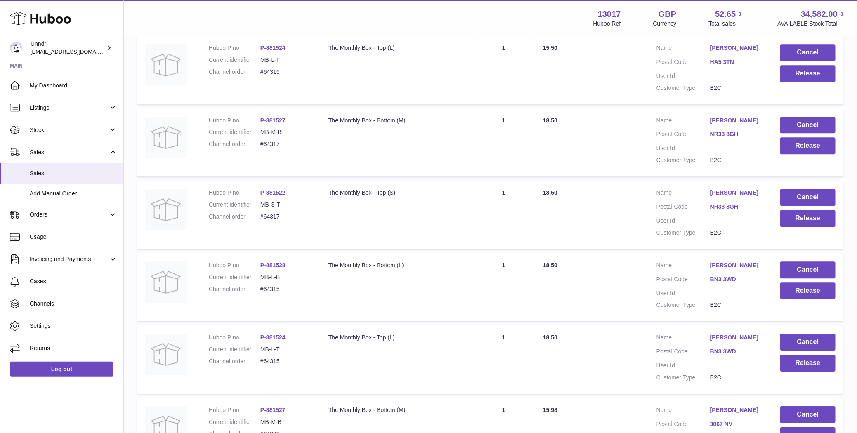
click at [275, 366] on dd "#64315" at bounding box center [286, 362] width 52 height 8
click at [274, 366] on dd "#64315" at bounding box center [286, 362] width 52 height 8
copy dd "64315"
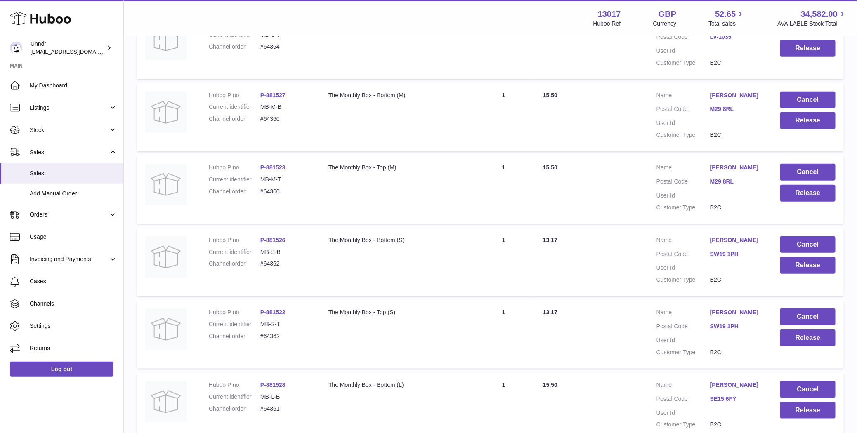
scroll to position [0, 0]
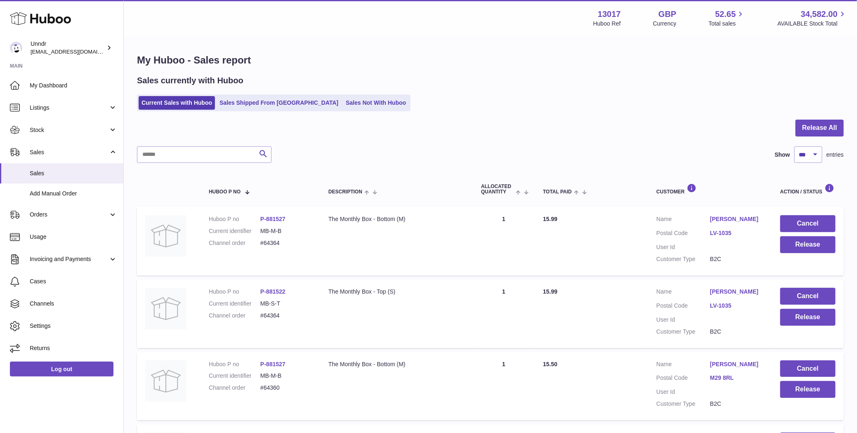
click at [552, 131] on div at bounding box center [490, 133] width 707 height 27
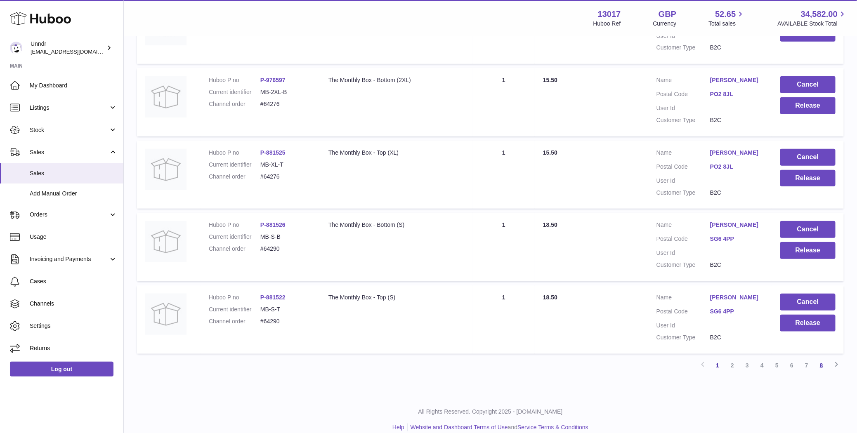
click at [818, 358] on link "8" at bounding box center [821, 365] width 15 height 15
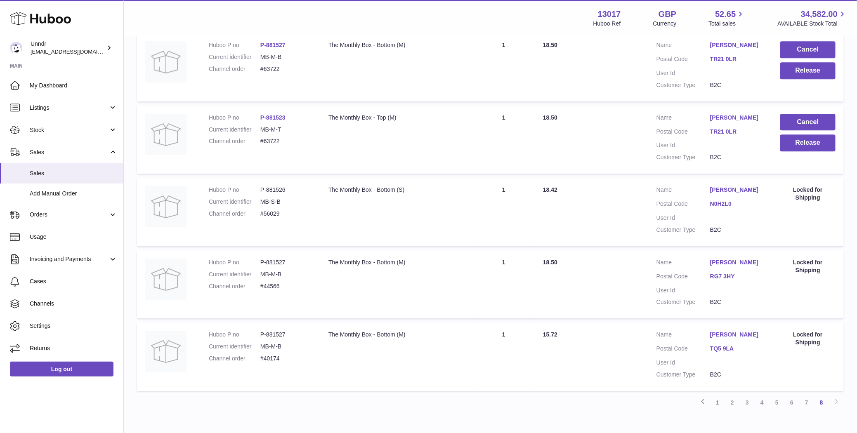
scroll to position [2820, 0]
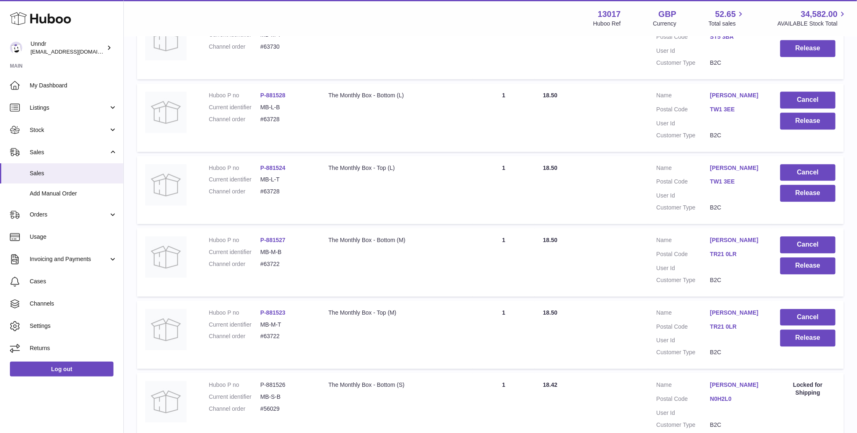
click at [274, 260] on dd "#63722" at bounding box center [286, 264] width 52 height 8
copy dd "63722"
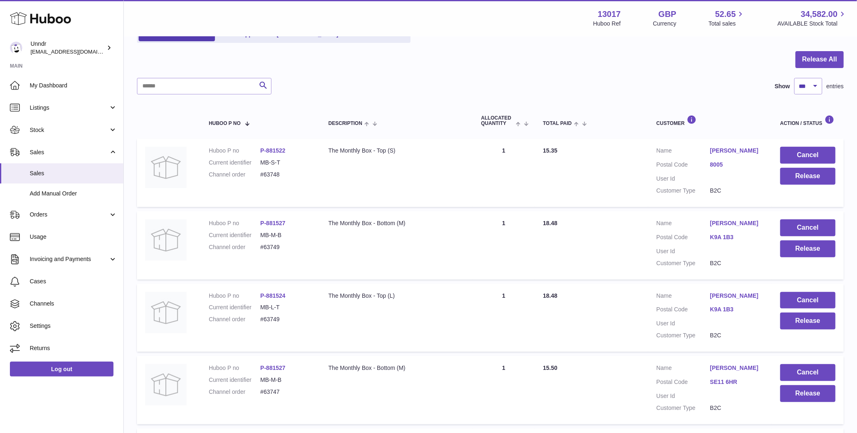
scroll to position [0, 0]
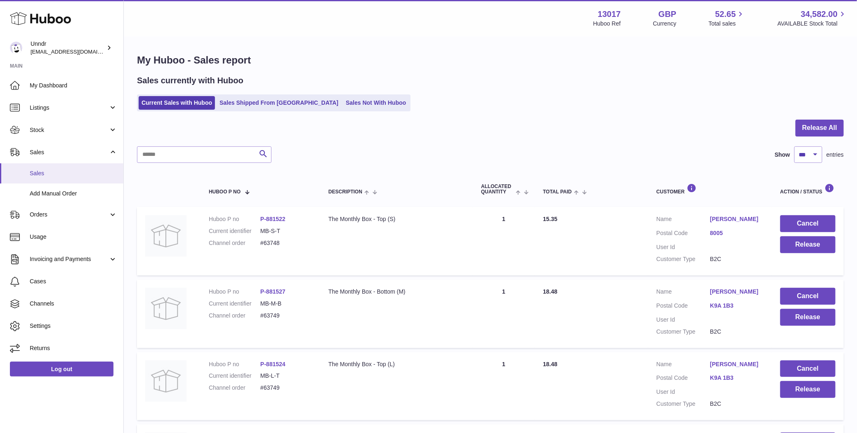
click at [48, 179] on link "Sales" at bounding box center [61, 173] width 123 height 20
click at [63, 130] on span "Stock" at bounding box center [69, 130] width 79 height 8
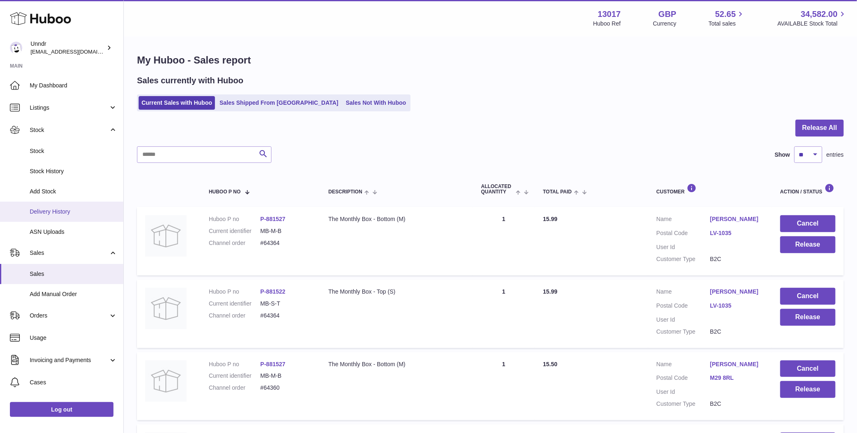
click at [56, 210] on span "Delivery History" at bounding box center [73, 212] width 87 height 8
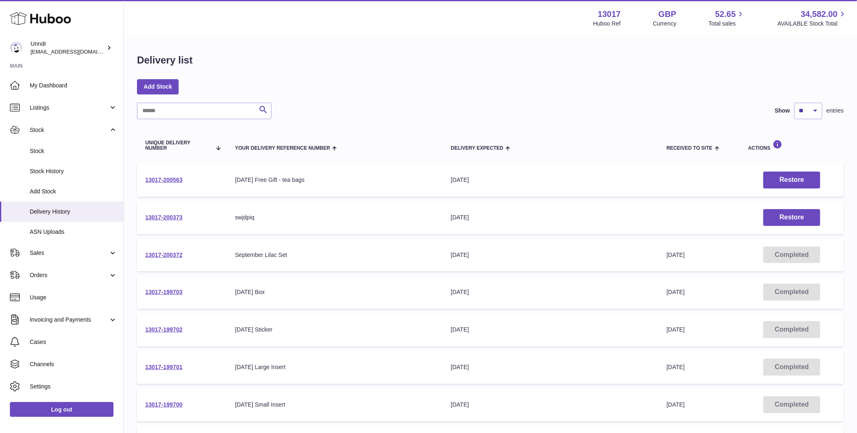
drag, startPoint x: 194, startPoint y: 255, endPoint x: 144, endPoint y: 255, distance: 49.9
click at [144, 255] on td "13017-200372" at bounding box center [182, 255] width 90 height 33
copy link "13017-200372"
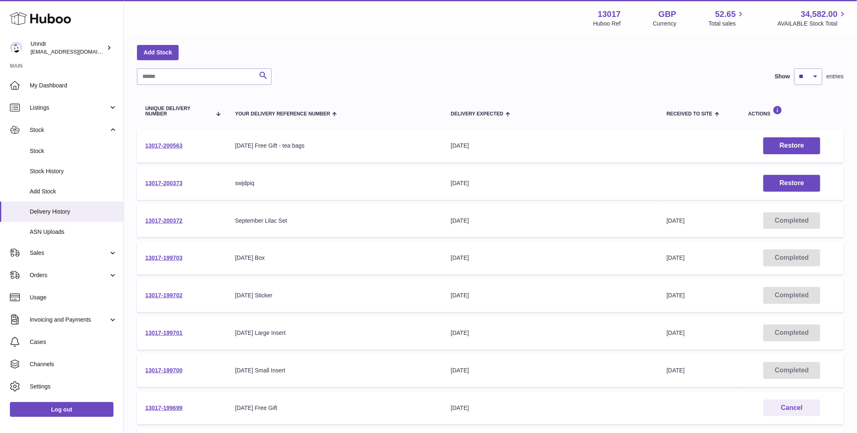
scroll to position [74, 0]
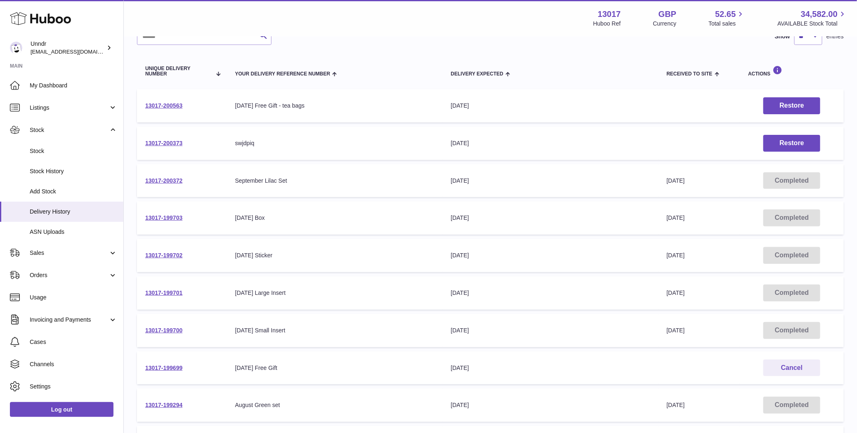
drag, startPoint x: 204, startPoint y: 255, endPoint x: 135, endPoint y: 253, distance: 69.0
click at [141, 254] on td "13017-199702" at bounding box center [182, 255] width 90 height 33
copy link "13017-199702"
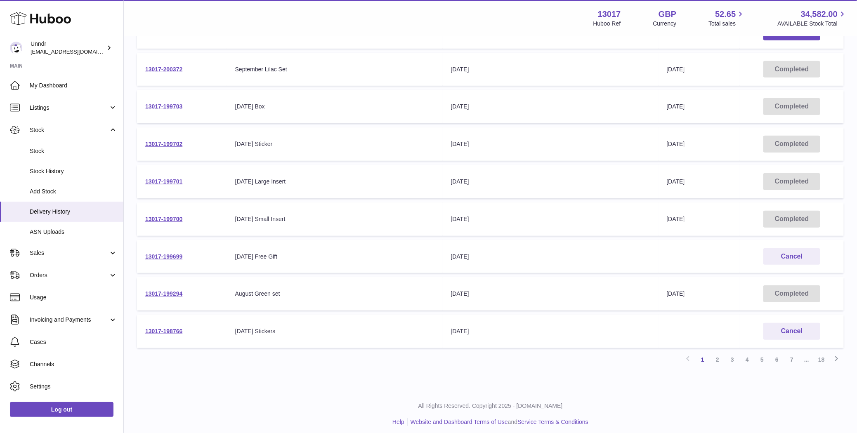
scroll to position [189, 0]
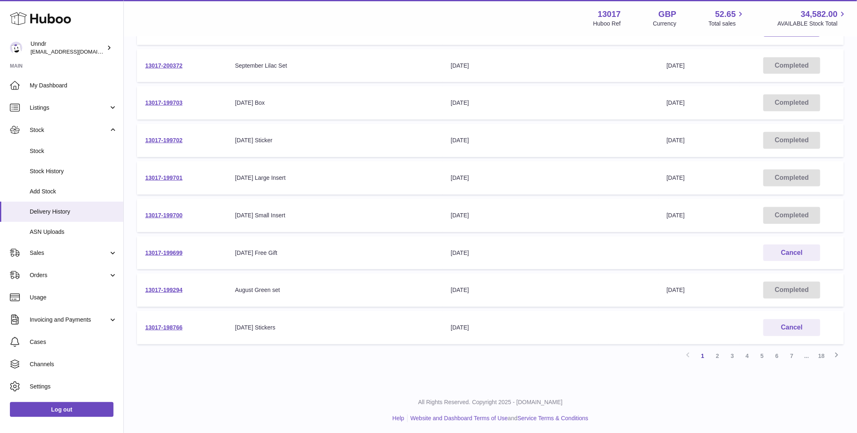
drag, startPoint x: 200, startPoint y: 176, endPoint x: 142, endPoint y: 175, distance: 57.4
click at [142, 175] on td "13017-199701" at bounding box center [182, 177] width 90 height 33
copy link "13017-199701"
drag, startPoint x: 189, startPoint y: 216, endPoint x: 141, endPoint y: 213, distance: 48.4
click at [141, 217] on td "13017-199700" at bounding box center [182, 215] width 90 height 33
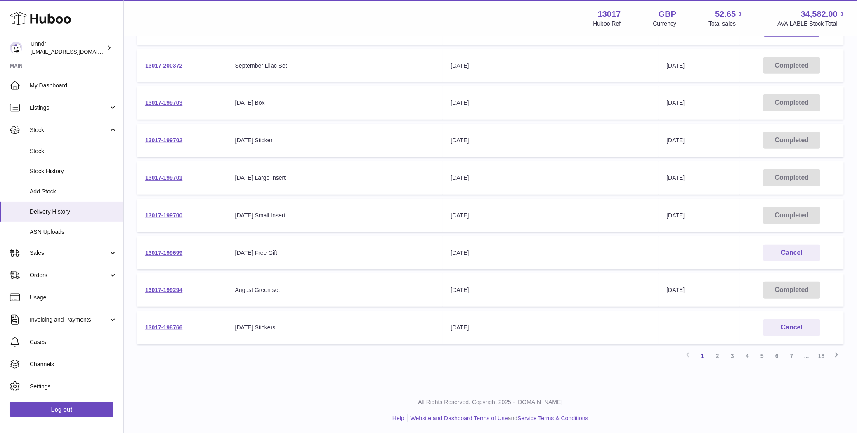
copy link "13017-199700"
click at [61, 111] on span "Listings" at bounding box center [69, 108] width 79 height 8
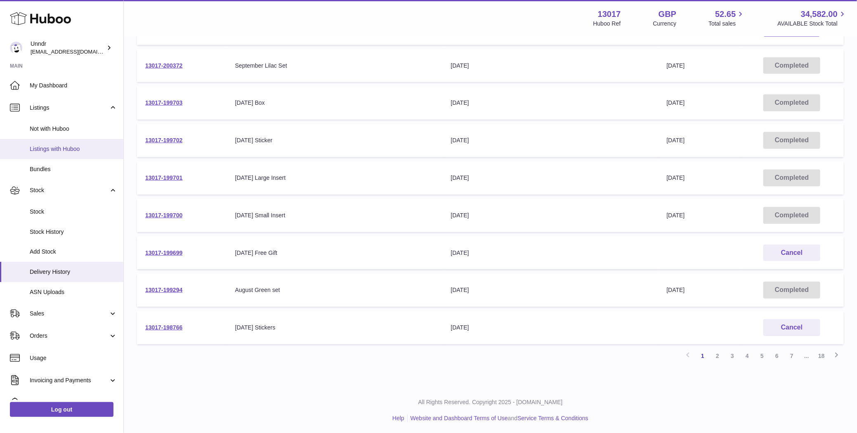
click at [65, 147] on span "Listings with Huboo" at bounding box center [73, 149] width 87 height 8
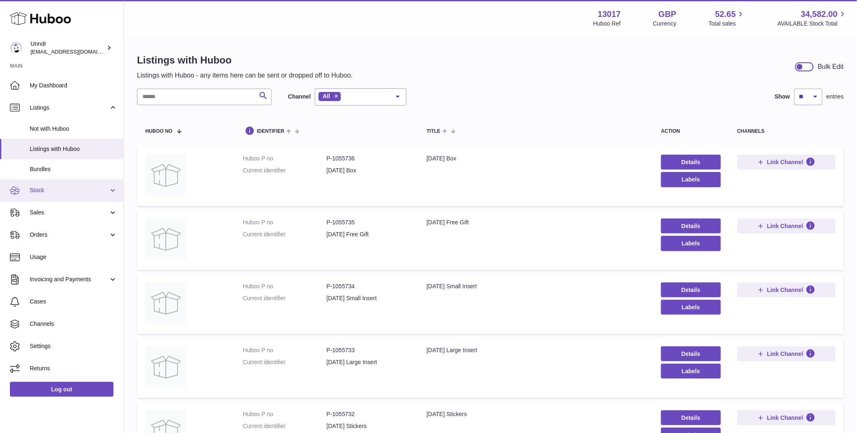
click at [60, 193] on span "Stock" at bounding box center [69, 191] width 79 height 8
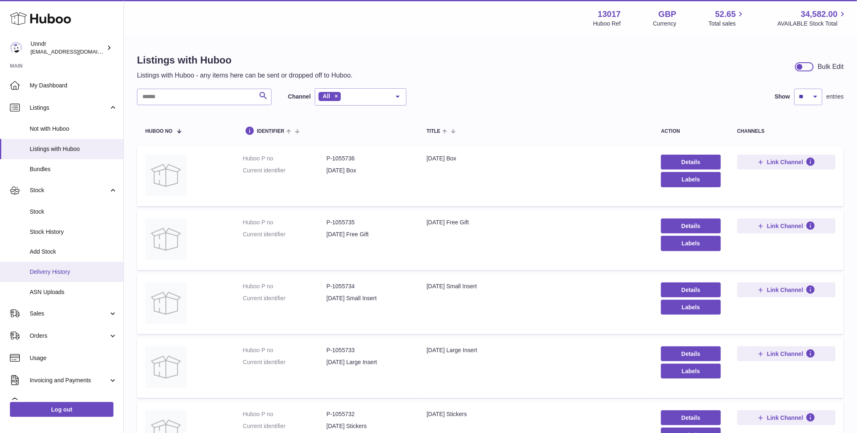
click at [54, 269] on span "Delivery History" at bounding box center [73, 272] width 87 height 8
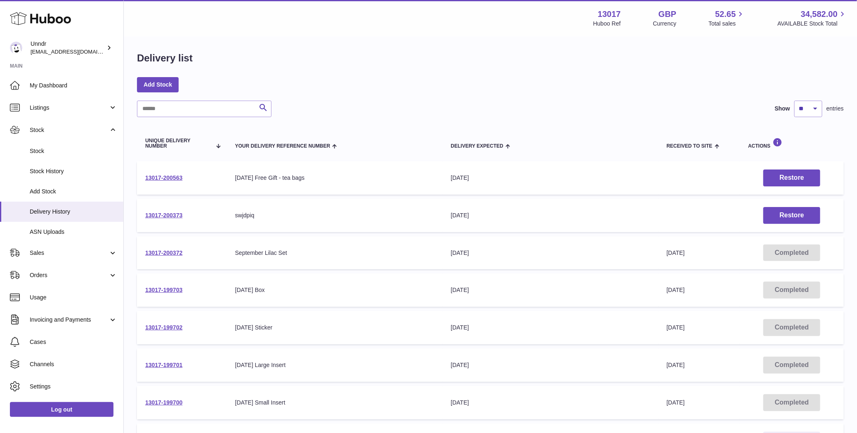
scroll to position [2, 0]
click at [172, 324] on link "13017-199702" at bounding box center [163, 327] width 37 height 7
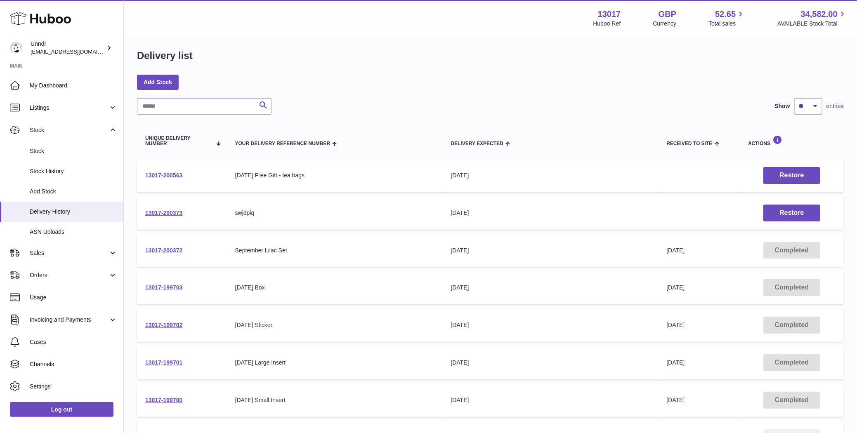
scroll to position [5, 0]
click at [166, 363] on link "13017-199701" at bounding box center [163, 362] width 37 height 7
click at [167, 399] on link "13017-199700" at bounding box center [163, 400] width 37 height 7
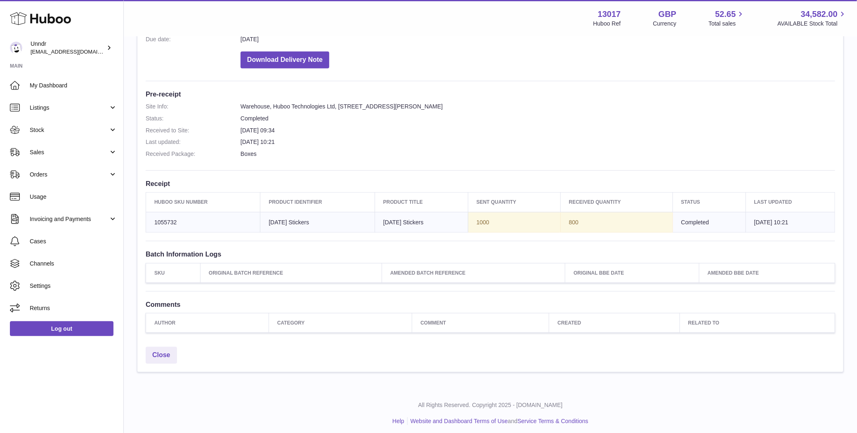
scroll to position [172, 0]
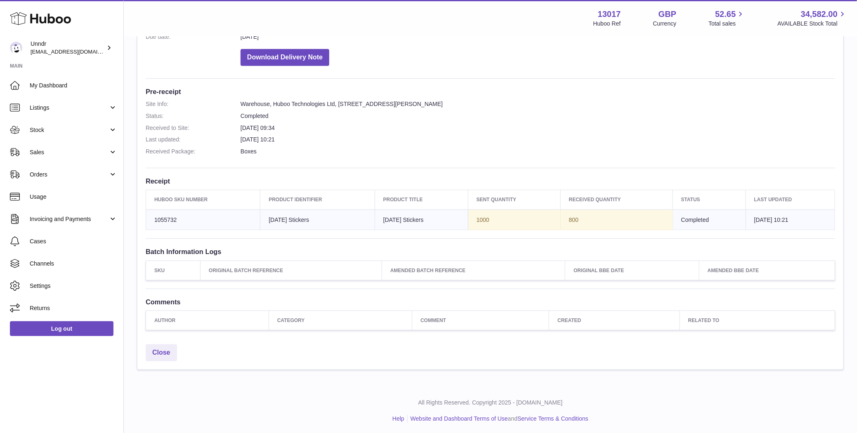
click at [170, 218] on td "Huboo SKU Number 1055732" at bounding box center [203, 220] width 114 height 21
copy td "1055732"
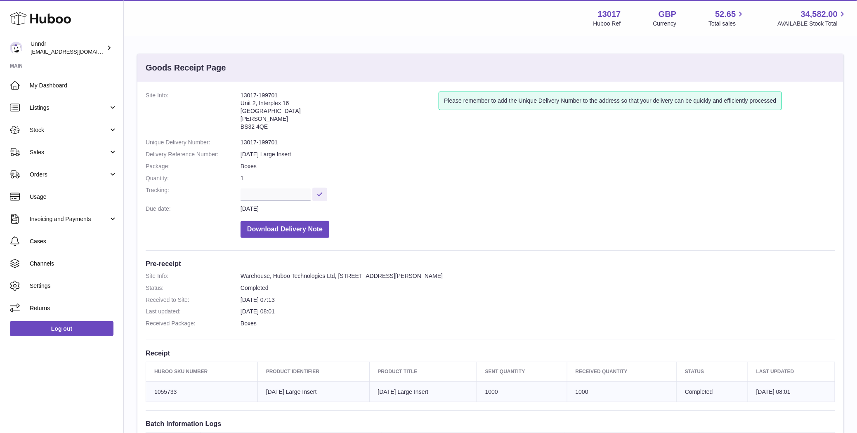
click at [170, 391] on td "Huboo SKU Number 1055733" at bounding box center [202, 392] width 112 height 21
copy td "1055733"
click at [257, 139] on dd "13017-199700" at bounding box center [538, 143] width 595 height 8
click at [162, 388] on td "Huboo SKU Number 1055734" at bounding box center [202, 392] width 112 height 21
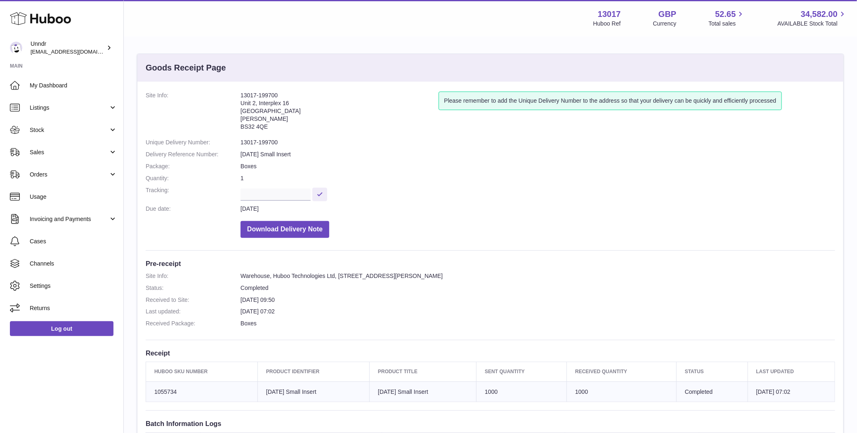
click at [162, 388] on td "Huboo SKU Number 1055734" at bounding box center [202, 392] width 112 height 21
copy td "1055734"
click at [61, 109] on span "Listings" at bounding box center [69, 108] width 79 height 8
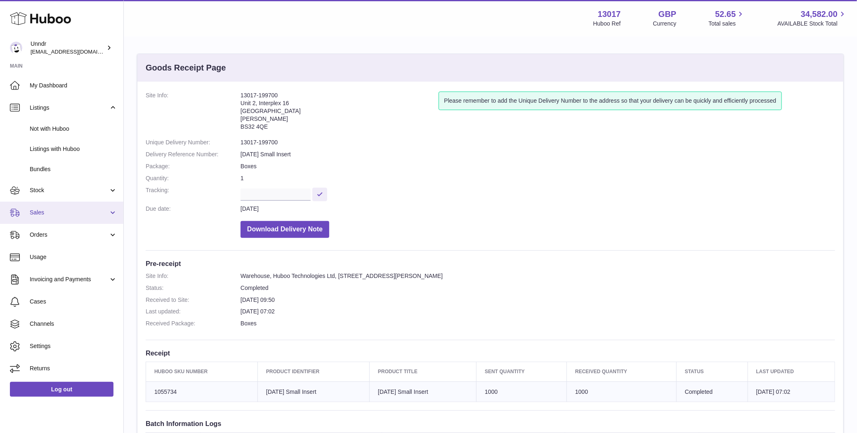
click at [52, 217] on link "Sales" at bounding box center [61, 213] width 123 height 22
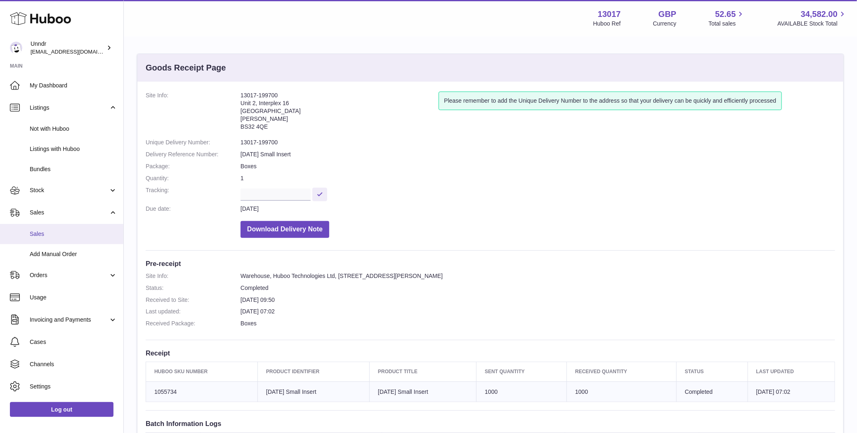
click at [47, 232] on span "Sales" at bounding box center [73, 234] width 87 height 8
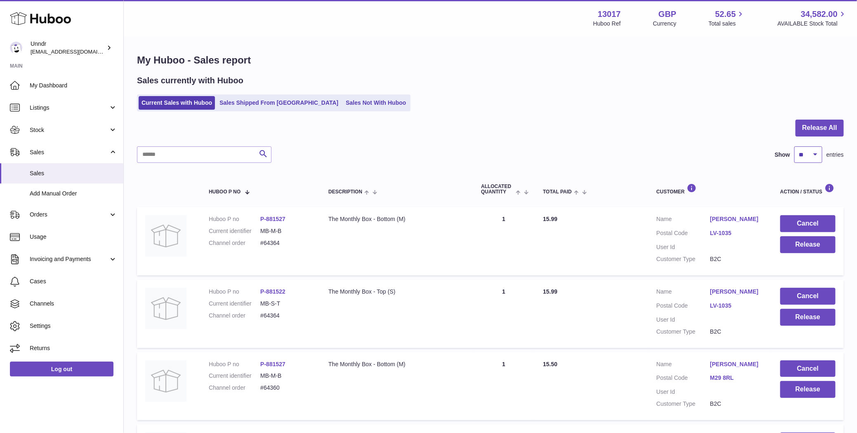
click at [811, 162] on select "** ** ** ***" at bounding box center [808, 155] width 28 height 17
select select "***"
click at [794, 147] on select "** ** ** ***" at bounding box center [808, 155] width 28 height 17
click at [316, 110] on ul "Current Sales with Huboo Sales Shipped From Huboo Sales Not With Huboo" at bounding box center [274, 103] width 274 height 17
click at [343, 101] on link "Sales Not With Huboo" at bounding box center [376, 103] width 66 height 14
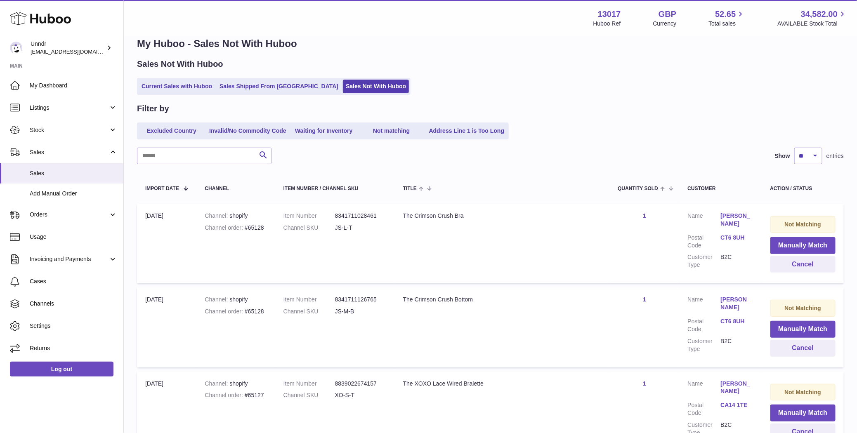
scroll to position [26, 0]
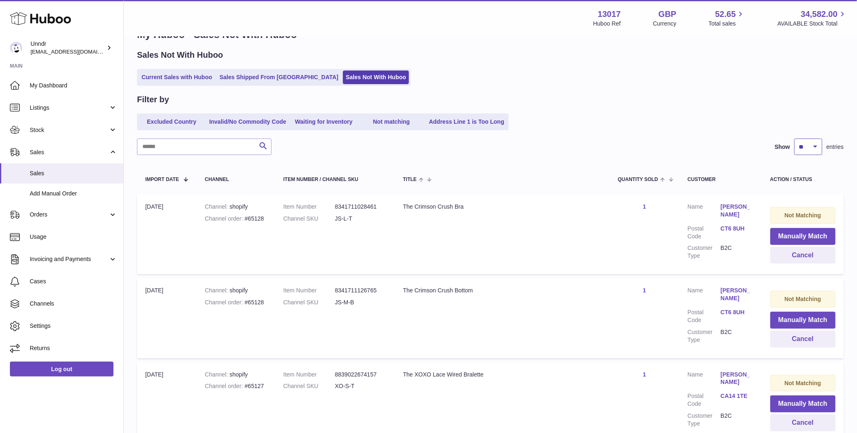
click at [816, 150] on select "** ** ** ***" at bounding box center [808, 147] width 28 height 17
select select "***"
click at [794, 139] on select "** ** ** ***" at bounding box center [808, 147] width 28 height 17
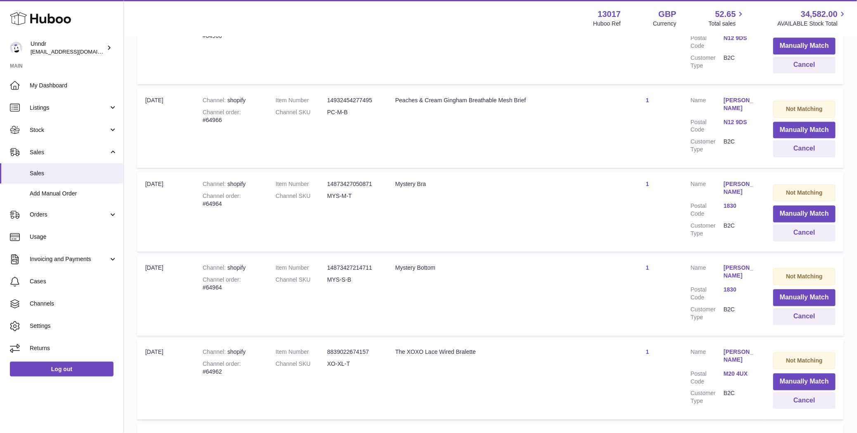
scroll to position [8229, 0]
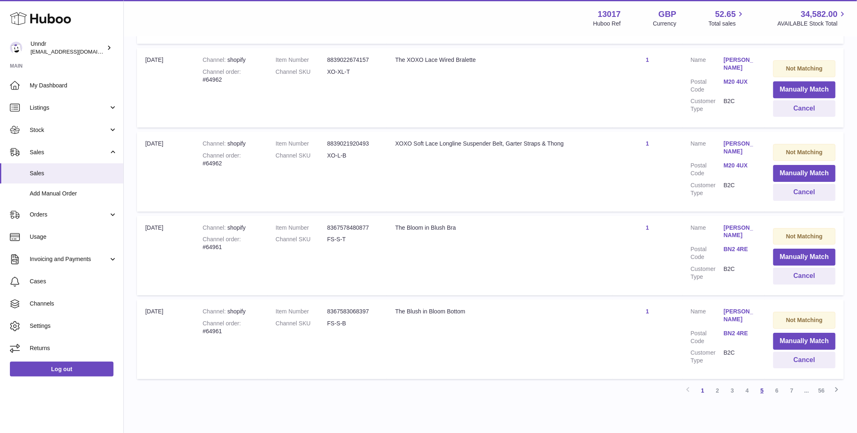
click at [761, 383] on link "5" at bounding box center [762, 390] width 15 height 15
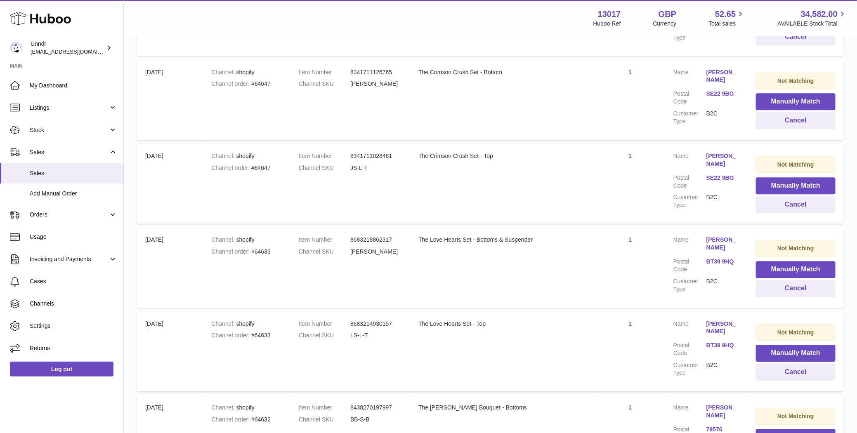
scroll to position [8323, 0]
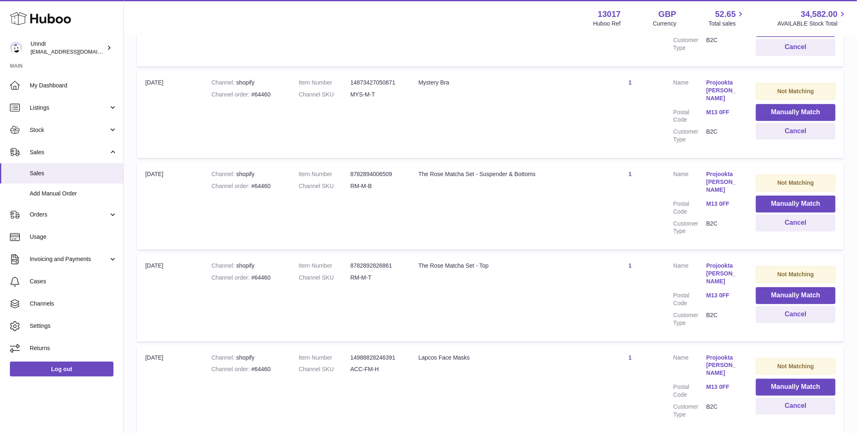
scroll to position [8345, 0]
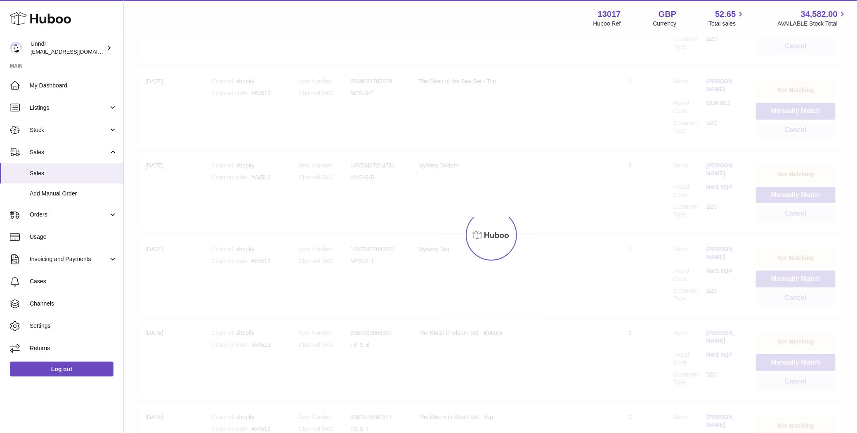
scroll to position [37, 0]
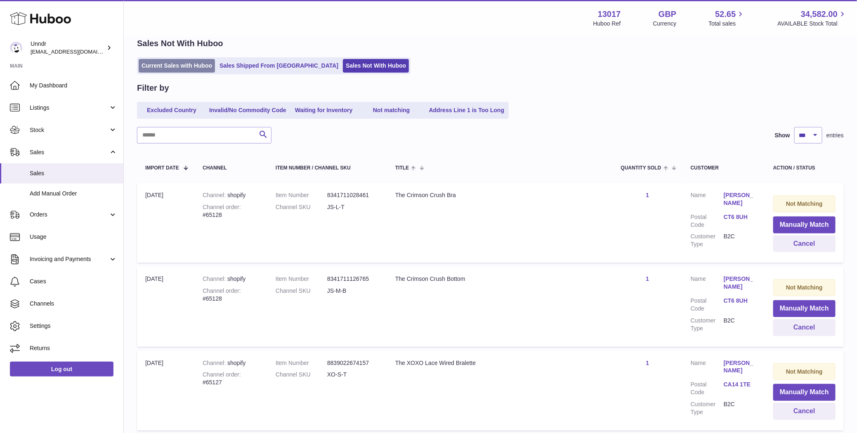
click at [179, 71] on link "Current Sales with Huboo" at bounding box center [177, 66] width 76 height 14
